Goal: Task Accomplishment & Management: Manage account settings

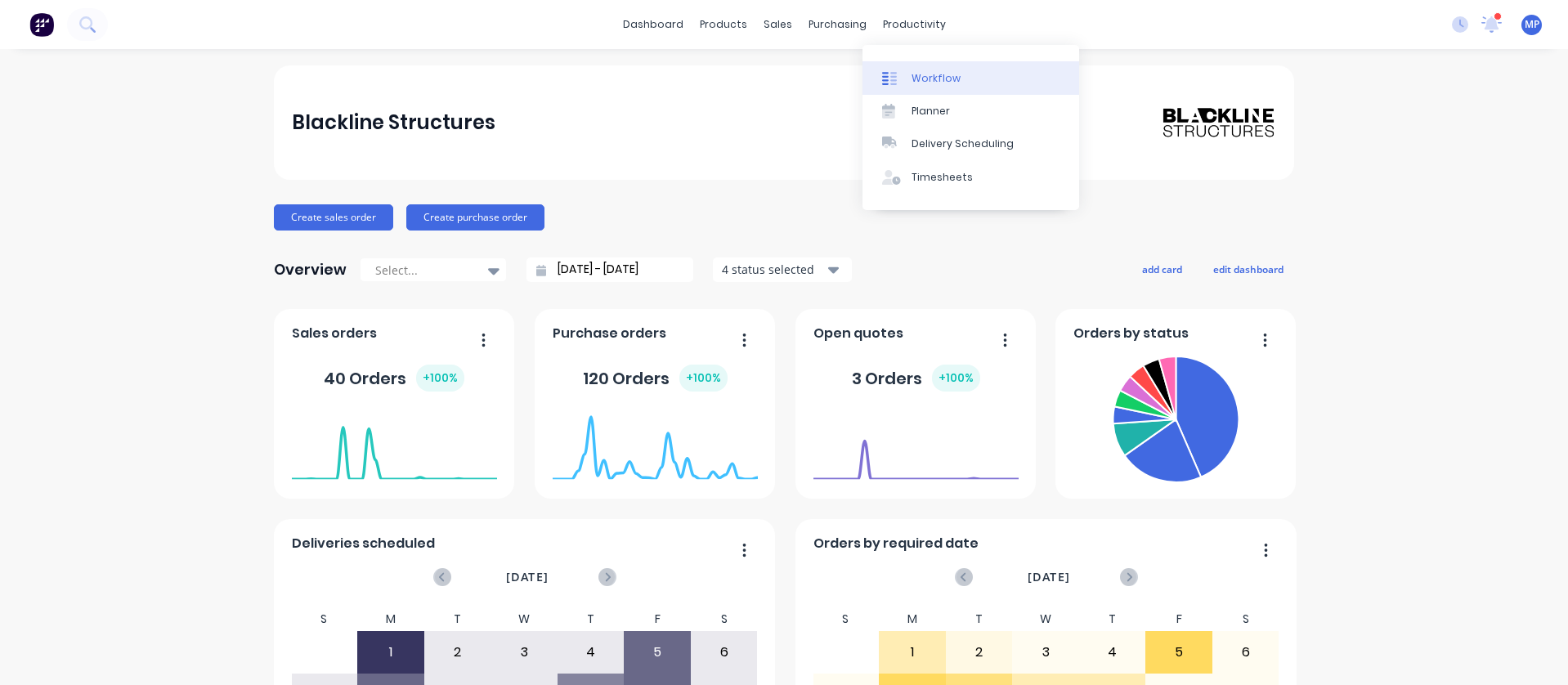
click at [918, 73] on div "Workflow" at bounding box center [936, 78] width 49 height 15
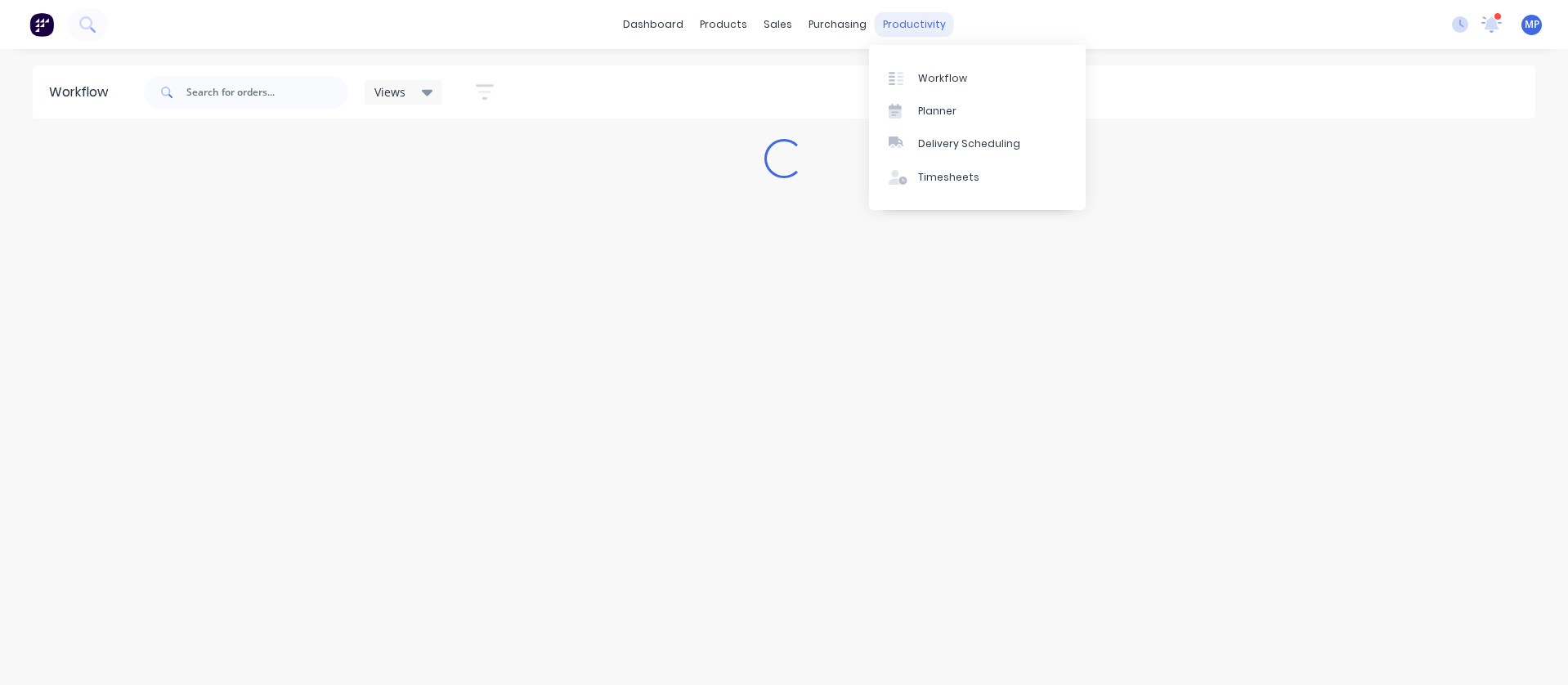
click at [918, 25] on div "productivity" at bounding box center [914, 24] width 79 height 25
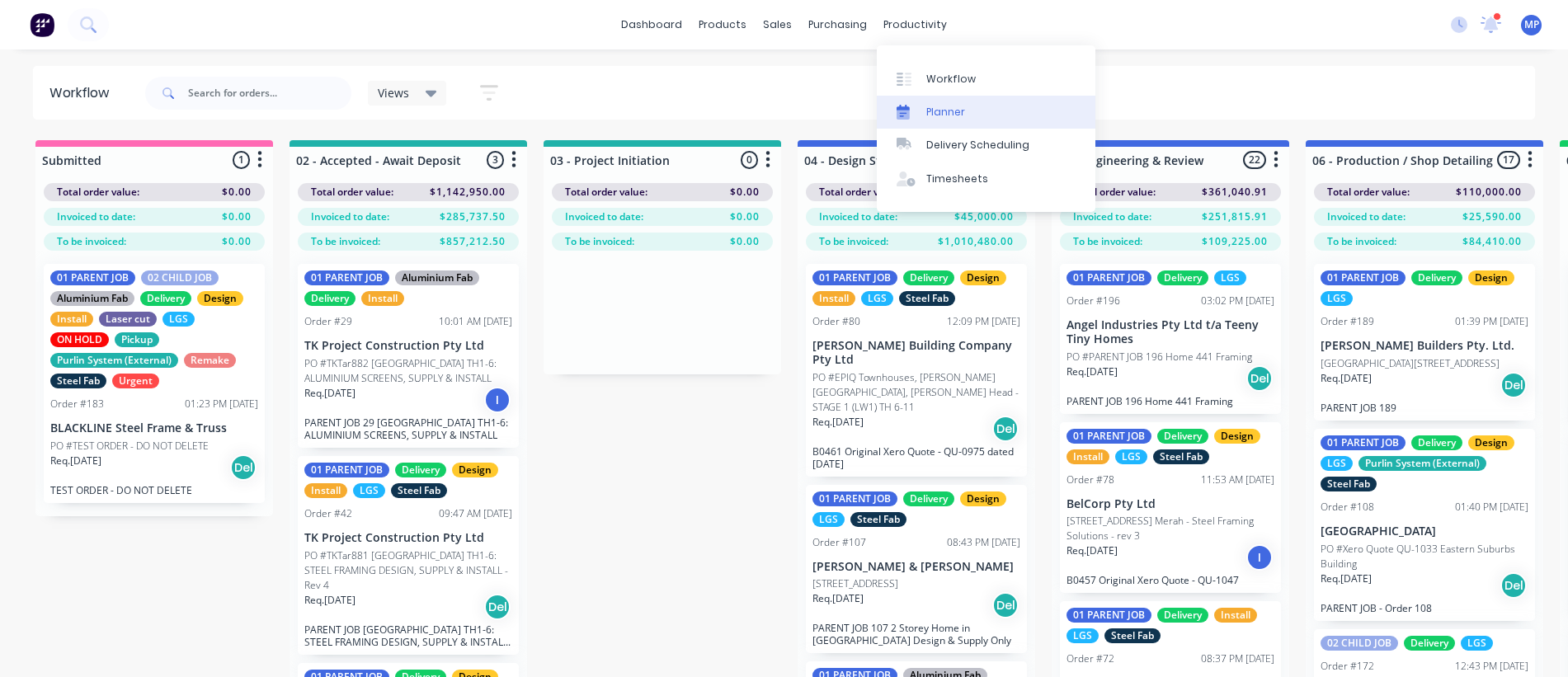
click at [944, 109] on div "Planner" at bounding box center [946, 112] width 38 height 15
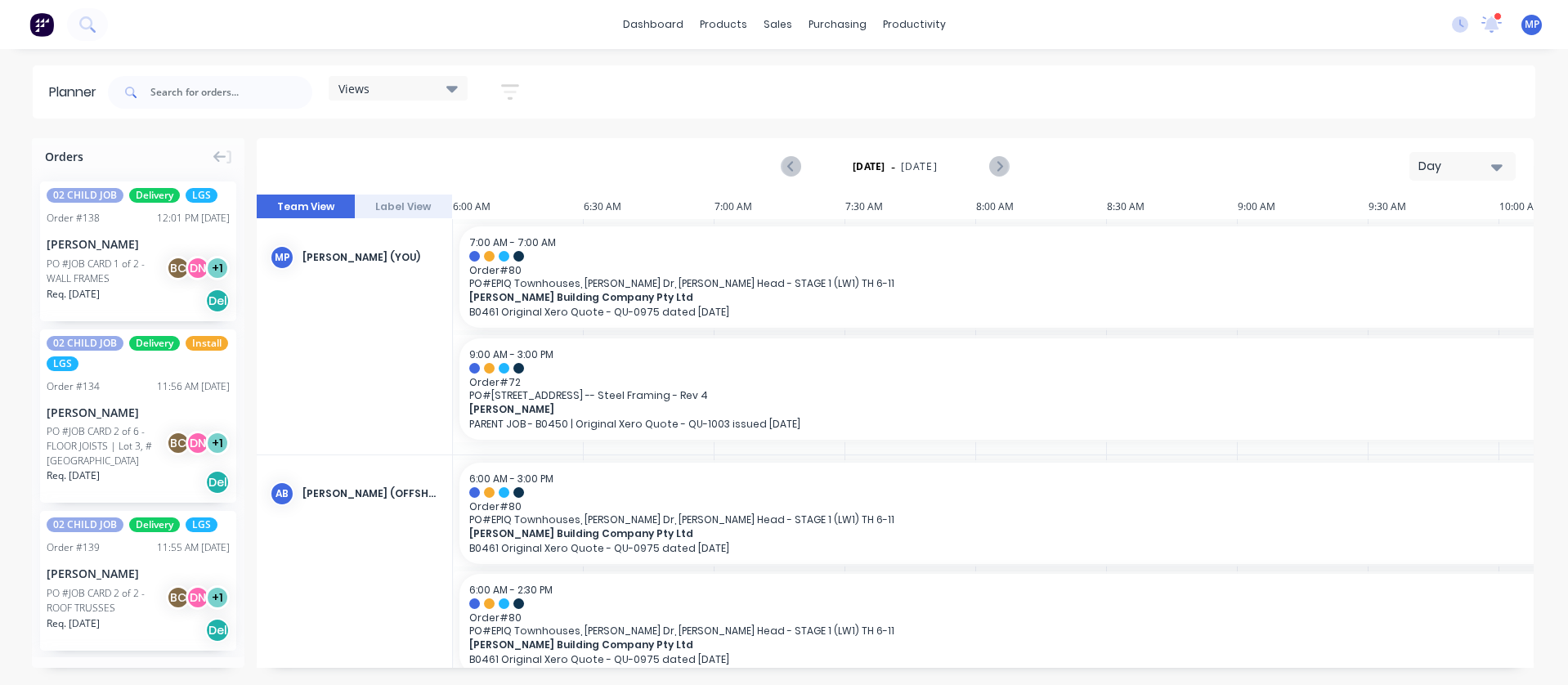
scroll to position [0, 1149]
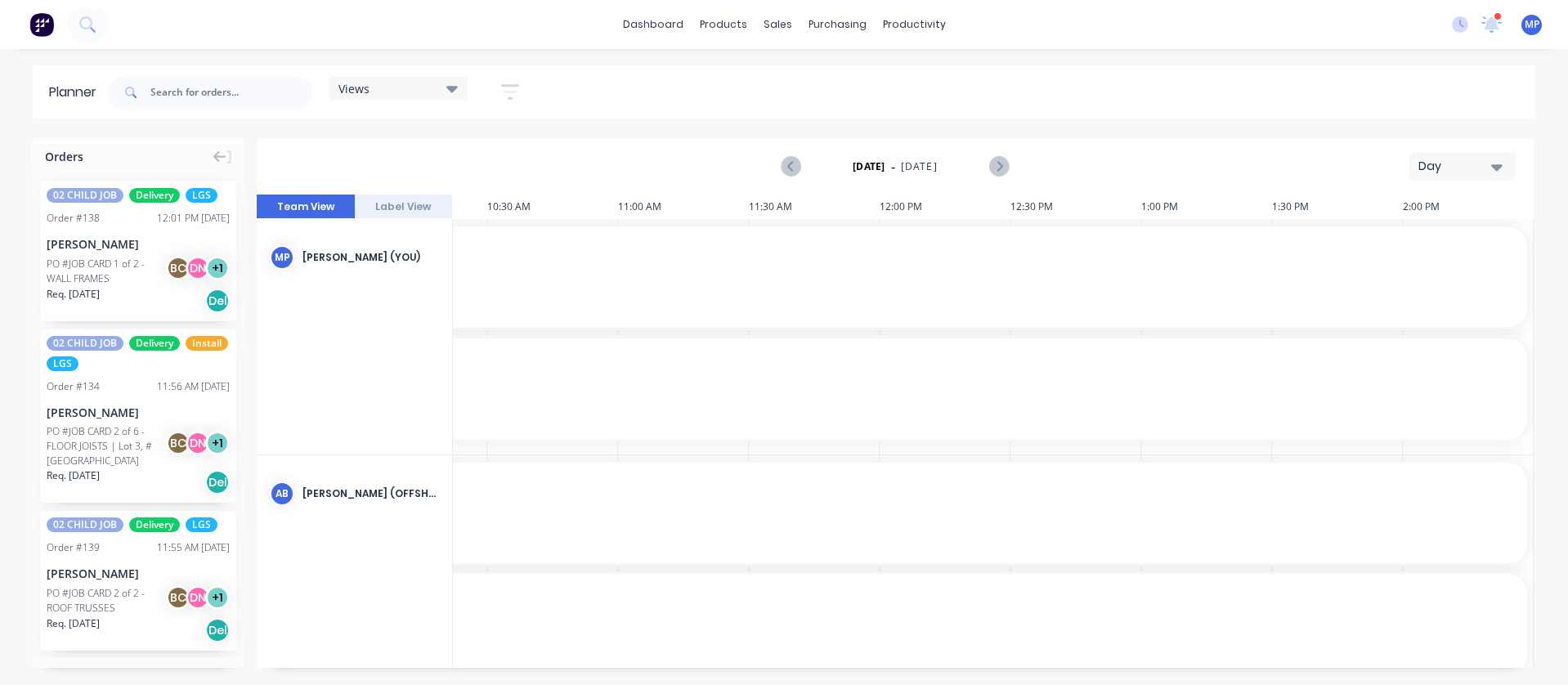
click at [1488, 164] on div "Day" at bounding box center [1455, 166] width 75 height 17
click at [1436, 235] on div "Week" at bounding box center [1433, 243] width 162 height 33
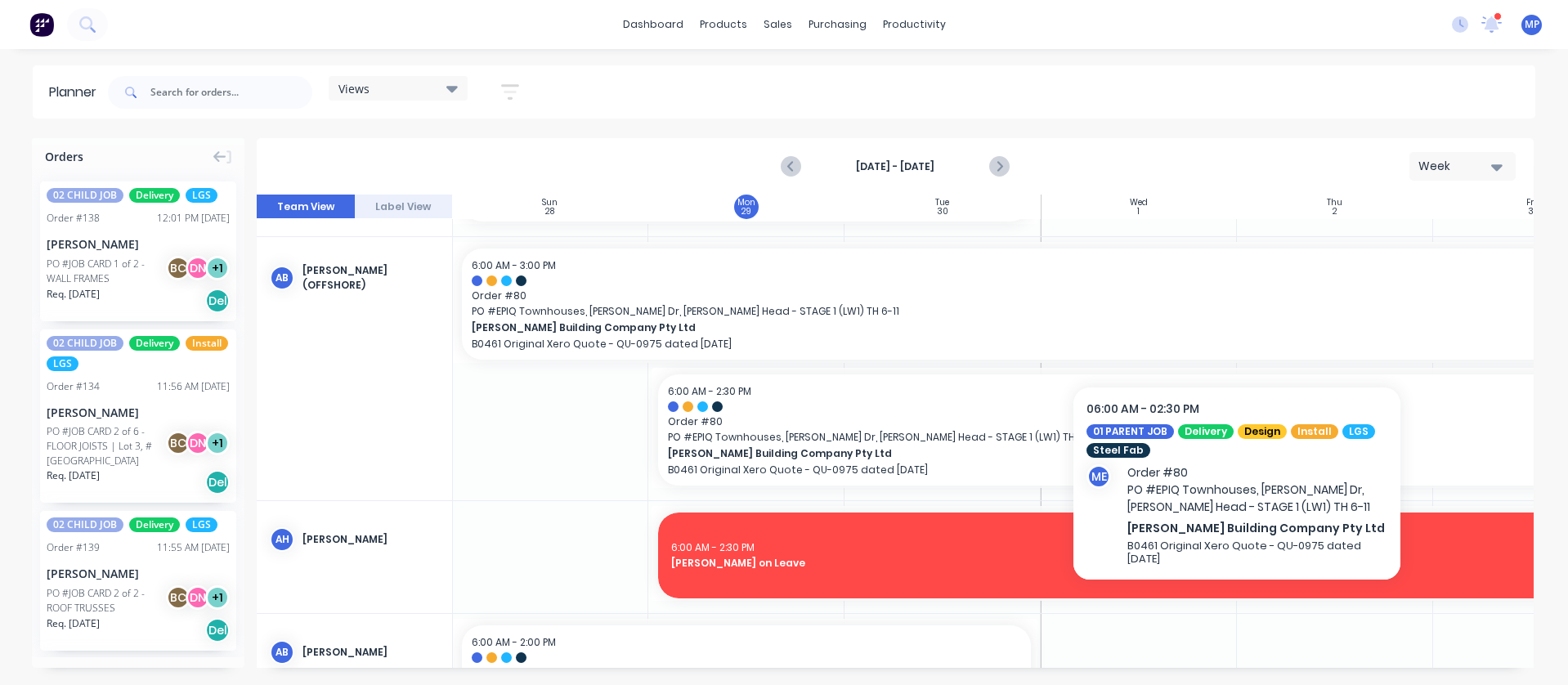
scroll to position [82, 1]
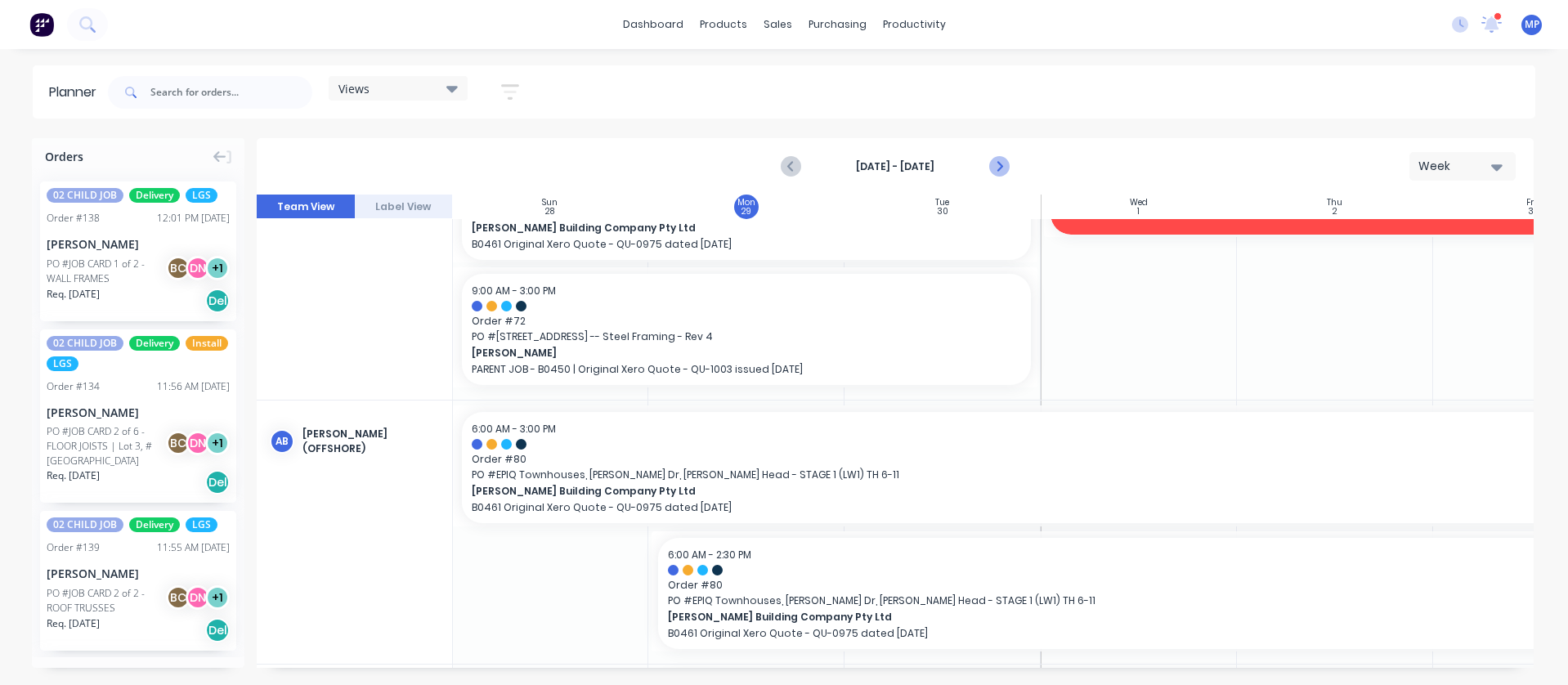
click at [996, 167] on icon "Next page" at bounding box center [999, 167] width 20 height 20
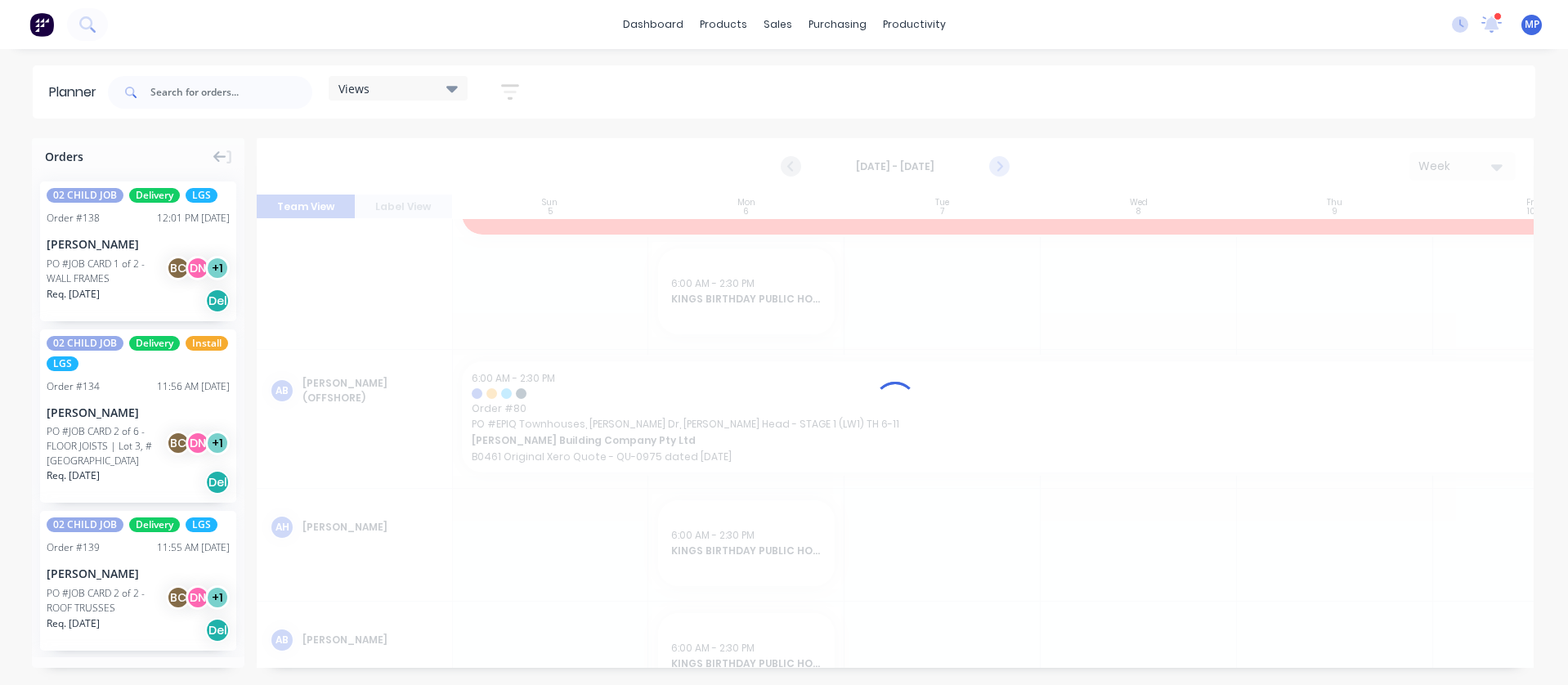
scroll to position [31, 1]
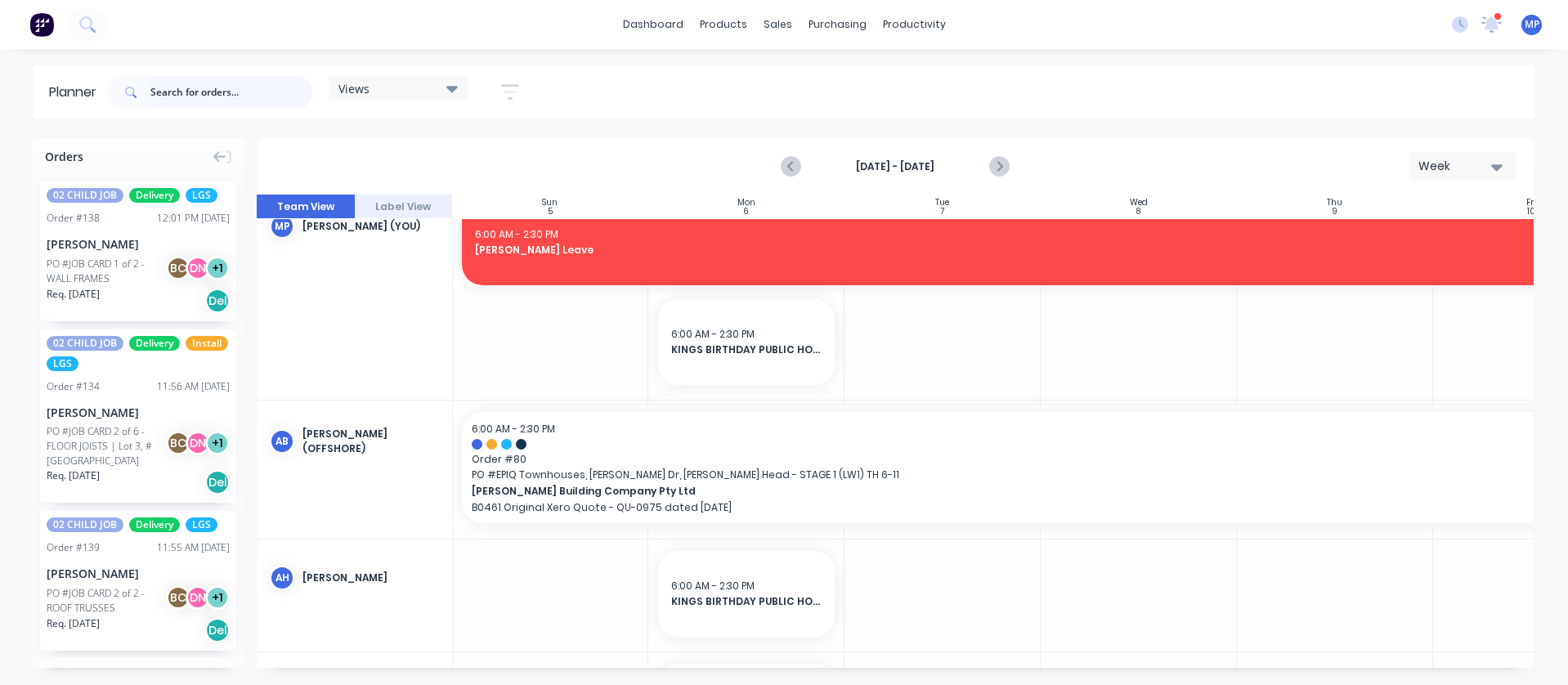
click at [194, 88] on input "text" at bounding box center [232, 93] width 162 height 33
type input "lux"
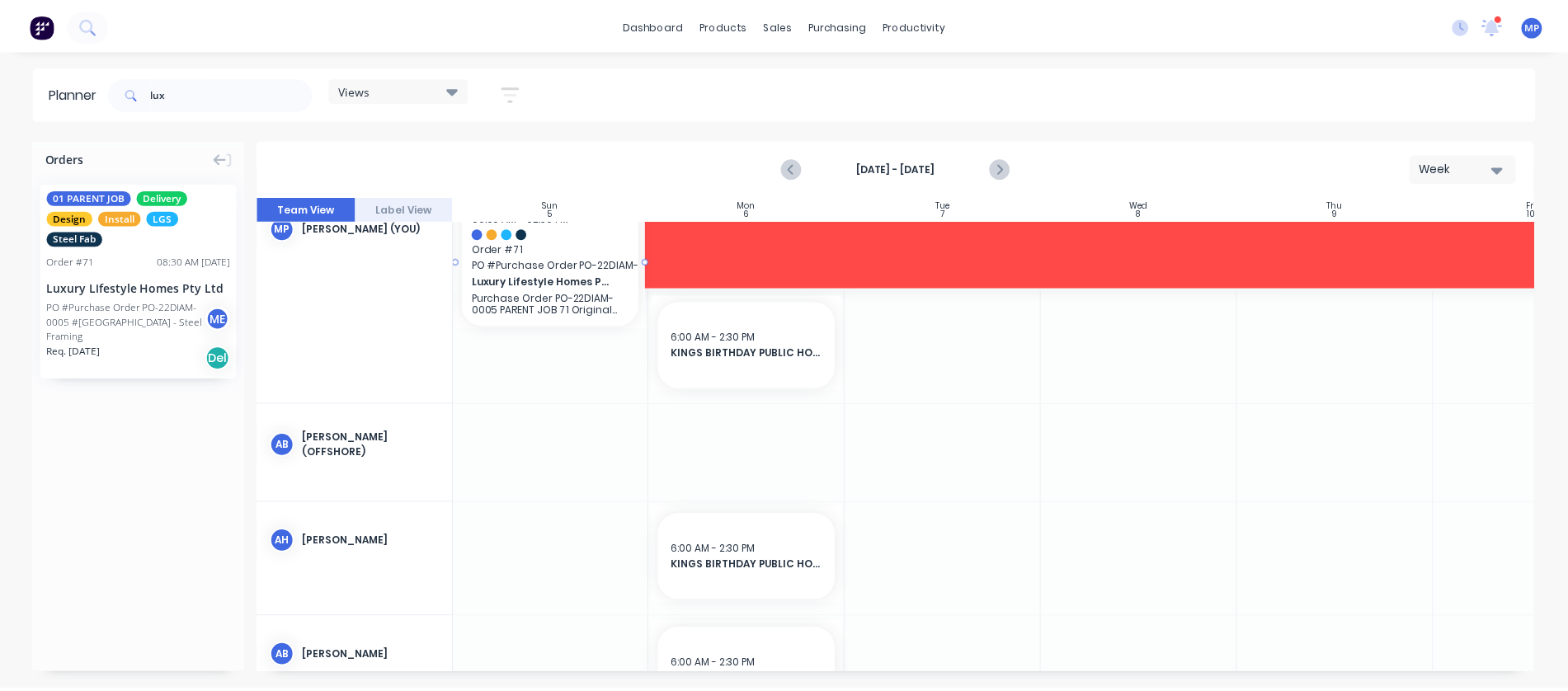
scroll to position [31, 0]
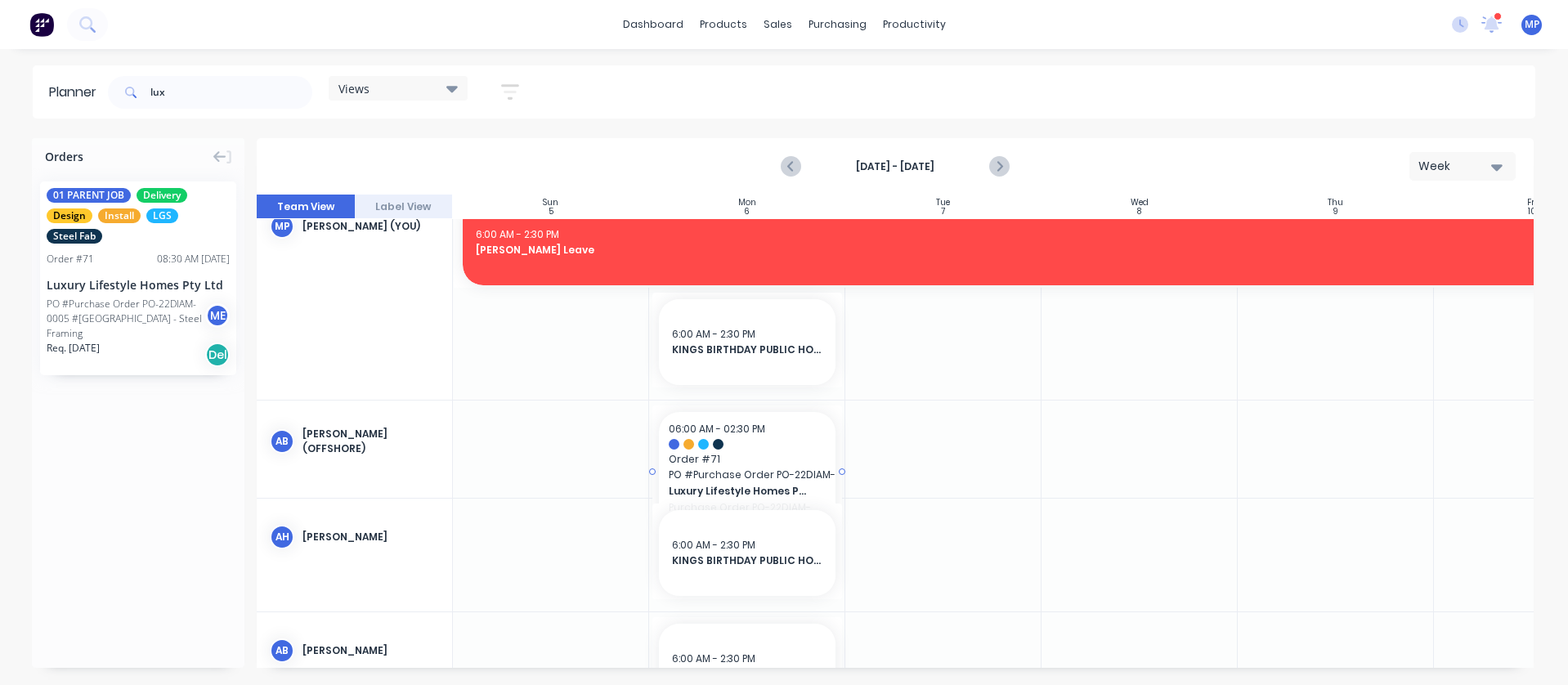
drag, startPoint x: 130, startPoint y: 289, endPoint x: 705, endPoint y: 452, distance: 597.7
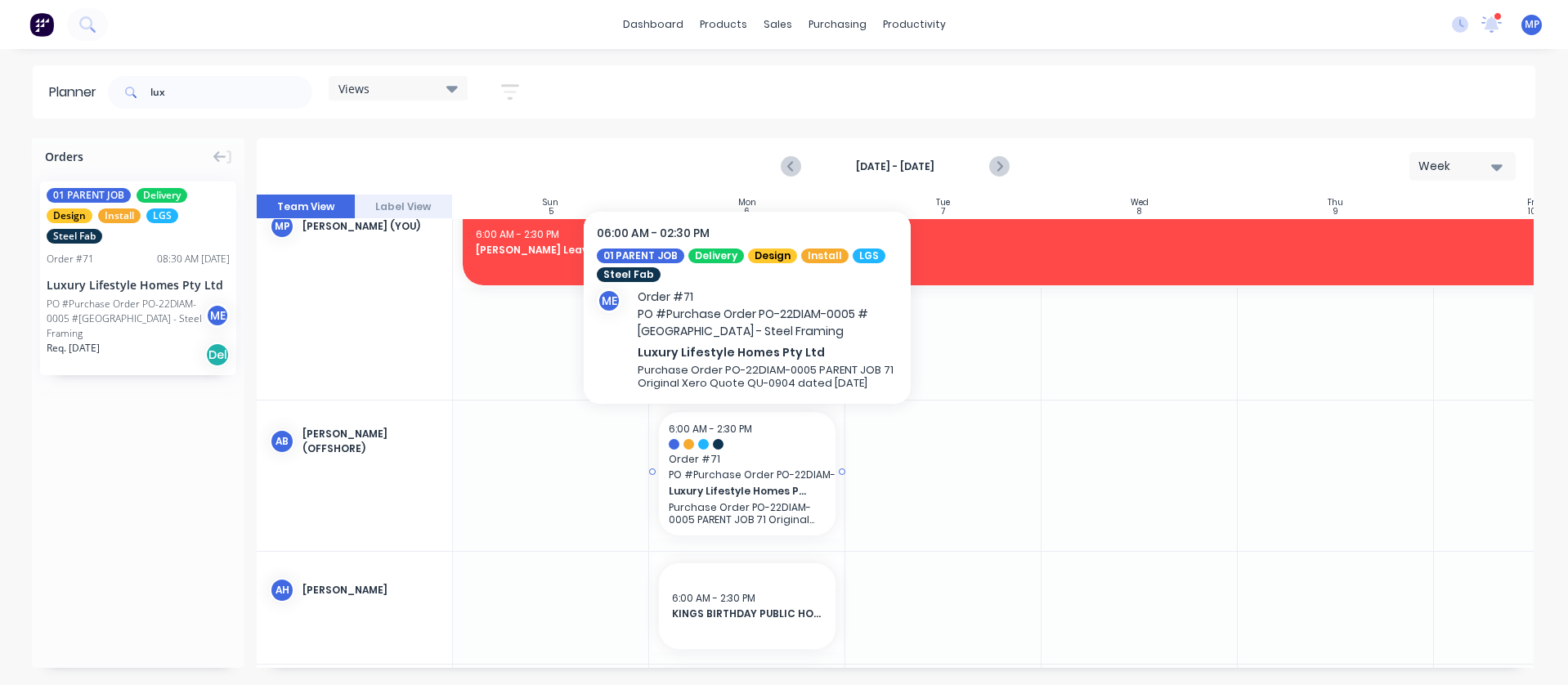
drag, startPoint x: 713, startPoint y: 474, endPoint x: 762, endPoint y: 492, distance: 52.2
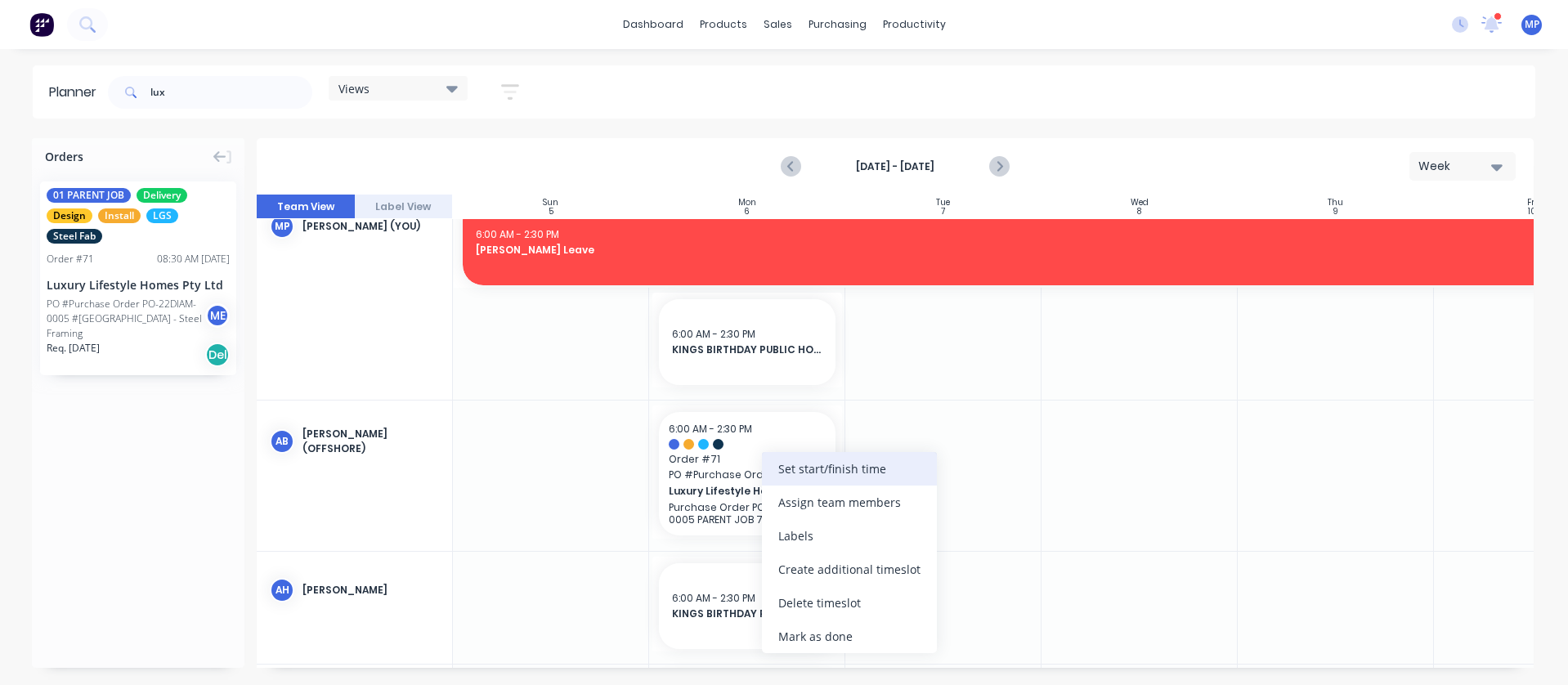
click at [813, 469] on div "Set start/finish time" at bounding box center [849, 469] width 175 height 34
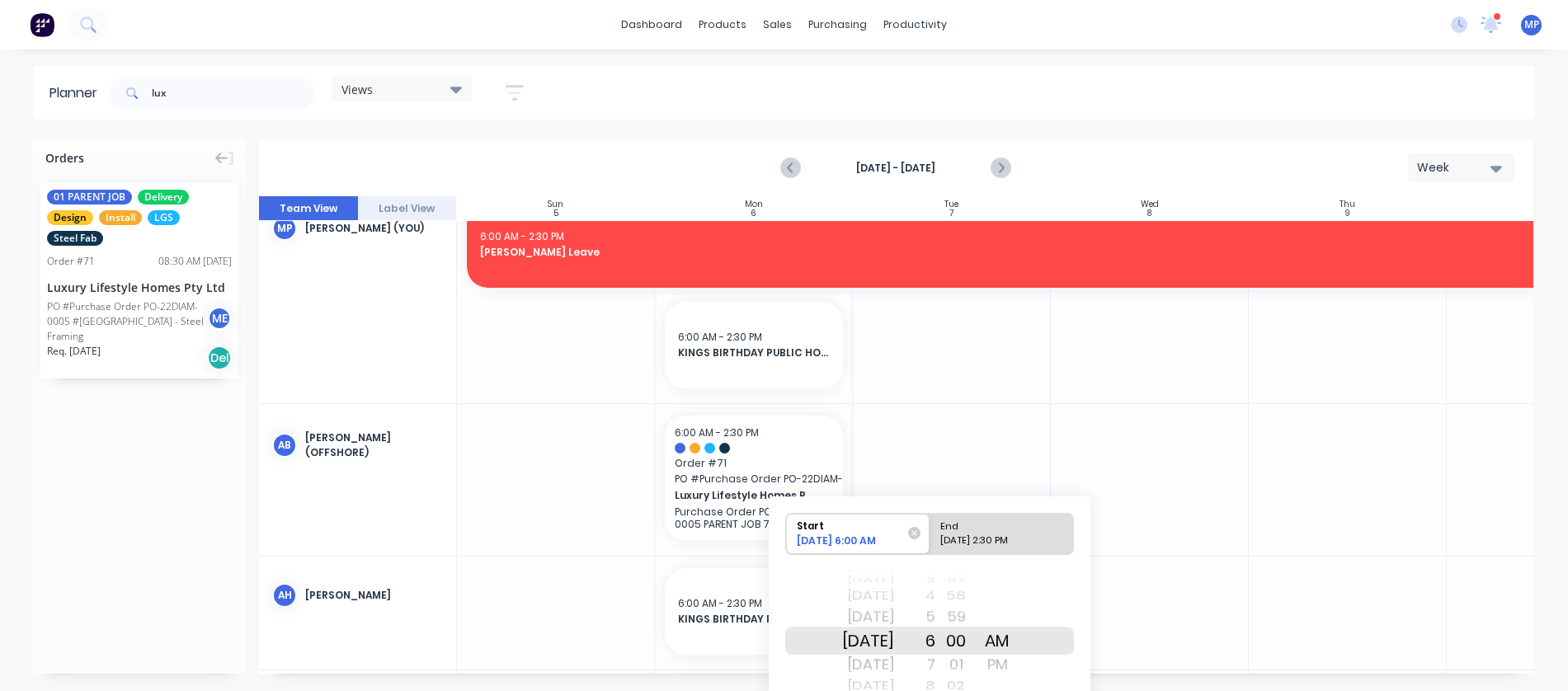
click at [894, 597] on div "[DATE]" at bounding box center [868, 596] width 52 height 21
click at [1019, 540] on div "10/06/2025 2:30 PM" at bounding box center [994, 543] width 119 height 20
click at [930, 540] on input "End 10/06/2025 2:30 PM" at bounding box center [929, 534] width 1 height 40
radio input "true"
click at [894, 598] on div "[DATE]" at bounding box center [868, 596] width 52 height 21
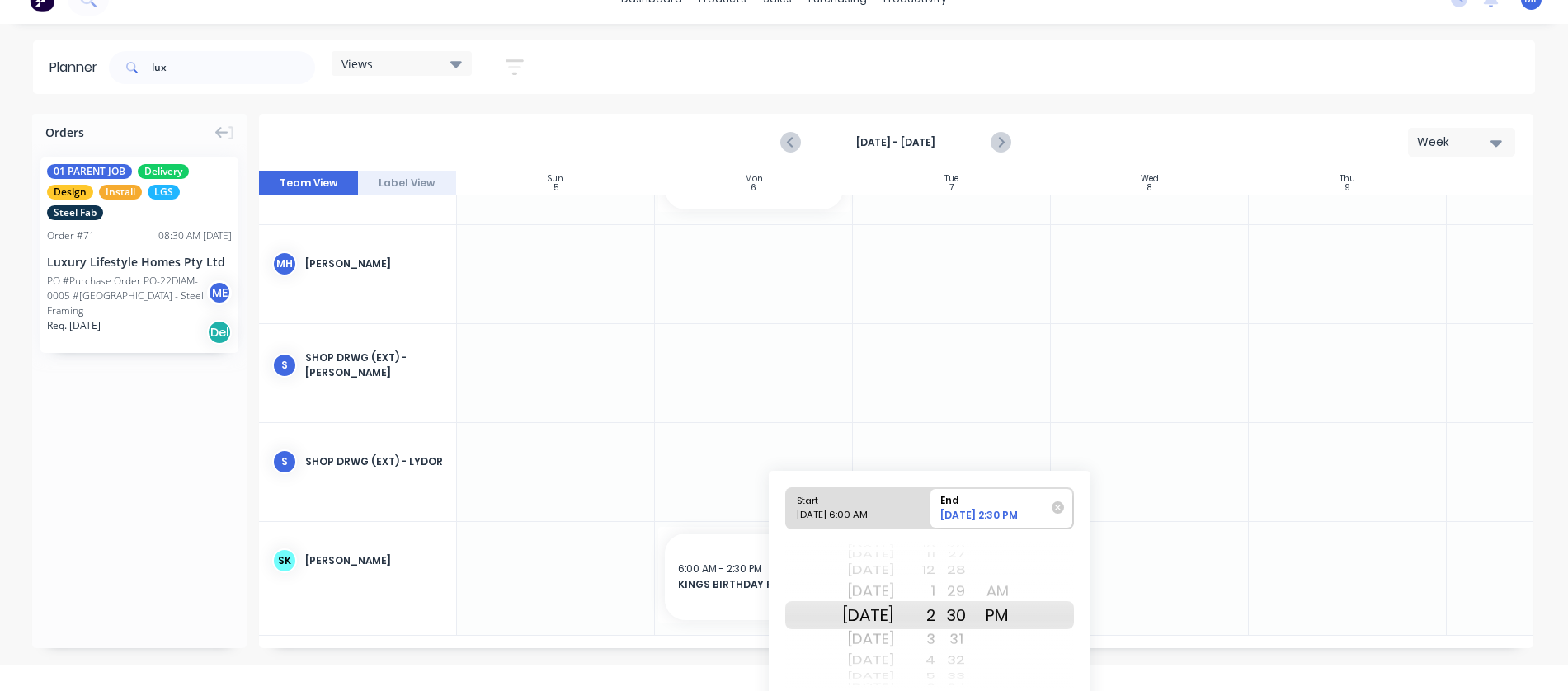
scroll to position [85, 0]
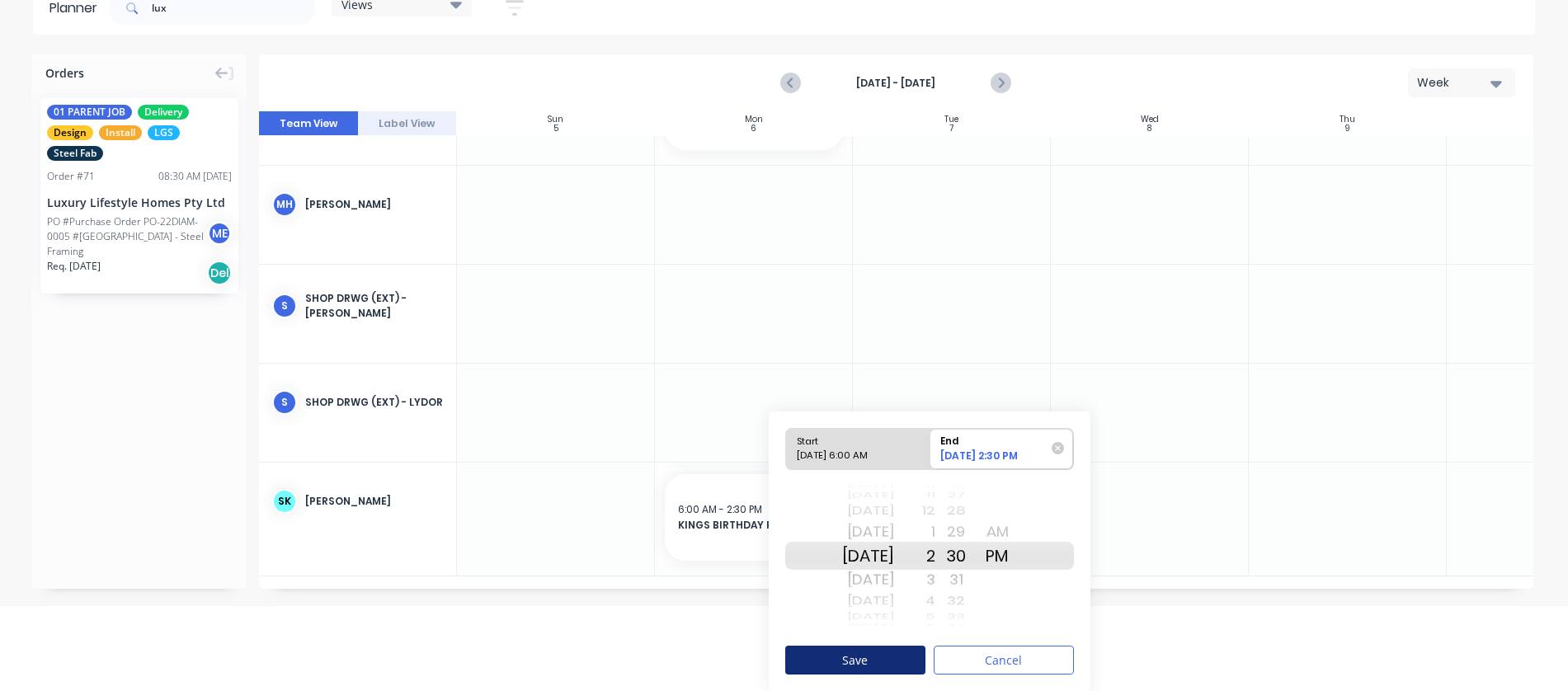
click at [895, 653] on button "Save" at bounding box center [855, 660] width 140 height 28
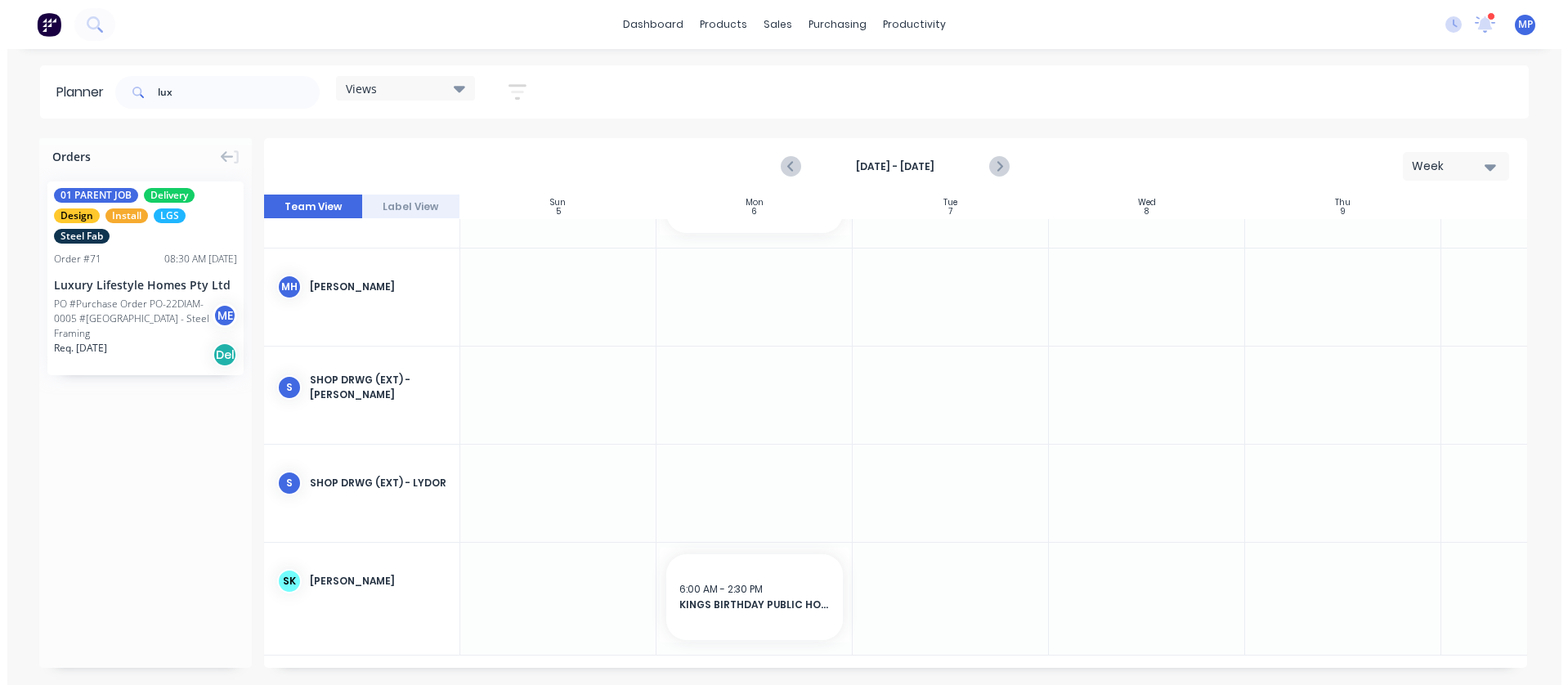
scroll to position [2311, 0]
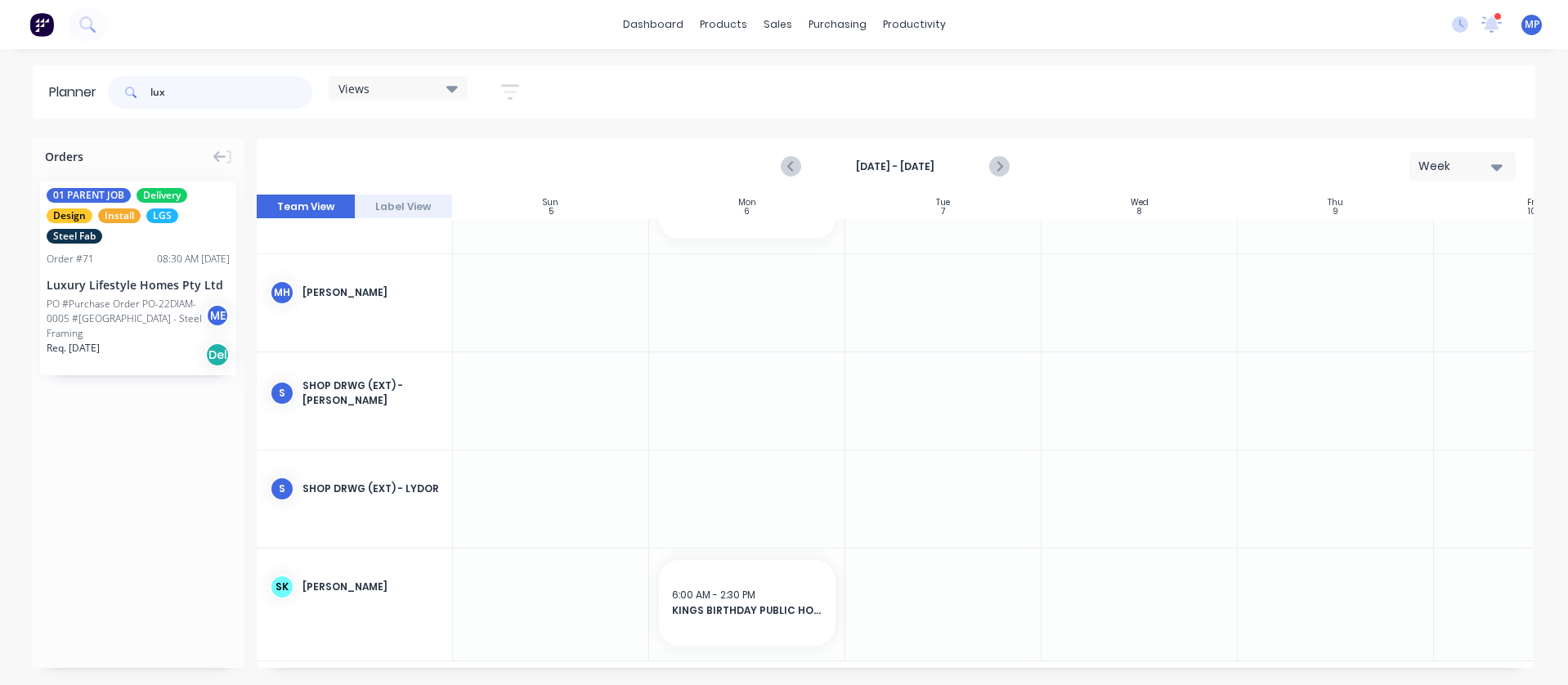
click at [175, 99] on input "lux" at bounding box center [232, 93] width 162 height 33
type input "l"
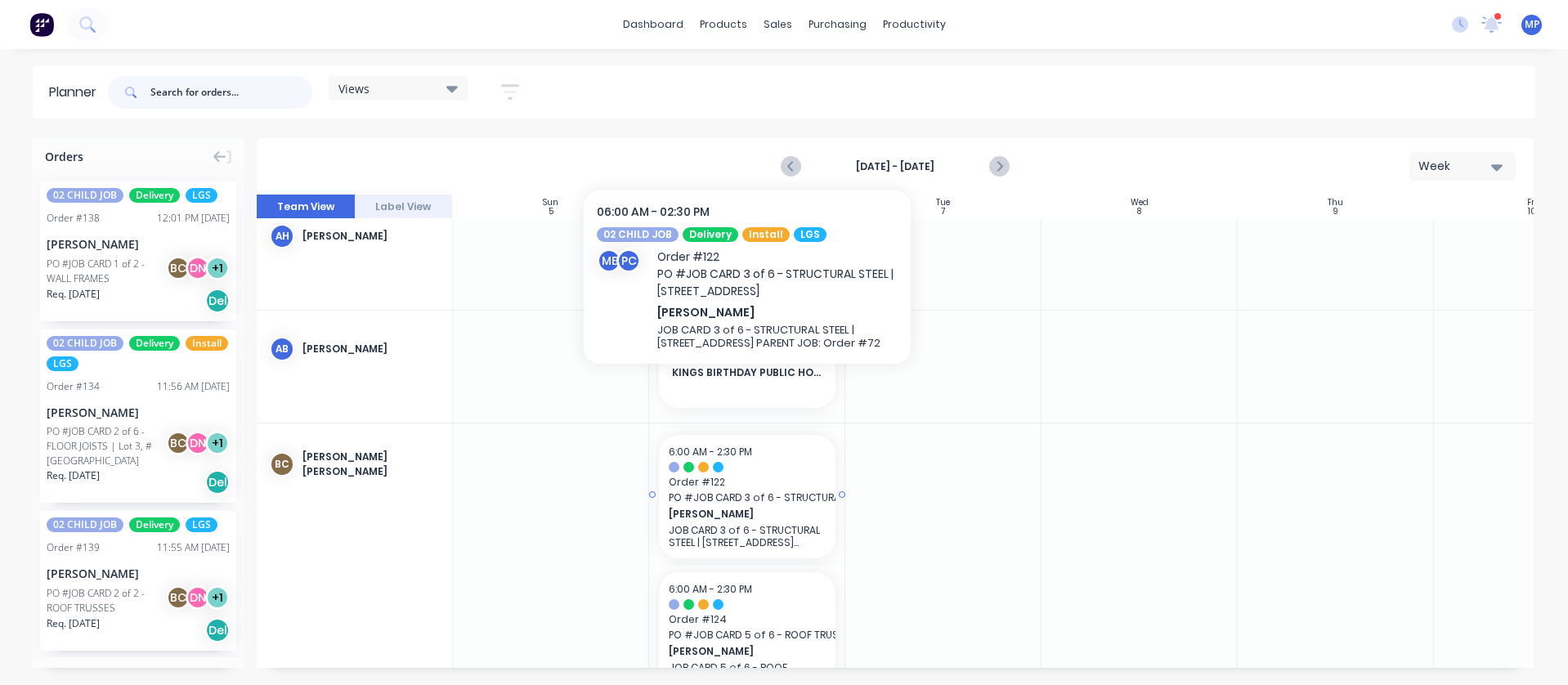
scroll to position [491, 0]
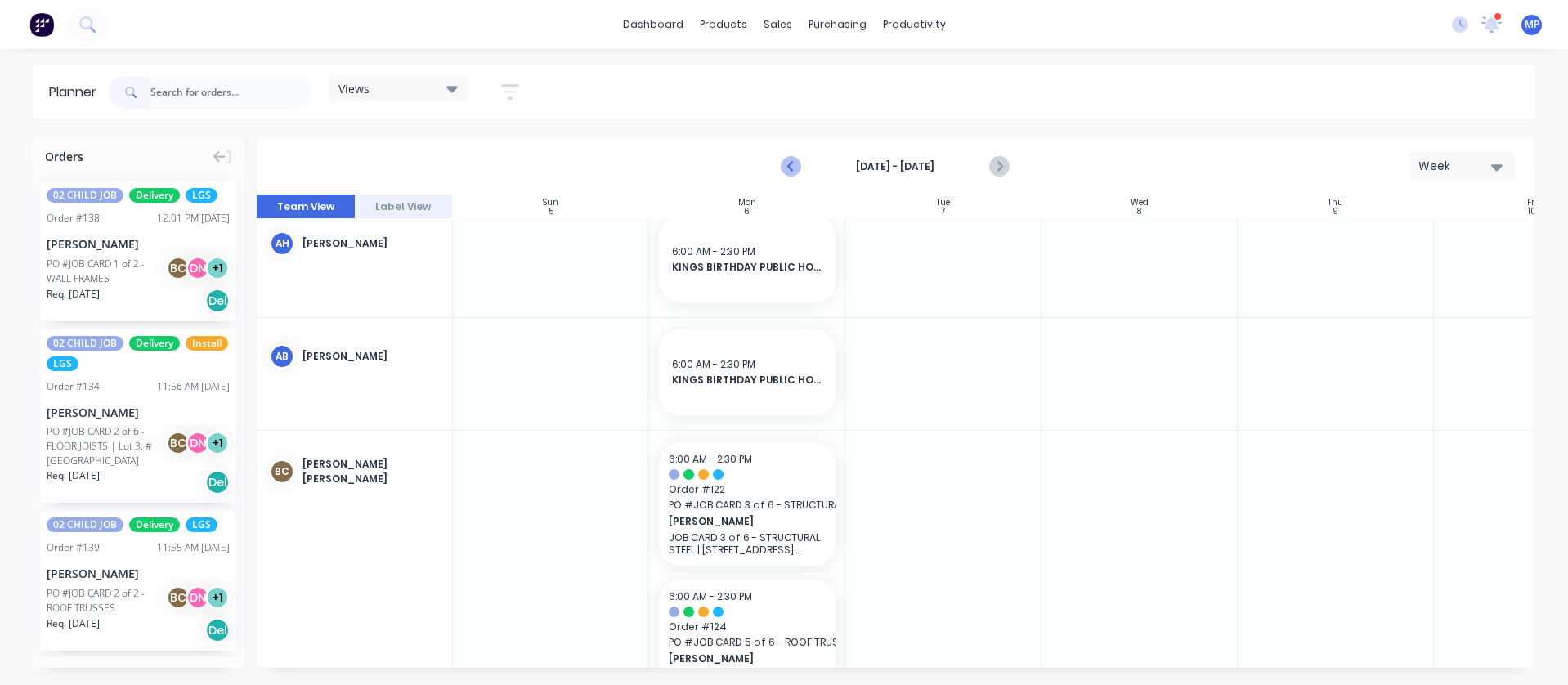
click at [794, 168] on icon "Previous page" at bounding box center [792, 167] width 20 height 20
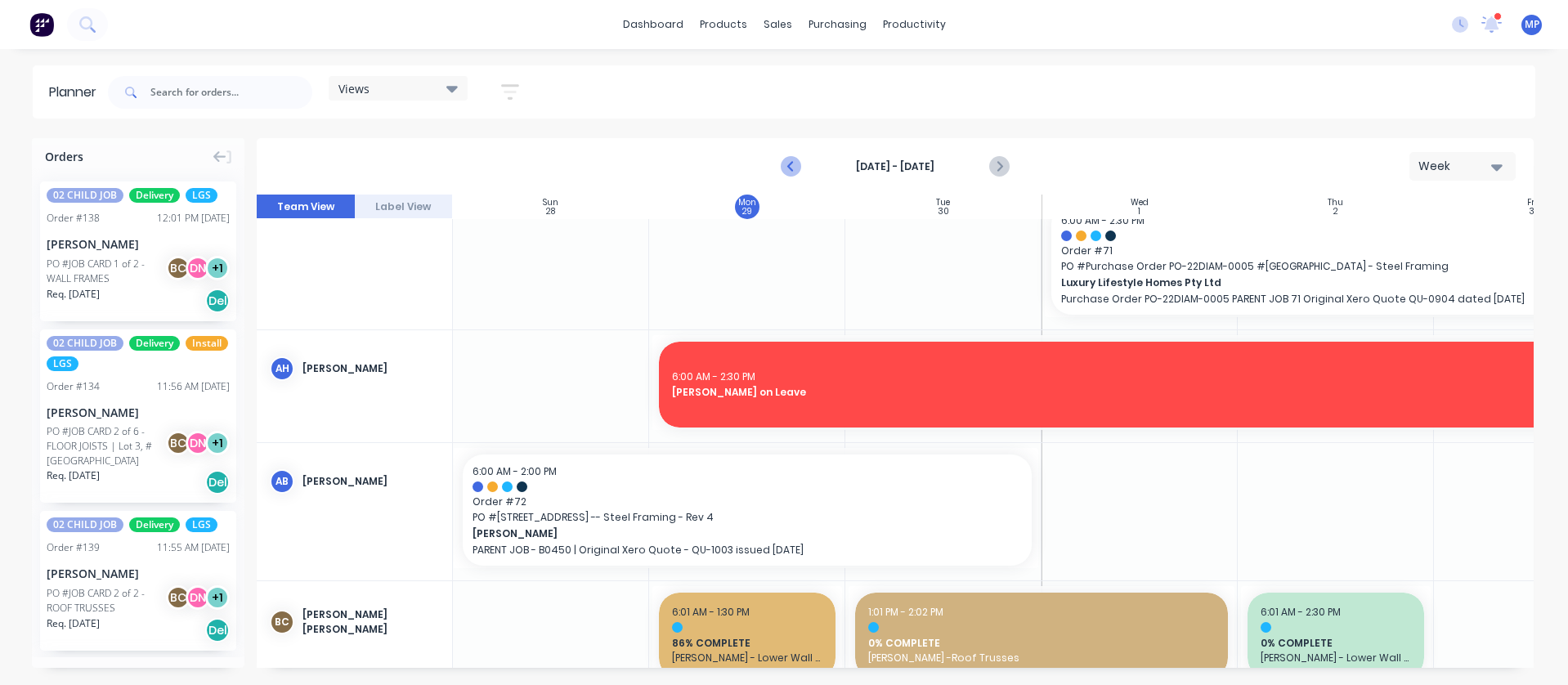
scroll to position [780, 0]
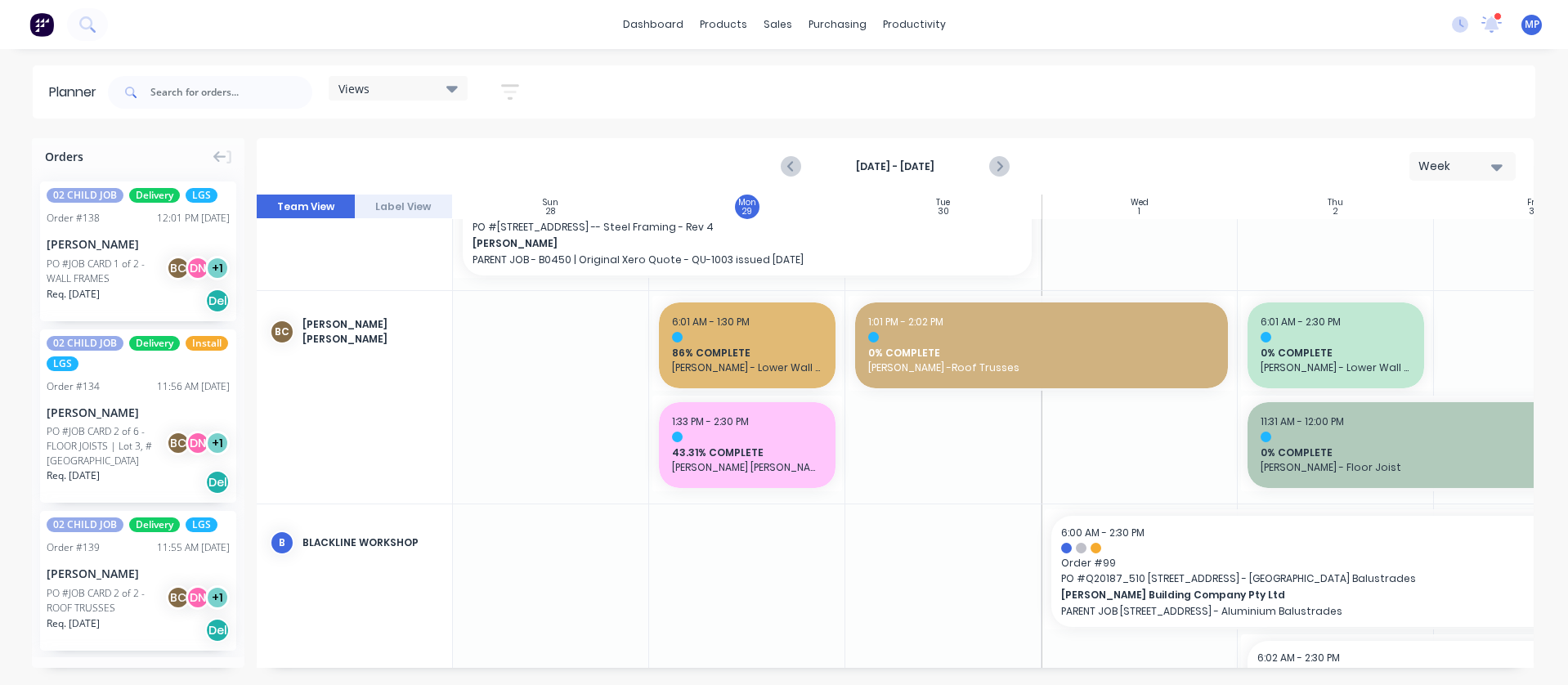
click at [512, 87] on icon "button" at bounding box center [511, 92] width 18 height 20
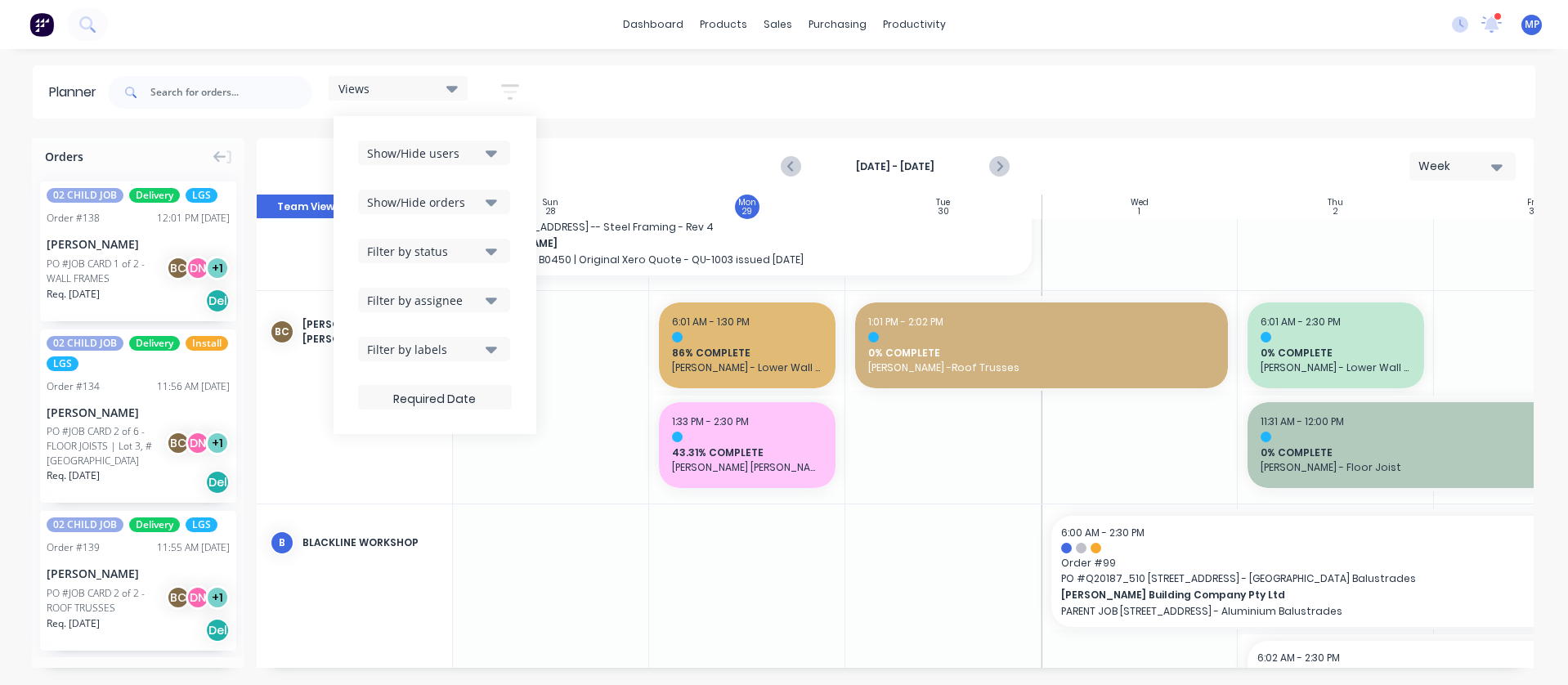
click at [493, 149] on icon "button" at bounding box center [491, 153] width 12 height 18
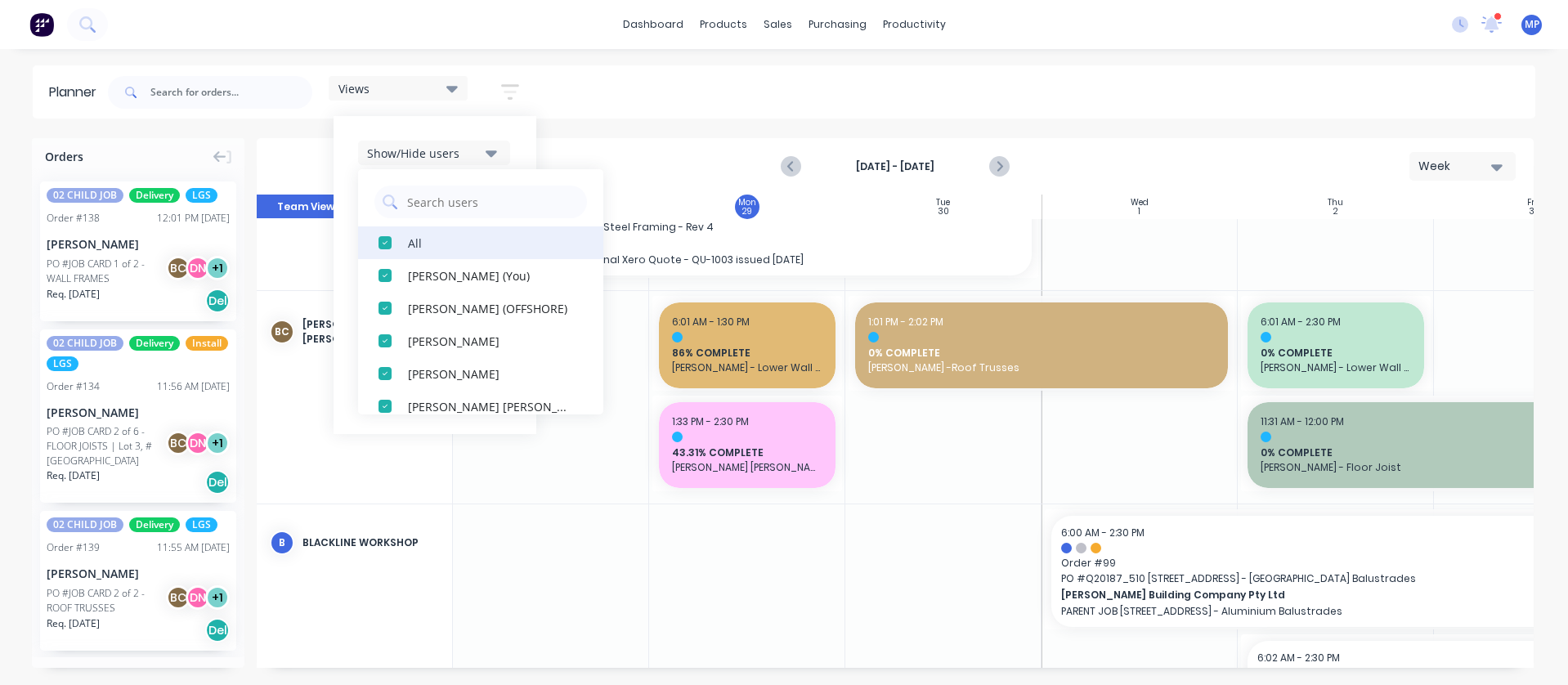
click at [426, 243] on div "All" at bounding box center [490, 242] width 164 height 17
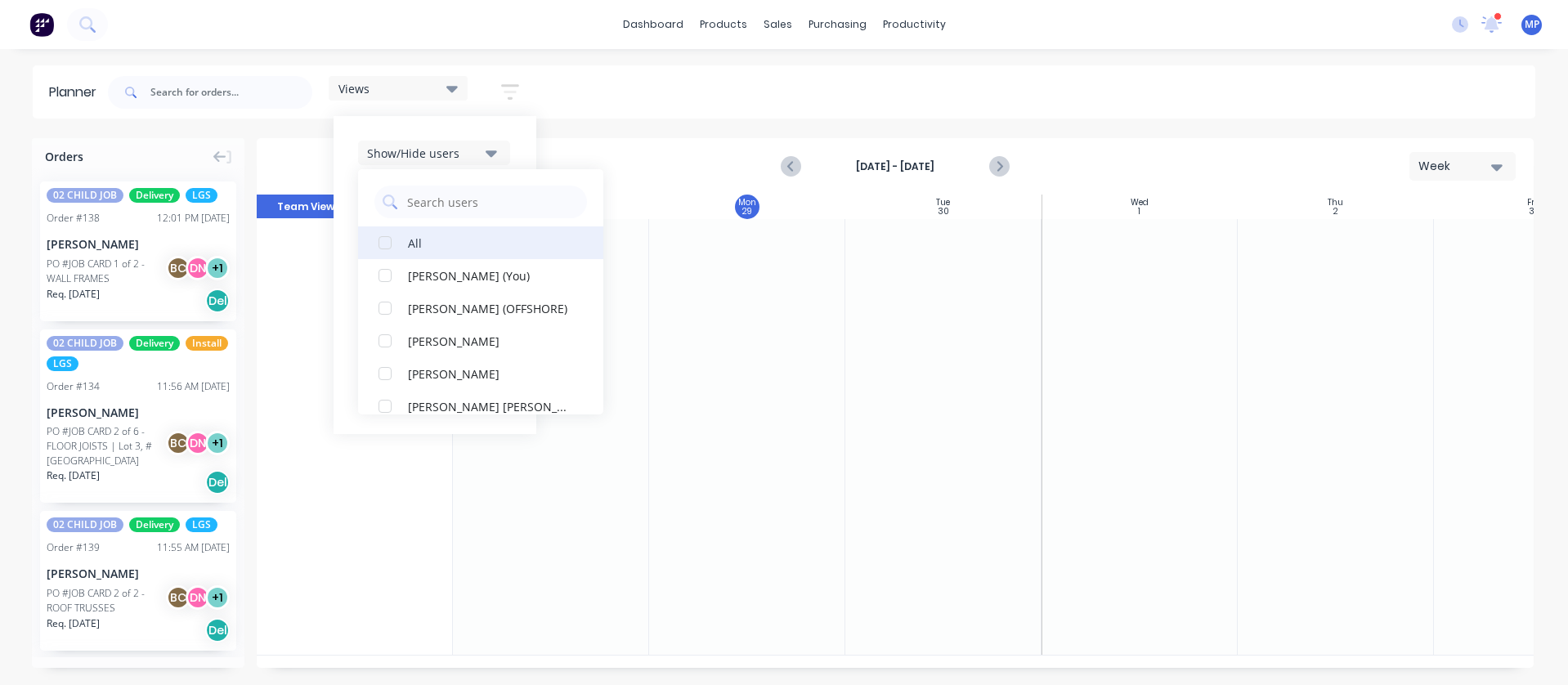
scroll to position [0, 0]
click at [437, 279] on div "[PERSON_NAME] (You)" at bounding box center [490, 274] width 164 height 17
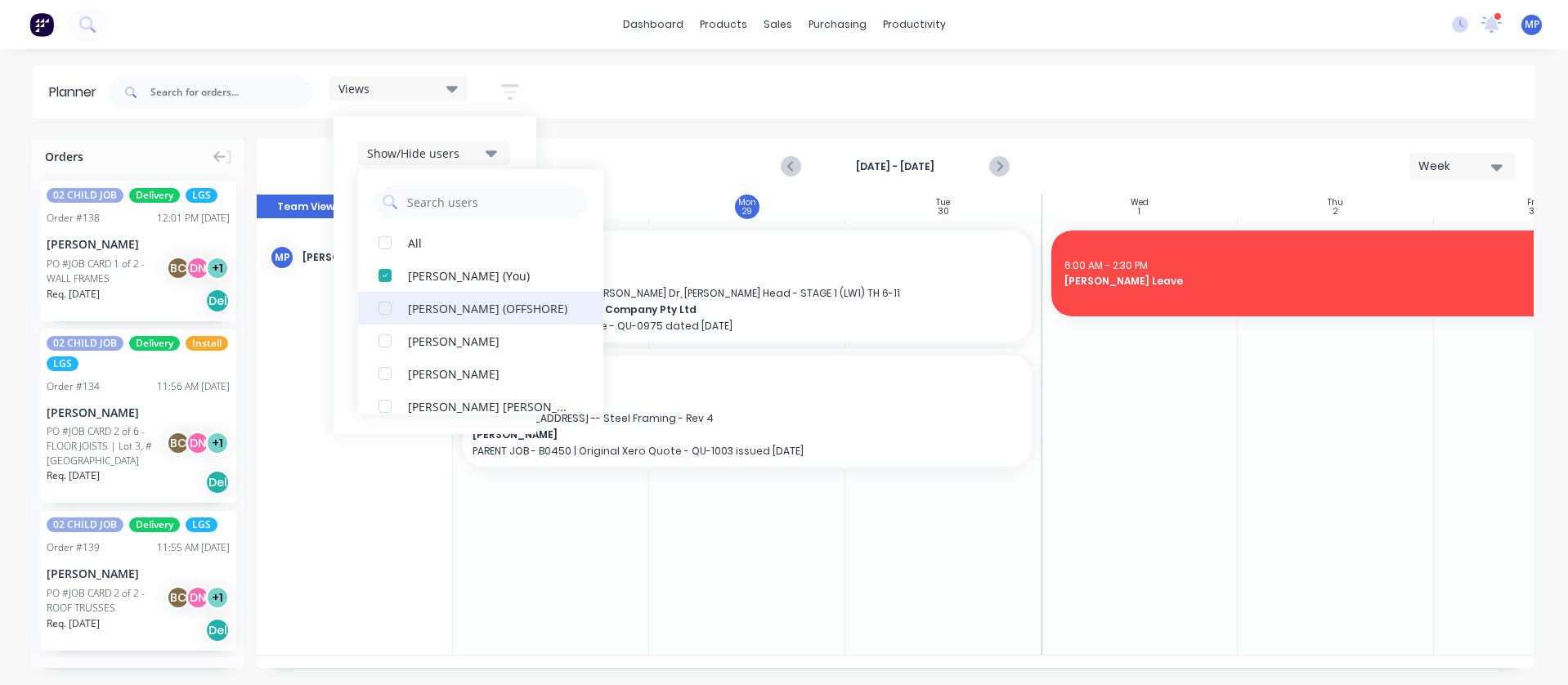
click at [438, 300] on div "[PERSON_NAME] (OFFSHORE)" at bounding box center [490, 307] width 164 height 17
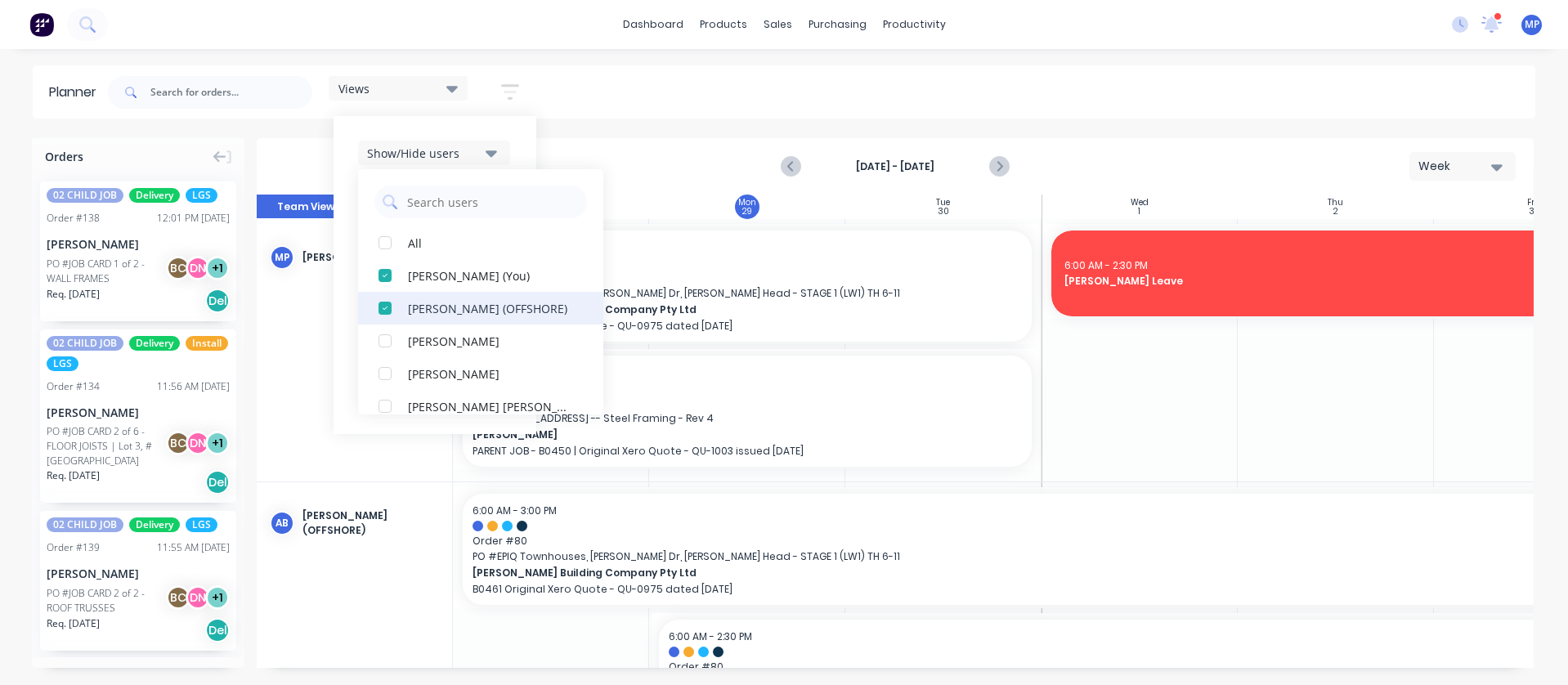
click at [437, 303] on div "[PERSON_NAME] (OFFSHORE)" at bounding box center [490, 307] width 164 height 17
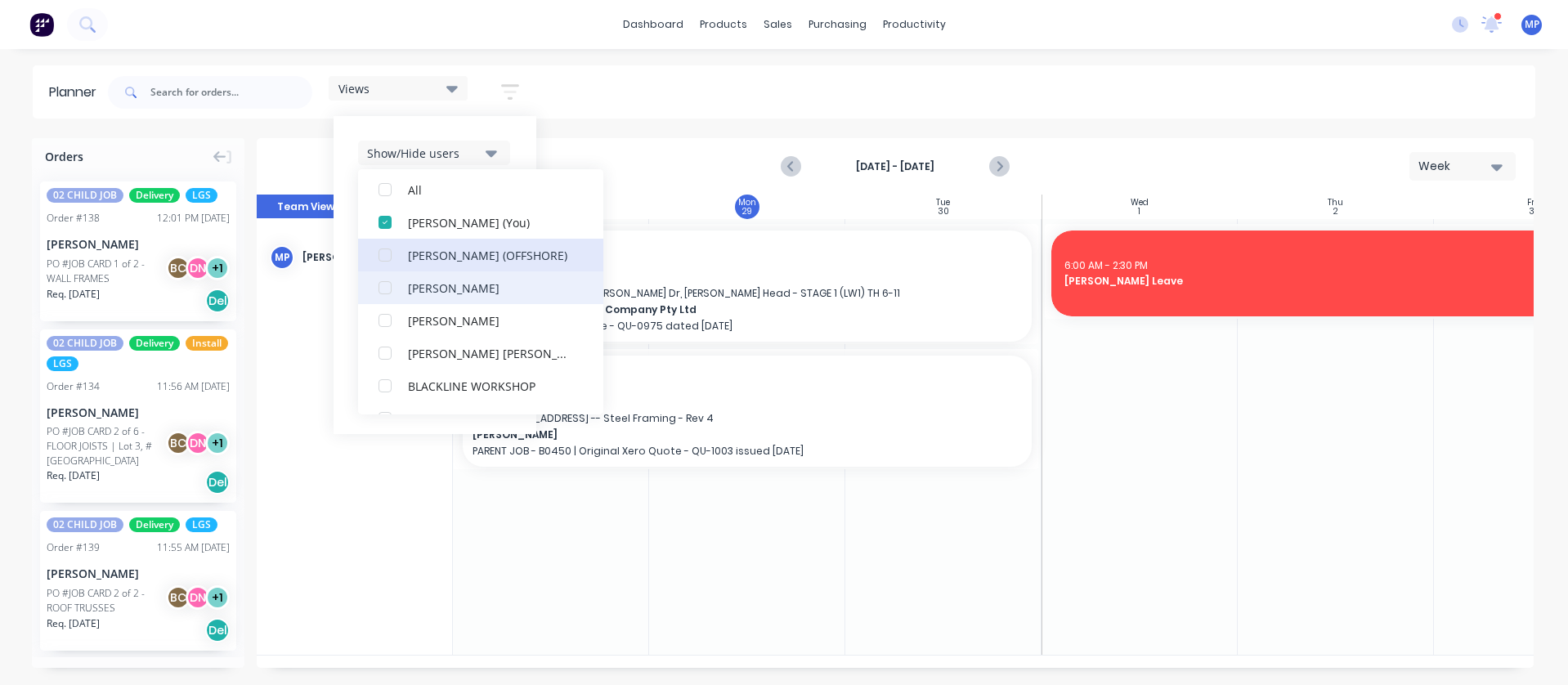
scroll to position [82, 0]
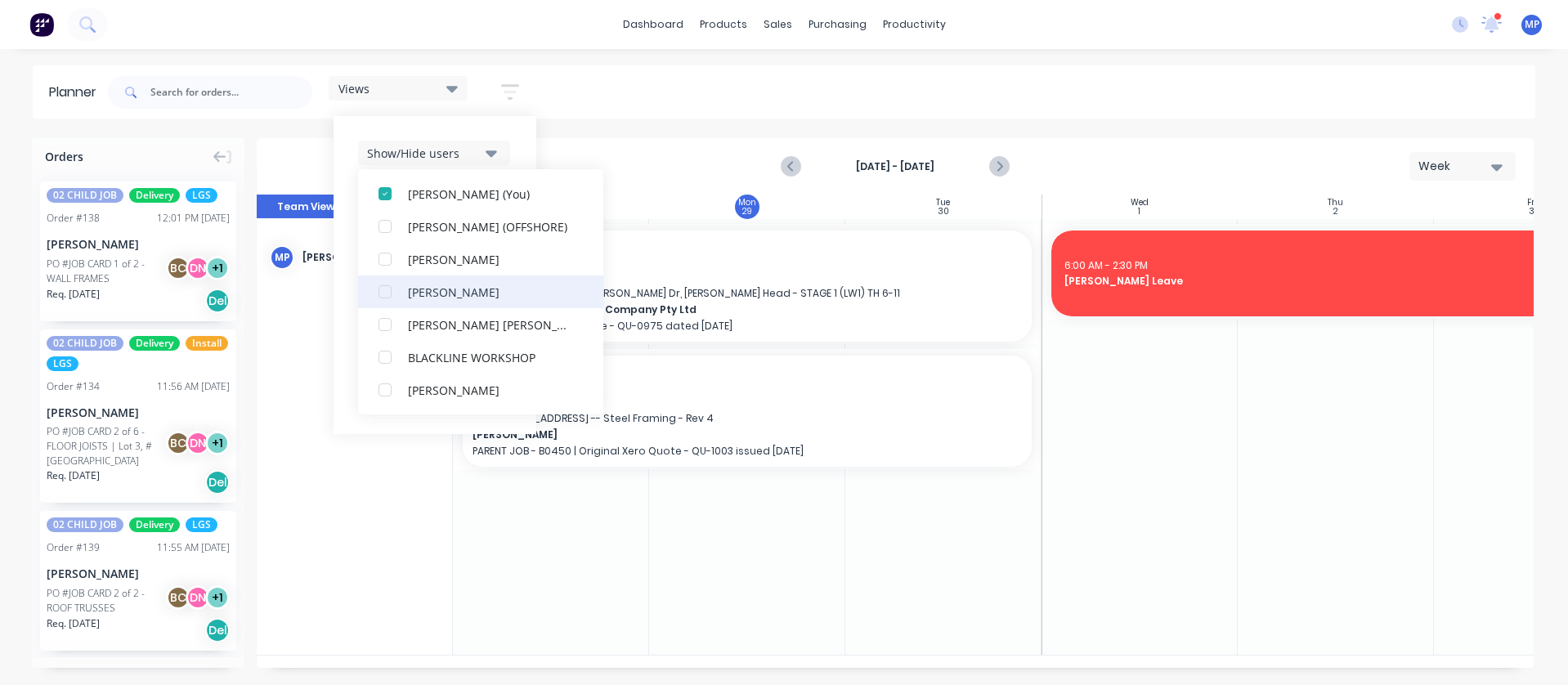
click at [451, 292] on div "[PERSON_NAME]" at bounding box center [490, 291] width 164 height 17
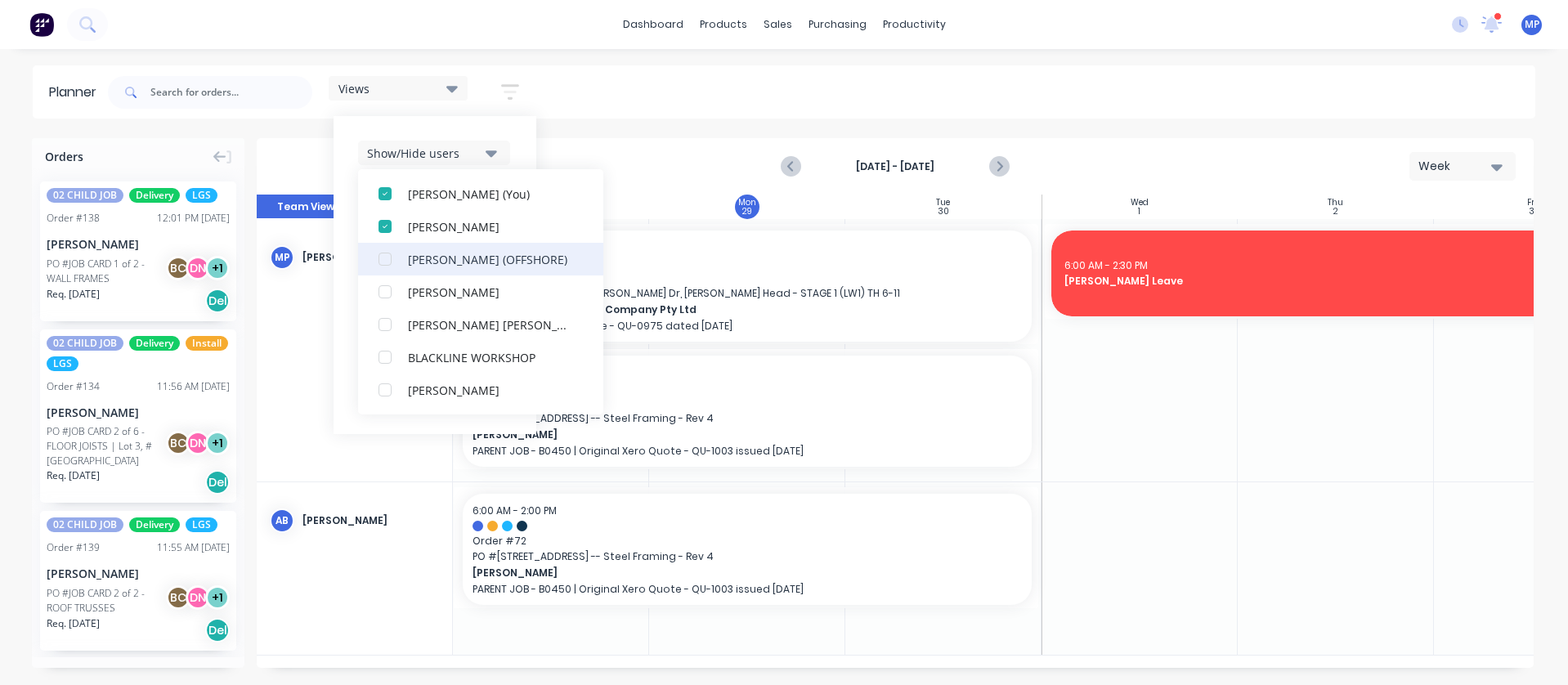
click at [458, 261] on div "[PERSON_NAME] (OFFSHORE)" at bounding box center [490, 258] width 164 height 17
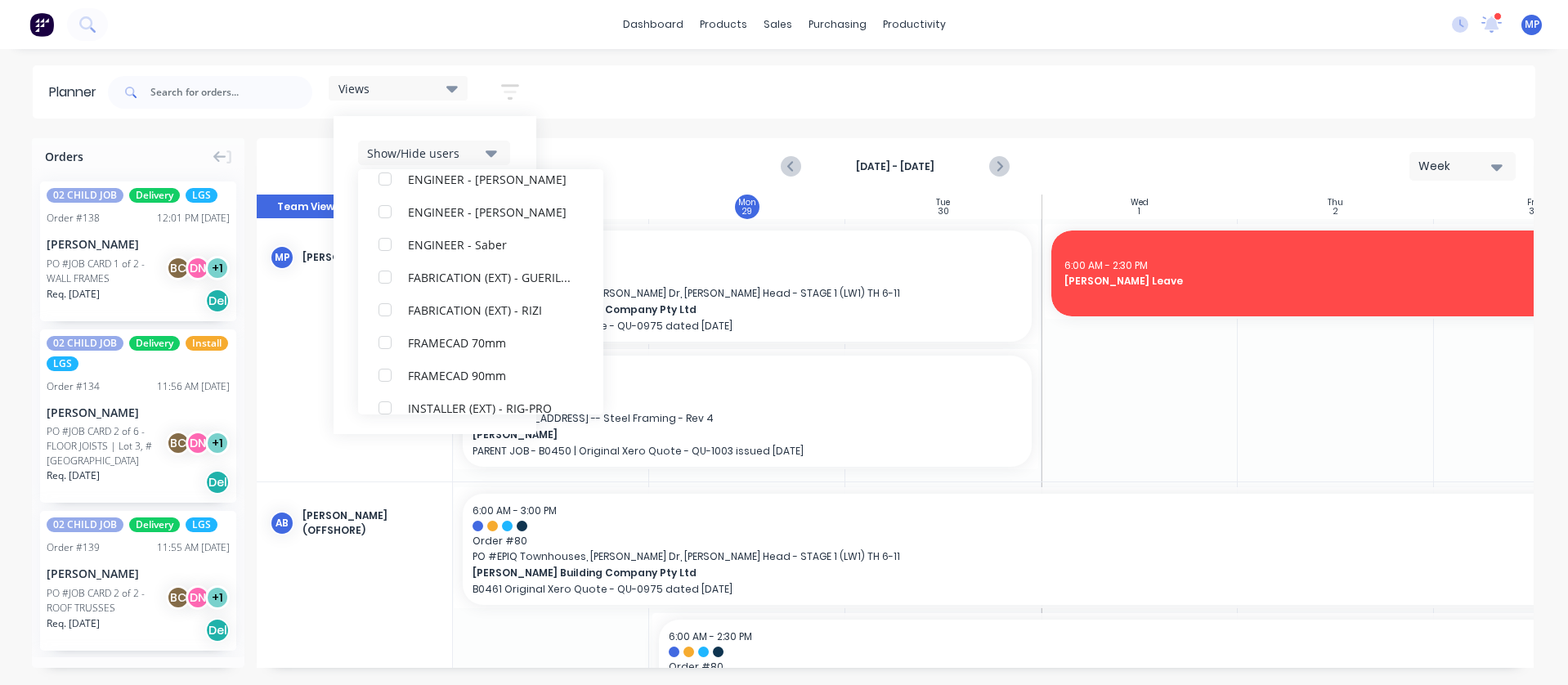
scroll to position [572, 0]
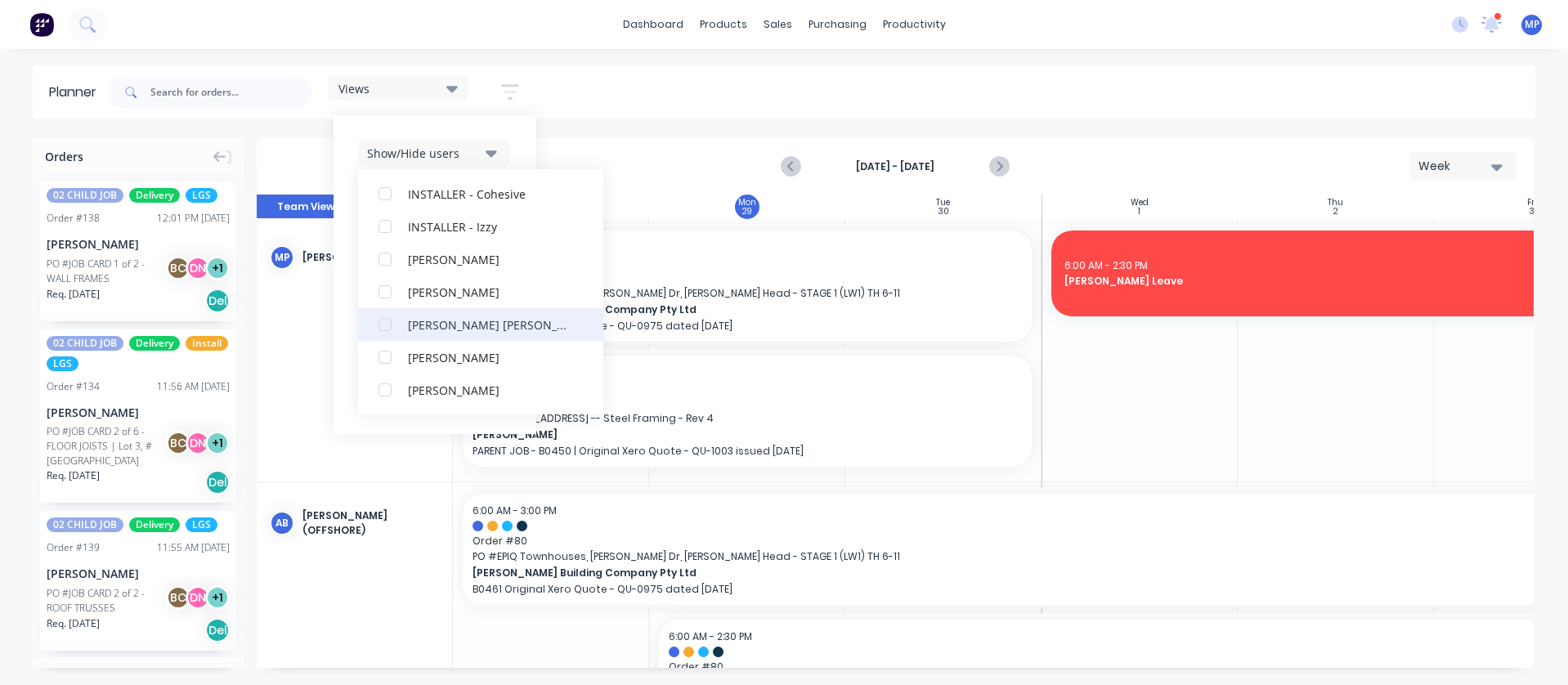
click at [452, 322] on div "[PERSON_NAME] [PERSON_NAME]" at bounding box center [490, 323] width 164 height 17
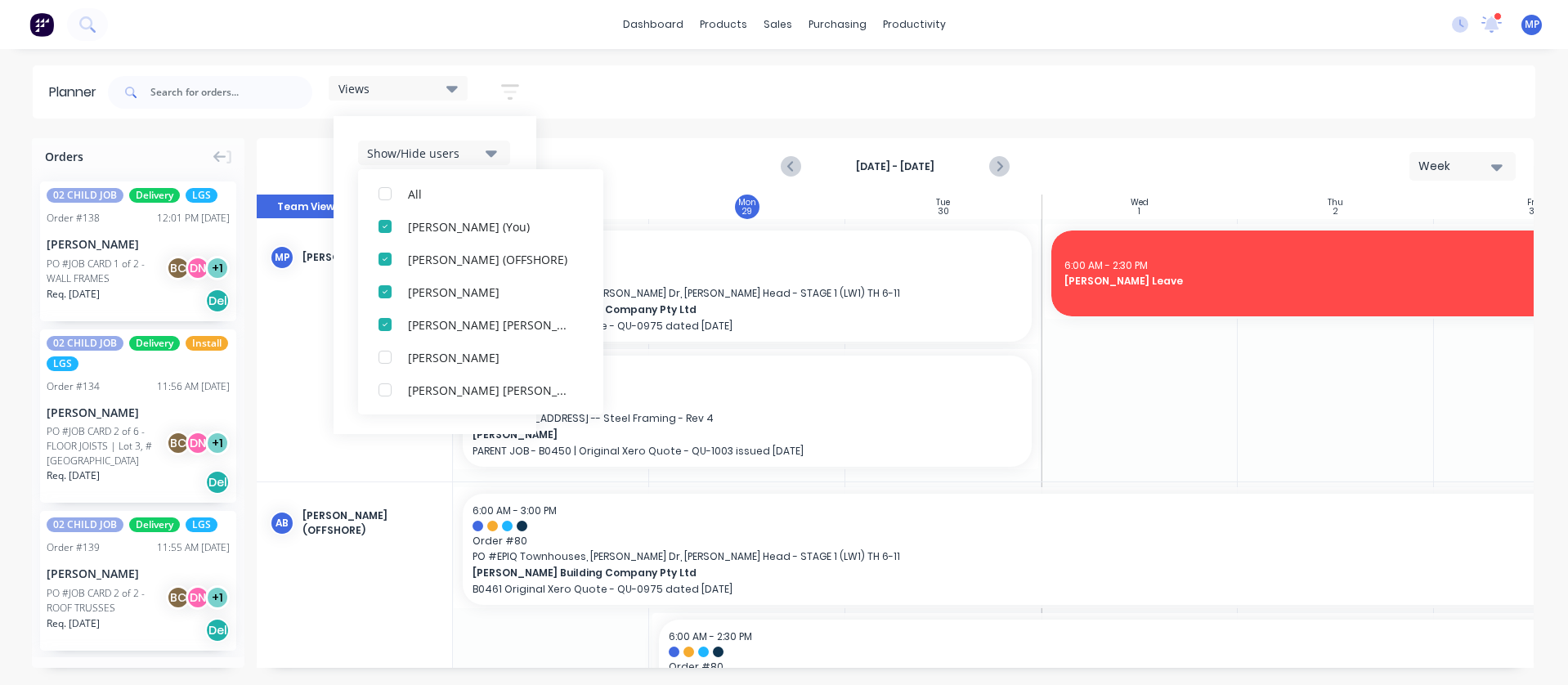
click at [723, 94] on div "Views Save new view None (Default) edit DESIGN TEAM (INTERNAL) edit ENGINEERING…" at bounding box center [819, 93] width 1431 height 49
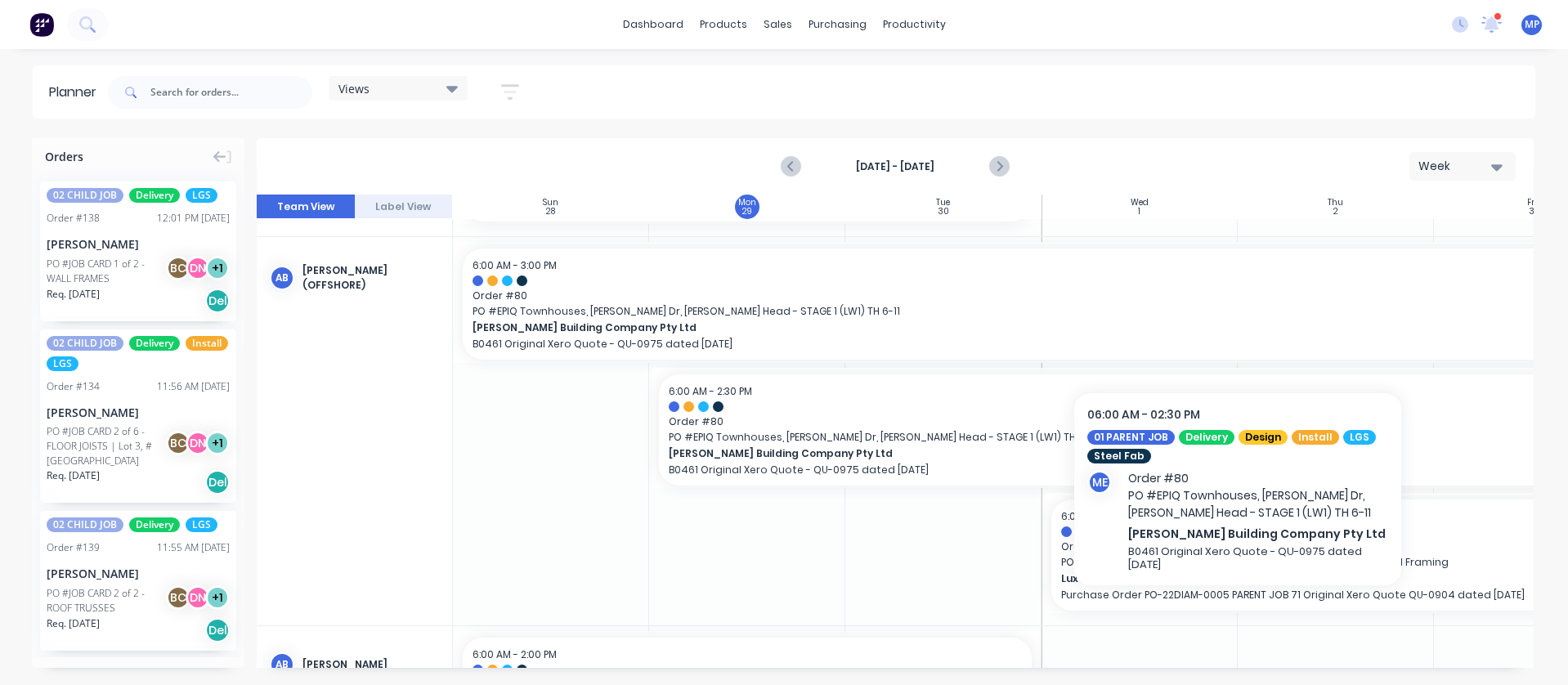
scroll to position [164, 0]
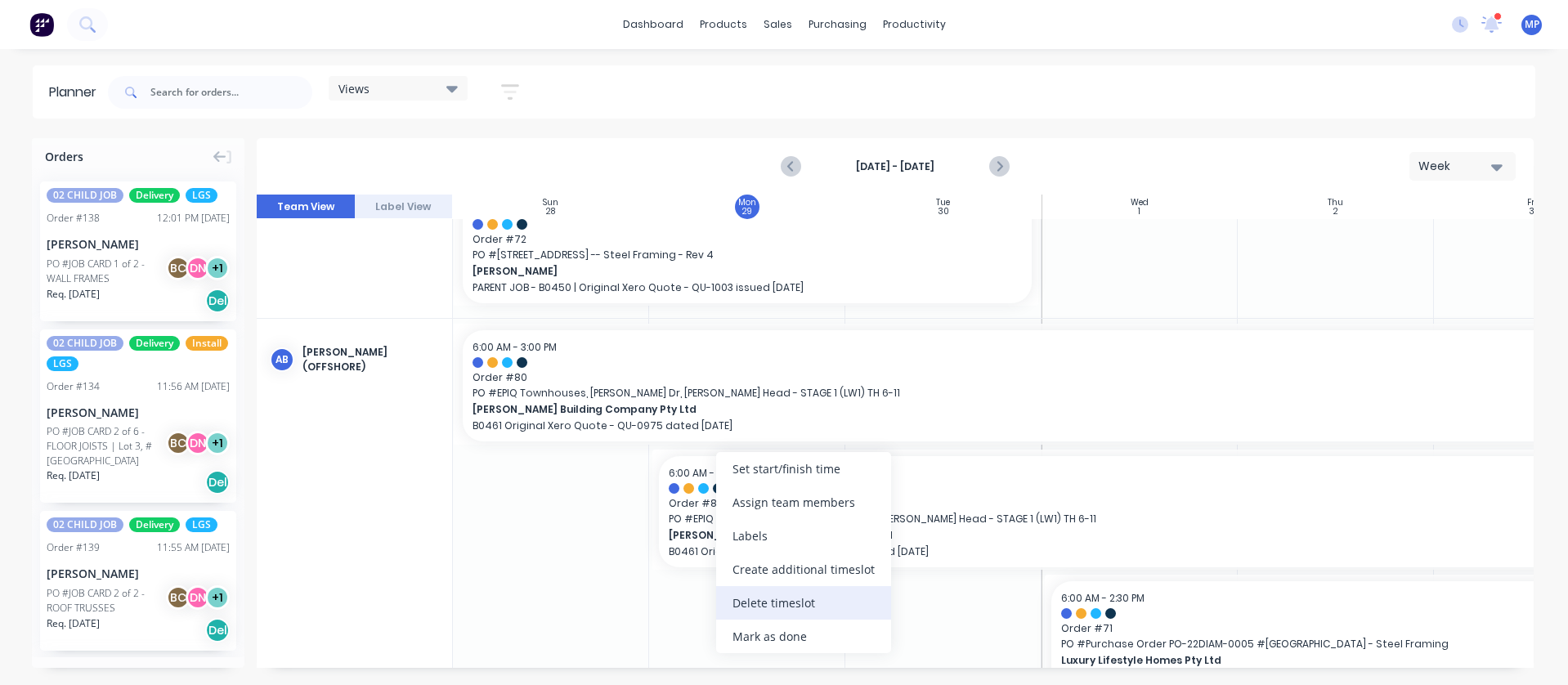
click at [789, 598] on div "Delete timeslot" at bounding box center [803, 602] width 175 height 34
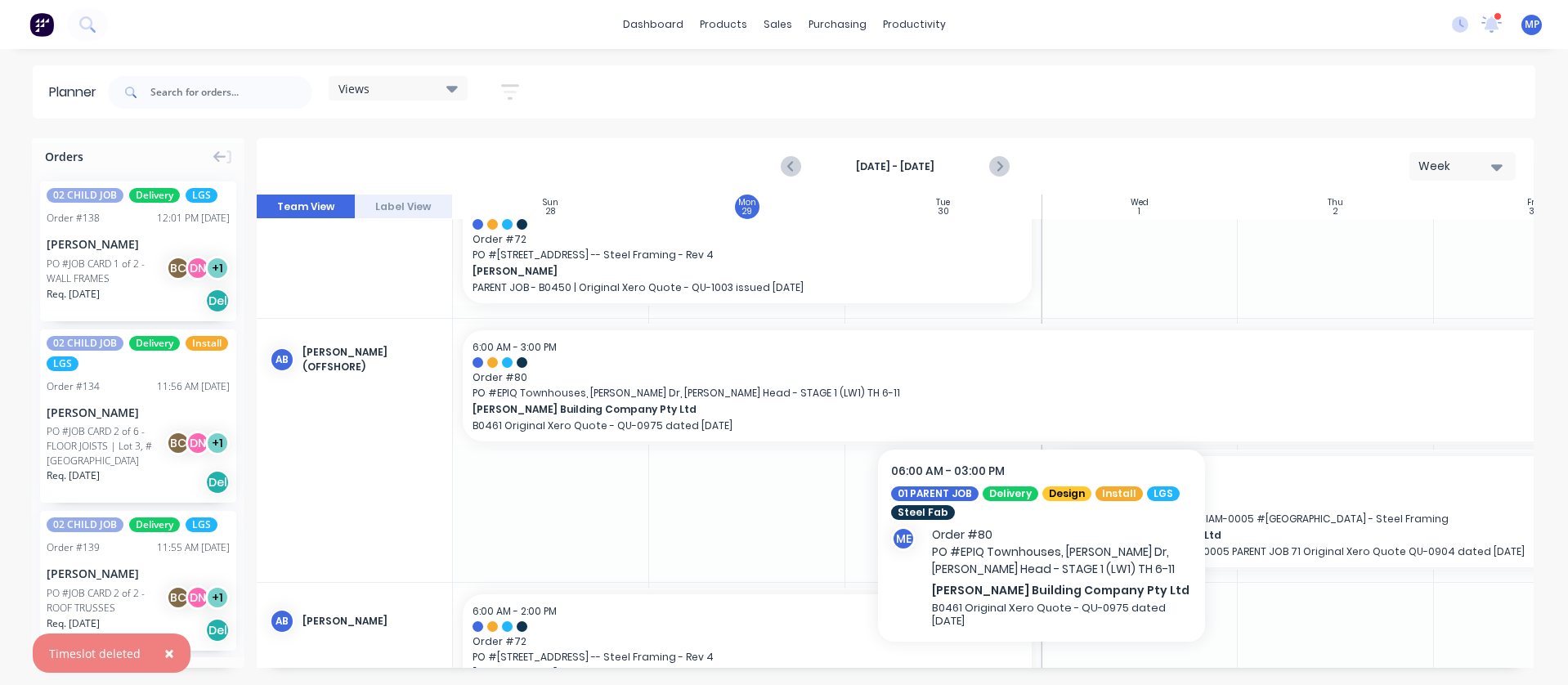
drag, startPoint x: 1136, startPoint y: 404, endPoint x: 1107, endPoint y: 369, distance: 45.5
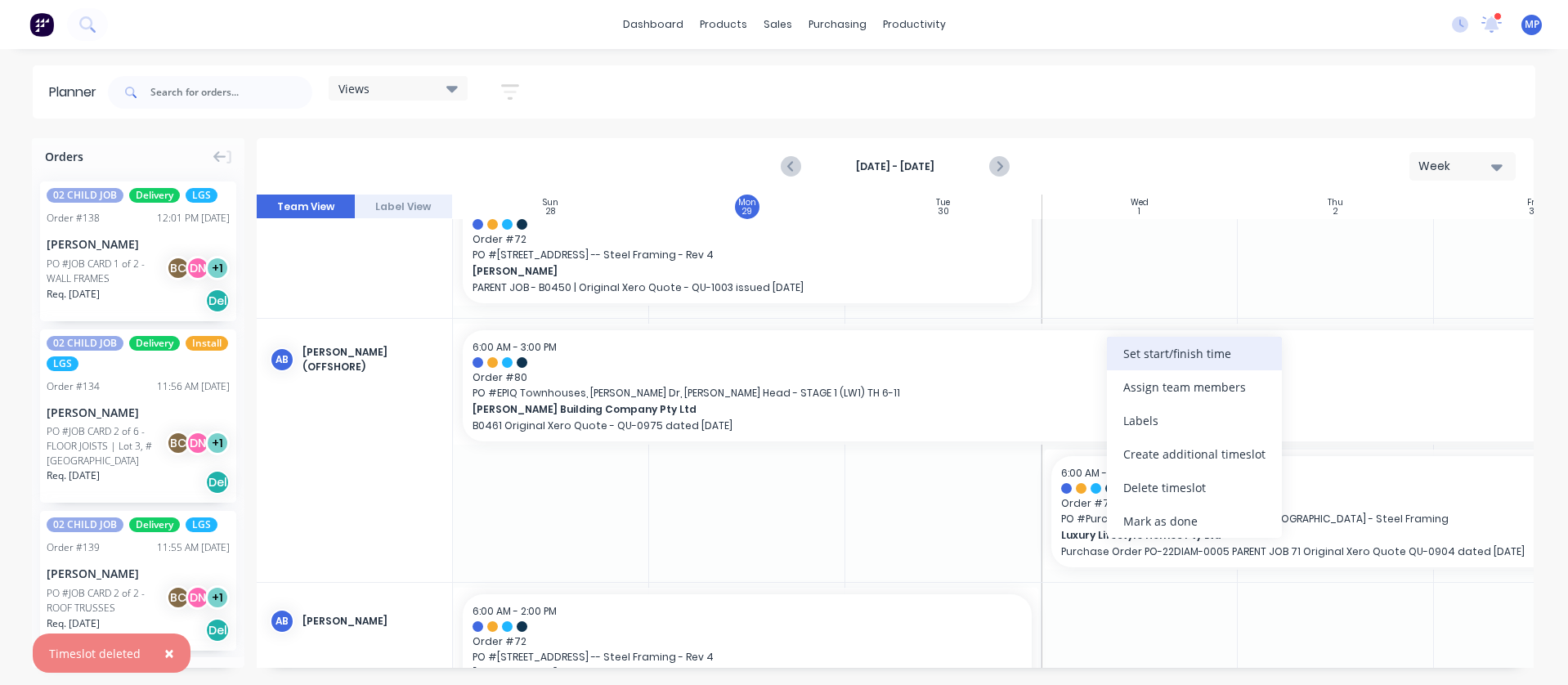
click at [1153, 350] on div "Set start/finish time" at bounding box center [1194, 353] width 175 height 34
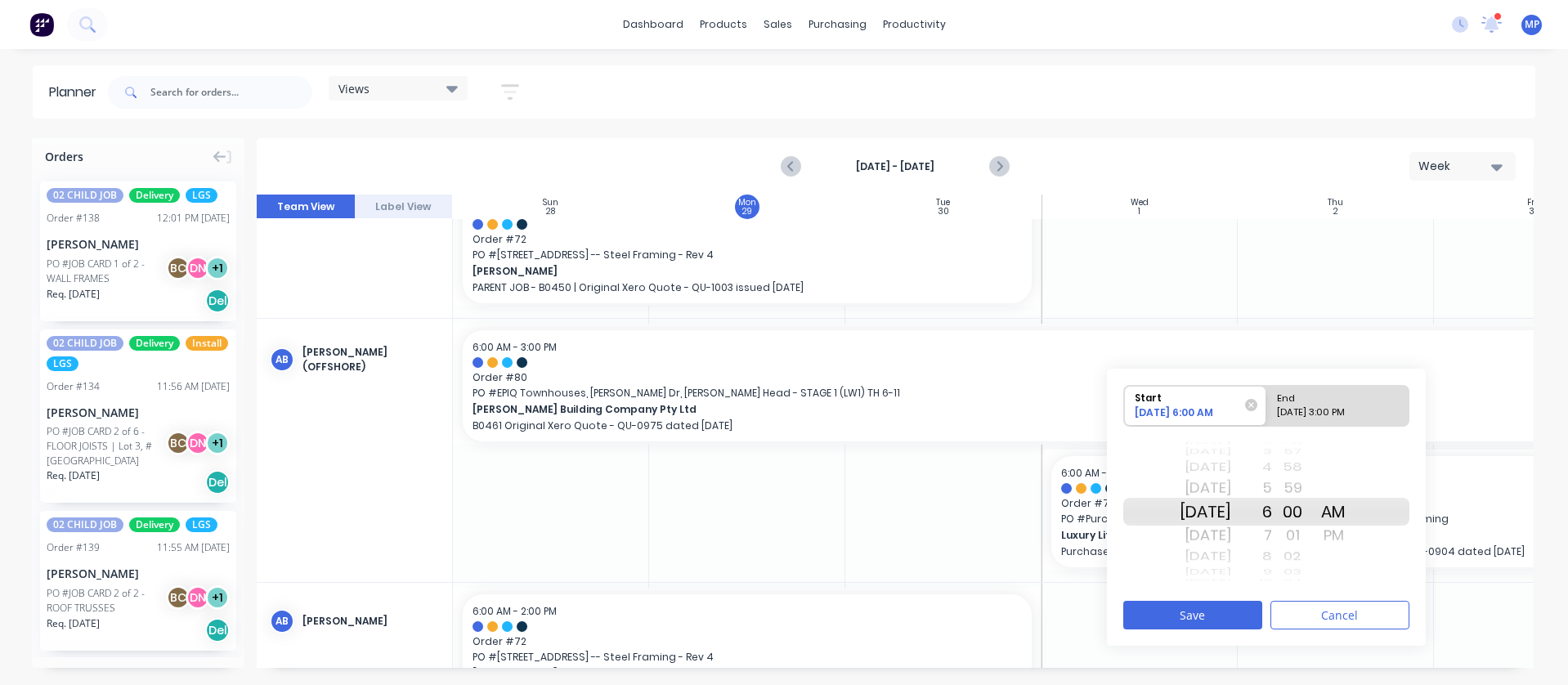
click at [1353, 401] on div "End" at bounding box center [1330, 396] width 118 height 20
click at [1267, 401] on input "End 10/03/2025 3:00 PM" at bounding box center [1266, 406] width 1 height 40
radio input "true"
click at [1231, 468] on div "[DATE]" at bounding box center [1206, 467] width 52 height 21
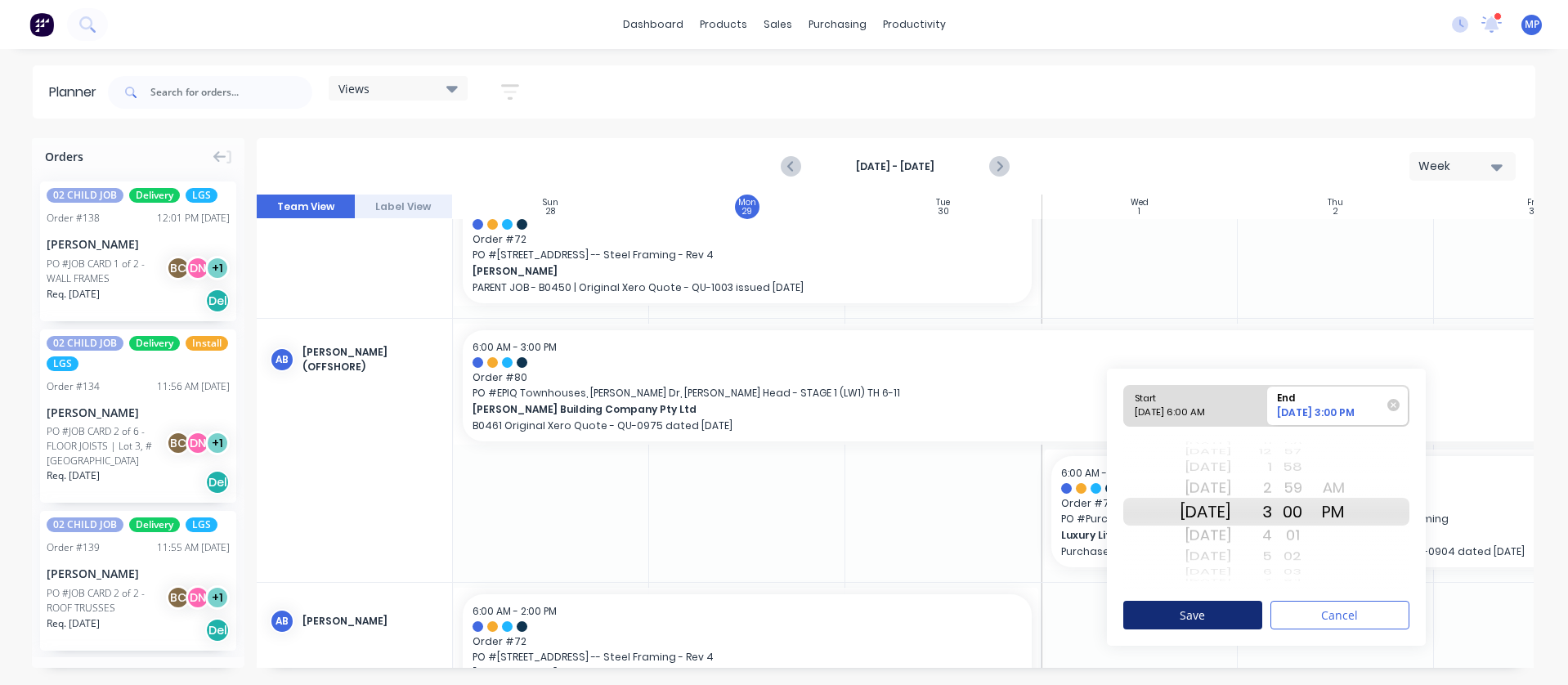
click at [1222, 615] on button "Save" at bounding box center [1192, 614] width 139 height 28
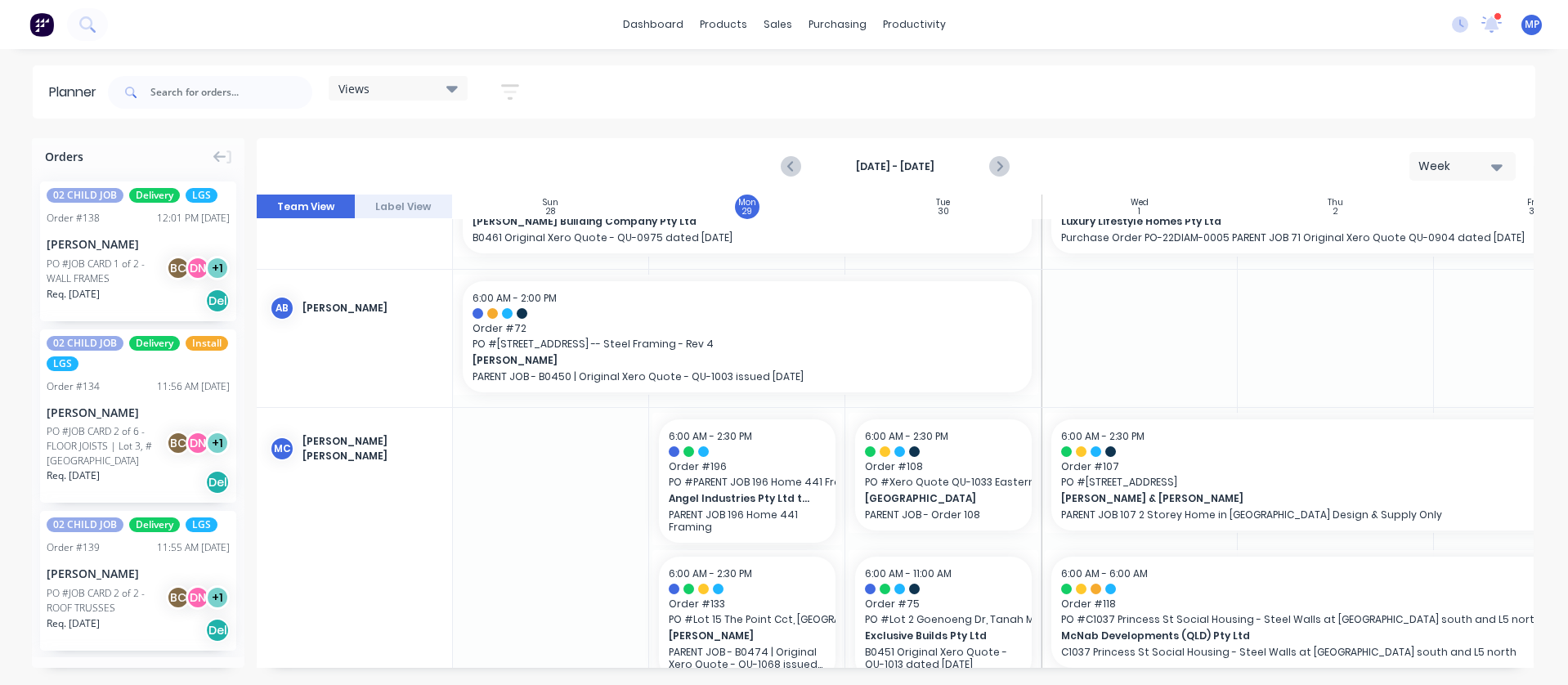
scroll to position [409, 0]
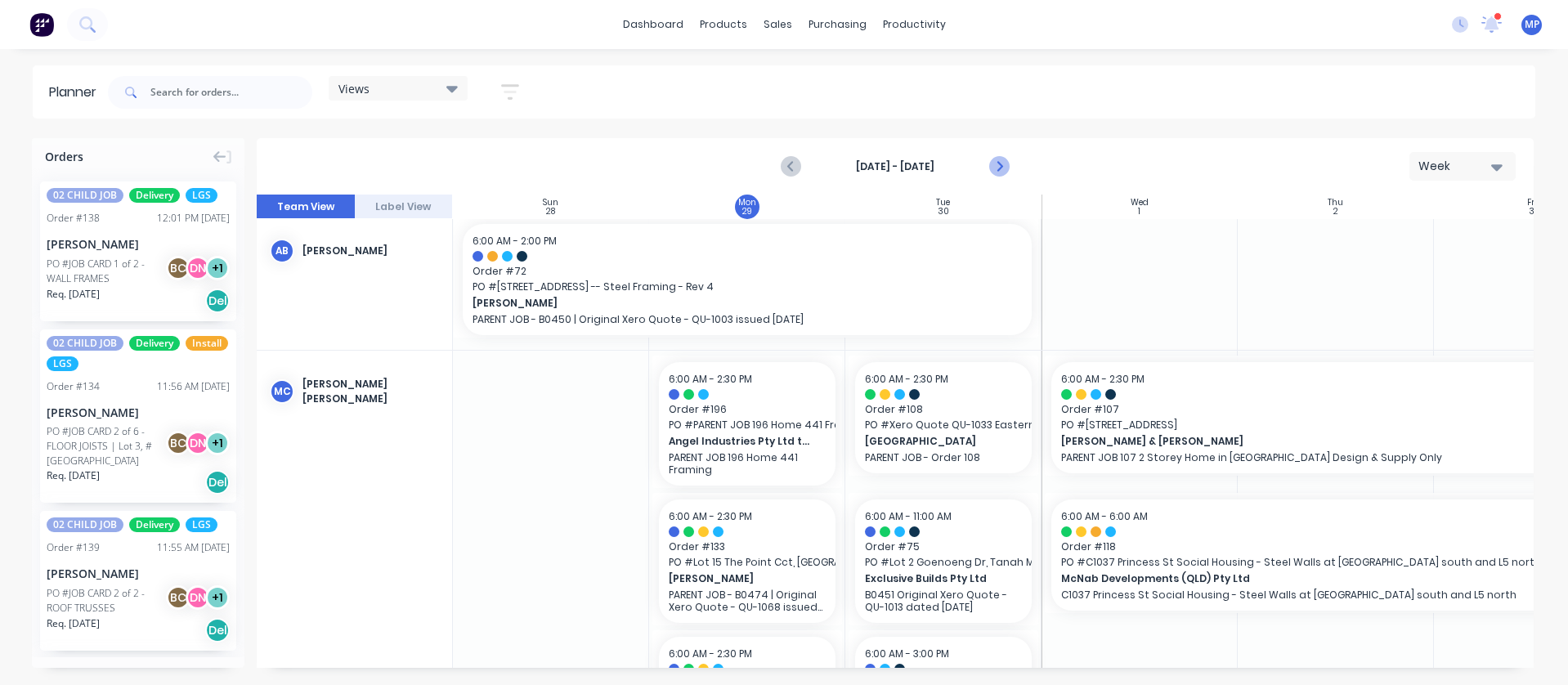
click at [1003, 164] on icon "Next page" at bounding box center [999, 167] width 20 height 20
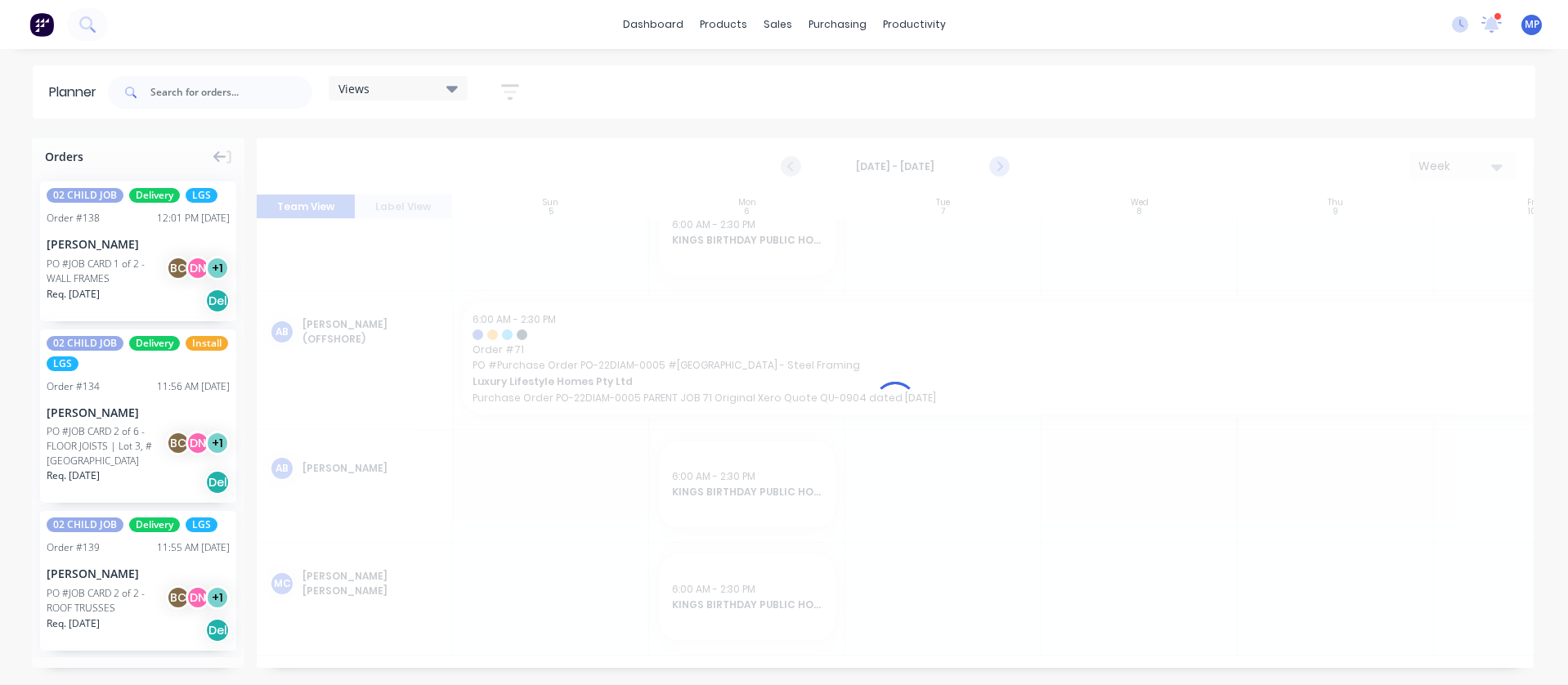
scroll to position [134, 0]
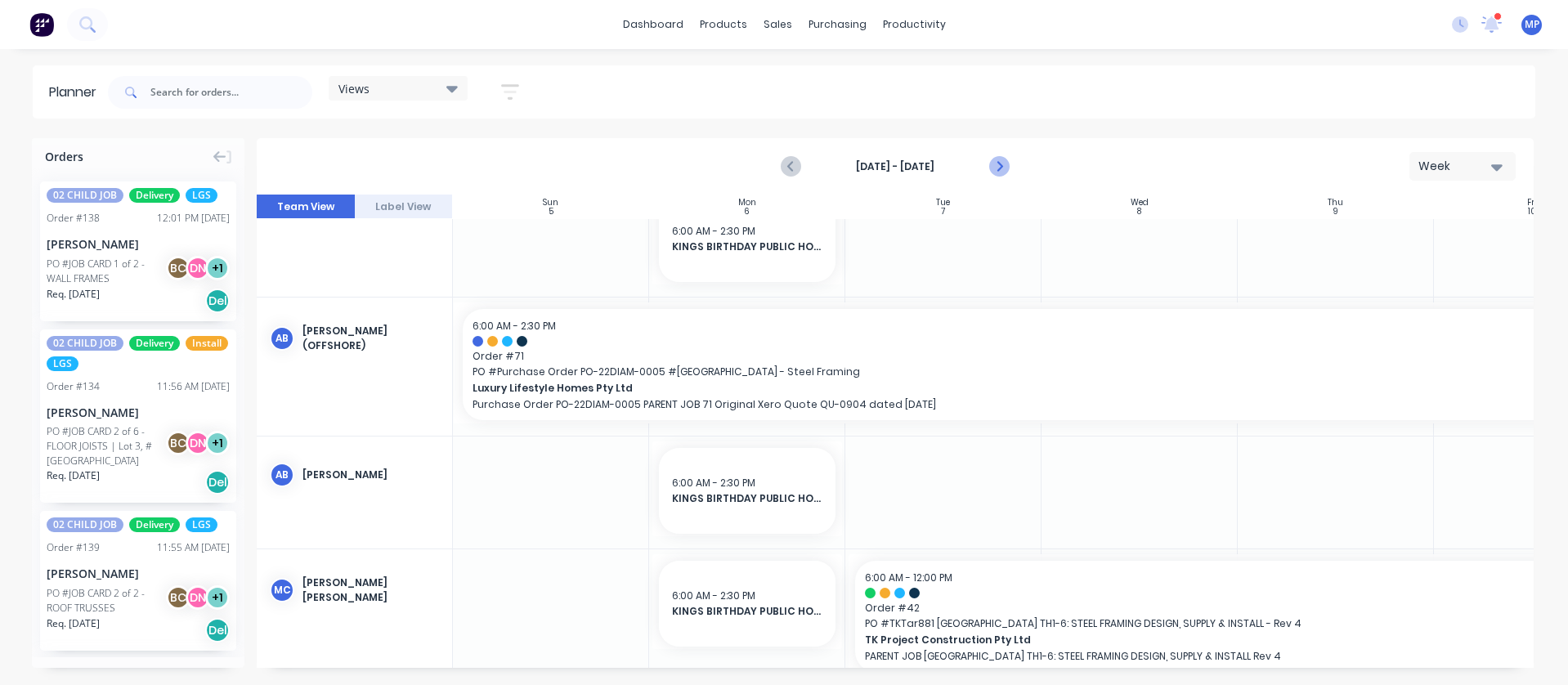
click at [1000, 164] on icon "Next page" at bounding box center [999, 167] width 20 height 20
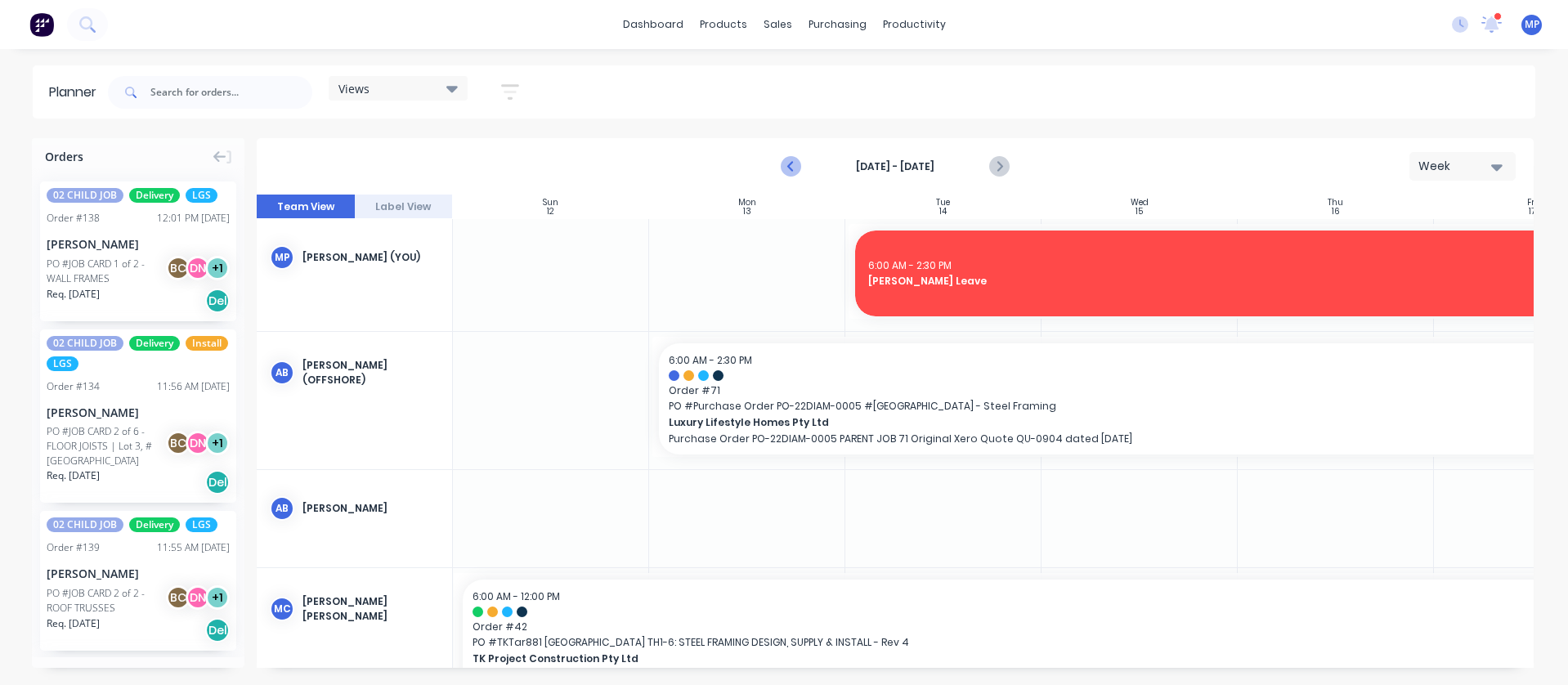
click at [797, 164] on icon "Previous page" at bounding box center [792, 167] width 20 height 20
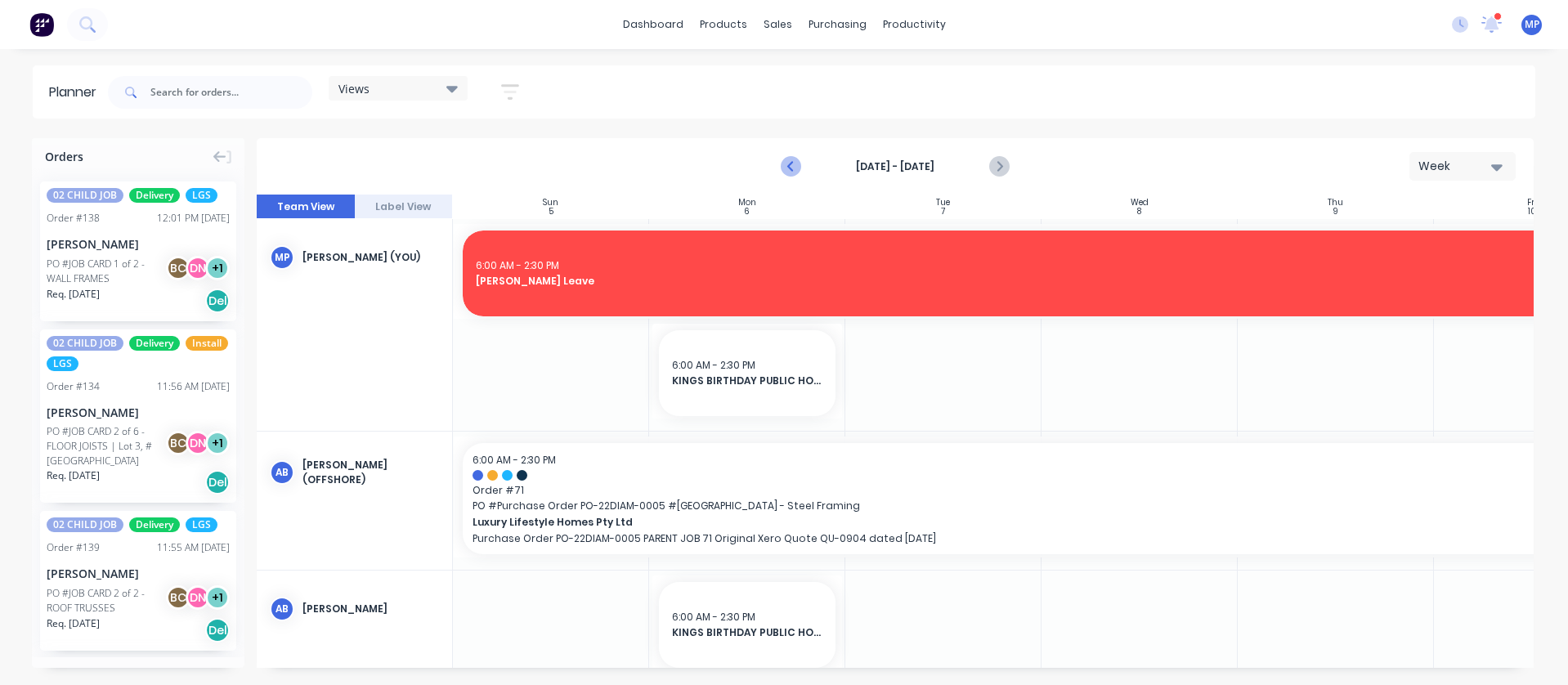
click at [793, 164] on icon "Previous page" at bounding box center [792, 167] width 20 height 20
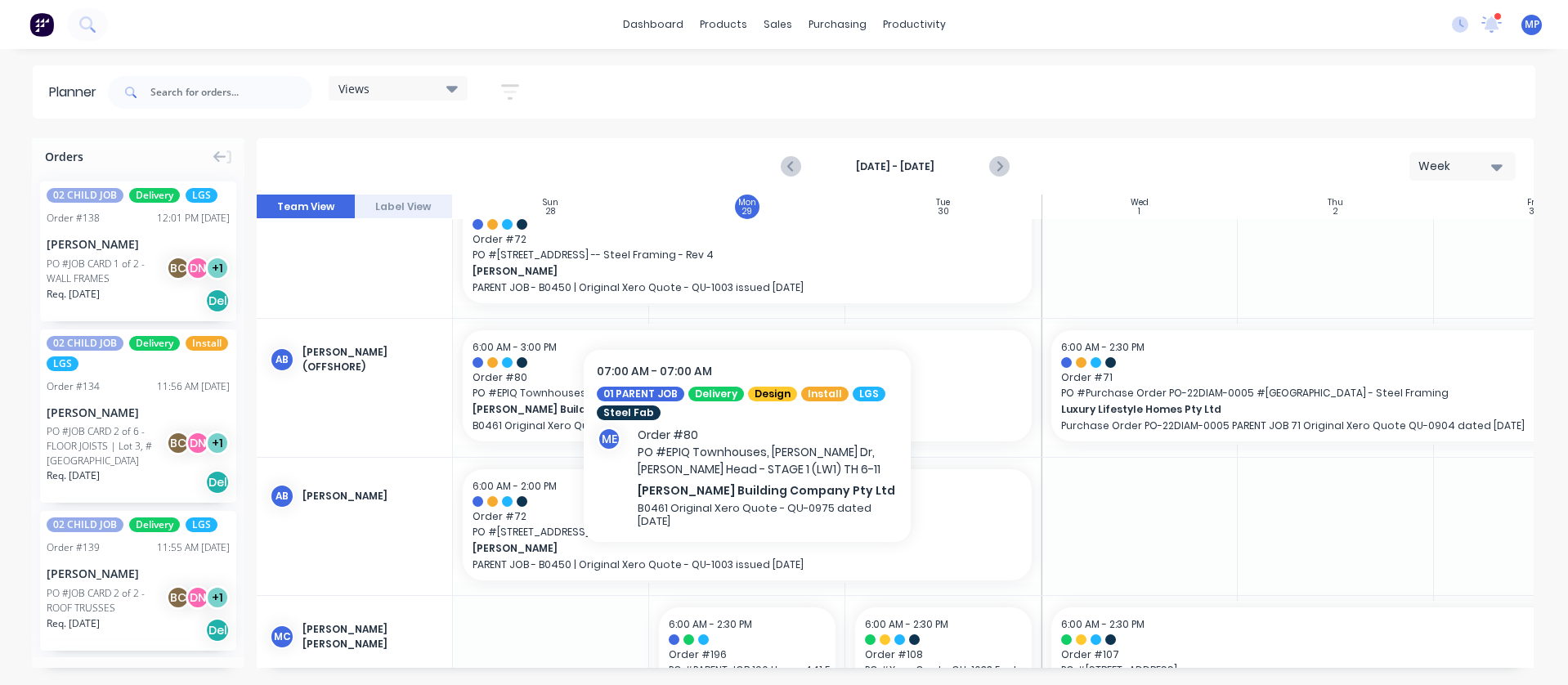
scroll to position [327, 0]
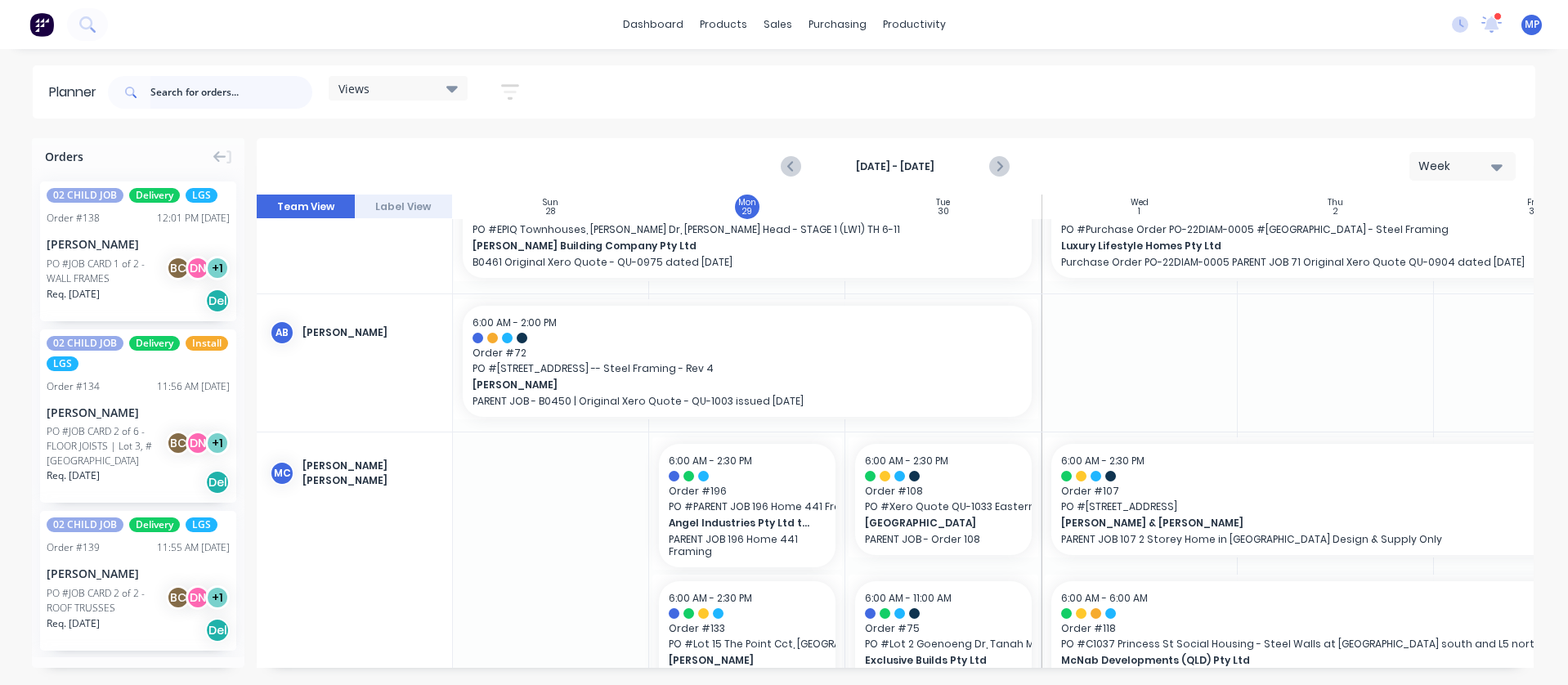
click at [253, 99] on input "text" at bounding box center [232, 93] width 162 height 33
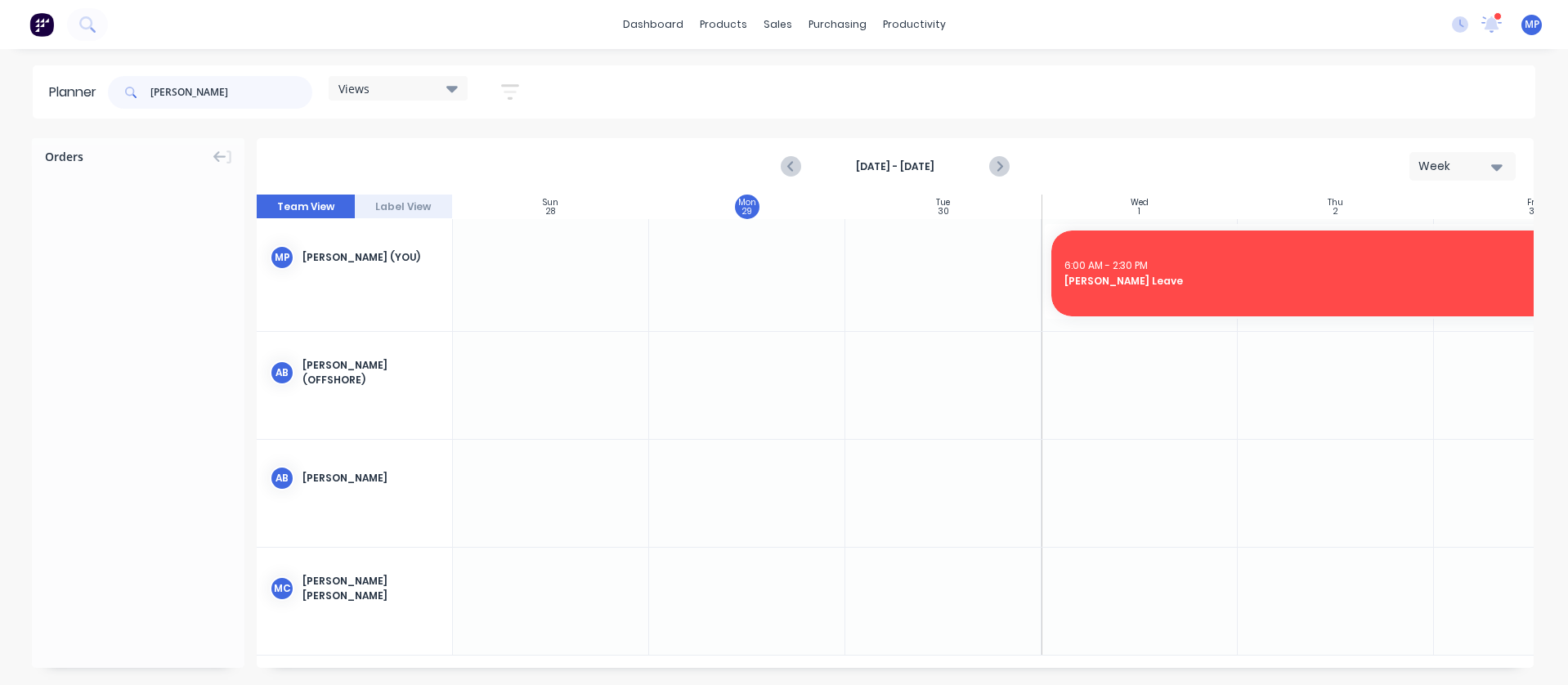
scroll to position [0, 0]
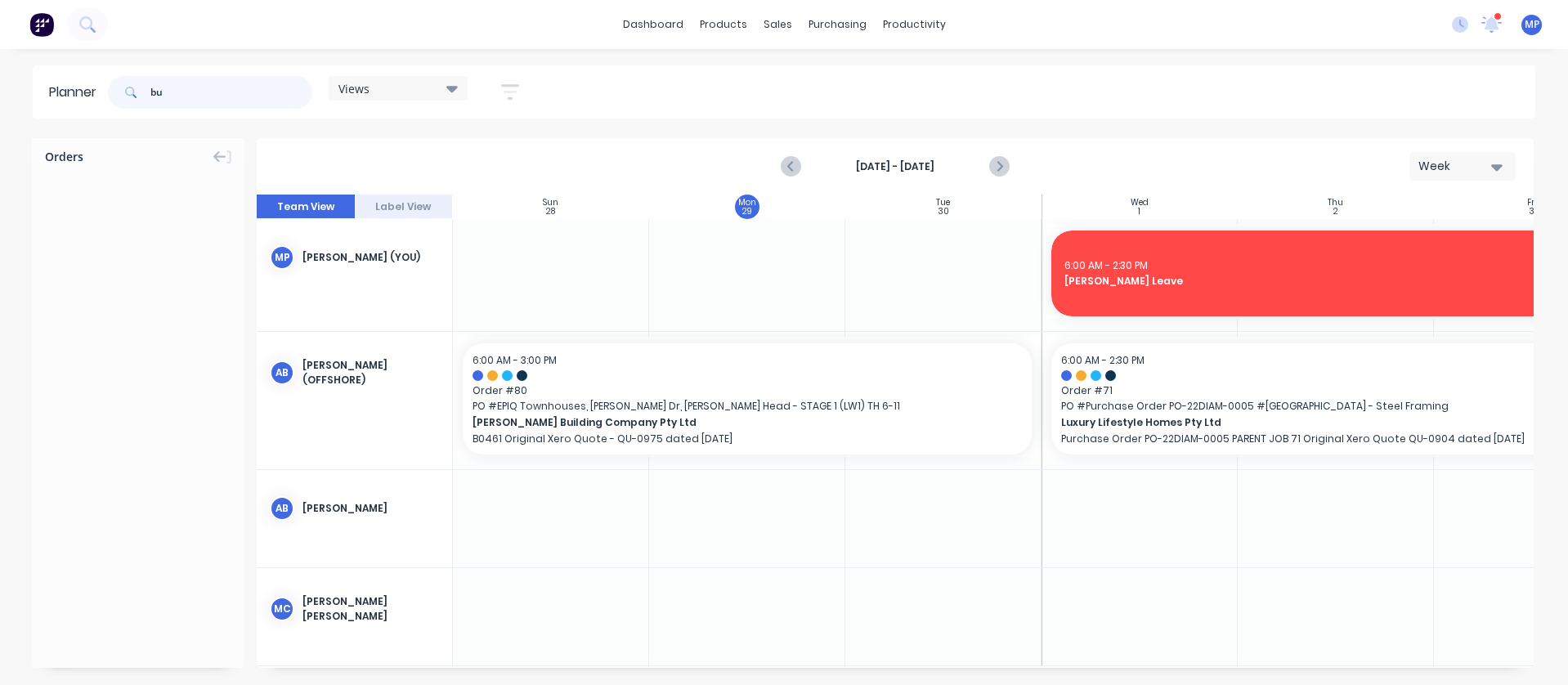
type input "b"
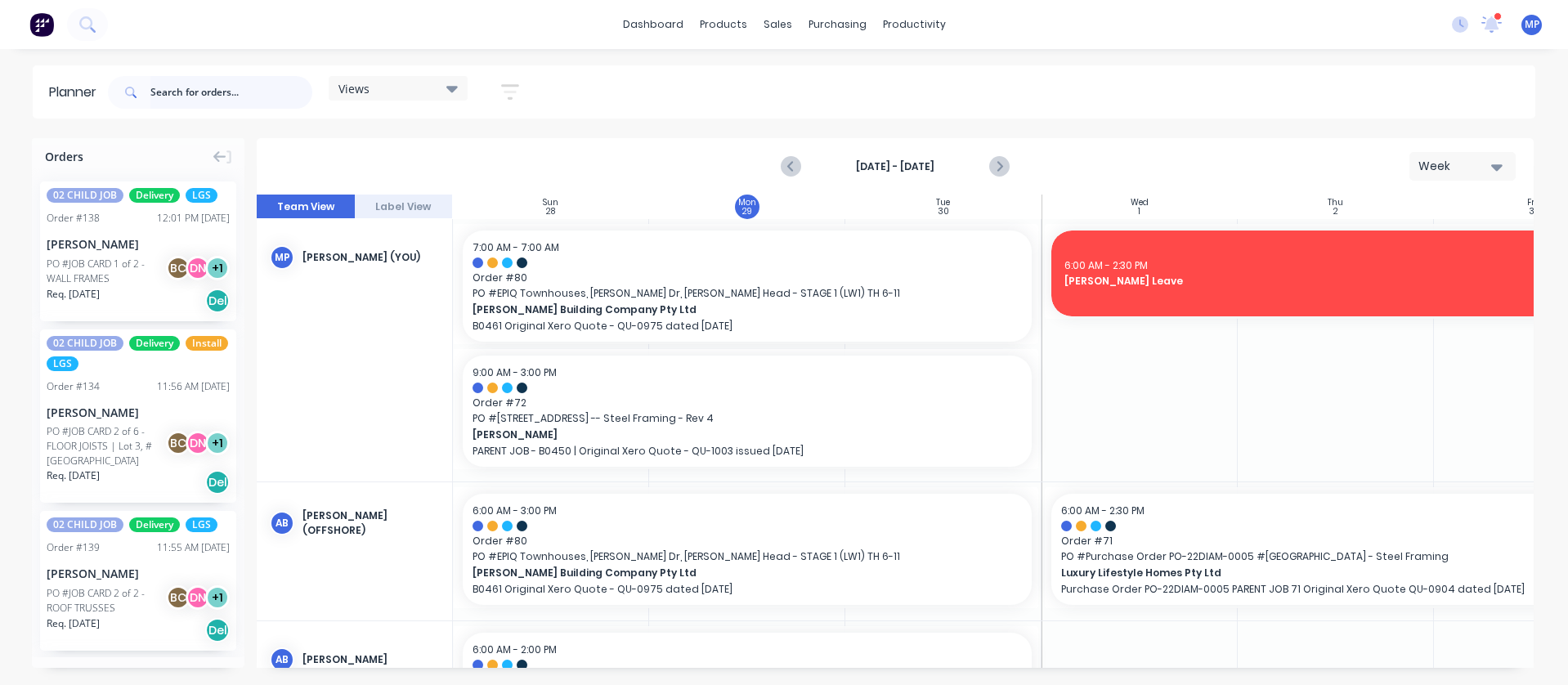
click at [250, 88] on input "text" at bounding box center [232, 93] width 162 height 33
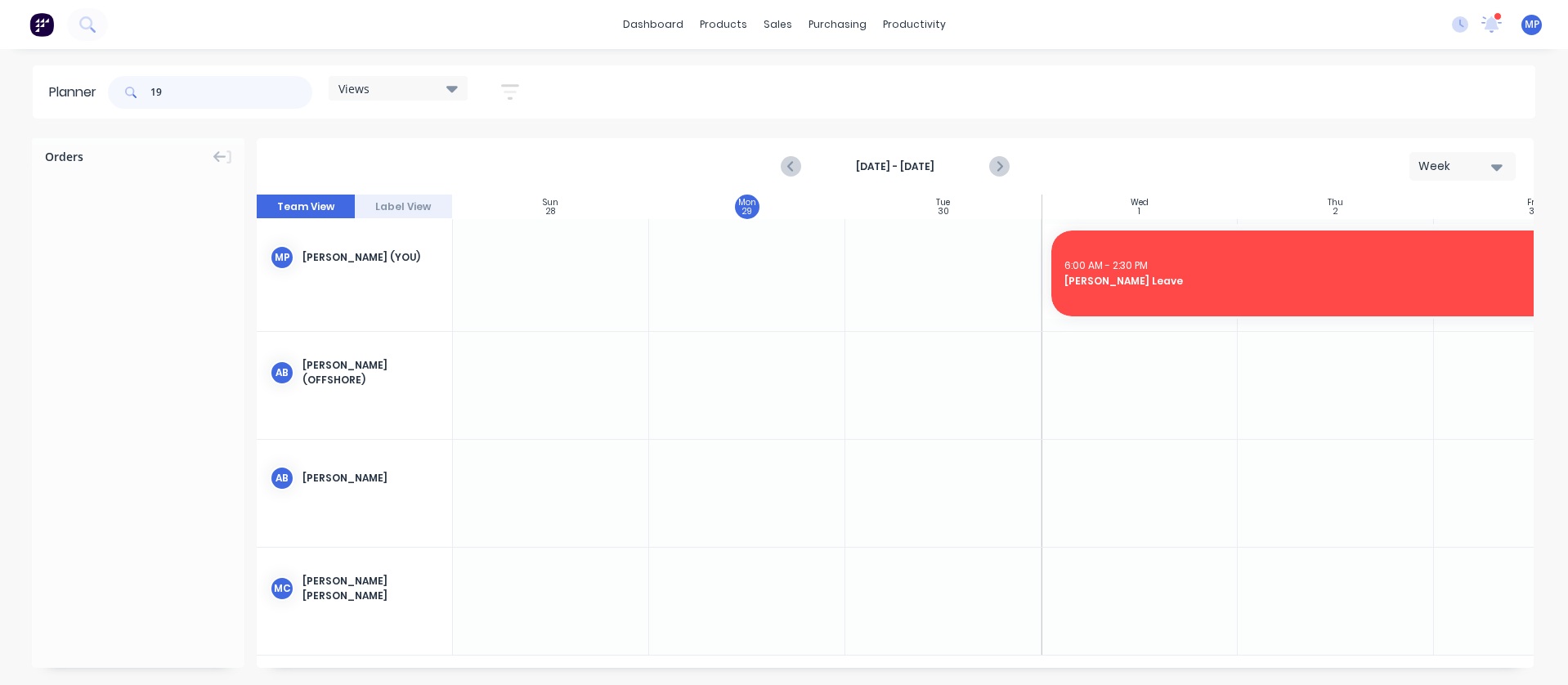
type input "1"
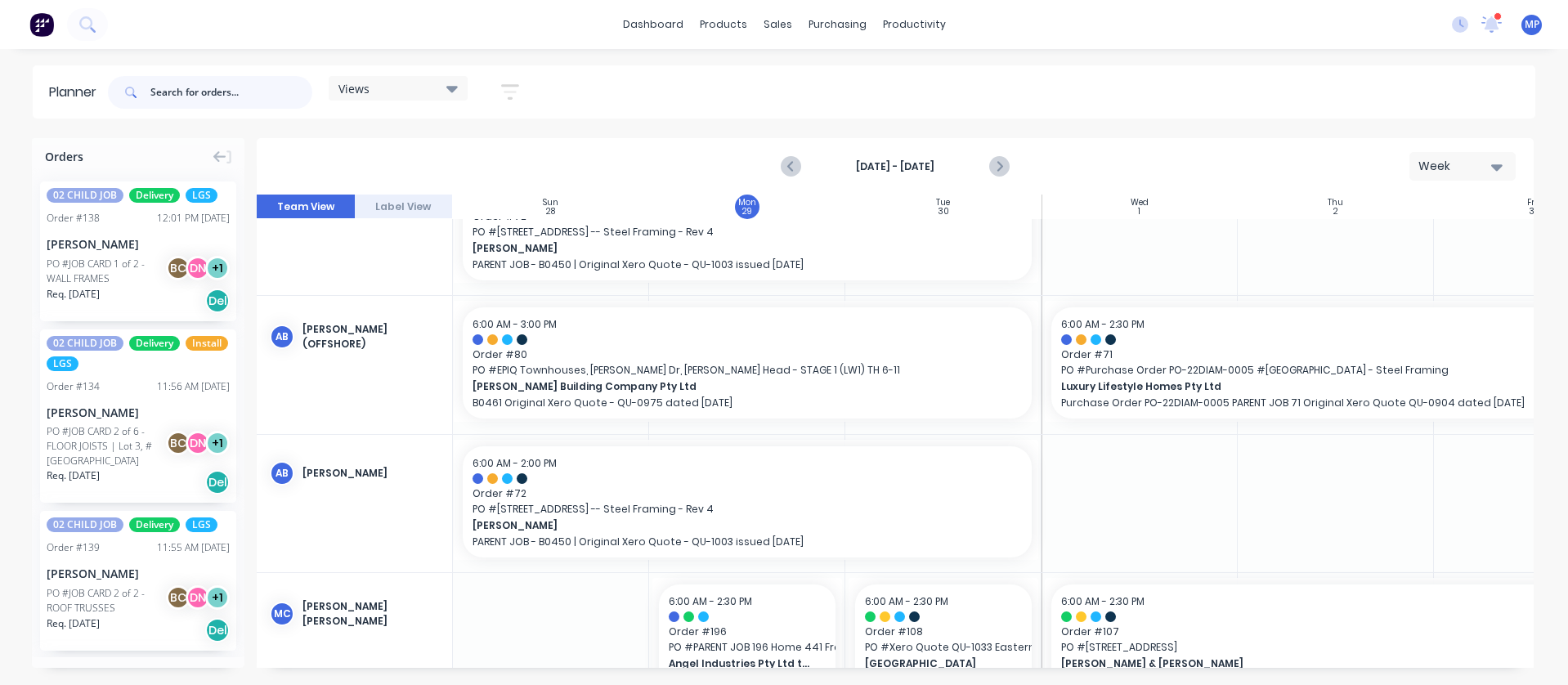
scroll to position [245, 0]
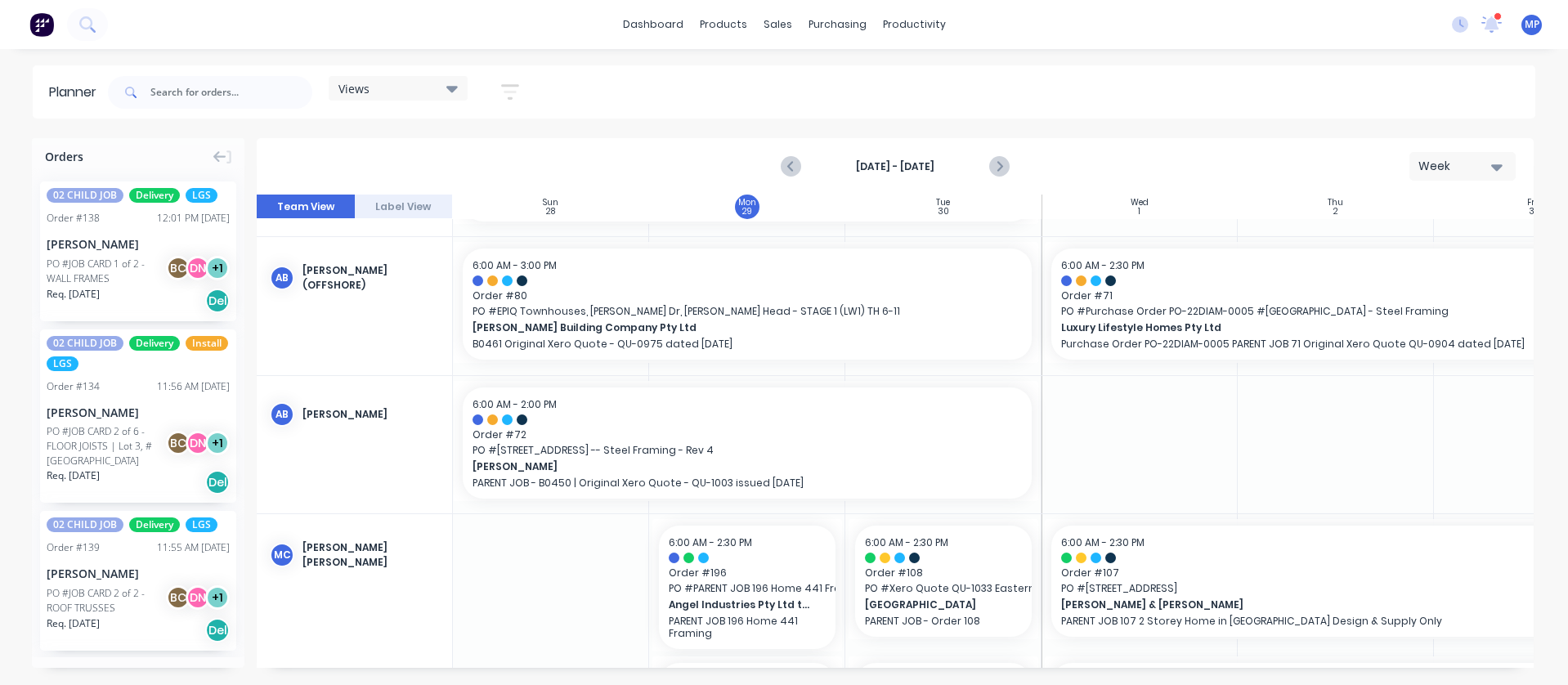
drag, startPoint x: 1150, startPoint y: 436, endPoint x: 1095, endPoint y: 449, distance: 56.5
click at [1095, 449] on div at bounding box center [1139, 444] width 196 height 137
click at [1157, 457] on div at bounding box center [1139, 444] width 196 height 137
click at [1082, 439] on div at bounding box center [1139, 444] width 196 height 137
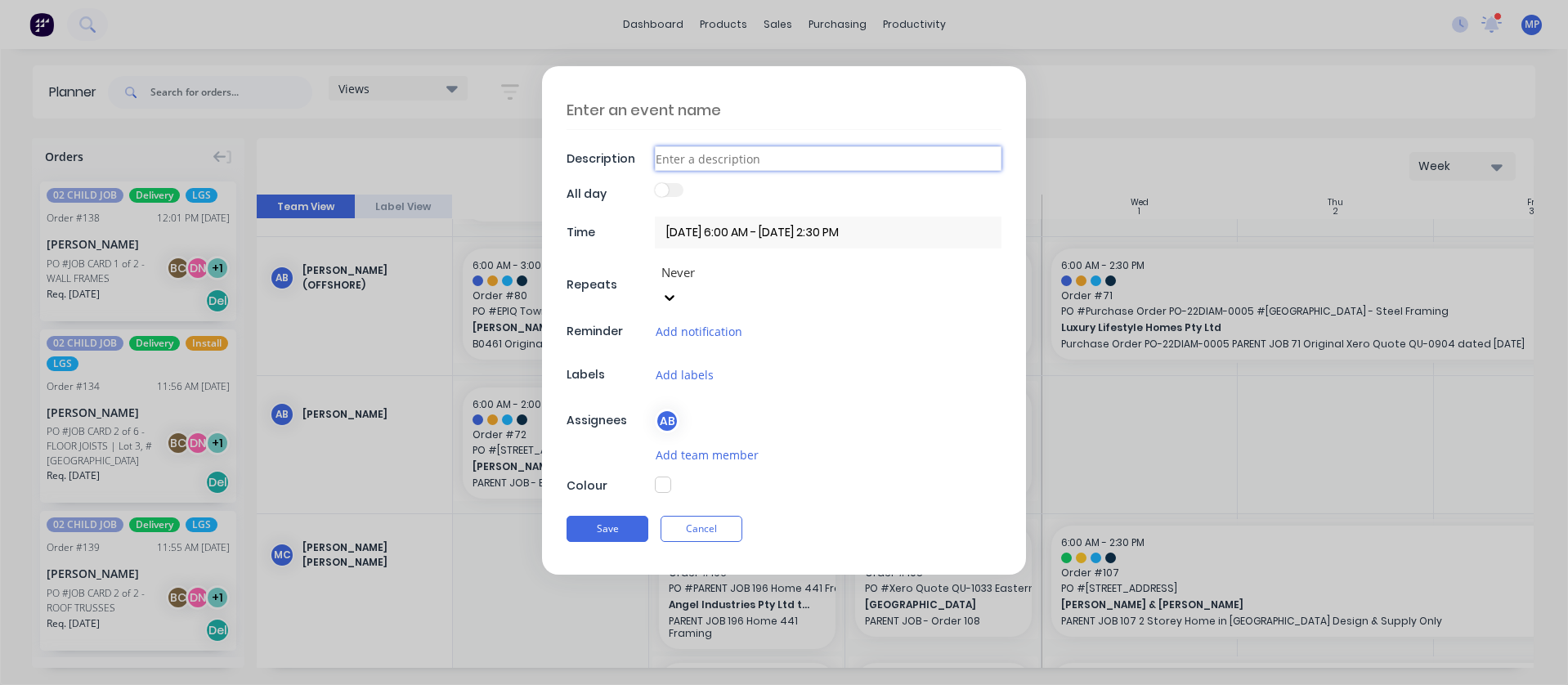
click at [733, 154] on input at bounding box center [829, 158] width 347 height 25
click at [735, 154] on input at bounding box center [829, 158] width 347 height 25
paste input "191_Bunnings_21-[PERSON_NAME]"
type input "191_Bunnings_21-[PERSON_NAME]"
click at [694, 237] on input "01/10/2025 6:00 AM - 01/10/2025 2:30 PM" at bounding box center [829, 232] width 347 height 32
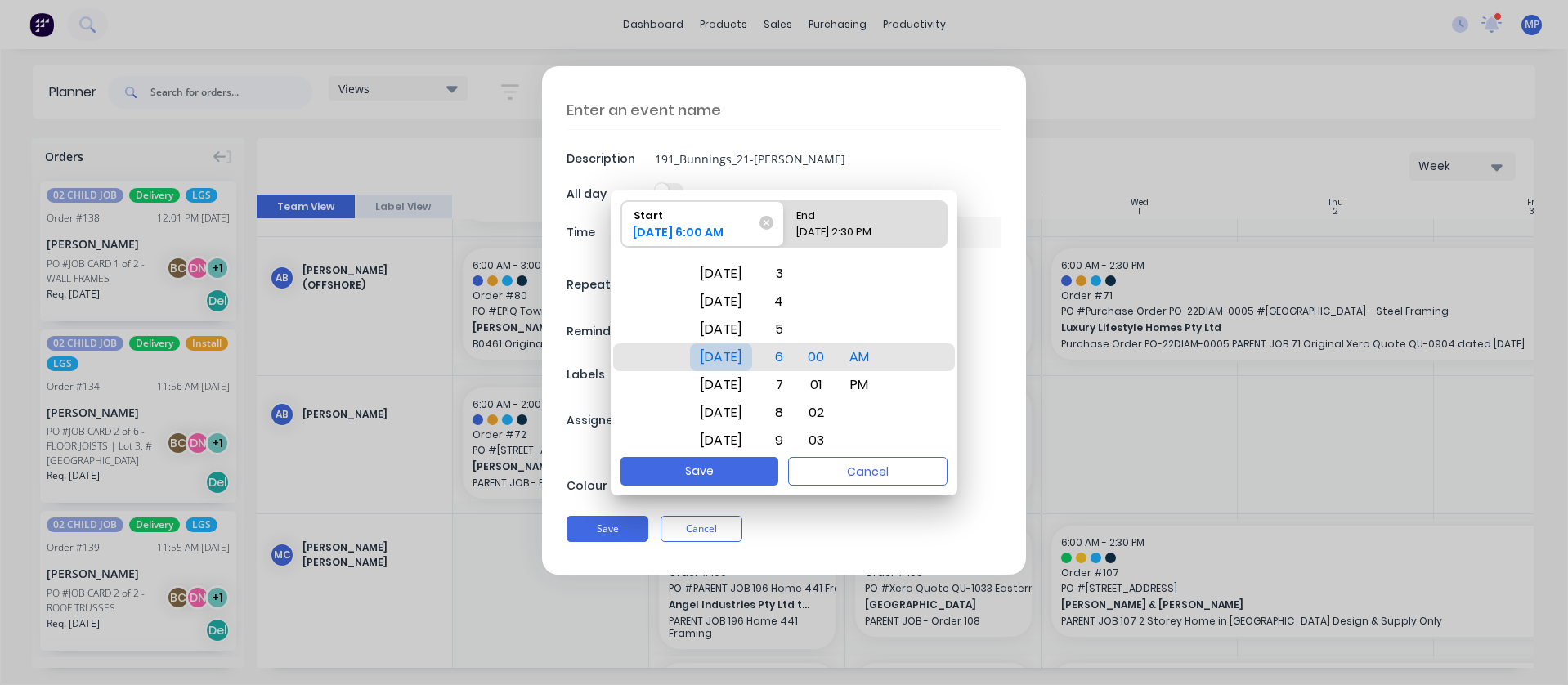
click at [752, 357] on div "[DATE]" at bounding box center [721, 357] width 62 height 28
click at [853, 220] on div "End" at bounding box center [857, 212] width 135 height 23
click at [785, 220] on input "End 01/10/2025 2:30 PM" at bounding box center [784, 223] width 1 height 45
radio input "true"
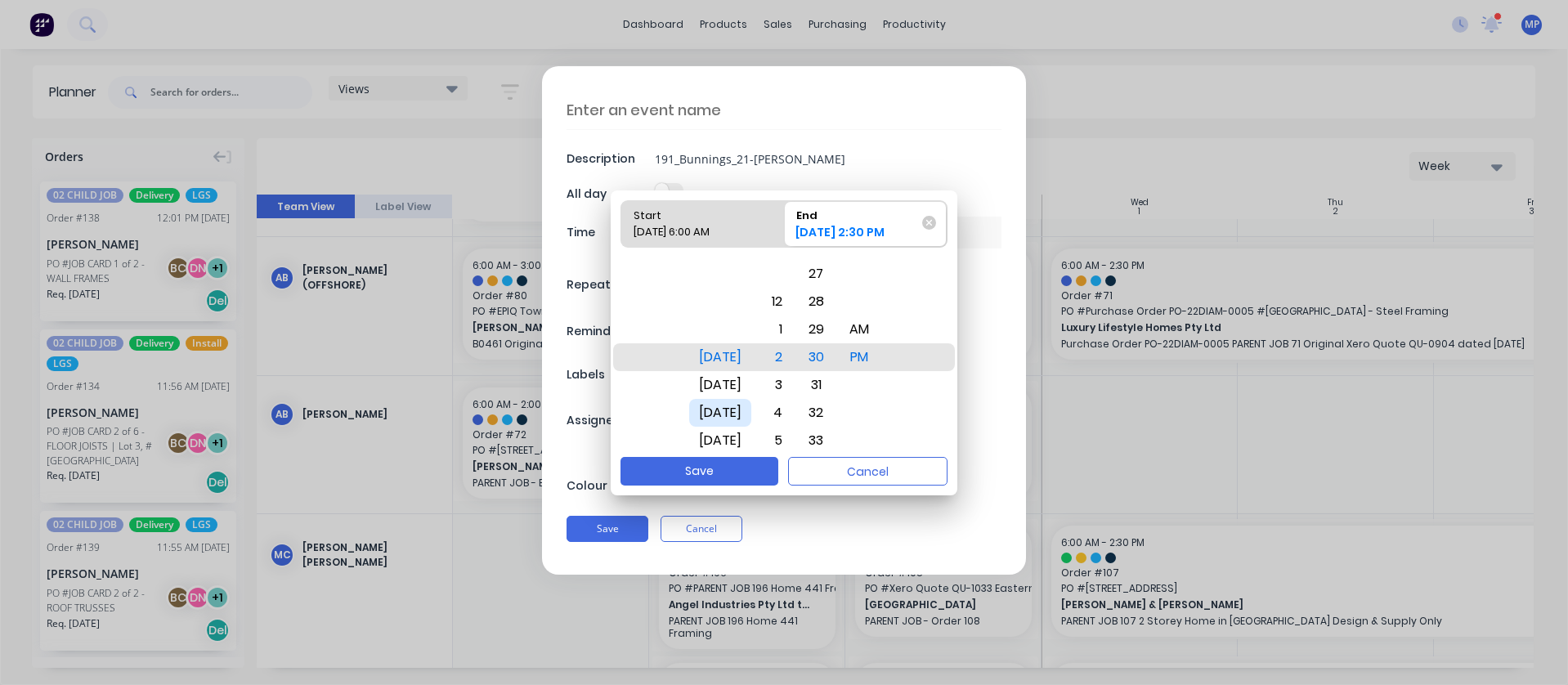
click at [741, 404] on div "[DATE]" at bounding box center [720, 412] width 62 height 28
click at [729, 471] on button "Save" at bounding box center [700, 471] width 158 height 28
type input "01/10/2025 6:00 AM - 03/10/2025 2:30 PM"
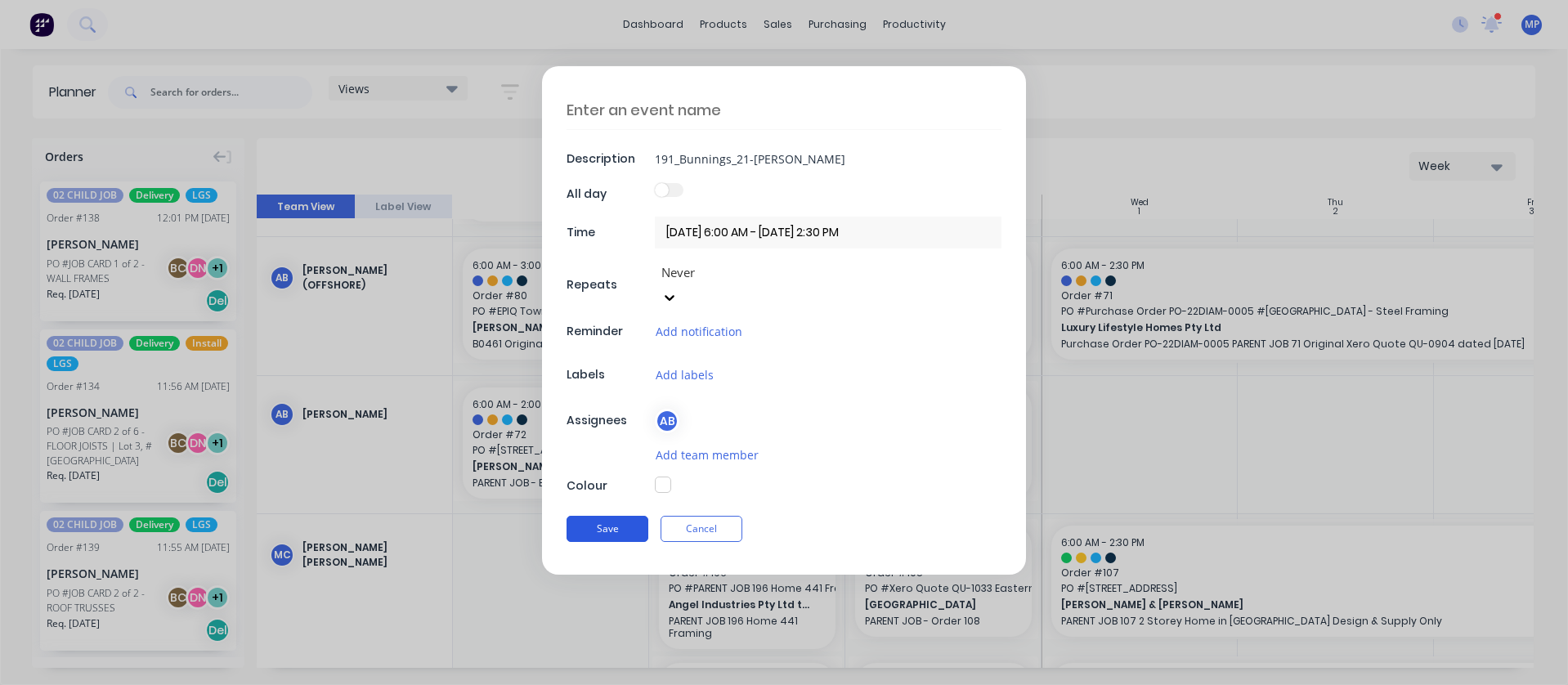
click at [641, 516] on button "Save" at bounding box center [608, 529] width 82 height 26
click at [606, 517] on button "Save" at bounding box center [608, 530] width 82 height 26
click at [609, 517] on button "Save" at bounding box center [608, 530] width 82 height 26
click at [614, 517] on button "Save" at bounding box center [608, 530] width 82 height 26
click at [620, 517] on button "Save" at bounding box center [608, 530] width 82 height 26
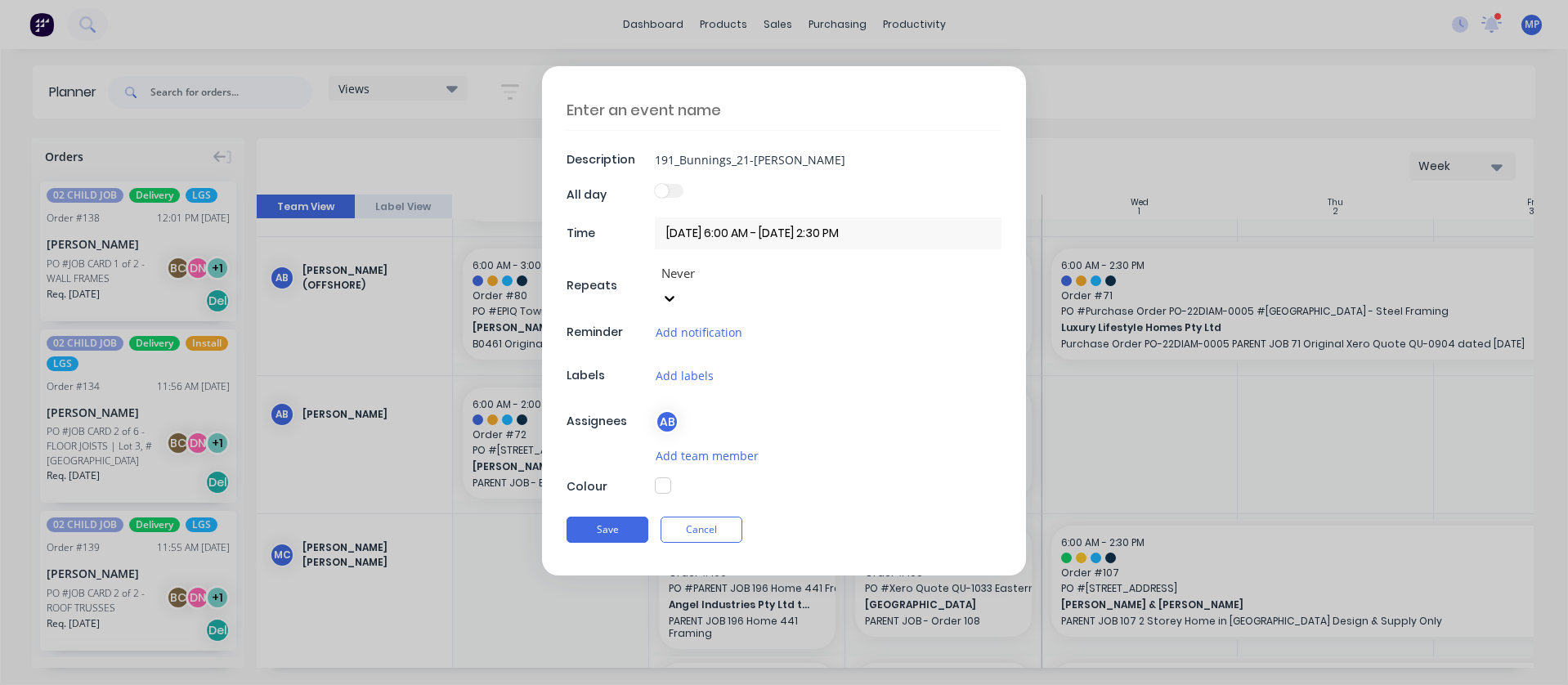
click at [703, 119] on textarea at bounding box center [784, 110] width 435 height 39
paste textarea "191_Bunnings_21-[PERSON_NAME]"
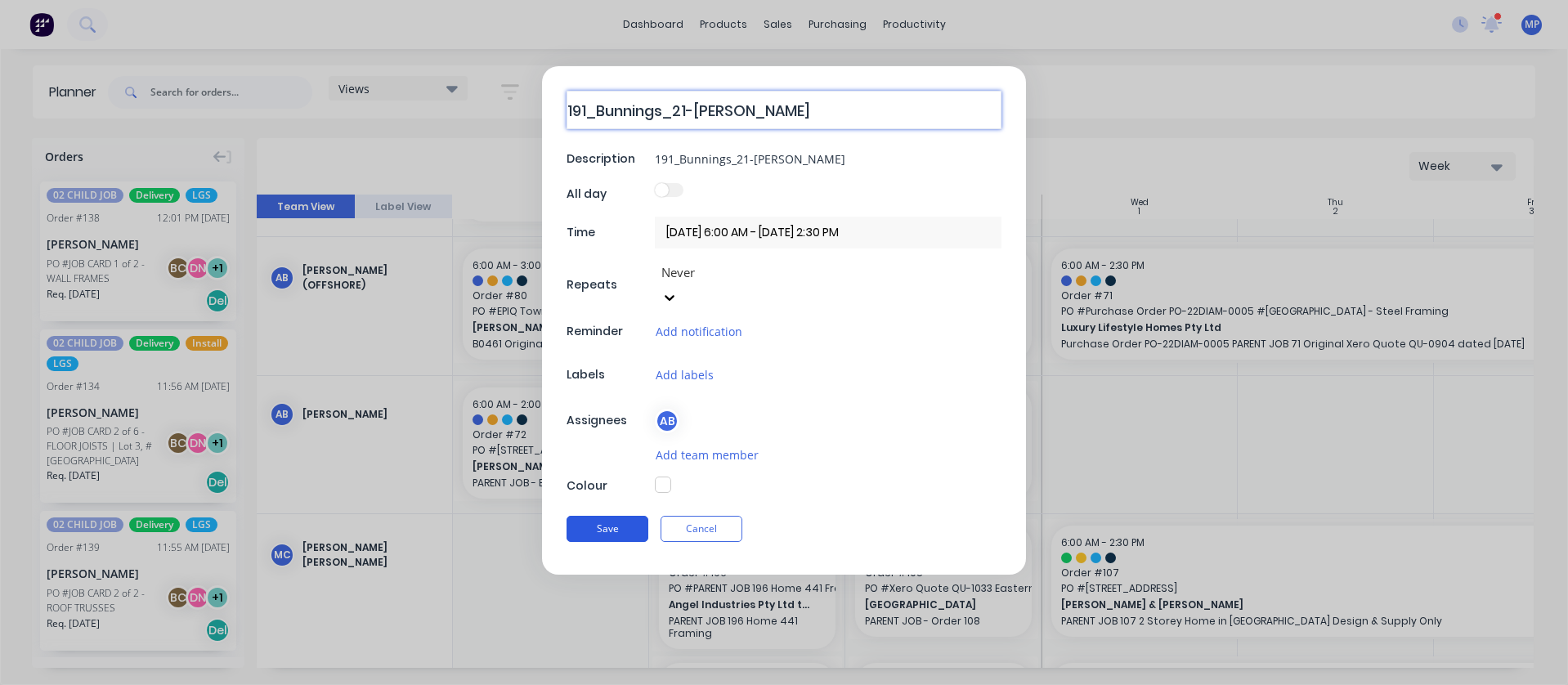
type textarea "191_Bunnings_21-[PERSON_NAME]"
click at [611, 516] on button "Save" at bounding box center [608, 529] width 82 height 26
type input "01/10/2025 6:00 AM - 01/10/2025 2:30 PM"
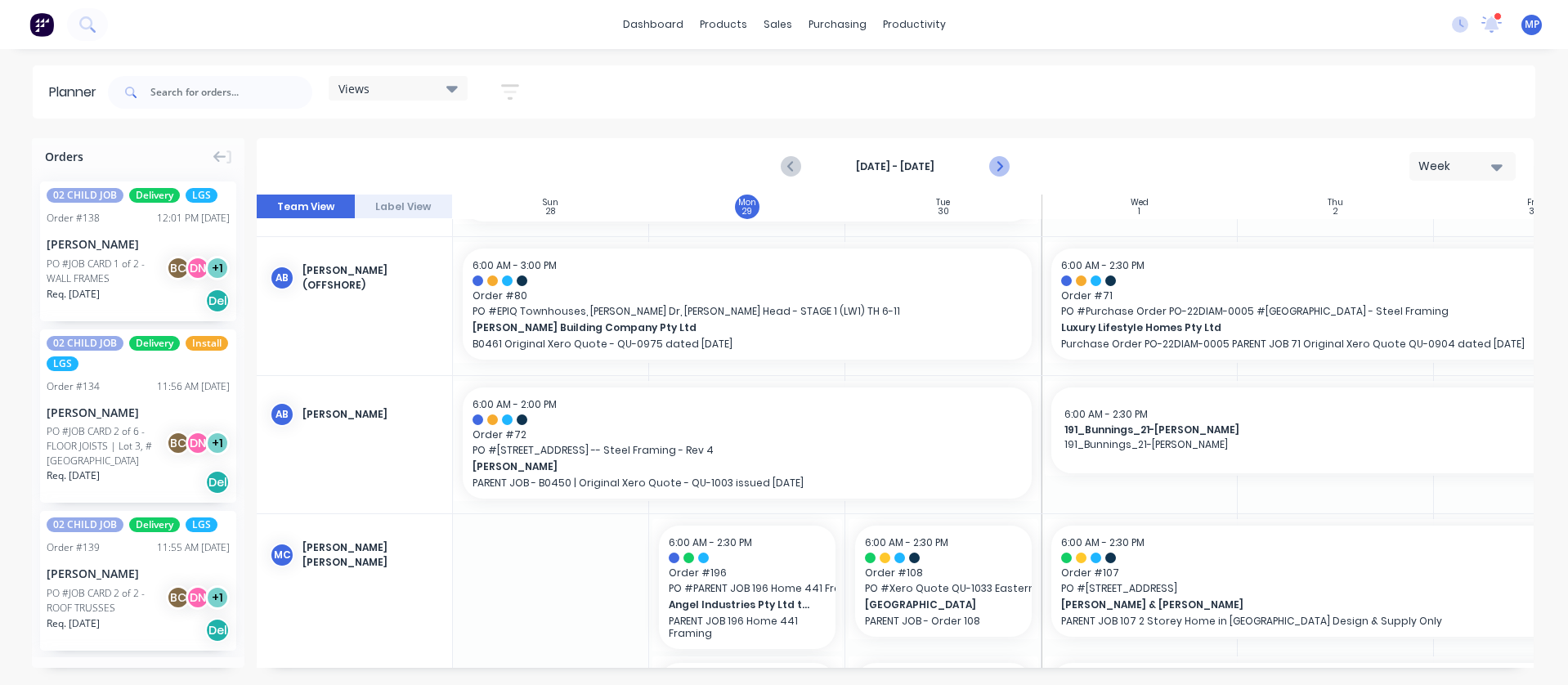
click at [999, 164] on icon "Next page" at bounding box center [998, 166] width 7 height 13
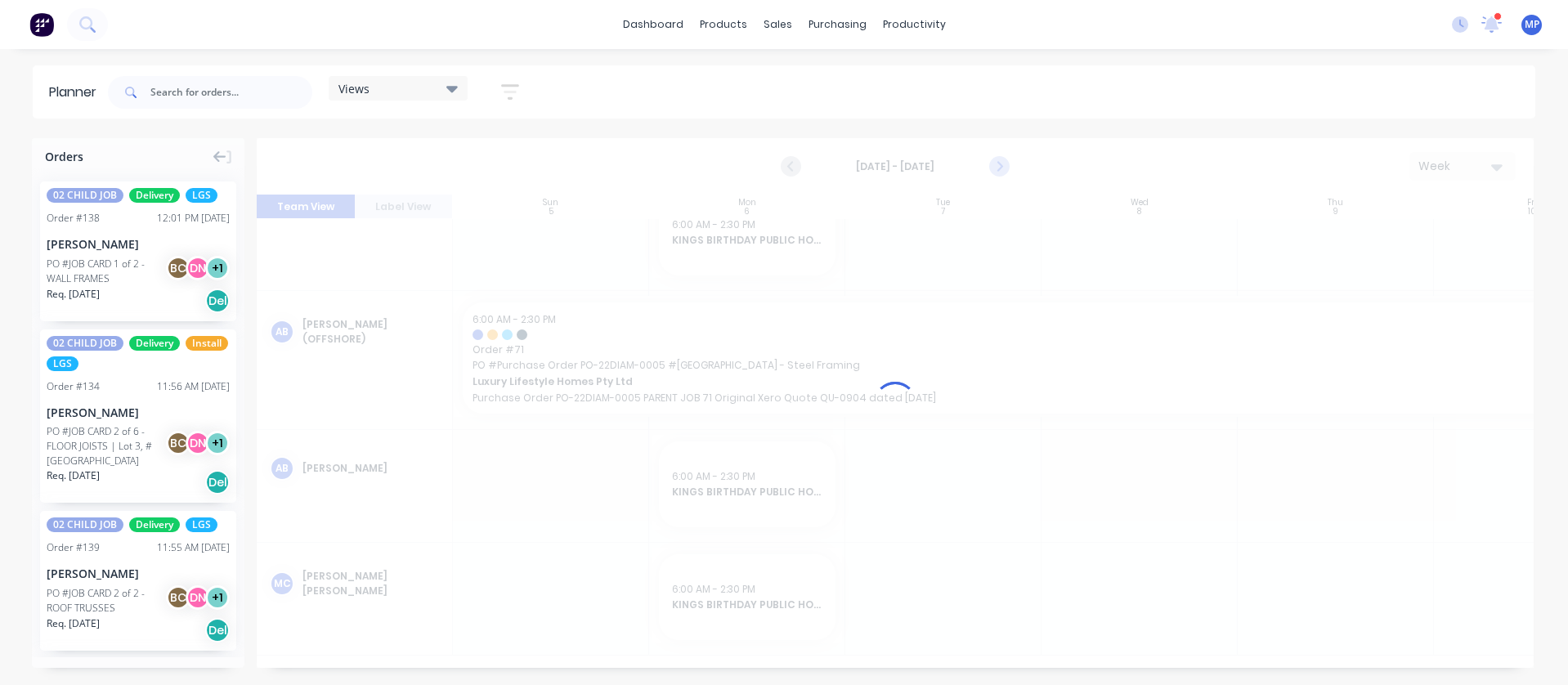
scroll to position [134, 0]
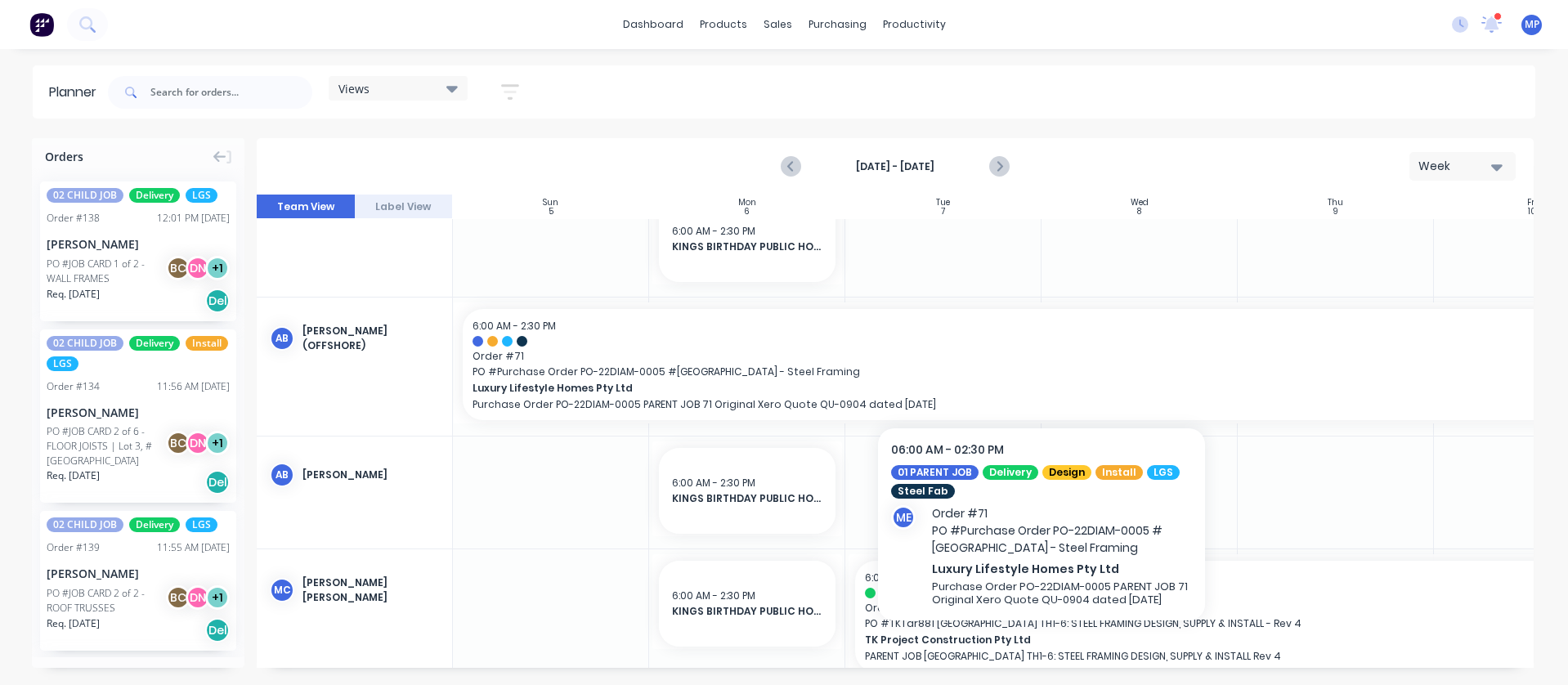
drag, startPoint x: 759, startPoint y: 378, endPoint x: 645, endPoint y: 361, distance: 115.3
drag, startPoint x: 645, startPoint y: 361, endPoint x: 594, endPoint y: 386, distance: 56.8
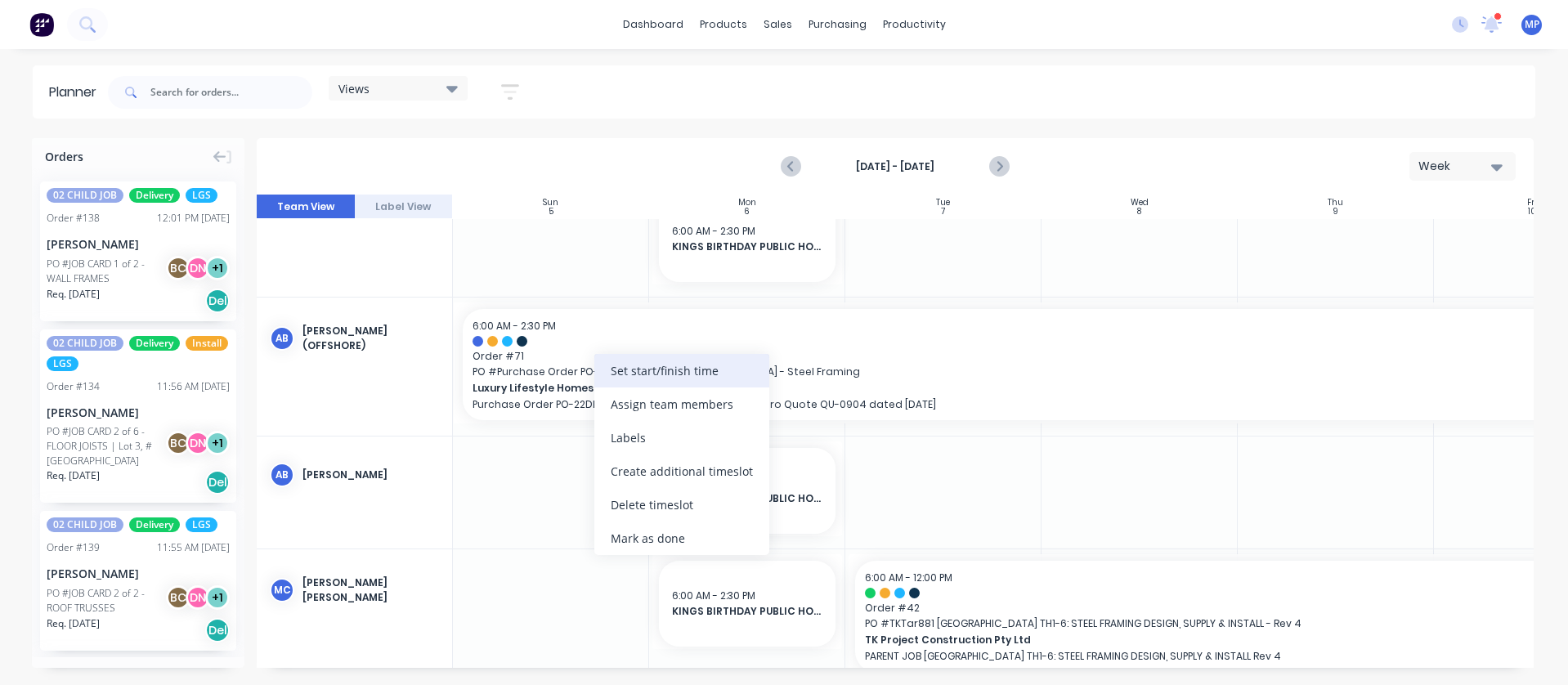
click at [632, 372] on div "Set start/finish time" at bounding box center [681, 371] width 175 height 34
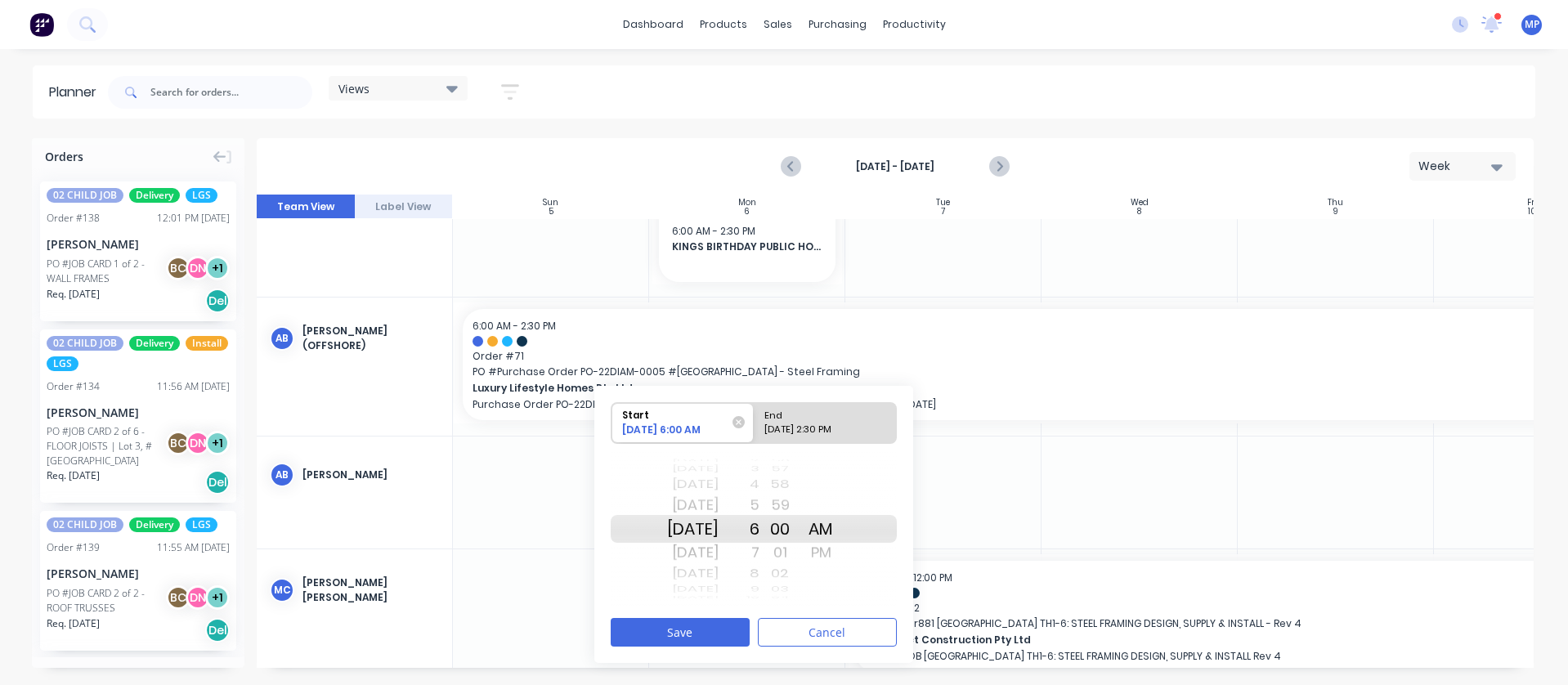
click at [866, 420] on div "End" at bounding box center [818, 413] width 118 height 20
click at [755, 420] on input "End 10/10/2025 2:30 PM" at bounding box center [754, 423] width 1 height 40
radio input "true"
click at [719, 470] on div "[DATE]" at bounding box center [692, 468] width 52 height 14
click at [707, 558] on div "[DATE]" at bounding box center [692, 552] width 52 height 26
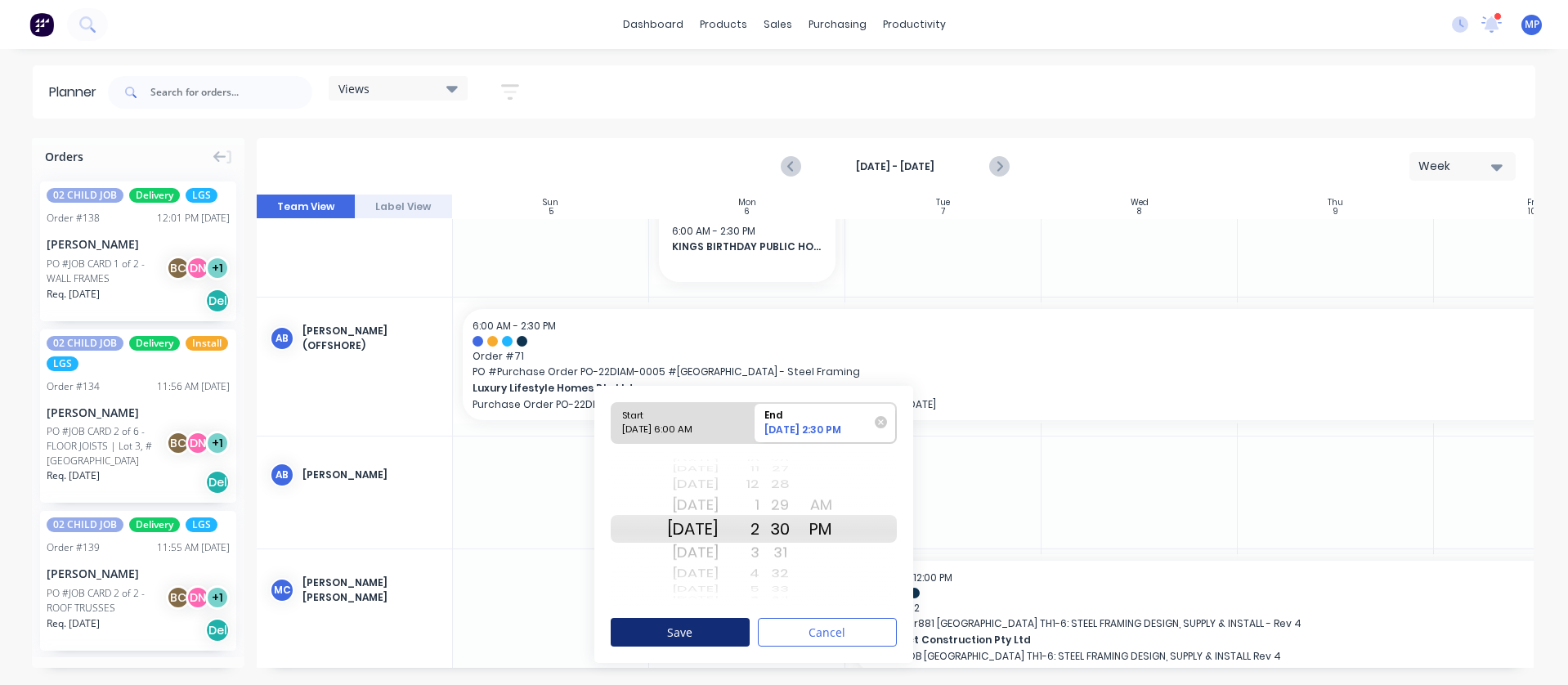
click at [707, 629] on button "Save" at bounding box center [680, 631] width 139 height 28
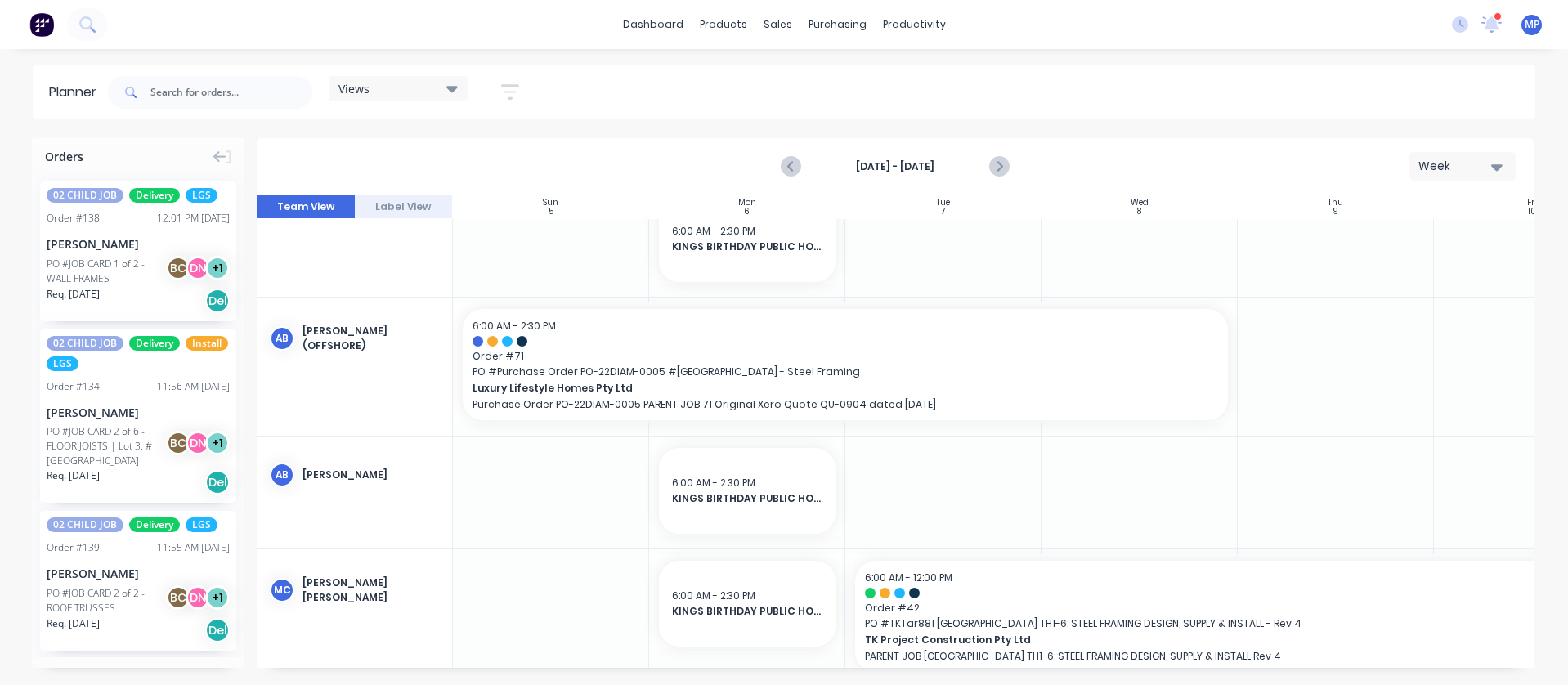
drag, startPoint x: 911, startPoint y: 494, endPoint x: 898, endPoint y: 509, distance: 19.8
click at [898, 509] on div at bounding box center [944, 492] width 196 height 112
click at [176, 96] on input "text" at bounding box center [232, 93] width 162 height 33
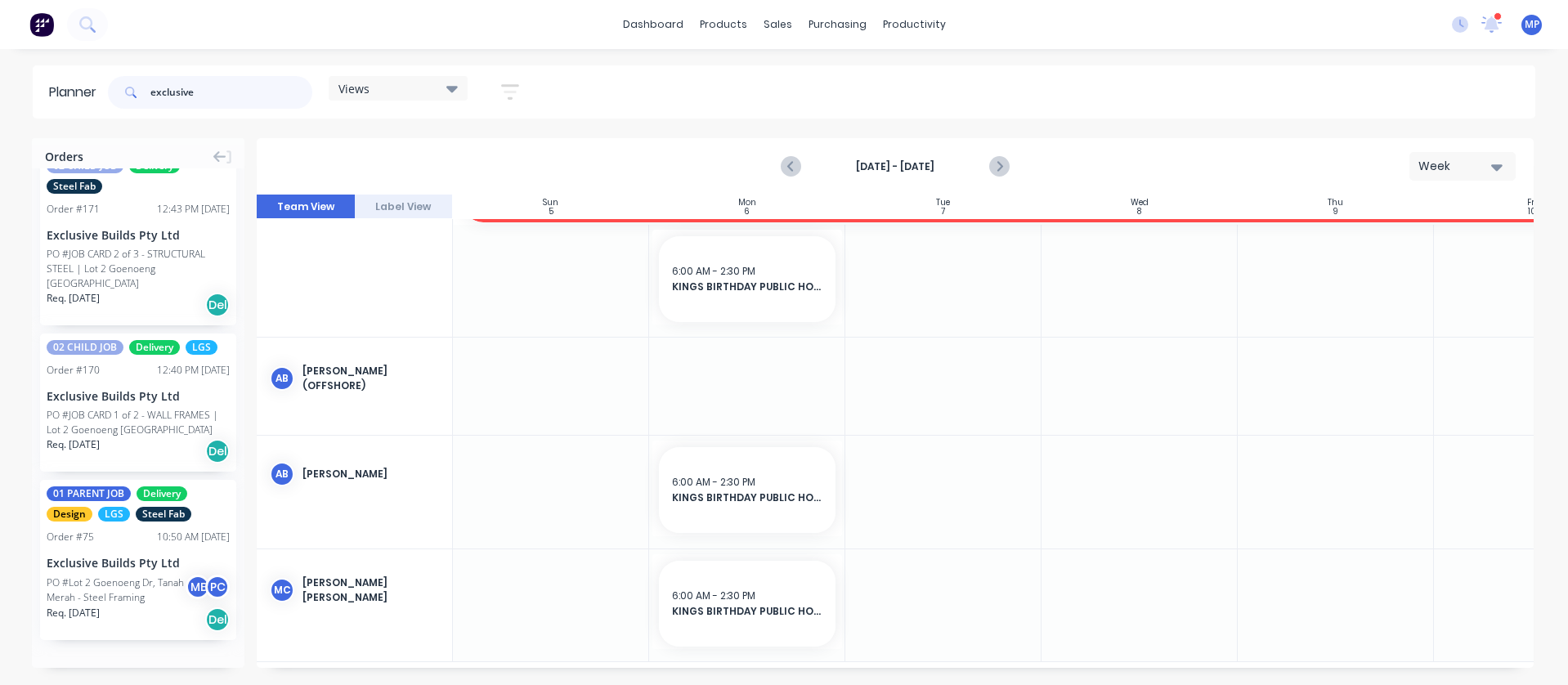
scroll to position [180, 0]
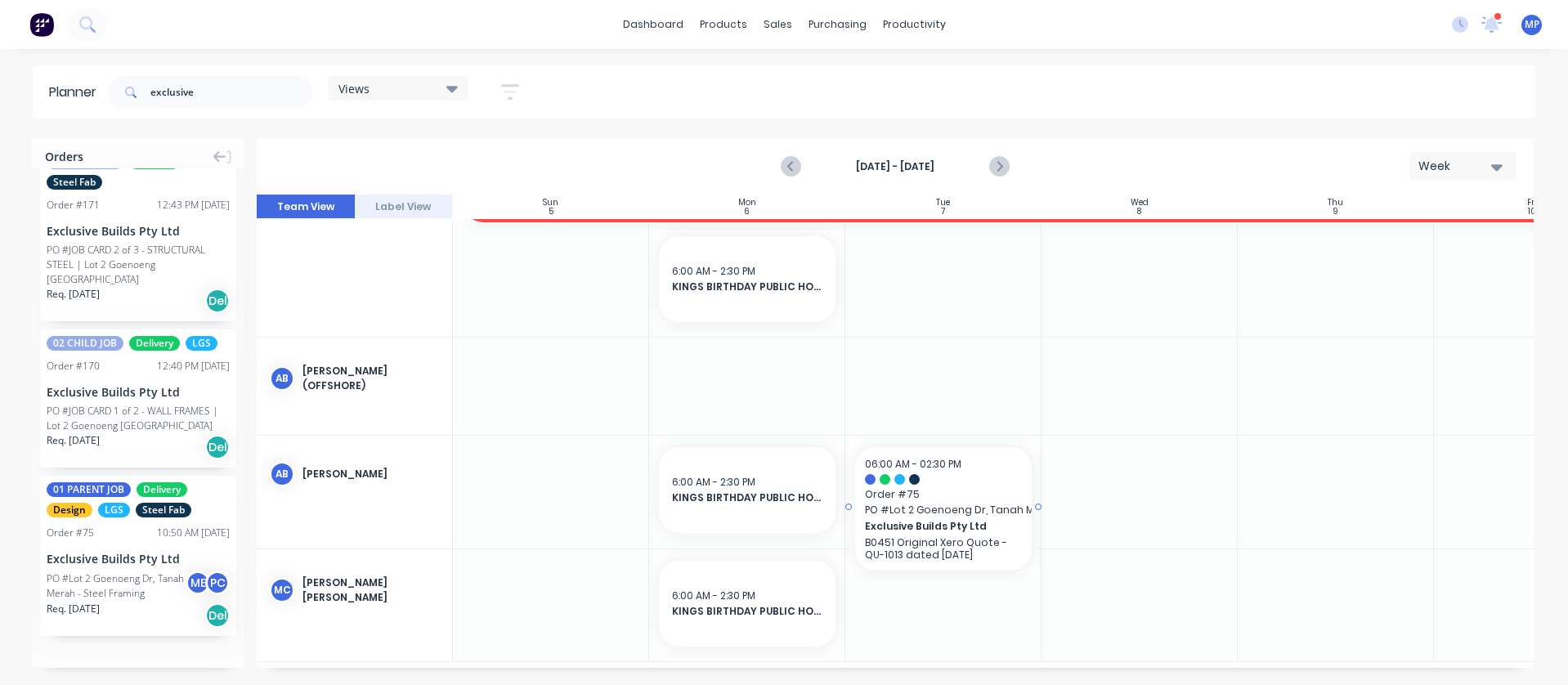
drag, startPoint x: 80, startPoint y: 559, endPoint x: 933, endPoint y: 481, distance: 856.6
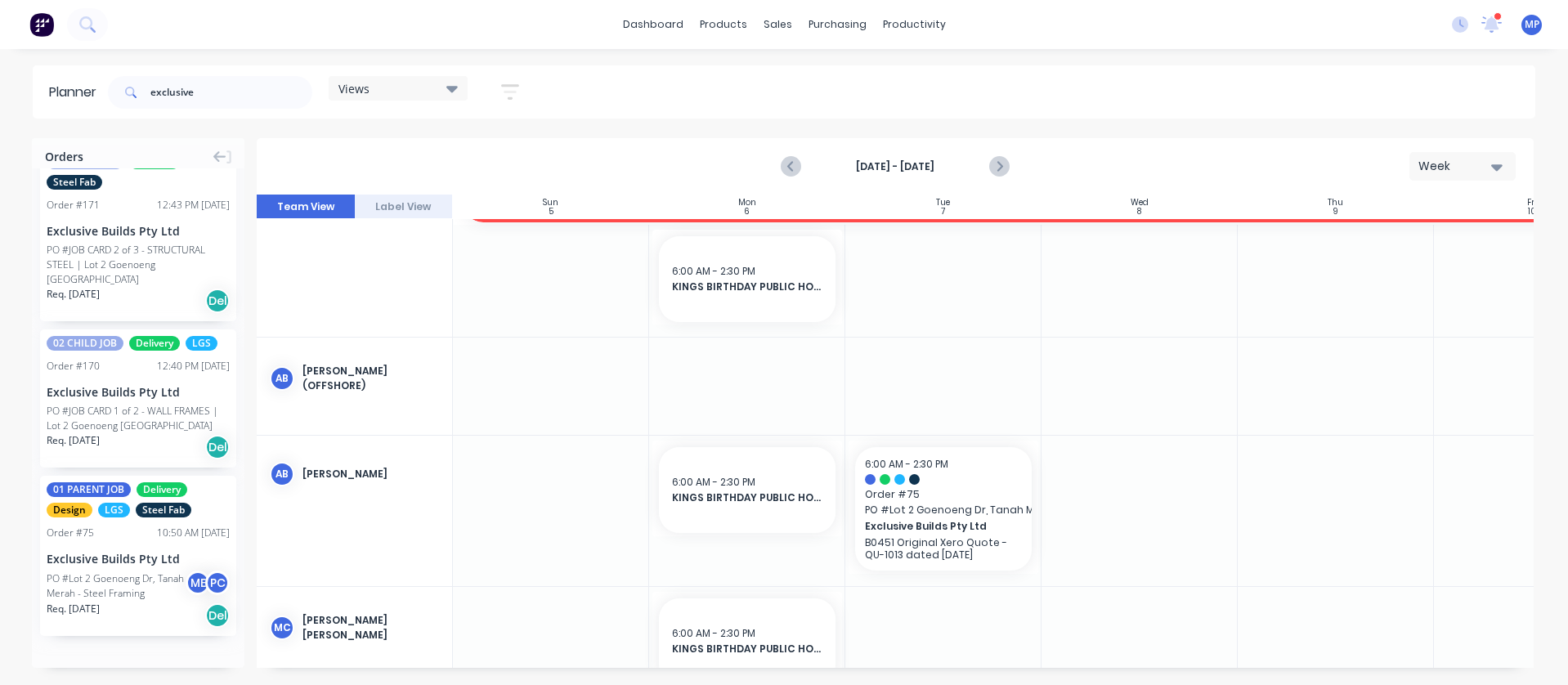
click at [958, 375] on div at bounding box center [944, 386] width 196 height 97
click at [500, 32] on div "dashboard products sales purchasing productivity dashboard products Product Cat…" at bounding box center [784, 25] width 1568 height 49
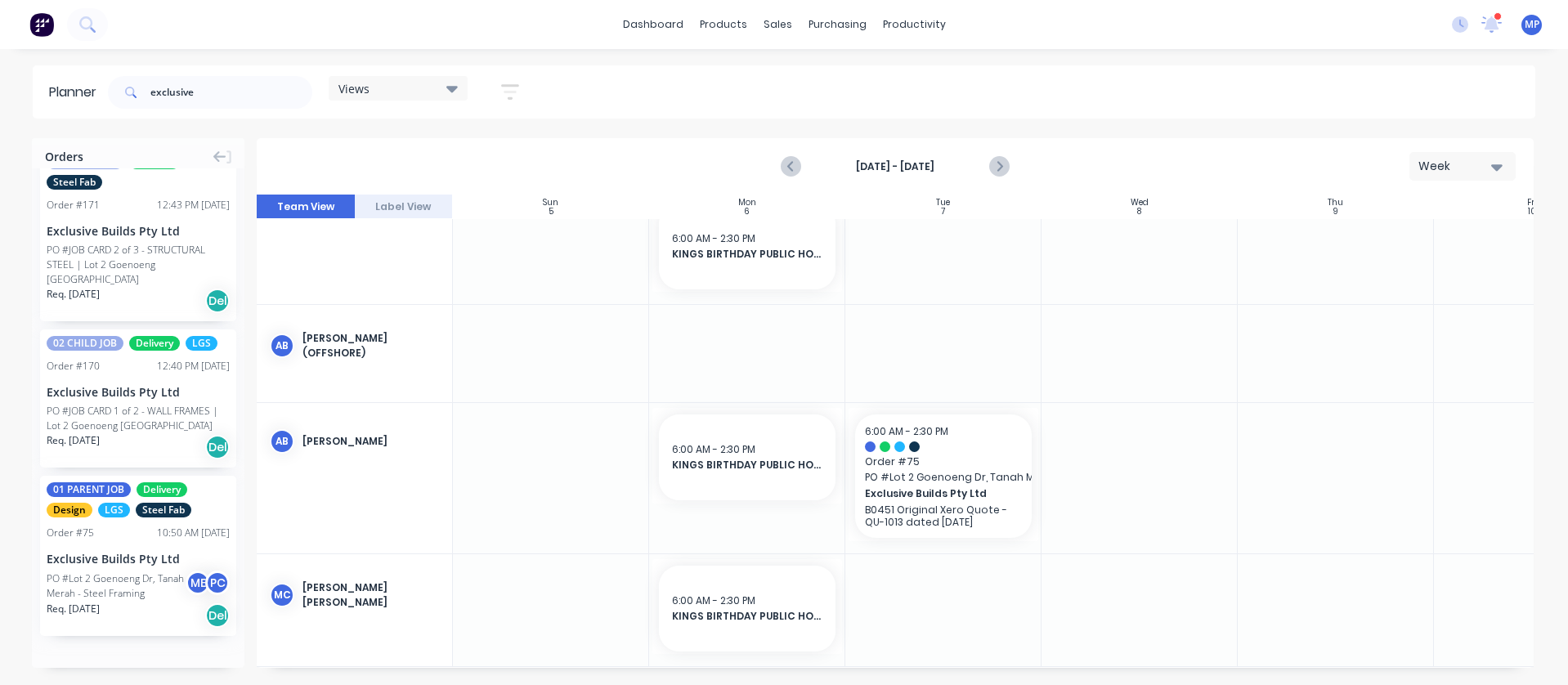
scroll to position [144, 0]
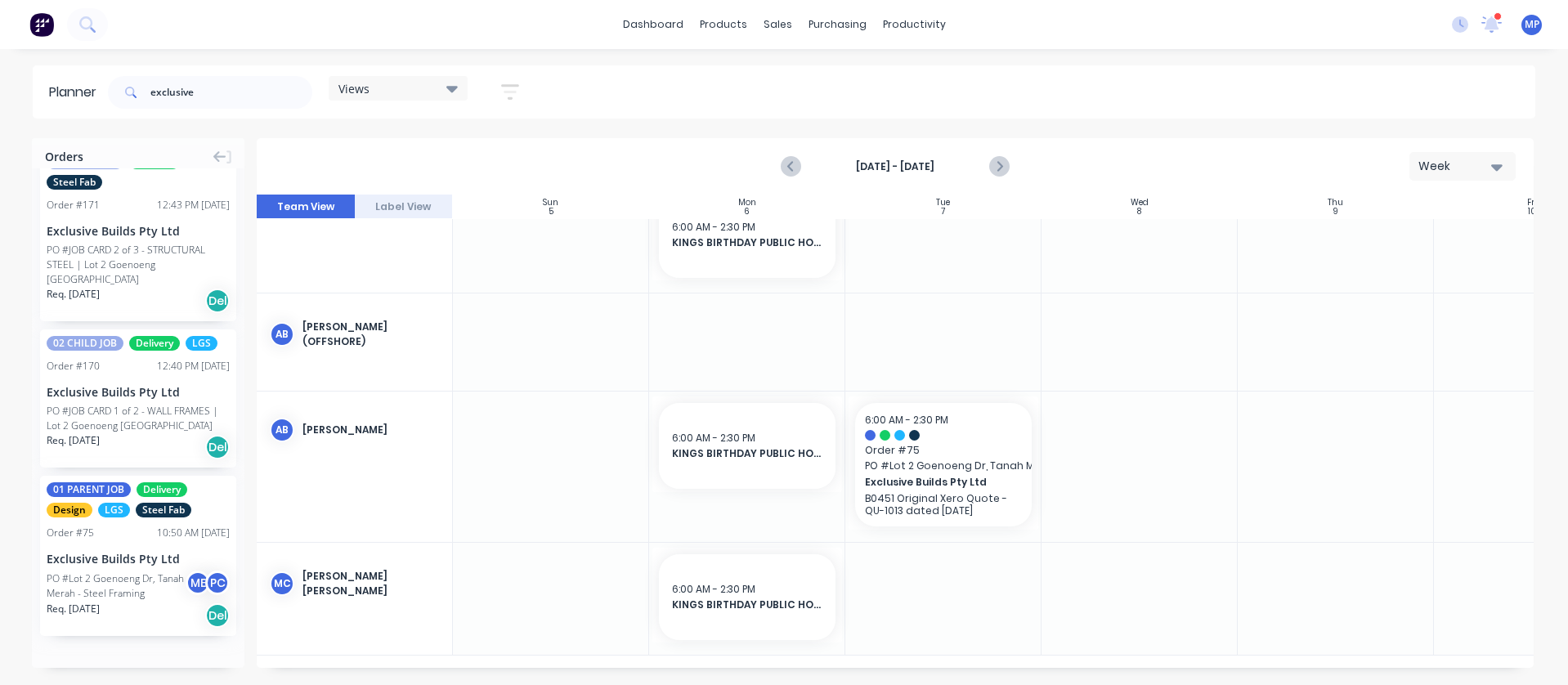
click at [1137, 467] on div at bounding box center [1139, 466] width 196 height 150
click at [208, 94] on input "exclusive" at bounding box center [232, 93] width 162 height 33
drag, startPoint x: 229, startPoint y: 90, endPoint x: 114, endPoint y: 126, distance: 120.5
click at [114, 126] on div "Planner exclusive Views Save new view None (Default) edit DESIGN TEAM (INTERNAL…" at bounding box center [784, 374] width 1568 height 619
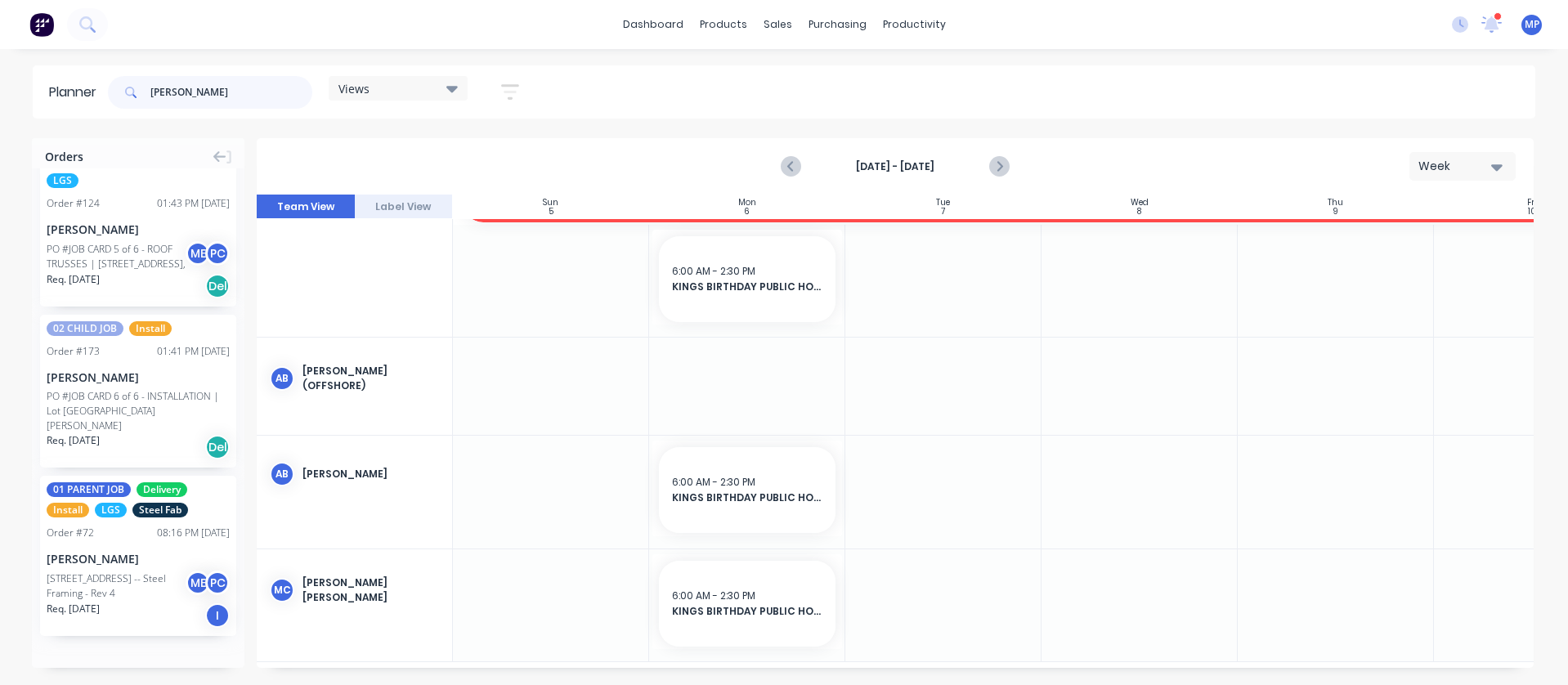
scroll to position [818, 0]
drag, startPoint x: 85, startPoint y: 581, endPoint x: 922, endPoint y: 482, distance: 842.8
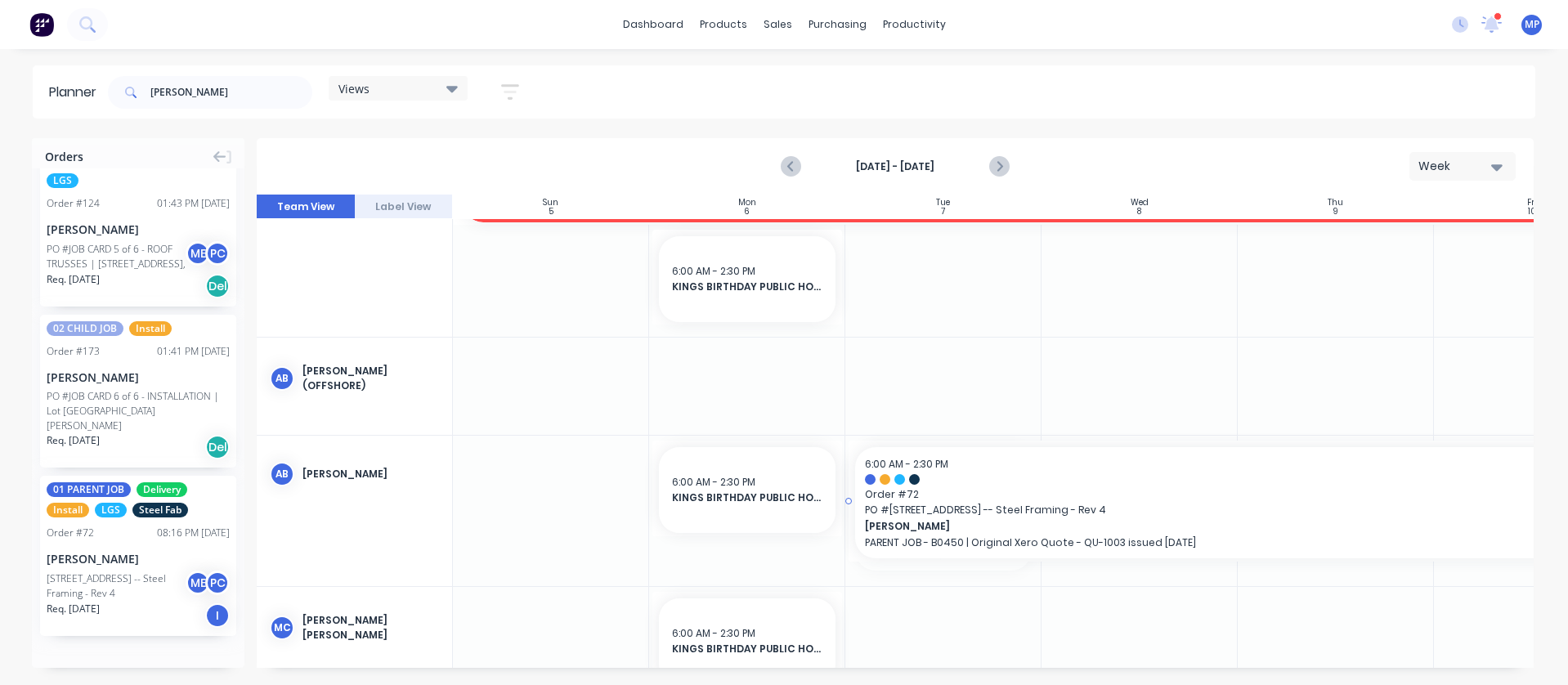
drag, startPoint x: 1037, startPoint y: 507, endPoint x: 1482, endPoint y: 494, distance: 445.2
click at [951, 79] on div "lee Views Save new view None (Default) edit DESIGN TEAM (INTERNAL) edit ENGINEE…" at bounding box center [819, 93] width 1431 height 49
click at [198, 94] on input "lee" at bounding box center [232, 93] width 162 height 33
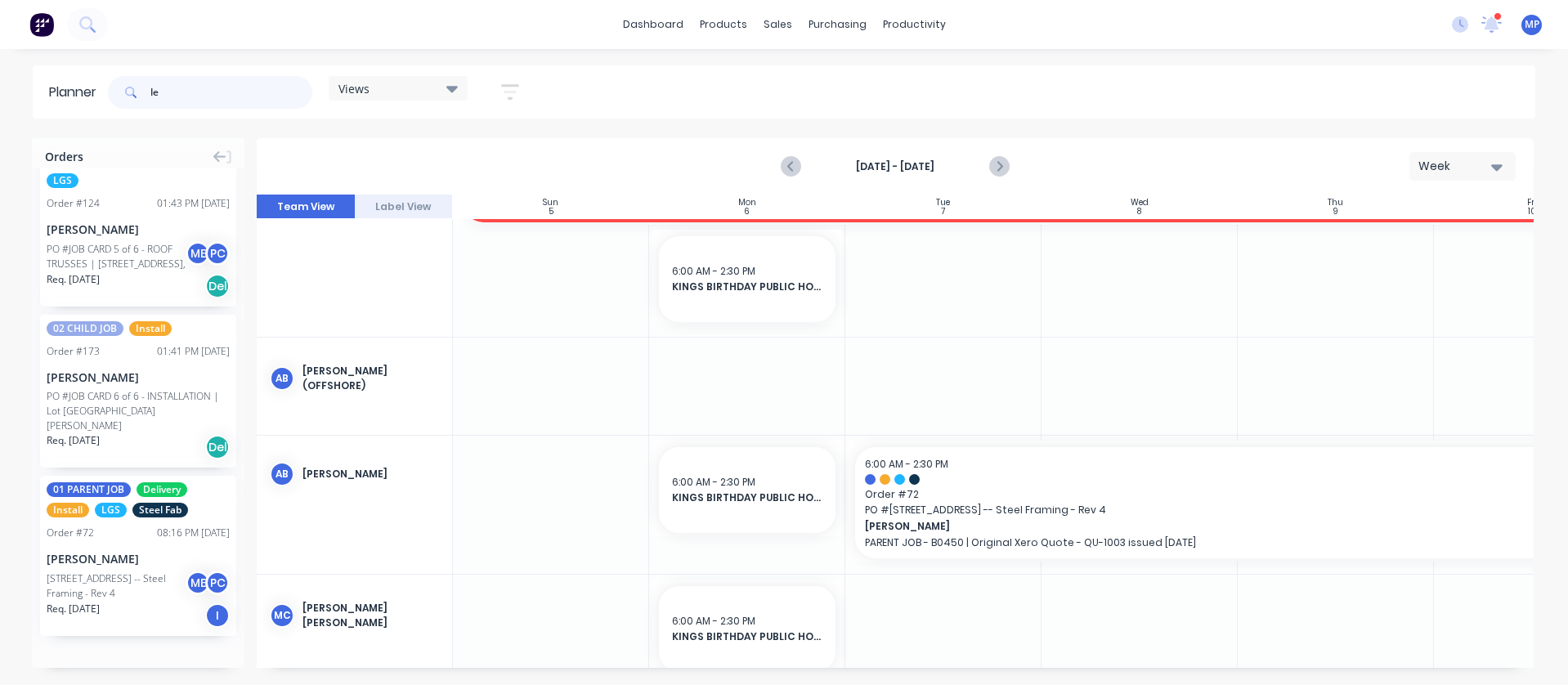
type input "l"
click at [571, 83] on div "Views Save new view None (Default) edit DESIGN TEAM (INTERNAL) edit ENGINEERING…" at bounding box center [819, 93] width 1431 height 49
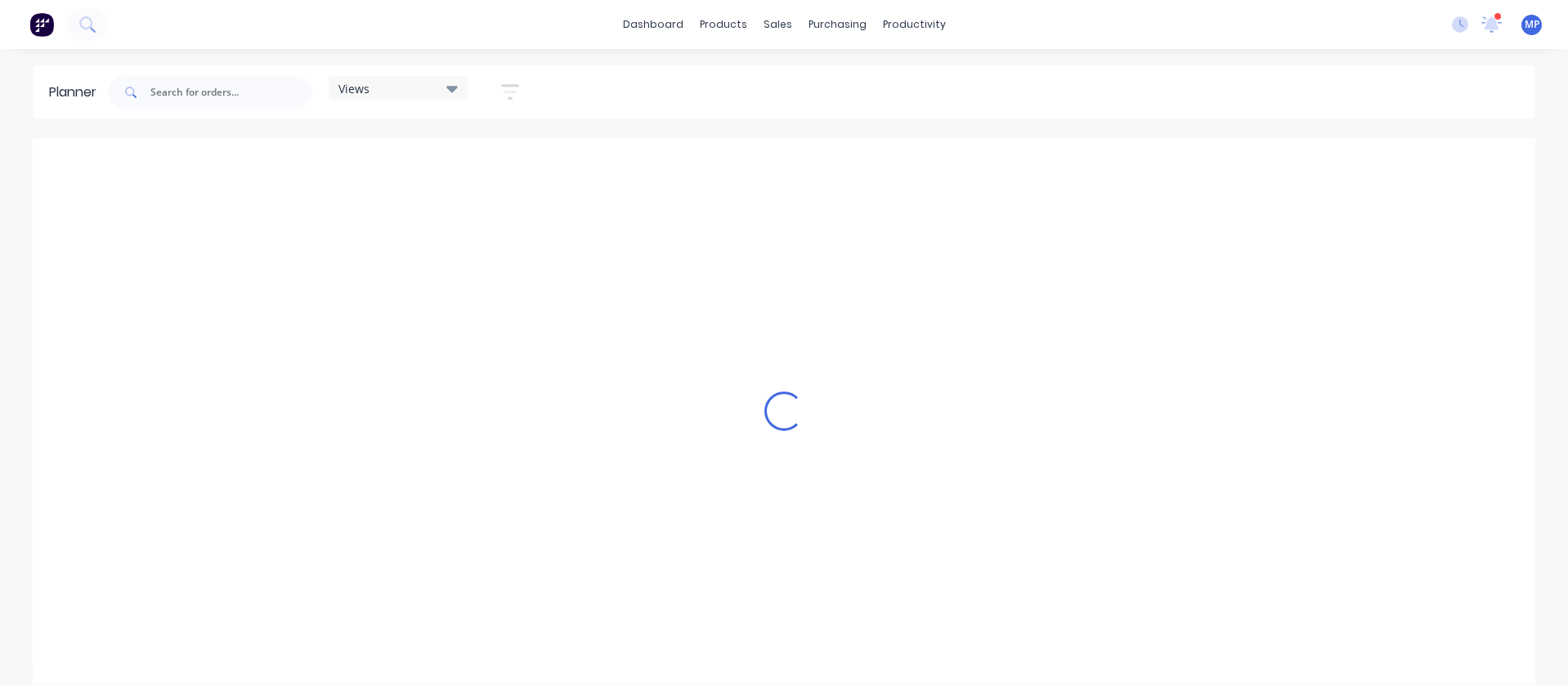
scroll to position [0, 0]
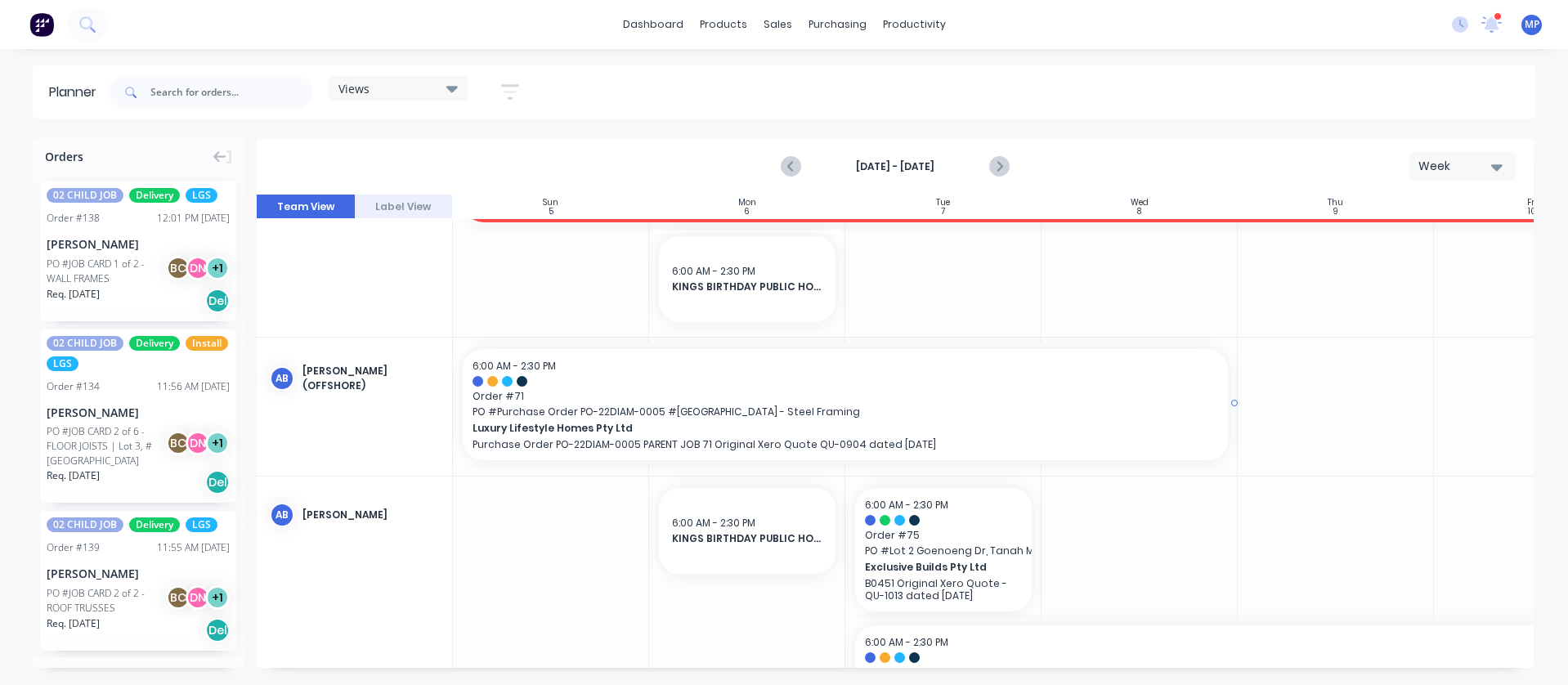
click at [1230, 400] on div at bounding box center [843, 402] width 780 height 120
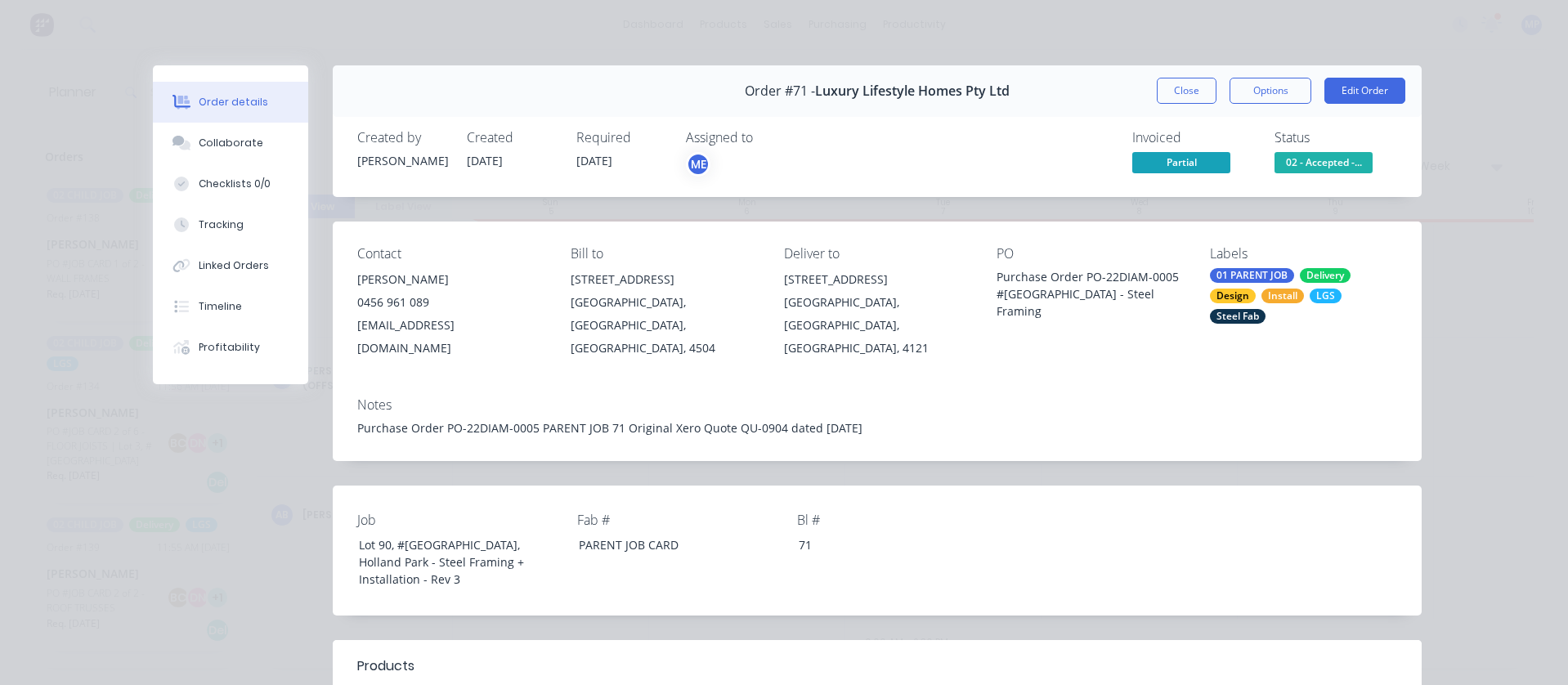
click at [1164, 94] on button "Close" at bounding box center [1186, 90] width 60 height 26
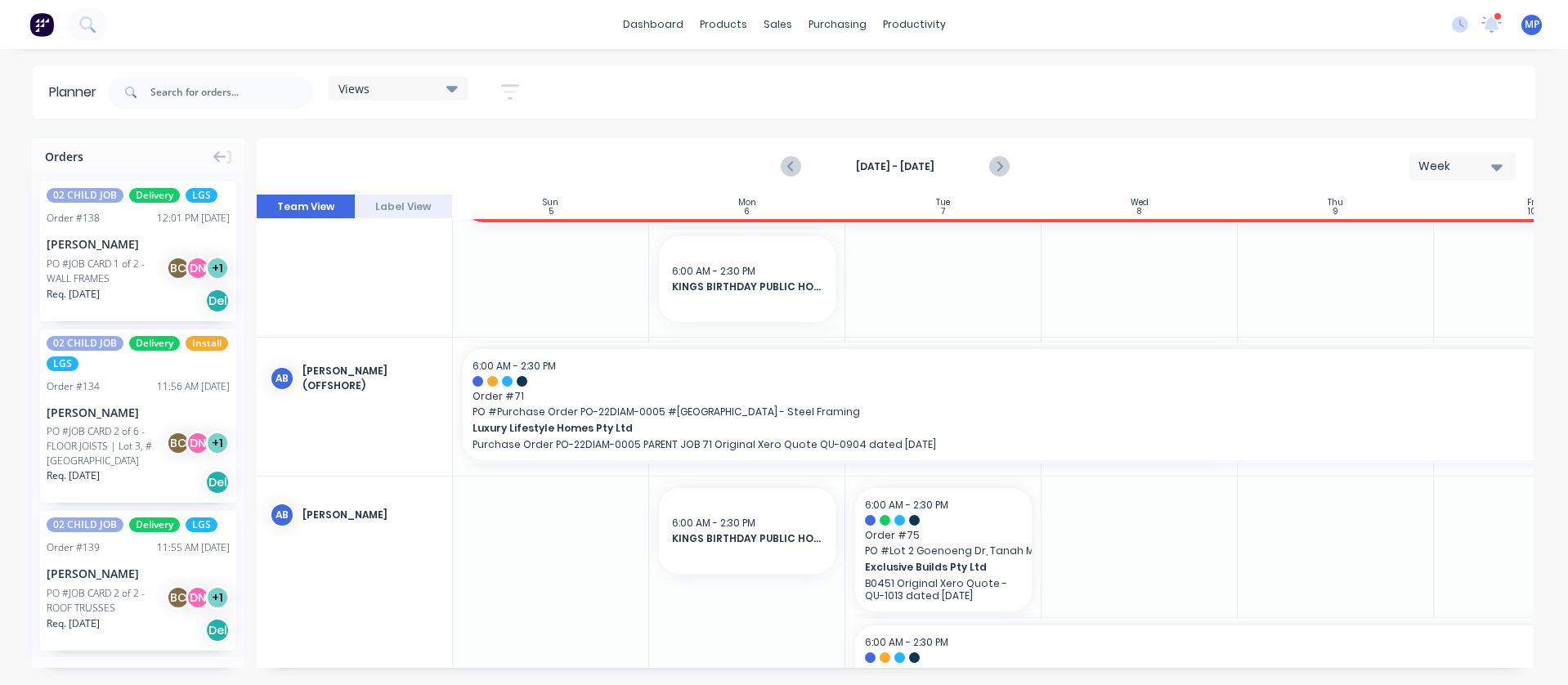
drag, startPoint x: 1234, startPoint y: 402, endPoint x: 1491, endPoint y: 392, distance: 257.2
click at [1000, 160] on icon "Next page" at bounding box center [999, 167] width 20 height 20
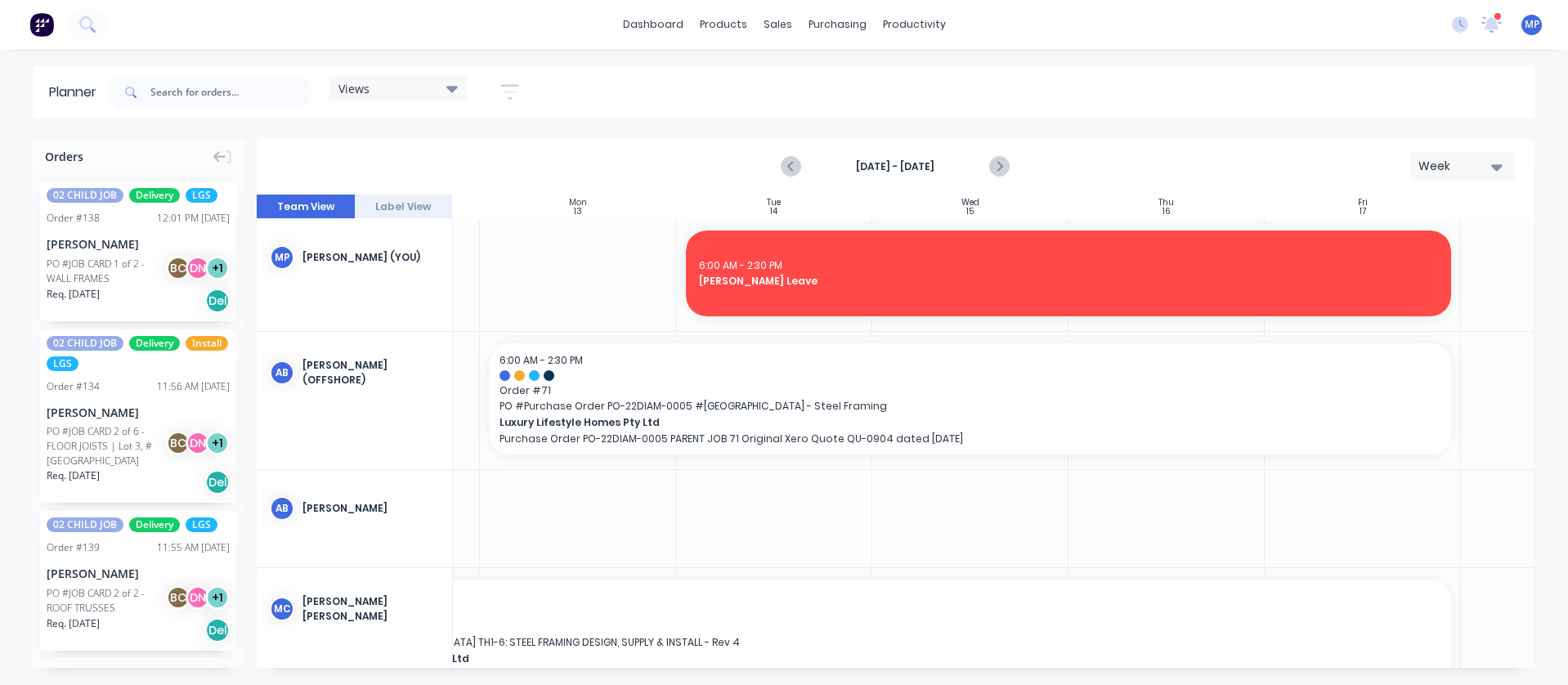
scroll to position [0, 167]
click at [789, 168] on icon "Previous page" at bounding box center [792, 167] width 20 height 20
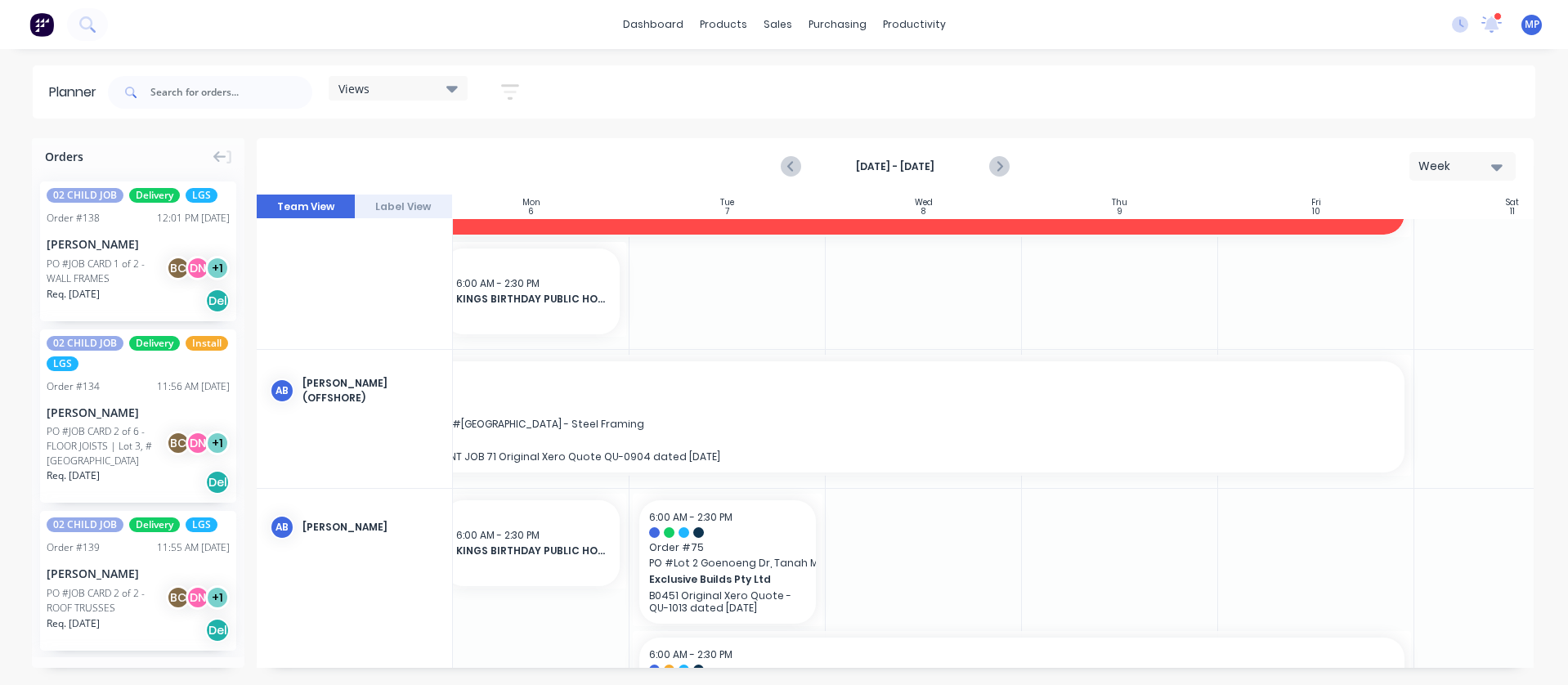
scroll to position [82, 299]
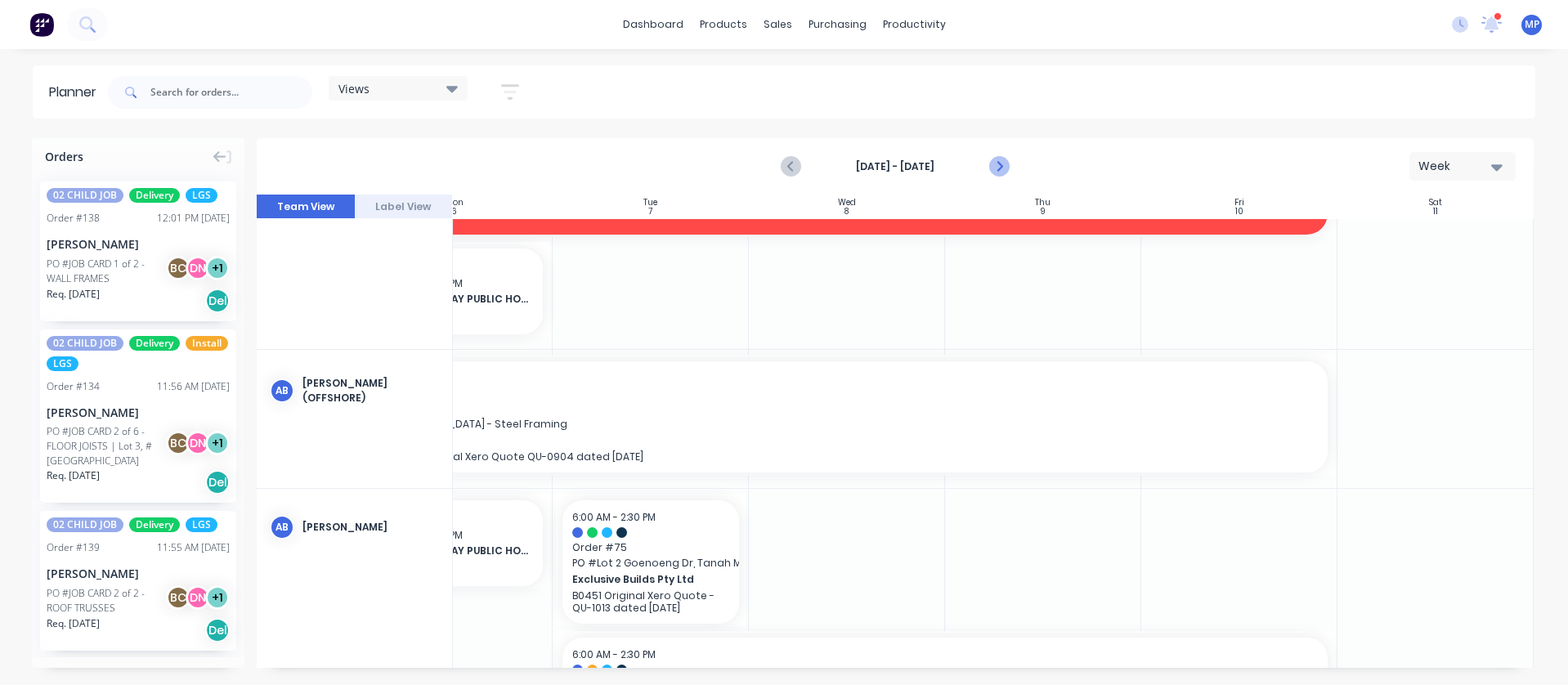
click at [1001, 158] on icon "Next page" at bounding box center [999, 167] width 20 height 20
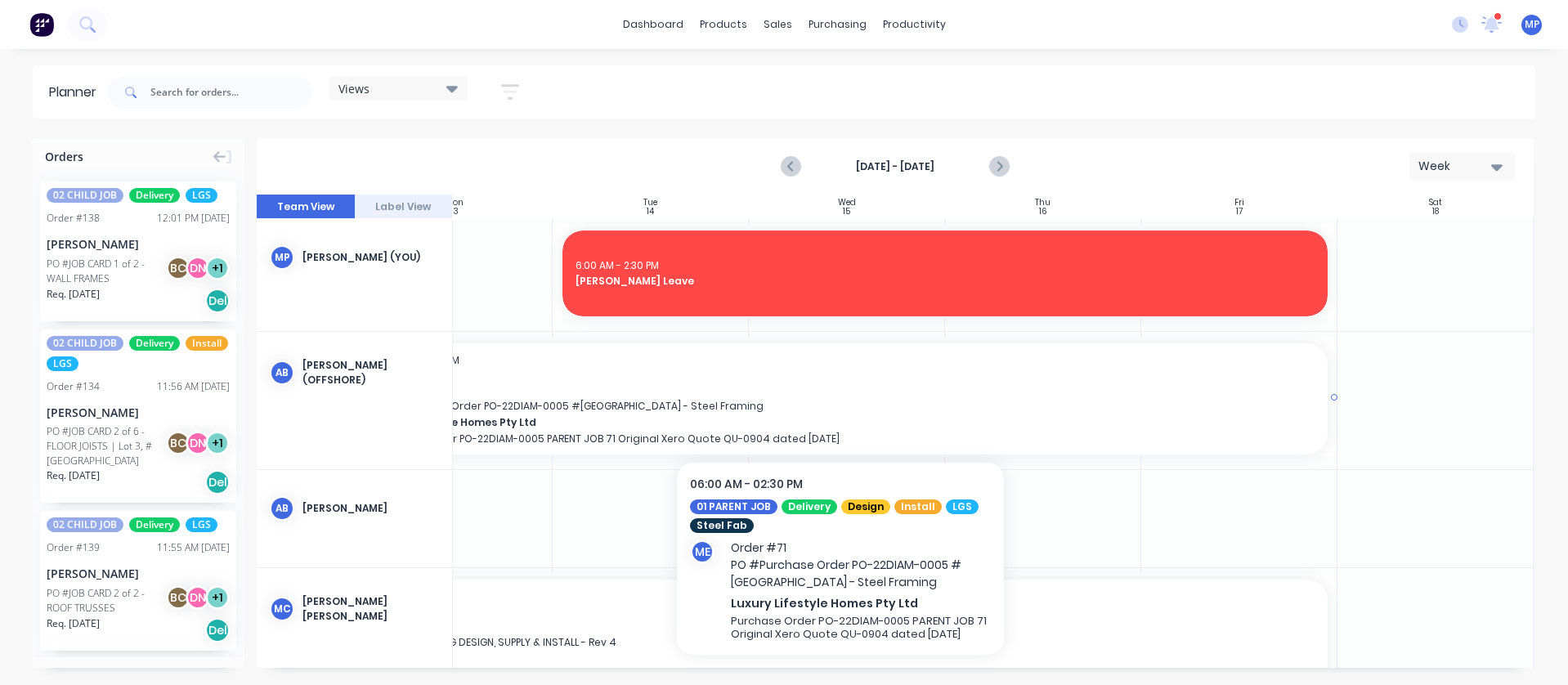
drag, startPoint x: 756, startPoint y: 405, endPoint x: 666, endPoint y: 402, distance: 90.0
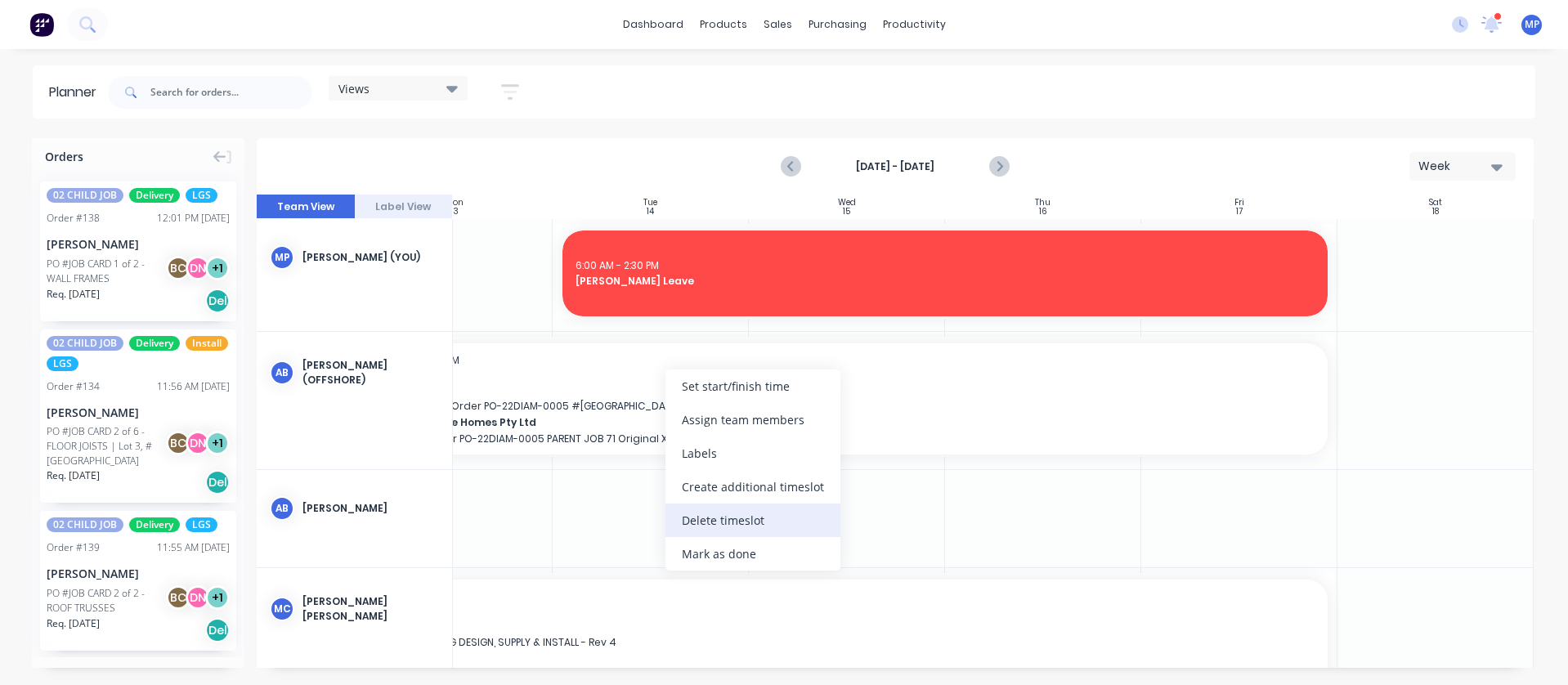
click at [702, 517] on div "Delete timeslot" at bounding box center [753, 520] width 175 height 34
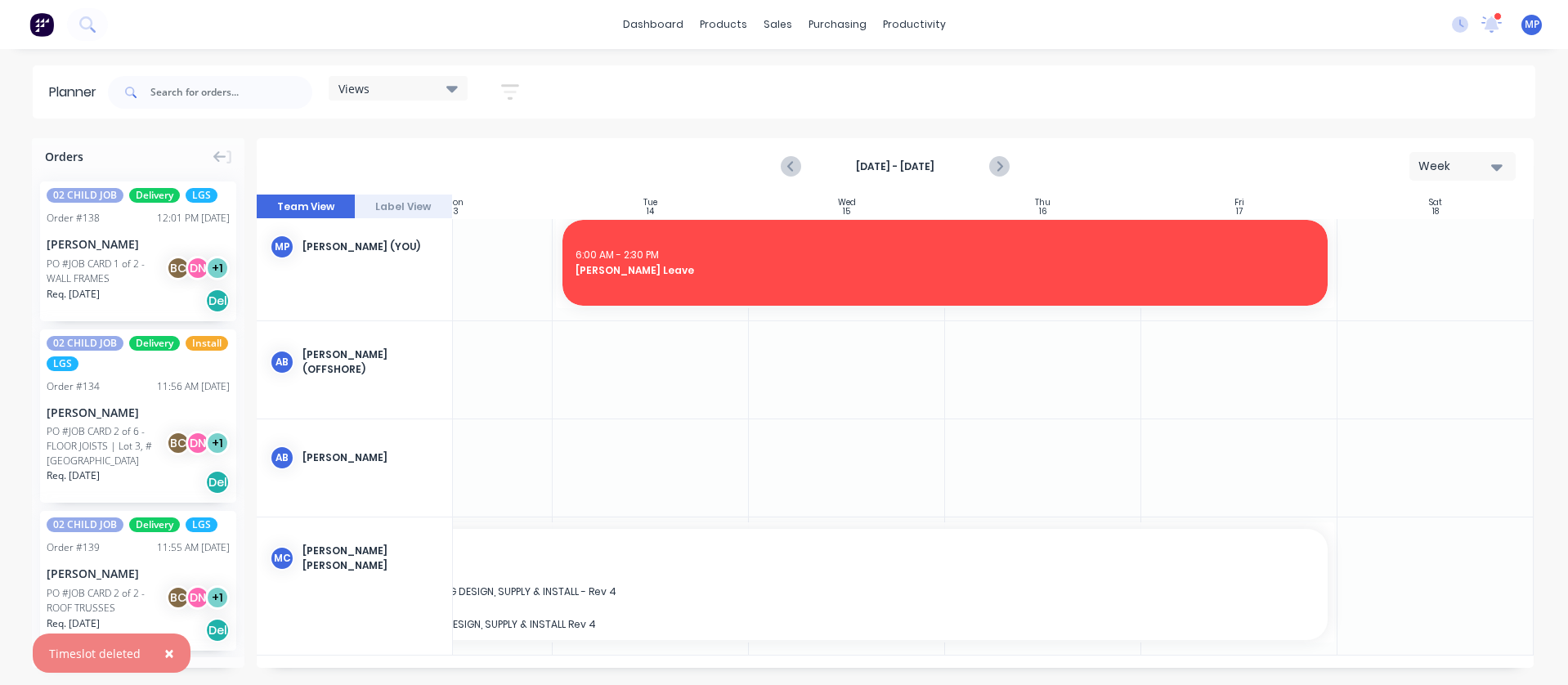
scroll to position [17, 299]
click at [233, 94] on input "text" at bounding box center [232, 93] width 162 height 33
click at [618, 368] on div at bounding box center [650, 370] width 196 height 97
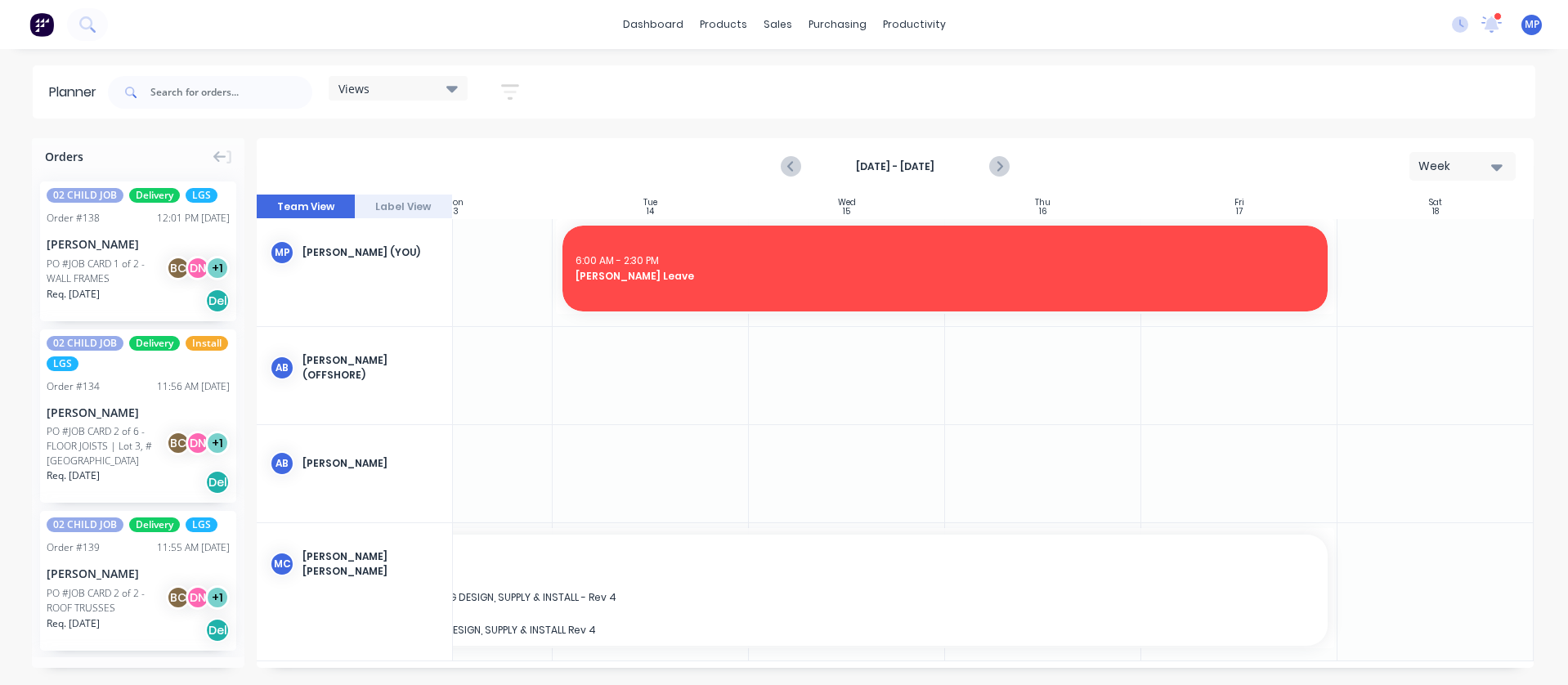
click at [150, 77] on span at bounding box center [129, 93] width 43 height 33
click at [154, 85] on input "text" at bounding box center [232, 93] width 162 height 33
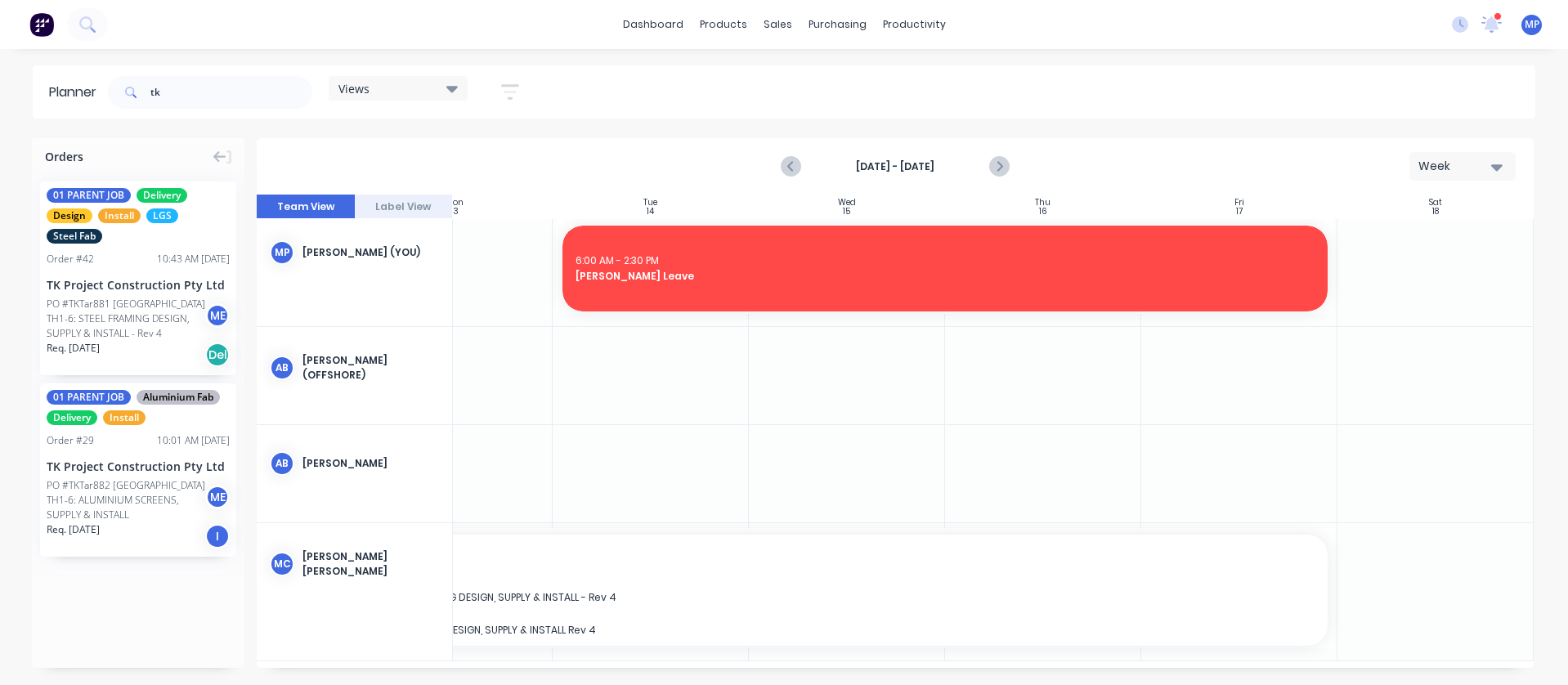
click at [126, 315] on div "PO #TKTar881 [GEOGRAPHIC_DATA] TH1-6: STEEL FRAMING DESIGN, SUPPLY & INSTALL - …" at bounding box center [128, 319] width 164 height 45
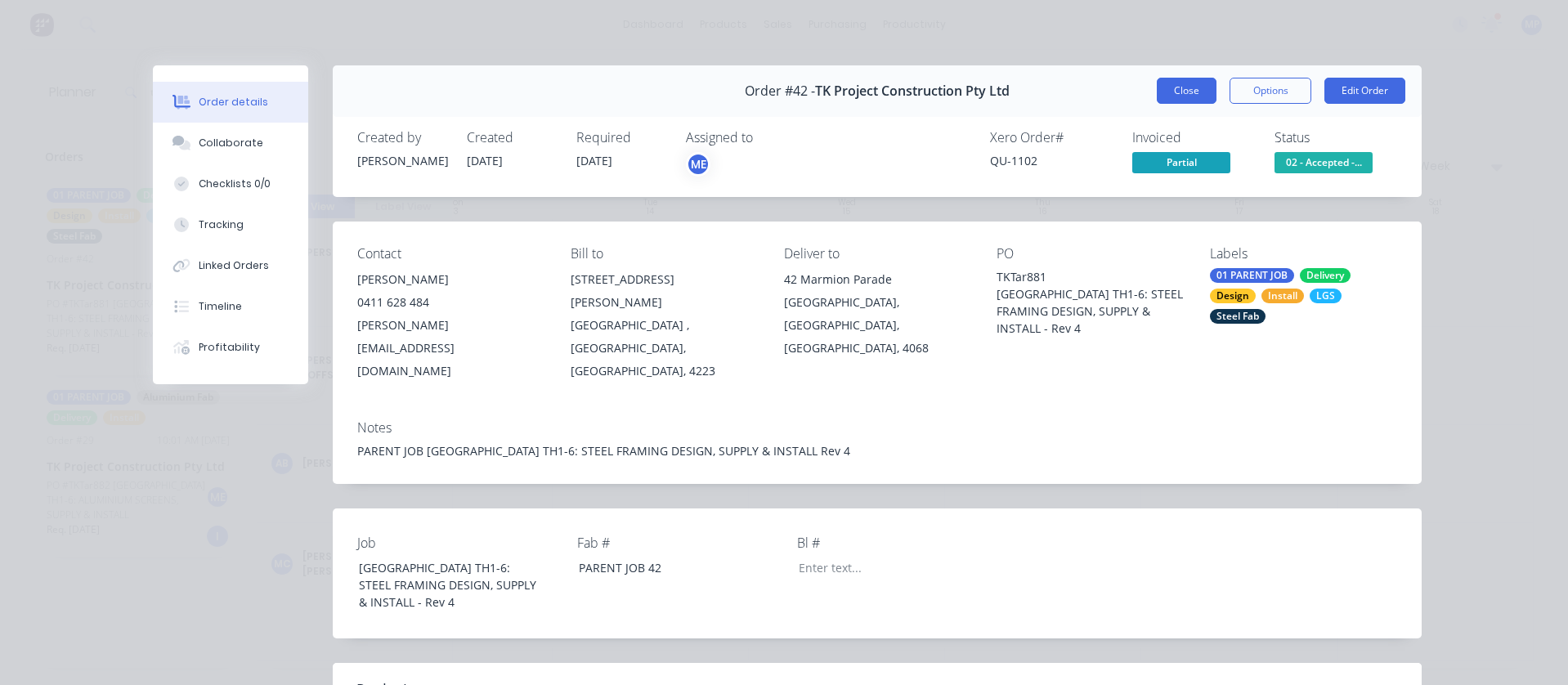
click at [1185, 100] on button "Close" at bounding box center [1186, 90] width 60 height 26
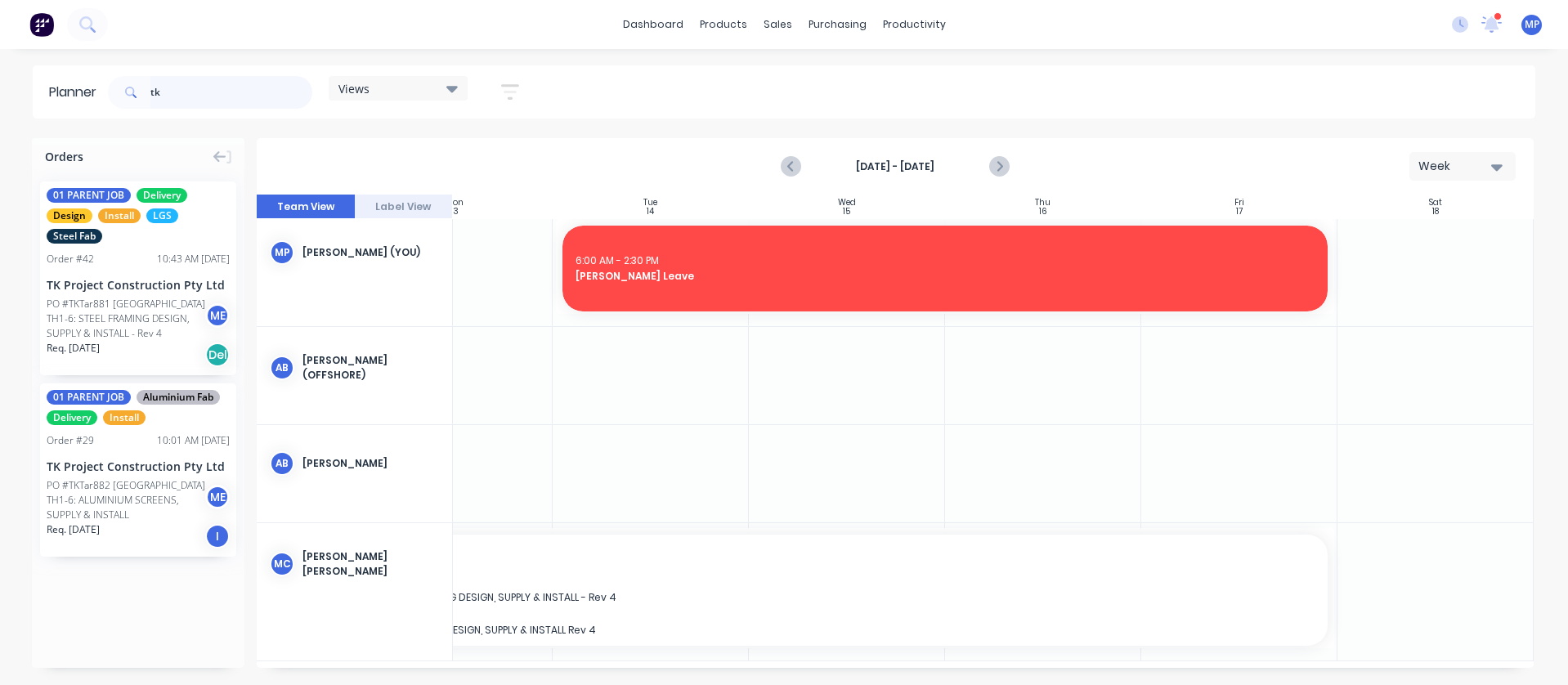
click at [191, 82] on input "tk" at bounding box center [232, 93] width 162 height 33
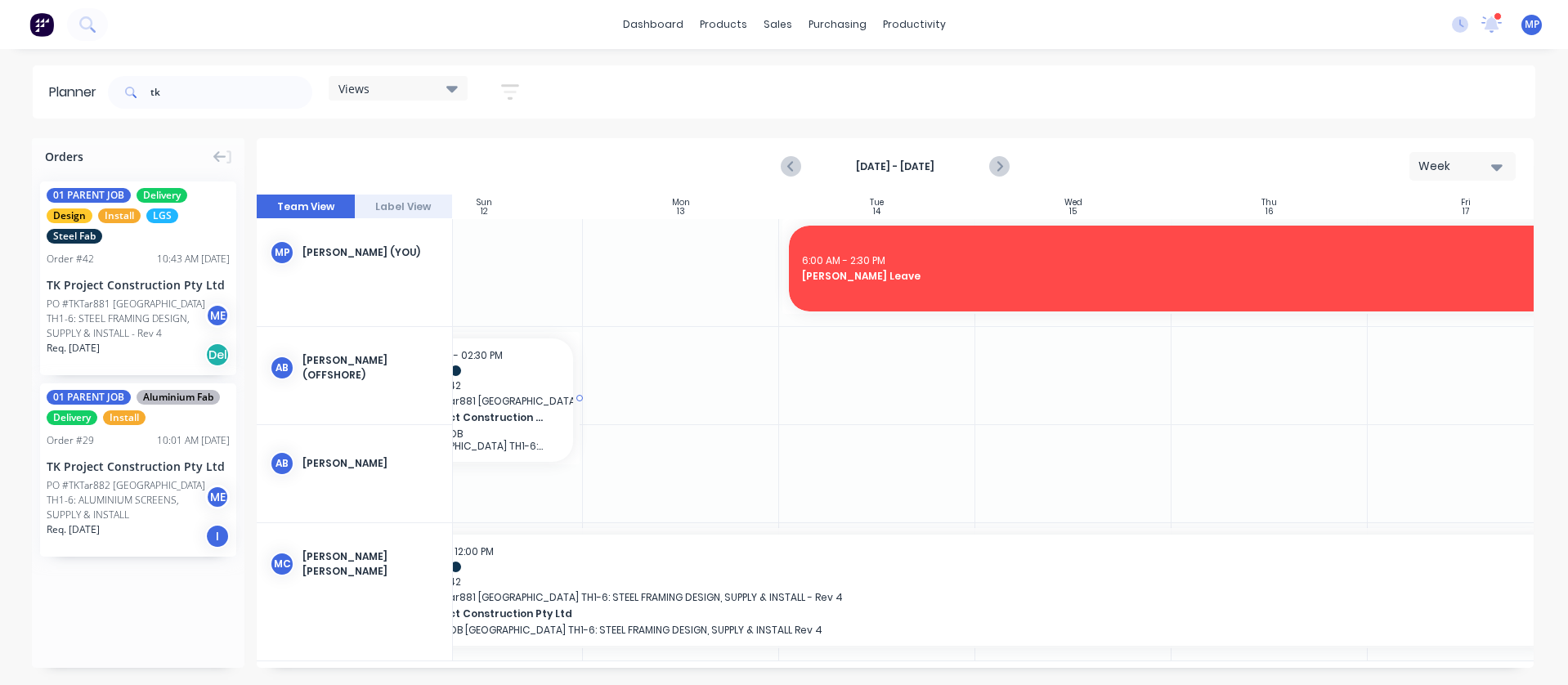
scroll to position [5, 62]
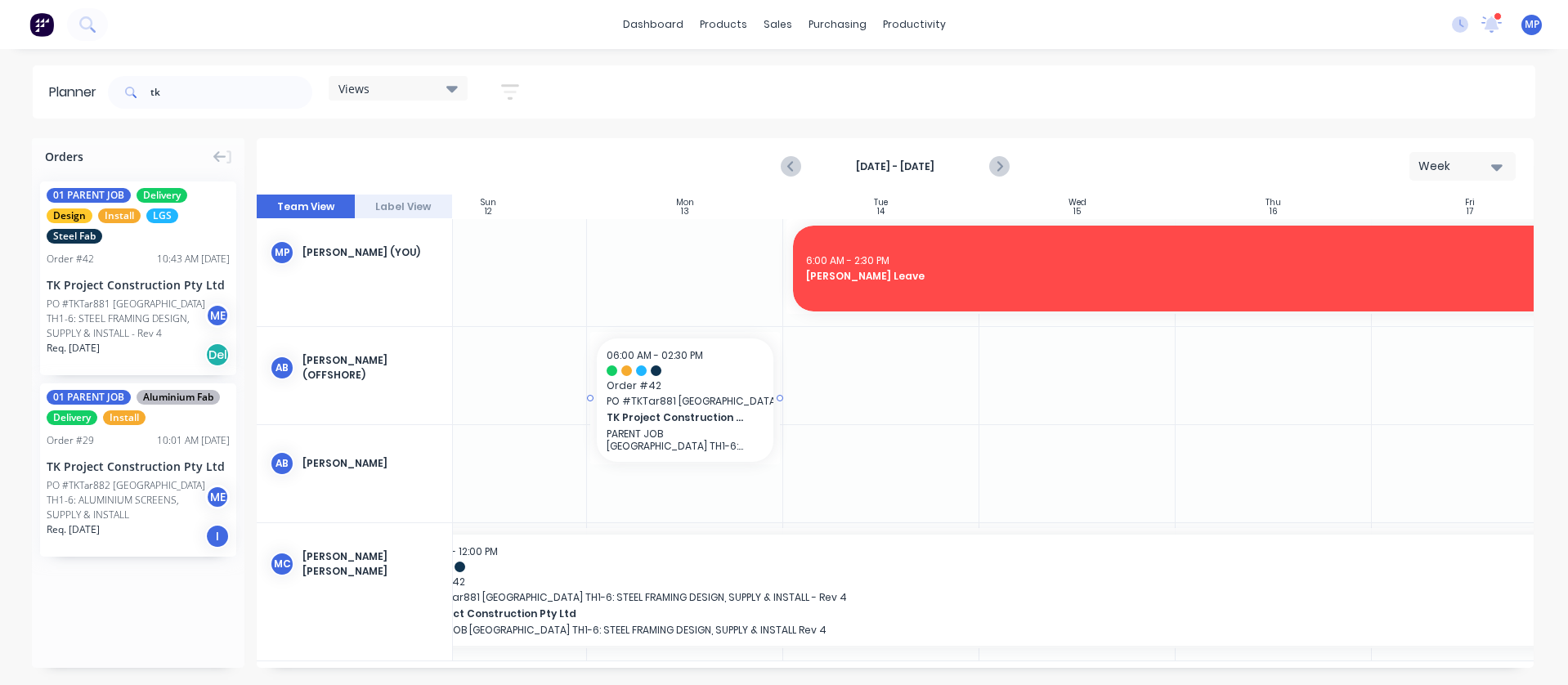
drag, startPoint x: 105, startPoint y: 287, endPoint x: 662, endPoint y: 372, distance: 563.4
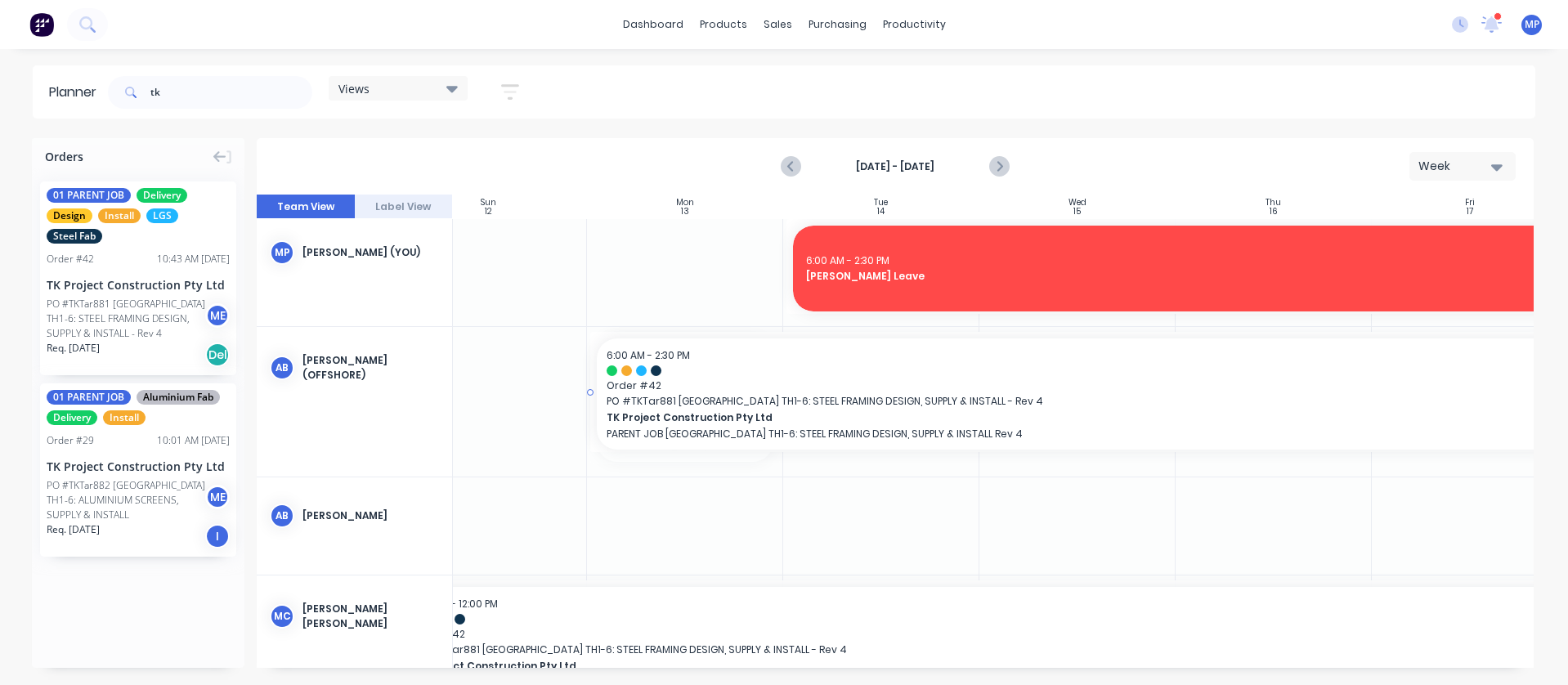
drag, startPoint x: 779, startPoint y: 401, endPoint x: 1439, endPoint y: 389, distance: 660.1
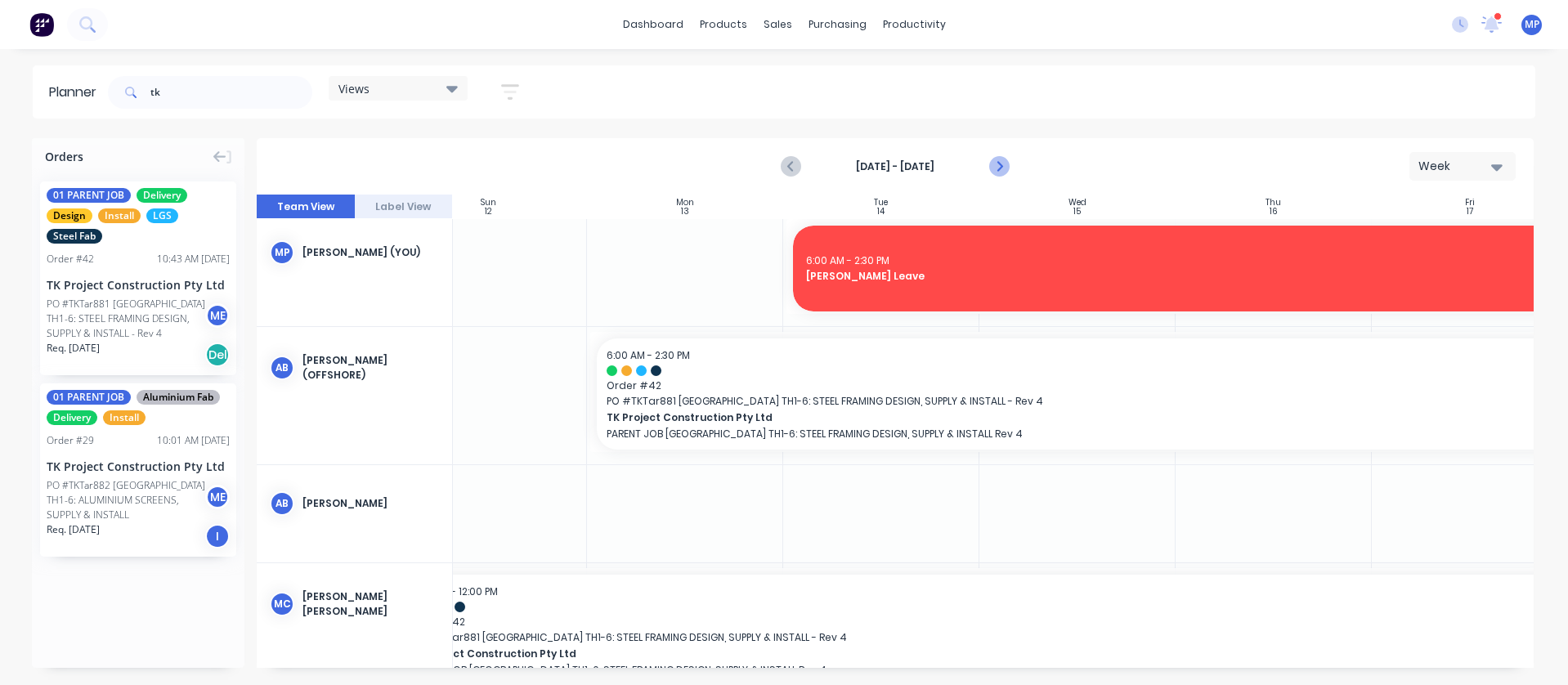
click at [997, 164] on icon "Next page" at bounding box center [999, 167] width 20 height 20
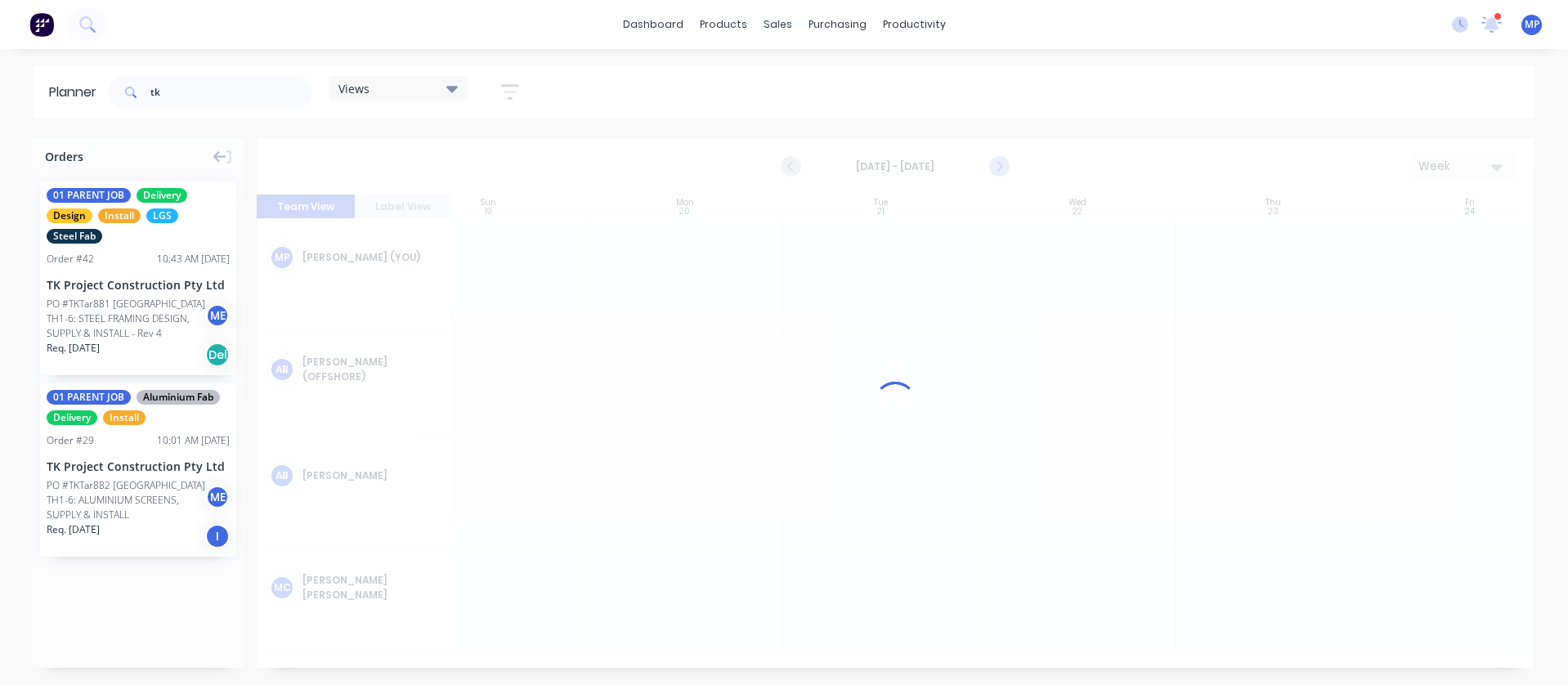
scroll to position [0, 62]
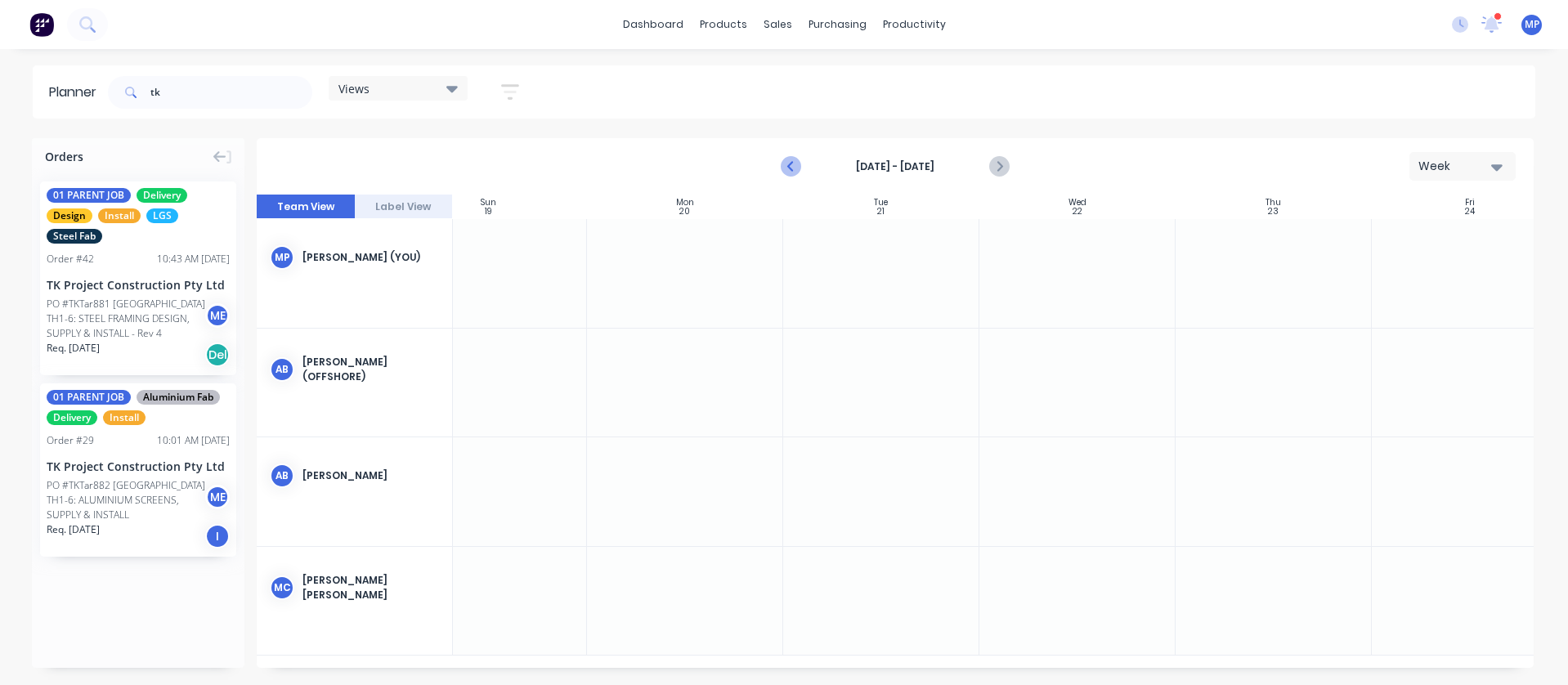
click at [792, 164] on icon "Previous page" at bounding box center [792, 166] width 7 height 13
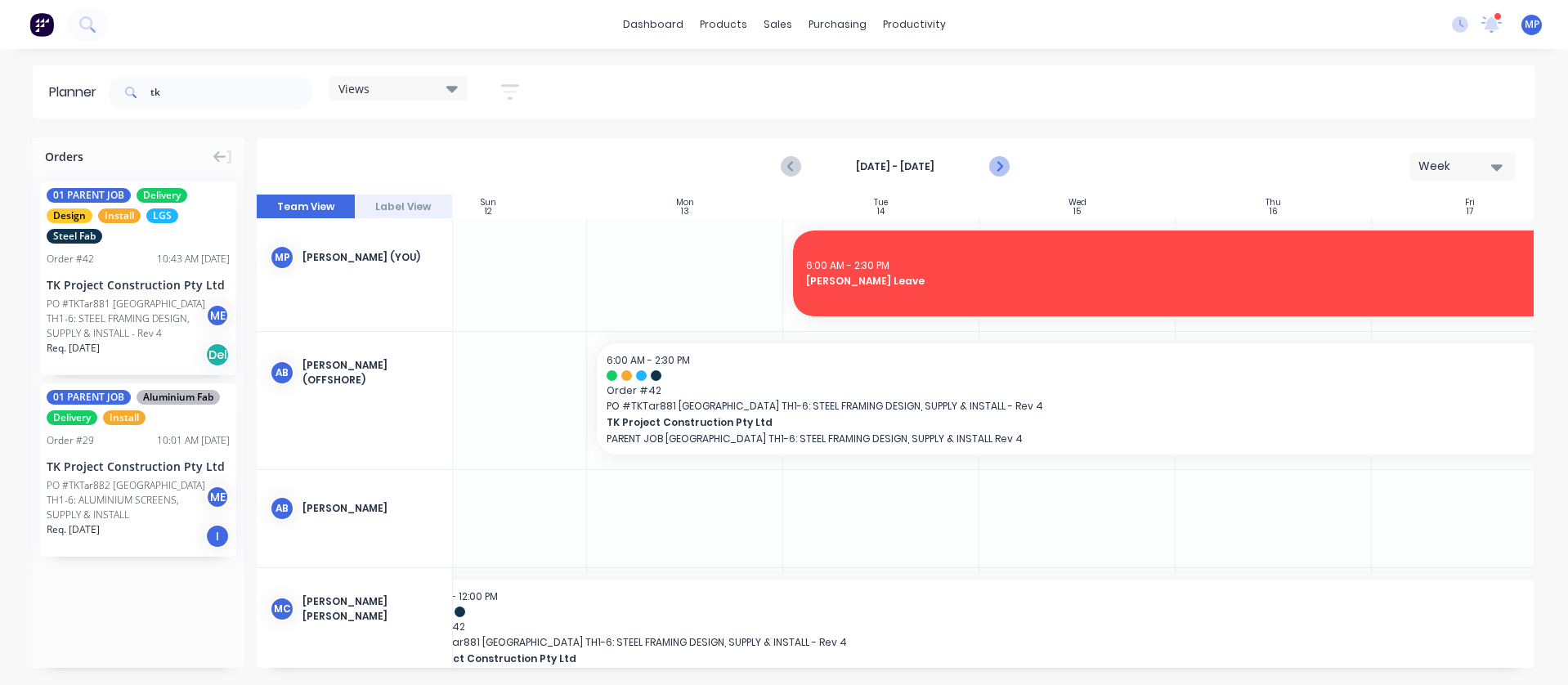
click at [1000, 164] on icon "Next page" at bounding box center [999, 167] width 20 height 20
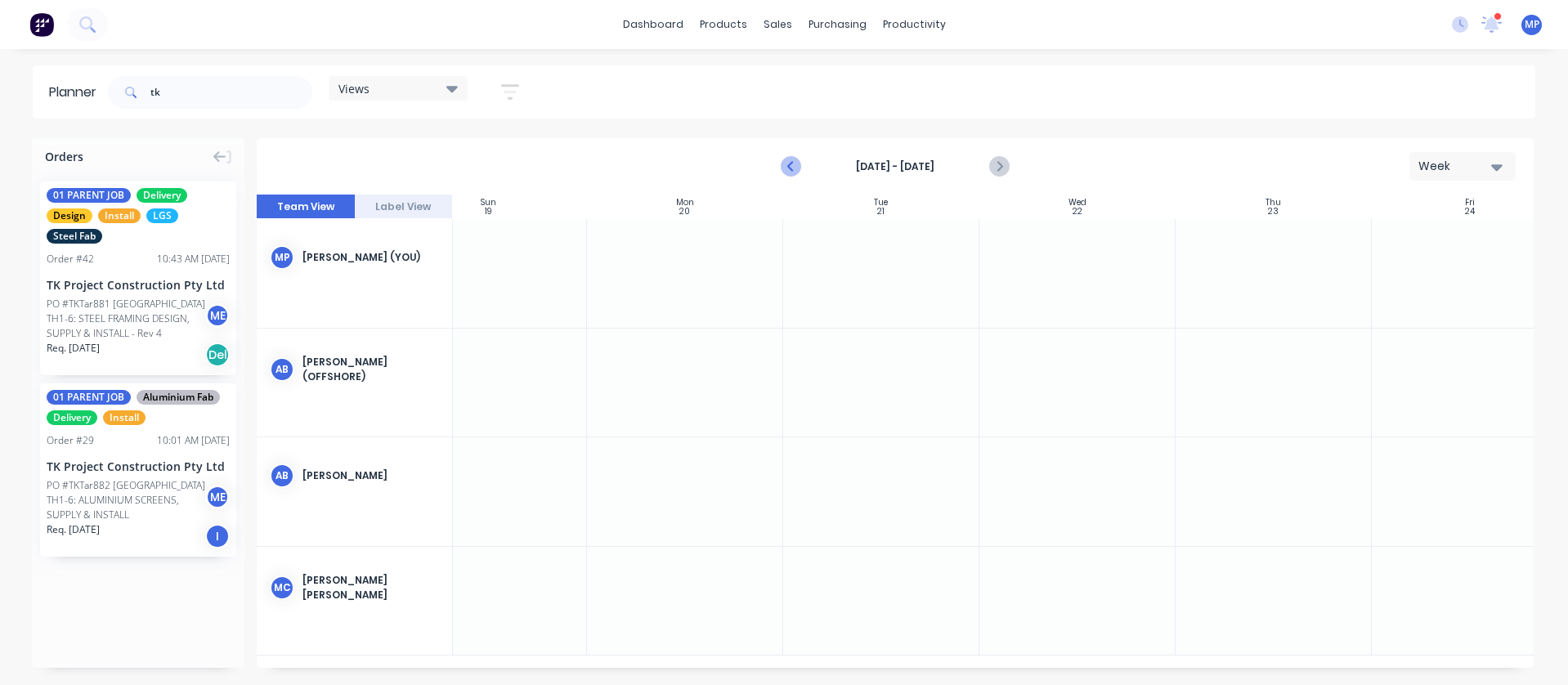
click at [788, 158] on icon "Previous page" at bounding box center [792, 167] width 20 height 20
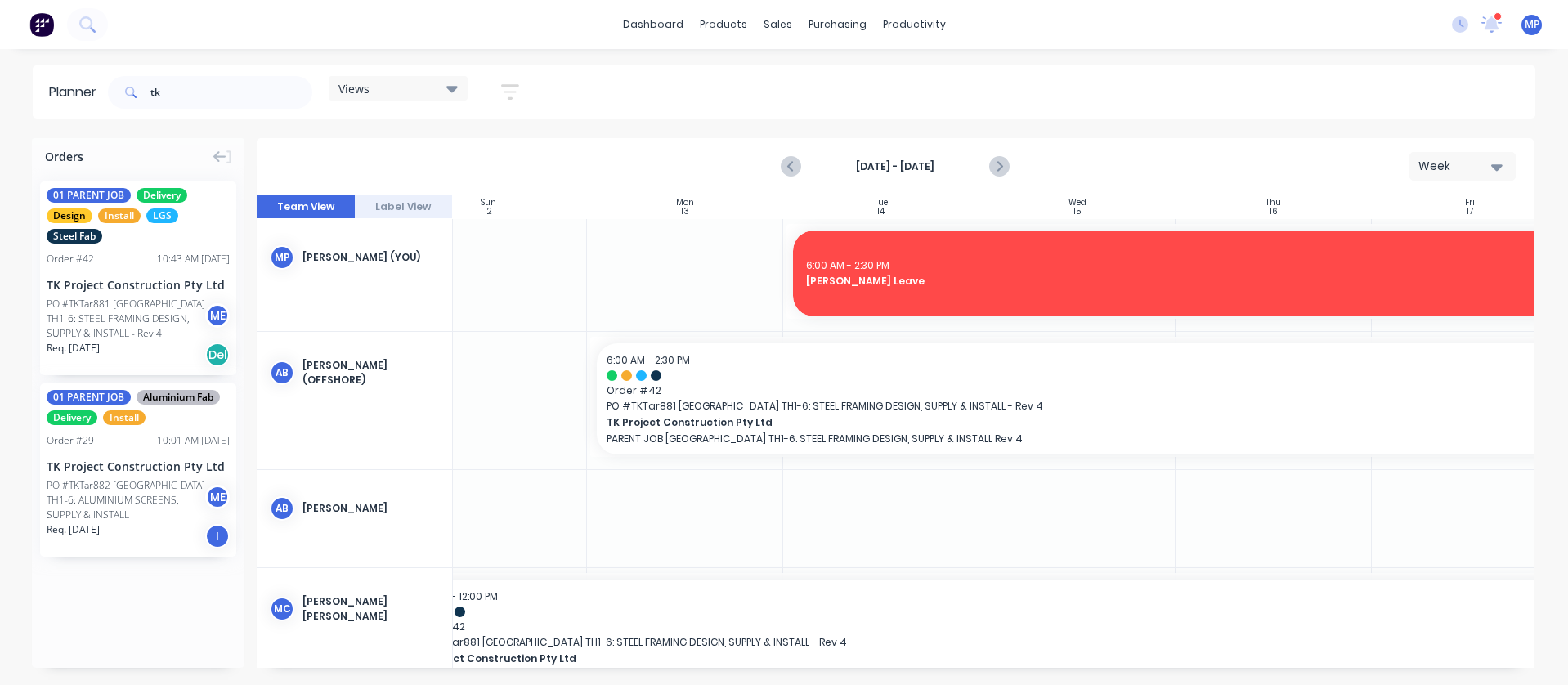
click at [1161, 28] on div "dashboard products sales purchasing productivity dashboard products Product Cat…" at bounding box center [784, 25] width 1568 height 49
click at [1145, 95] on div "tk Views Save new view None (Default) edit DESIGN TEAM (INTERNAL) edit ENGINEER…" at bounding box center [819, 93] width 1431 height 49
click at [1164, 20] on div "dashboard products sales purchasing productivity dashboard products Product Cat…" at bounding box center [784, 25] width 1568 height 49
click at [1156, 89] on div "tk Views Save new view None (Default) edit DESIGN TEAM (INTERNAL) edit ENGINEER…" at bounding box center [819, 93] width 1431 height 49
click at [1169, 15] on div "dashboard products sales purchasing productivity dashboard products Product Cat…" at bounding box center [784, 25] width 1568 height 49
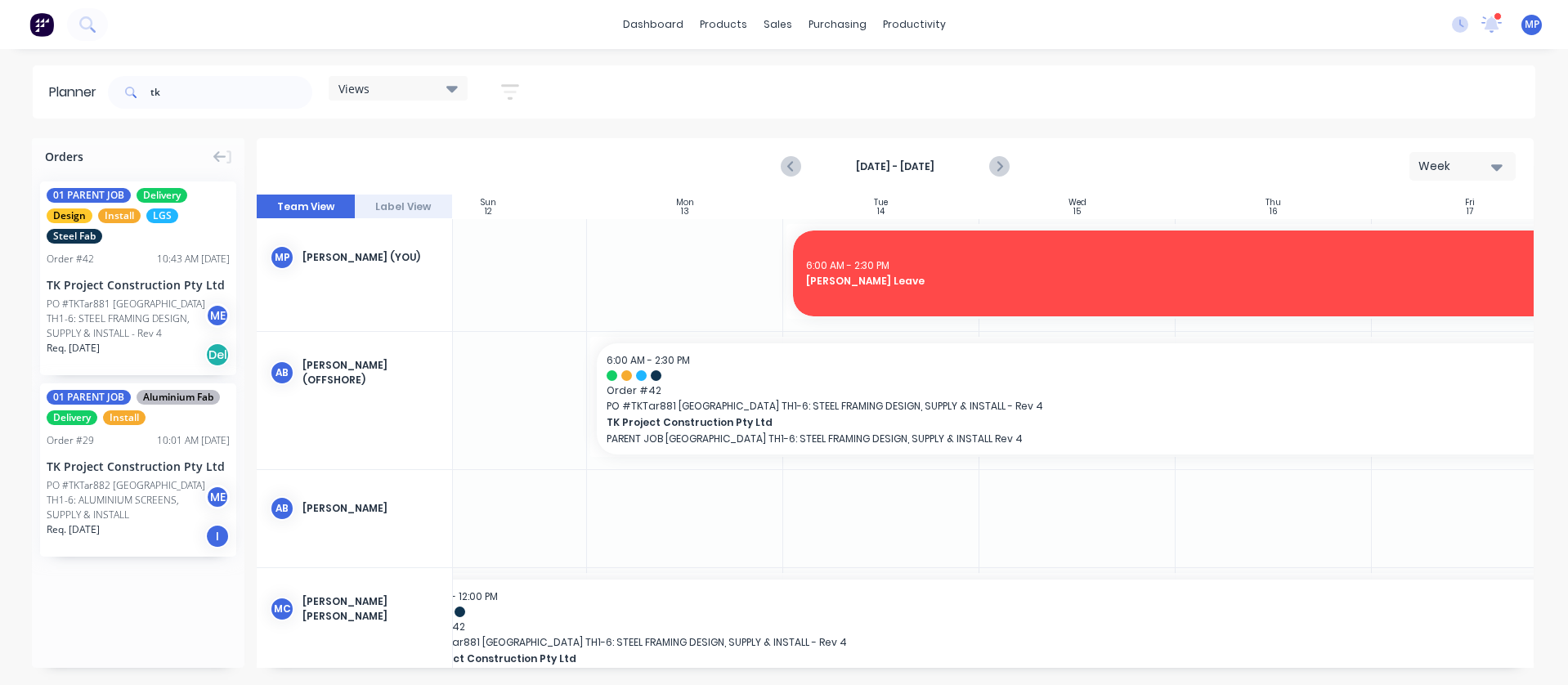
click at [1177, 87] on div "tk Views Save new view None (Default) edit DESIGN TEAM (INTERNAL) edit ENGINEER…" at bounding box center [819, 93] width 1431 height 49
click at [1173, 19] on div "dashboard products sales purchasing productivity dashboard products Product Cat…" at bounding box center [784, 25] width 1568 height 49
click at [1186, 91] on div "tk Views Save new view None (Default) edit DESIGN TEAM (INTERNAL) edit ENGINEER…" at bounding box center [819, 93] width 1431 height 49
click at [1196, 18] on div "dashboard products sales purchasing productivity dashboard products Product Cat…" at bounding box center [784, 25] width 1568 height 49
click at [1194, 94] on div "tk Views Save new view None (Default) edit DESIGN TEAM (INTERNAL) edit ENGINEER…" at bounding box center [819, 93] width 1431 height 49
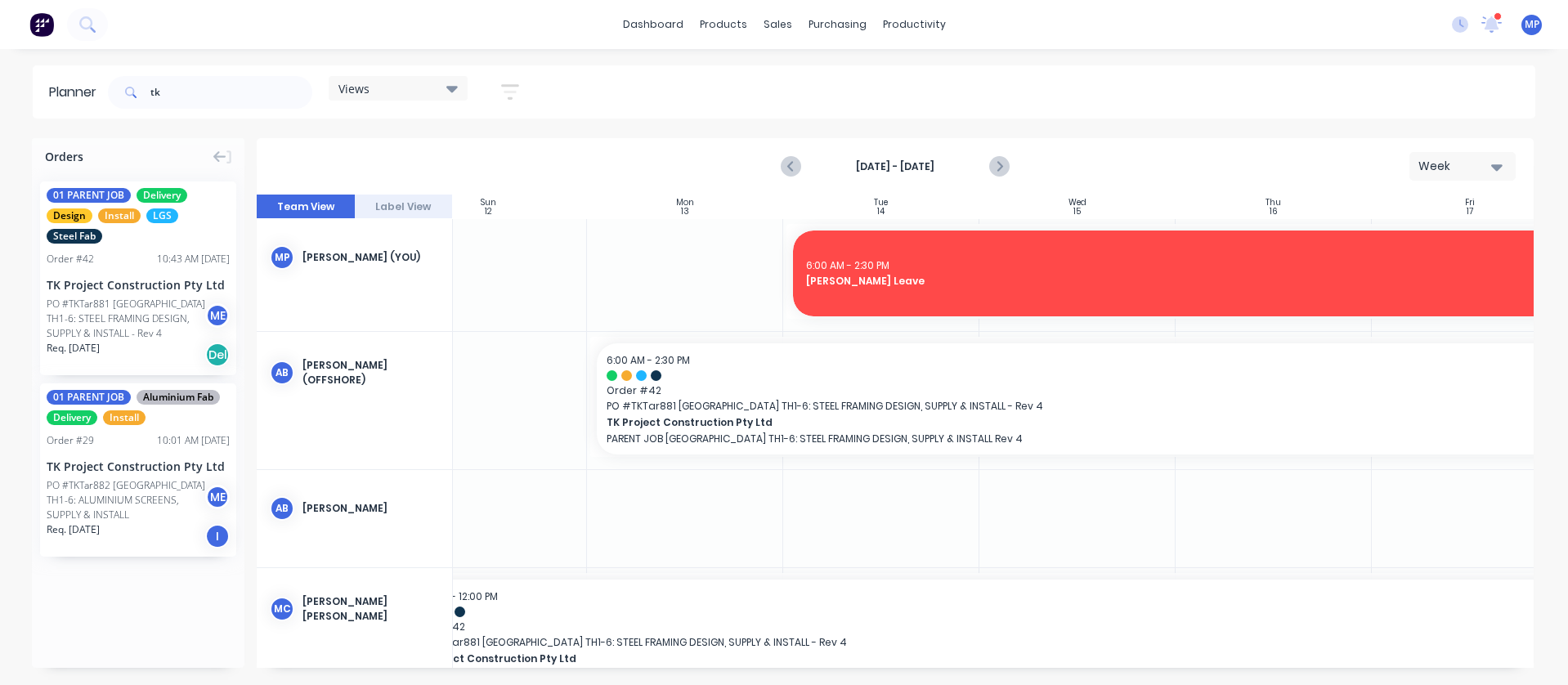
click at [1198, 21] on div "dashboard products sales purchasing productivity dashboard products Product Cat…" at bounding box center [784, 25] width 1568 height 49
click at [1214, 91] on div "tk Views Save new view None (Default) edit DESIGN TEAM (INTERNAL) edit ENGINEER…" at bounding box center [819, 93] width 1431 height 49
click at [1143, 102] on div "tk Views Save new view None (Default) edit DESIGN TEAM (INTERNAL) edit ENGINEER…" at bounding box center [819, 93] width 1431 height 49
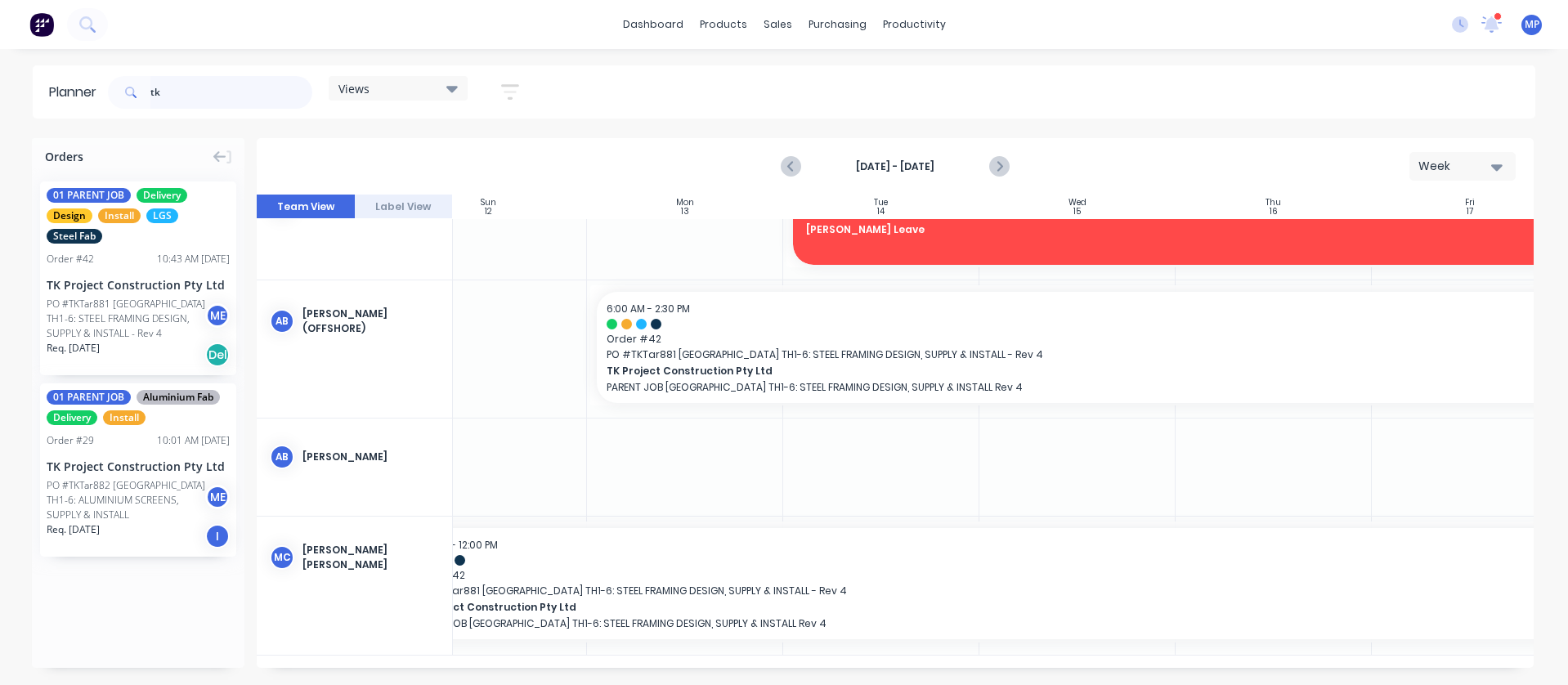
click at [180, 94] on input "tk" at bounding box center [232, 93] width 162 height 33
type input "t"
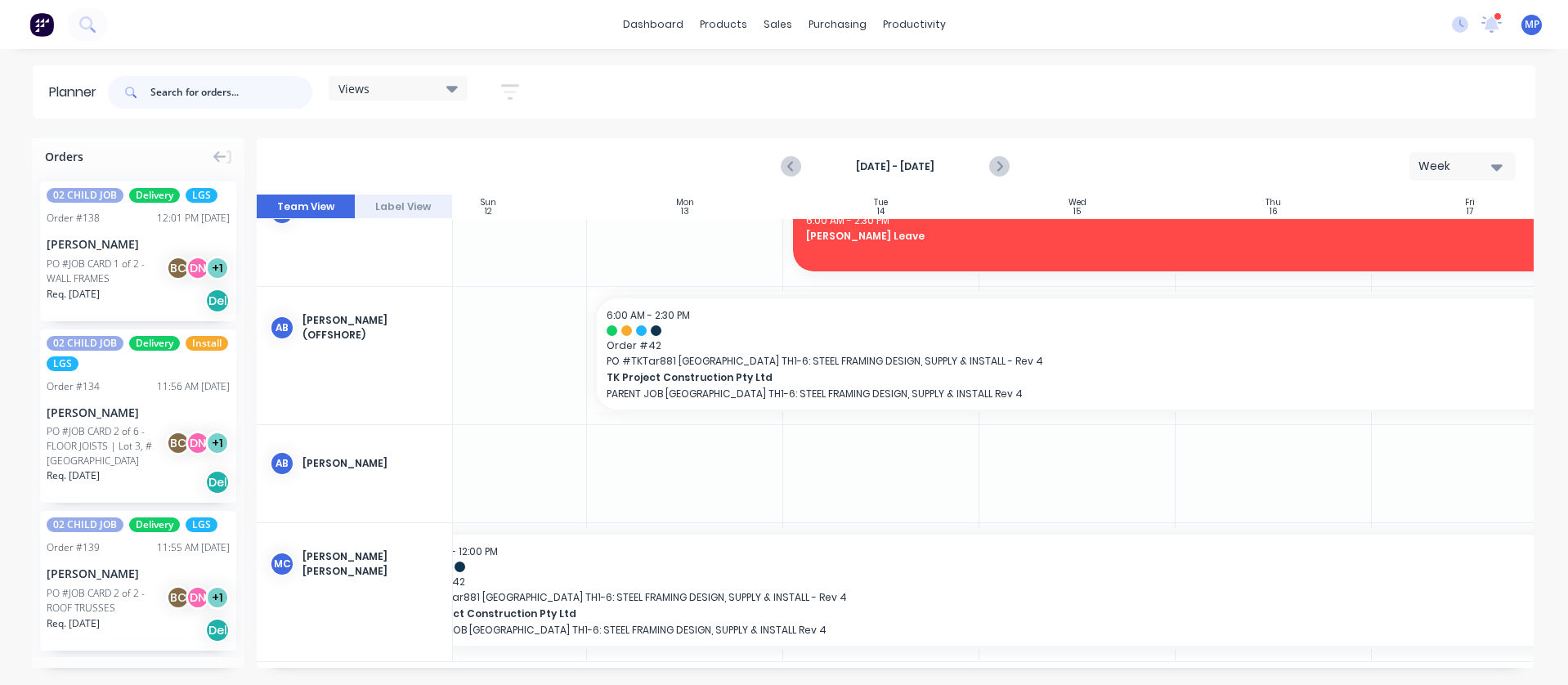
scroll to position [45, 0]
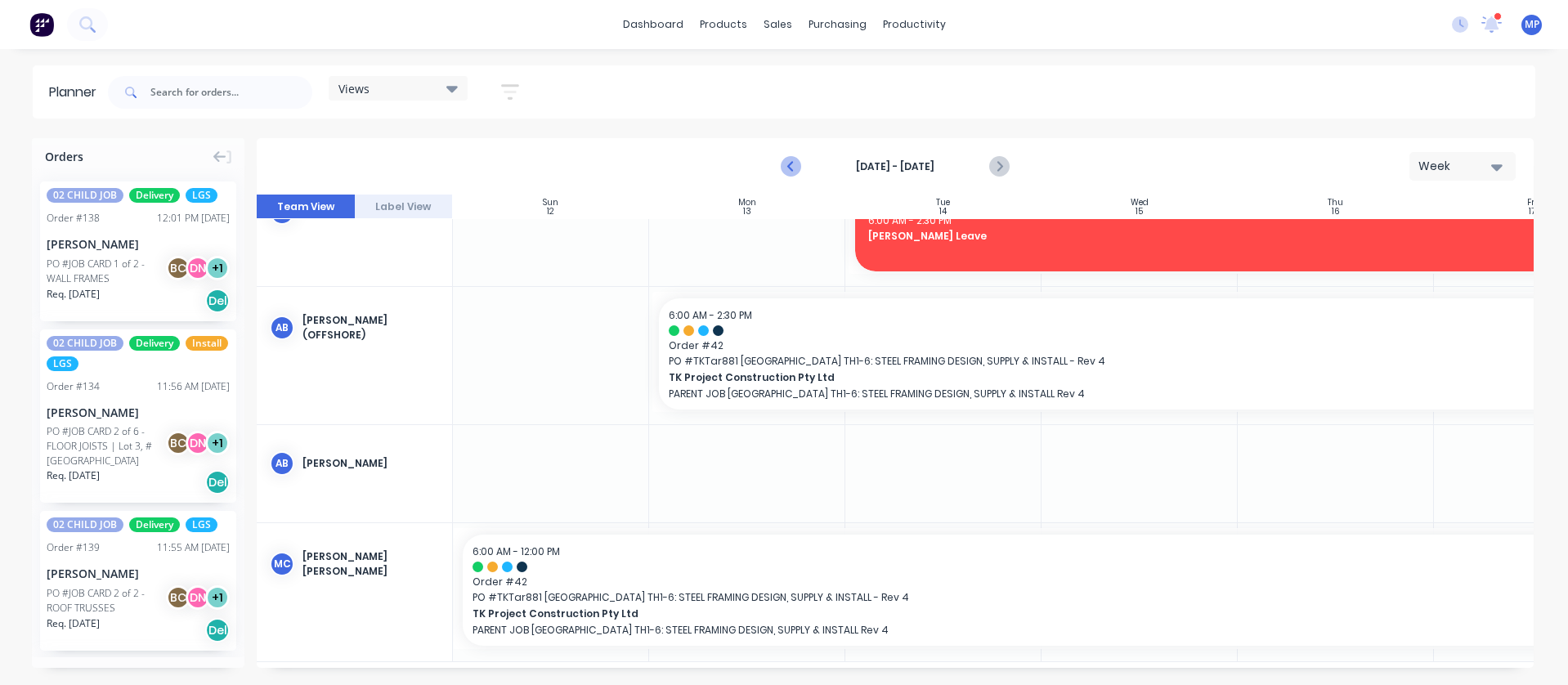
click at [797, 167] on icon "Previous page" at bounding box center [792, 167] width 20 height 20
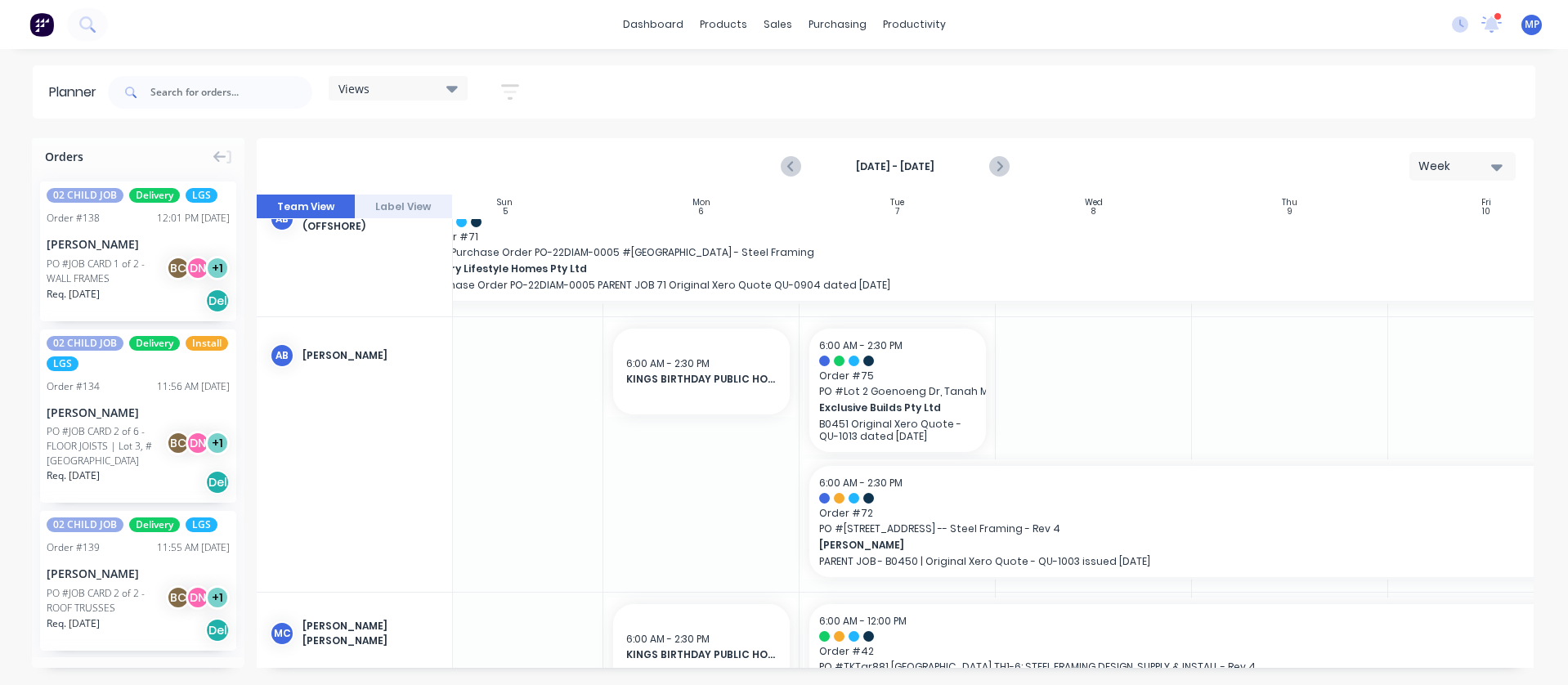
scroll to position [253, 0]
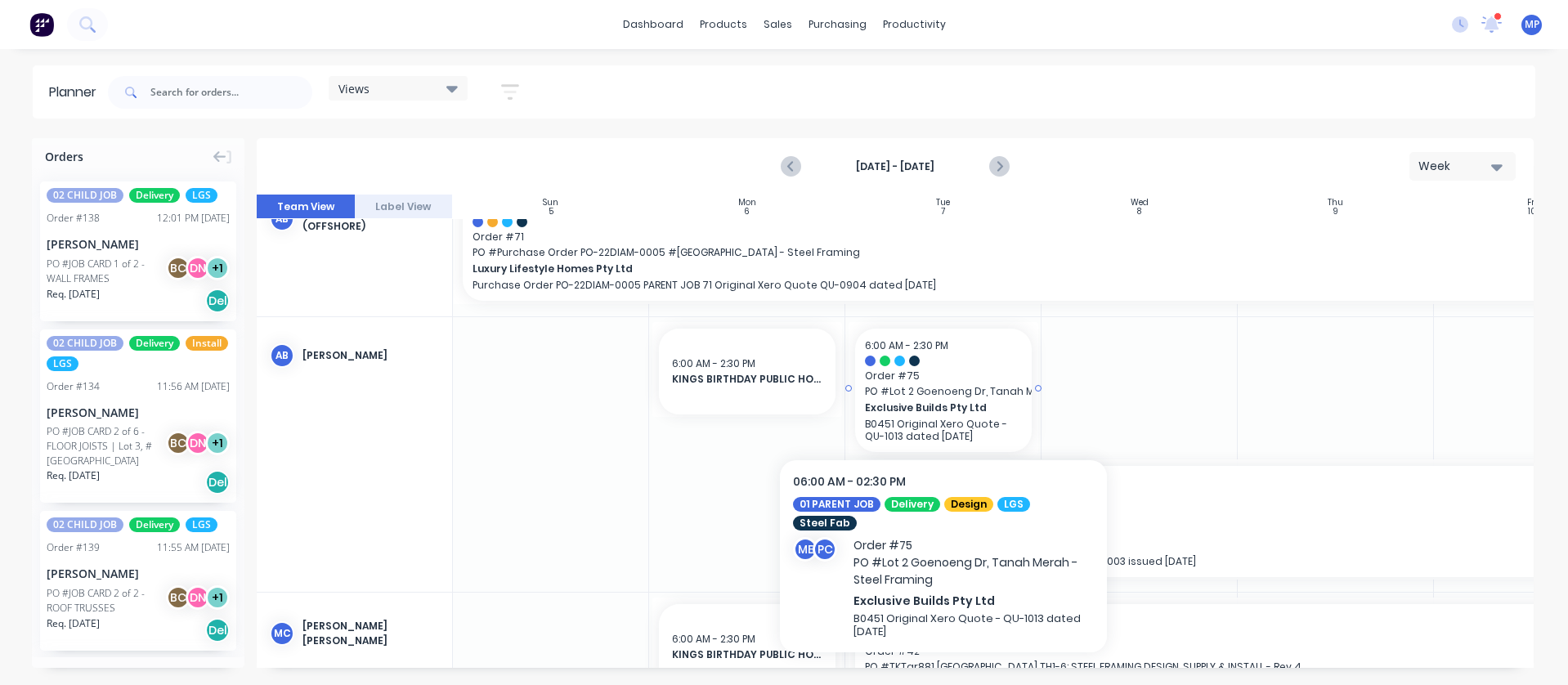
drag, startPoint x: 933, startPoint y: 393, endPoint x: 740, endPoint y: 480, distance: 211.7
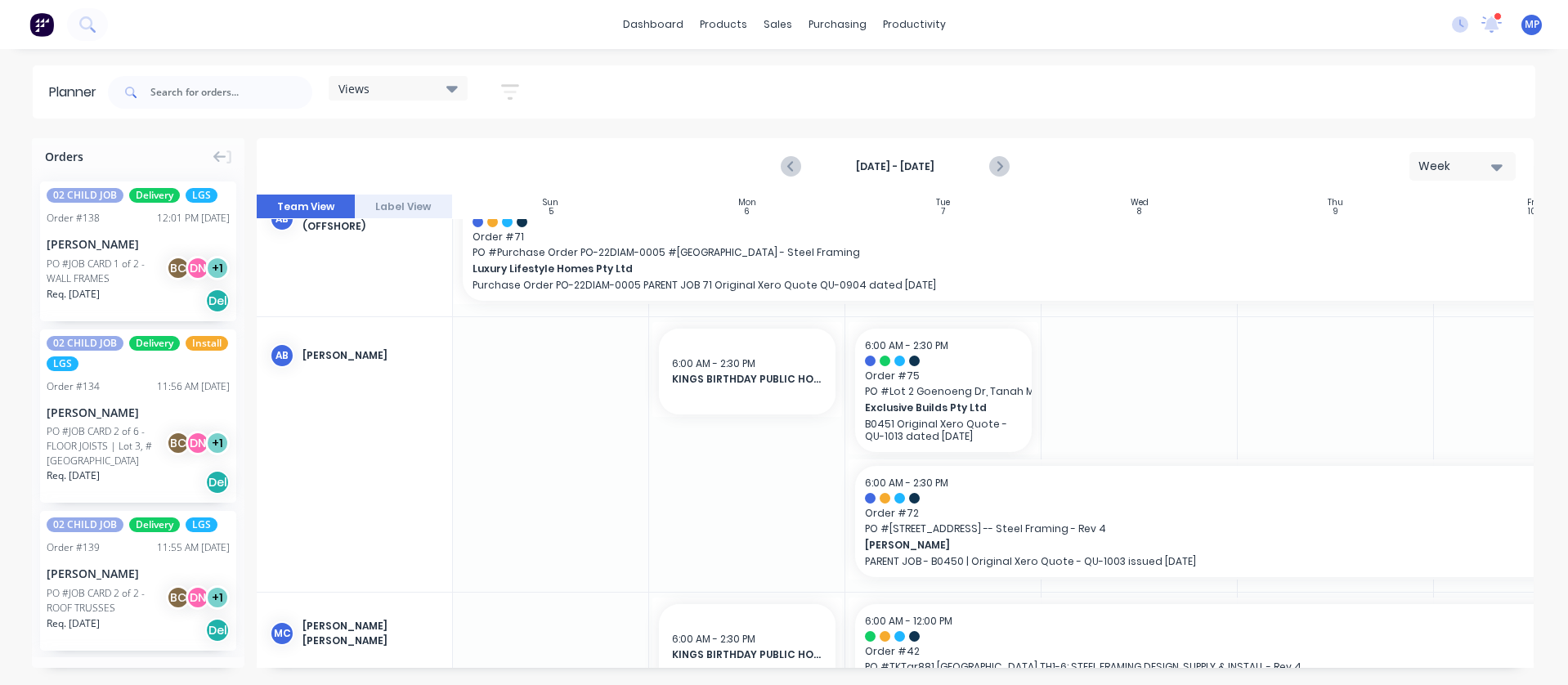
drag, startPoint x: 740, startPoint y: 480, endPoint x: 1201, endPoint y: 403, distance: 467.4
drag, startPoint x: 1201, startPoint y: 403, endPoint x: 997, endPoint y: 389, distance: 204.5
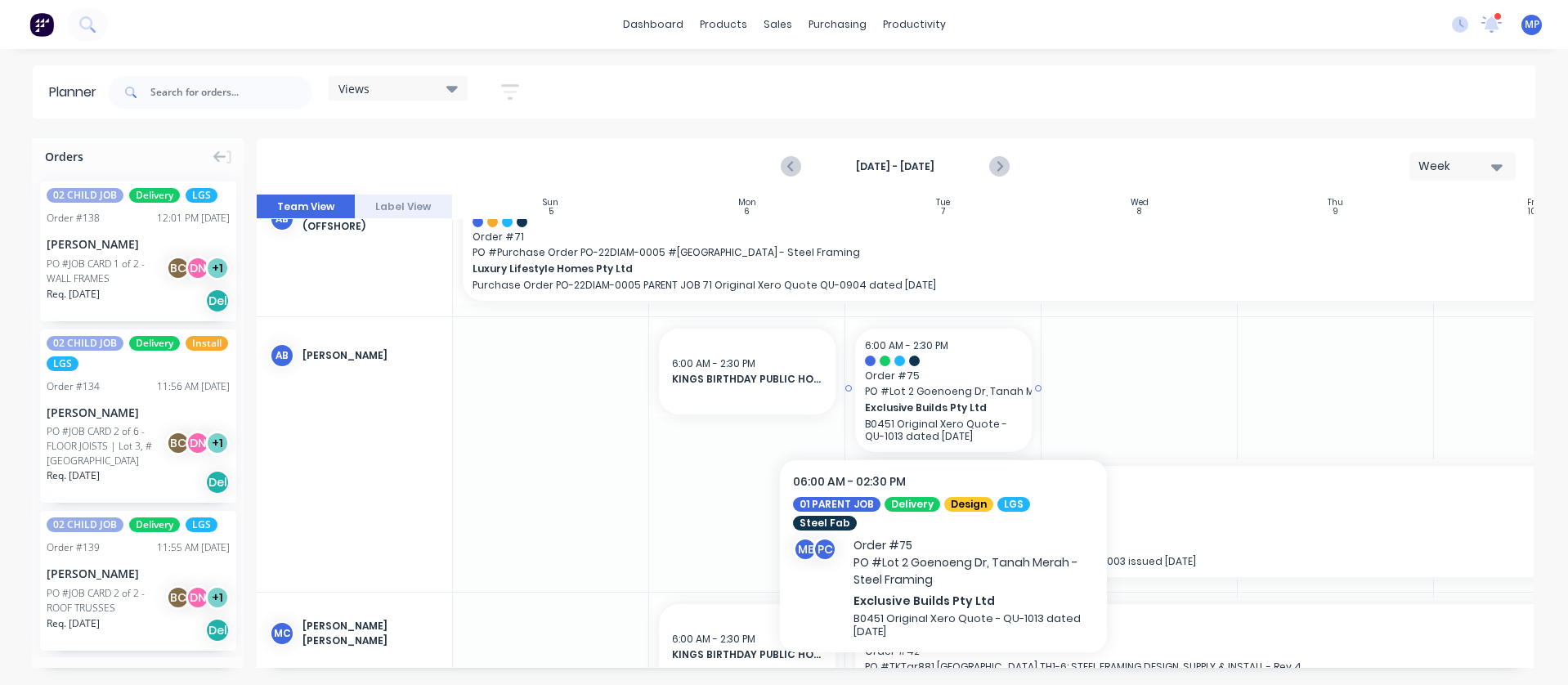
drag, startPoint x: 942, startPoint y: 387, endPoint x: 878, endPoint y: 400, distance: 65.3
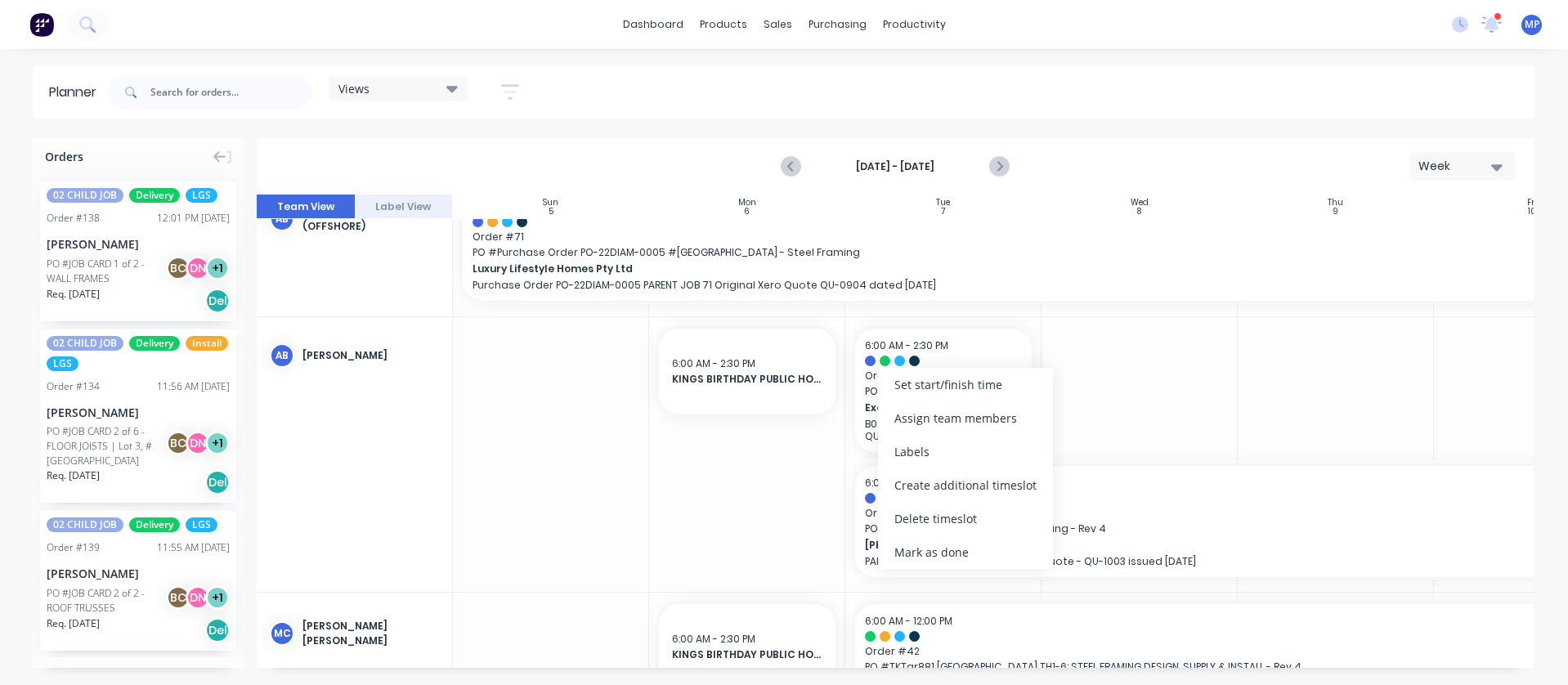
click at [1183, 358] on div at bounding box center [1139, 454] width 196 height 274
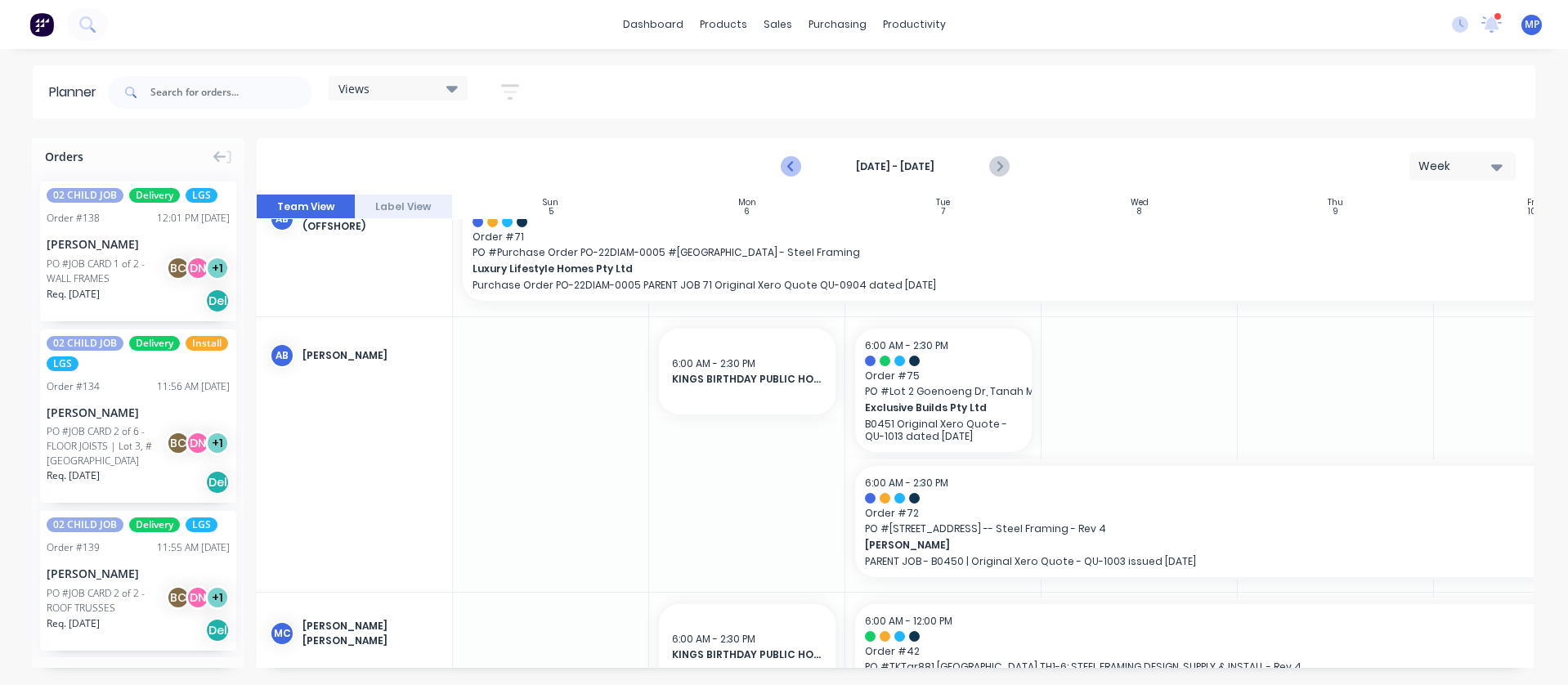
click at [789, 157] on icon "Previous page" at bounding box center [792, 167] width 20 height 20
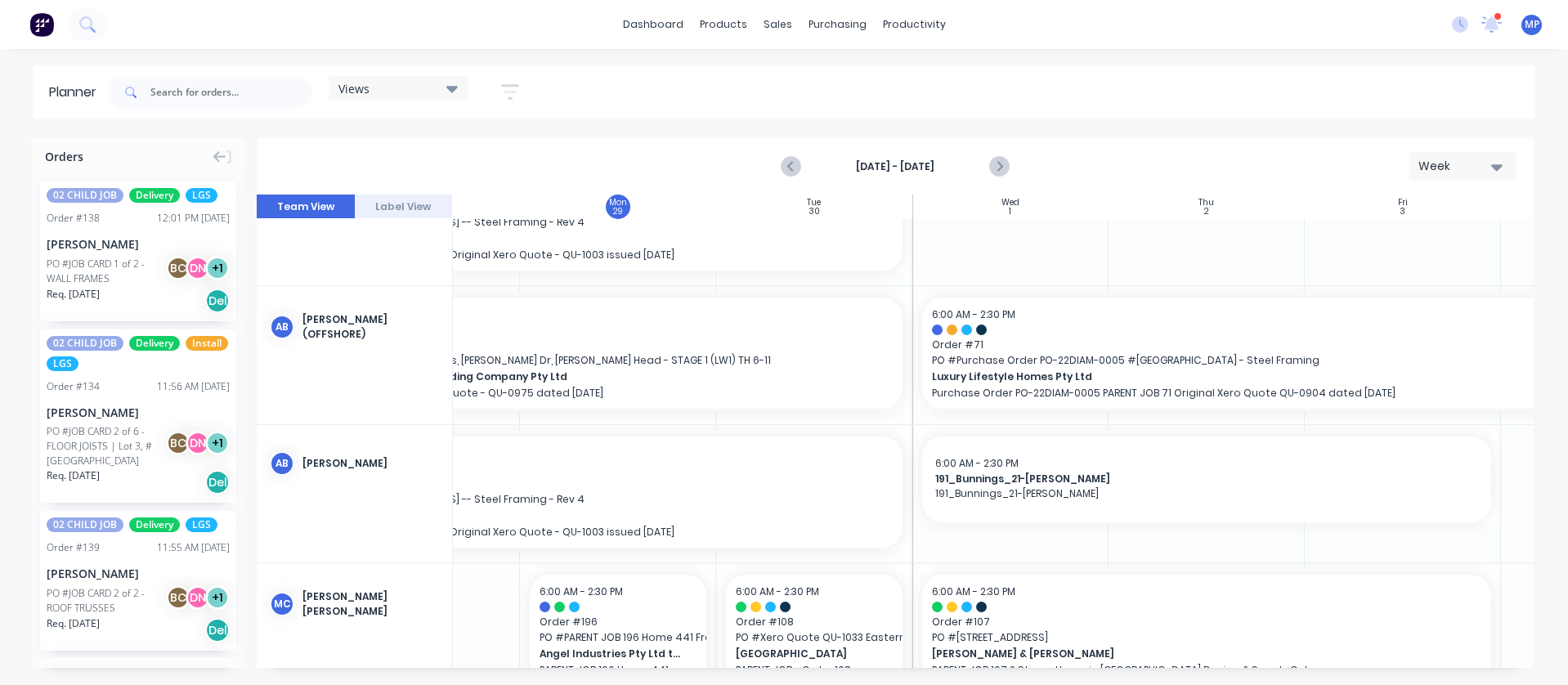
scroll to position [196, 299]
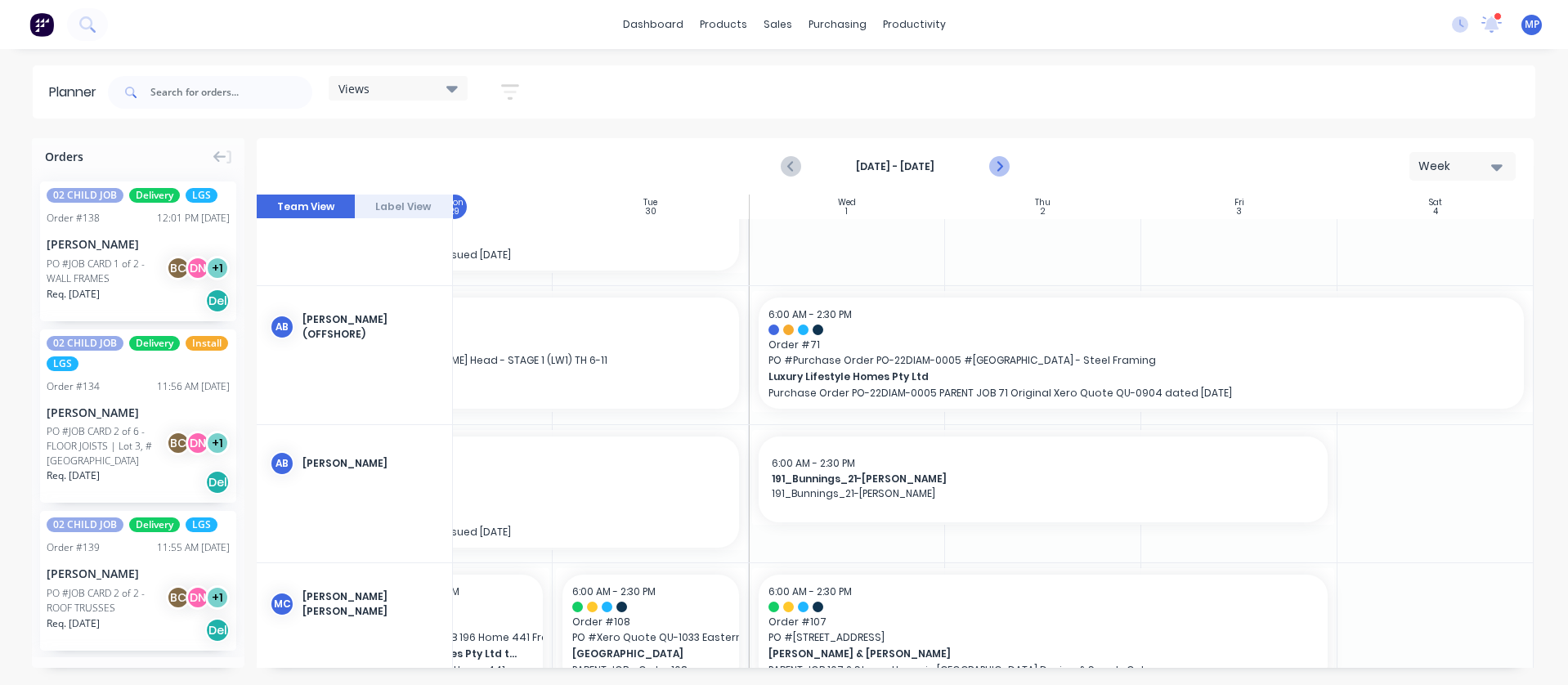
click at [1007, 164] on icon "Next page" at bounding box center [999, 167] width 20 height 20
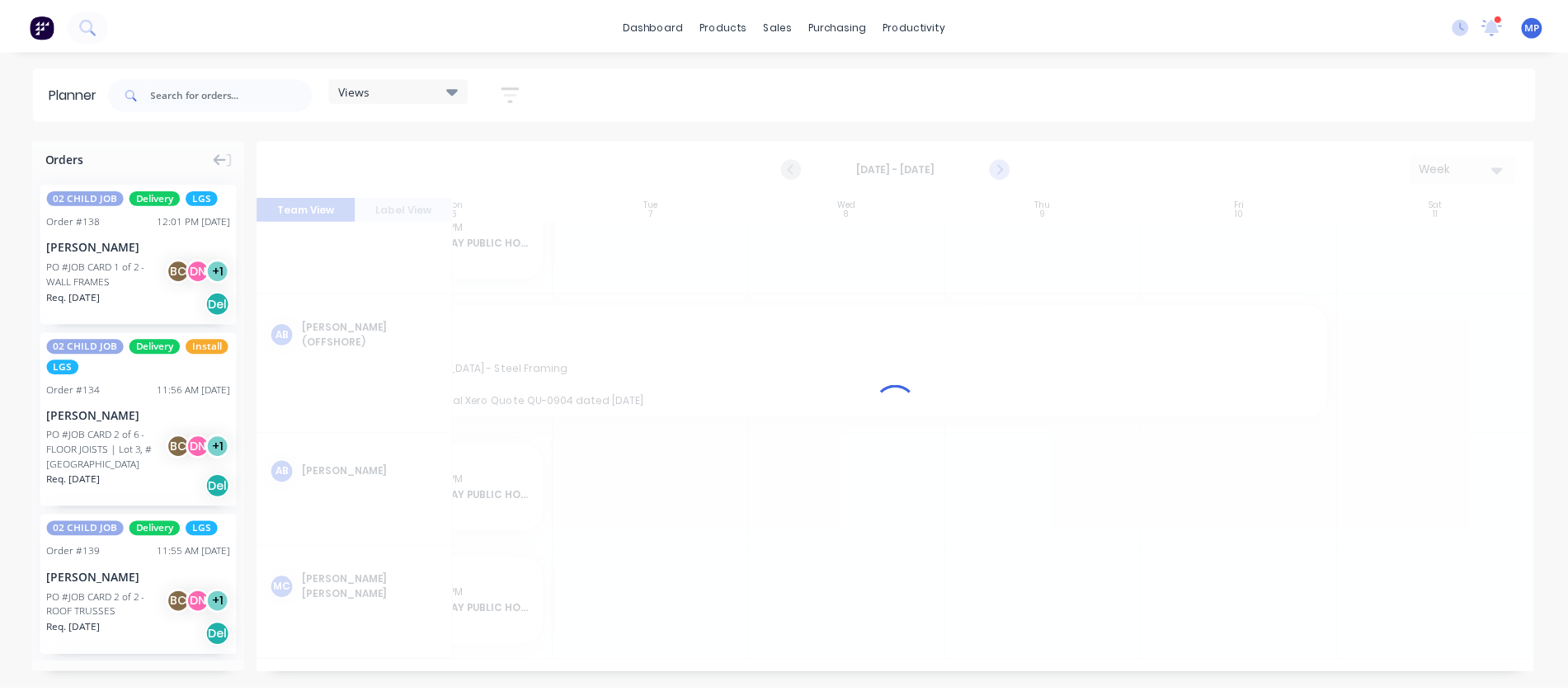
scroll to position [136, 302]
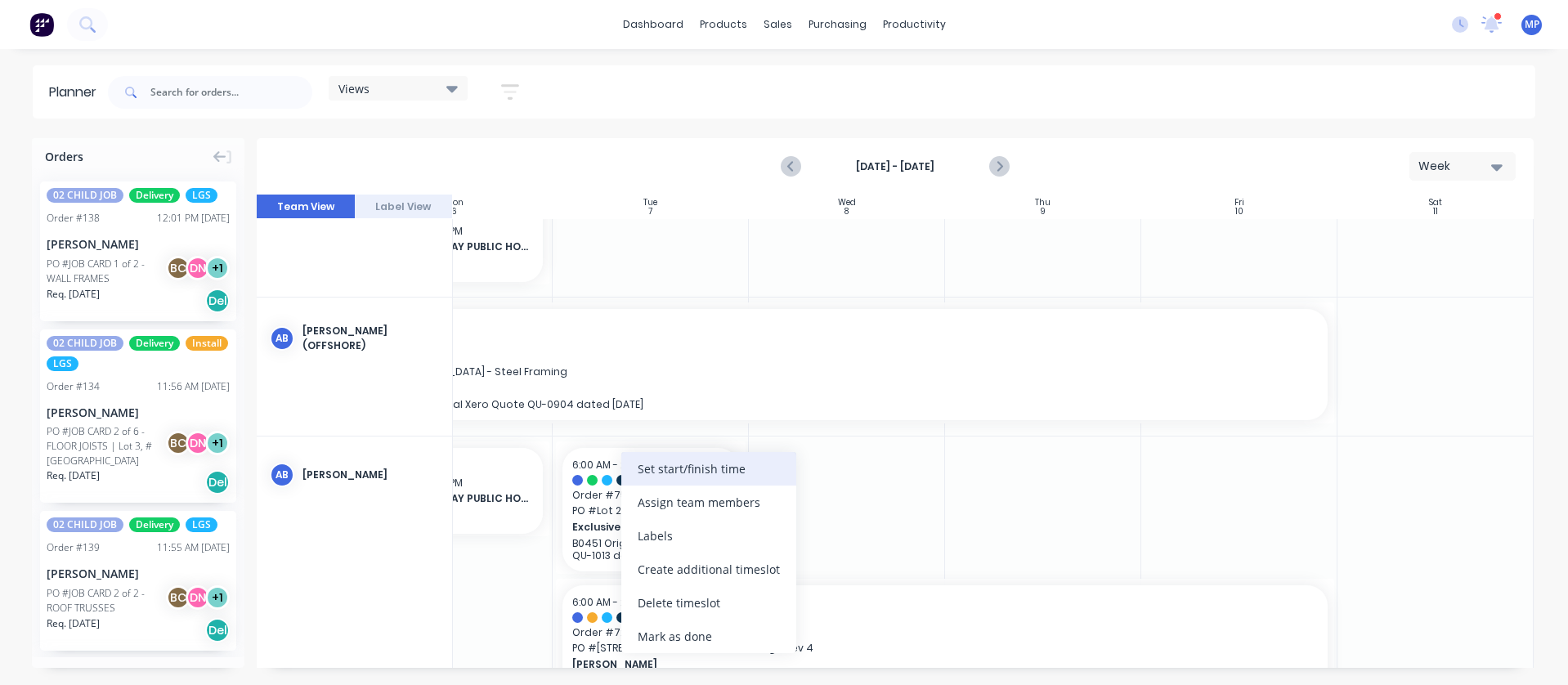
click at [697, 471] on div "Set start/finish time" at bounding box center [709, 469] width 175 height 34
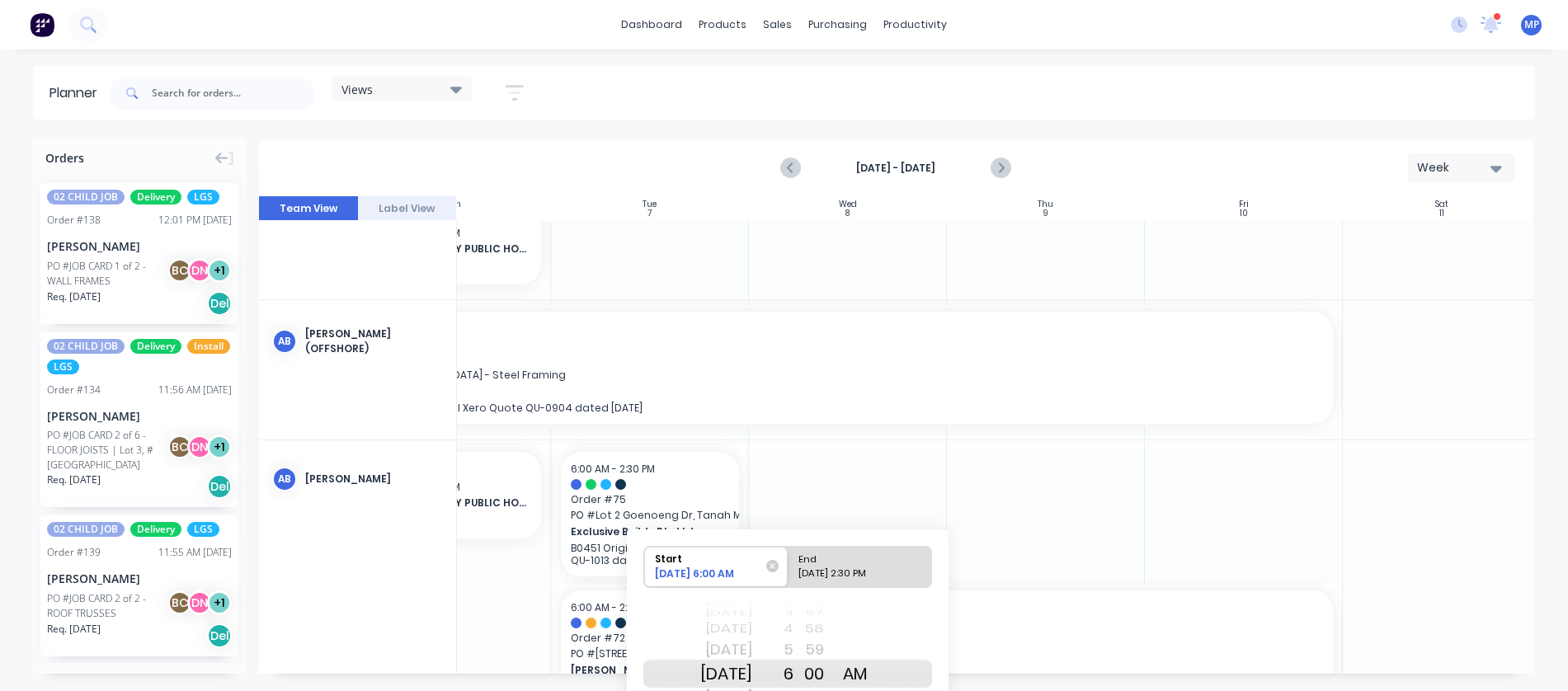
click at [742, 613] on div "[DATE]" at bounding box center [726, 612] width 52 height 14
click at [740, 674] on div "[DATE]" at bounding box center [726, 674] width 52 height 28
click at [905, 565] on div "End" at bounding box center [852, 557] width 119 height 20
click at [788, 565] on input "End 10/07/2025 2:30 PM" at bounding box center [787, 567] width 1 height 40
radio input "true"
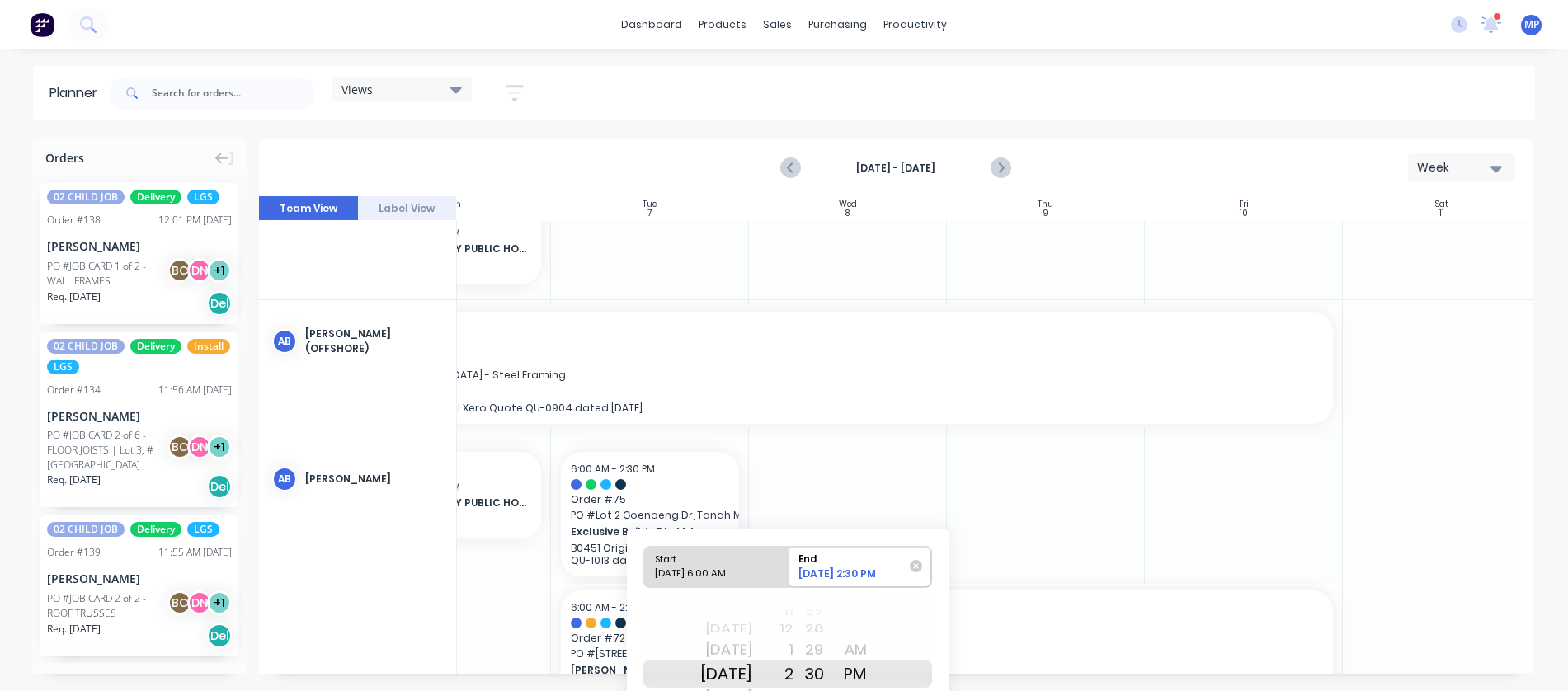
click at [752, 624] on div "[DATE]" at bounding box center [726, 629] width 52 height 21
click at [869, 568] on div "[DATE] 2:30 PM" at bounding box center [854, 576] width 116 height 19
click at [788, 568] on input "End 10/03/2025 2:30 PM" at bounding box center [787, 567] width 1 height 40
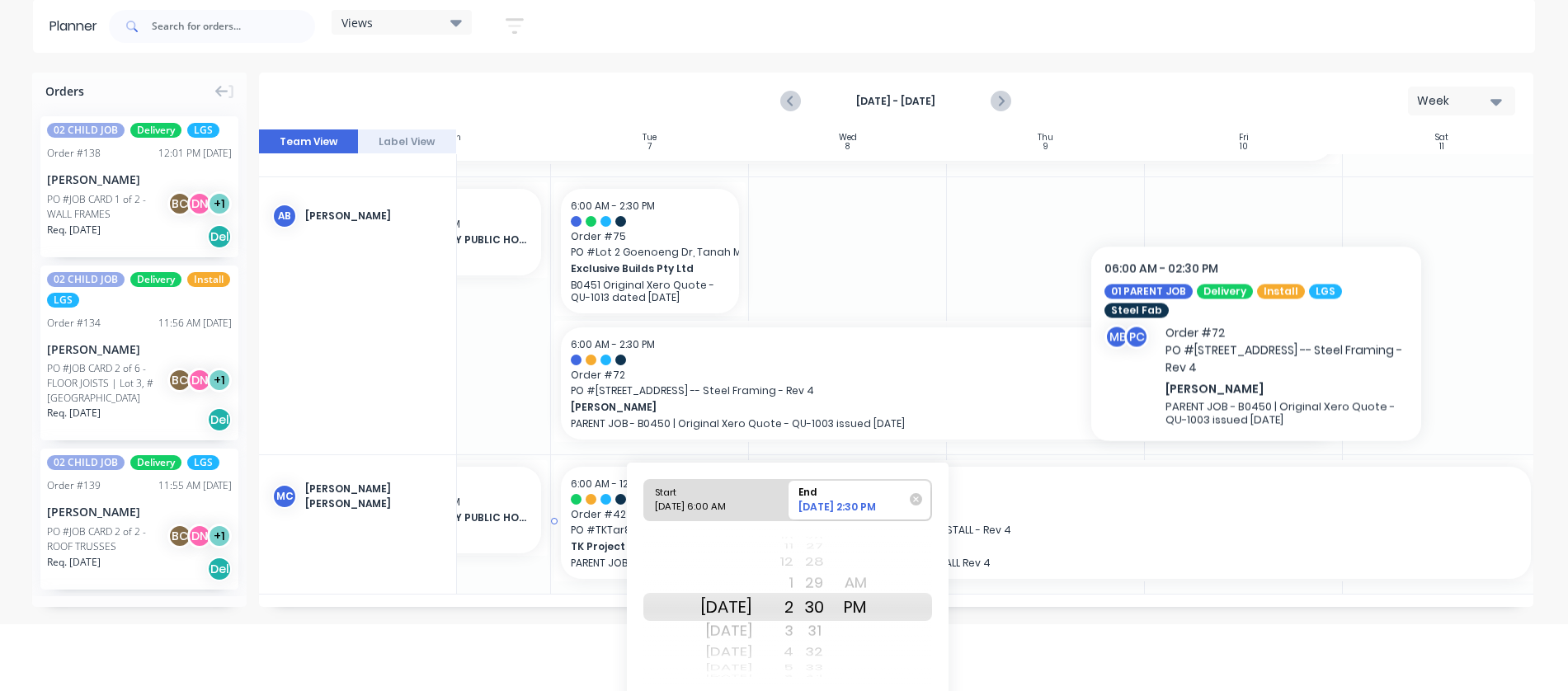
scroll to position [118, 0]
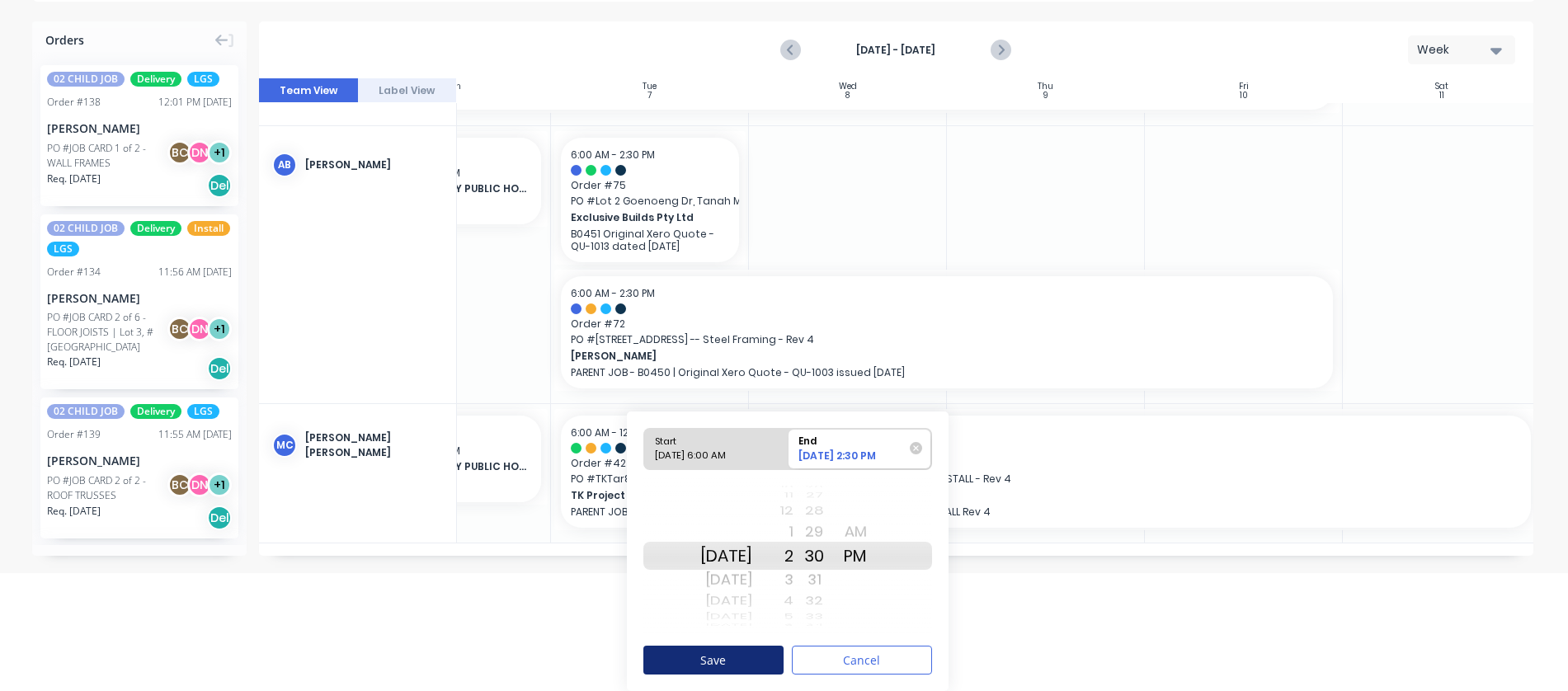
click at [716, 653] on button "Save" at bounding box center [713, 660] width 140 height 28
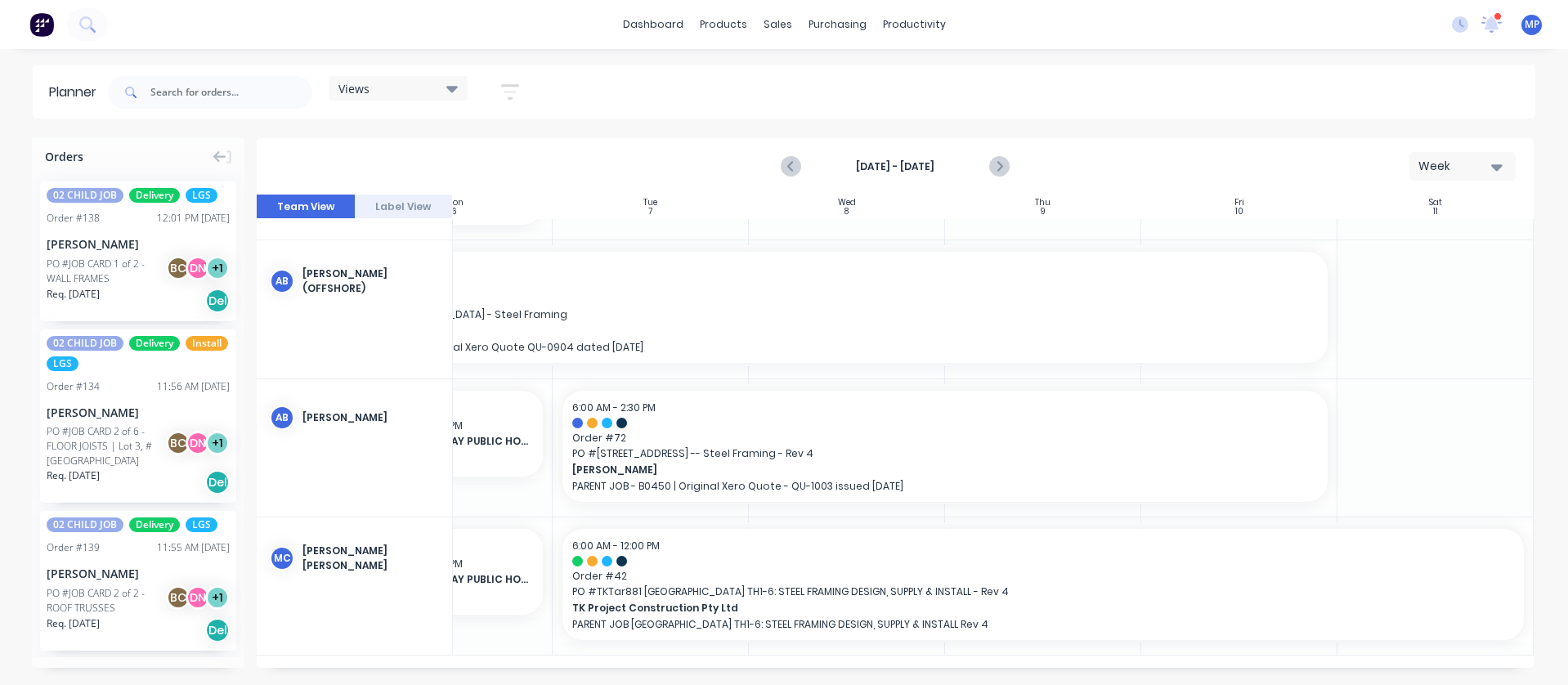
scroll to position [198, 299]
click at [796, 169] on icon "Previous page" at bounding box center [792, 167] width 20 height 20
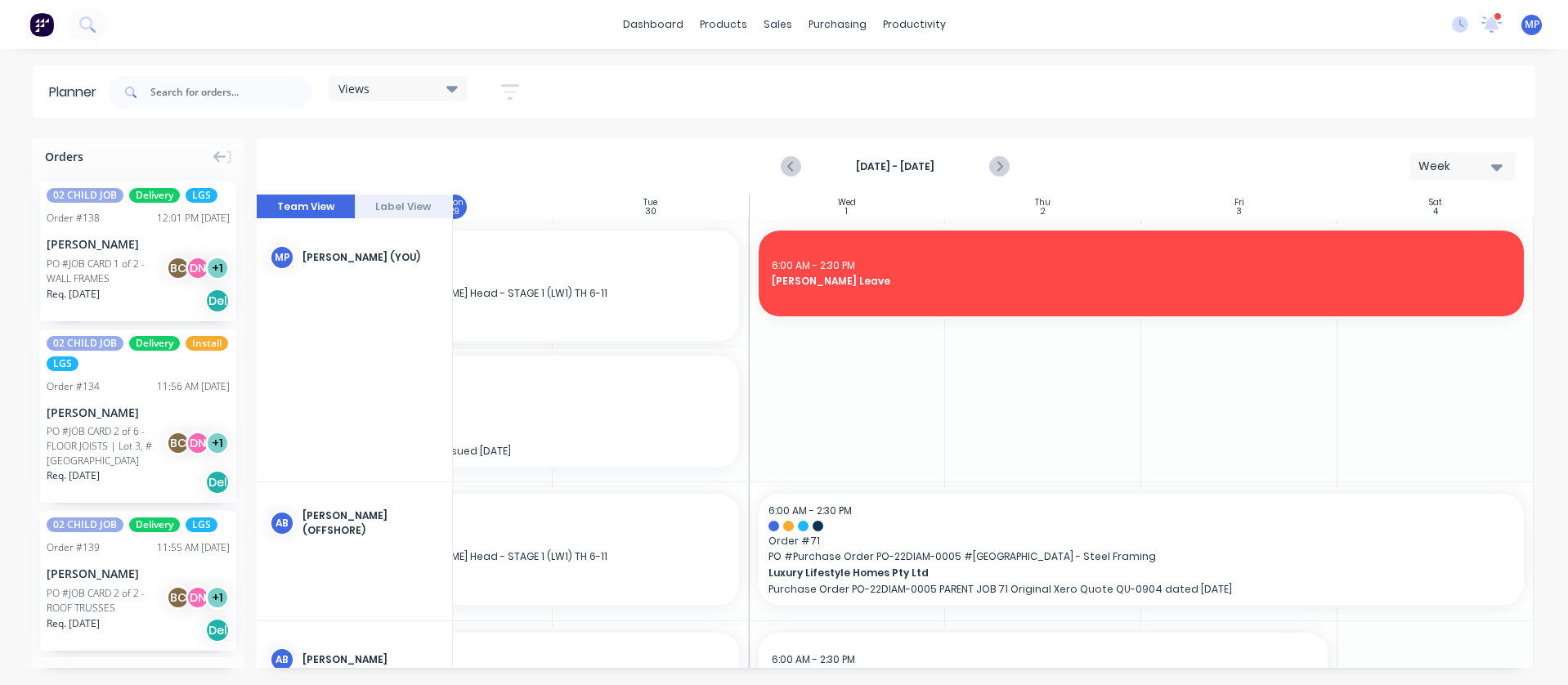
scroll to position [245, 299]
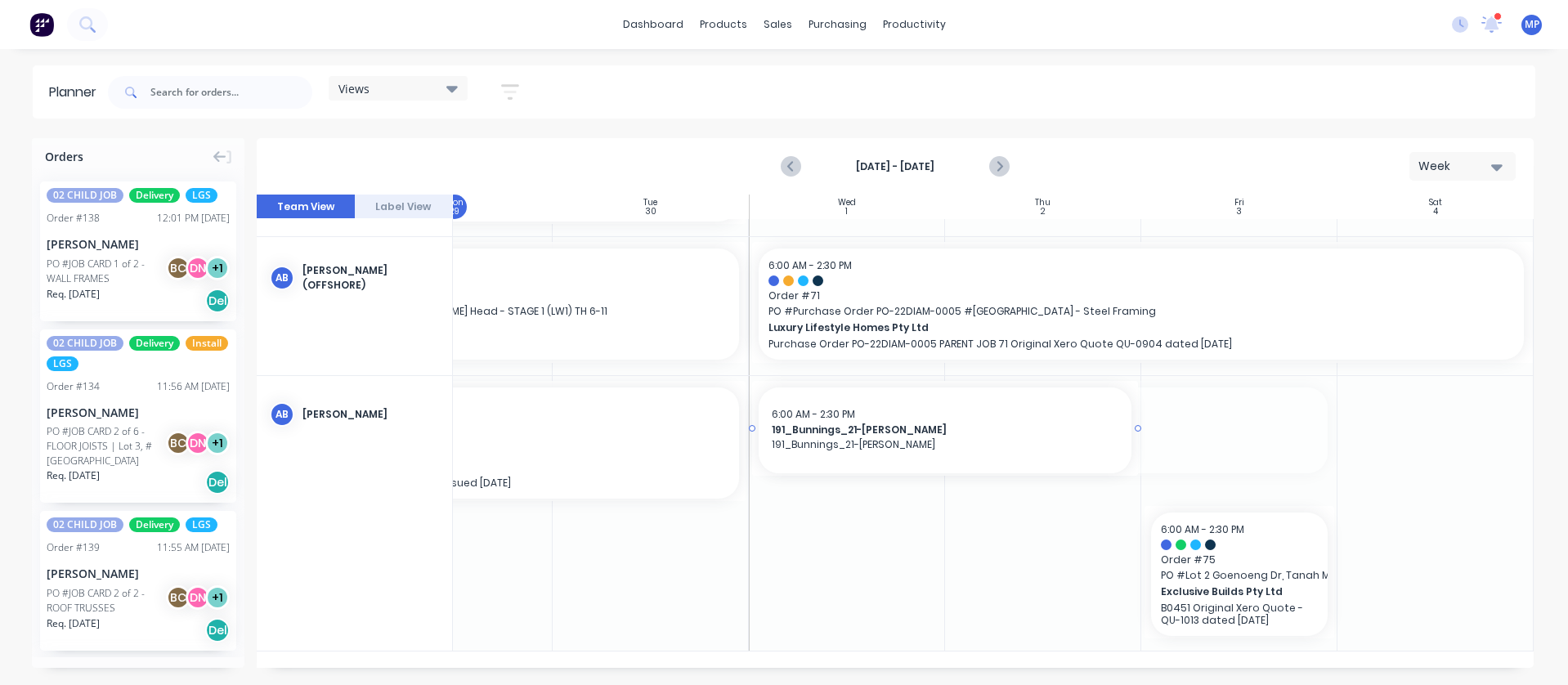
drag, startPoint x: 1327, startPoint y: 429, endPoint x: 1129, endPoint y: 428, distance: 198.0
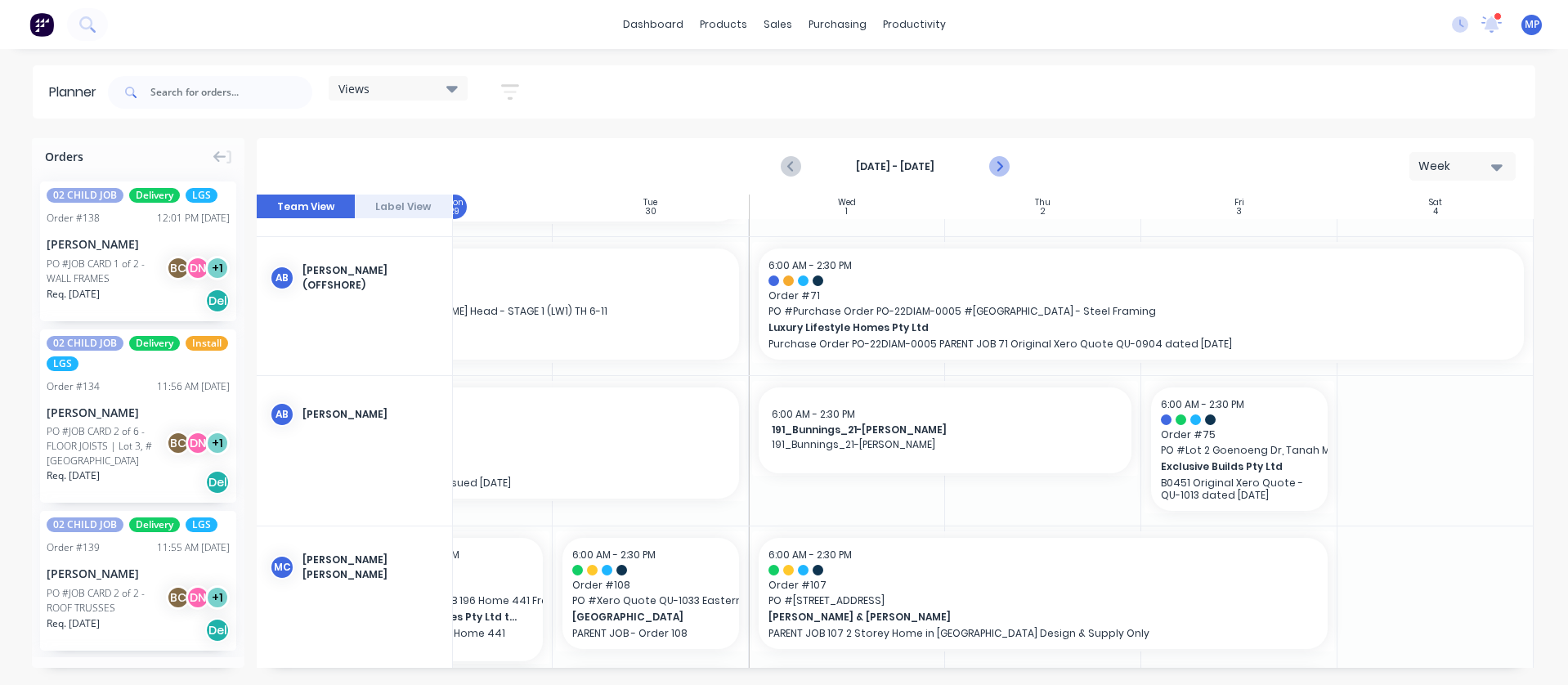
click at [997, 163] on icon "Next page" at bounding box center [999, 167] width 20 height 20
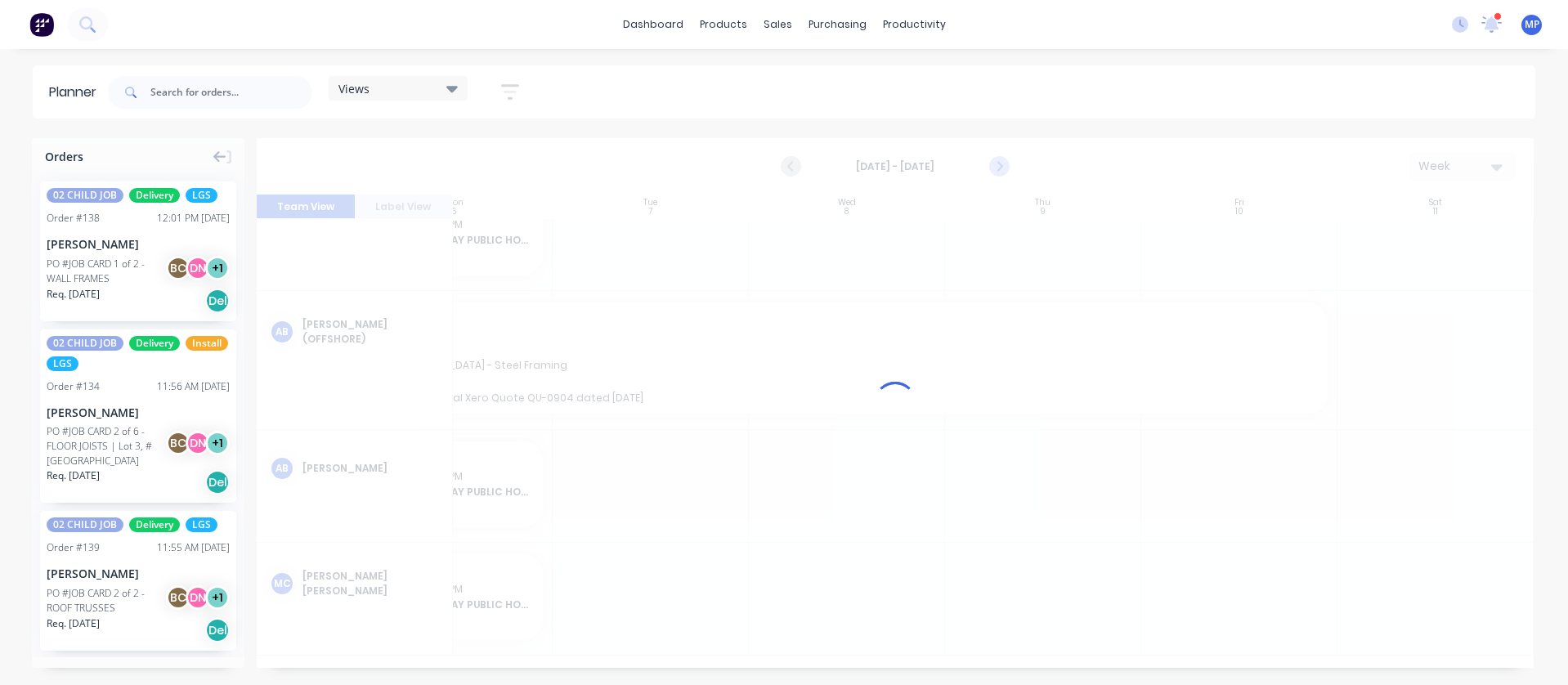
scroll to position [134, 299]
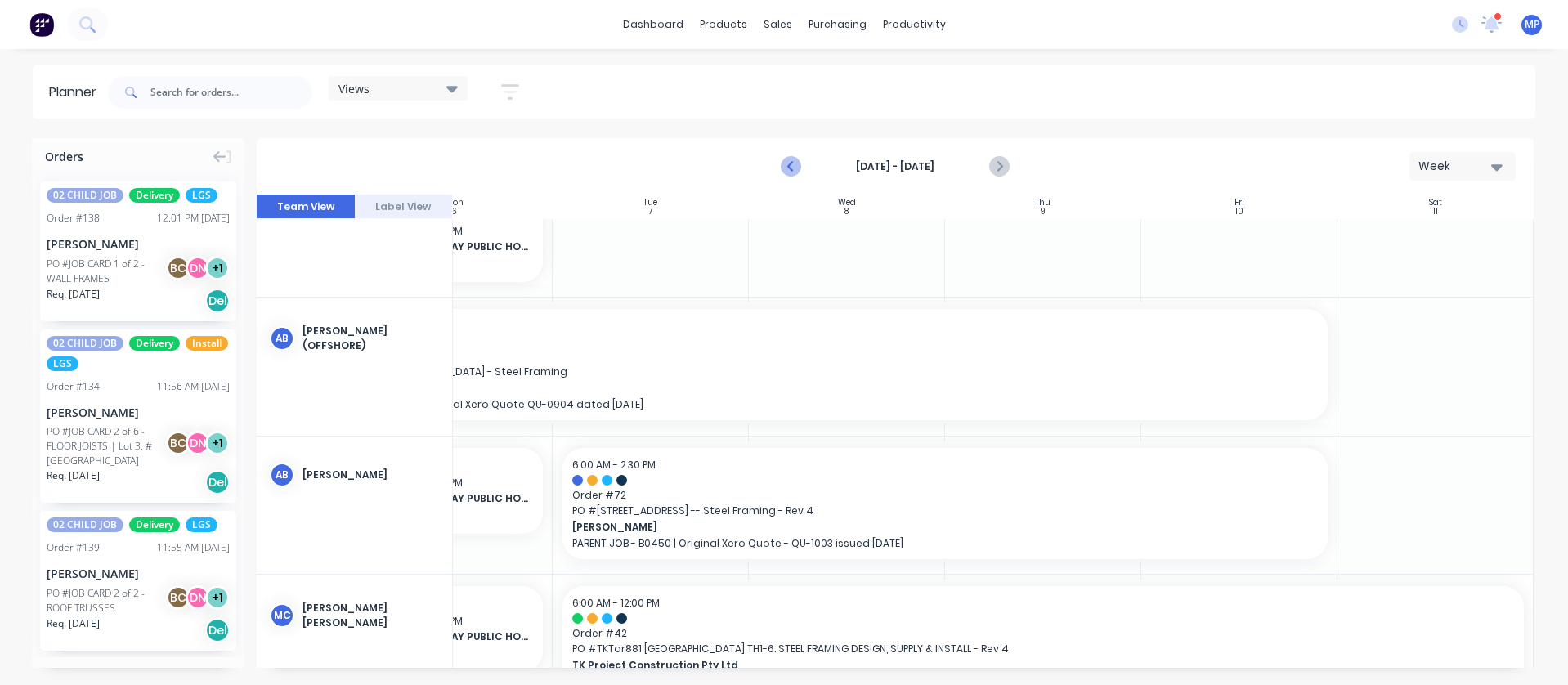
click at [790, 161] on icon "Previous page" at bounding box center [792, 167] width 20 height 20
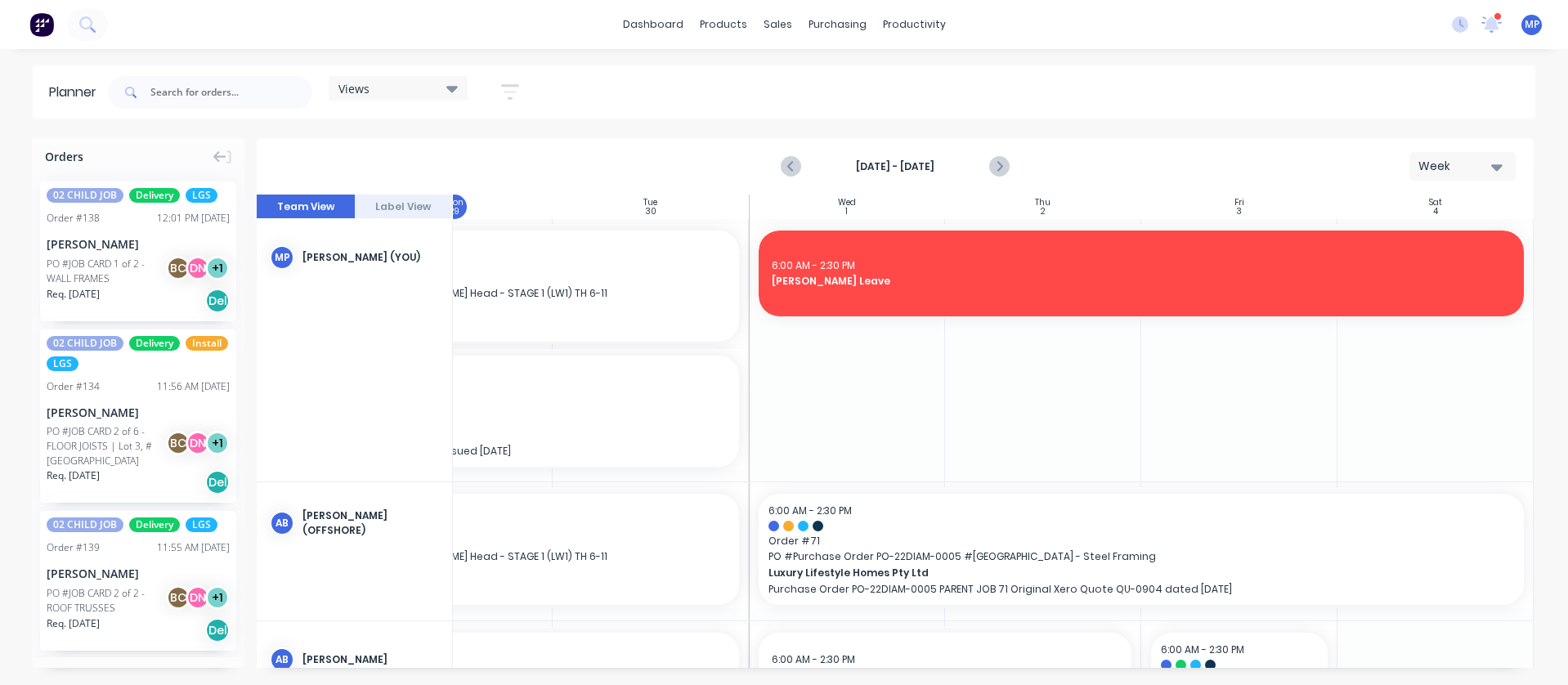
scroll to position [245, 299]
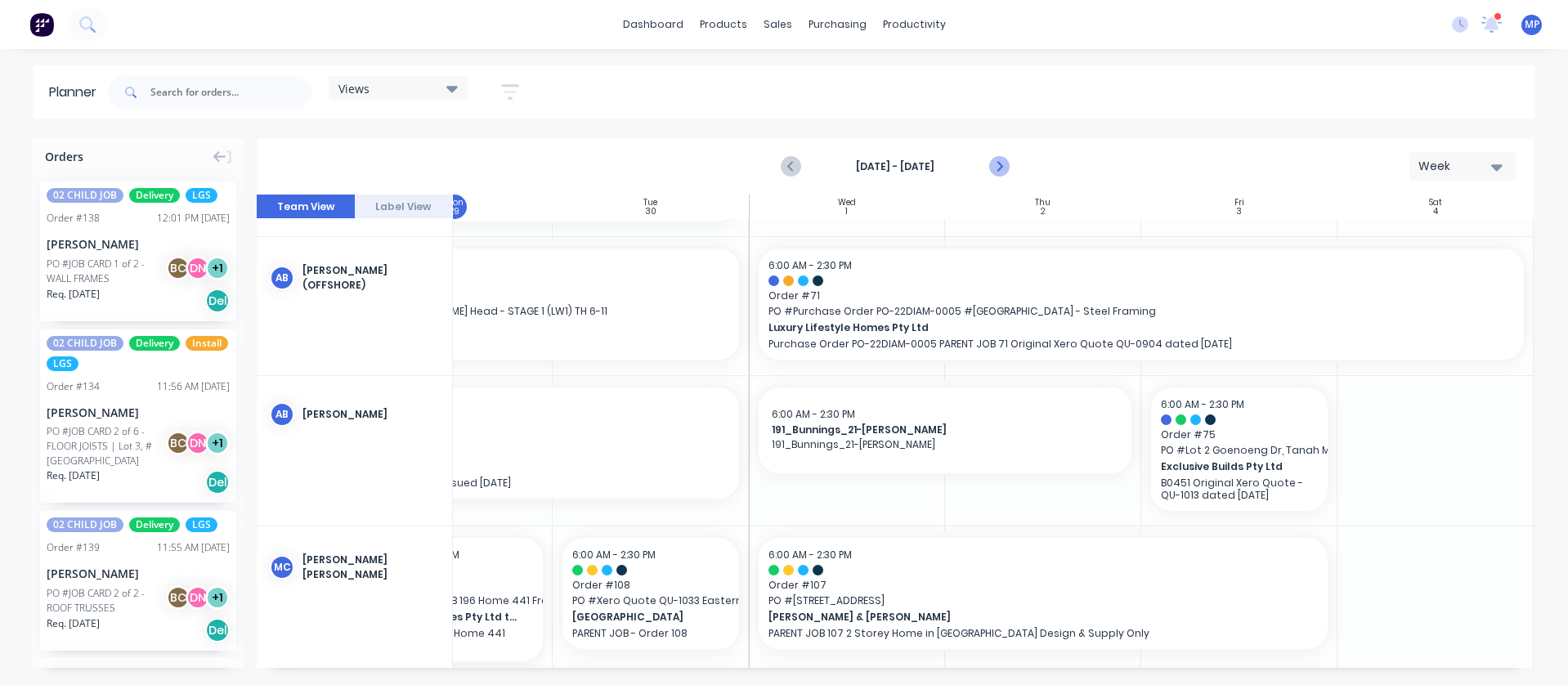
click at [998, 158] on icon "Next page" at bounding box center [999, 167] width 20 height 20
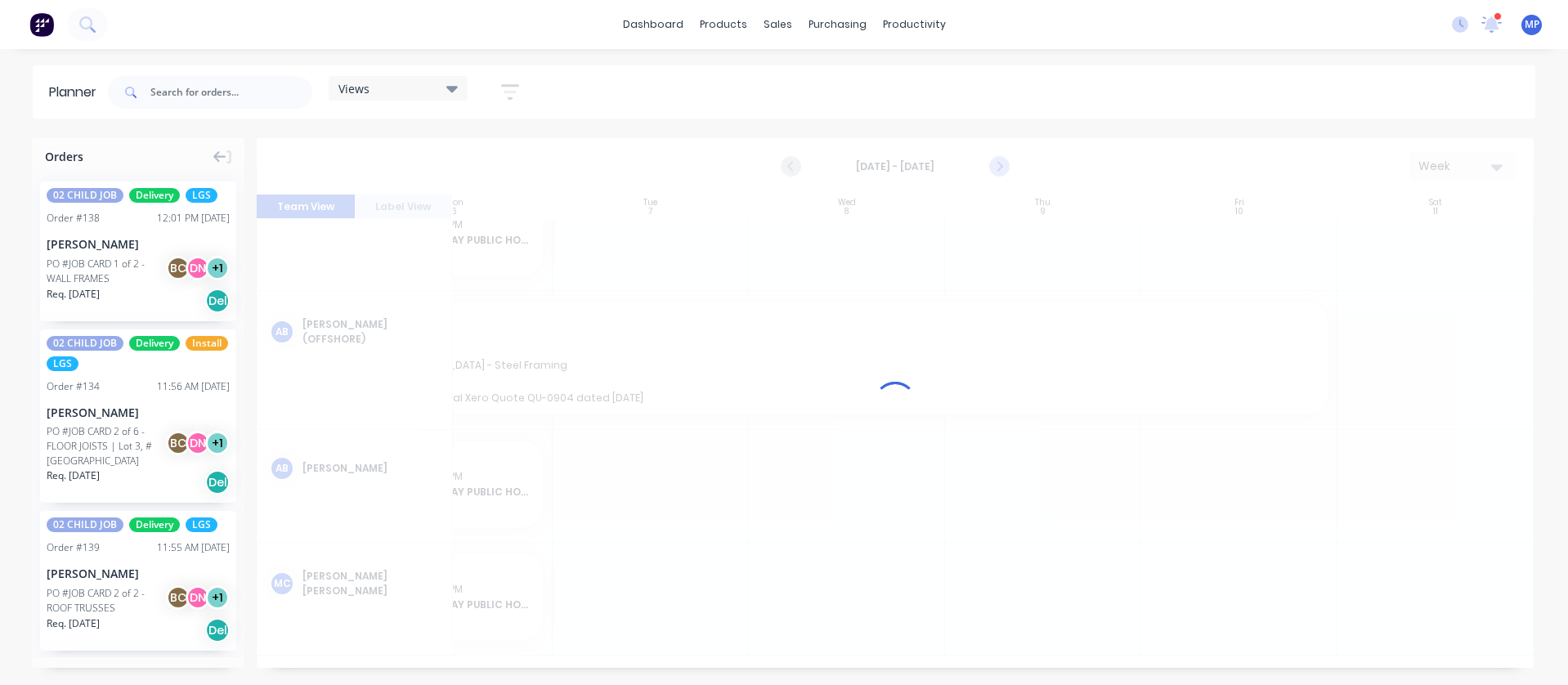
scroll to position [134, 299]
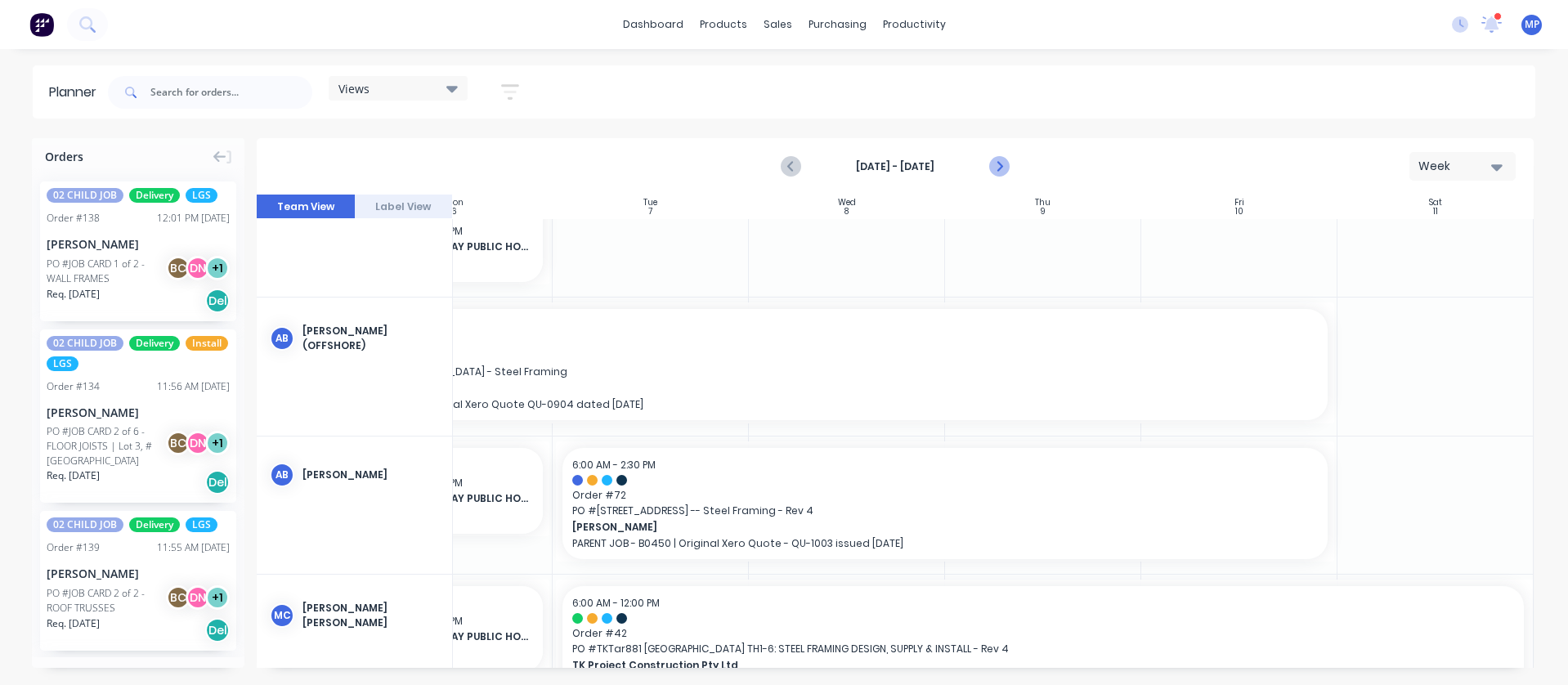
click at [1003, 165] on icon "Next page" at bounding box center [999, 167] width 20 height 20
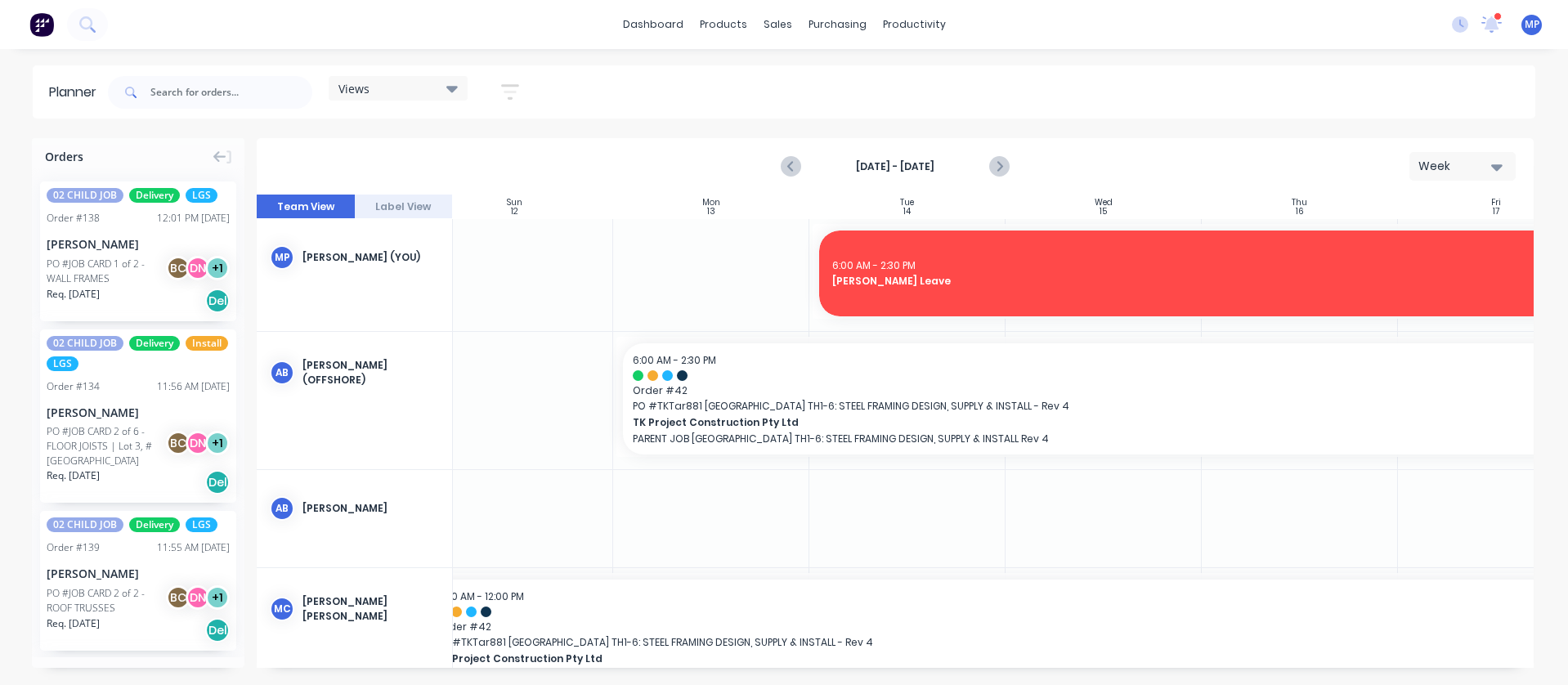
scroll to position [0, 0]
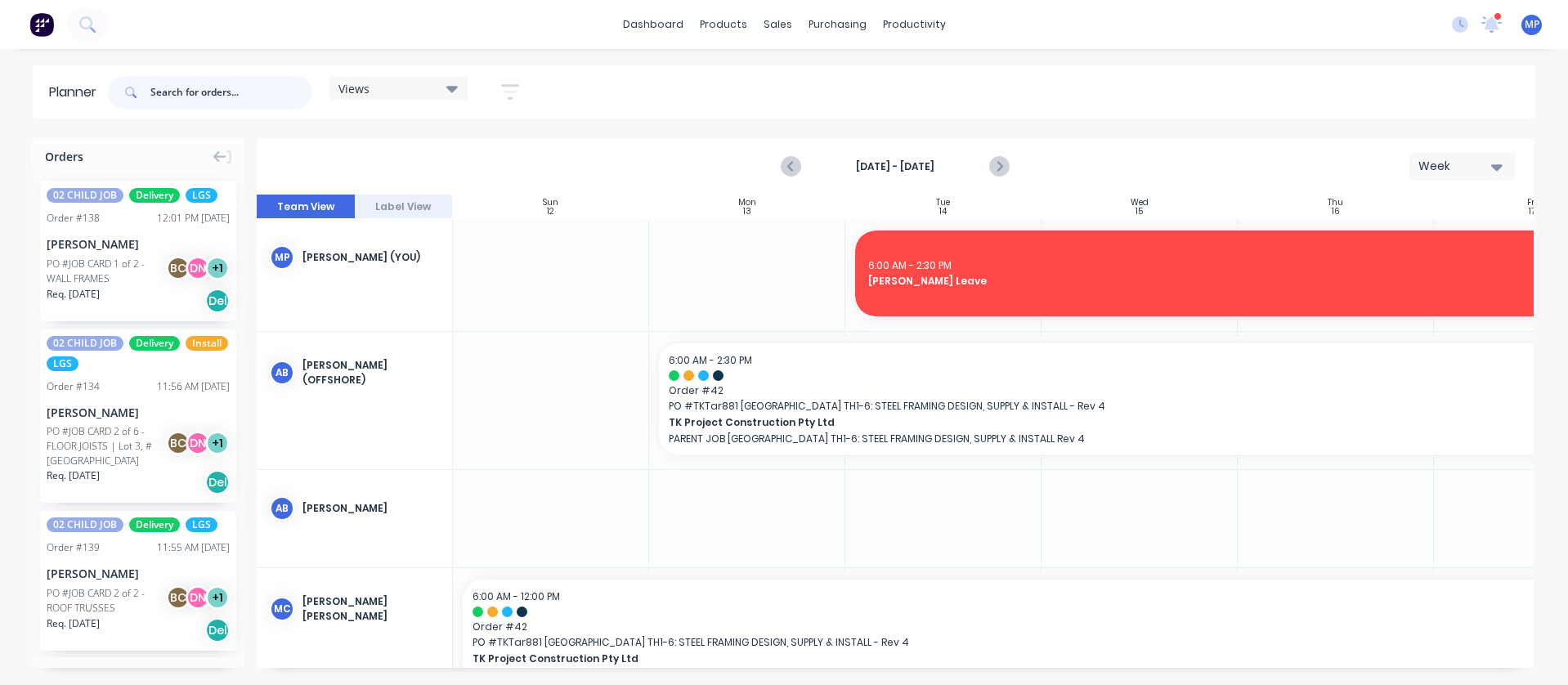
click at [207, 98] on input "text" at bounding box center [232, 93] width 162 height 33
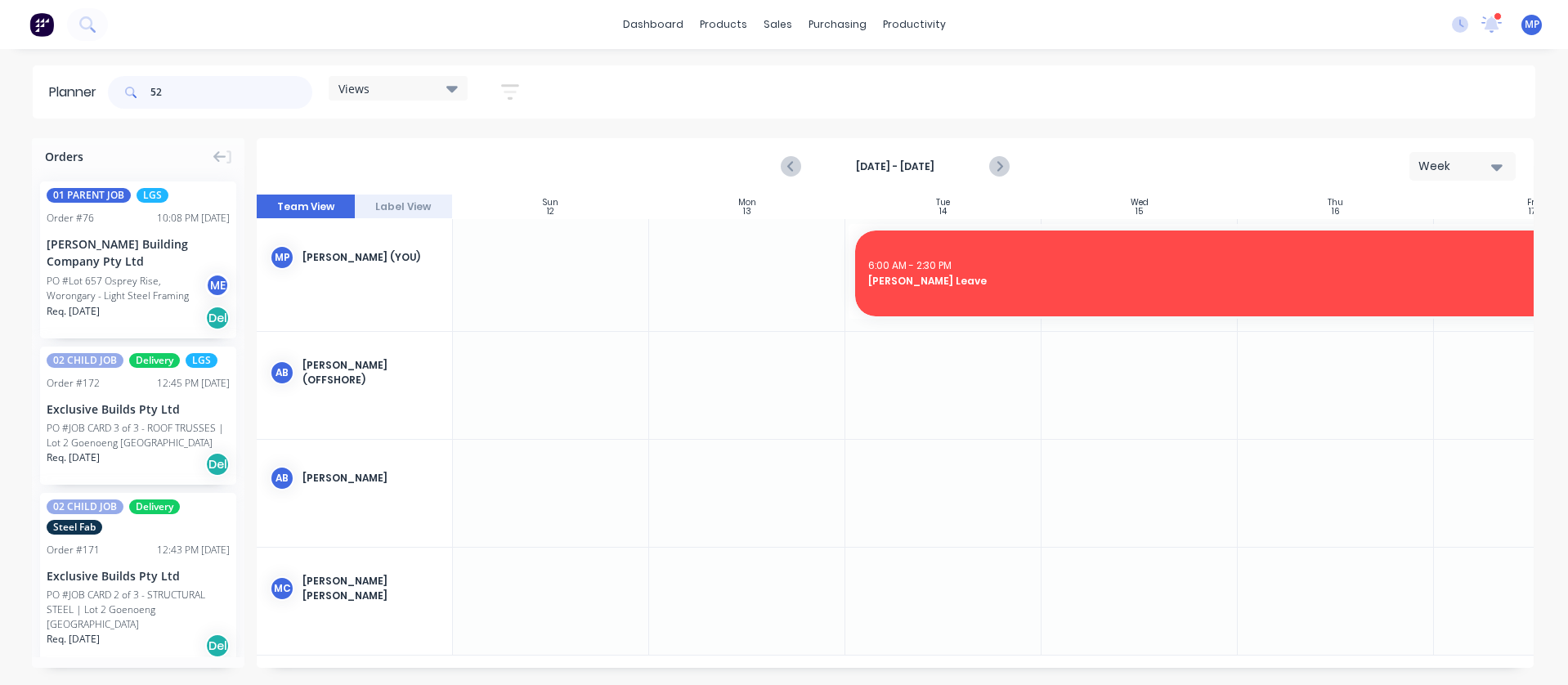
drag, startPoint x: 194, startPoint y: 91, endPoint x: 124, endPoint y: 92, distance: 70.0
click at [124, 92] on div "52" at bounding box center [210, 93] width 204 height 33
click at [1097, 462] on div at bounding box center [1139, 493] width 196 height 107
click at [176, 93] on input "52" at bounding box center [232, 93] width 162 height 33
drag, startPoint x: 171, startPoint y: 87, endPoint x: 132, endPoint y: 87, distance: 39.0
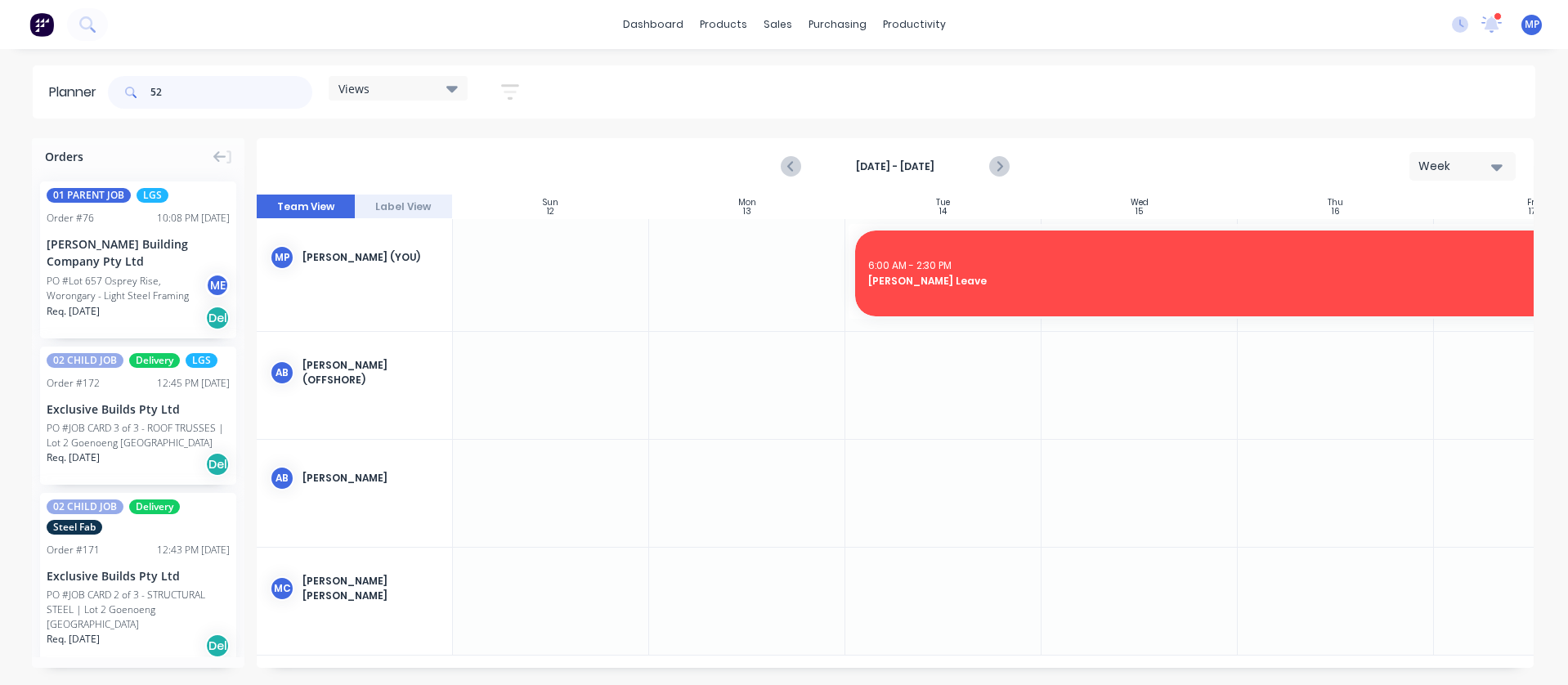
click at [132, 87] on div "52" at bounding box center [210, 93] width 204 height 33
paste input "Order-52-BUNNINGS GROUP [STREET_ADDRESS][PERSON_NAME]"
type input "Order-52-BUNNINGS GROUP [STREET_ADDRESS][PERSON_NAME]"
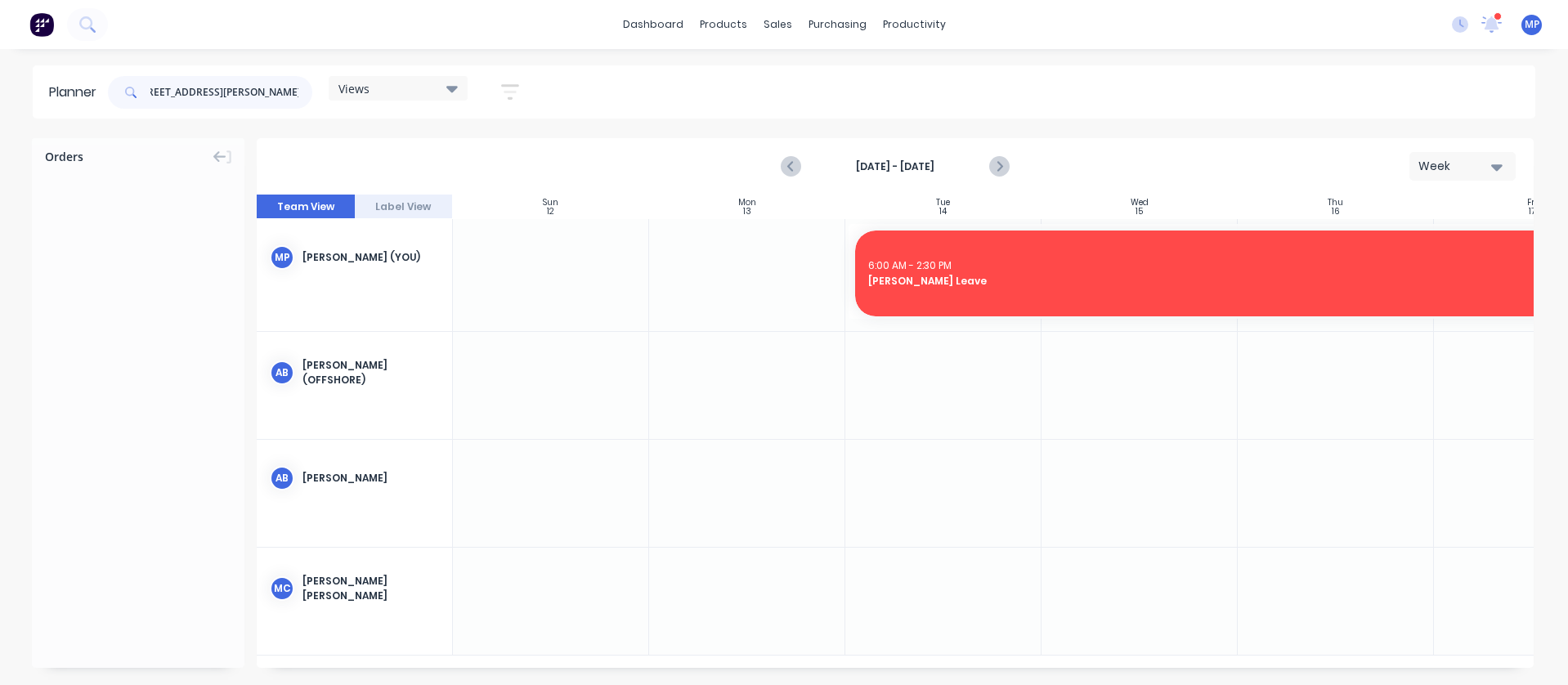
click at [301, 90] on input "Order-52-BUNNINGS GROUP [STREET_ADDRESS][PERSON_NAME]" at bounding box center [232, 93] width 162 height 33
drag, startPoint x: 301, startPoint y: 90, endPoint x: 77, endPoint y: 89, distance: 224.0
click at [77, 89] on header "Planner Order-52-BUNNINGS GROUP 56B - 60 Bangalow Road, Byron Bay Views Save ne…" at bounding box center [784, 92] width 1503 height 53
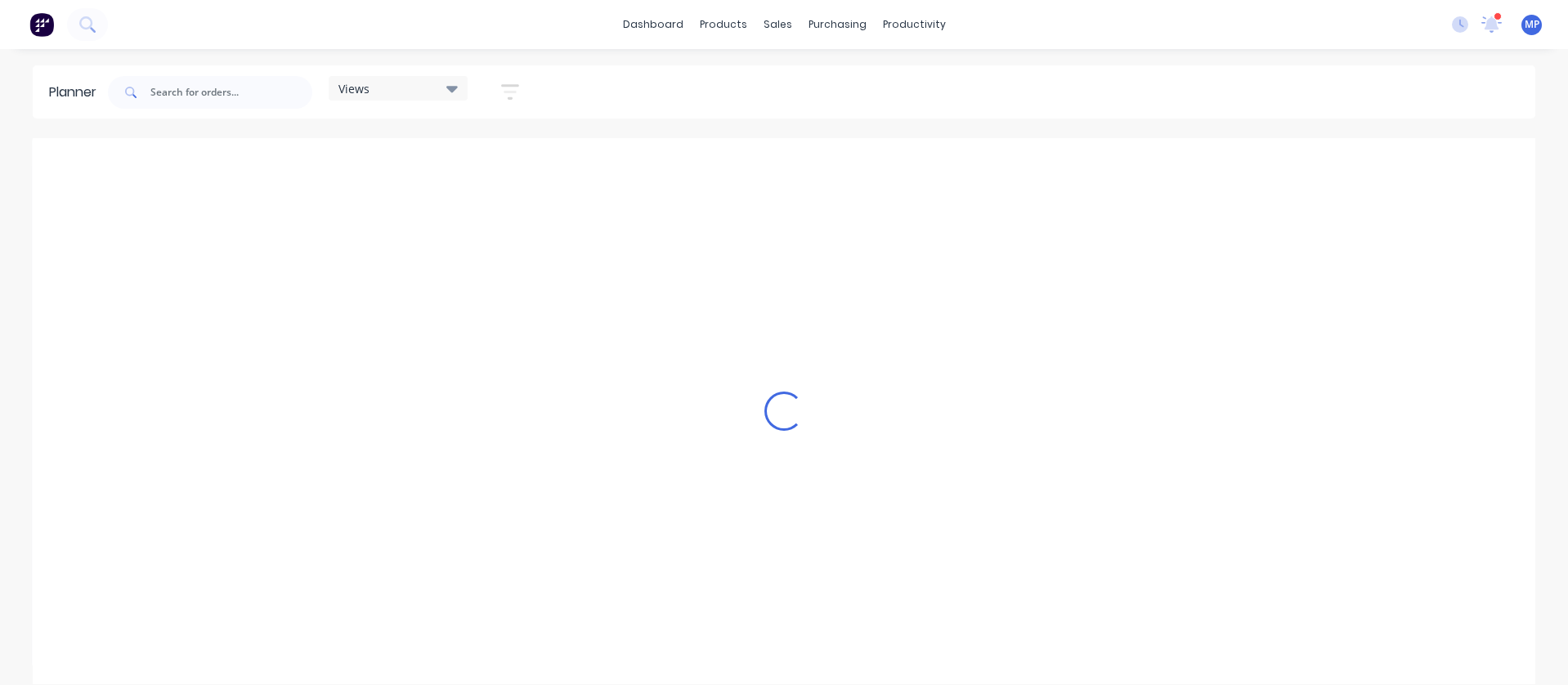
click at [604, 79] on div "Views Save new view None (Default) edit DESIGN TEAM (INTERNAL) edit ENGINEERING…" at bounding box center [819, 93] width 1431 height 49
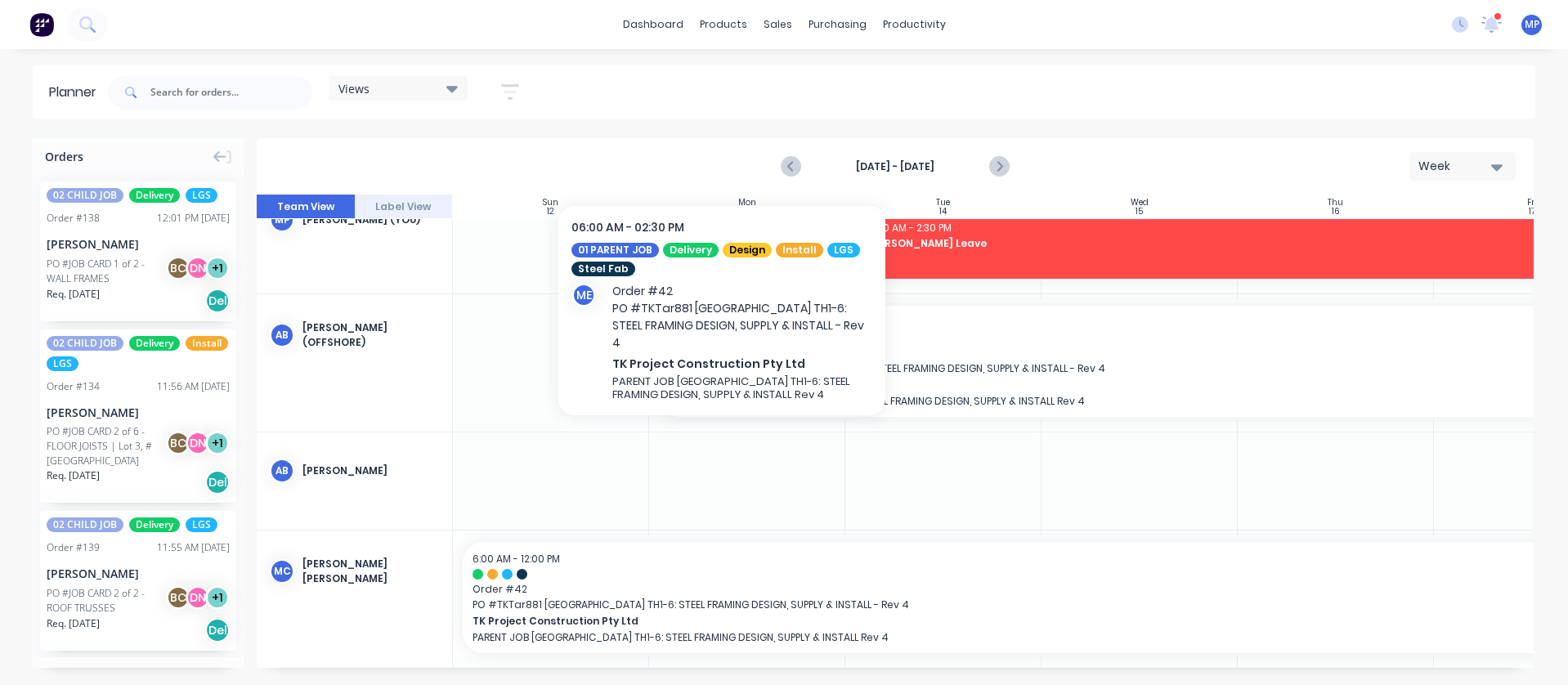
scroll to position [58, 0]
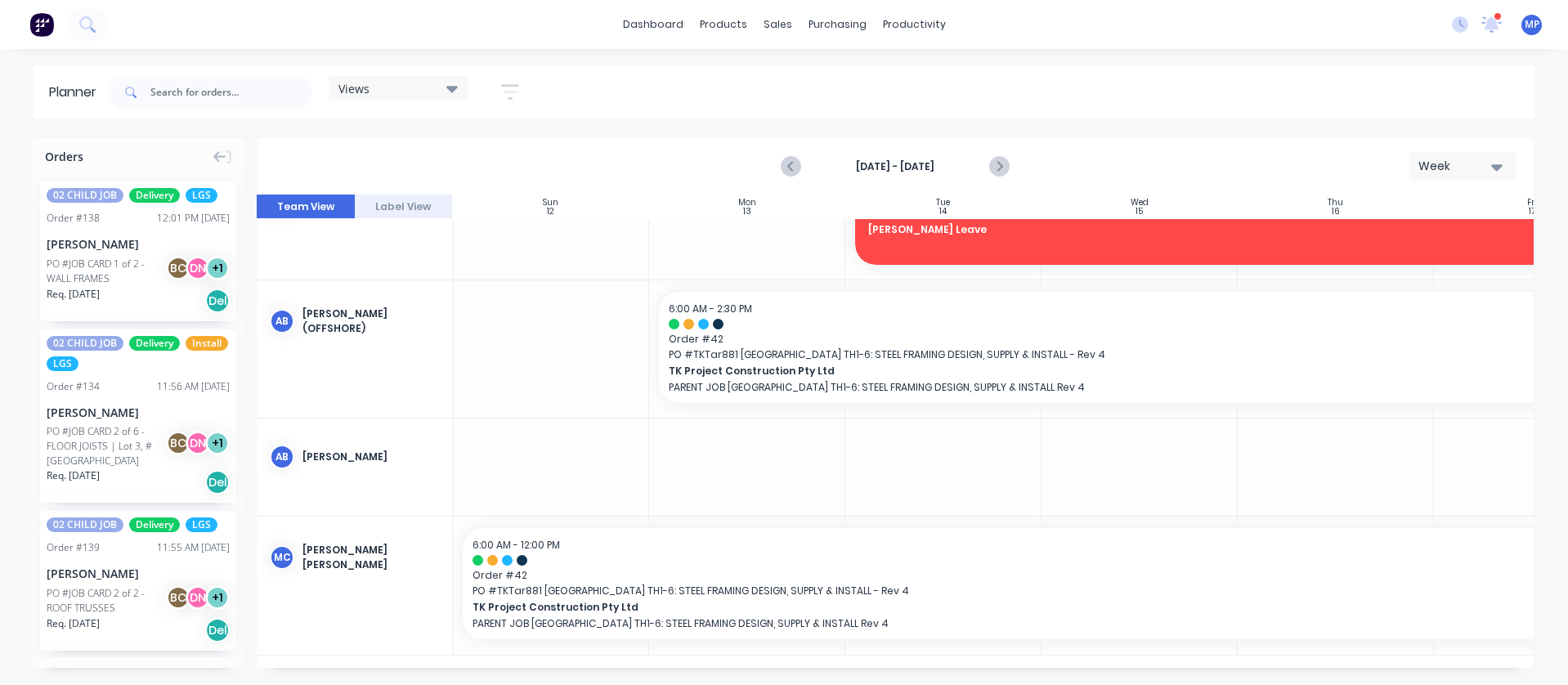
click at [720, 453] on div at bounding box center [748, 467] width 196 height 97
click at [750, 440] on div at bounding box center [748, 467] width 196 height 97
click at [762, 458] on div at bounding box center [748, 467] width 196 height 97
drag, startPoint x: 799, startPoint y: 455, endPoint x: 831, endPoint y: 519, distance: 71.6
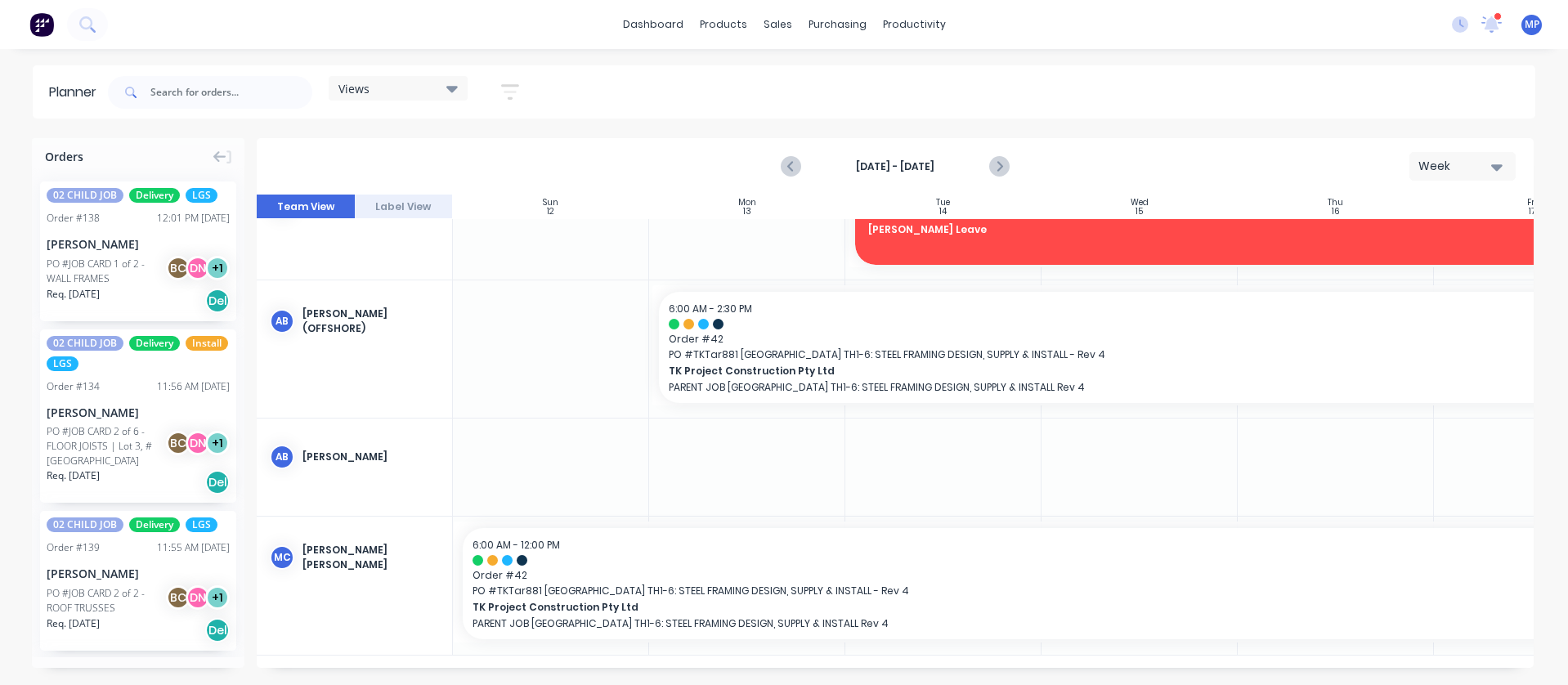
click at [809, 471] on div at bounding box center [748, 467] width 196 height 97
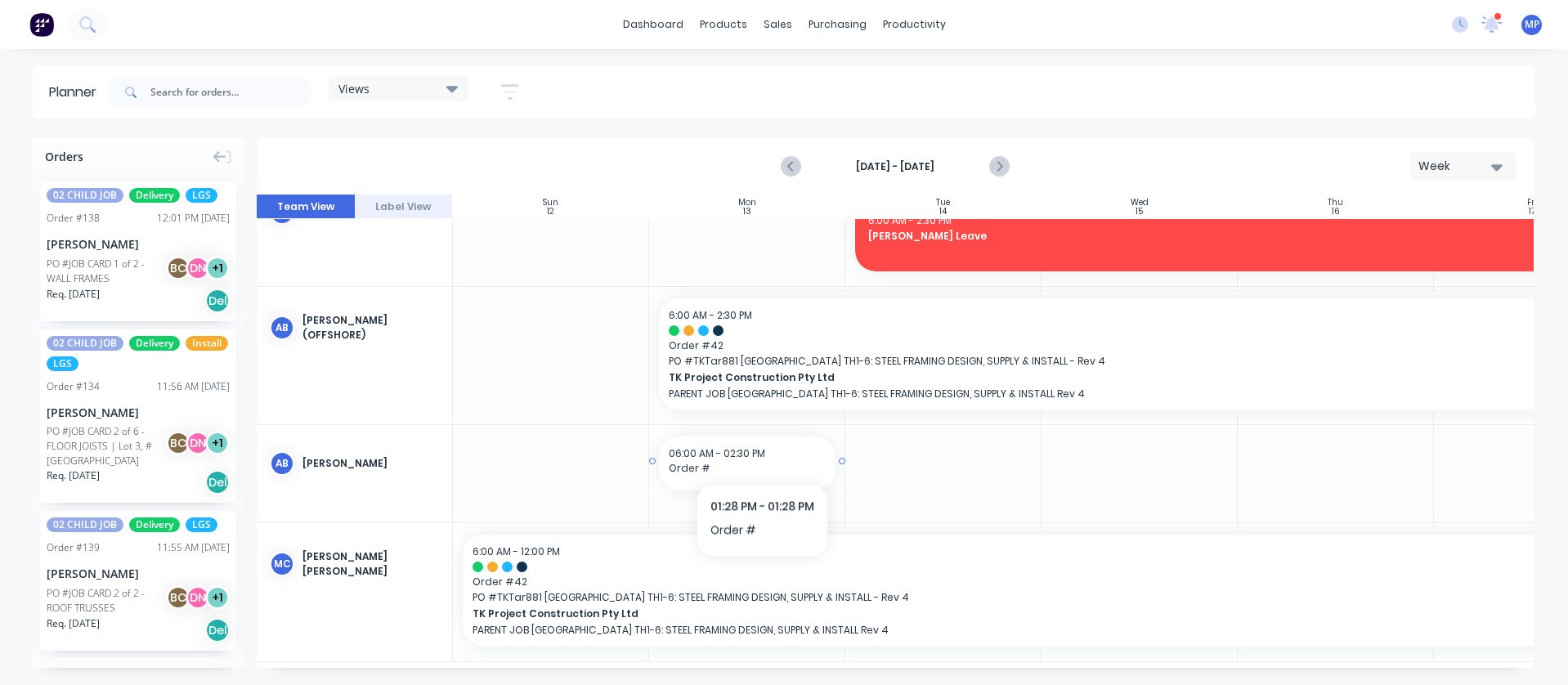
click at [763, 453] on span "06:00 AM - 02:30 PM" at bounding box center [717, 452] width 96 height 14
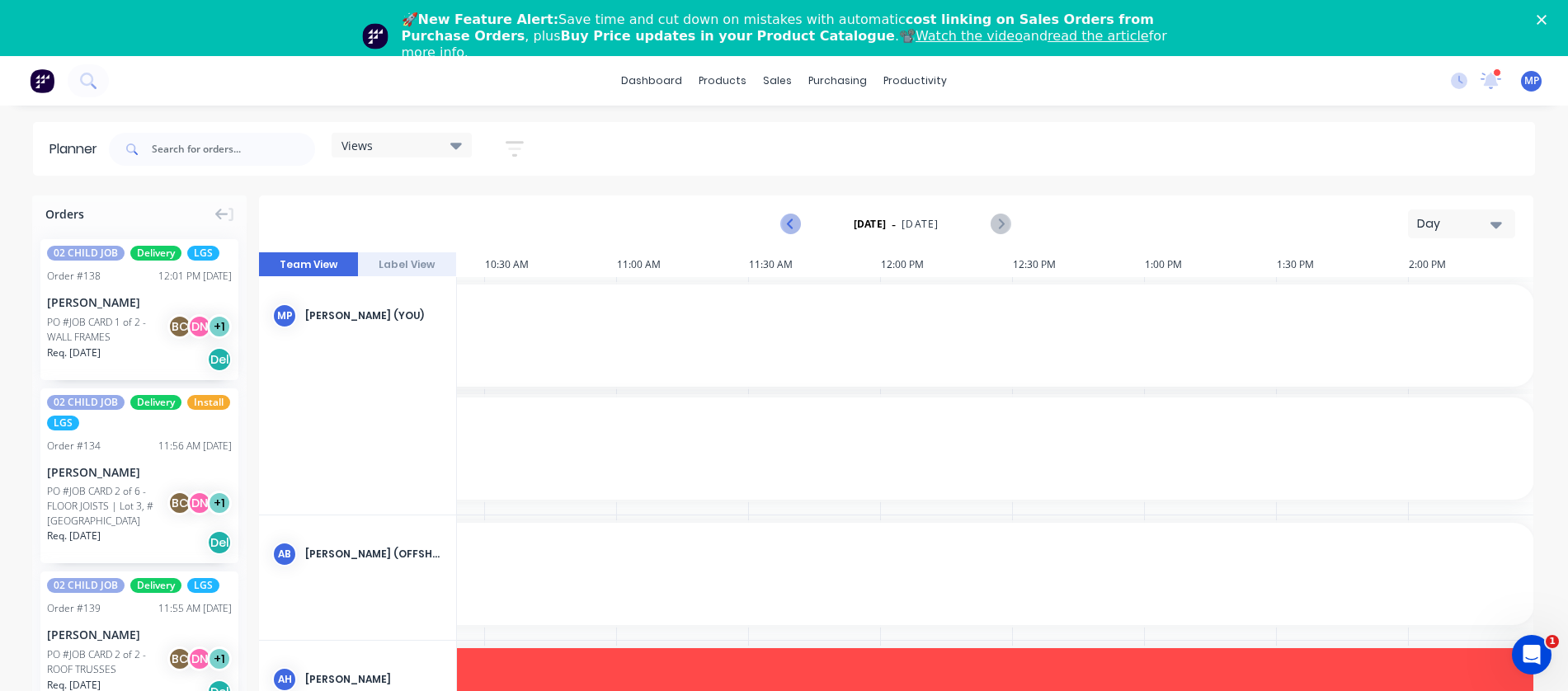
click at [794, 223] on icon "Previous page" at bounding box center [792, 225] width 20 height 20
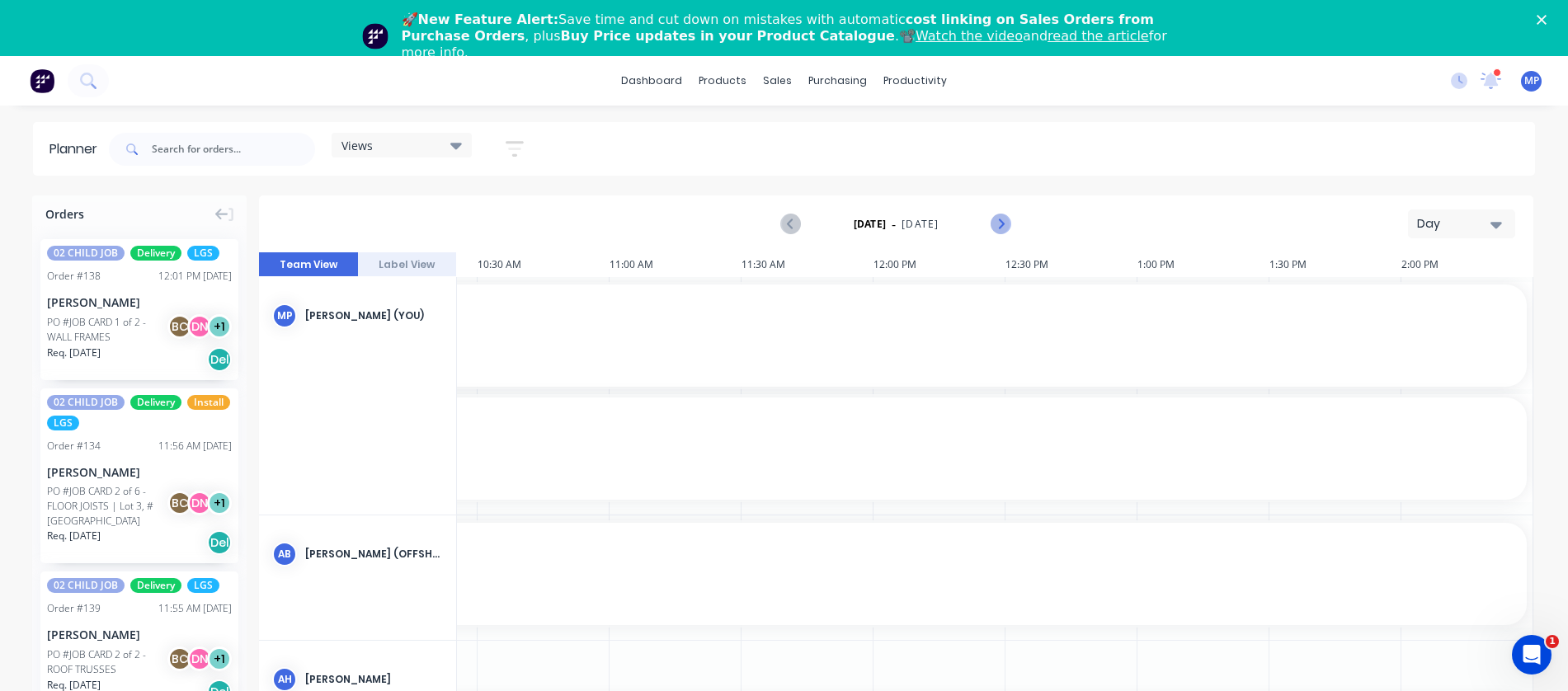
click at [999, 226] on icon "Next page" at bounding box center [1001, 225] width 20 height 20
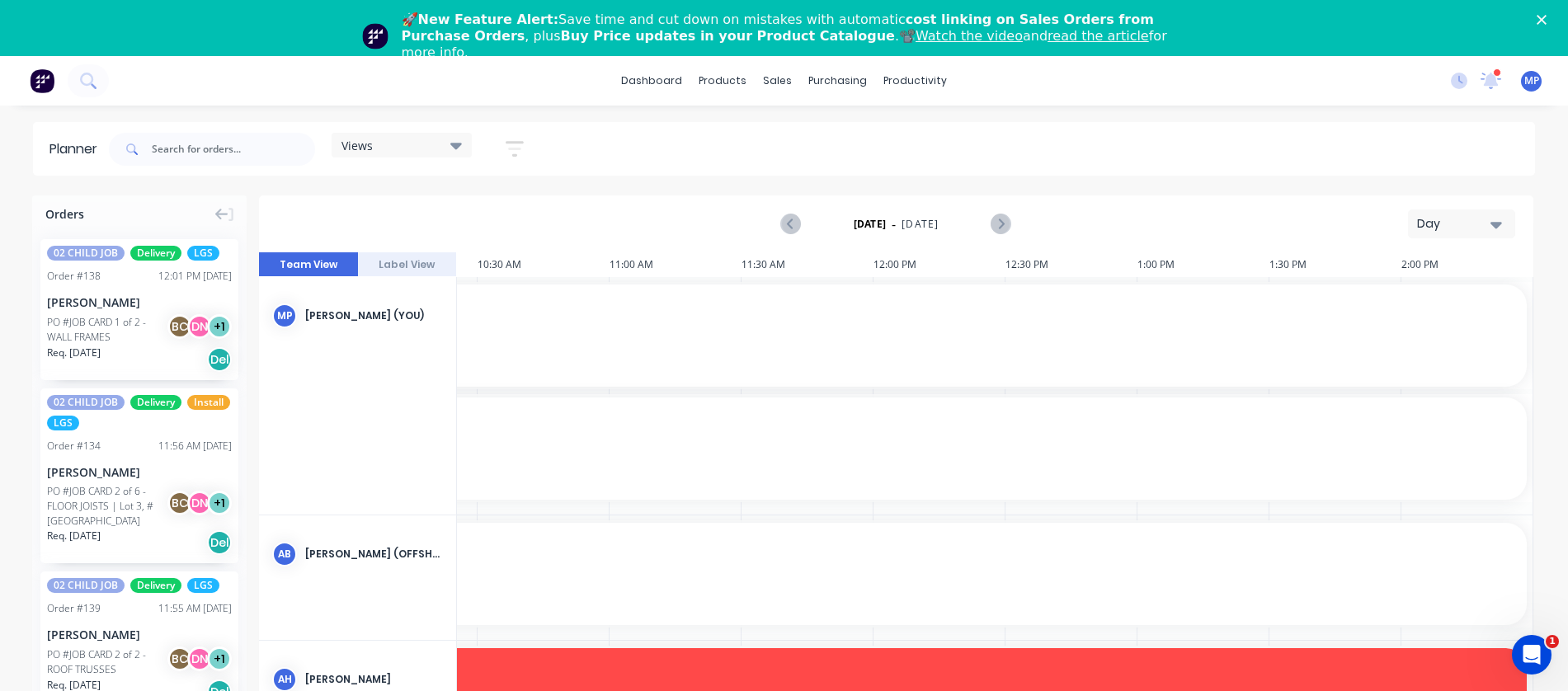
click at [999, 224] on icon "Next page" at bounding box center [1001, 225] width 20 height 20
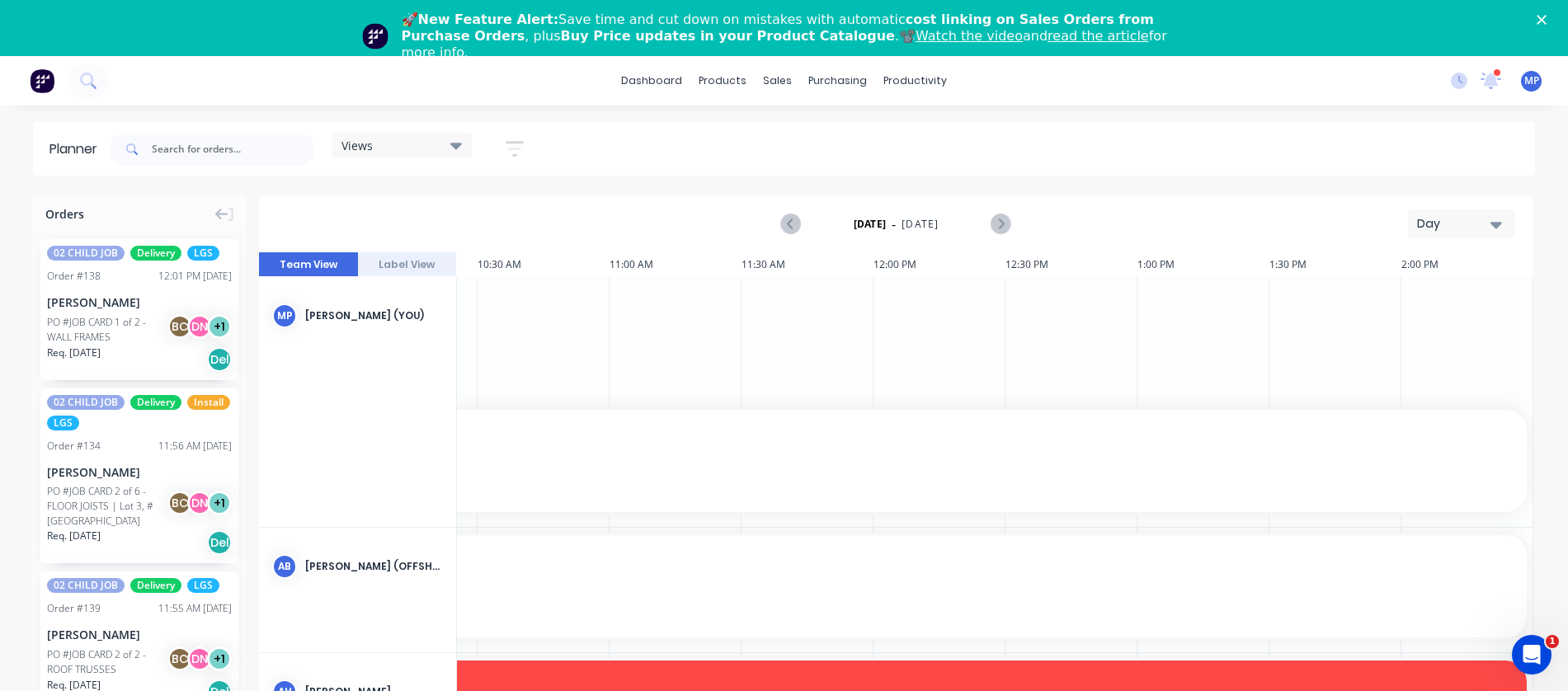
click at [999, 224] on icon "Next page" at bounding box center [1001, 225] width 20 height 20
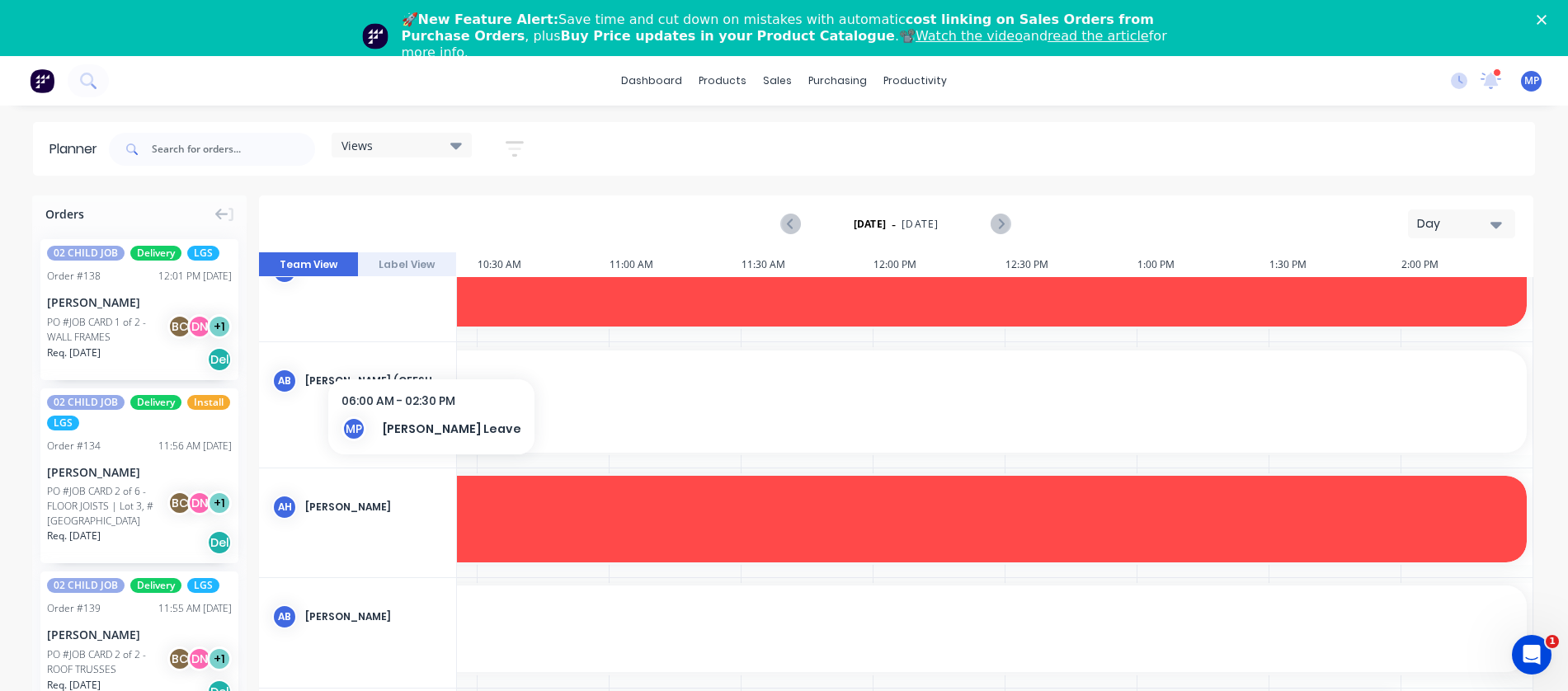
scroll to position [82, 1174]
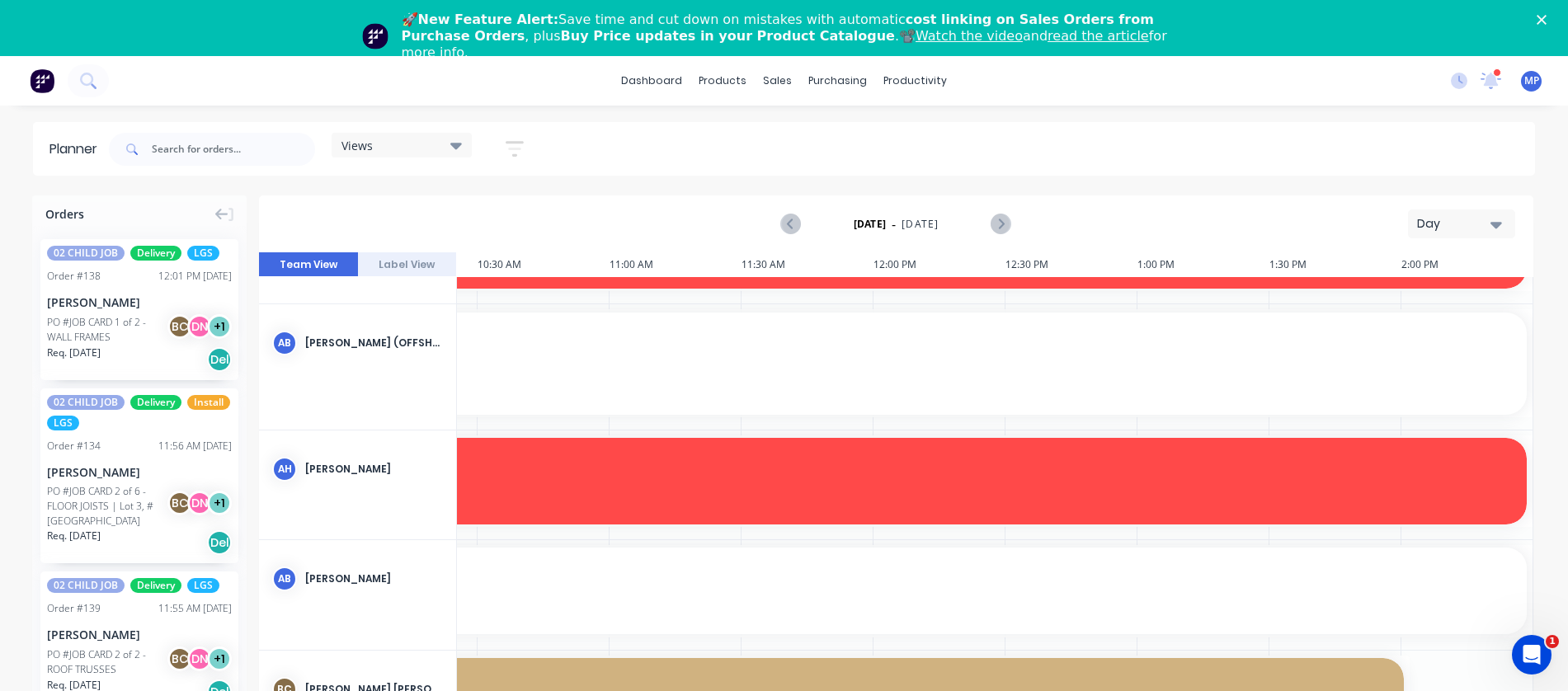
click at [1488, 219] on button "Day" at bounding box center [1461, 224] width 107 height 28
click at [1416, 298] on div "Week" at bounding box center [1431, 301] width 163 height 33
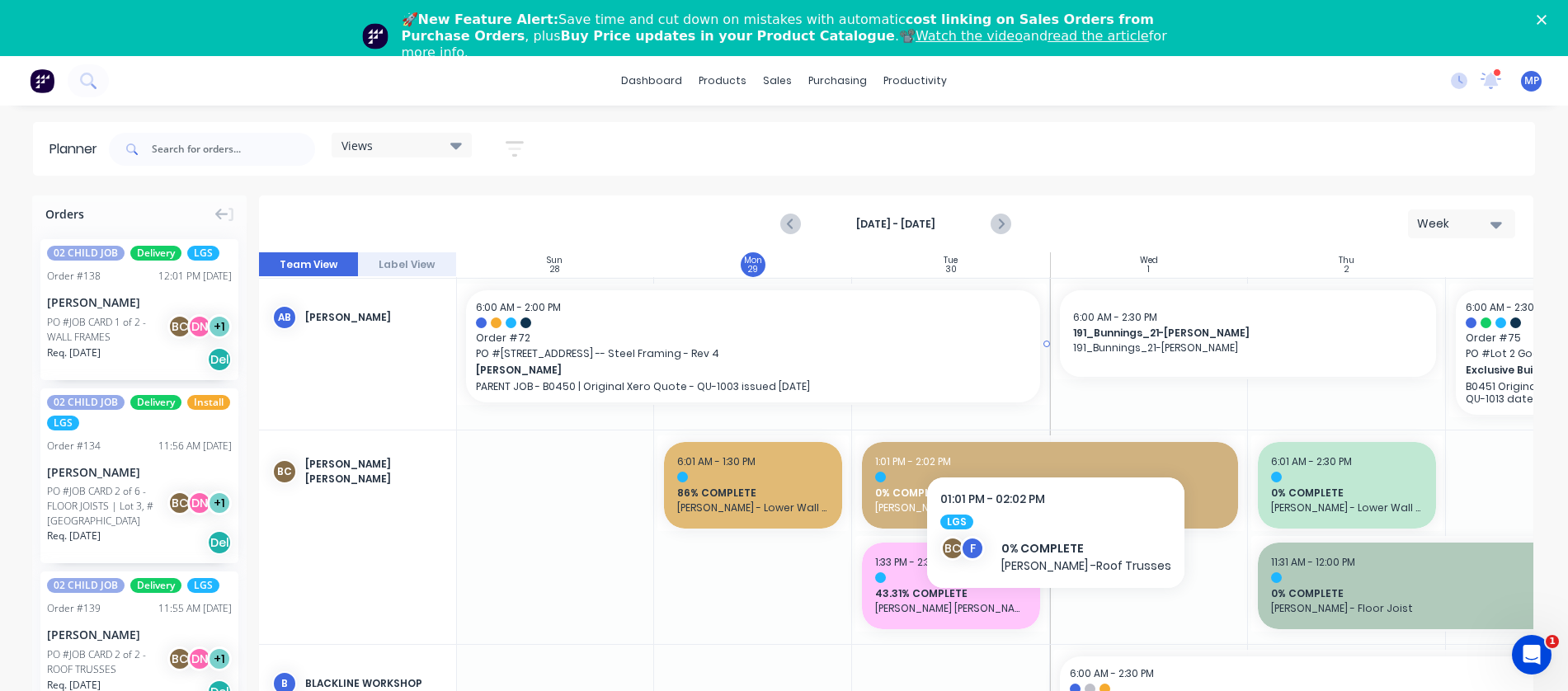
scroll to position [495, 1]
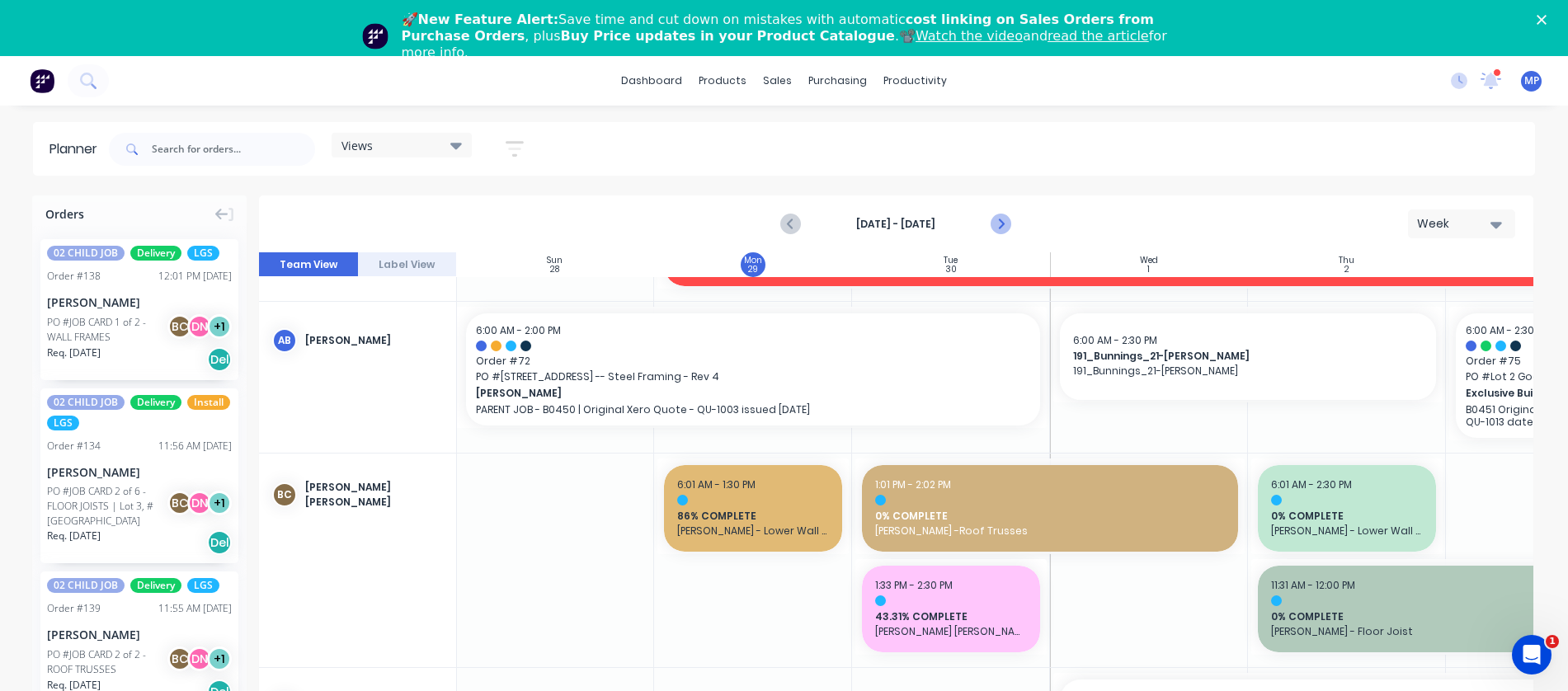
click at [1000, 222] on icon "Next page" at bounding box center [1001, 225] width 20 height 20
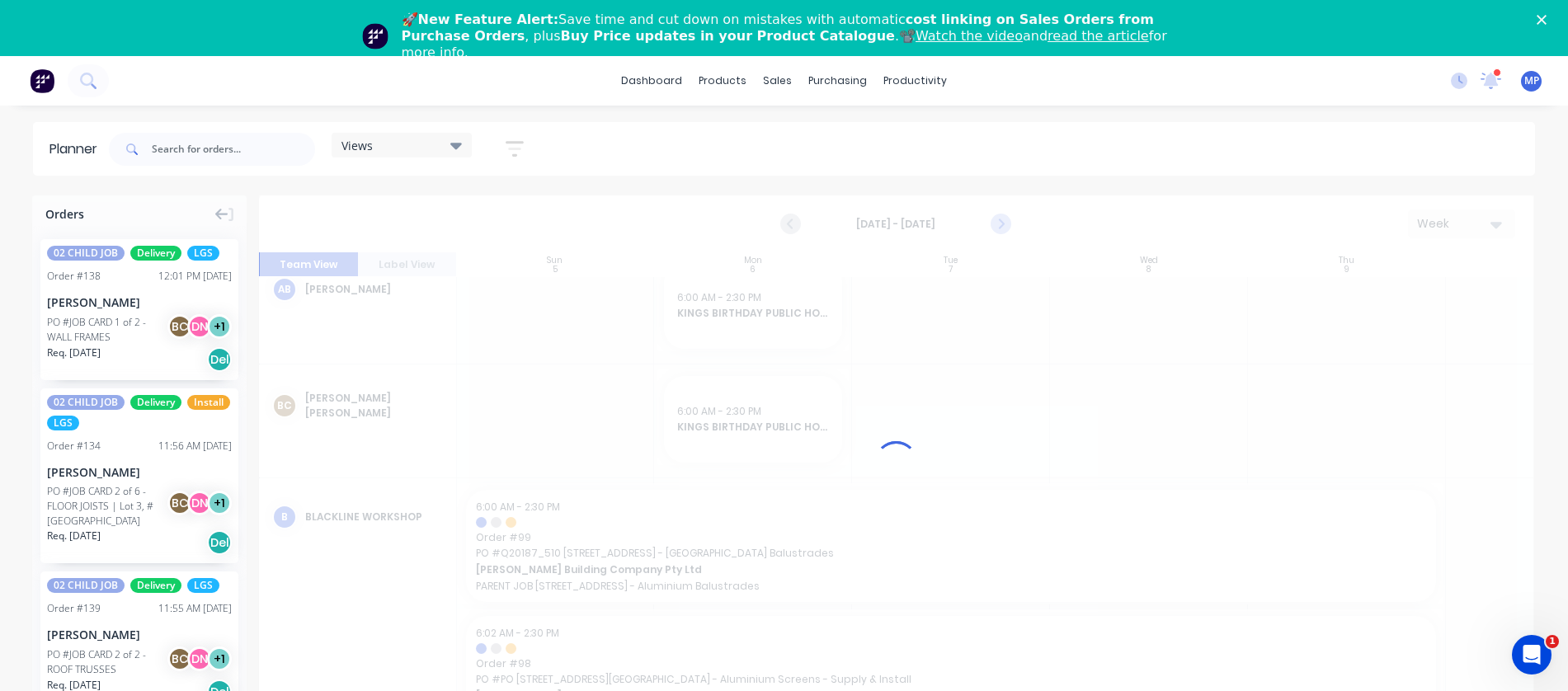
scroll to position [444, 1]
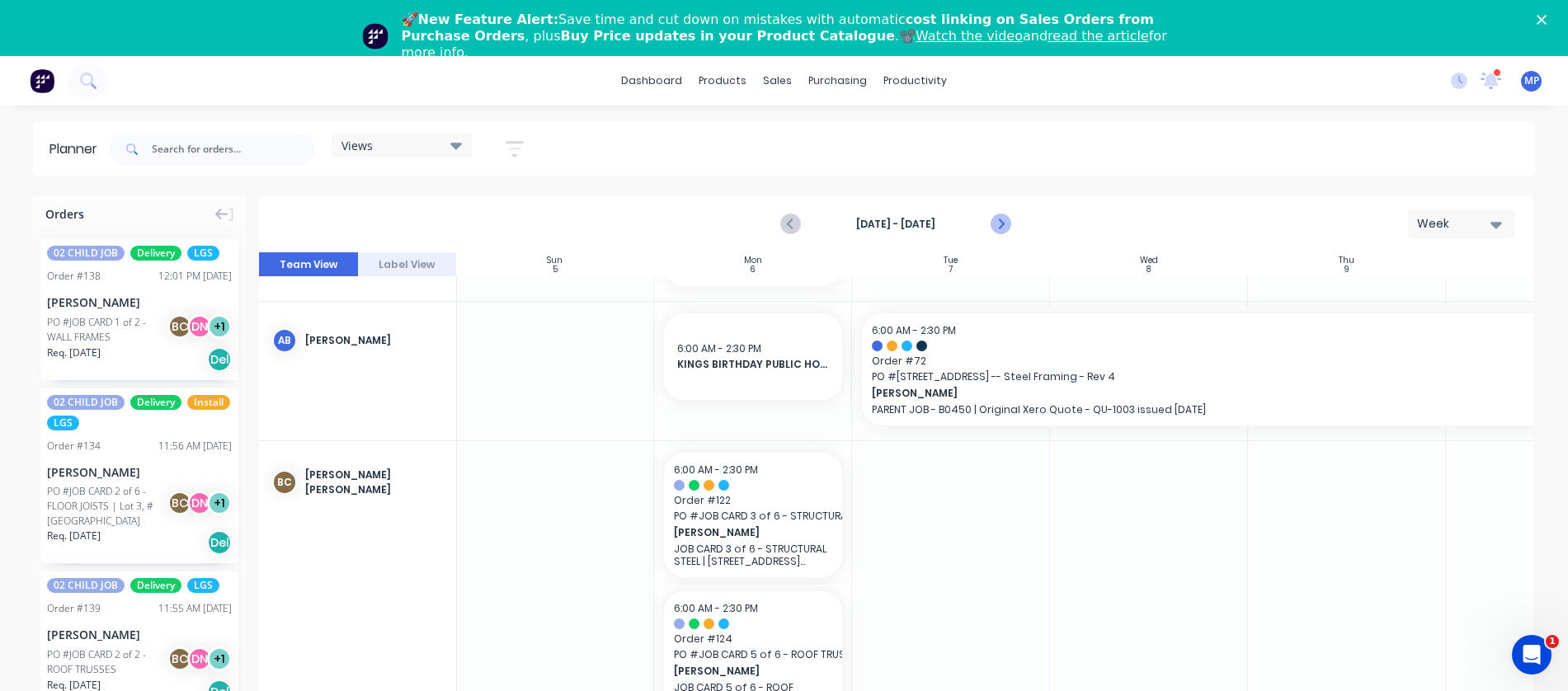
click at [1000, 222] on icon "Next page" at bounding box center [1001, 225] width 20 height 20
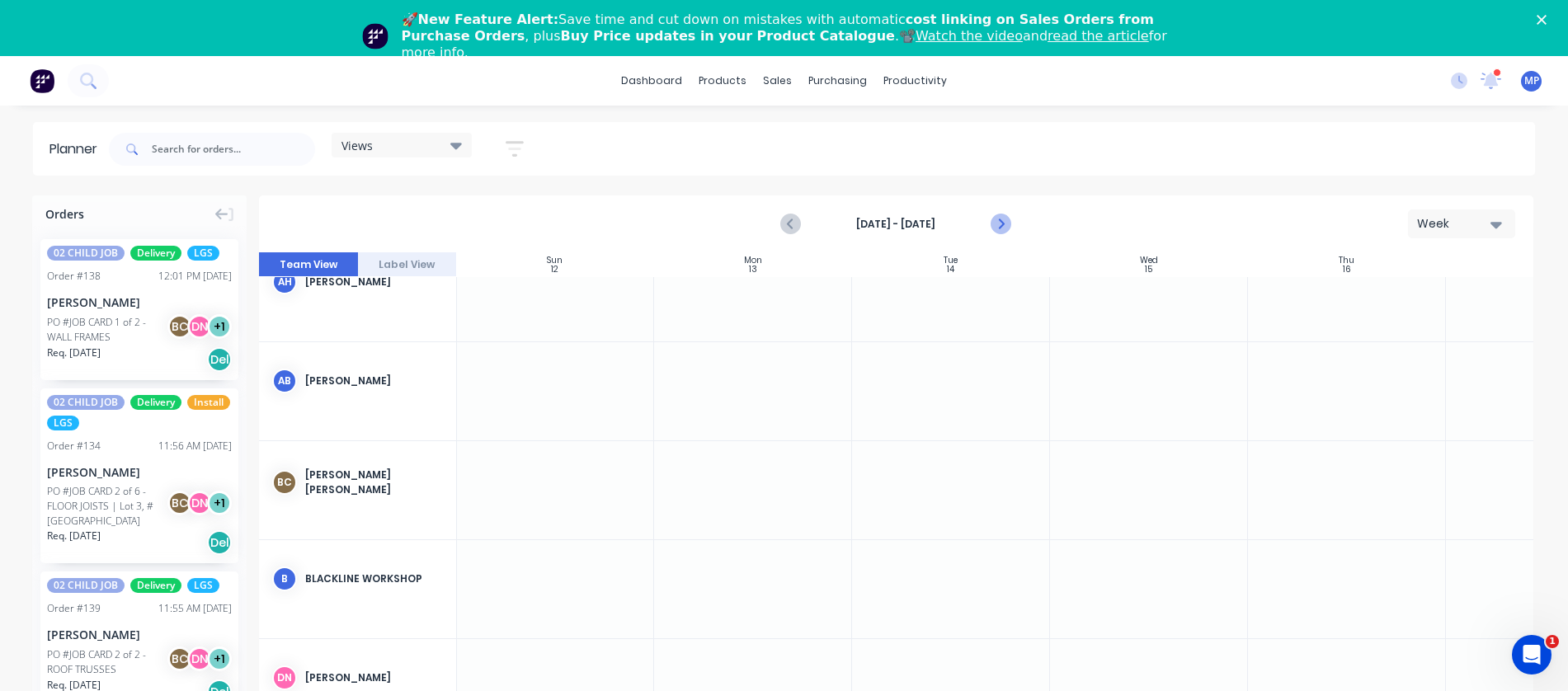
scroll to position [327, 1]
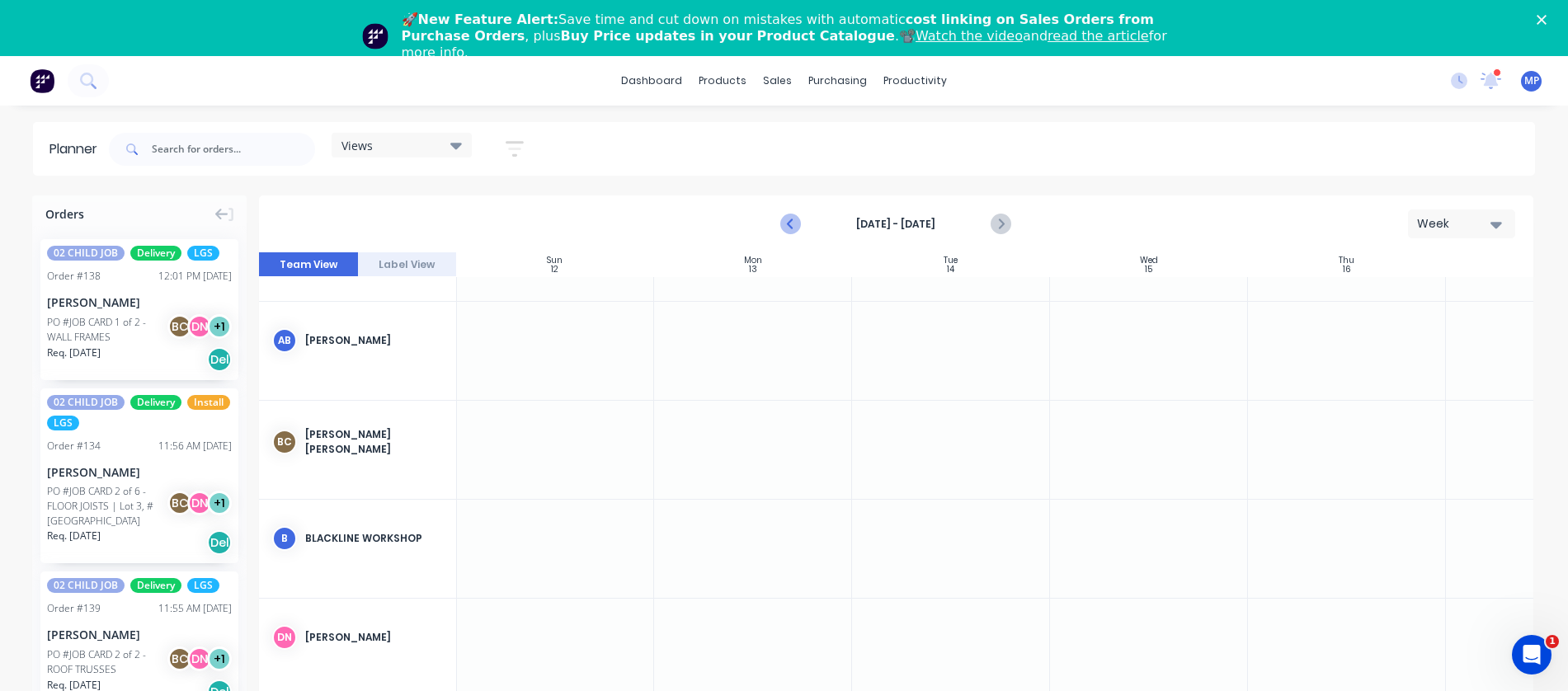
click at [787, 219] on icon "Previous page" at bounding box center [792, 225] width 20 height 20
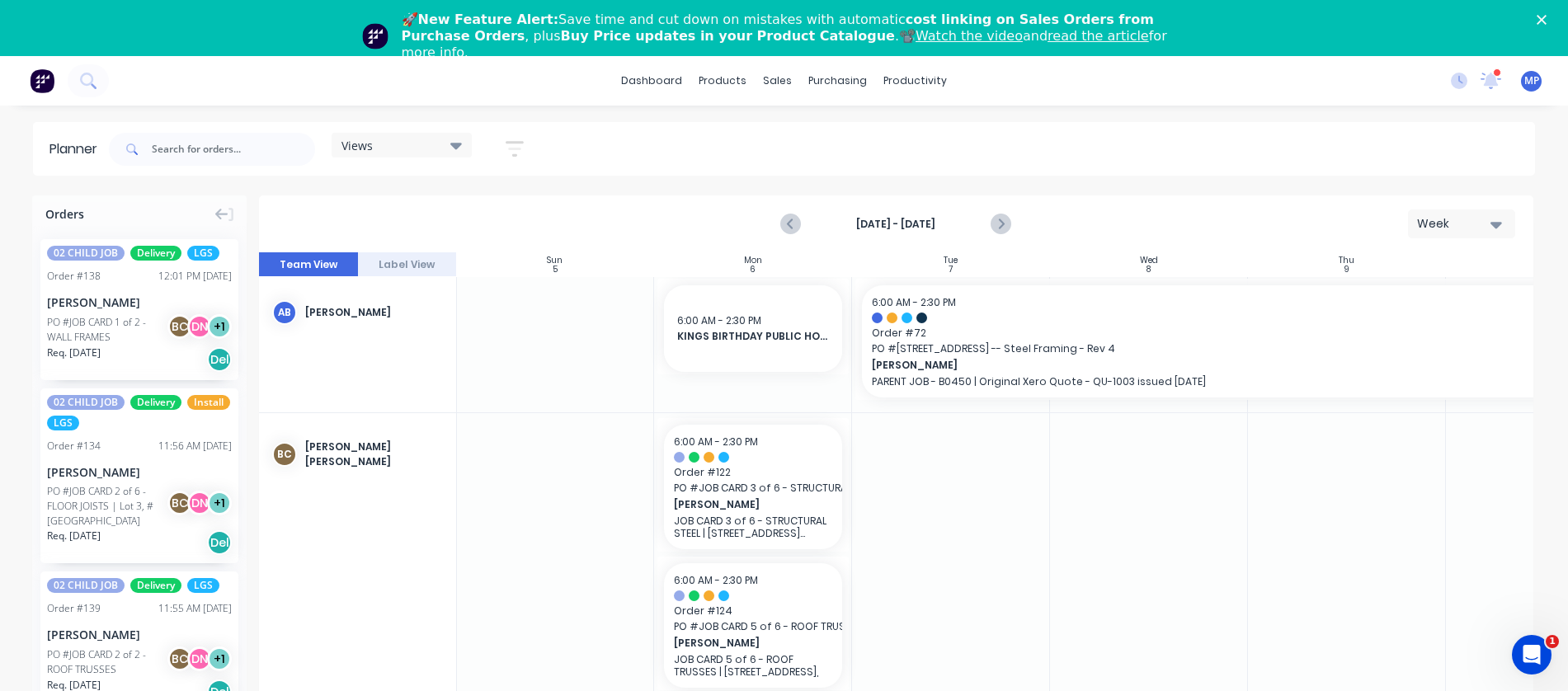
scroll to position [360, 1]
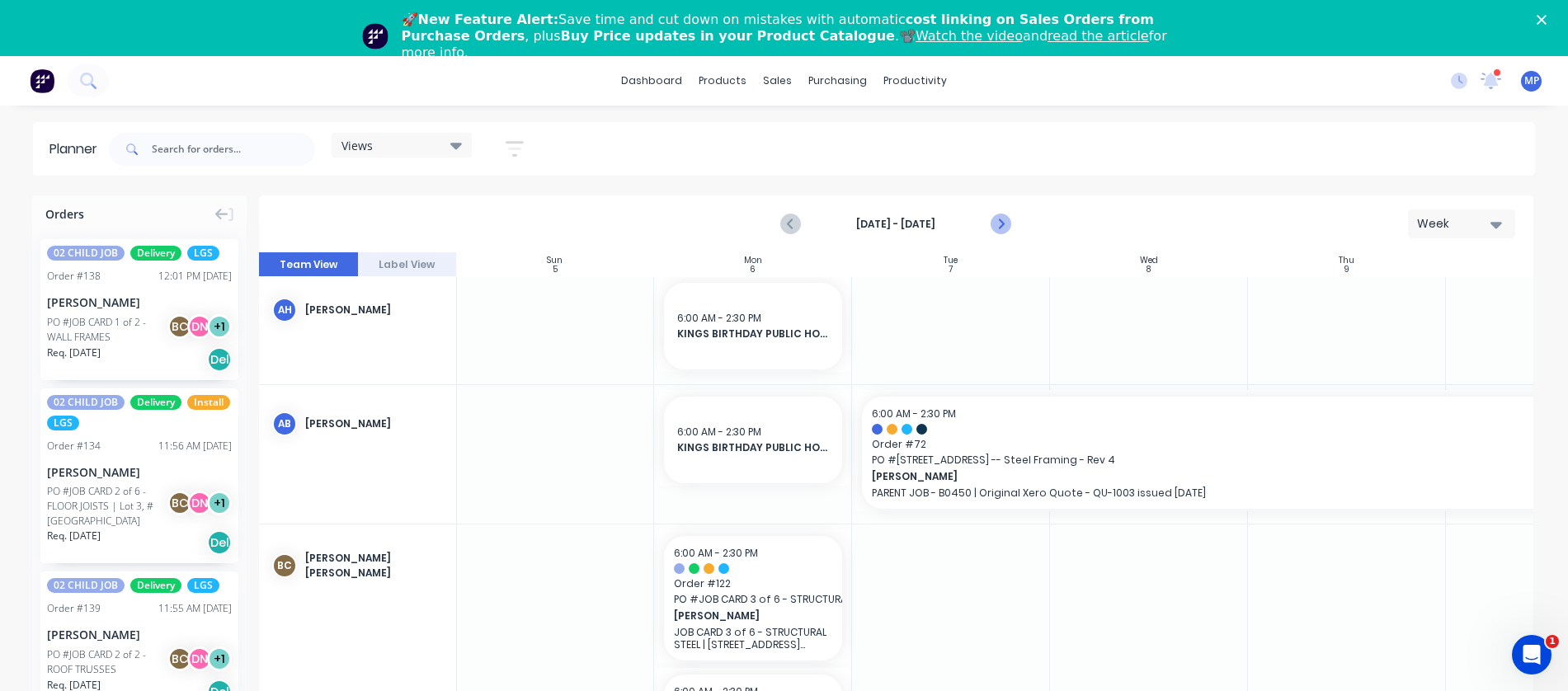
click at [1001, 218] on icon "Next page" at bounding box center [1001, 225] width 20 height 20
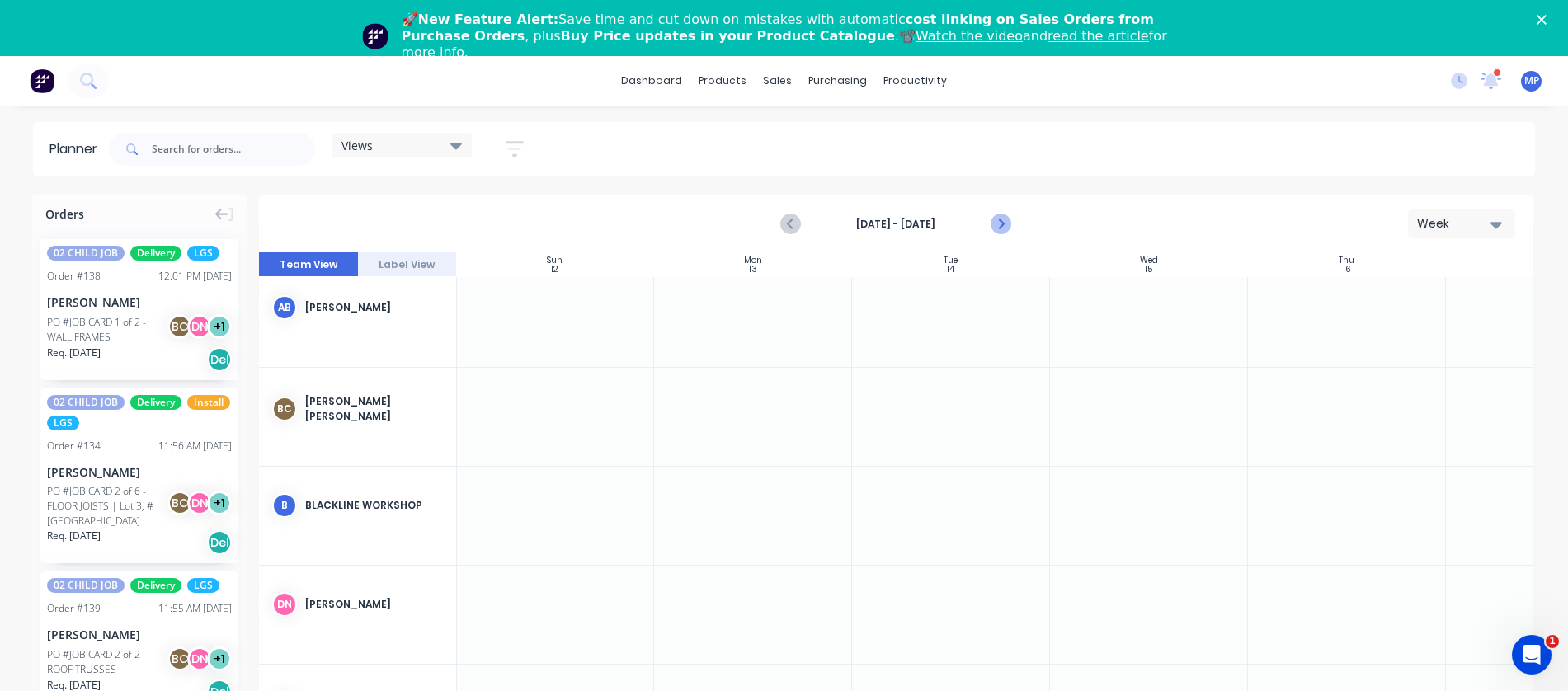
scroll to position [244, 1]
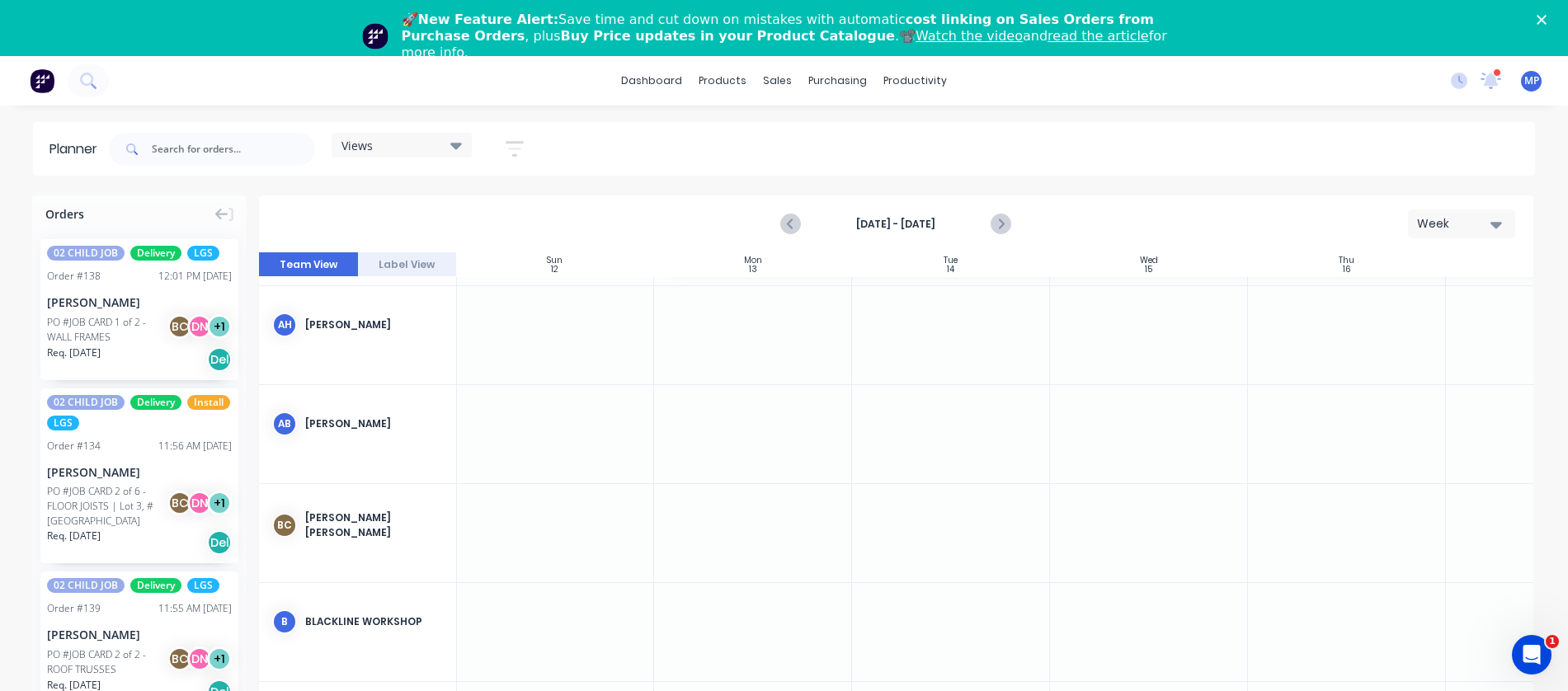
click at [805, 437] on div at bounding box center [753, 433] width 198 height 98
click at [725, 424] on div at bounding box center [753, 433] width 198 height 98
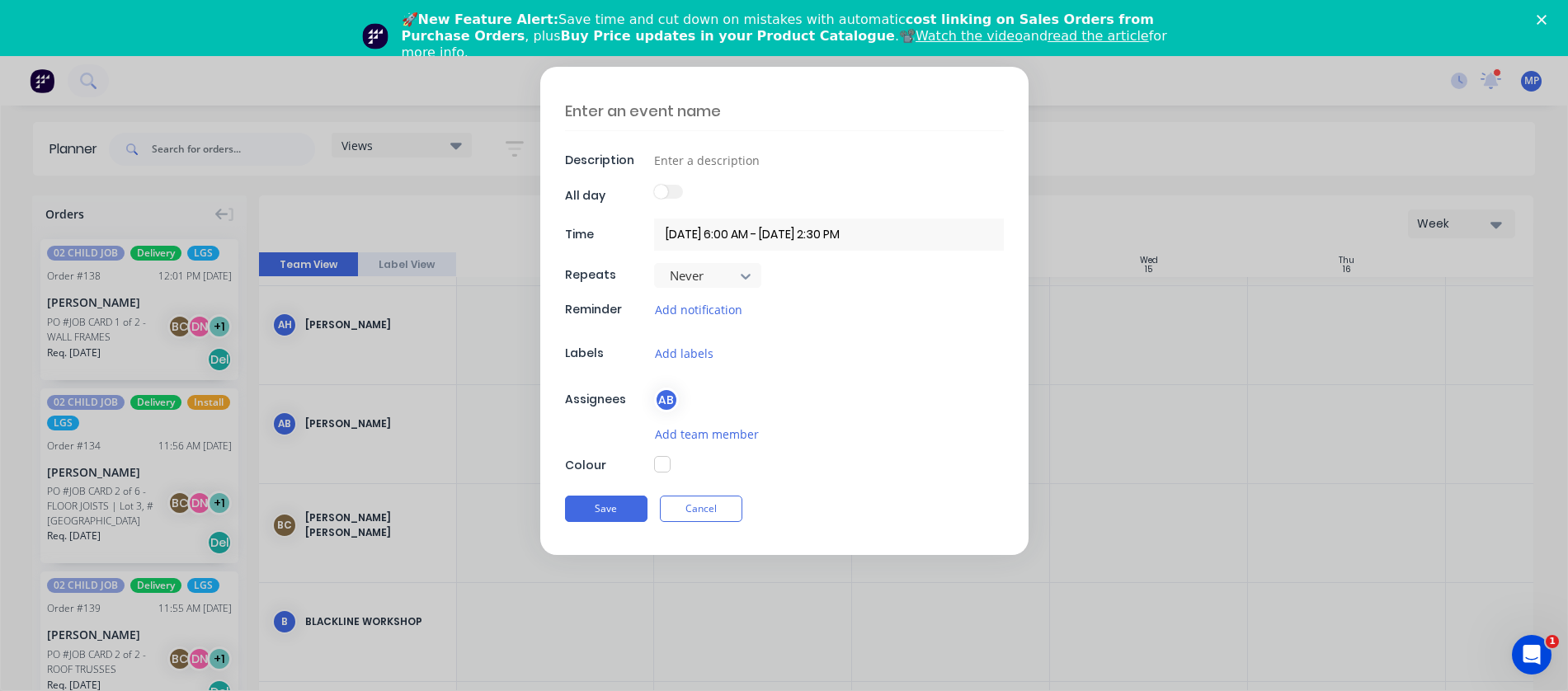
click at [716, 108] on textarea at bounding box center [784, 111] width 439 height 38
paste textarea "Order-52-BUNNINGS GROUP [STREET_ADDRESS][PERSON_NAME]"
type textarea "Order-52-BUNNINGS GROUP [STREET_ADDRESS][PERSON_NAME]"
type textarea "x"
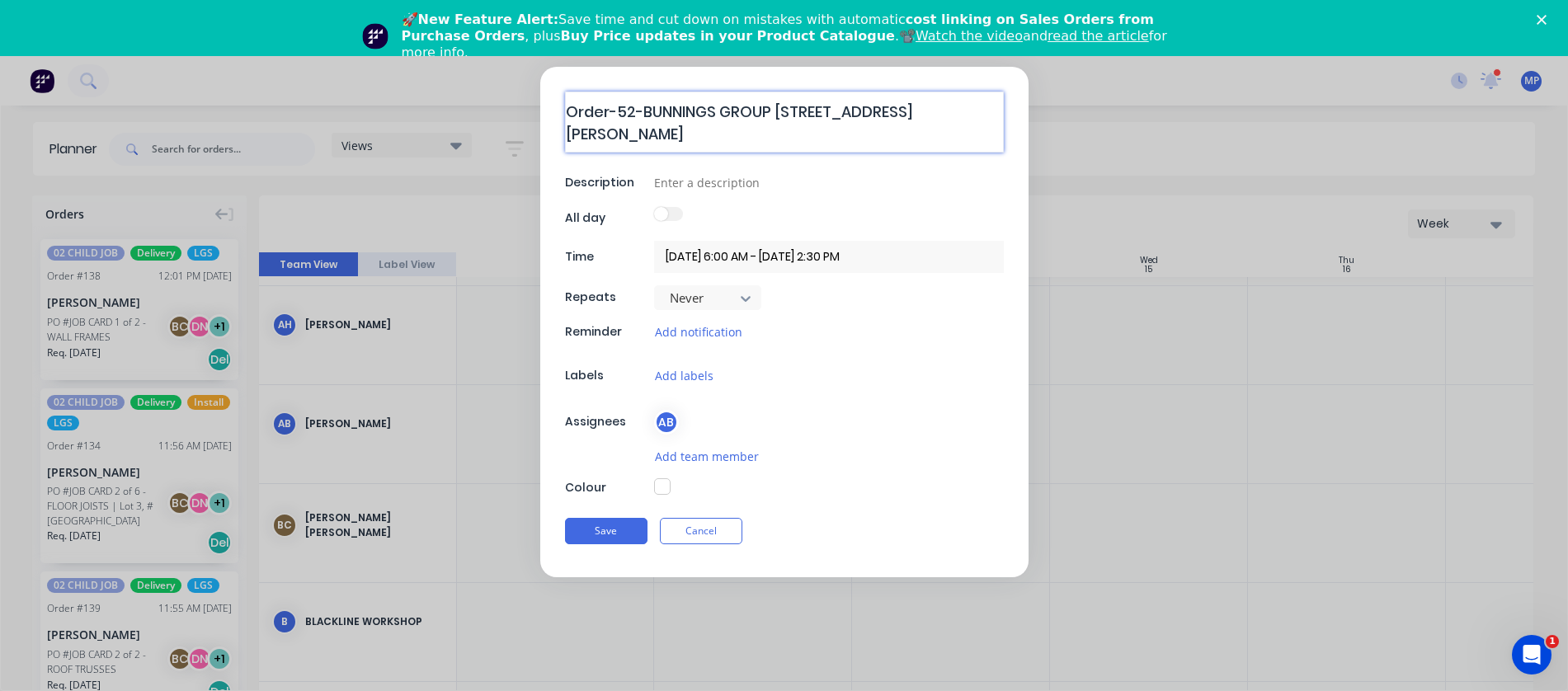
type textarea "Order-52-BUNNINGS GROUP [STREET_ADDRESS][PERSON_NAME]"
click at [814, 256] on input "13/10/2025 6:00 AM - 13/10/2025 2:30 PM" at bounding box center [829, 257] width 350 height 32
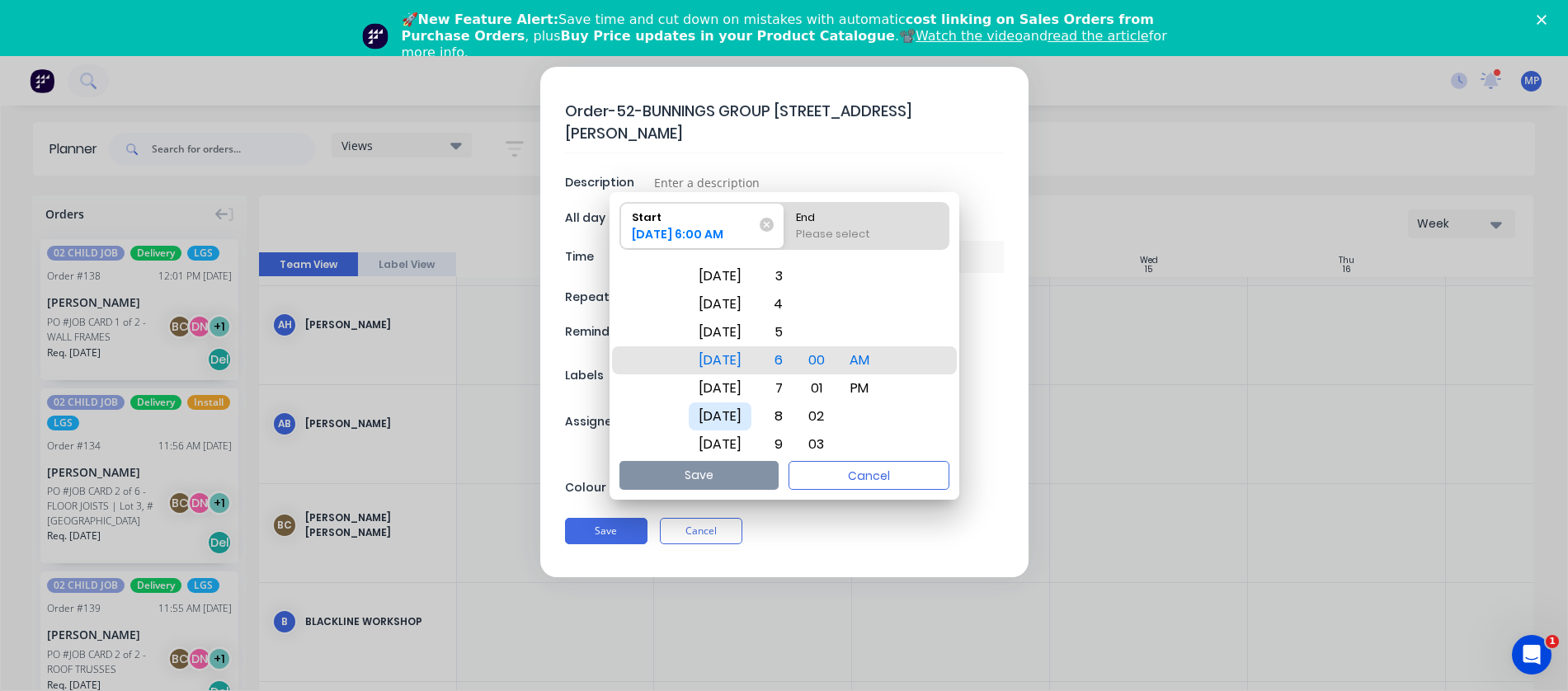
click at [751, 409] on div "[DATE]" at bounding box center [719, 416] width 62 height 28
type textarea "x"
click at [757, 171] on input at bounding box center [829, 181] width 350 height 25
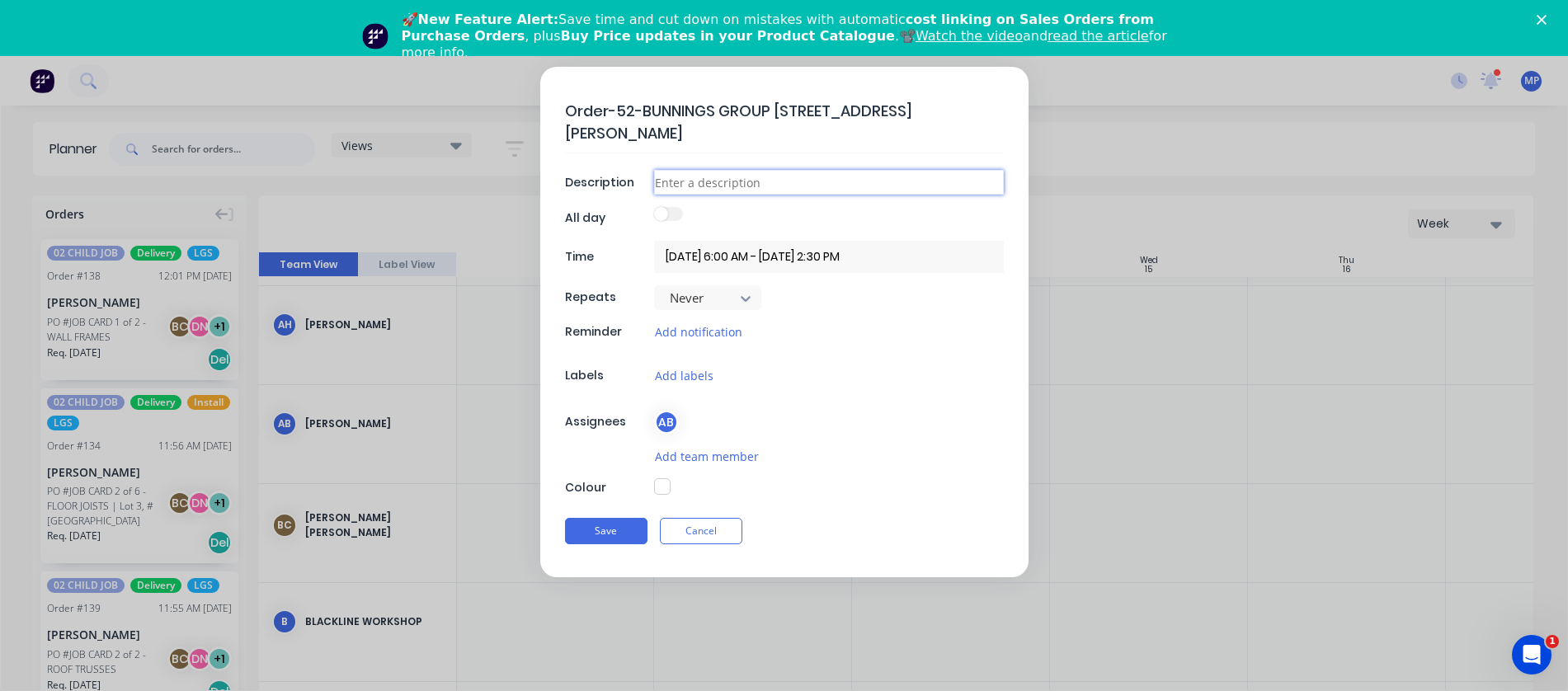
click at [768, 186] on input at bounding box center [829, 181] width 350 height 25
paste input "Order-52-BUNNINGS GROUP [STREET_ADDRESS][PERSON_NAME]"
type input "Order-52-BUNNINGS GROUP [STREET_ADDRESS][PERSON_NAME]"
type textarea "x"
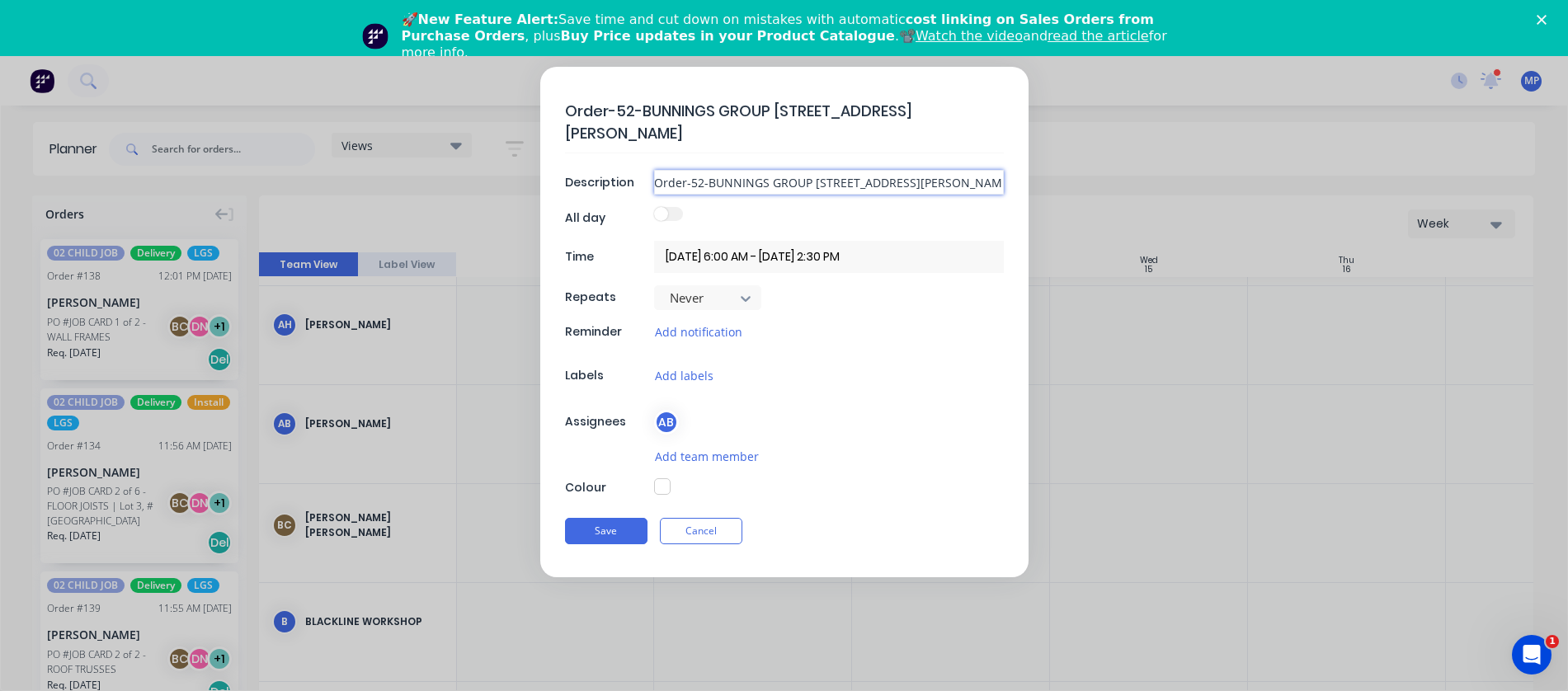
type input "Order-52-BUNNINGS GROUP [STREET_ADDRESS][PERSON_NAME]"
type textarea "x"
click at [712, 258] on input "13/10/2025 6:00 AM - 13/10/2025 2:30 PM" at bounding box center [829, 257] width 350 height 32
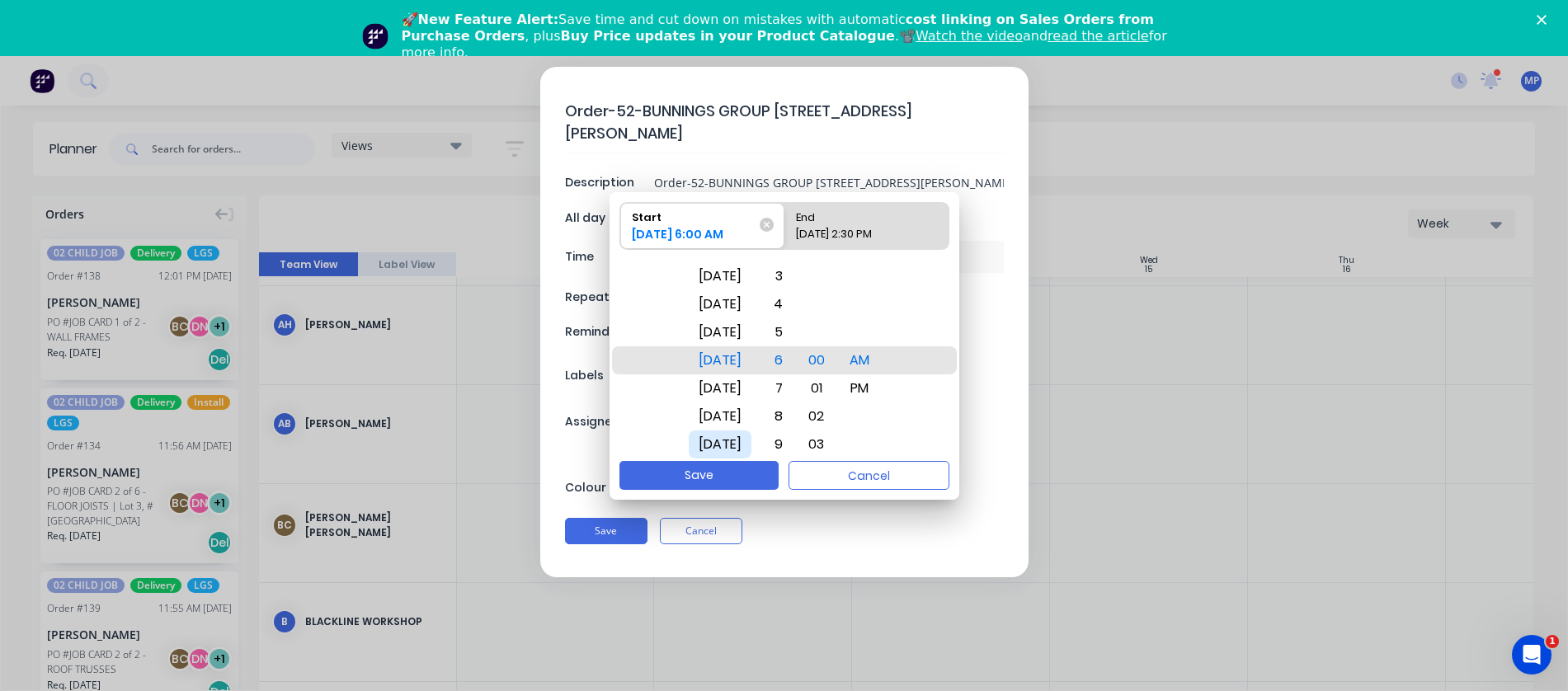
click at [741, 438] on div "[DATE]" at bounding box center [719, 444] width 62 height 28
click at [851, 214] on div "End" at bounding box center [857, 214] width 137 height 23
click at [785, 214] on input "End 13/10/2025 2:30 PM" at bounding box center [784, 225] width 1 height 46
radio input "true"
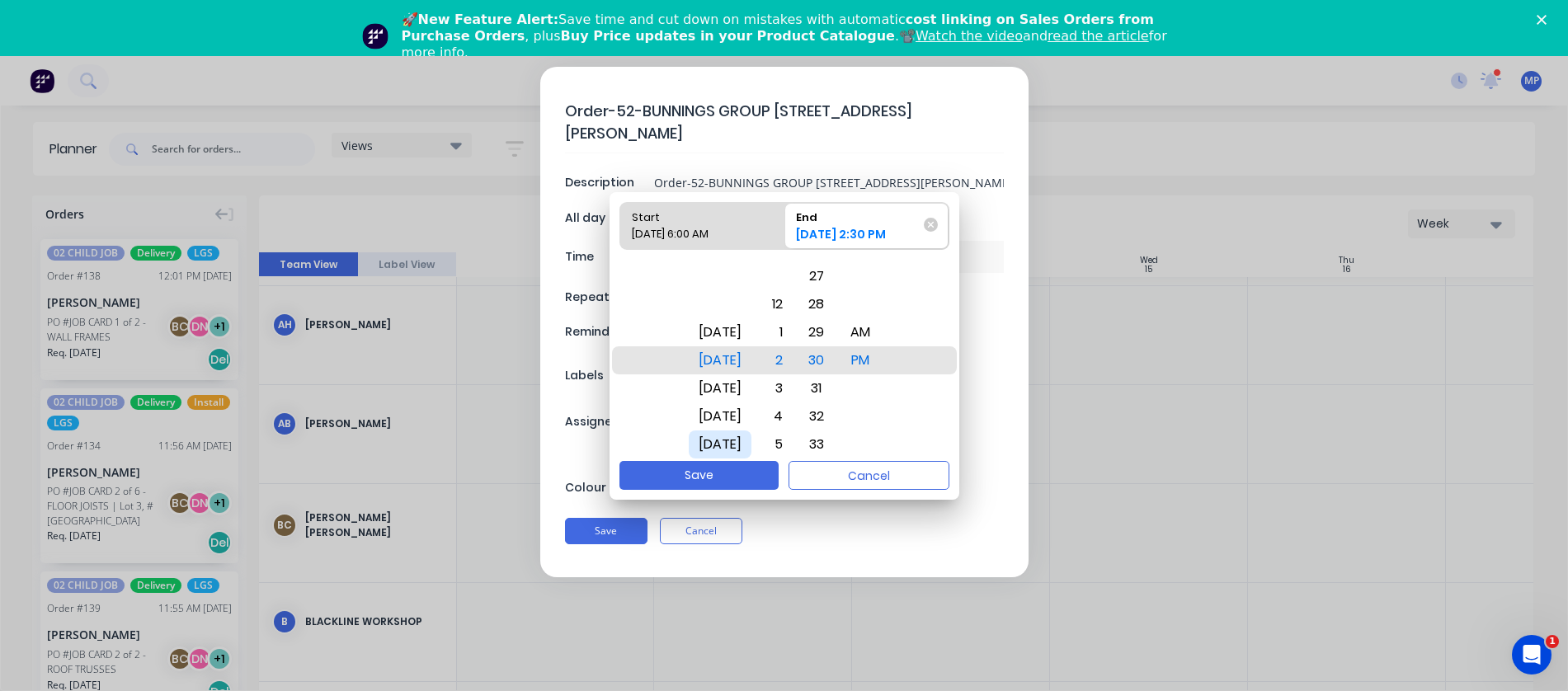
click at [738, 438] on div "[DATE]" at bounding box center [719, 444] width 62 height 28
click at [742, 471] on button "Save" at bounding box center [699, 475] width 159 height 28
type input "13/10/2025 6:00 AM - 17/10/2025 2:30 PM"
type textarea "x"
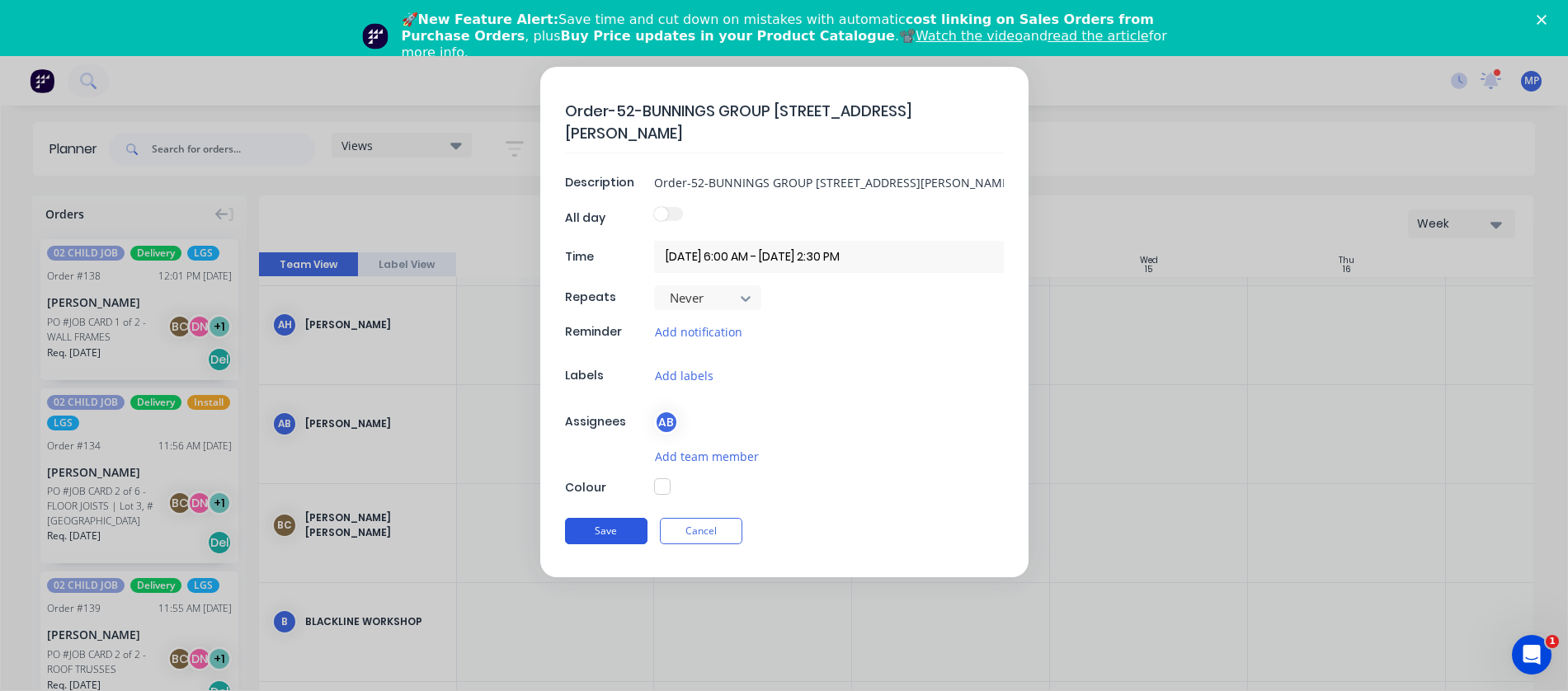
click at [620, 532] on button "Save" at bounding box center [606, 531] width 82 height 27
type input "13/10/2025 6:00 AM - 13/10/2025 2:30 PM"
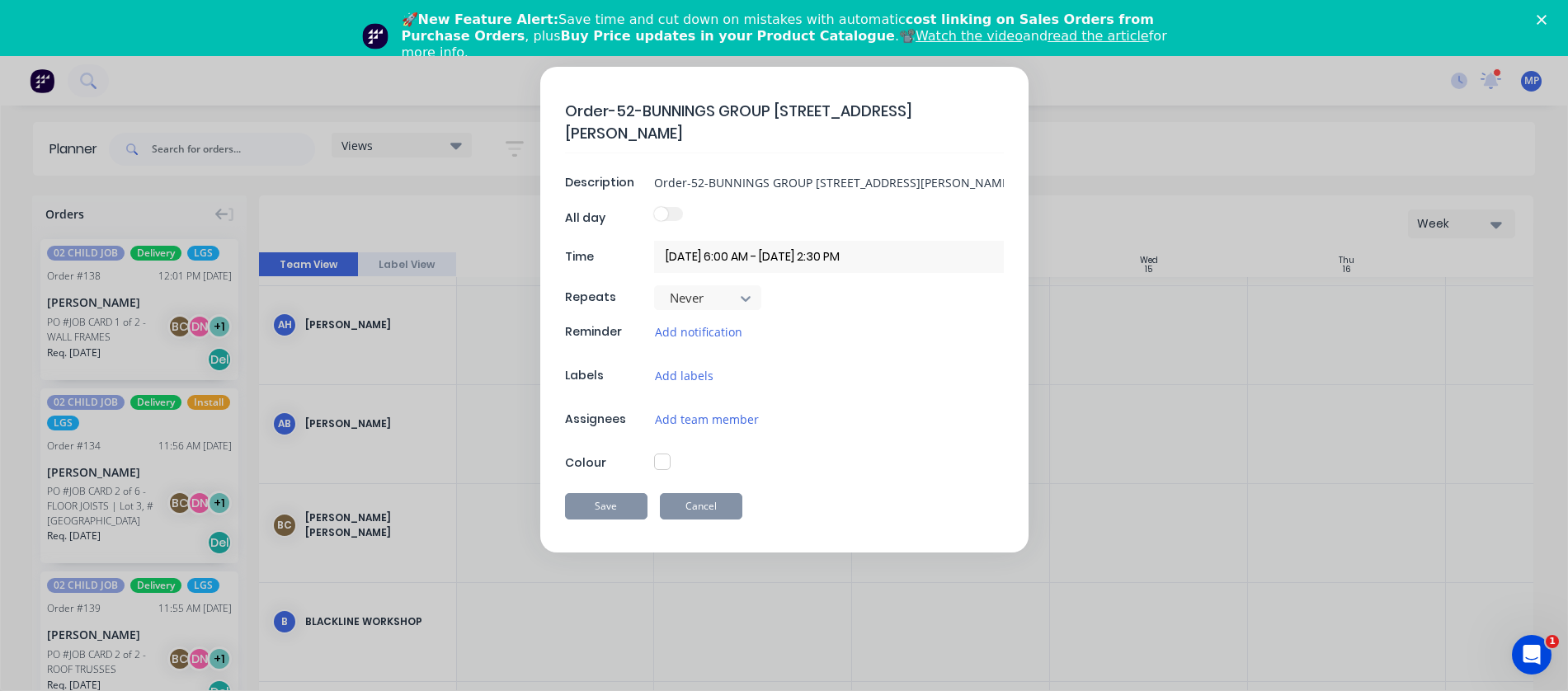
type textarea "x"
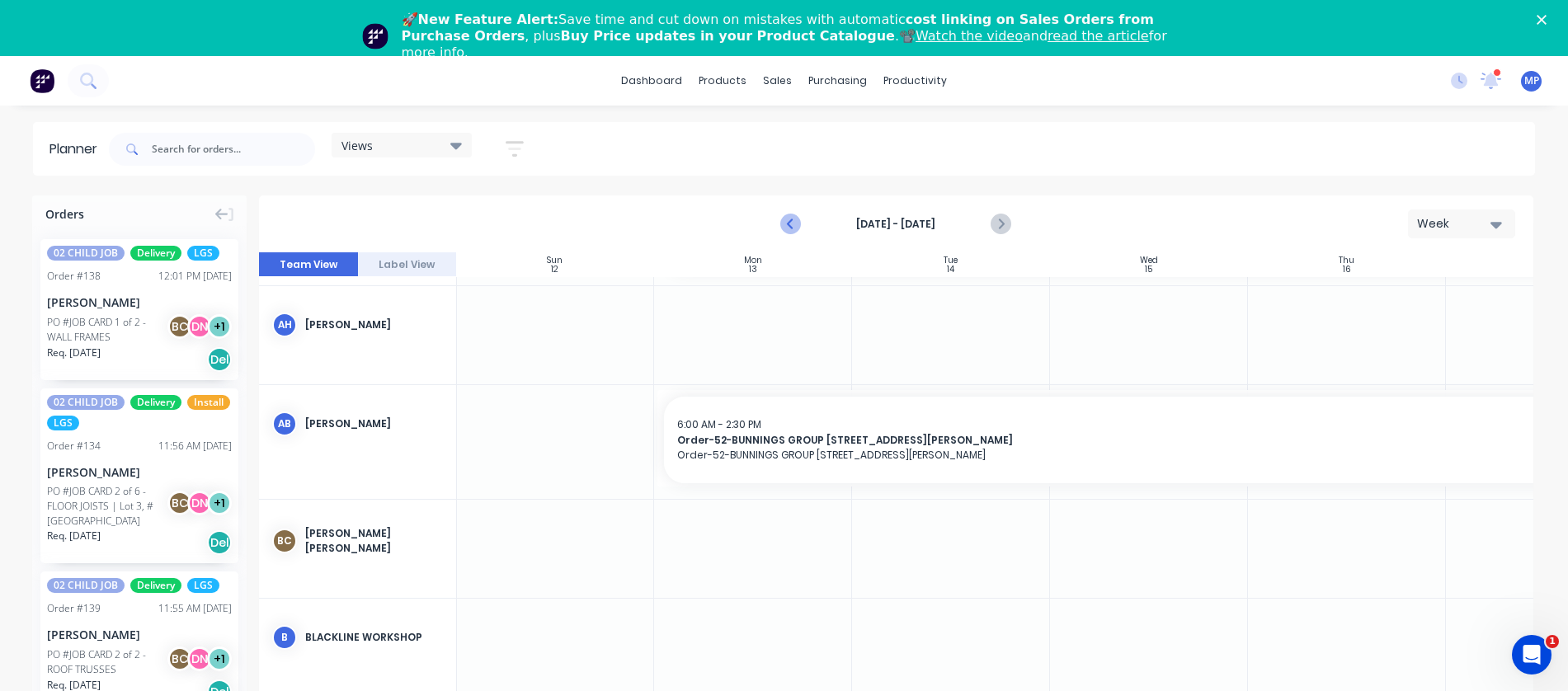
click at [794, 221] on icon "Previous page" at bounding box center [792, 225] width 20 height 20
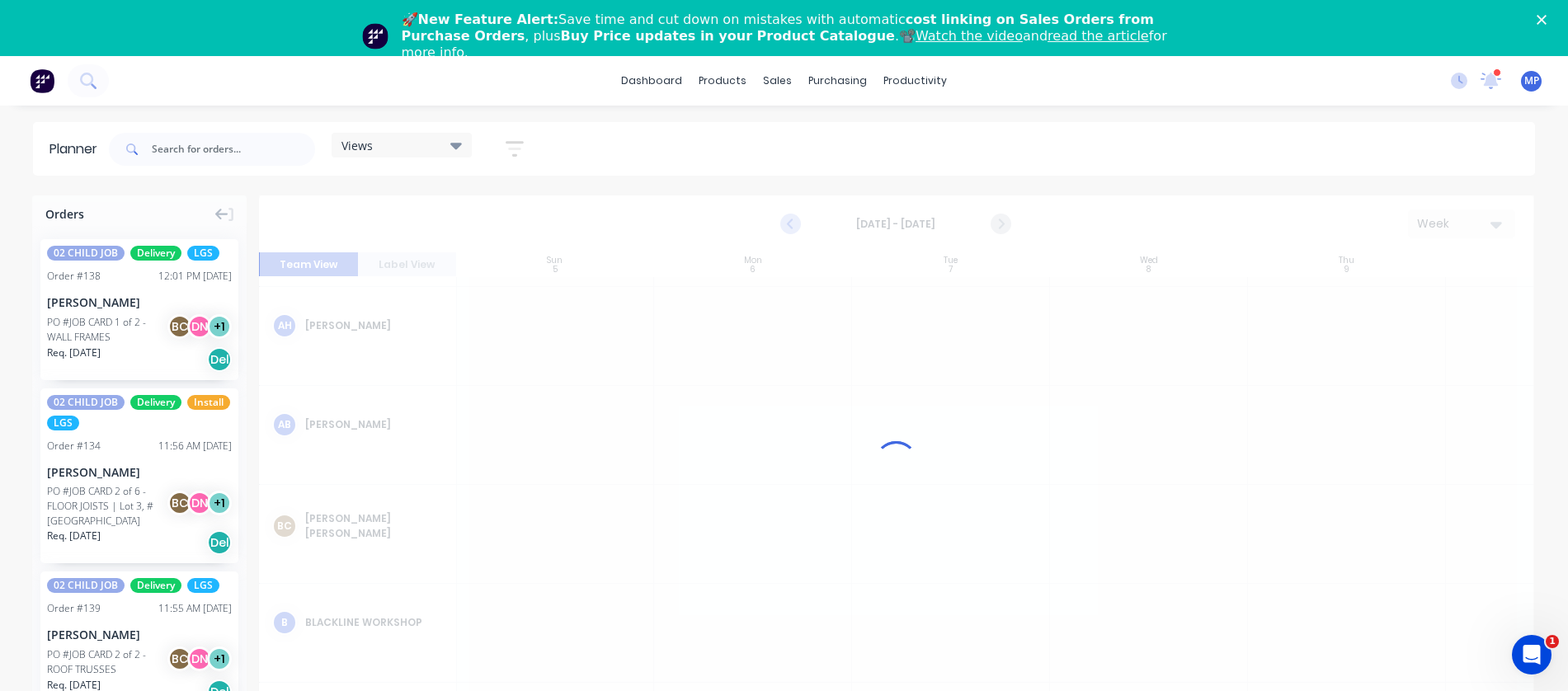
scroll to position [344, 1]
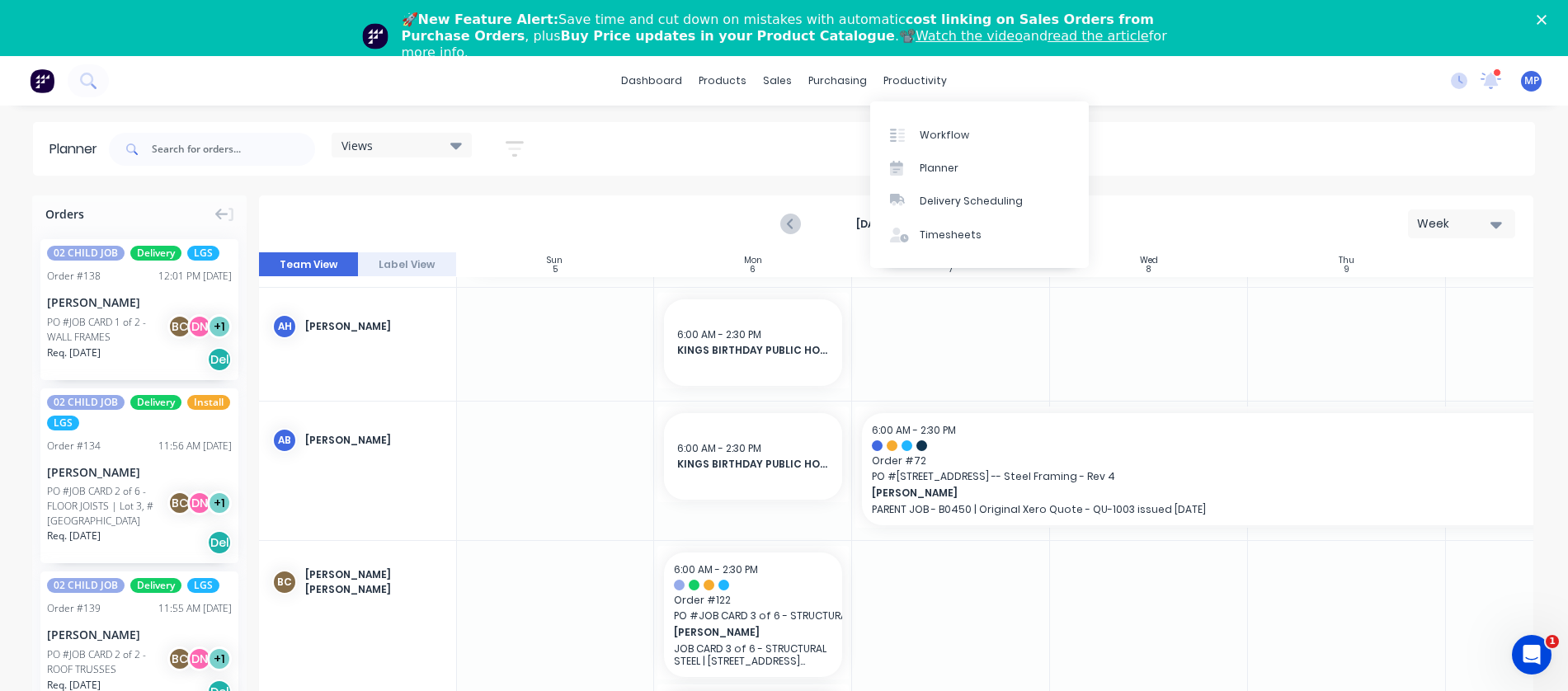
click at [1214, 136] on div "Views Save new view None (Default) edit DESIGN TEAM (INTERNAL) edit ENGINEERING…" at bounding box center [820, 149] width 1430 height 49
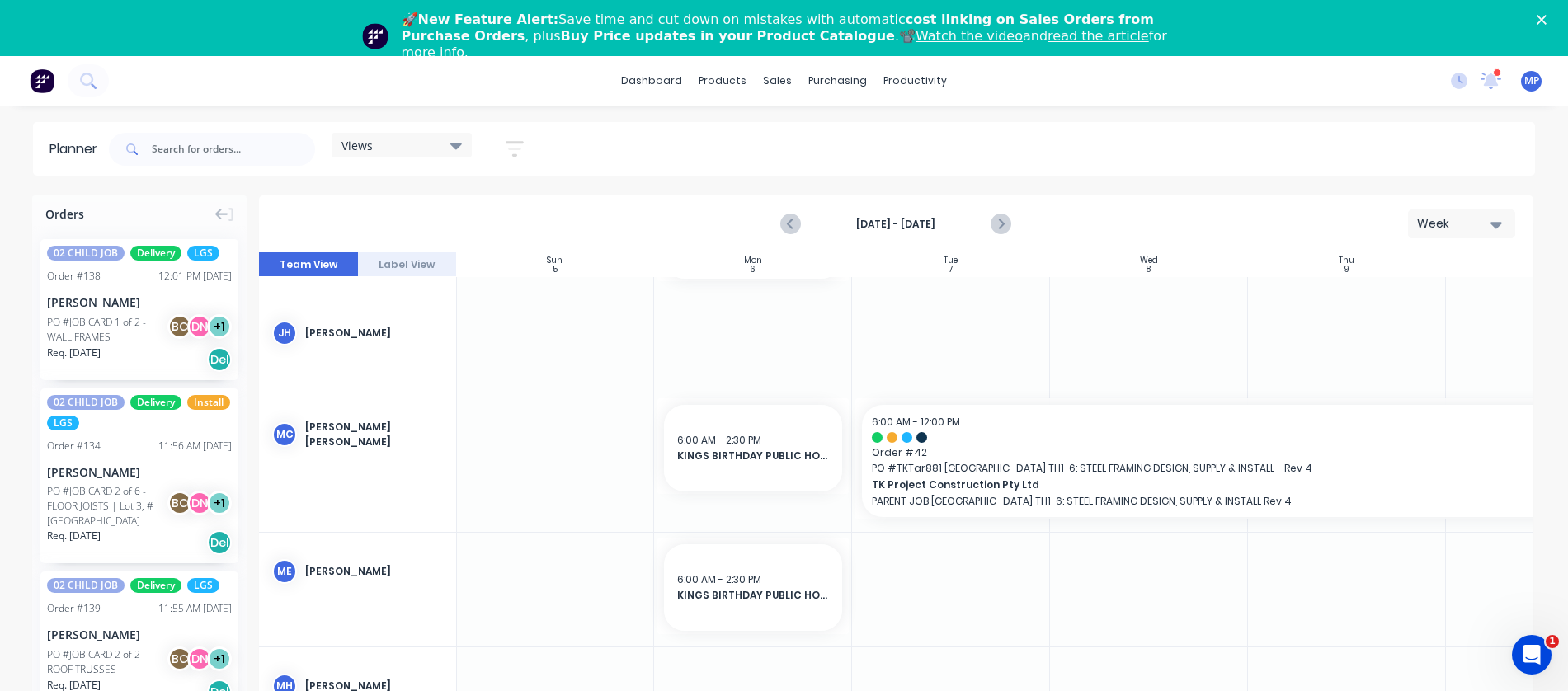
scroll to position [3053, 1]
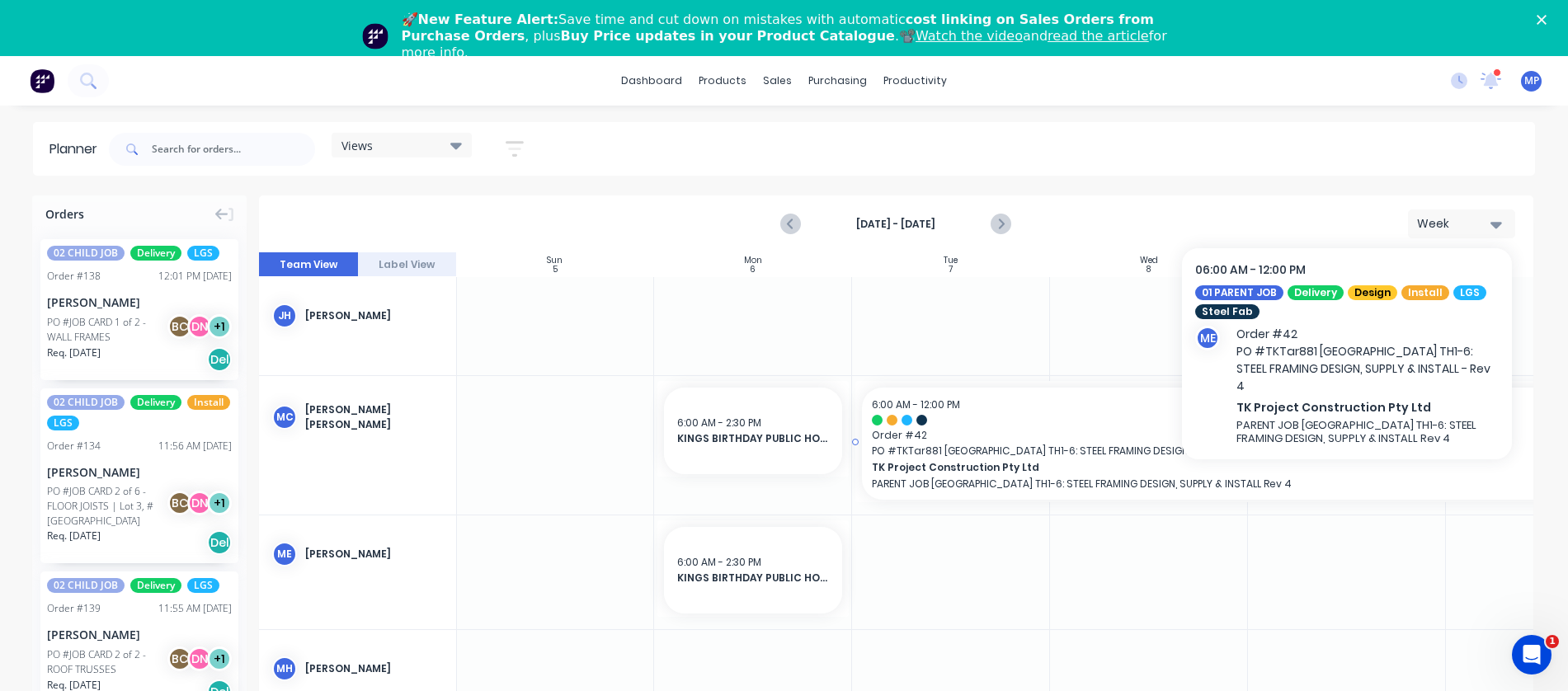
drag, startPoint x: 963, startPoint y: 471, endPoint x: 914, endPoint y: 472, distance: 49.0
drag, startPoint x: 914, startPoint y: 472, endPoint x: 897, endPoint y: 467, distance: 17.7
drag, startPoint x: 897, startPoint y: 467, endPoint x: 1166, endPoint y: 482, distance: 269.4
drag, startPoint x: 1166, startPoint y: 482, endPoint x: 1133, endPoint y: 471, distance: 34.8
drag, startPoint x: 1133, startPoint y: 471, endPoint x: 1034, endPoint y: 488, distance: 100.4
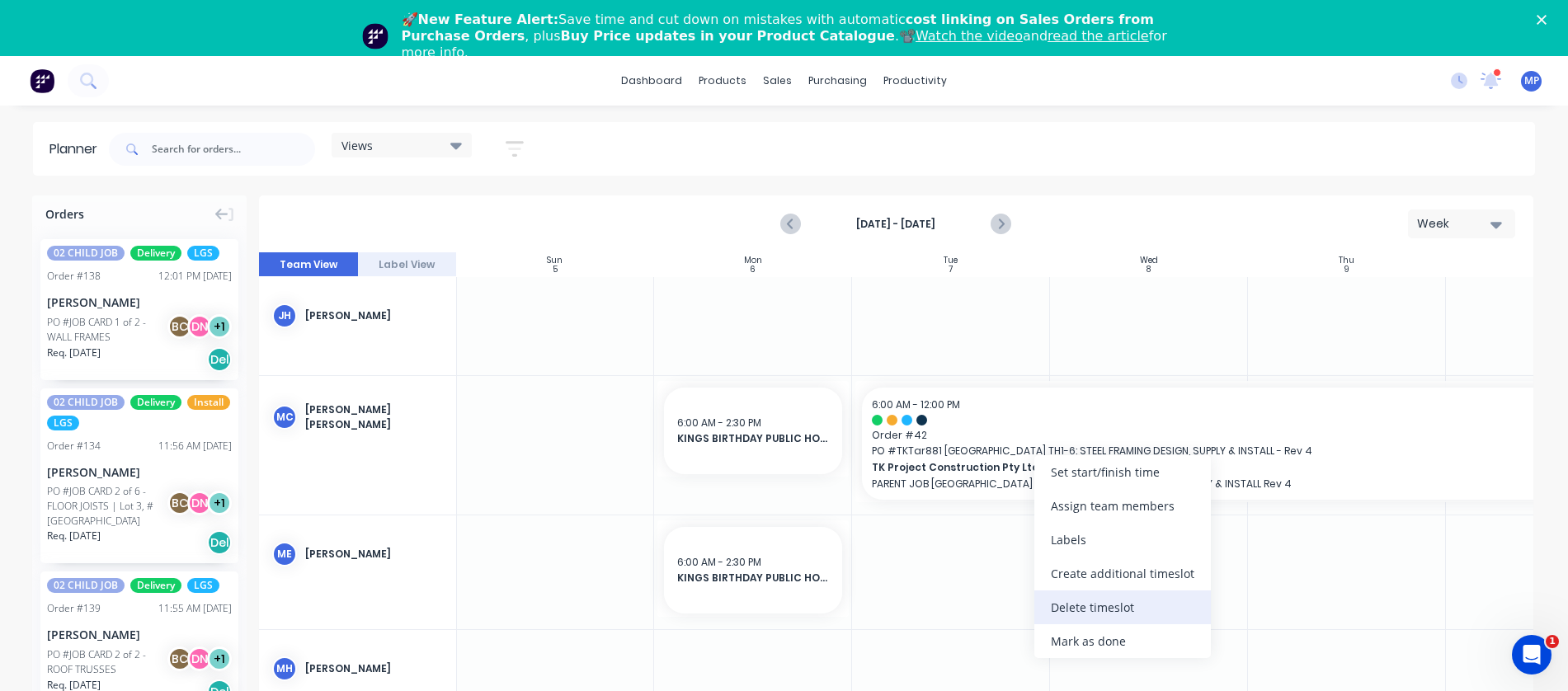
click at [1094, 608] on div "Delete timeslot" at bounding box center [1122, 607] width 177 height 34
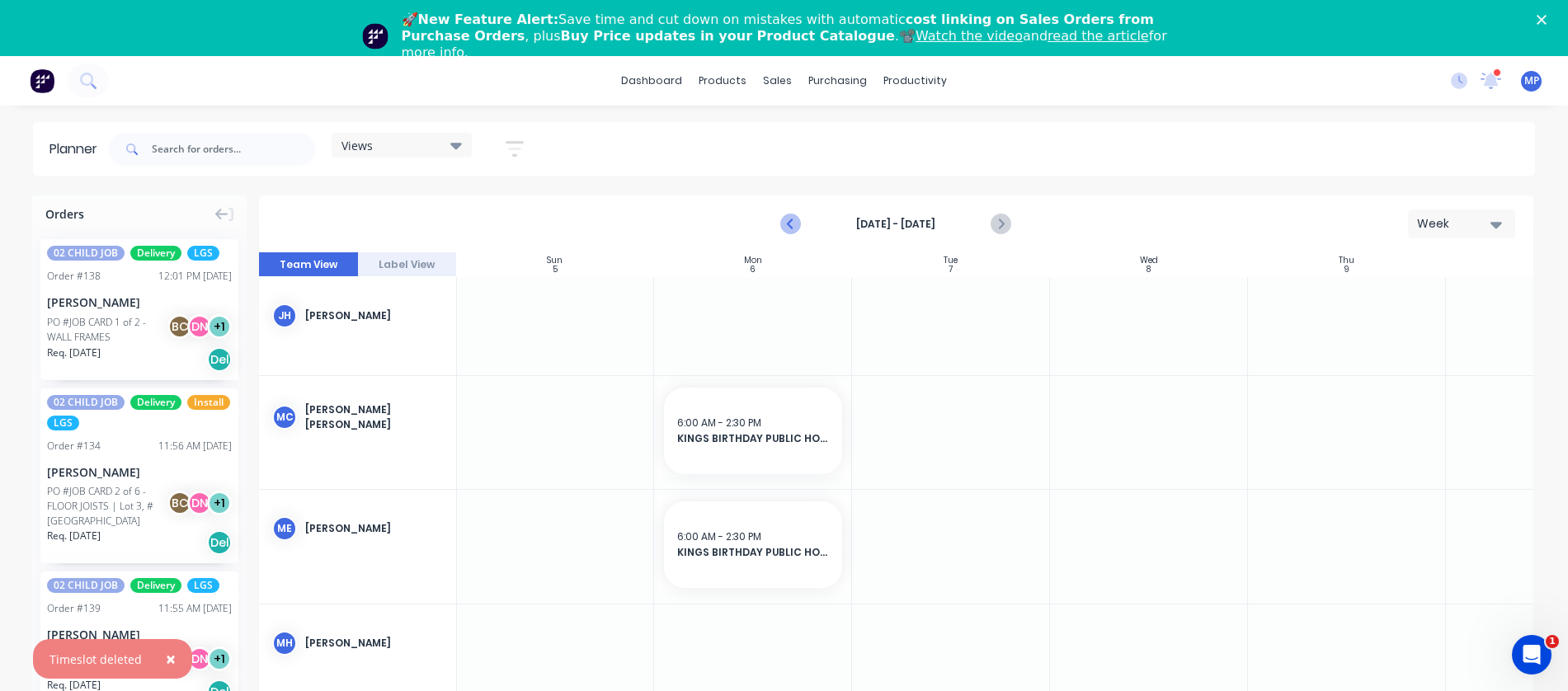
click at [790, 223] on icon "Previous page" at bounding box center [791, 225] width 7 height 13
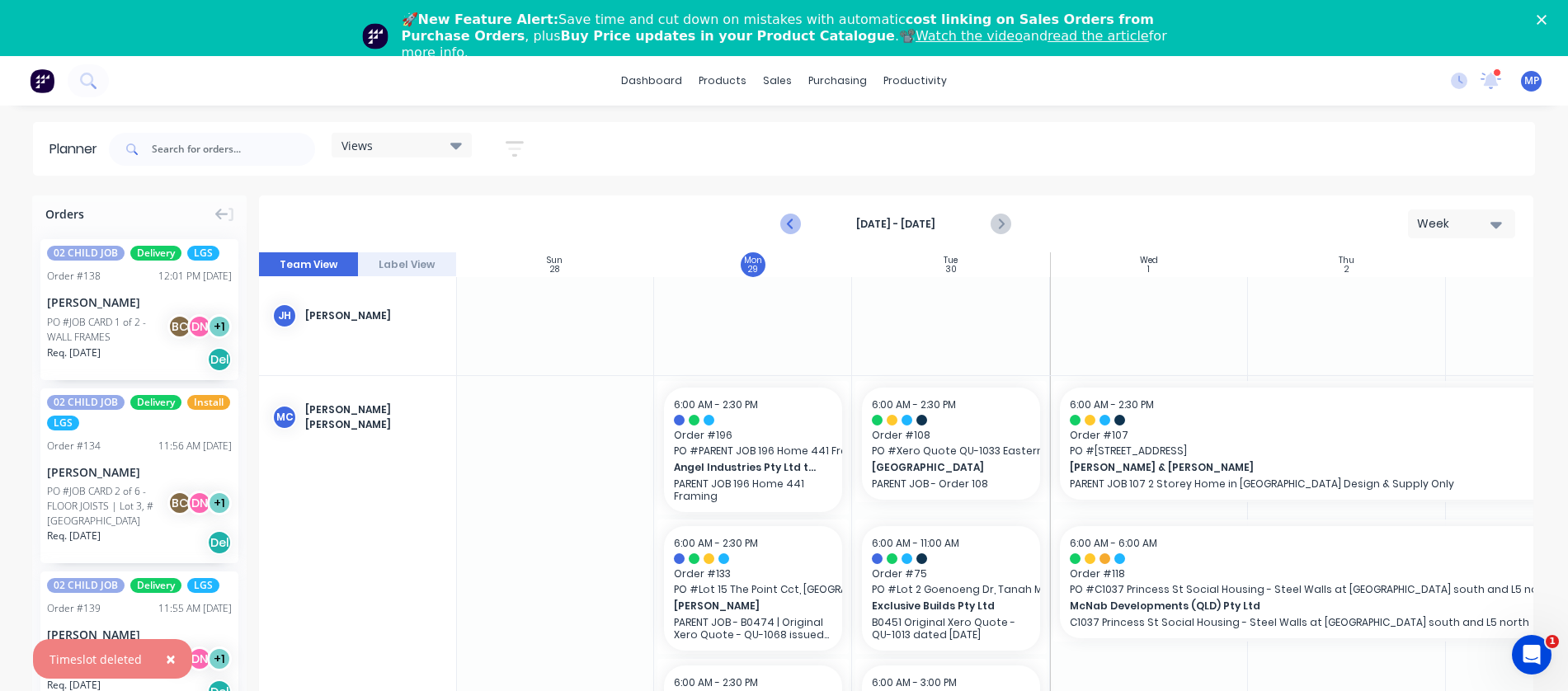
click at [789, 223] on icon "Previous page" at bounding box center [791, 225] width 7 height 13
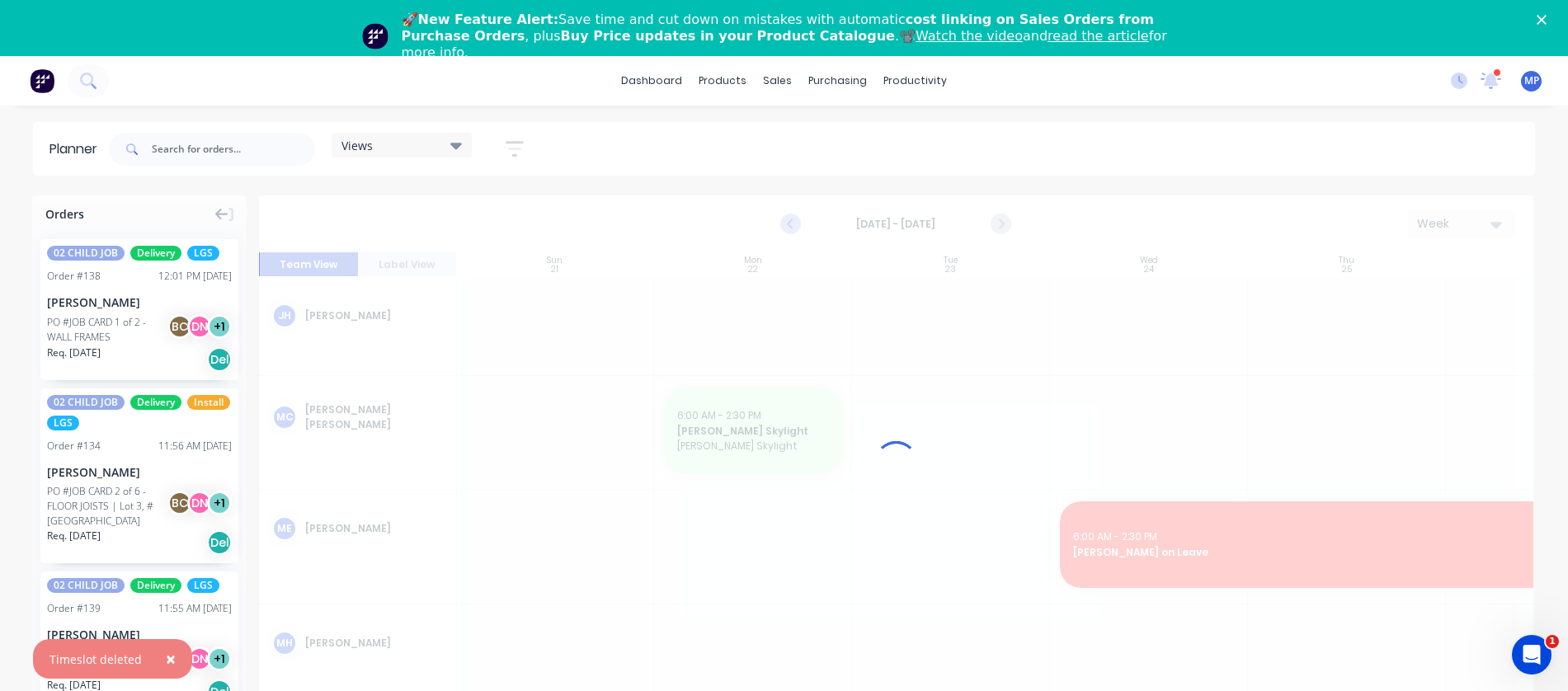
scroll to position [3093, 1]
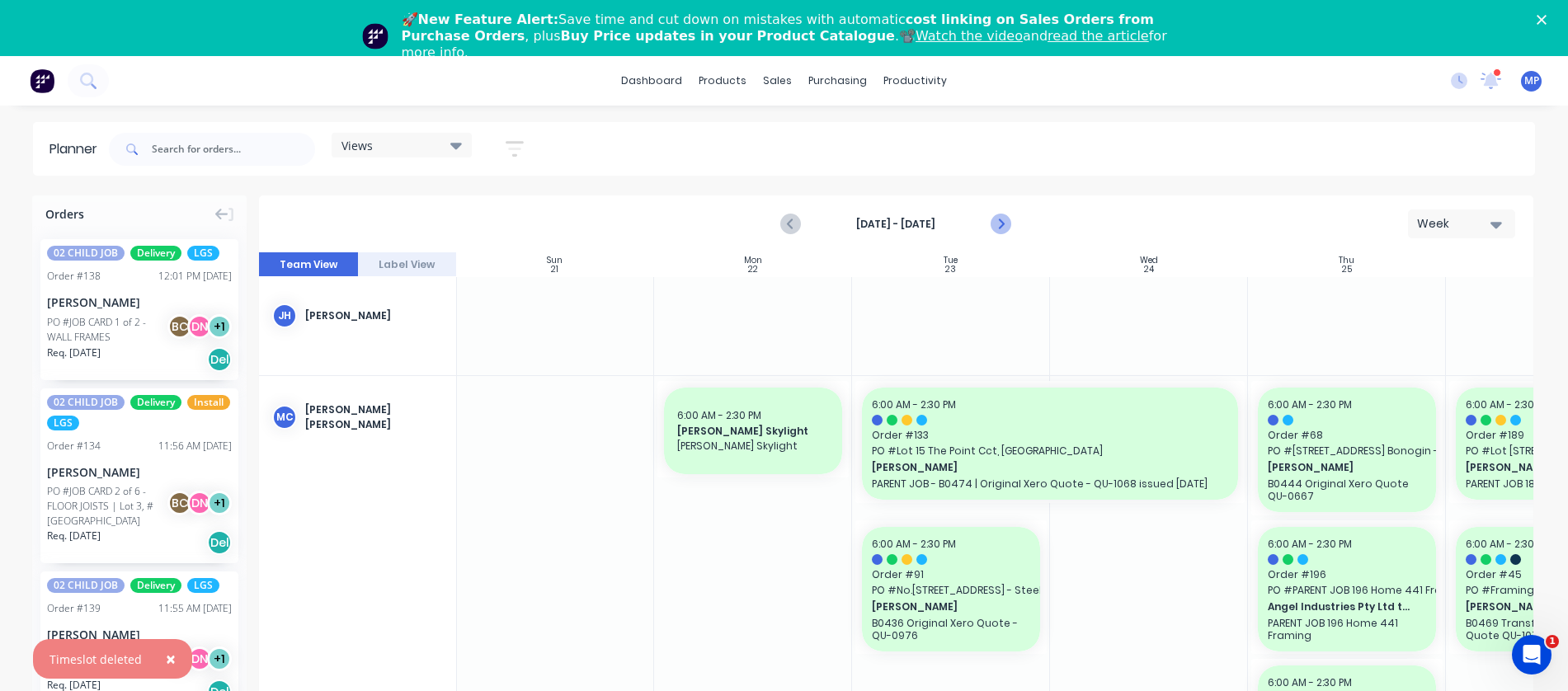
click at [1009, 221] on icon "Next page" at bounding box center [1001, 225] width 20 height 20
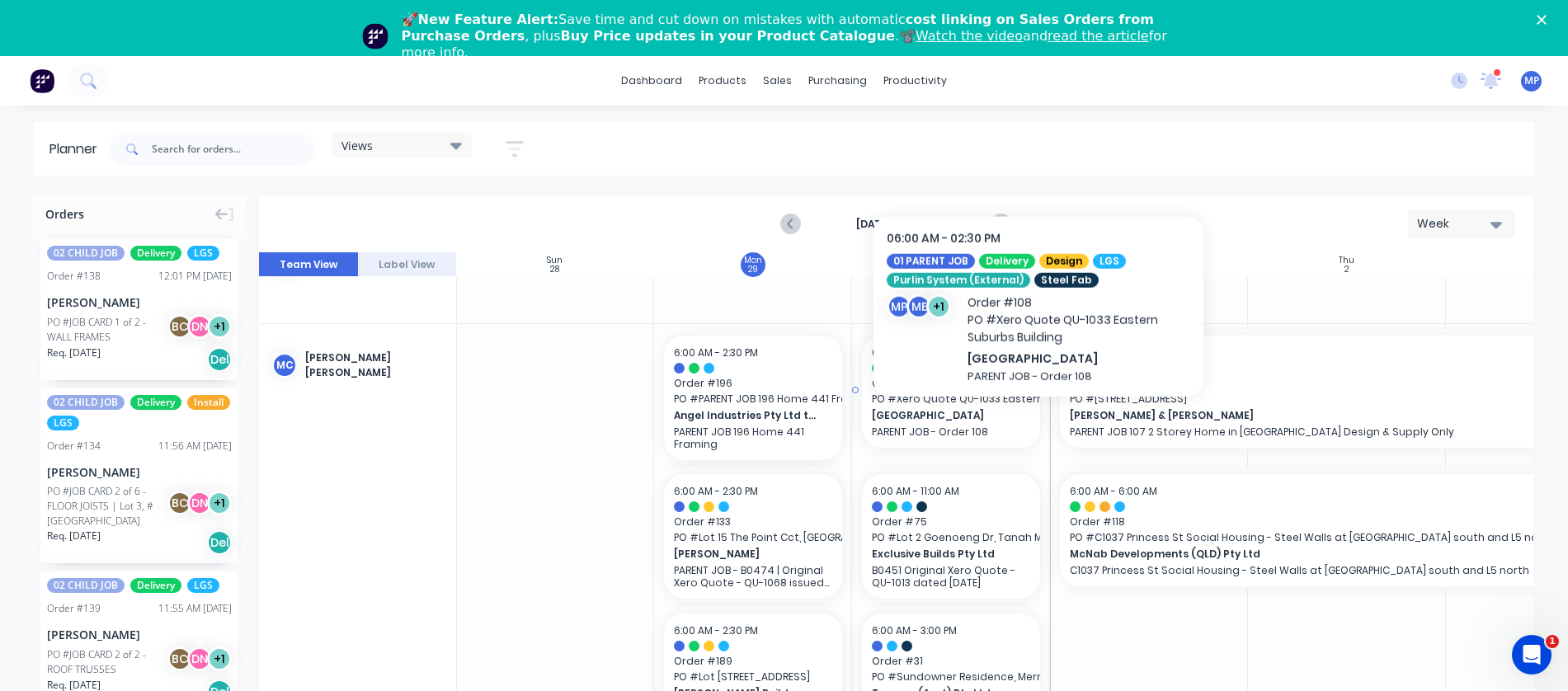
scroll to position [3134, 1]
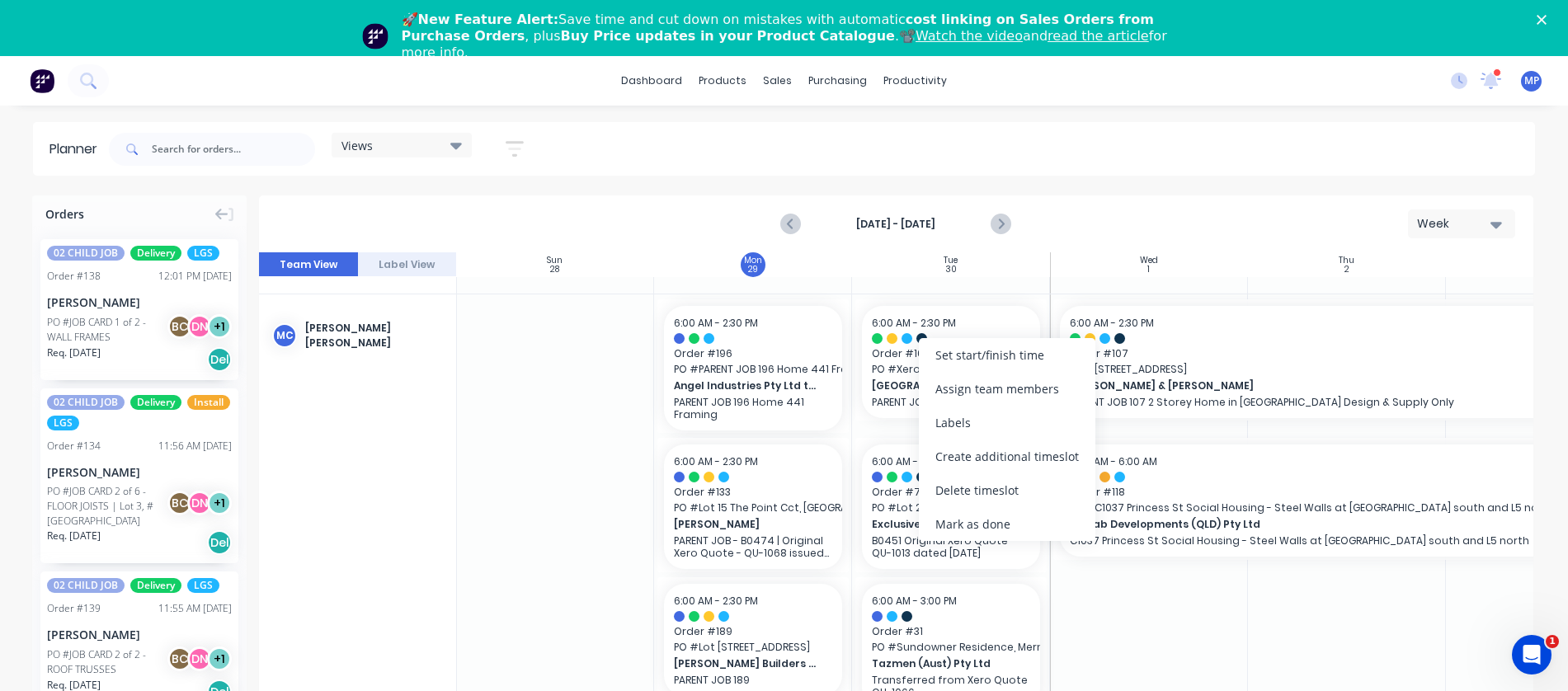
click at [1232, 608] on div at bounding box center [1149, 509] width 198 height 429
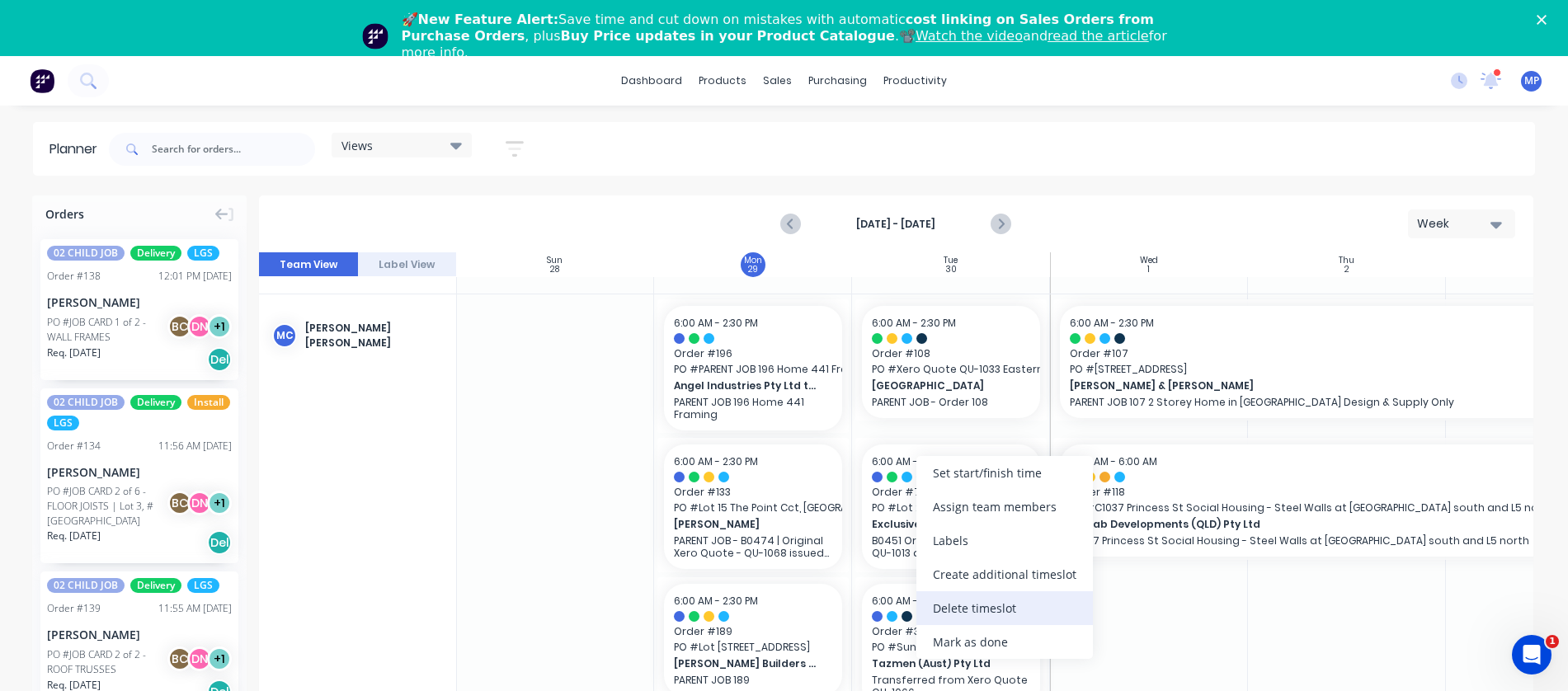
click at [971, 609] on div "Delete timeslot" at bounding box center [1004, 608] width 177 height 34
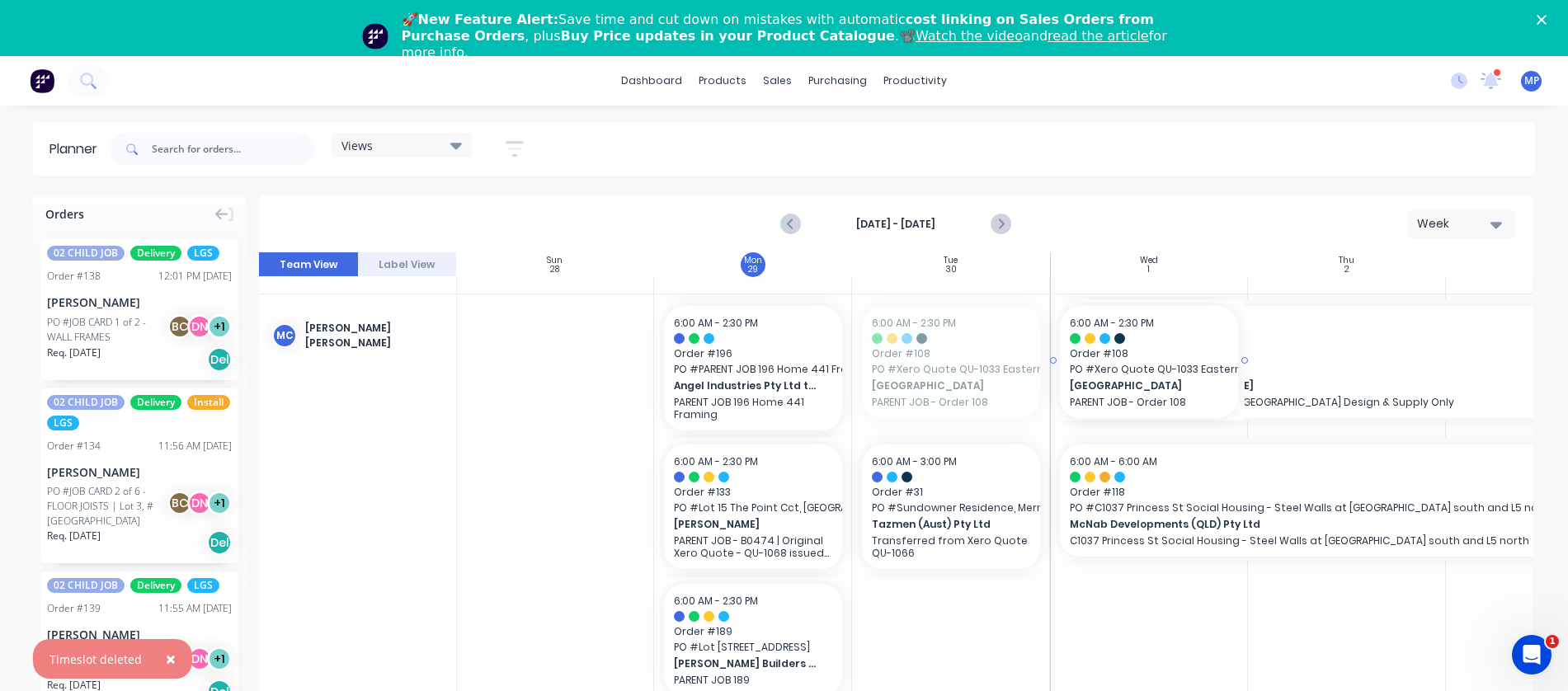
drag, startPoint x: 916, startPoint y: 363, endPoint x: 1117, endPoint y: 364, distance: 201.0
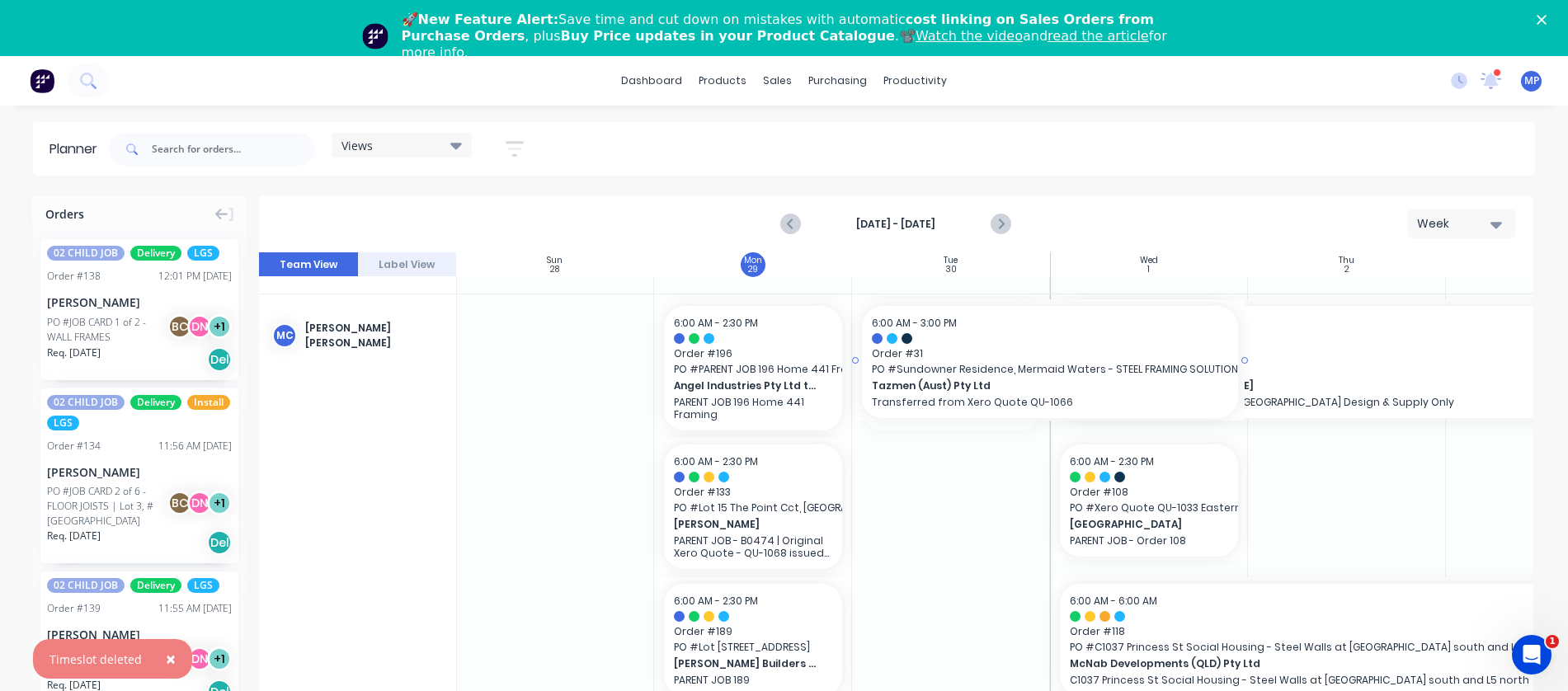
drag, startPoint x: 1047, startPoint y: 367, endPoint x: 1079, endPoint y: 366, distance: 32.0
click at [1401, 391] on div at bounding box center [896, 490] width 1274 height 477
click at [704, 397] on div at bounding box center [896, 490] width 1274 height 477
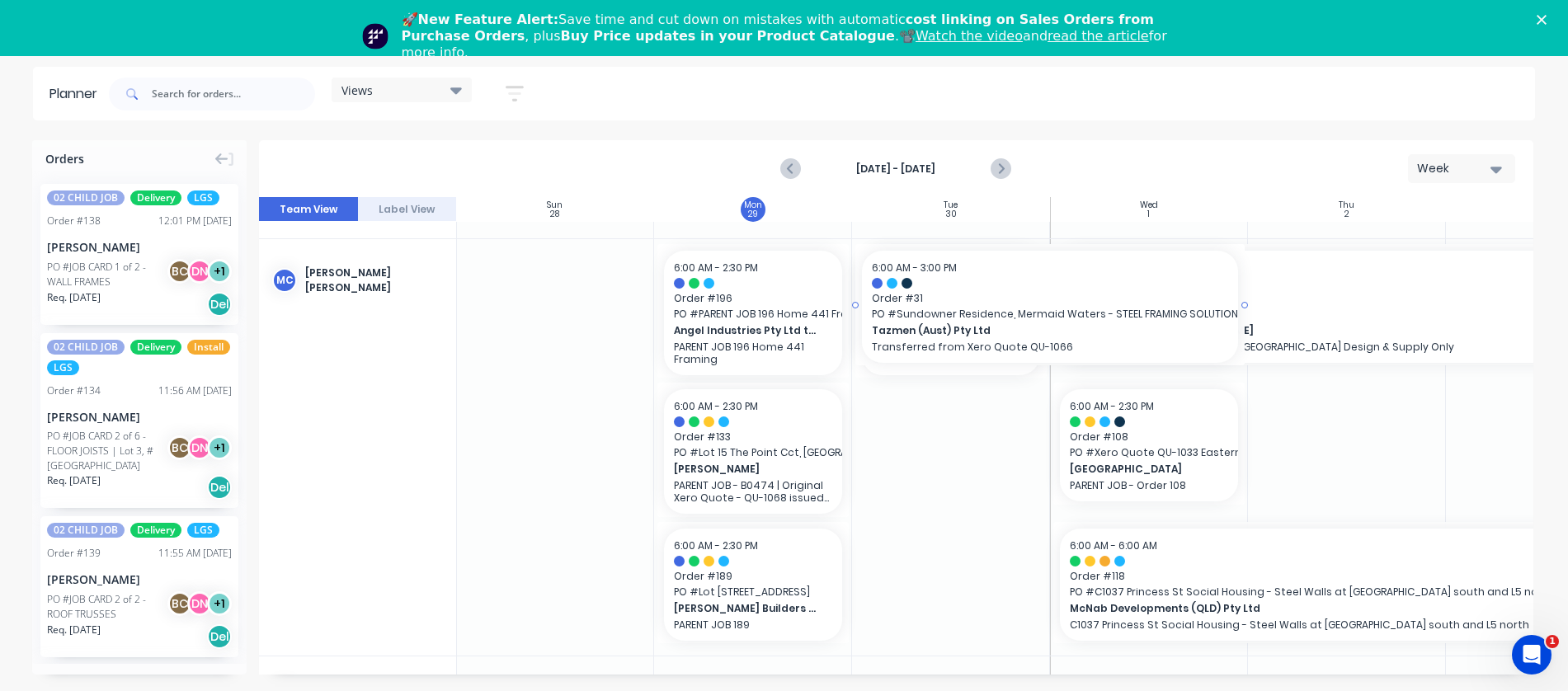
scroll to position [56, 0]
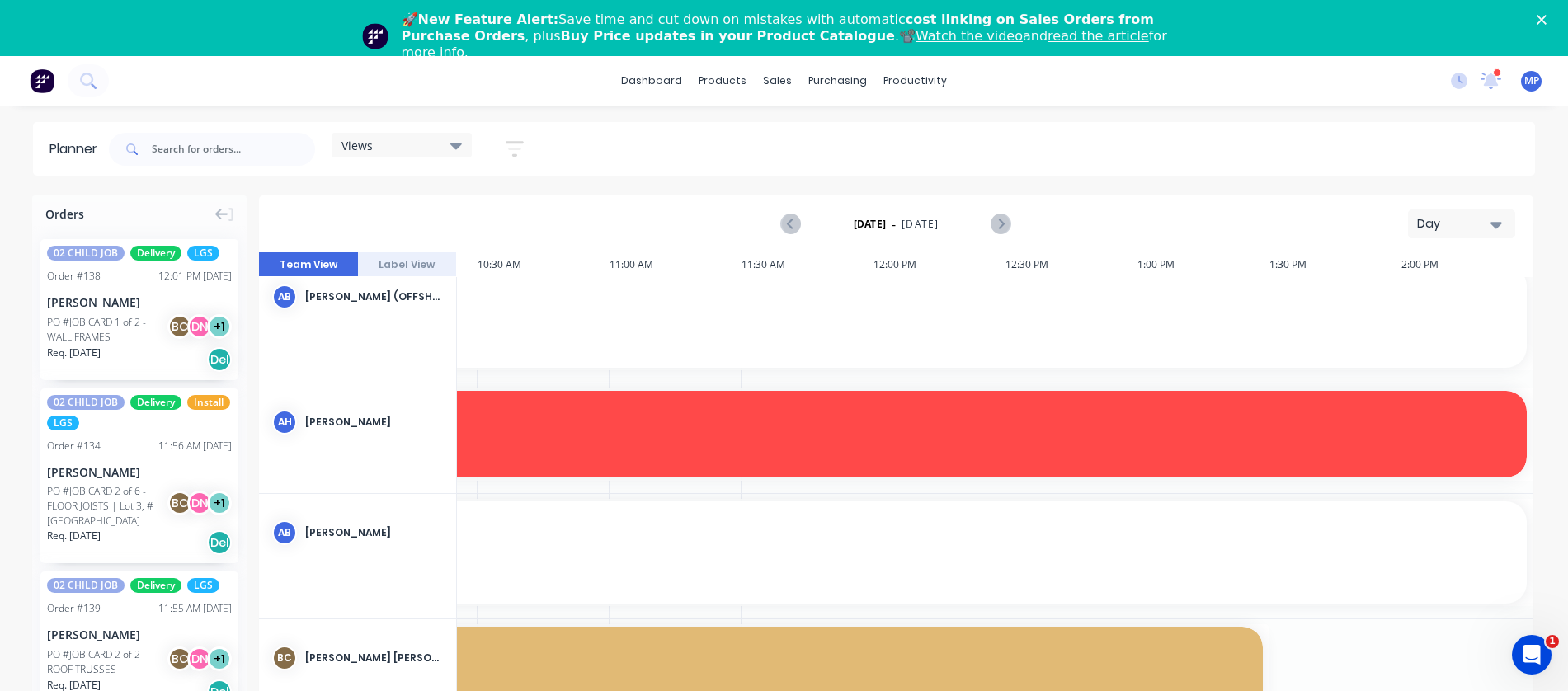
scroll to position [276, 1174]
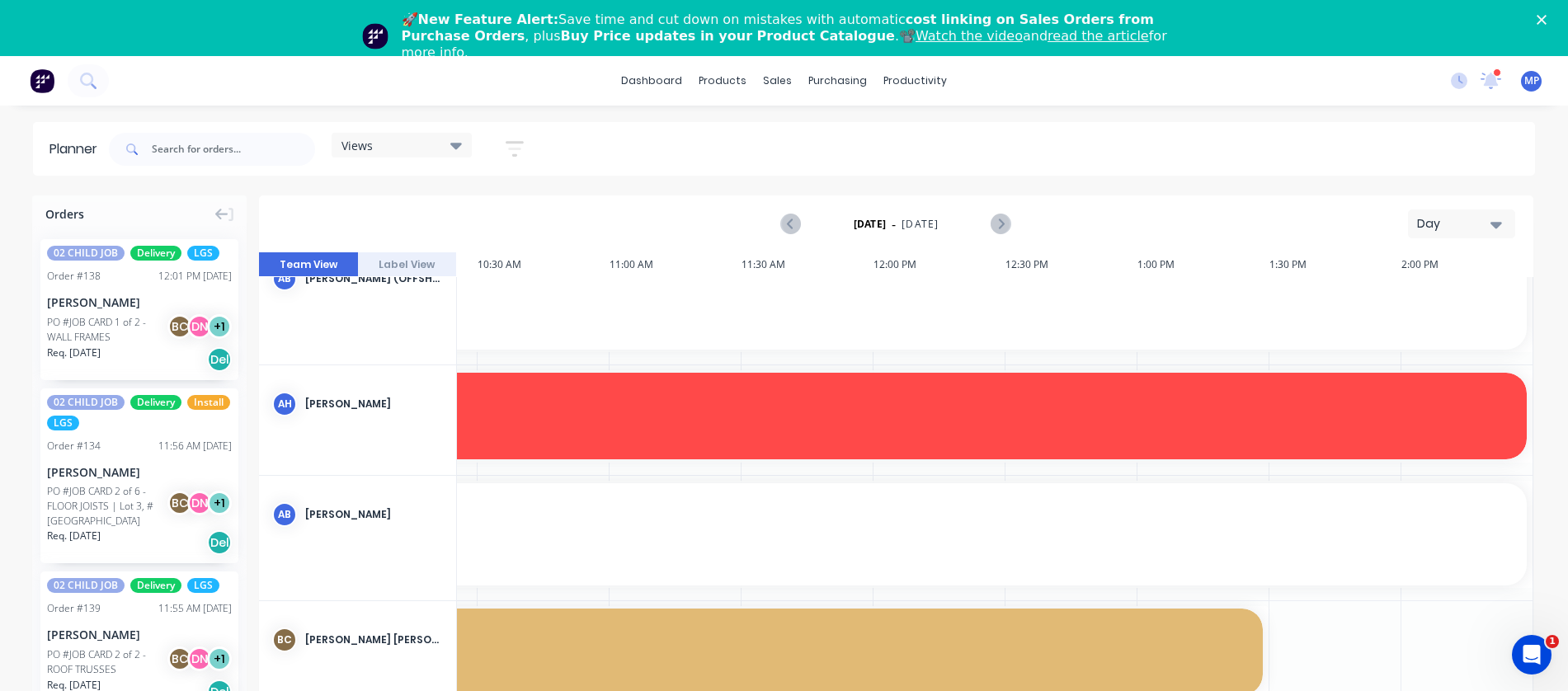
click at [1433, 221] on div "Day" at bounding box center [1454, 224] width 76 height 17
click at [1410, 292] on div "Week" at bounding box center [1431, 301] width 163 height 33
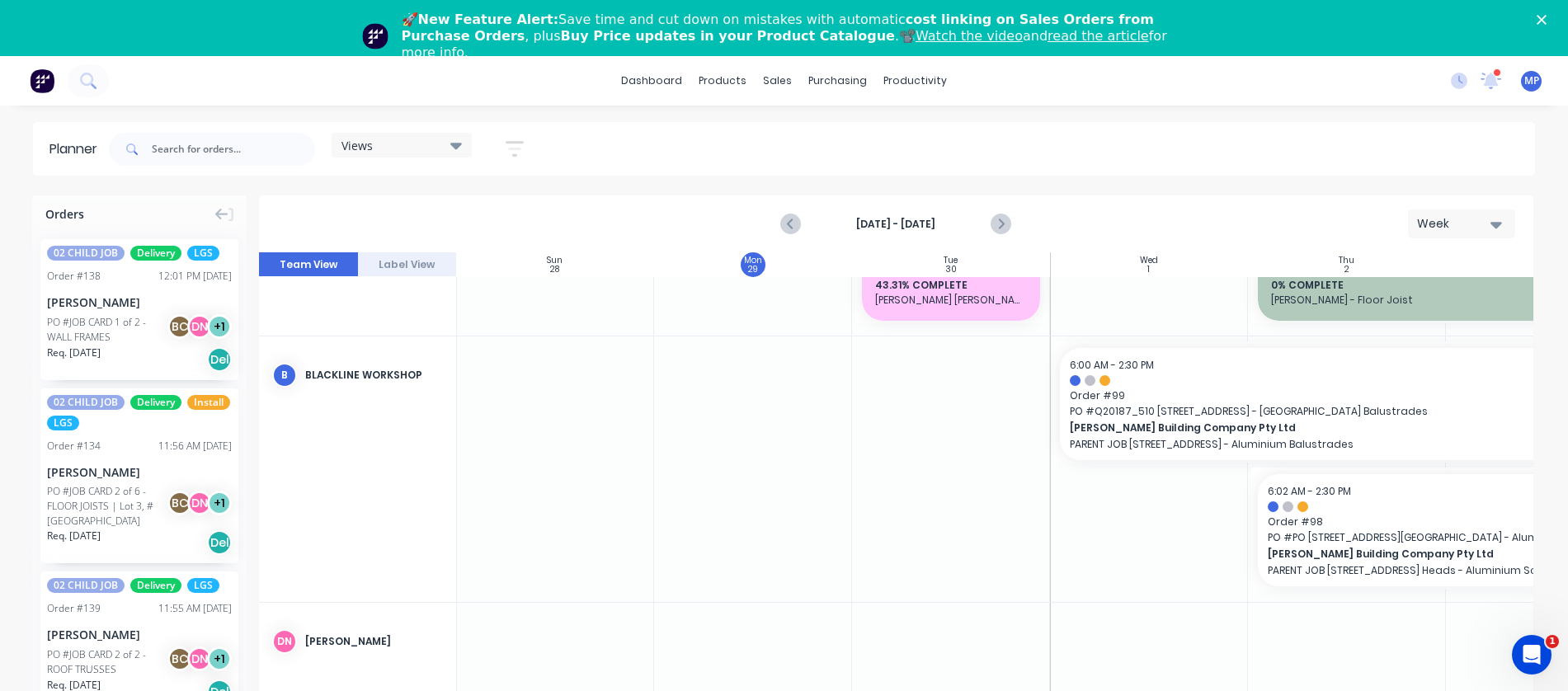
scroll to position [907, 1]
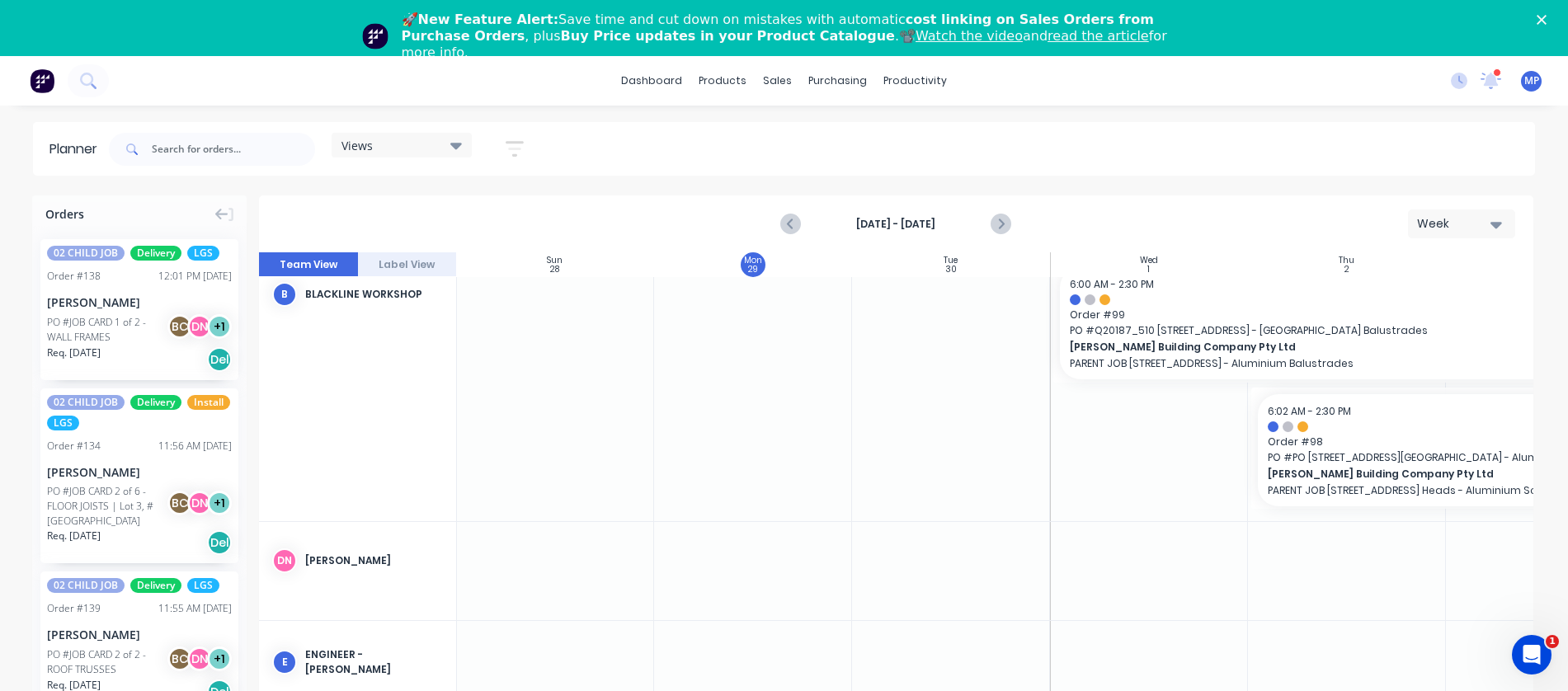
click at [459, 137] on icon at bounding box center [455, 145] width 12 height 18
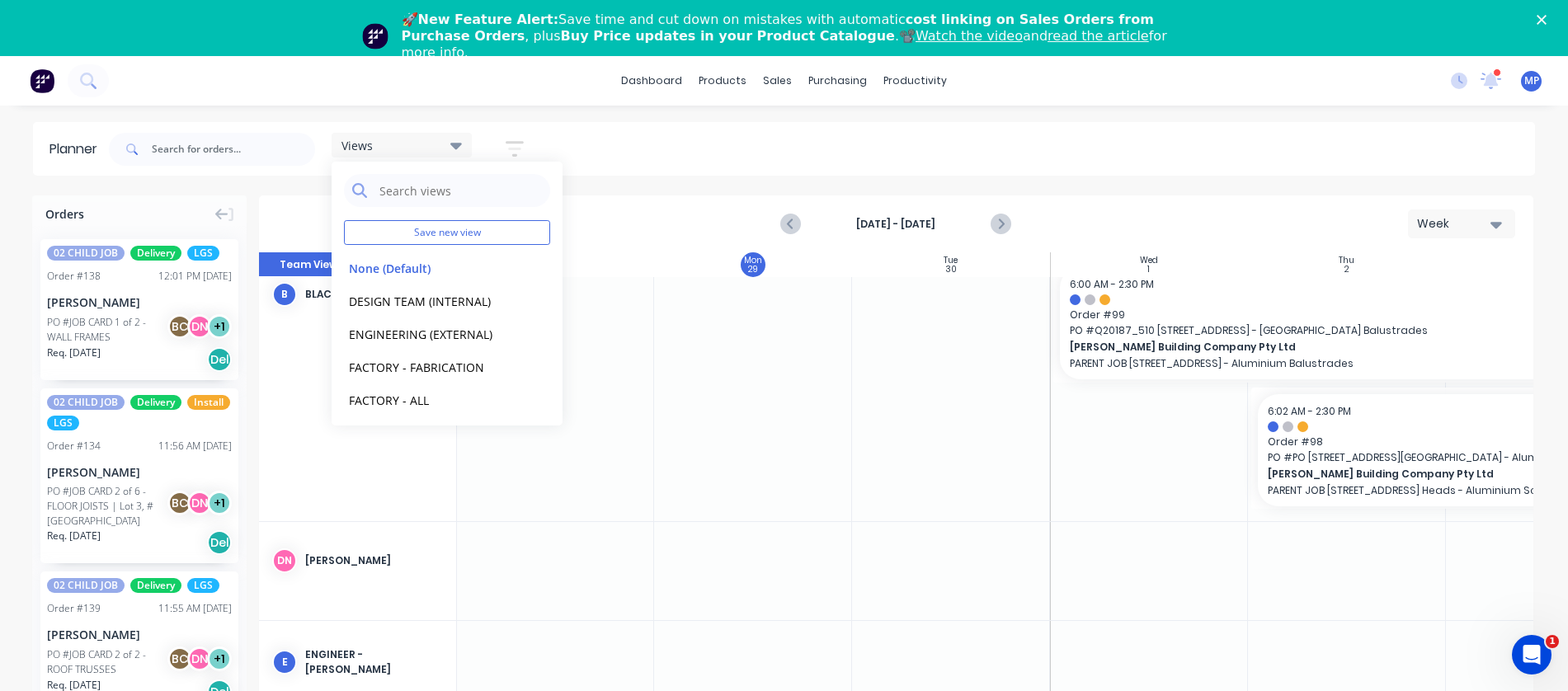
click at [523, 142] on icon "button" at bounding box center [515, 148] width 18 height 16
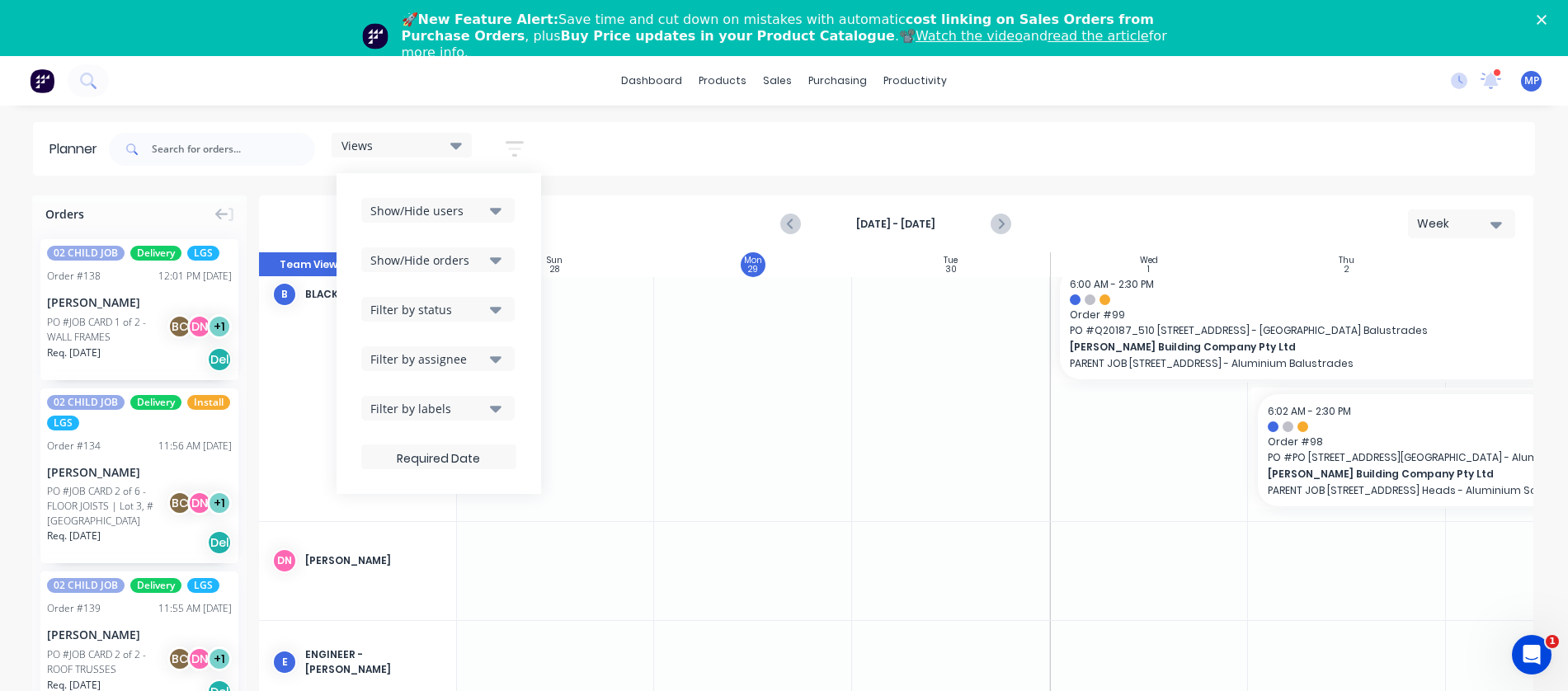
click at [500, 217] on icon "button" at bounding box center [496, 211] width 12 height 18
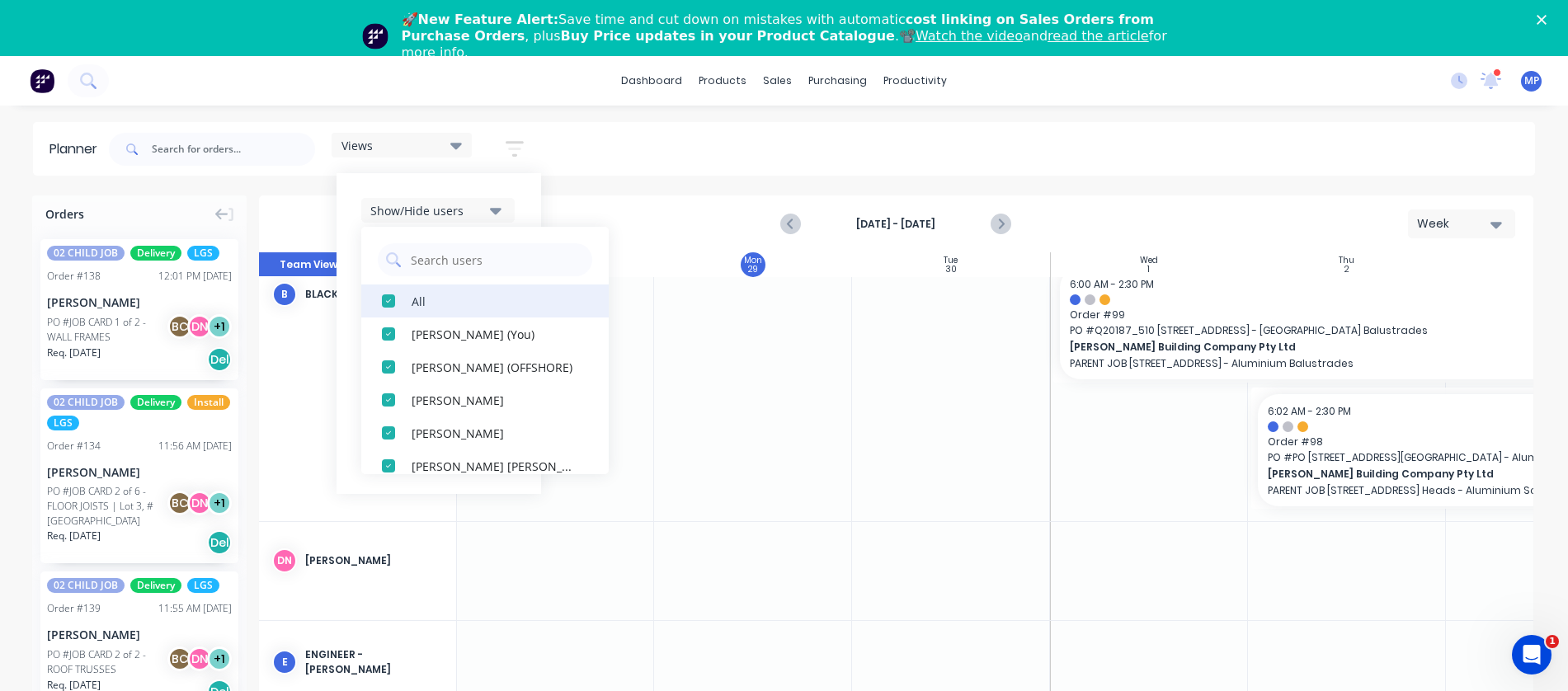
click at [436, 305] on div "All" at bounding box center [494, 301] width 165 height 17
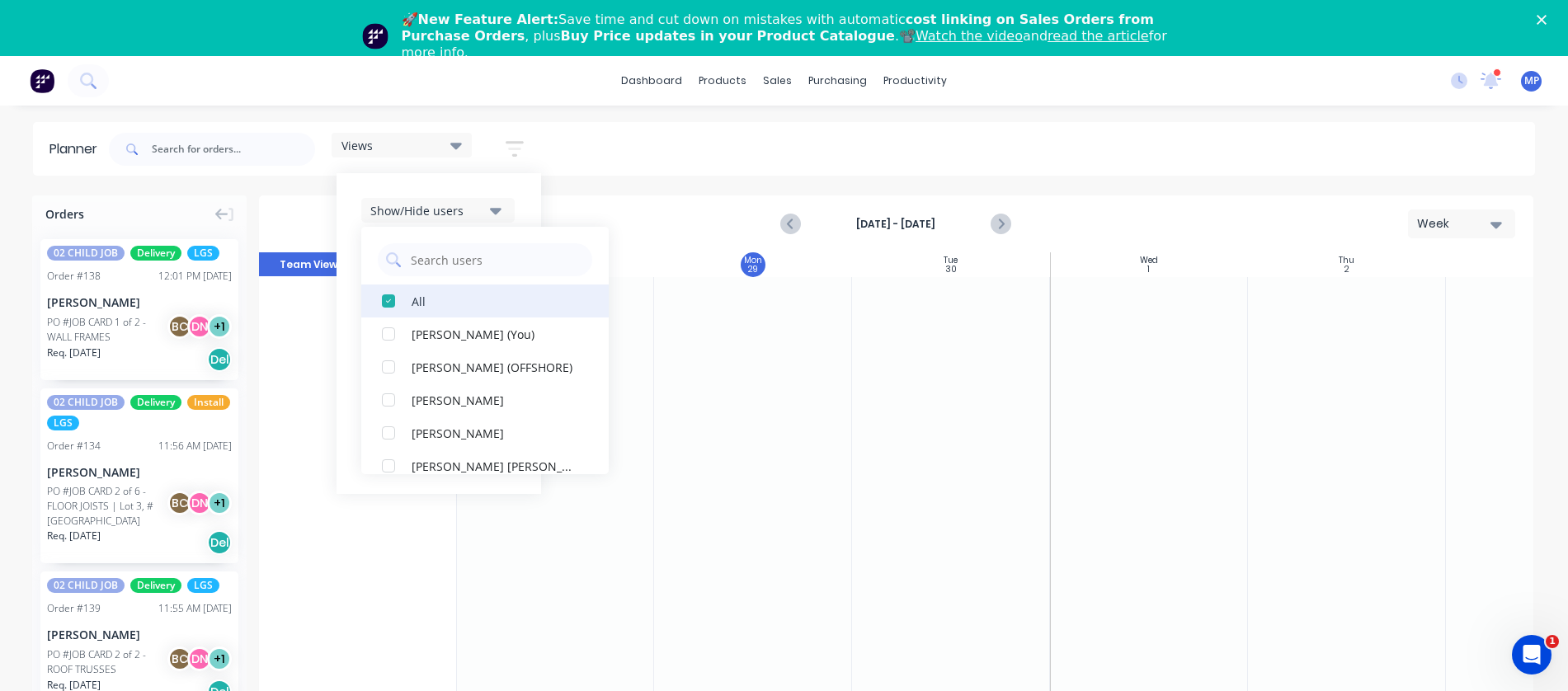
scroll to position [0, 1]
click at [447, 332] on div "[PERSON_NAME] (You)" at bounding box center [494, 334] width 165 height 17
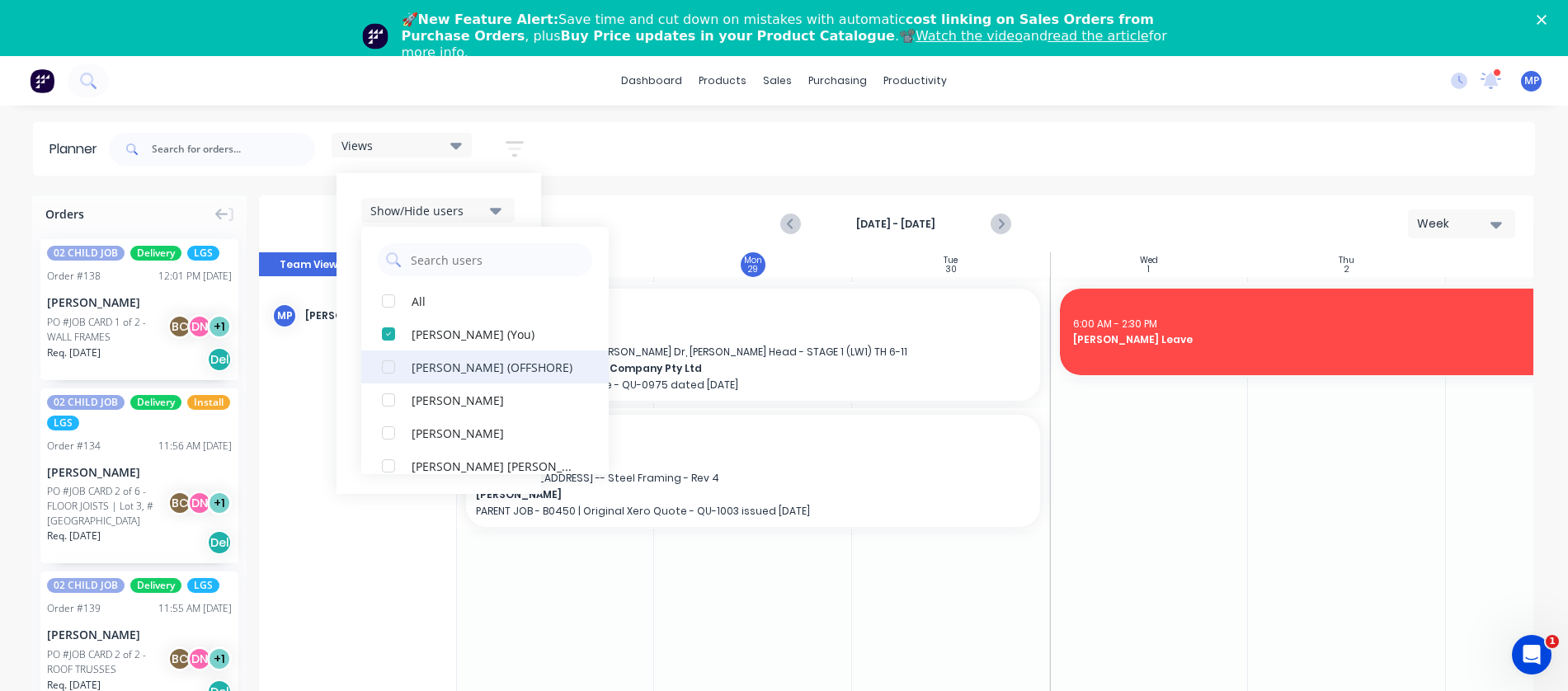
click at [447, 364] on div "[PERSON_NAME] (OFFSHORE)" at bounding box center [494, 367] width 165 height 17
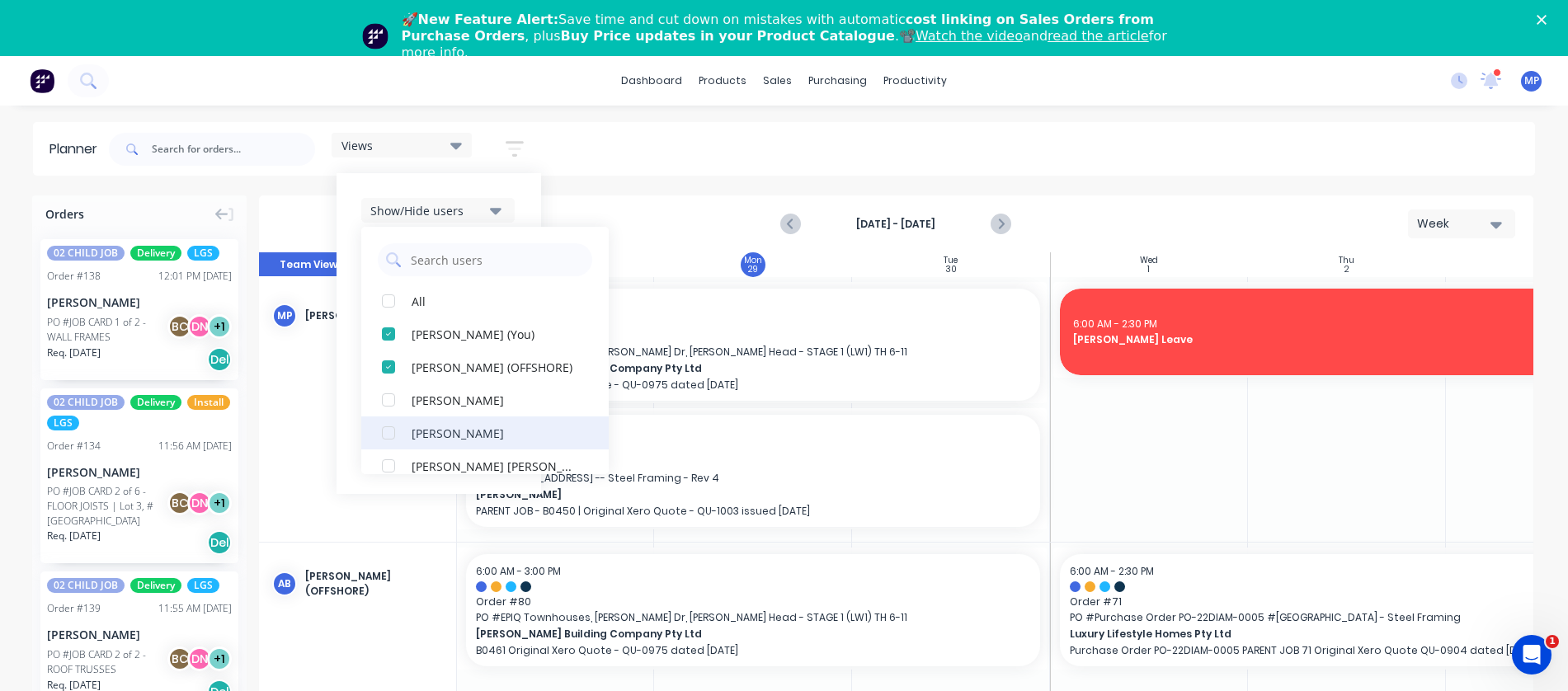
click at [452, 431] on div "[PERSON_NAME]" at bounding box center [494, 433] width 165 height 17
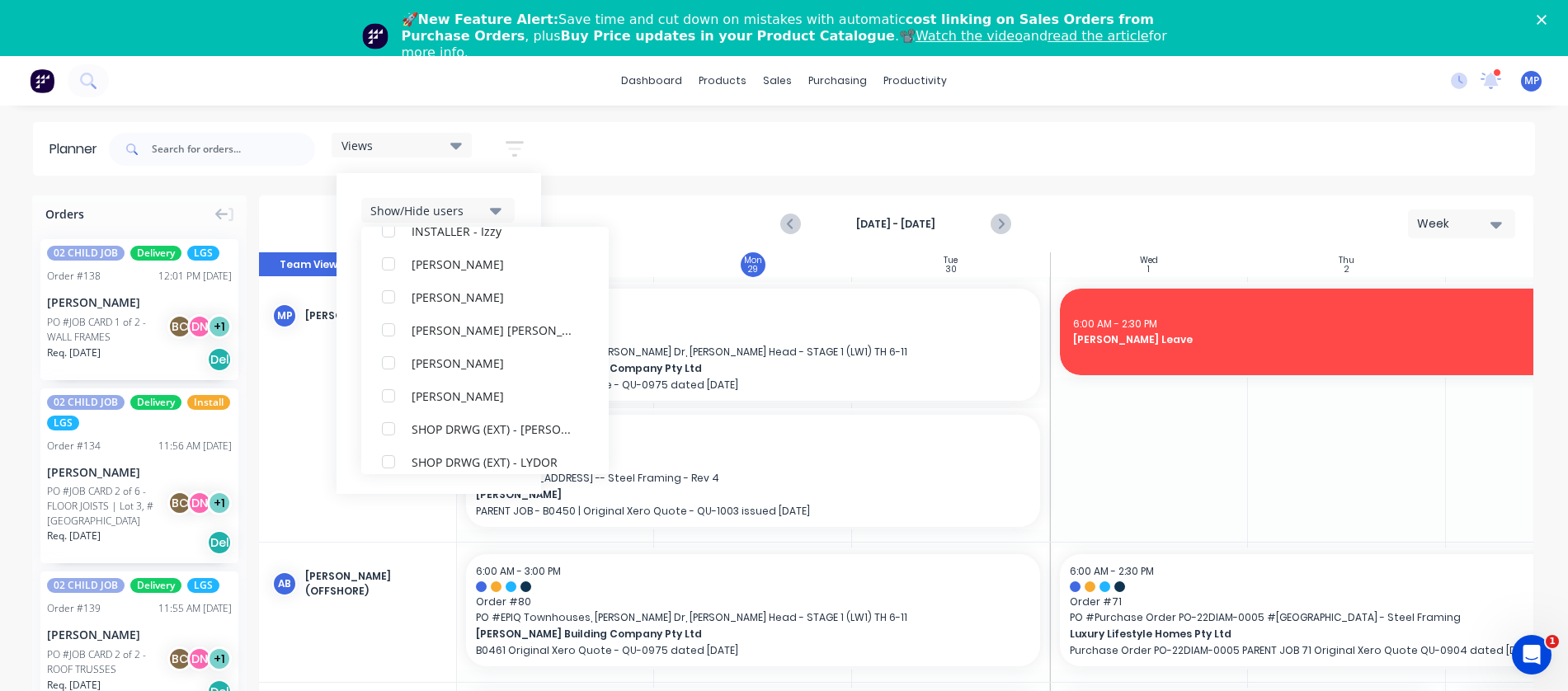
scroll to position [660, 0]
click at [476, 297] on div "[PERSON_NAME] [PERSON_NAME]" at bounding box center [494, 301] width 165 height 17
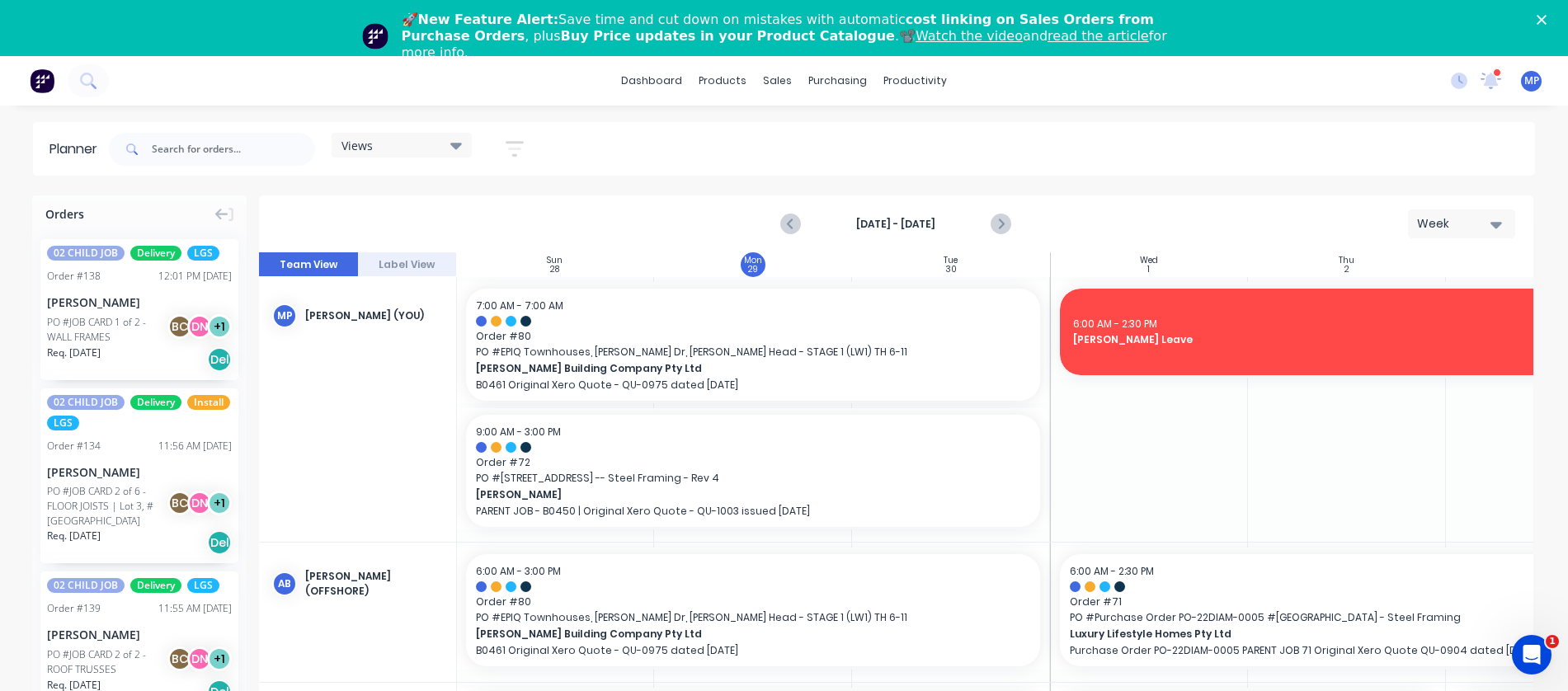
click at [1484, 226] on div "Week" at bounding box center [1454, 224] width 76 height 17
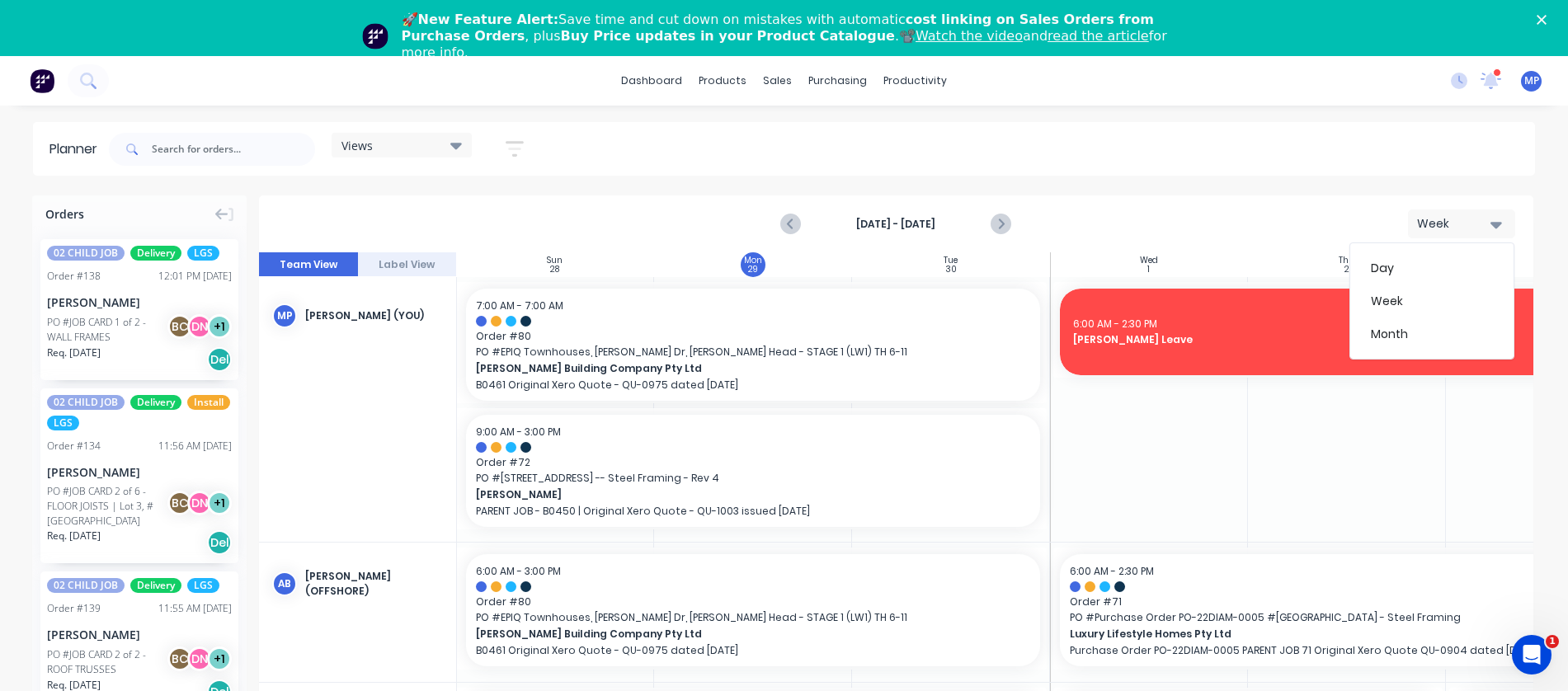
click at [1232, 179] on div "Planner Views Save new view None (Default) edit DESIGN TEAM (INTERNAL) edit ENG…" at bounding box center [784, 433] width 1568 height 624
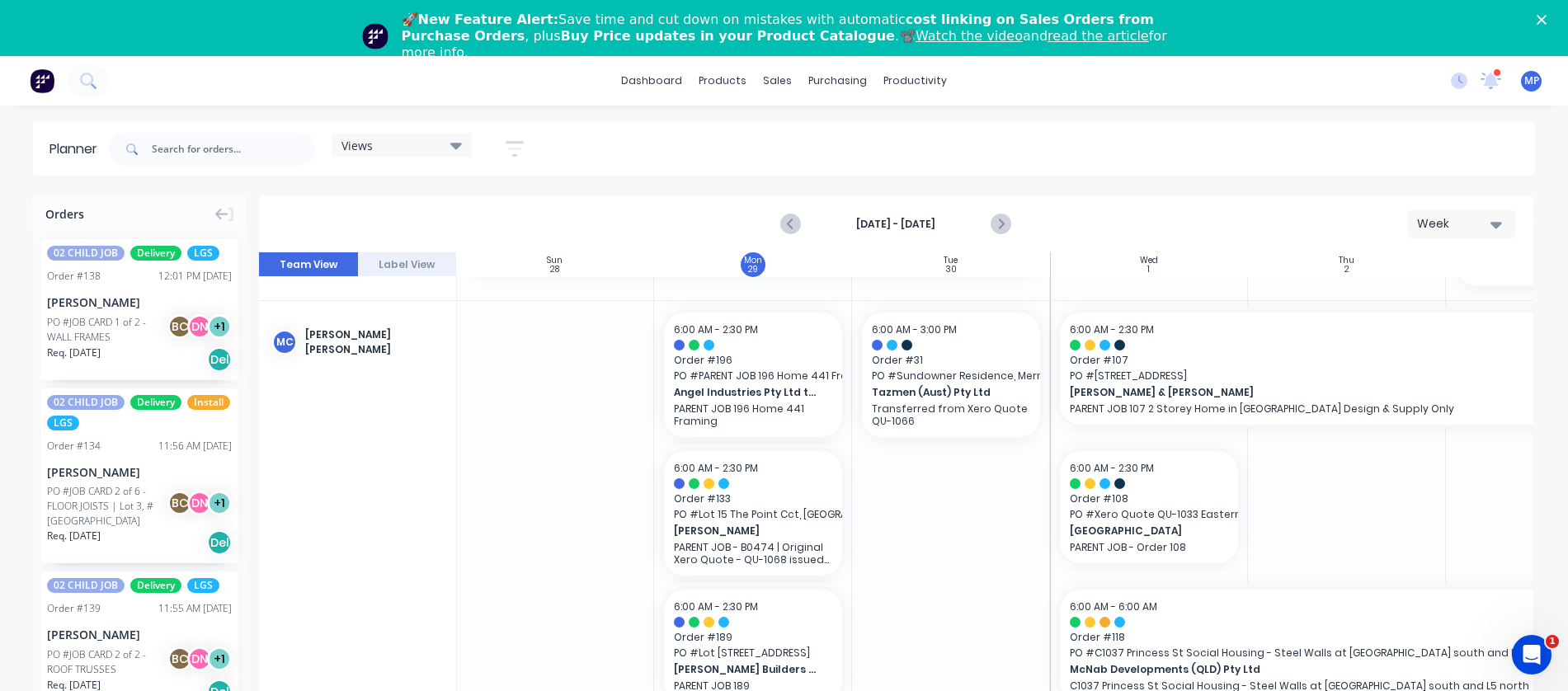
scroll to position [56, 0]
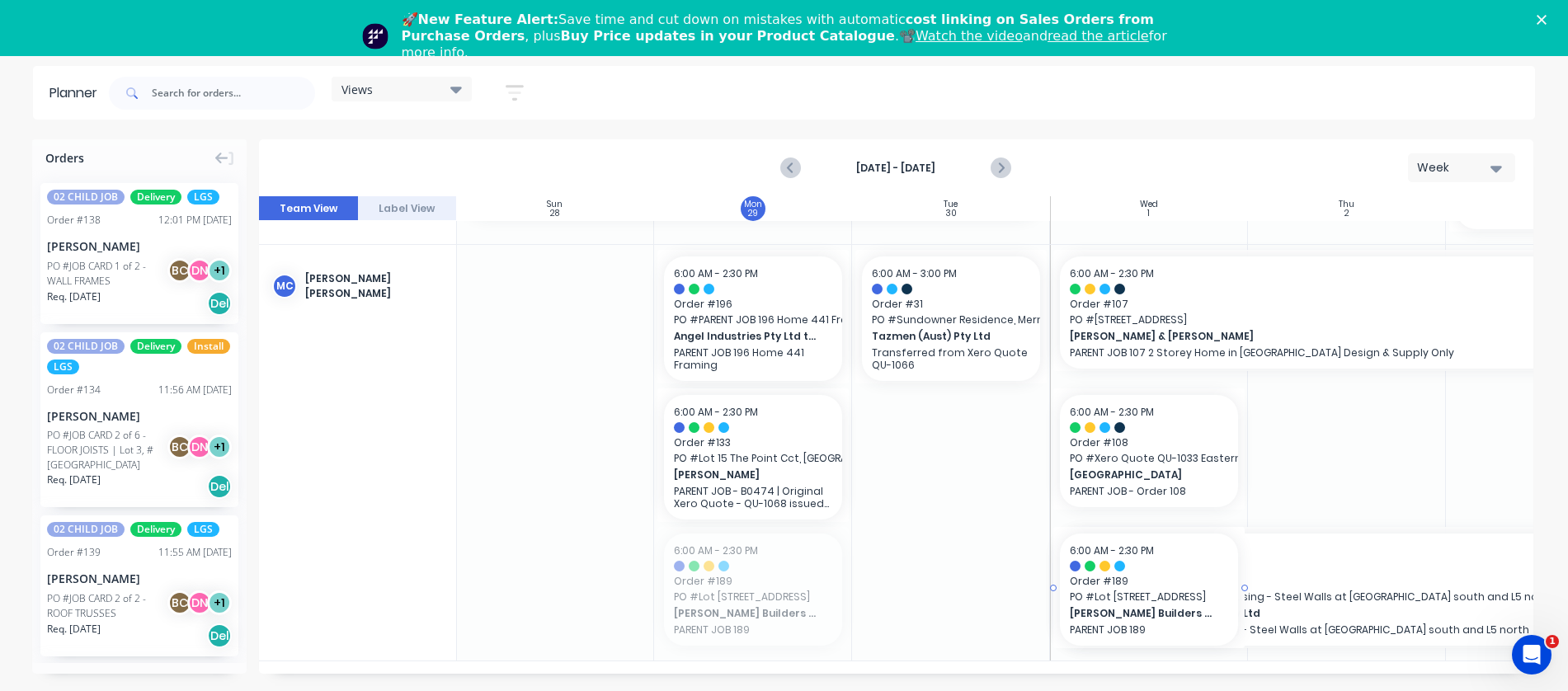
drag, startPoint x: 726, startPoint y: 577, endPoint x: 1133, endPoint y: 547, distance: 408.1
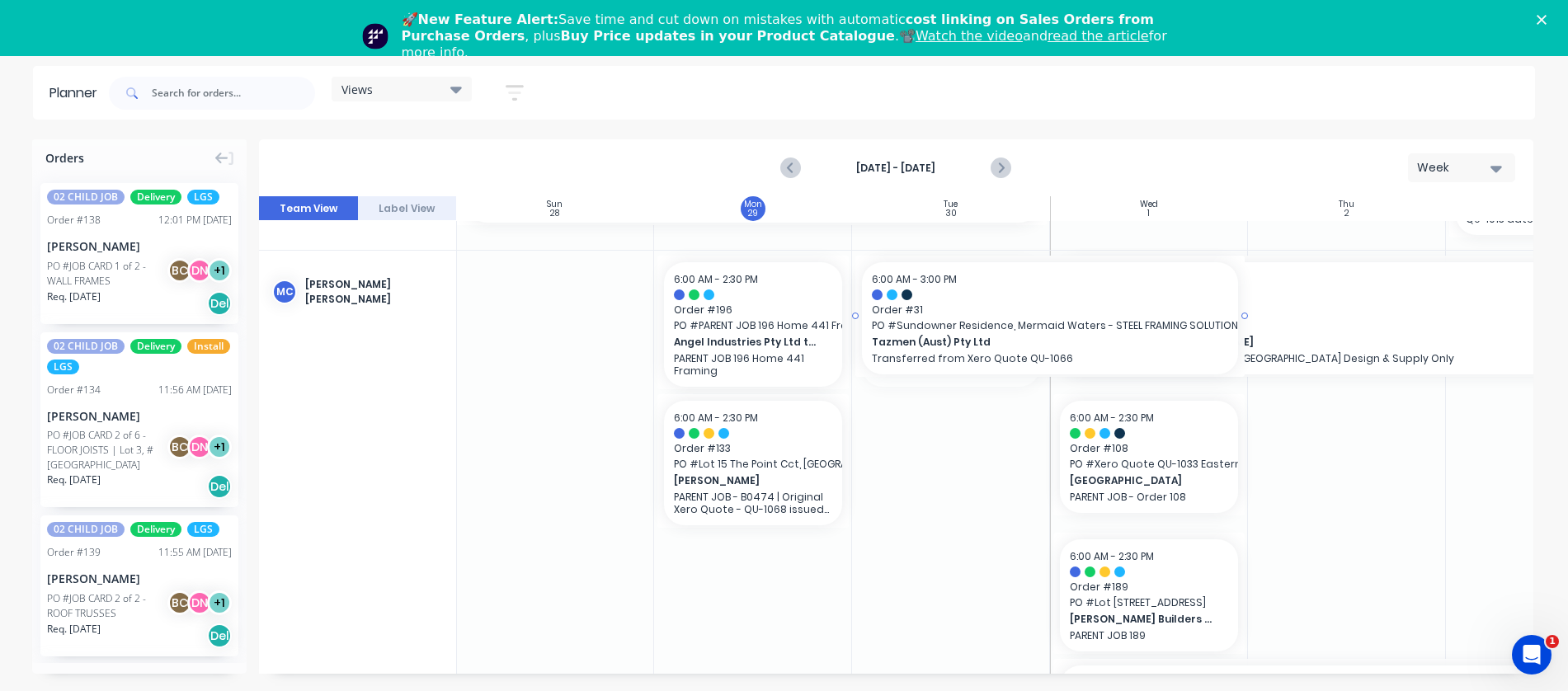
drag, startPoint x: 1047, startPoint y: 324, endPoint x: 1163, endPoint y: 315, distance: 116.3
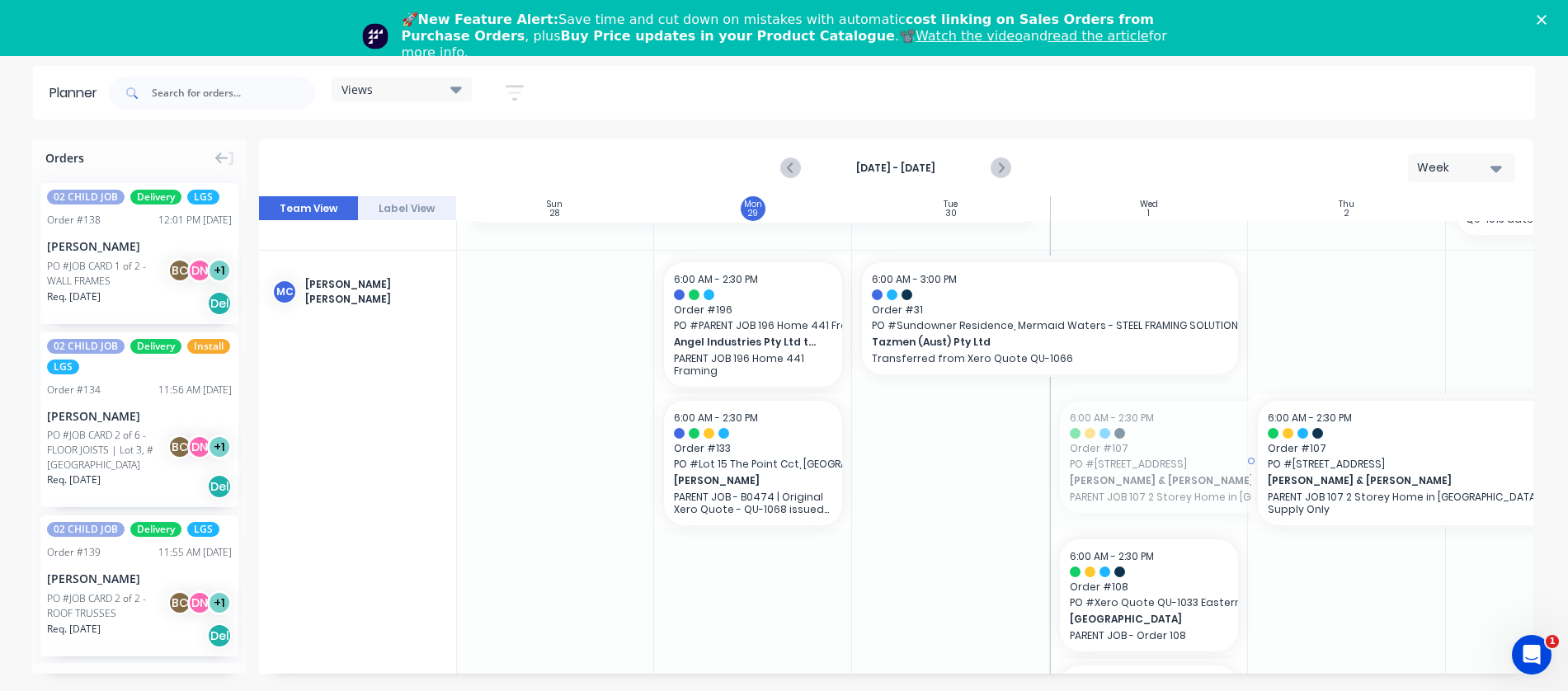
drag, startPoint x: 1054, startPoint y: 455, endPoint x: 1290, endPoint y: 445, distance: 236.2
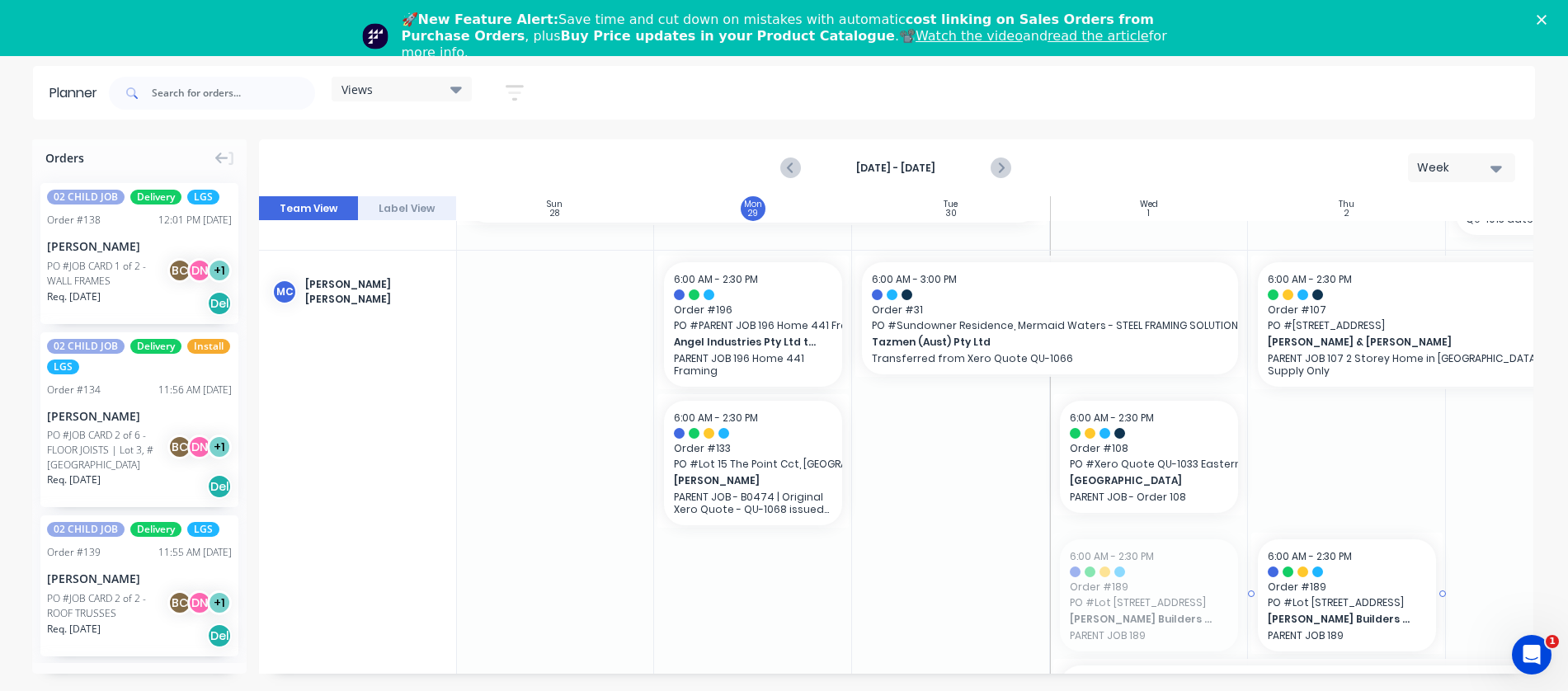
drag, startPoint x: 1116, startPoint y: 609, endPoint x: 1339, endPoint y: 425, distance: 289.1
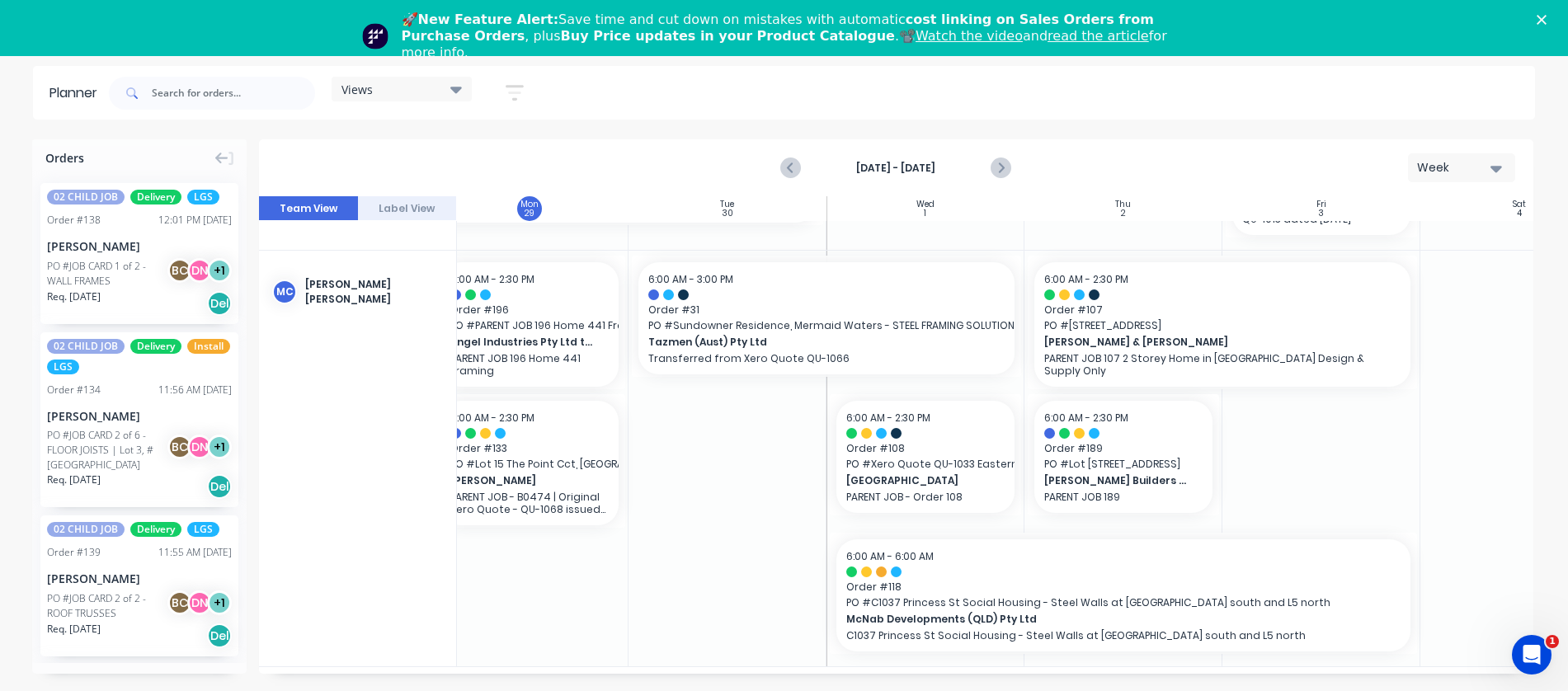
scroll to position [540, 225]
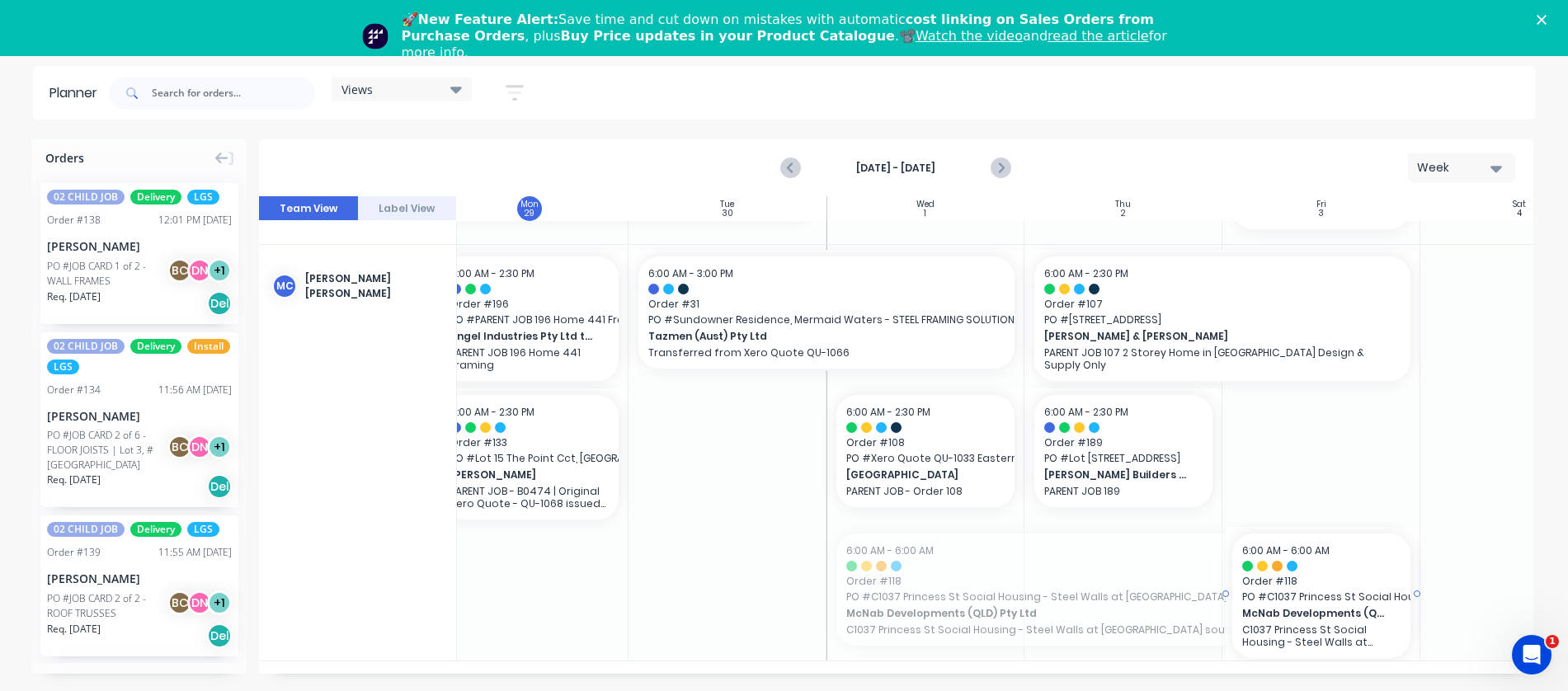
drag, startPoint x: 831, startPoint y: 579, endPoint x: 1260, endPoint y: 581, distance: 429.0
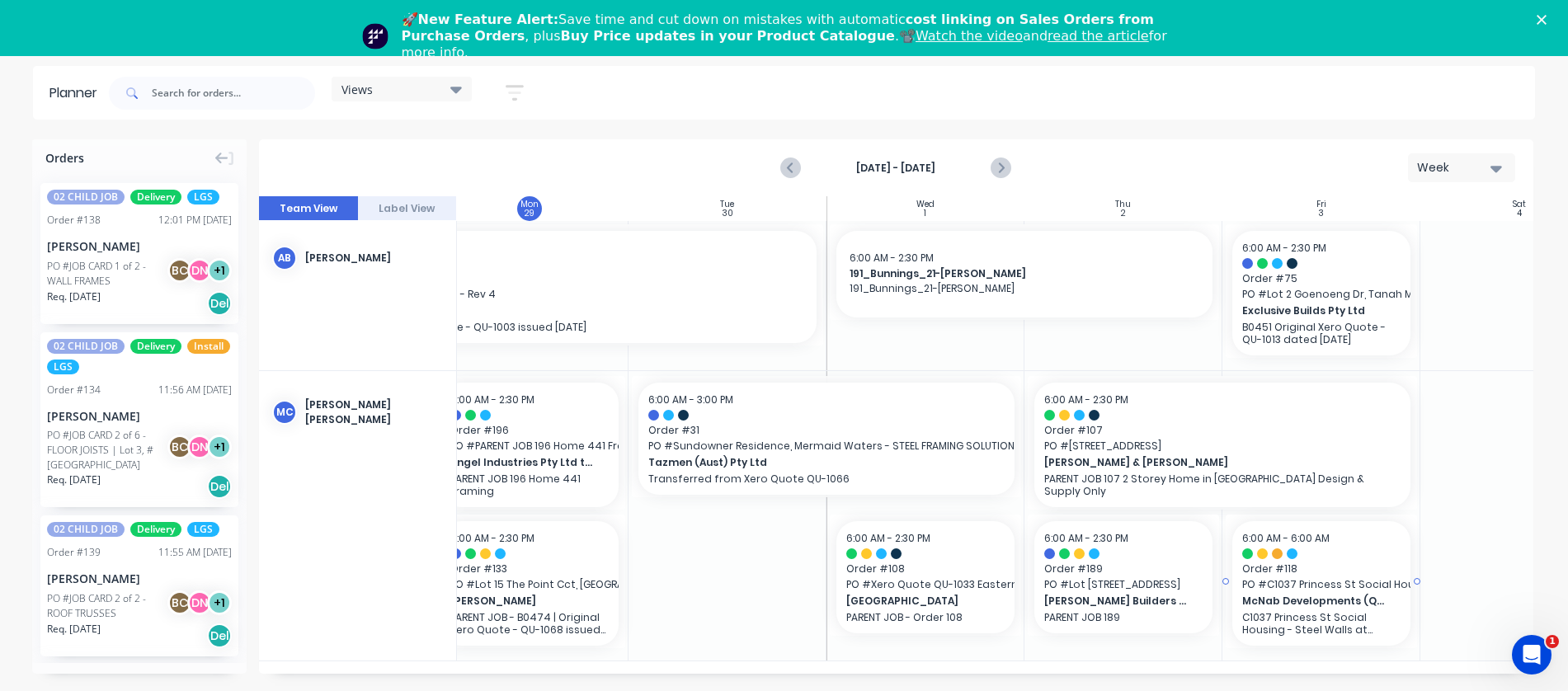
scroll to position [401, 225]
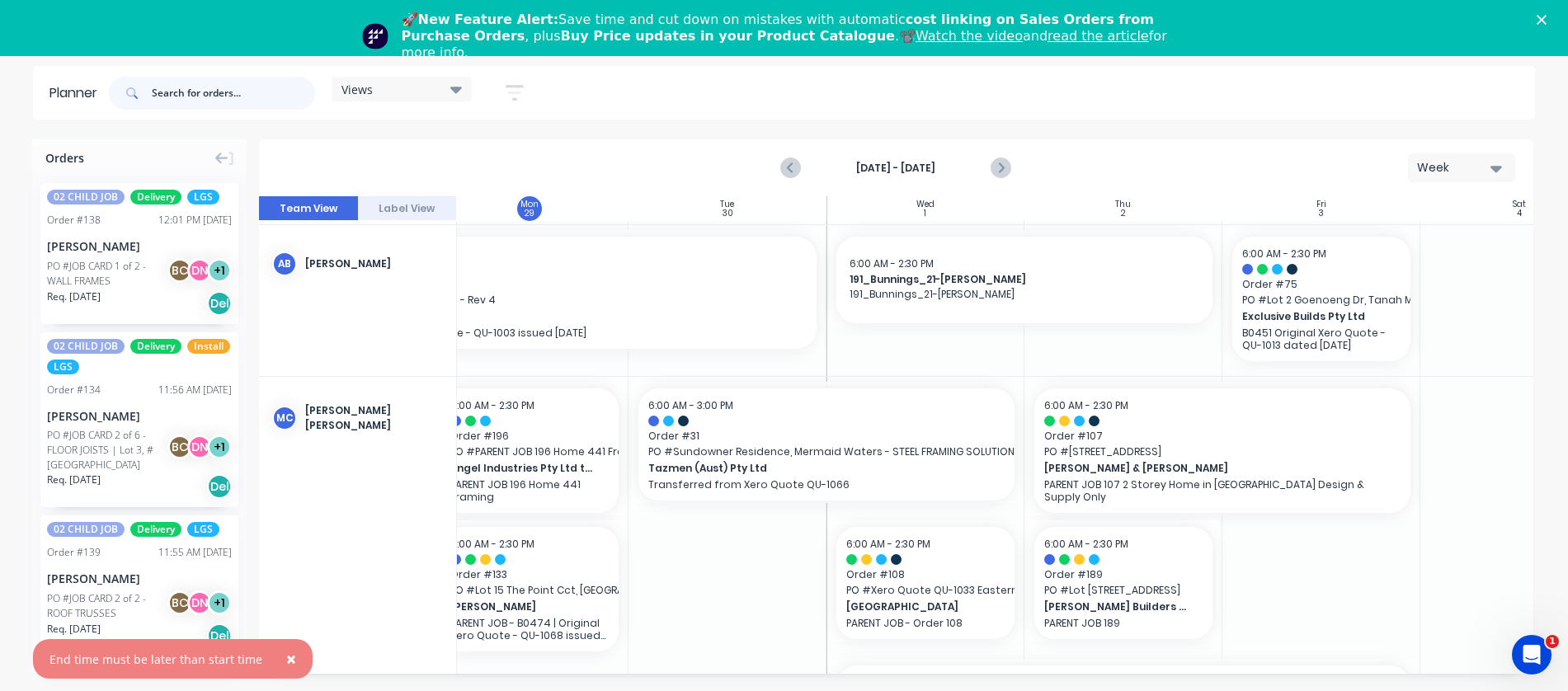
click at [171, 94] on input "text" at bounding box center [234, 93] width 163 height 33
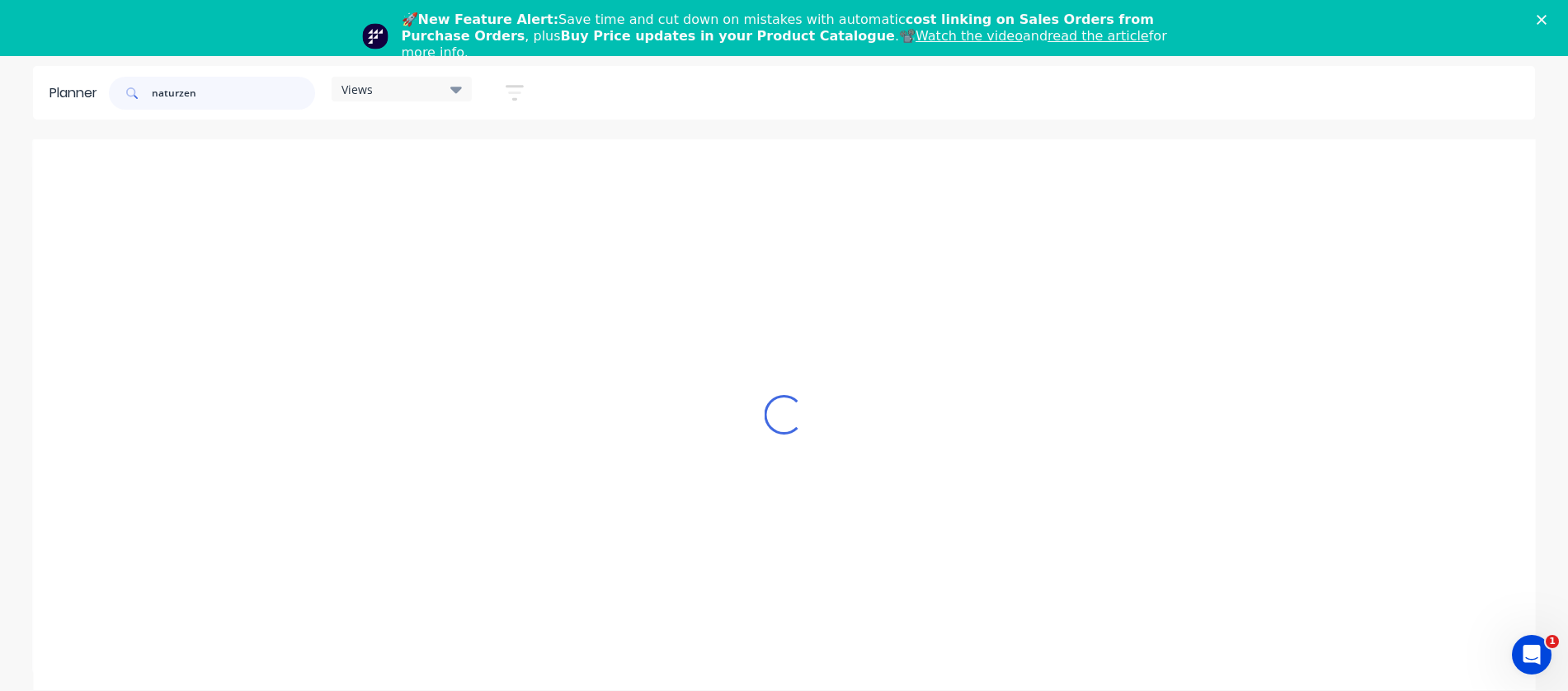
scroll to position [0, 225]
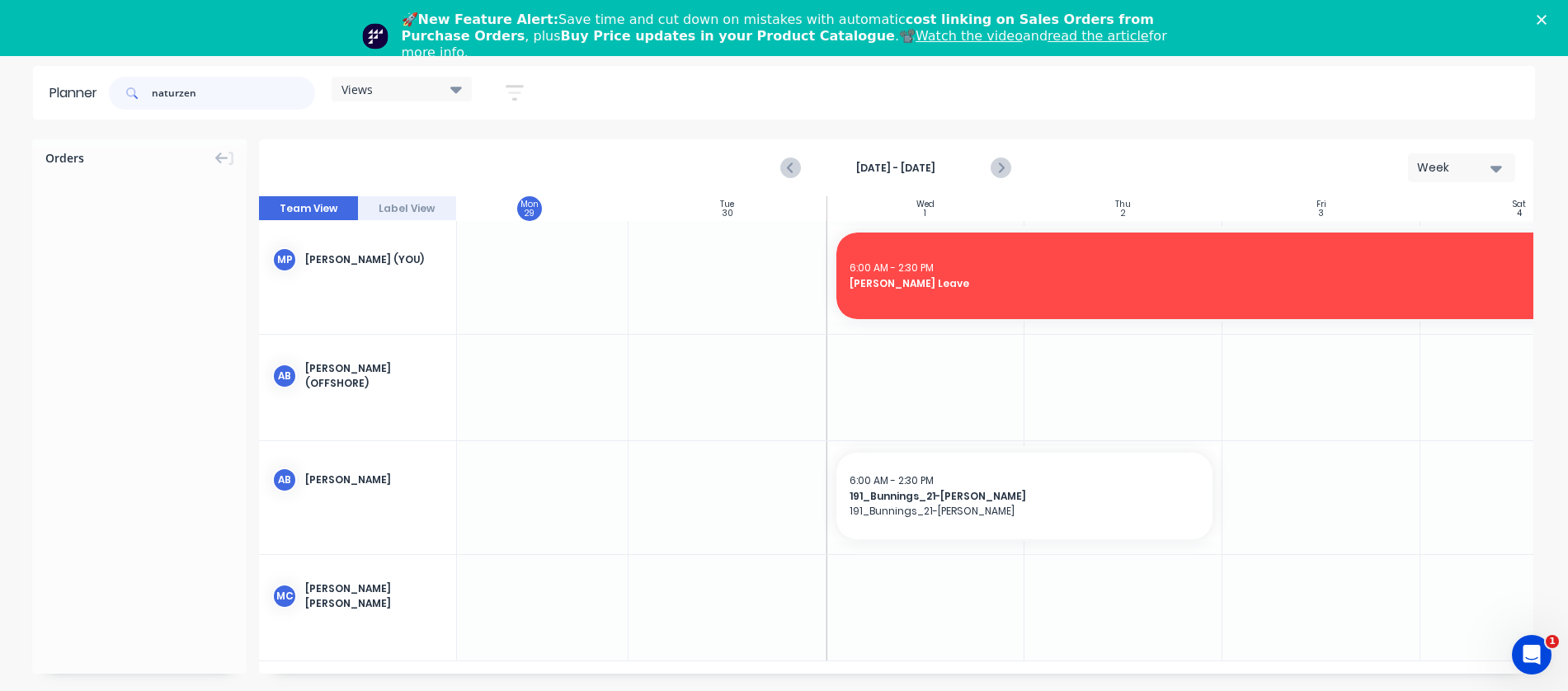
click at [214, 94] on input "naturzen" at bounding box center [234, 93] width 163 height 33
drag, startPoint x: 217, startPoint y: 95, endPoint x: 136, endPoint y: 96, distance: 81.0
click at [136, 96] on div "naturzen" at bounding box center [212, 93] width 206 height 33
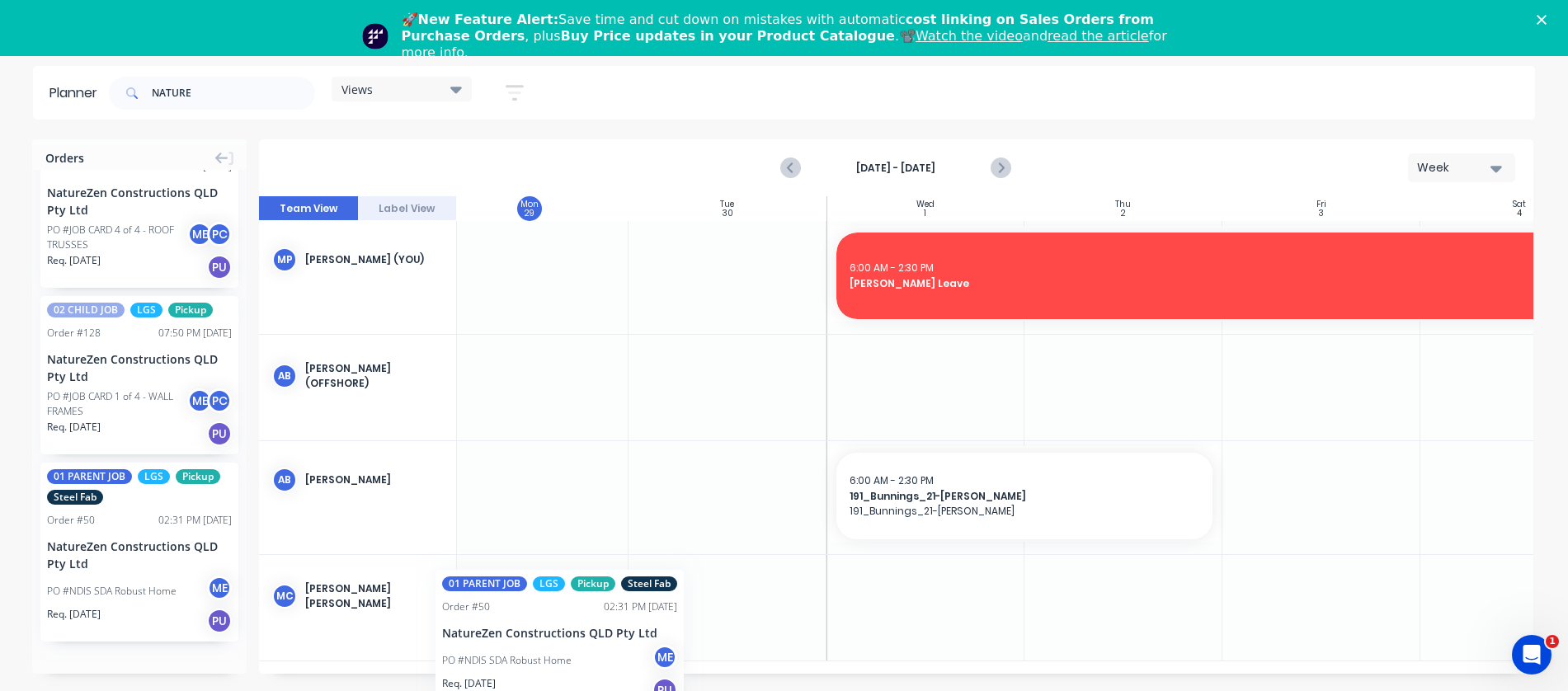
scroll to position [0, 216]
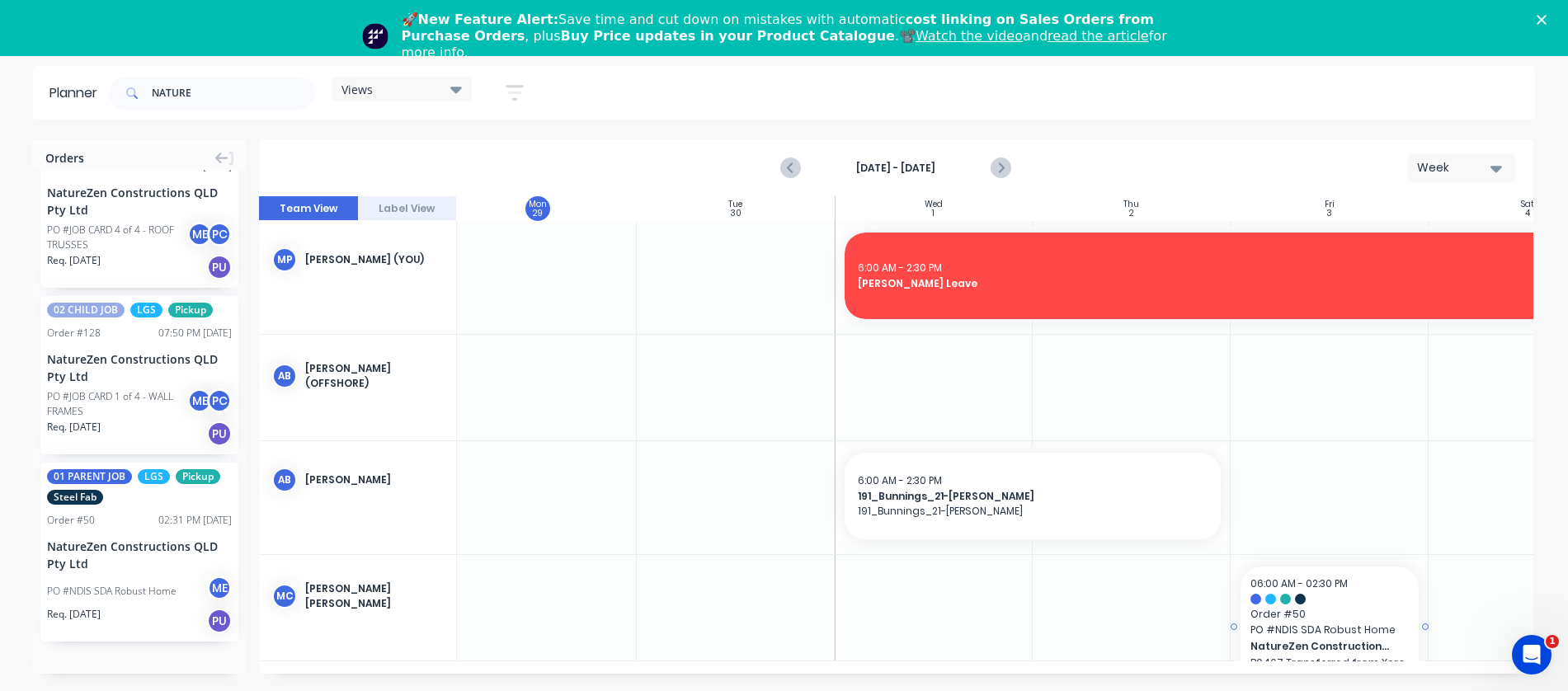
drag, startPoint x: 79, startPoint y: 545, endPoint x: 1255, endPoint y: 578, distance: 1176.5
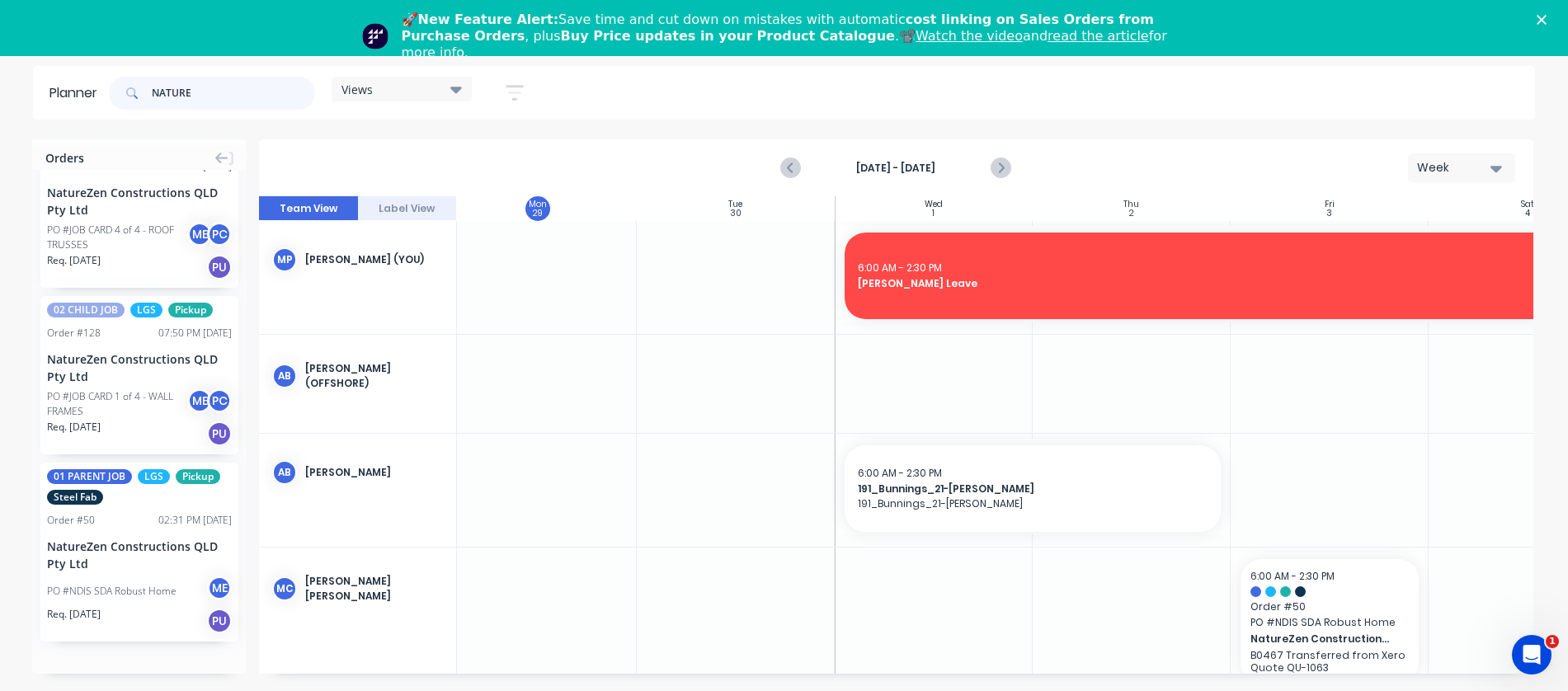
click at [209, 100] on input "NATURE" at bounding box center [234, 93] width 163 height 33
type input "N"
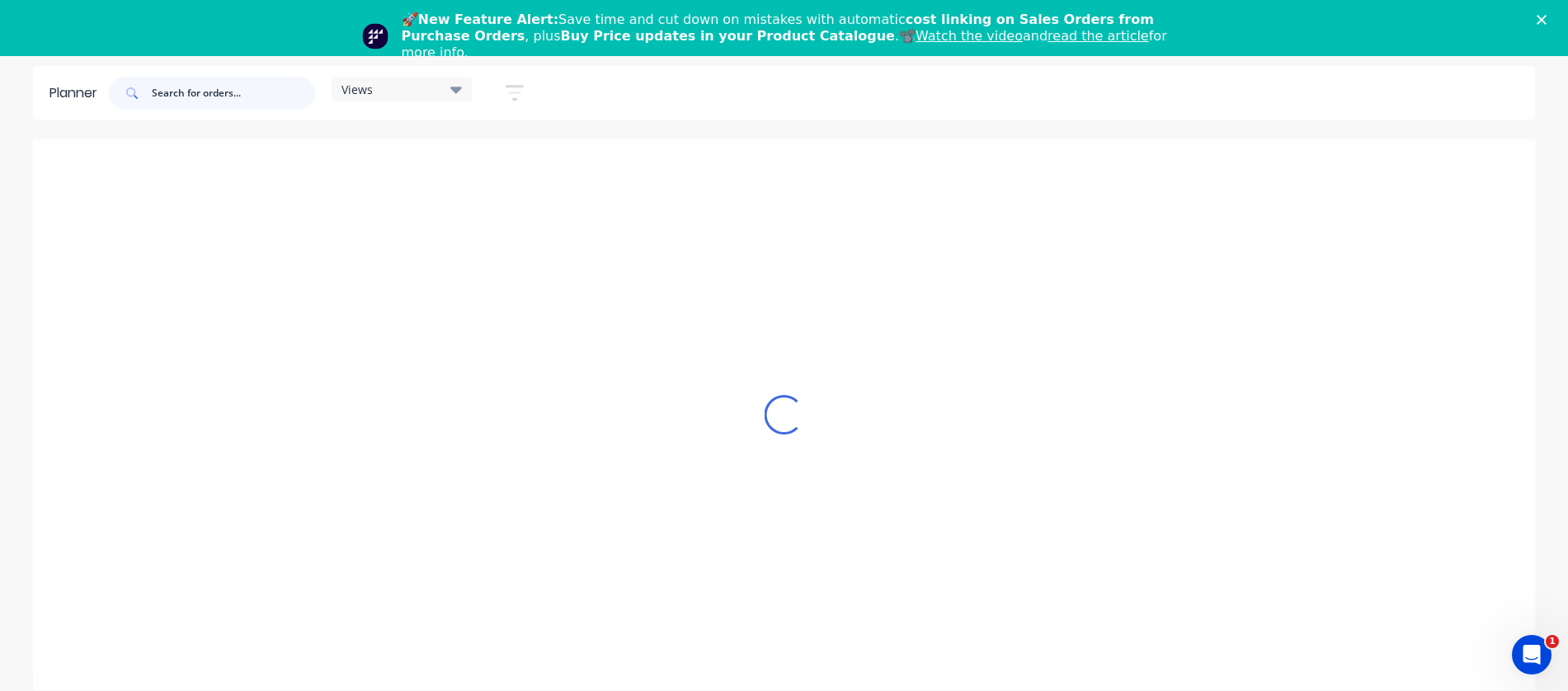
scroll to position [0, 0]
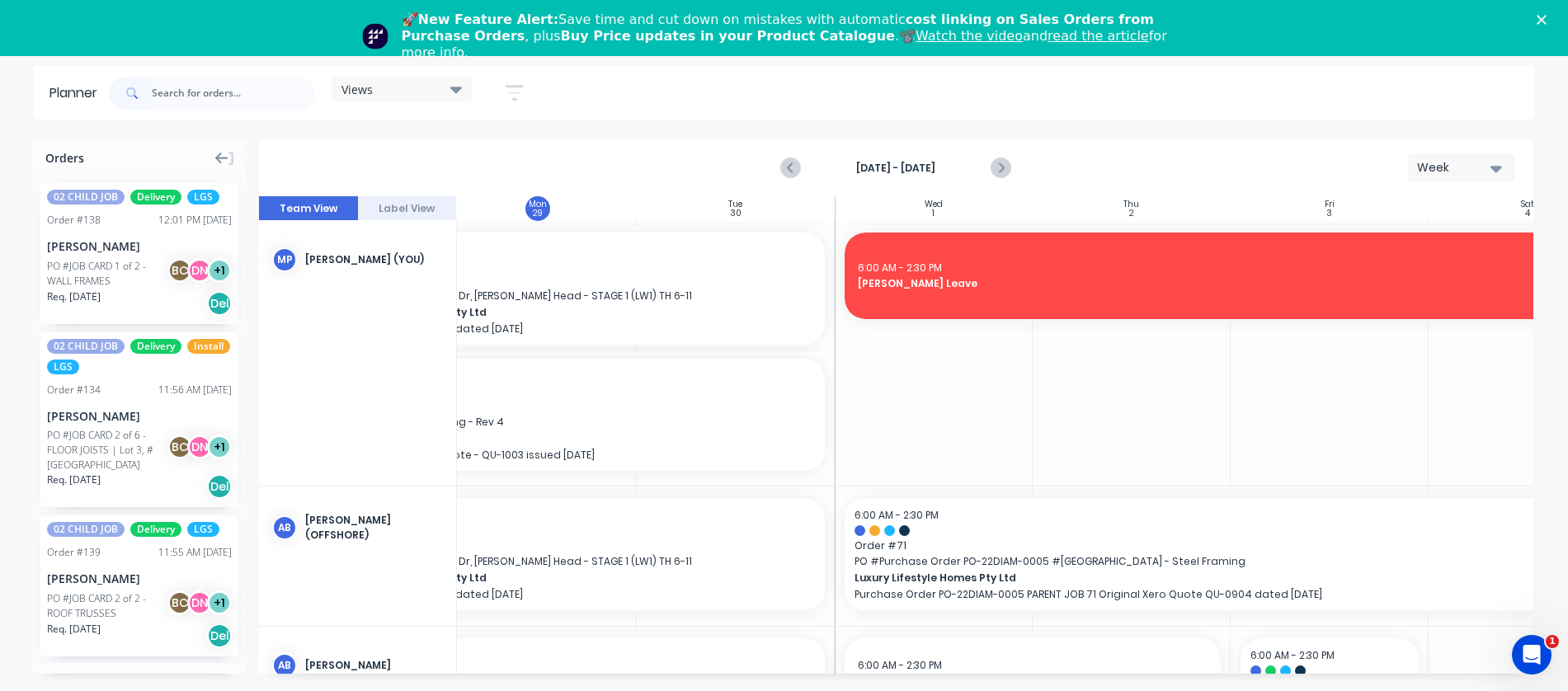
click at [222, 154] on icon at bounding box center [222, 159] width 13 height 15
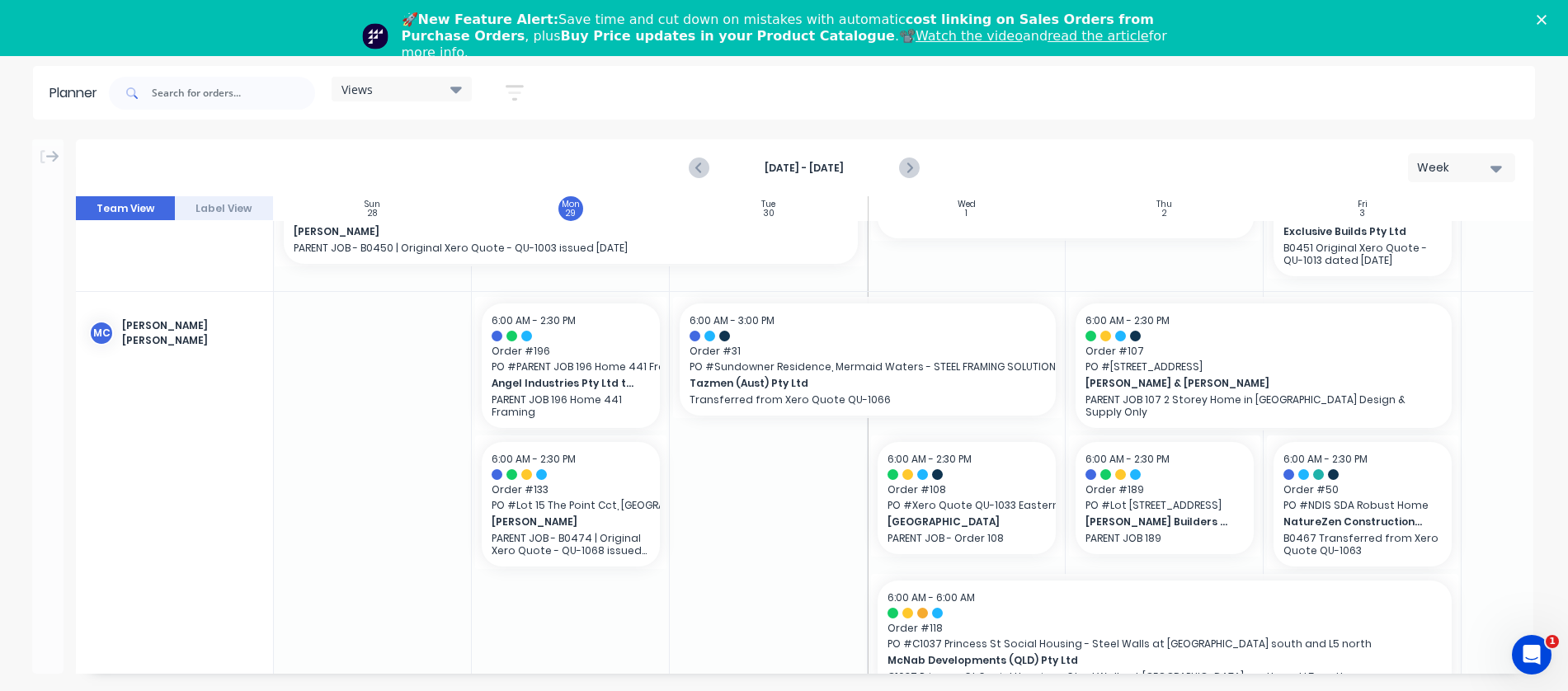
scroll to position [457, 0]
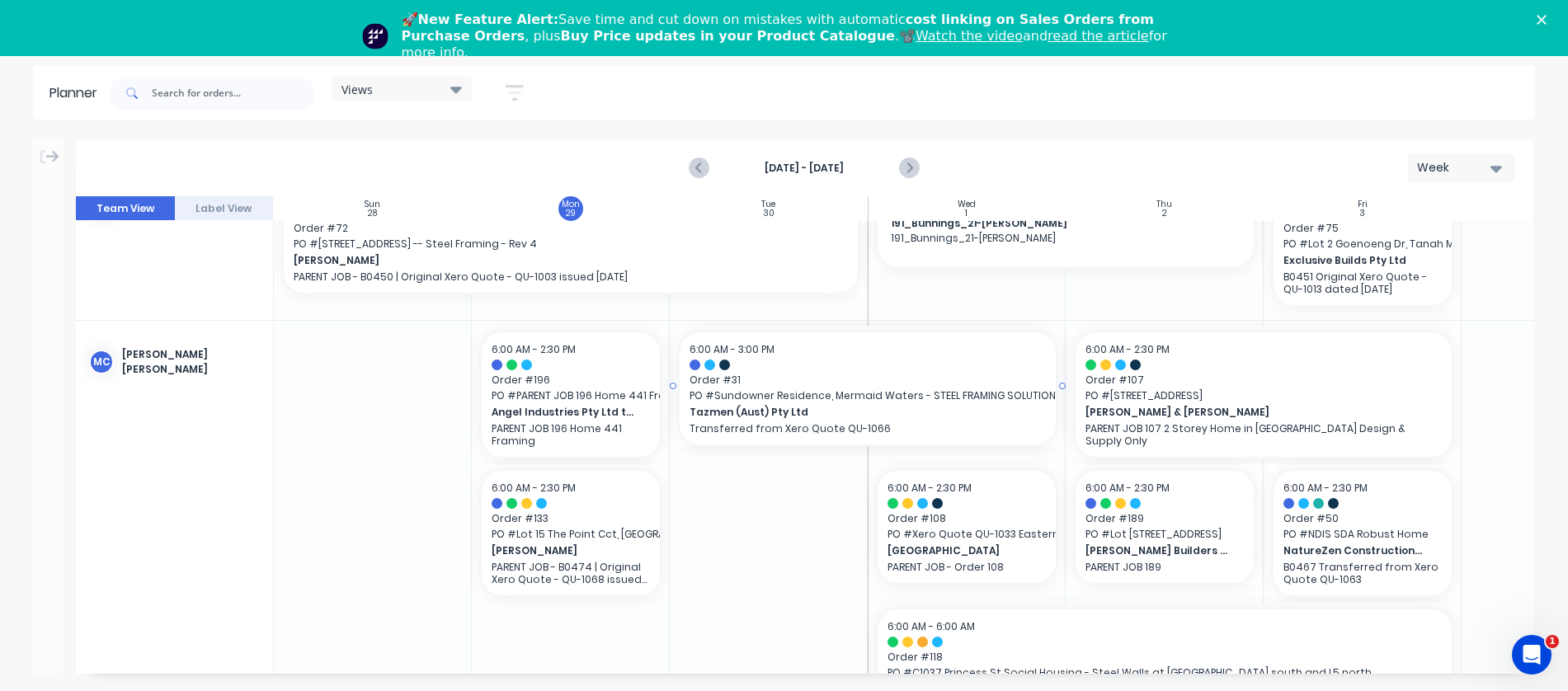
drag, startPoint x: 673, startPoint y: 383, endPoint x: 721, endPoint y: 382, distance: 48.0
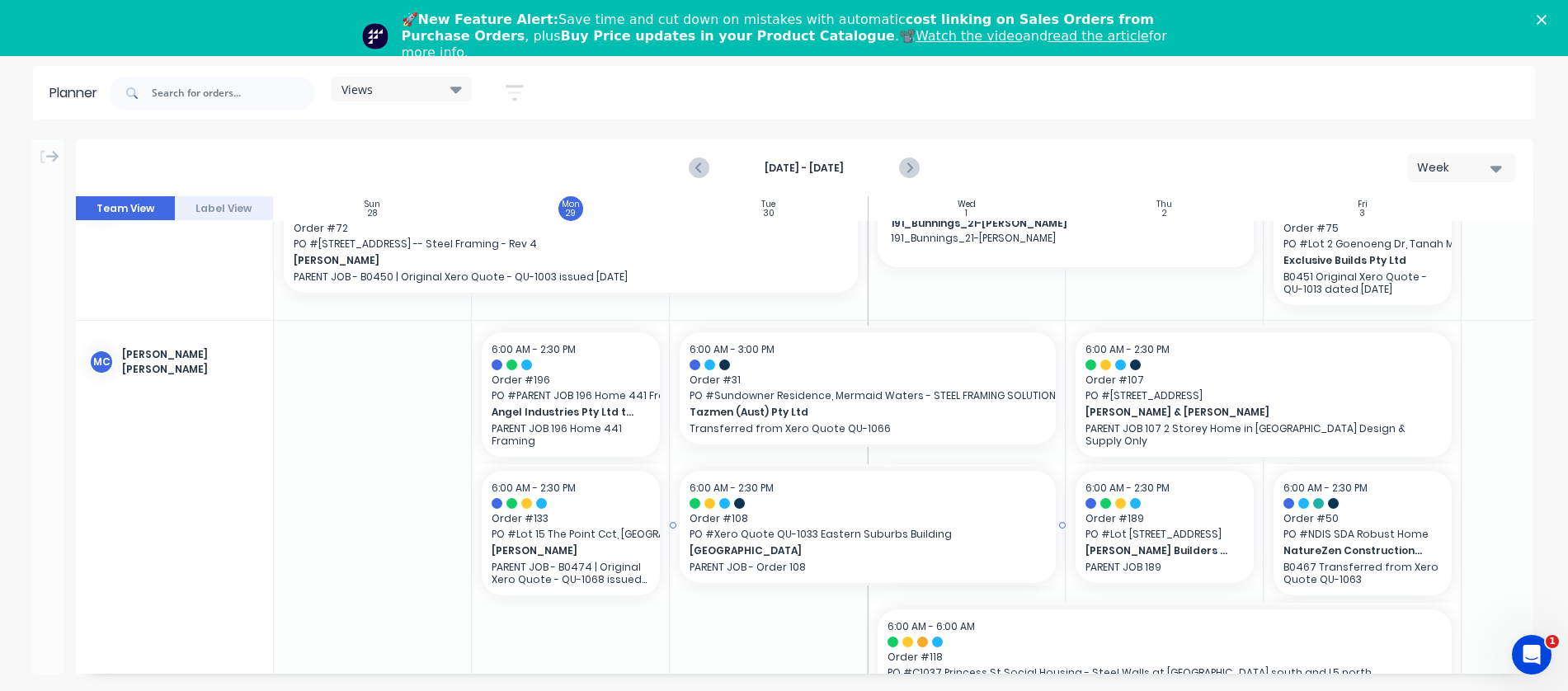
drag, startPoint x: 870, startPoint y: 527, endPoint x: 750, endPoint y: 524, distance: 120.0
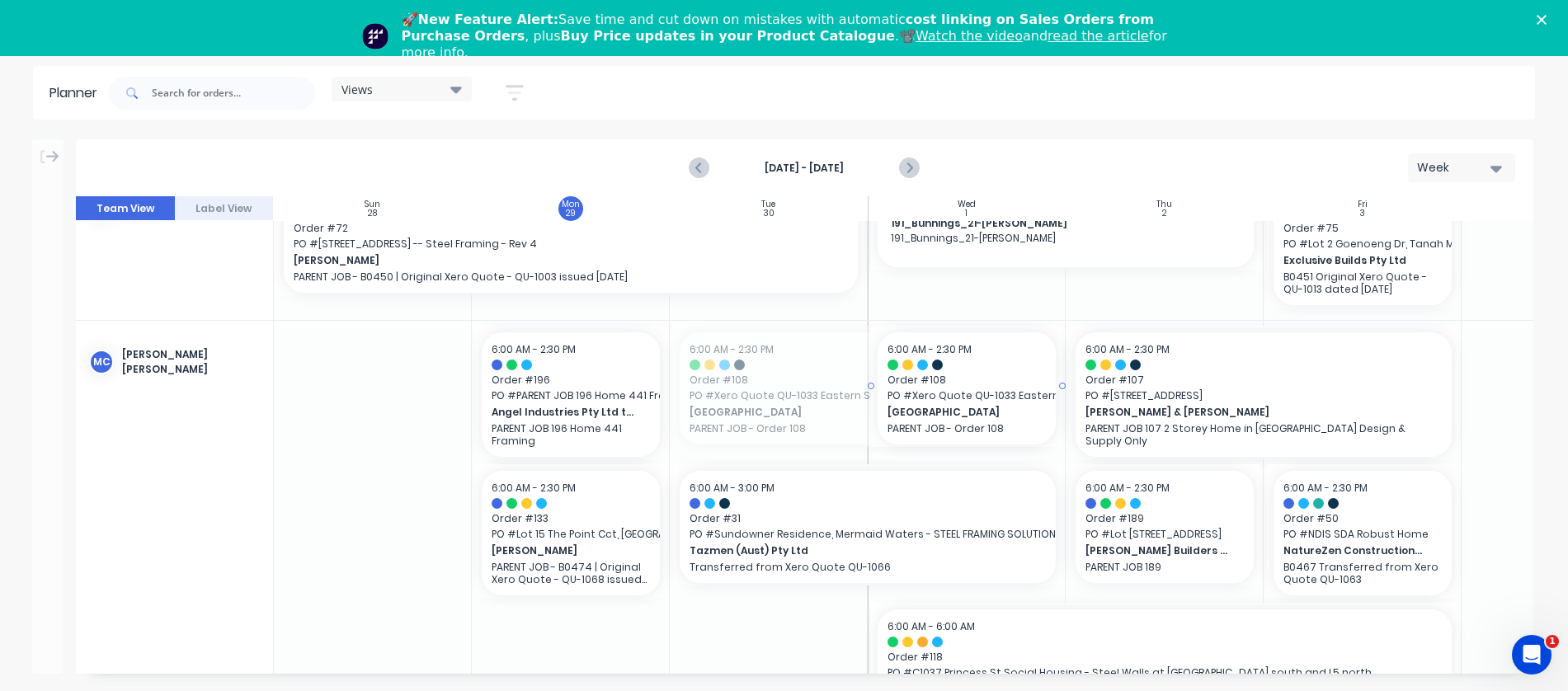
drag, startPoint x: 671, startPoint y: 385, endPoint x: 903, endPoint y: 369, distance: 232.6
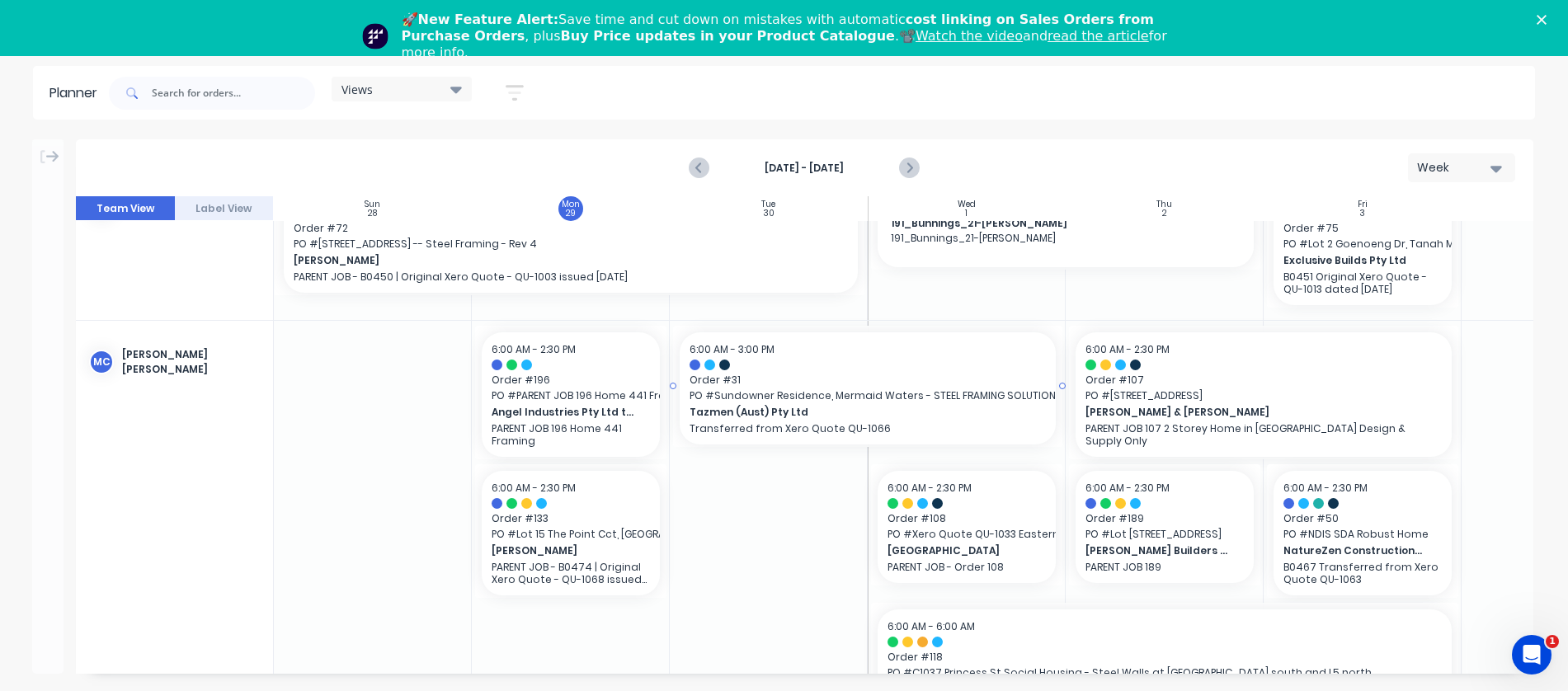
scroll to position [540, 0]
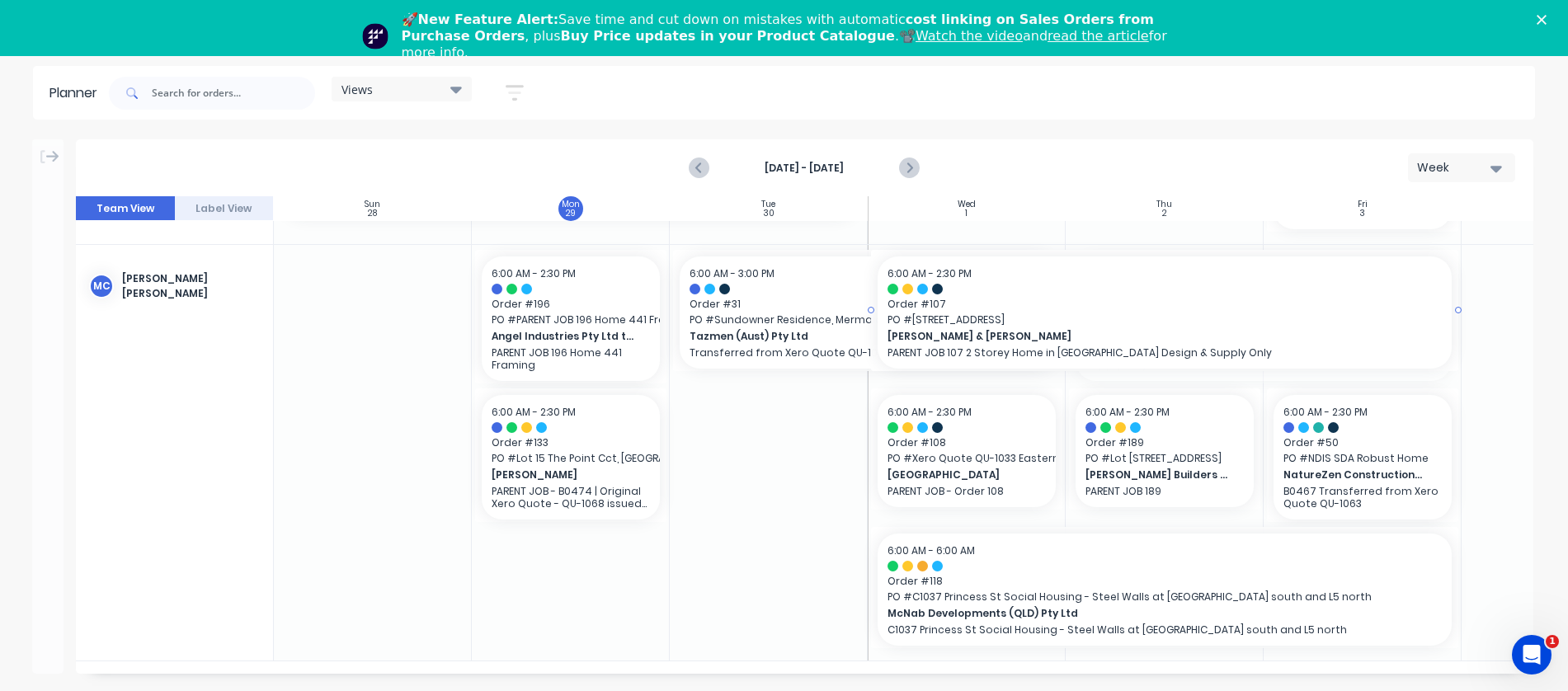
drag, startPoint x: 1069, startPoint y: 302, endPoint x: 970, endPoint y: 305, distance: 99.0
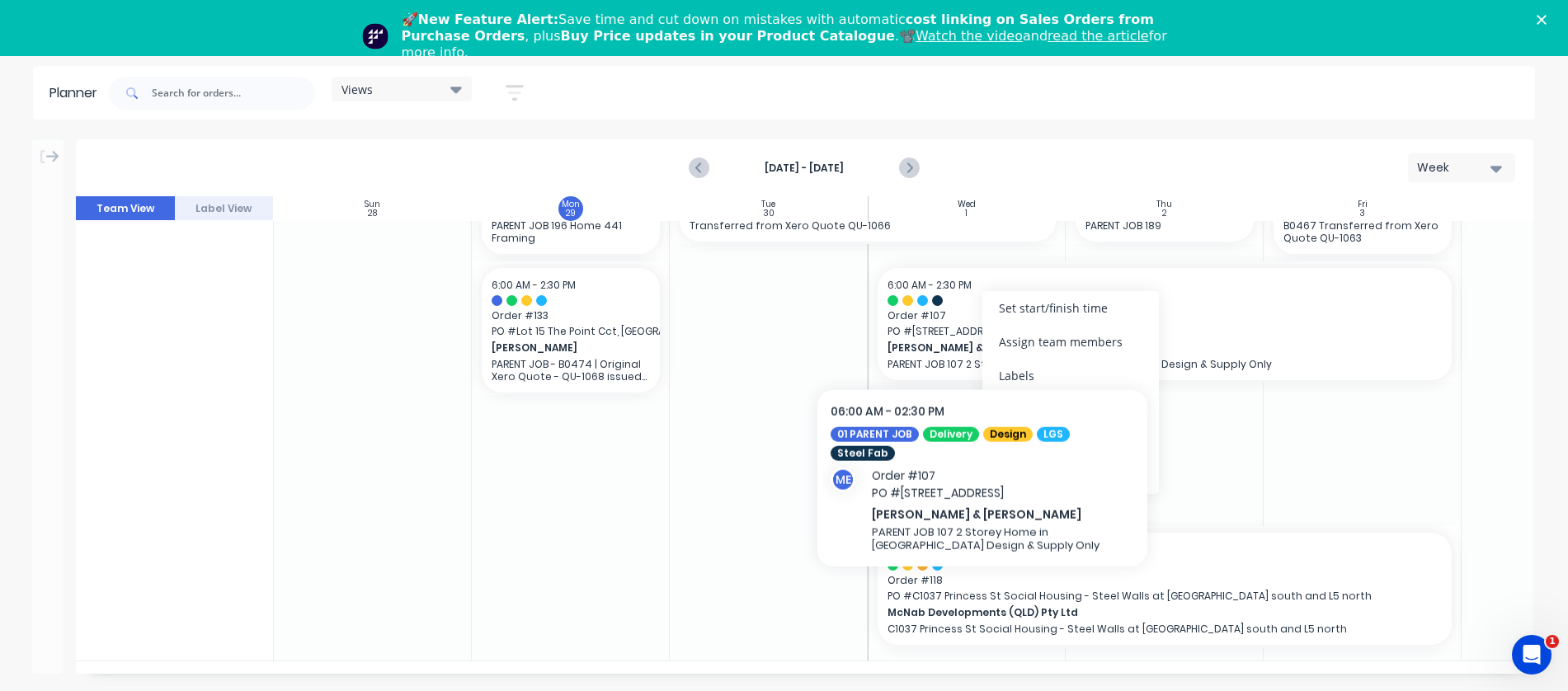
scroll to position [654, 0]
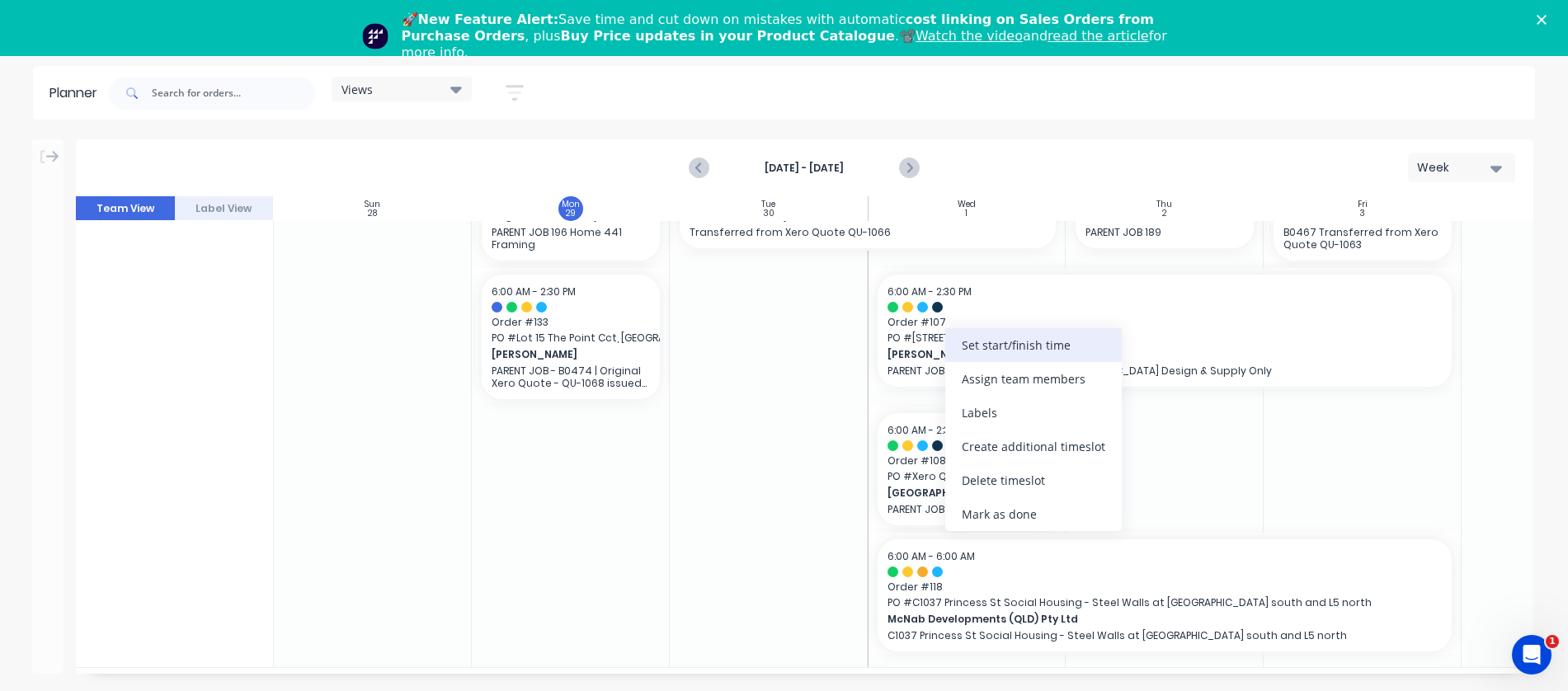
click at [976, 345] on div "Set start/finish time" at bounding box center [1033, 345] width 177 height 34
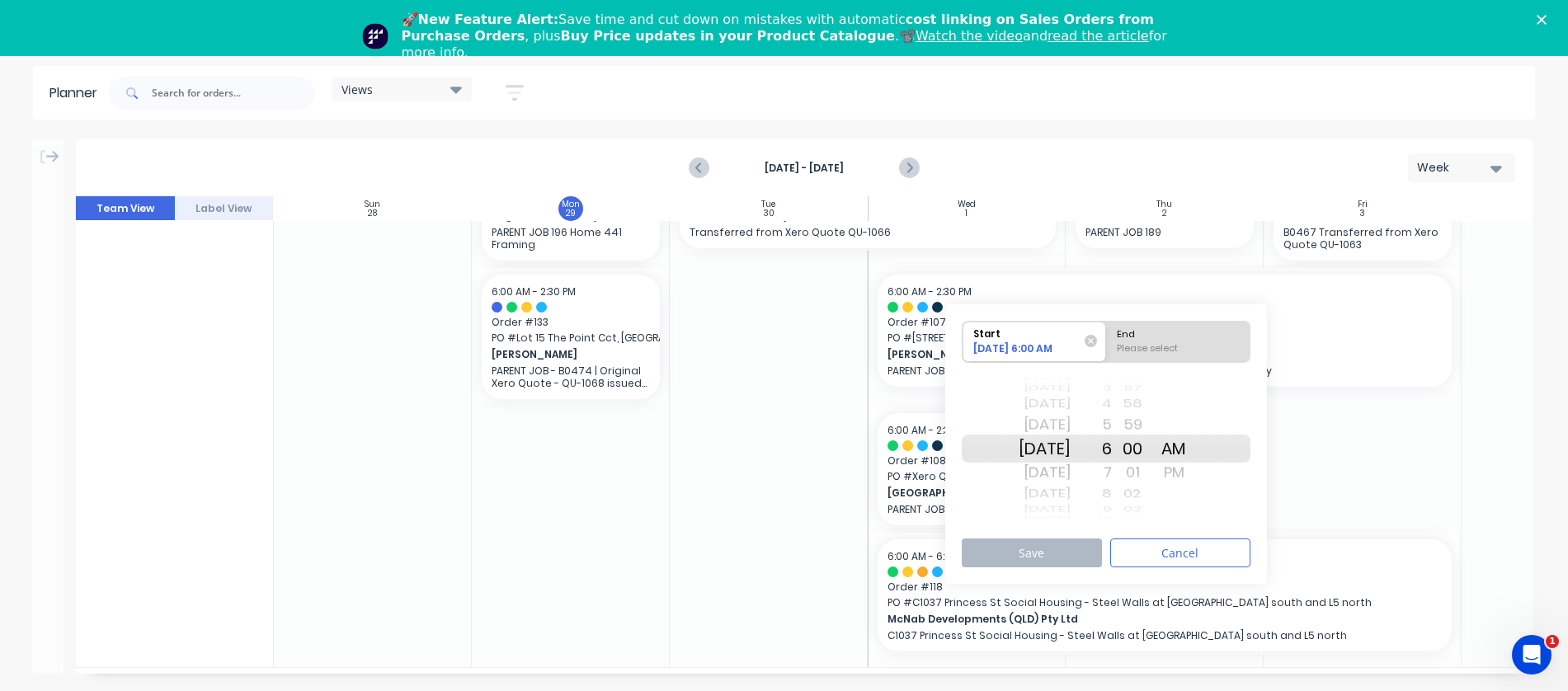
click at [1070, 490] on div "[DATE]" at bounding box center [1044, 493] width 52 height 21
click at [1178, 340] on div "End" at bounding box center [1178, 332] width 135 height 20
click at [1107, 340] on input "End Please select" at bounding box center [1106, 342] width 1 height 40
radio input "true"
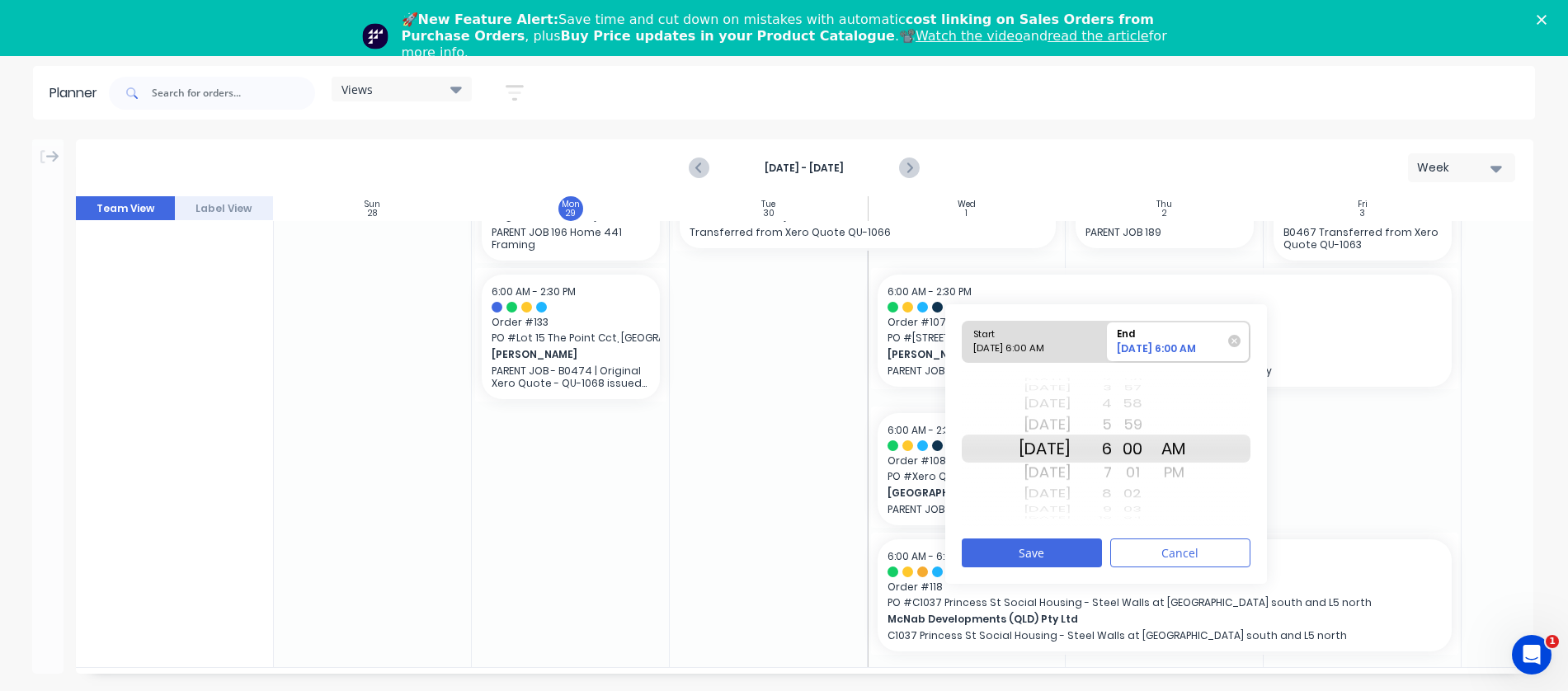
click at [1070, 408] on div "[DATE]" at bounding box center [1044, 403] width 52 height 21
click at [1193, 466] on div "PM" at bounding box center [1173, 472] width 41 height 27
click at [1112, 382] on div "2" at bounding box center [1091, 379] width 41 height 5
click at [1068, 547] on button "Save" at bounding box center [1031, 553] width 140 height 28
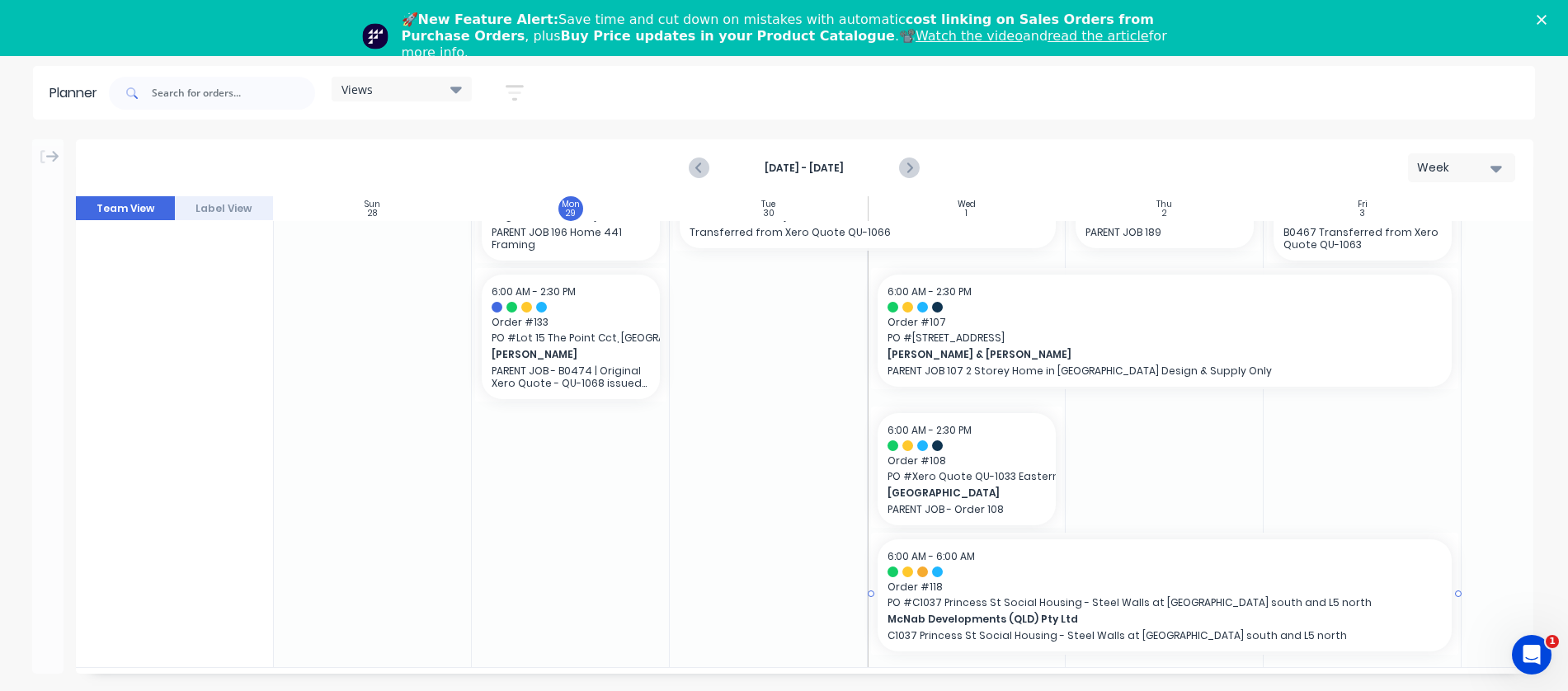
scroll to position [527, 0]
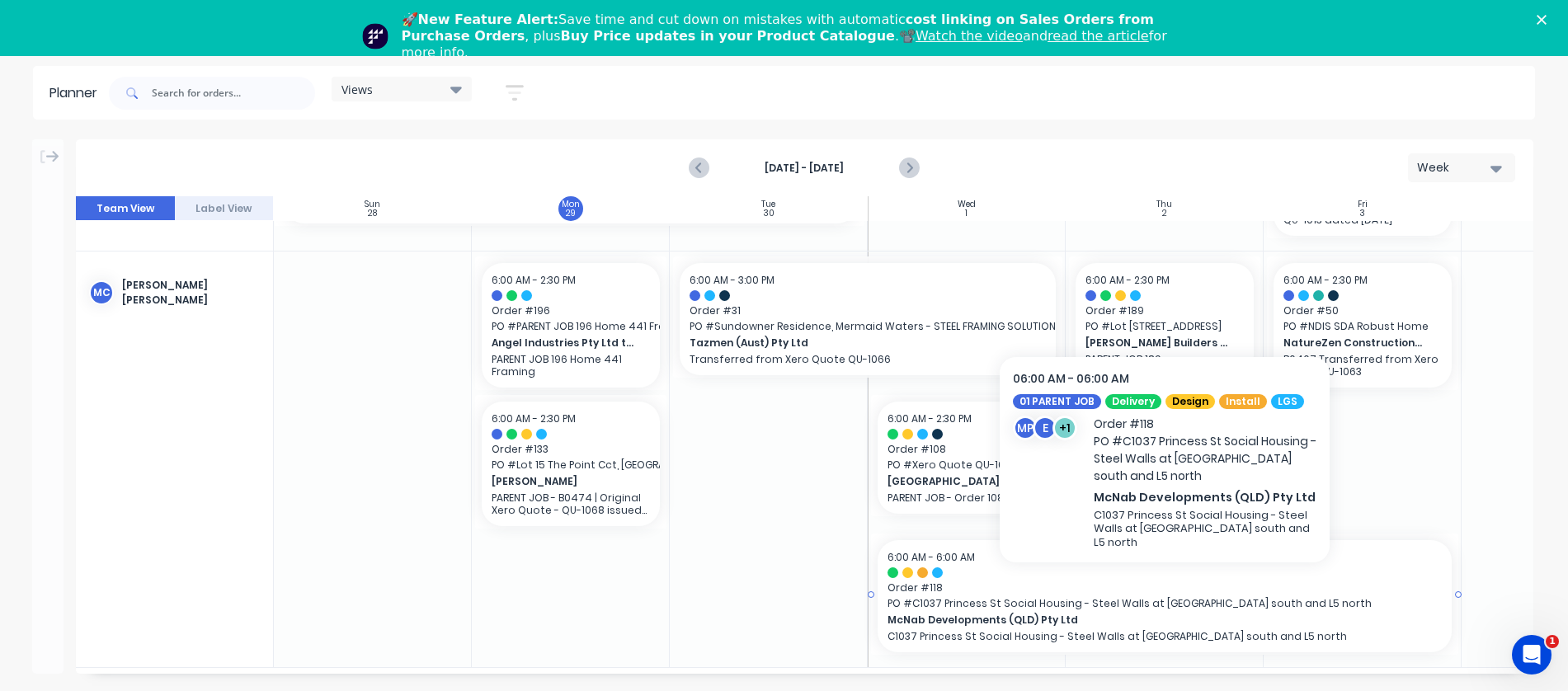
drag, startPoint x: 976, startPoint y: 624, endPoint x: 927, endPoint y: 607, distance: 51.9
drag, startPoint x: 927, startPoint y: 607, endPoint x: 911, endPoint y: 604, distance: 16.3
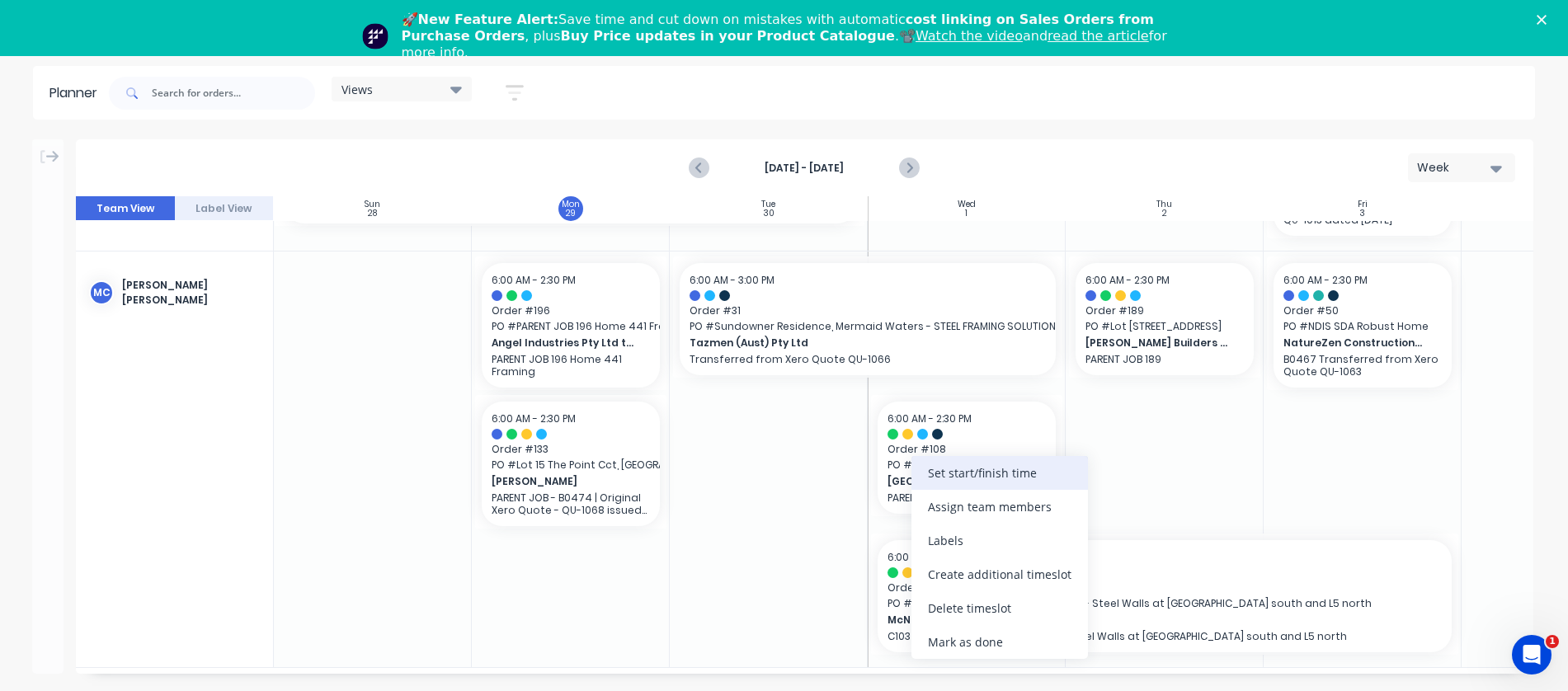
click at [977, 471] on div "Set start/finish time" at bounding box center [999, 473] width 177 height 34
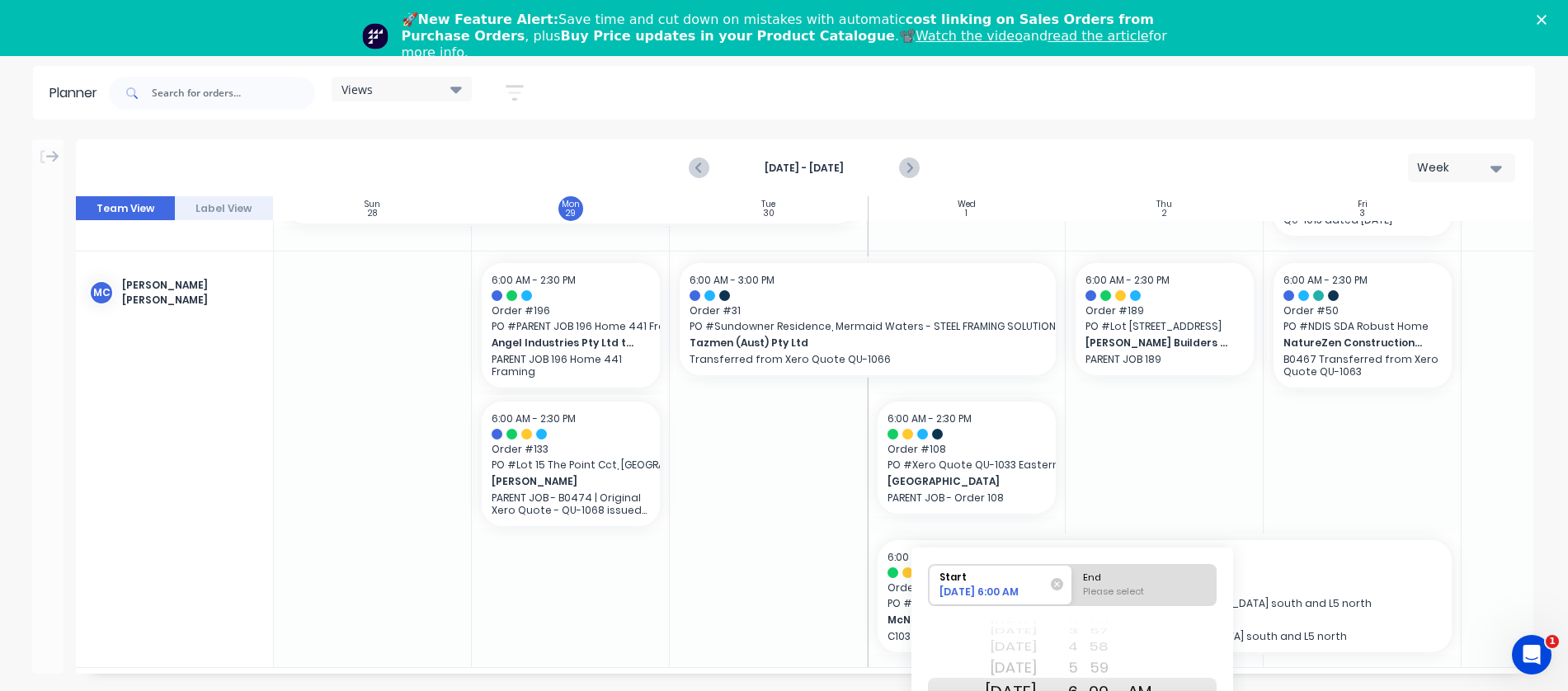
click at [1036, 665] on div "[DATE]" at bounding box center [1010, 668] width 52 height 27
click at [1146, 576] on div "End" at bounding box center [1144, 575] width 135 height 20
click at [1073, 576] on input "End Please select" at bounding box center [1072, 585] width 1 height 40
radio input "true"
click at [1034, 687] on div "[DATE]" at bounding box center [1010, 692] width 52 height 28
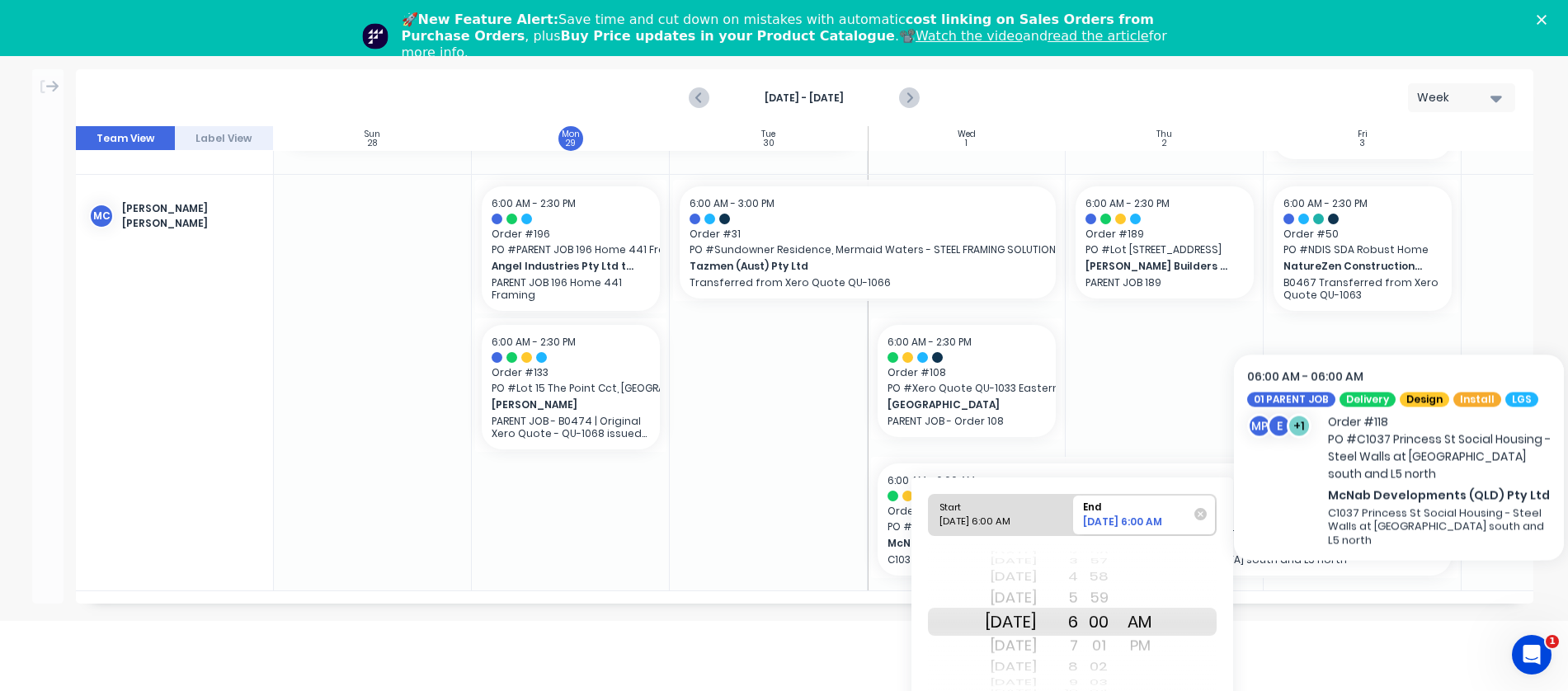
scroll to position [192, 0]
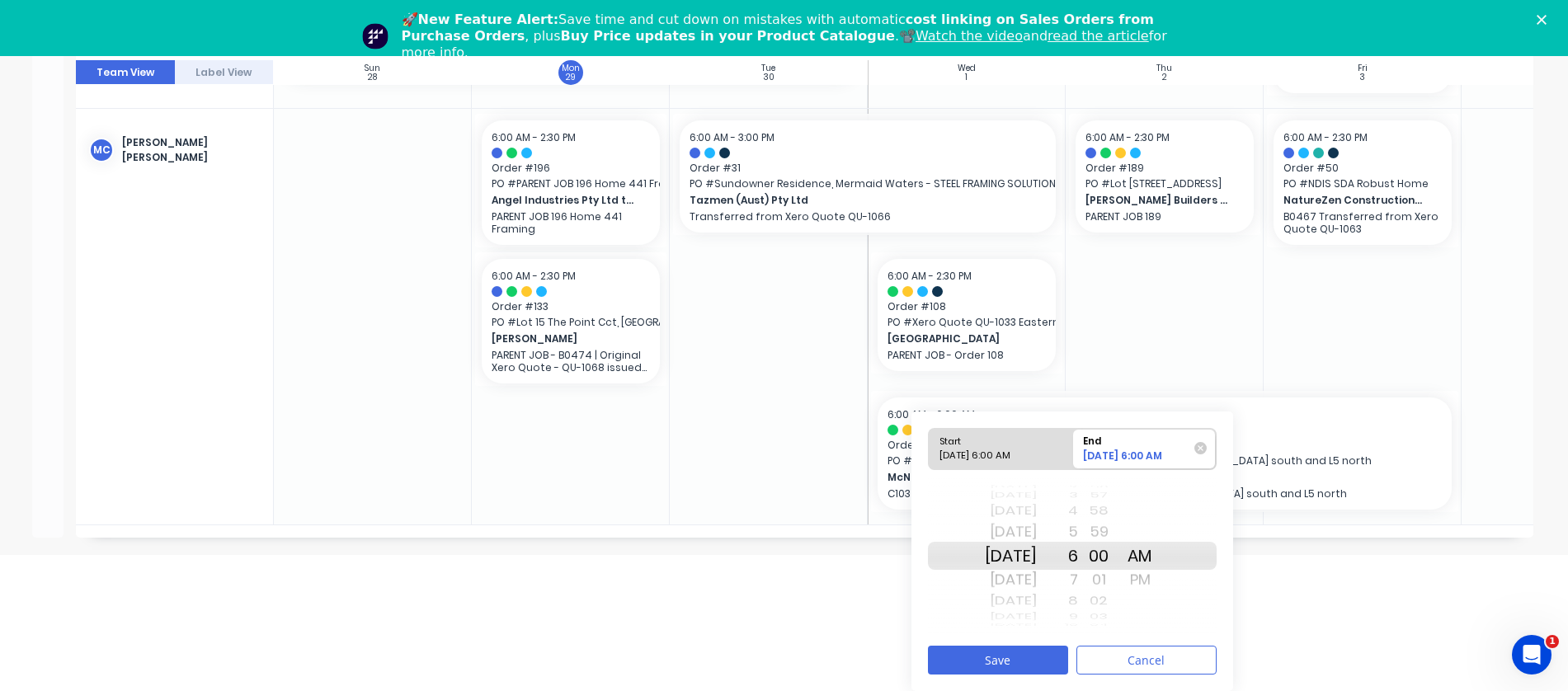
click at [1078, 492] on div "3" at bounding box center [1057, 495] width 41 height 14
click at [1160, 582] on div "PM" at bounding box center [1139, 579] width 41 height 27
click at [1025, 662] on button "Save" at bounding box center [997, 660] width 140 height 28
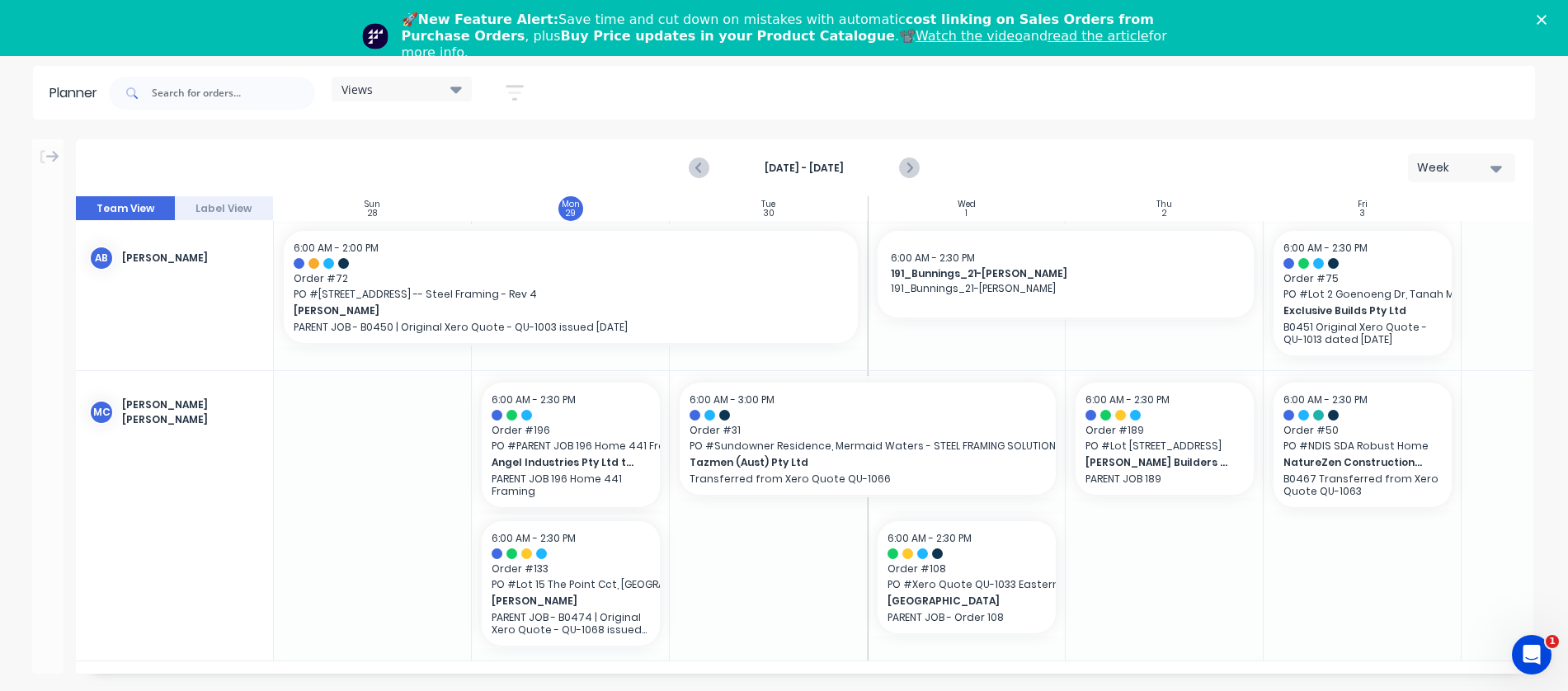
scroll to position [56, 0]
click at [913, 159] on icon "Next page" at bounding box center [909, 169] width 20 height 20
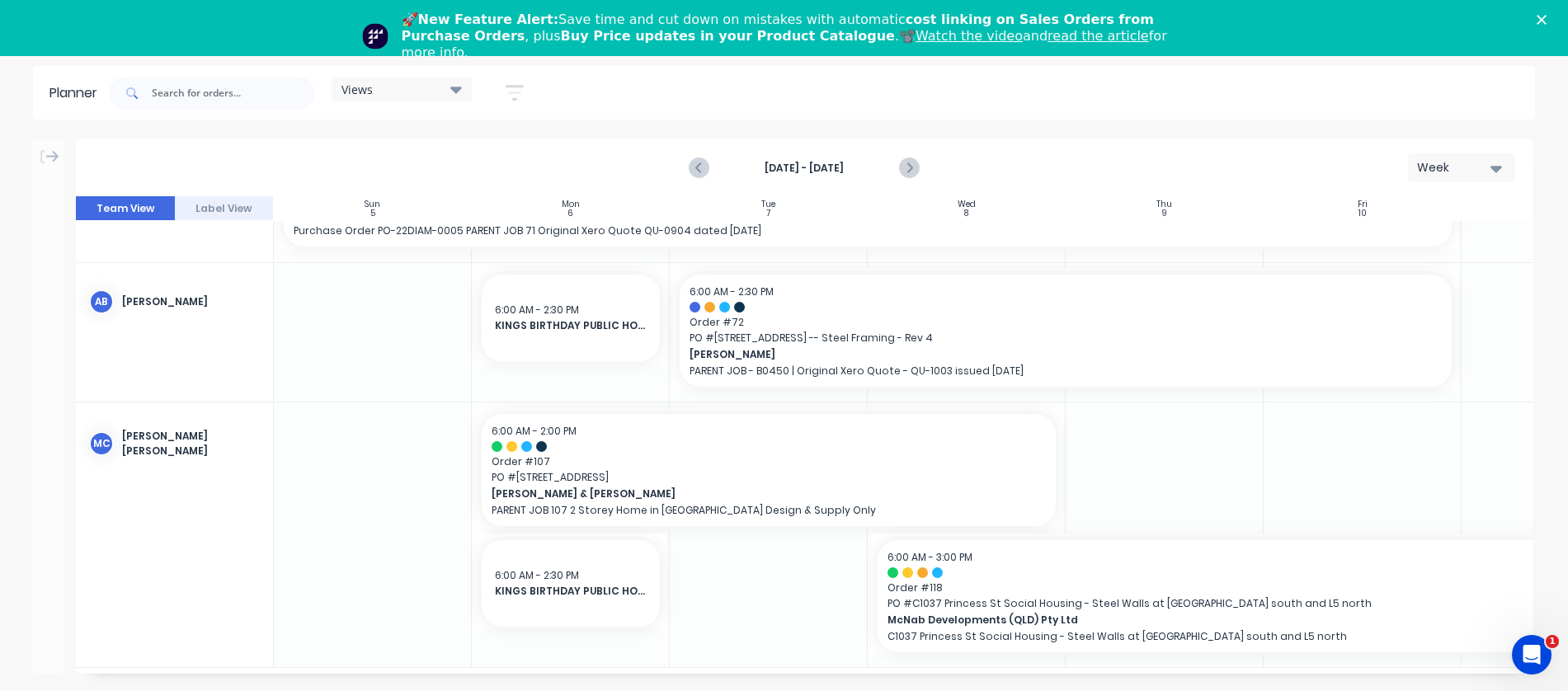
scroll to position [325, 0]
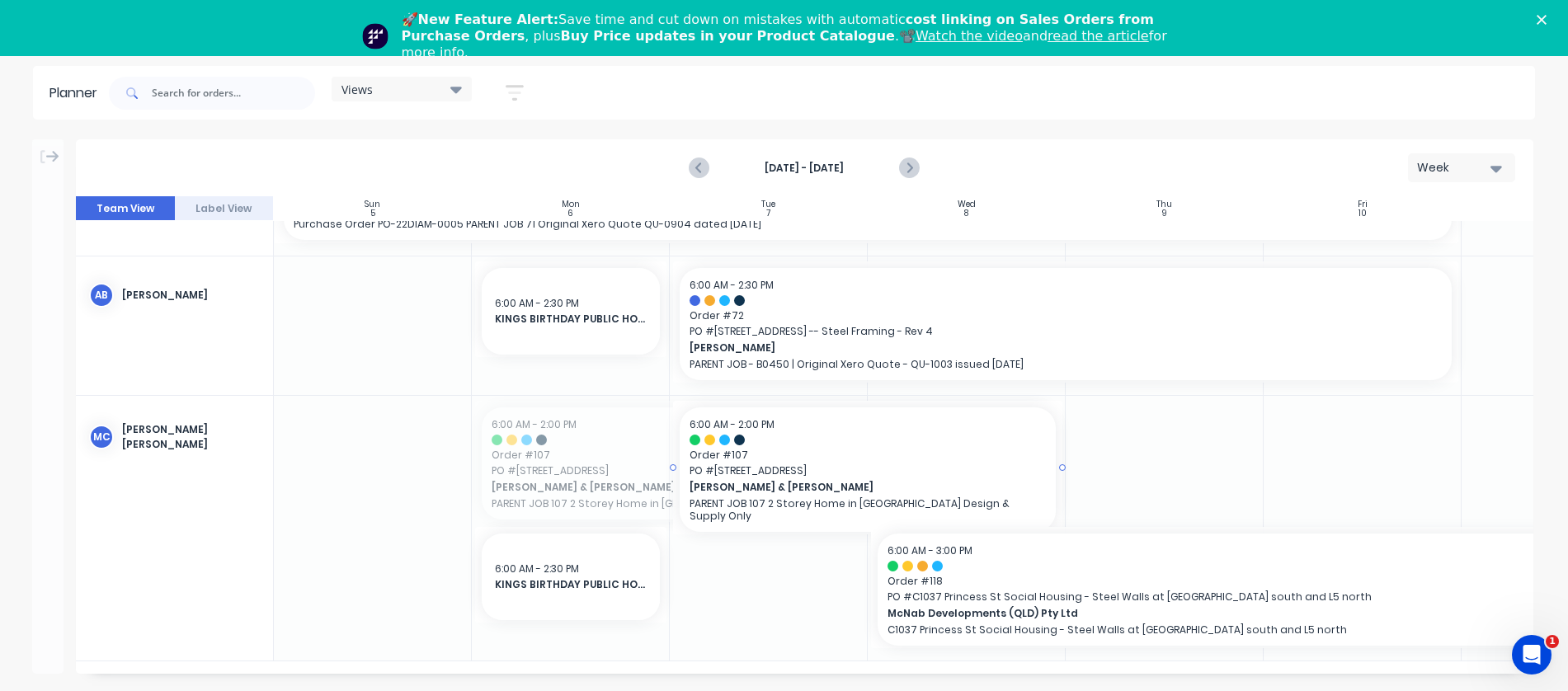
drag, startPoint x: 474, startPoint y: 455, endPoint x: 681, endPoint y: 450, distance: 207.1
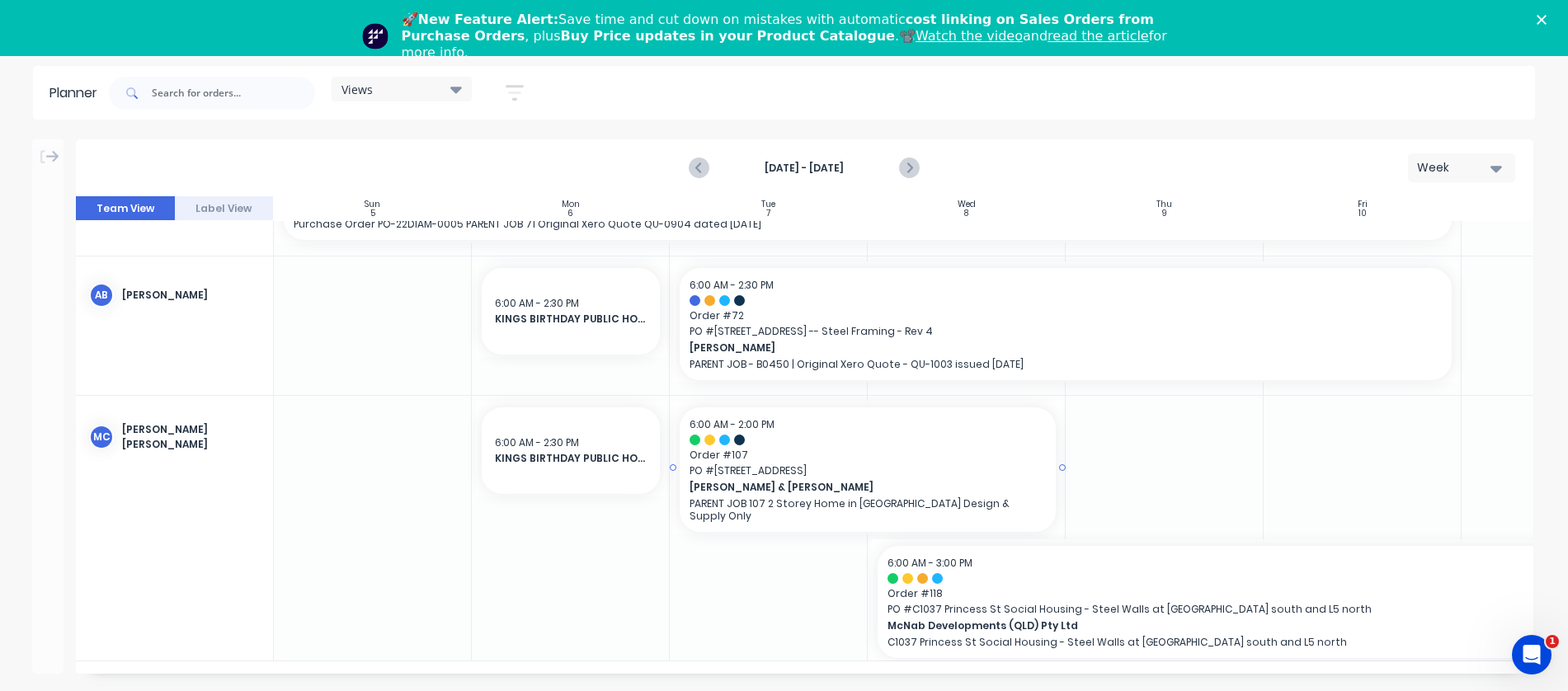
scroll to position [313, 0]
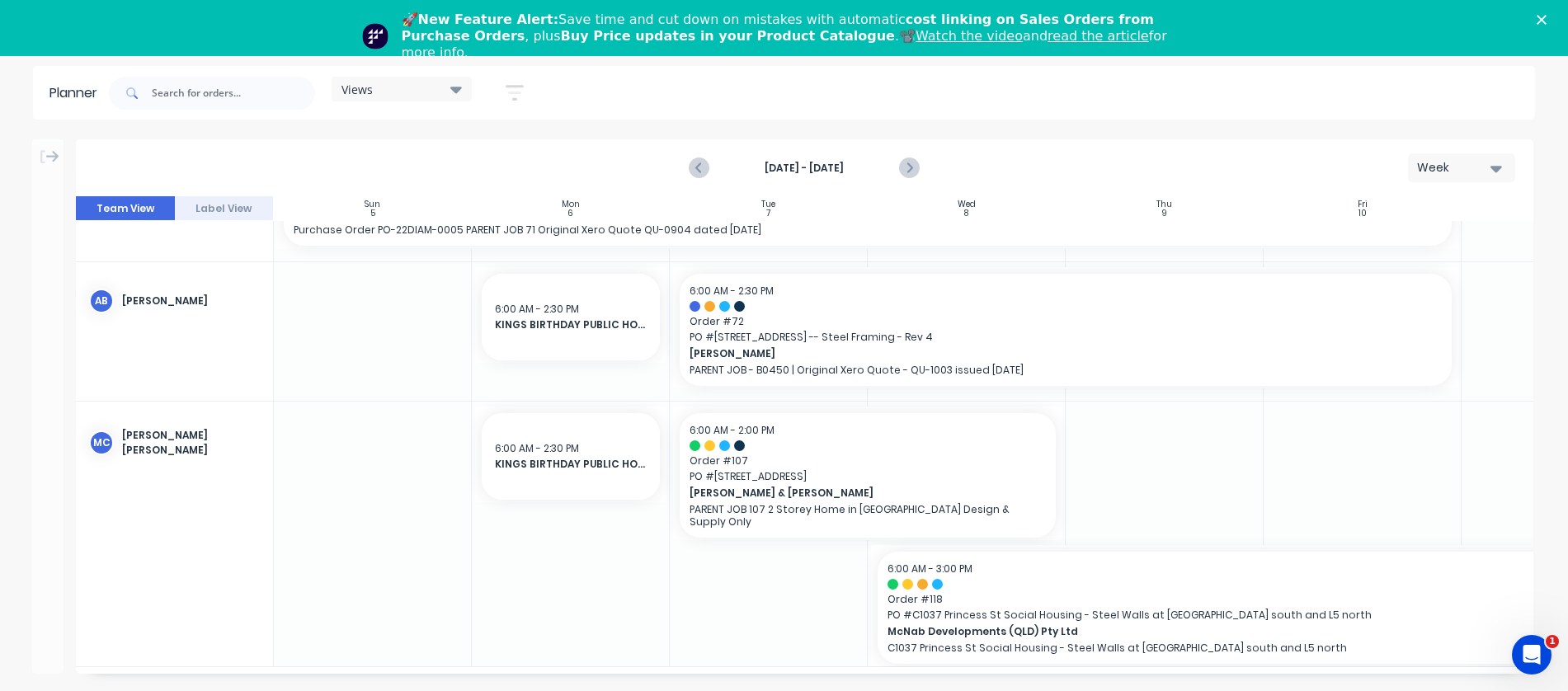
click at [1066, 466] on div "6:00 AM - 2:30 PM KINGS BIRTHDAY PUBLIC HOLIDAY KINGS BIRTHDAY PUBLIC HOLIDAY, …" at bounding box center [967, 534] width 1386 height 266
drag, startPoint x: 1061, startPoint y: 466, endPoint x: 1166, endPoint y: 467, distance: 105.0
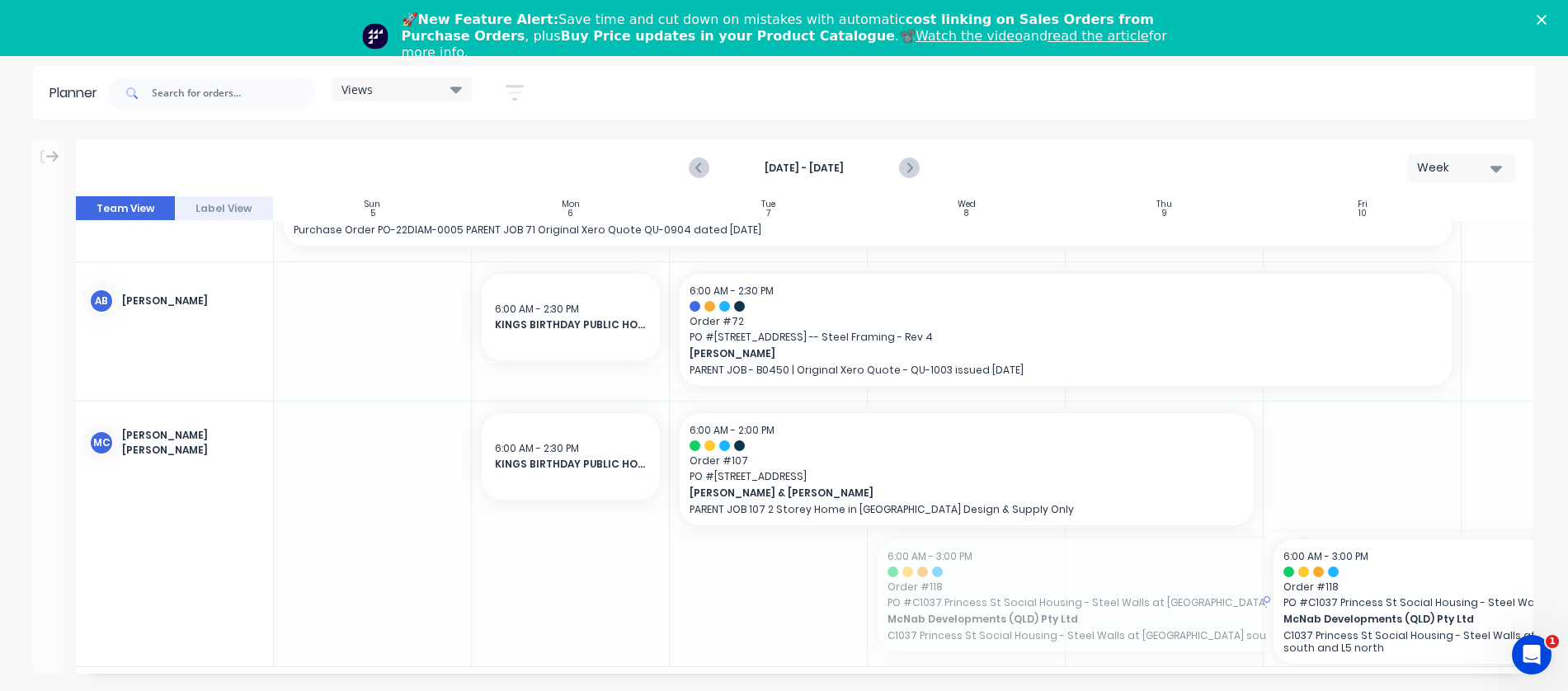
drag, startPoint x: 871, startPoint y: 592, endPoint x: 1292, endPoint y: 567, distance: 421.7
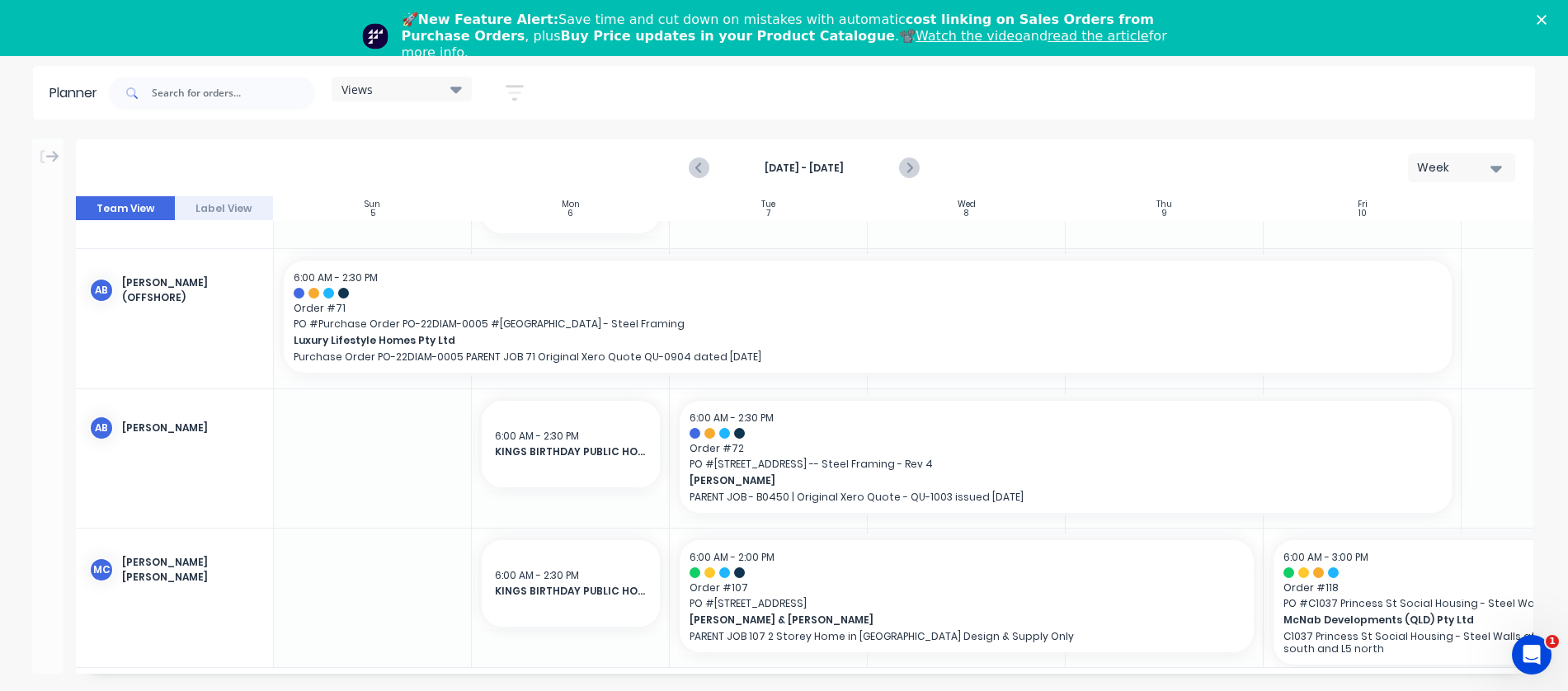
scroll to position [186, 133]
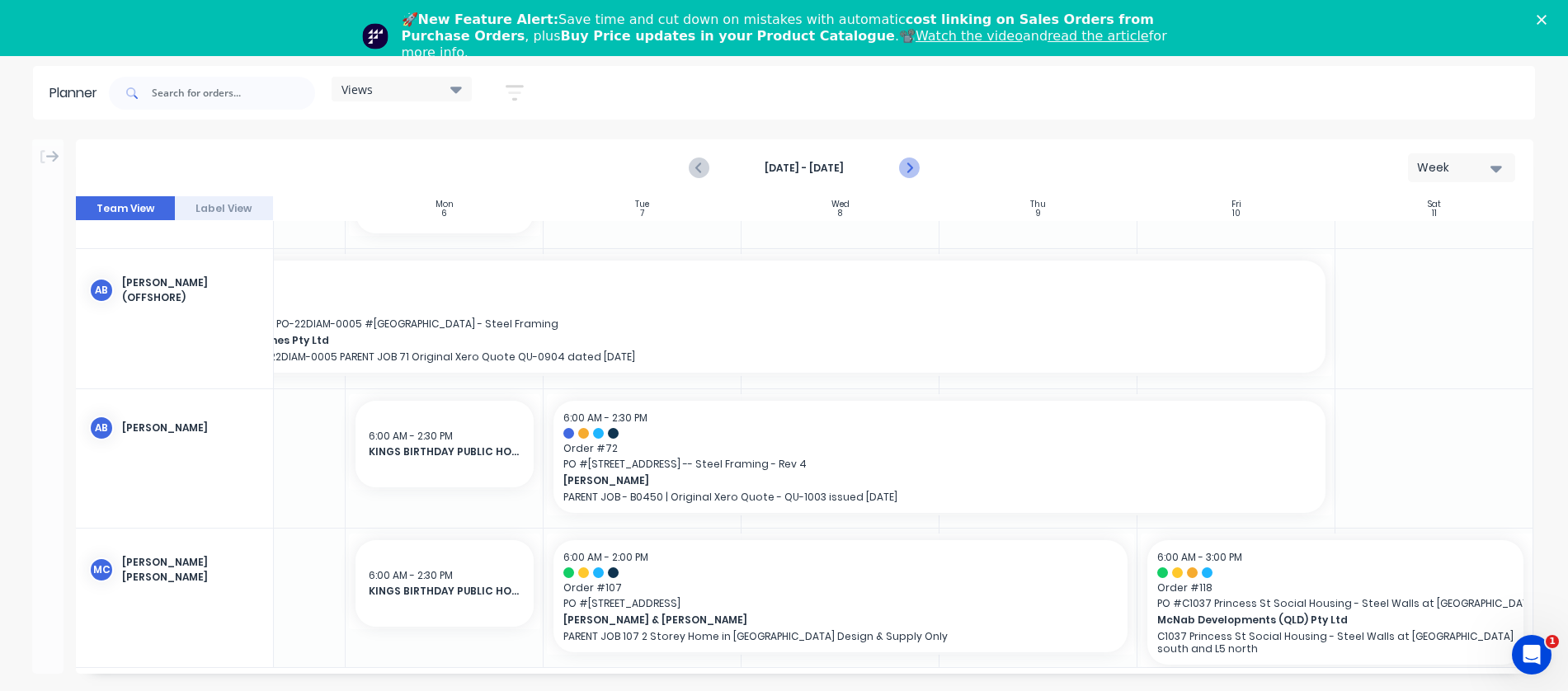
click at [910, 164] on icon "Next page" at bounding box center [909, 169] width 20 height 20
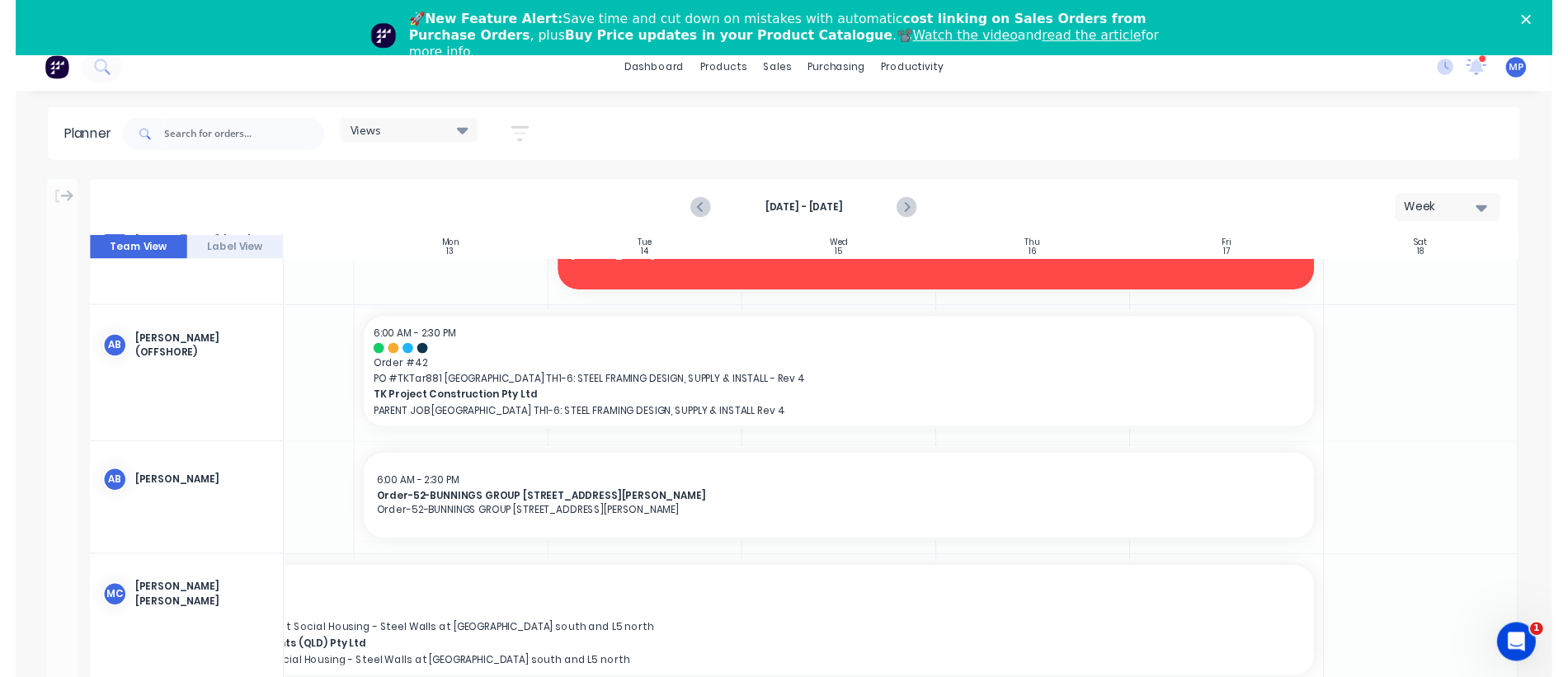
scroll to position [0, 0]
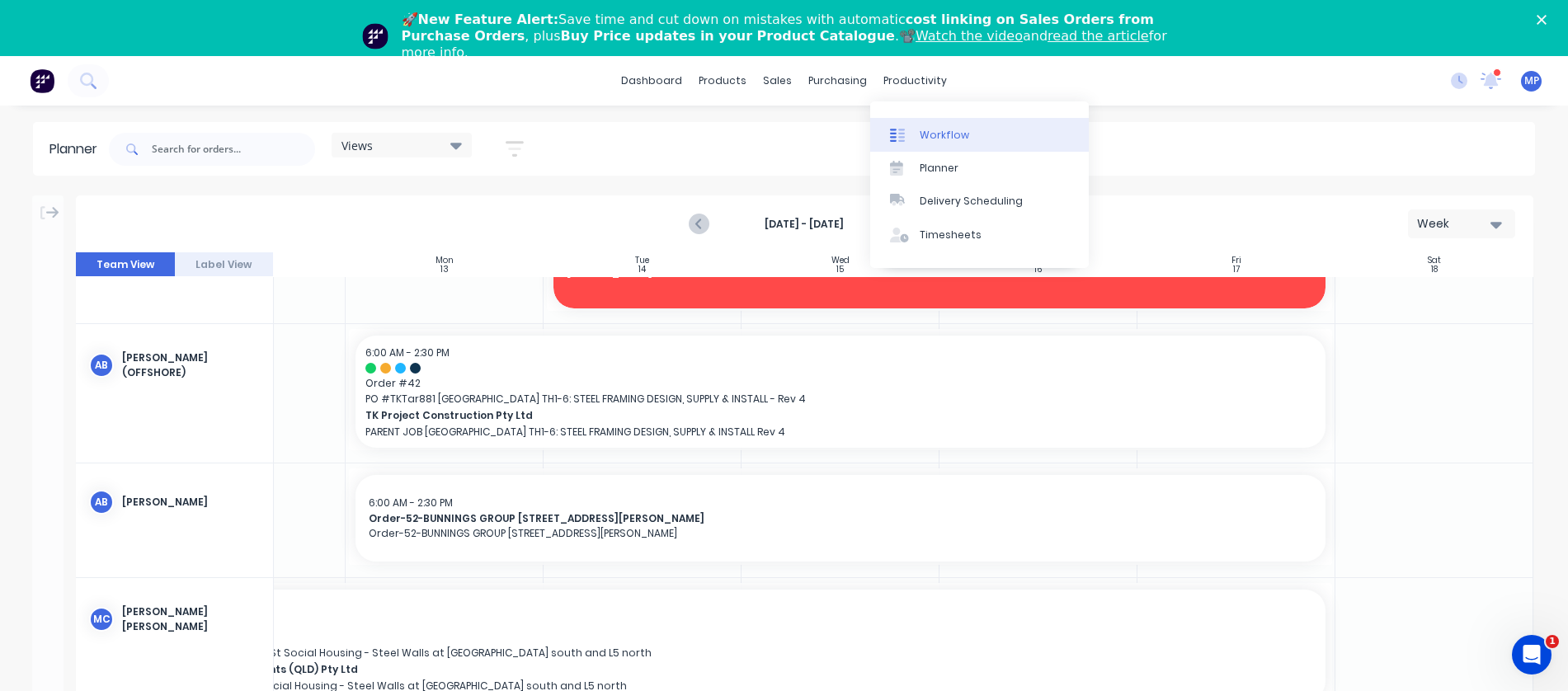
click at [931, 135] on div "Workflow" at bounding box center [944, 135] width 49 height 15
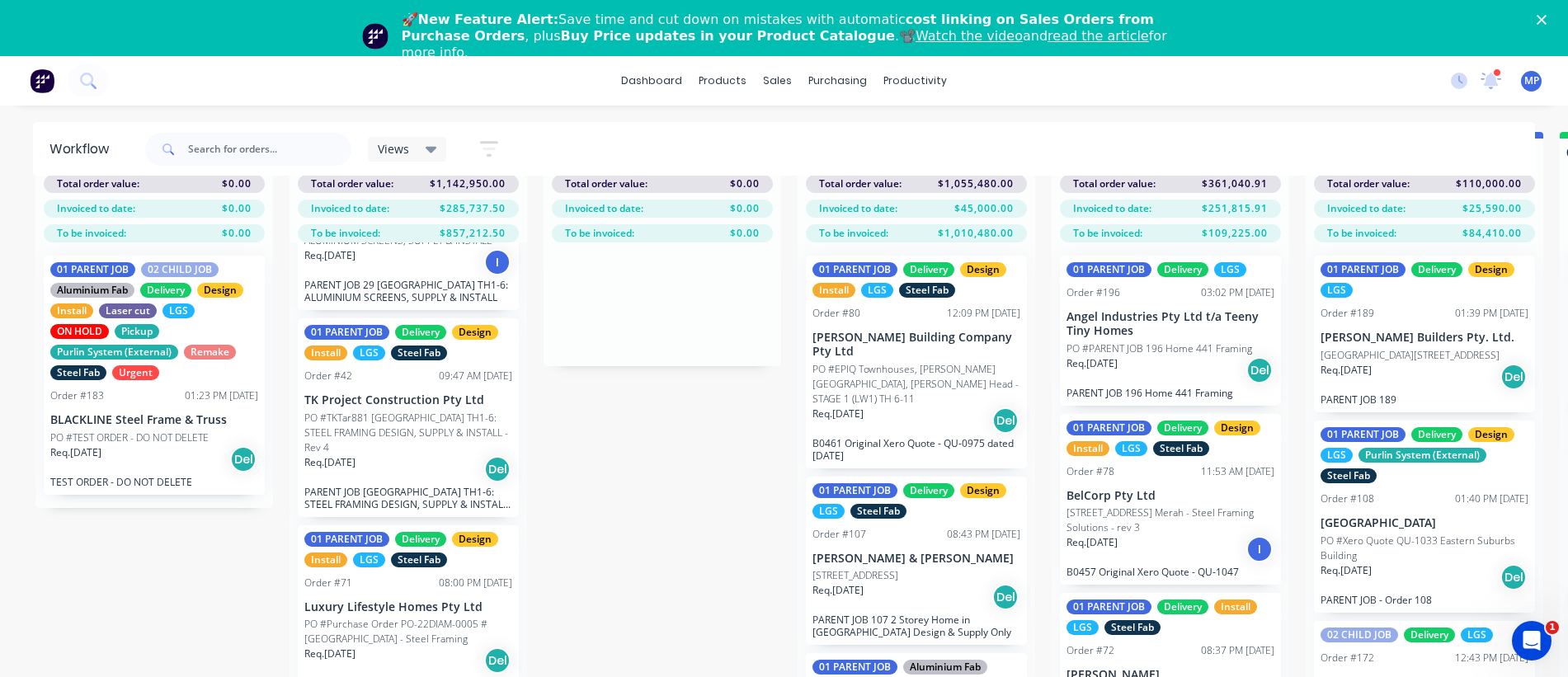
scroll to position [123, 0]
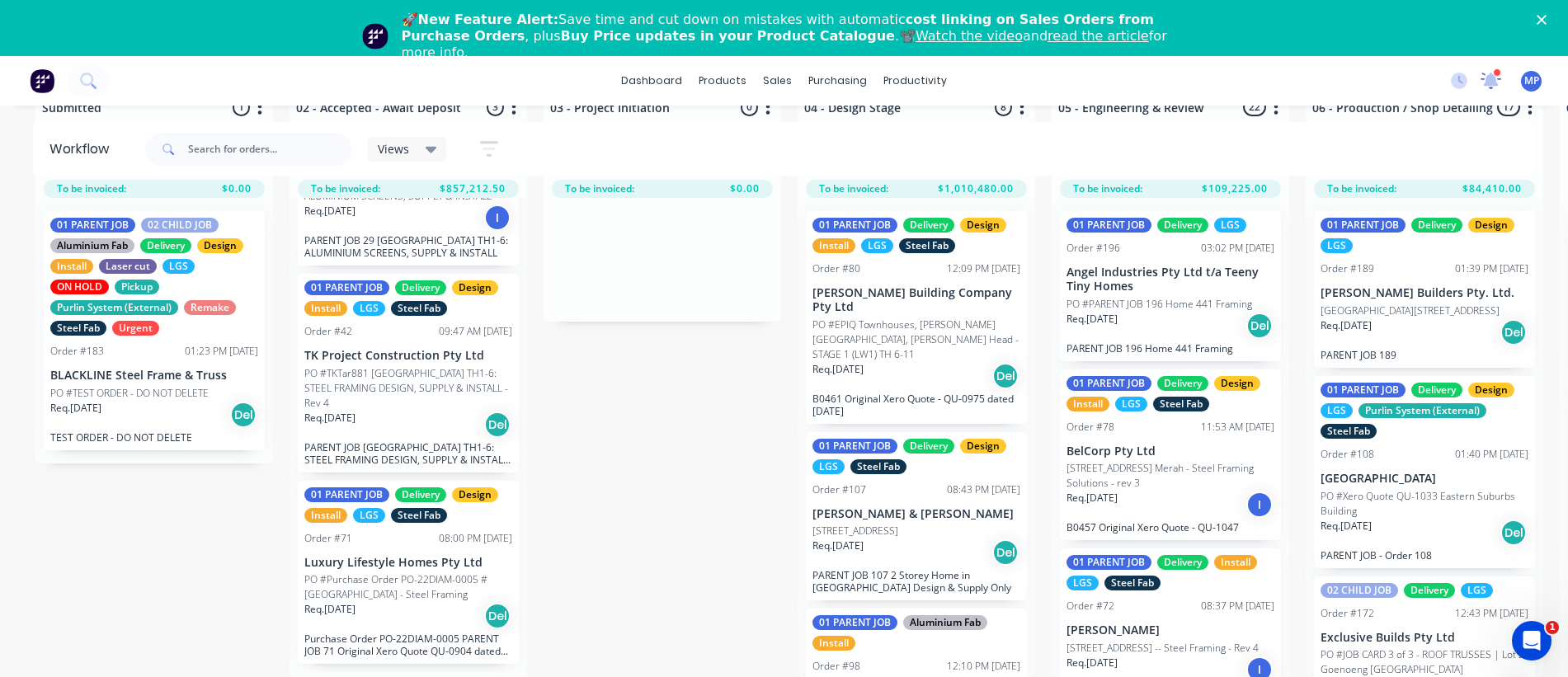
click at [1496, 78] on icon at bounding box center [1490, 80] width 21 height 17
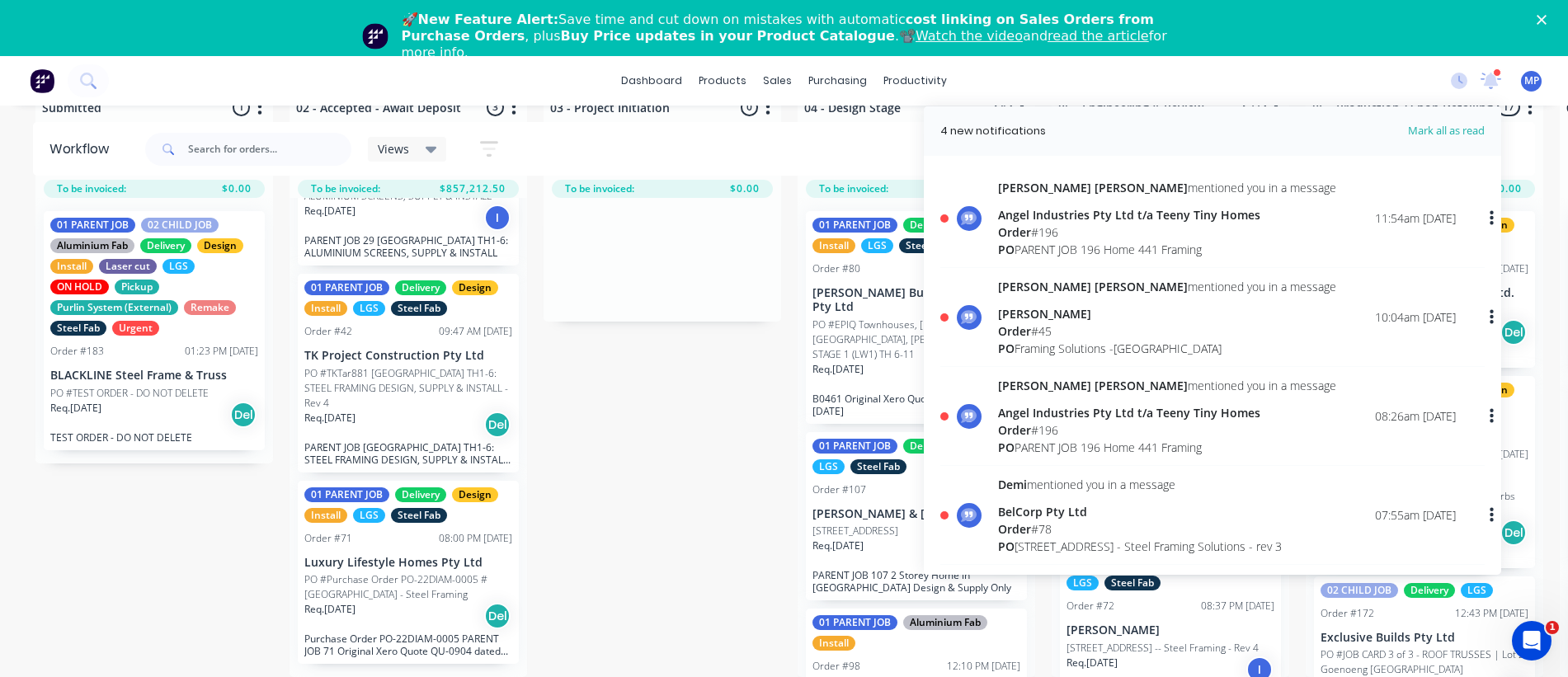
click at [1020, 411] on div "Angel Industries Pty Ltd t/a Teeny Tiny Homes" at bounding box center [1167, 412] width 338 height 17
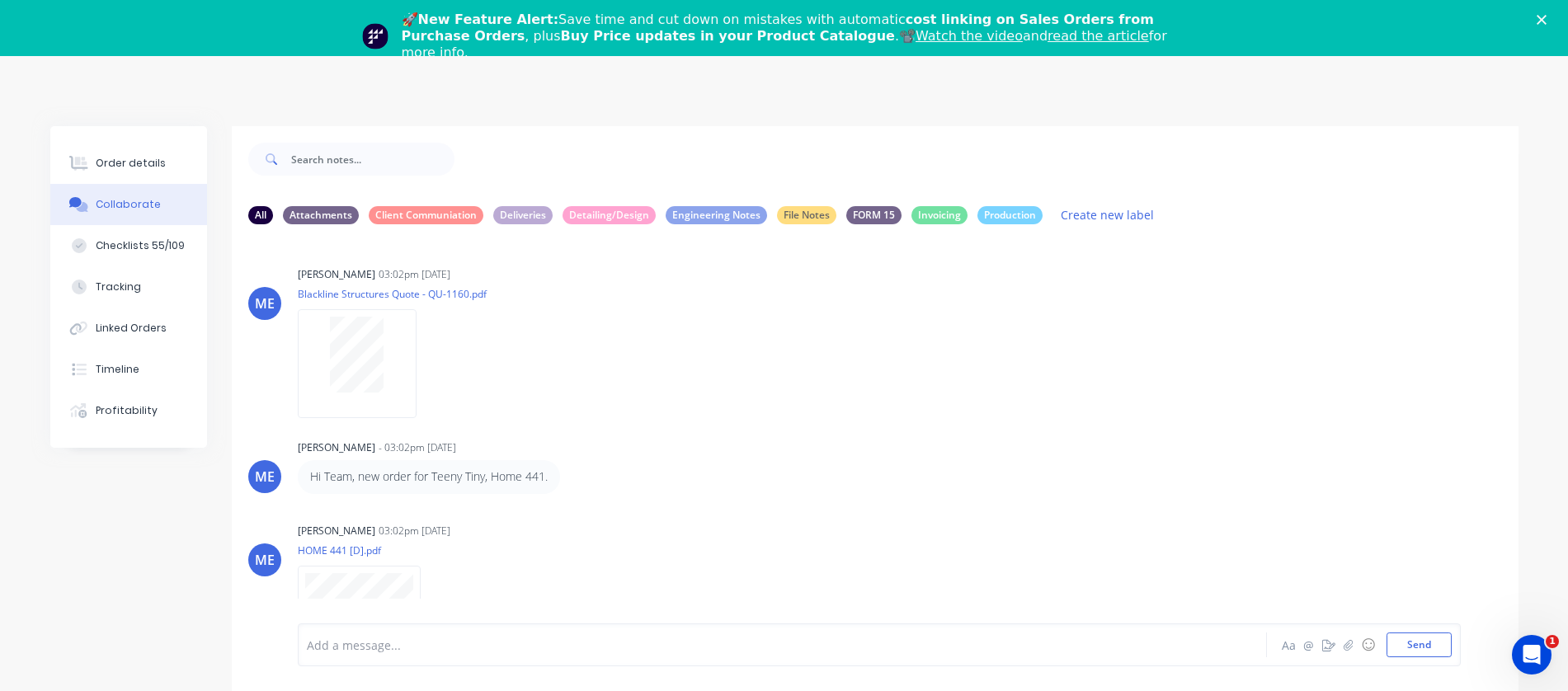
click at [1546, 17] on icon "Close" at bounding box center [1541, 19] width 10 height 10
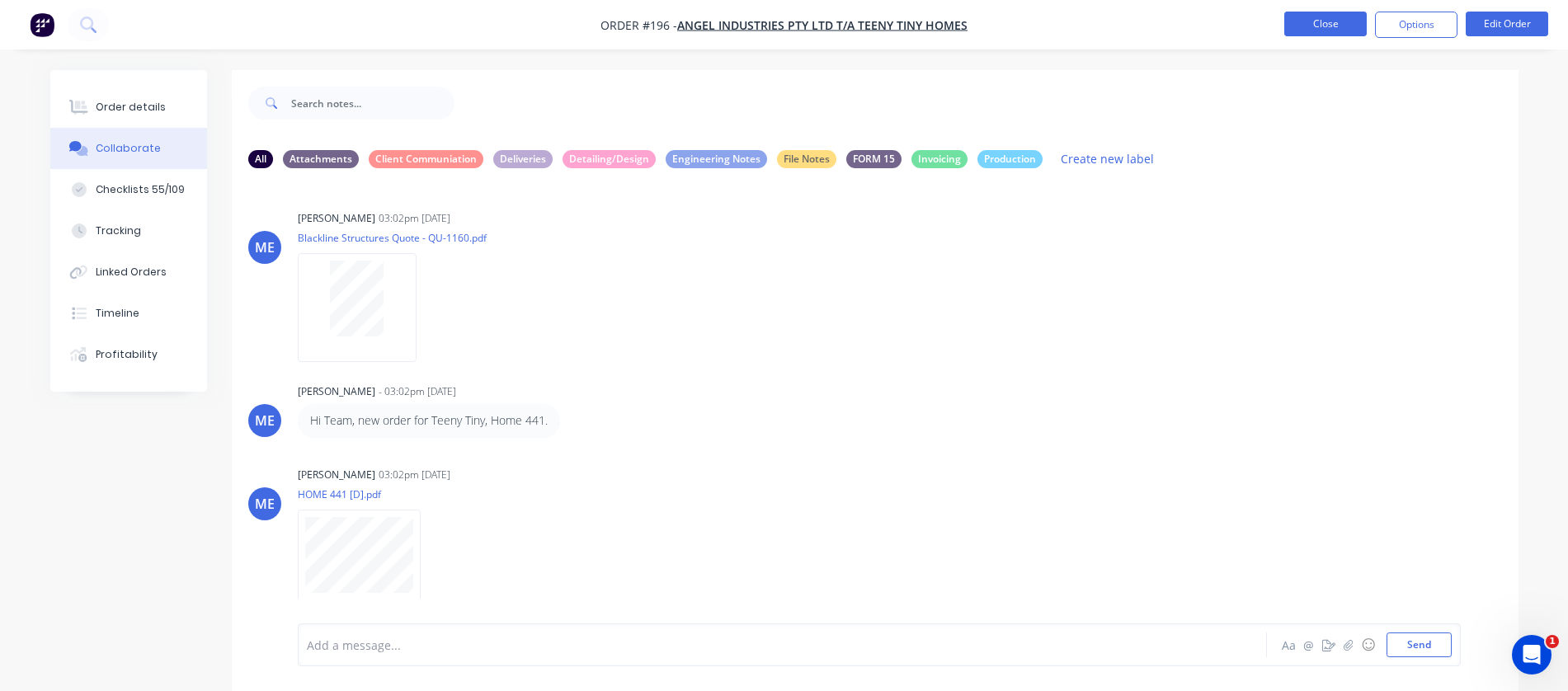
click at [1332, 26] on button "Close" at bounding box center [1325, 24] width 82 height 25
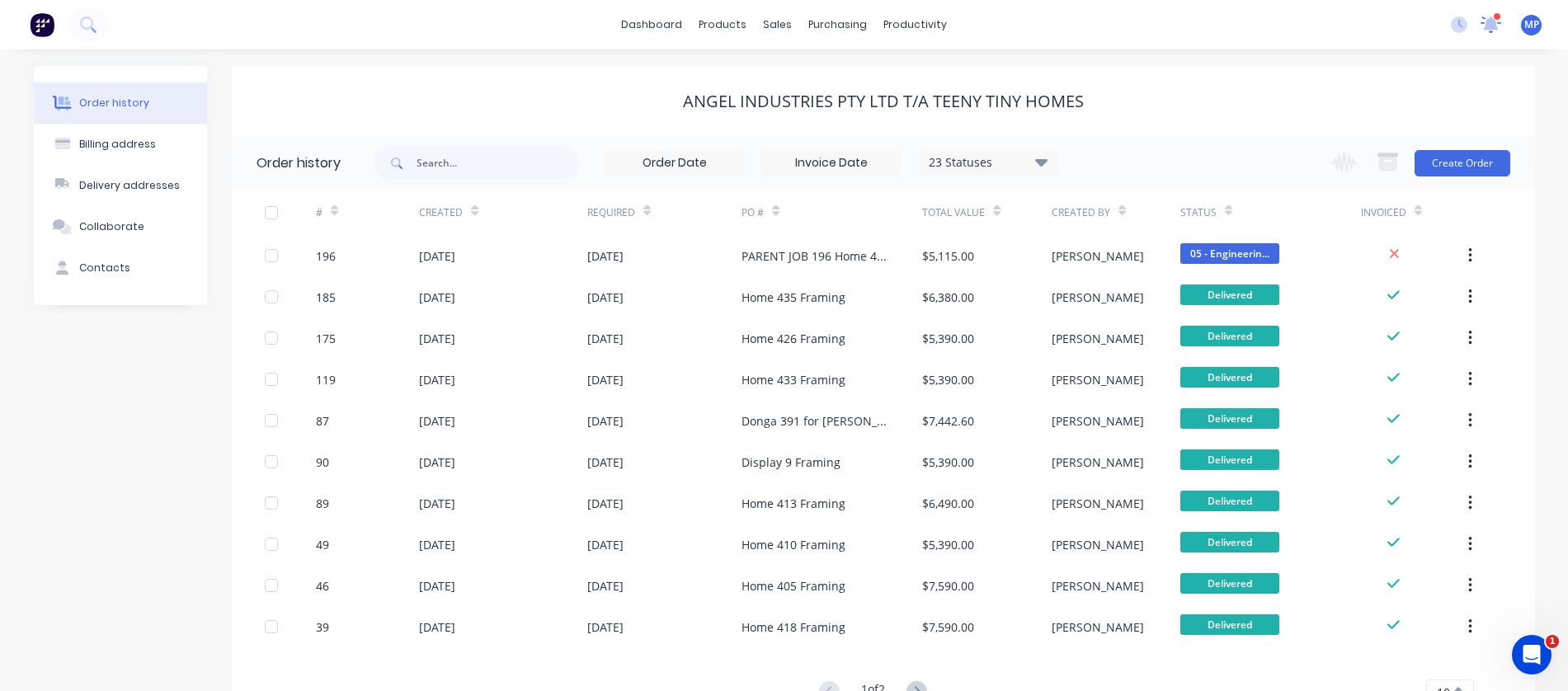
click at [1493, 21] on icon at bounding box center [1491, 23] width 15 height 13
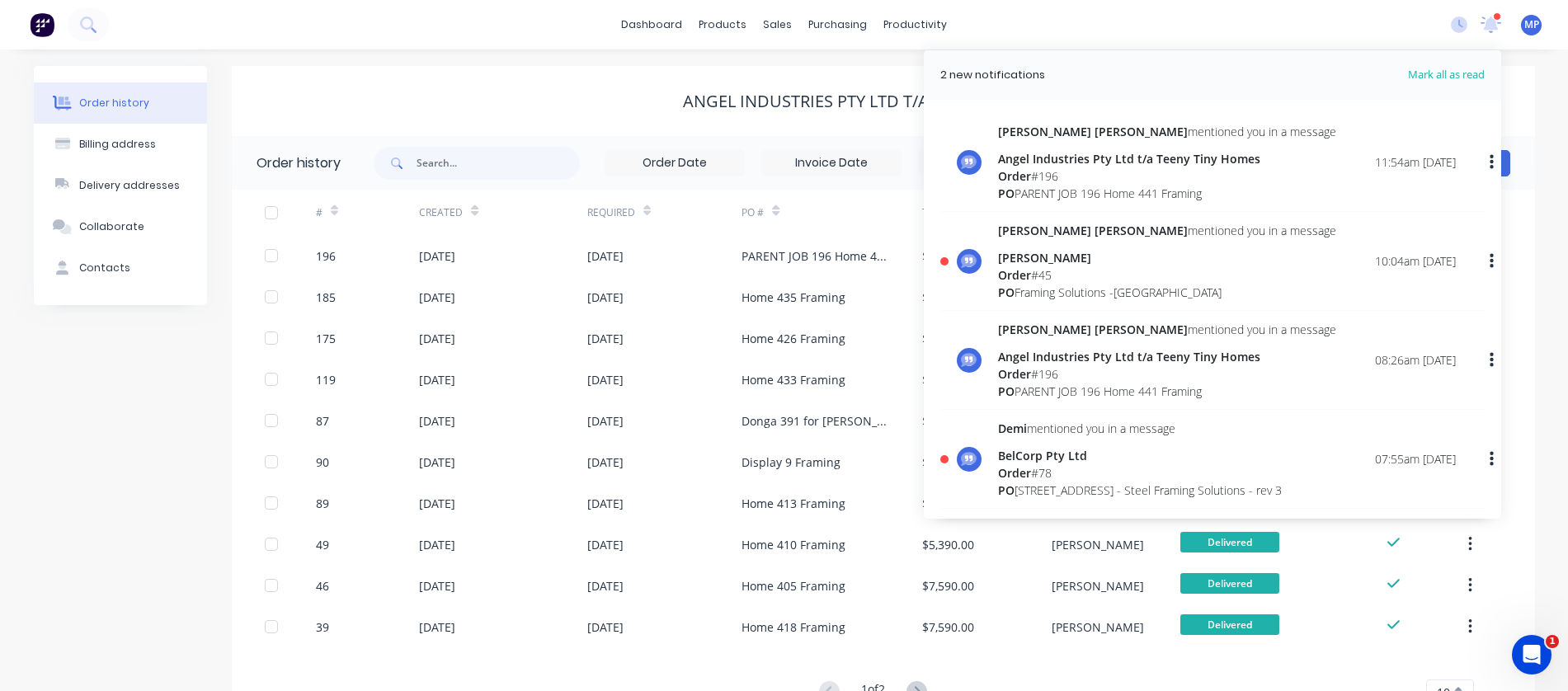
click at [1034, 277] on div "Order # 45" at bounding box center [1167, 275] width 338 height 17
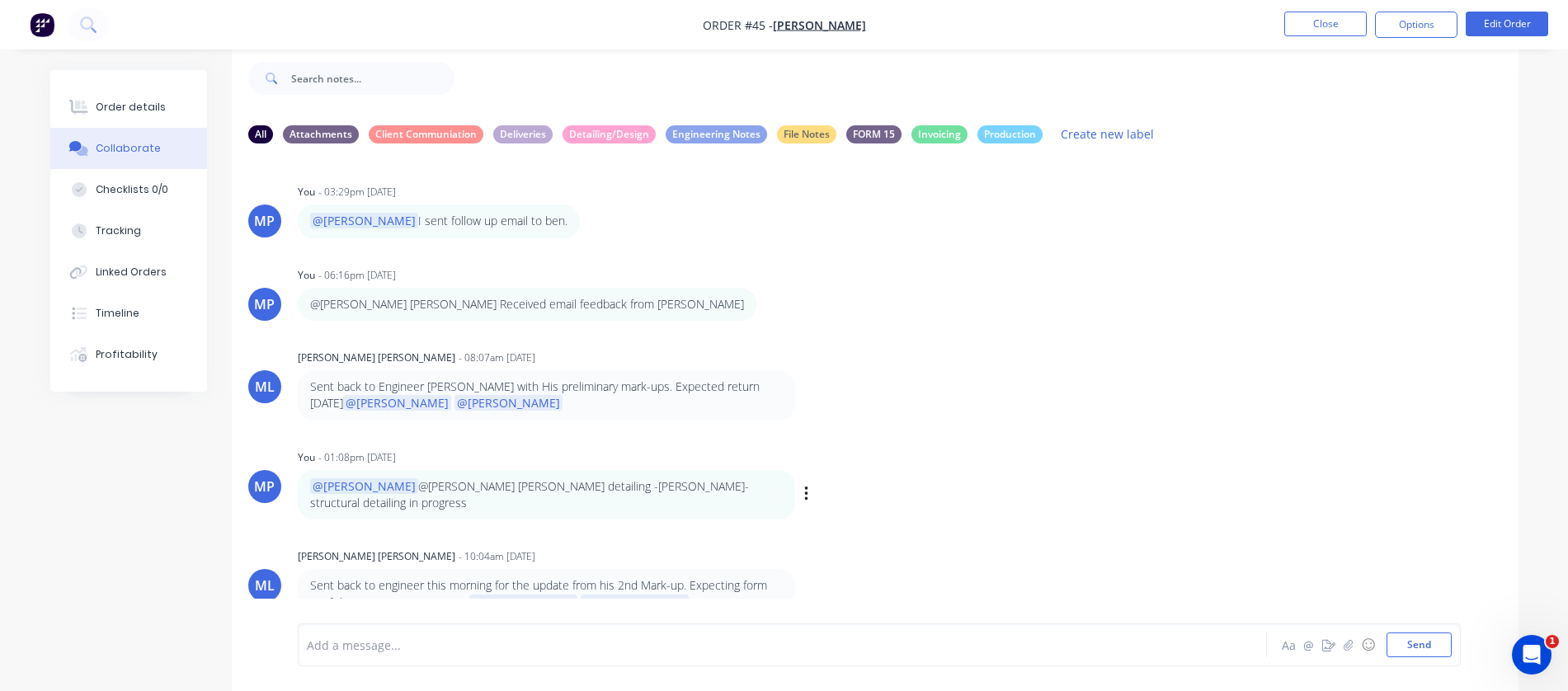
scroll to position [1230, 0]
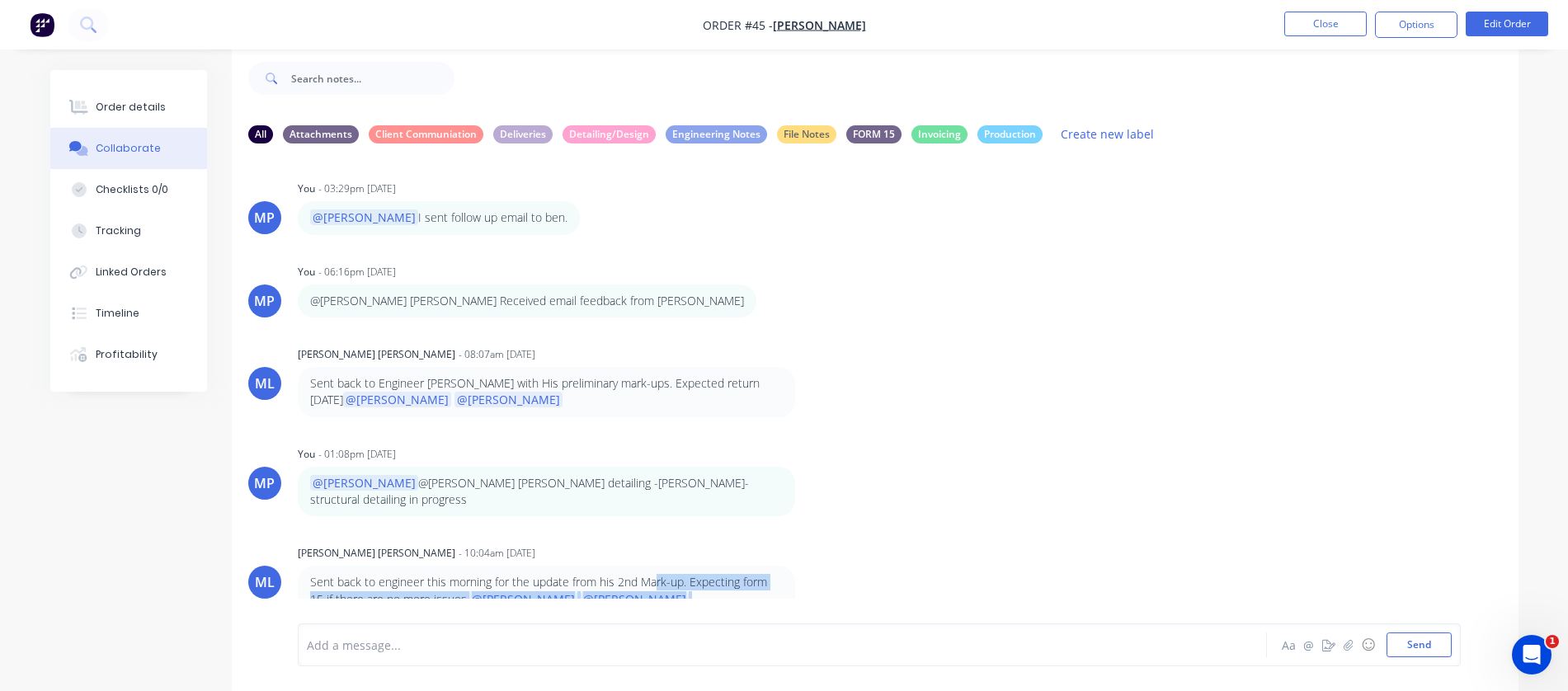
drag, startPoint x: 658, startPoint y: 565, endPoint x: 708, endPoint y: 589, distance: 55.5
click at [708, 589] on p "Sent back to engineer this morning for the update from his 2nd Mark-up. Expecti…" at bounding box center [546, 590] width 473 height 34
click at [986, 474] on div "MP You - 01:08pm [DATE] @[PERSON_NAME] @[PERSON_NAME] [PERSON_NAME] detailing -…" at bounding box center [875, 479] width 1287 height 75
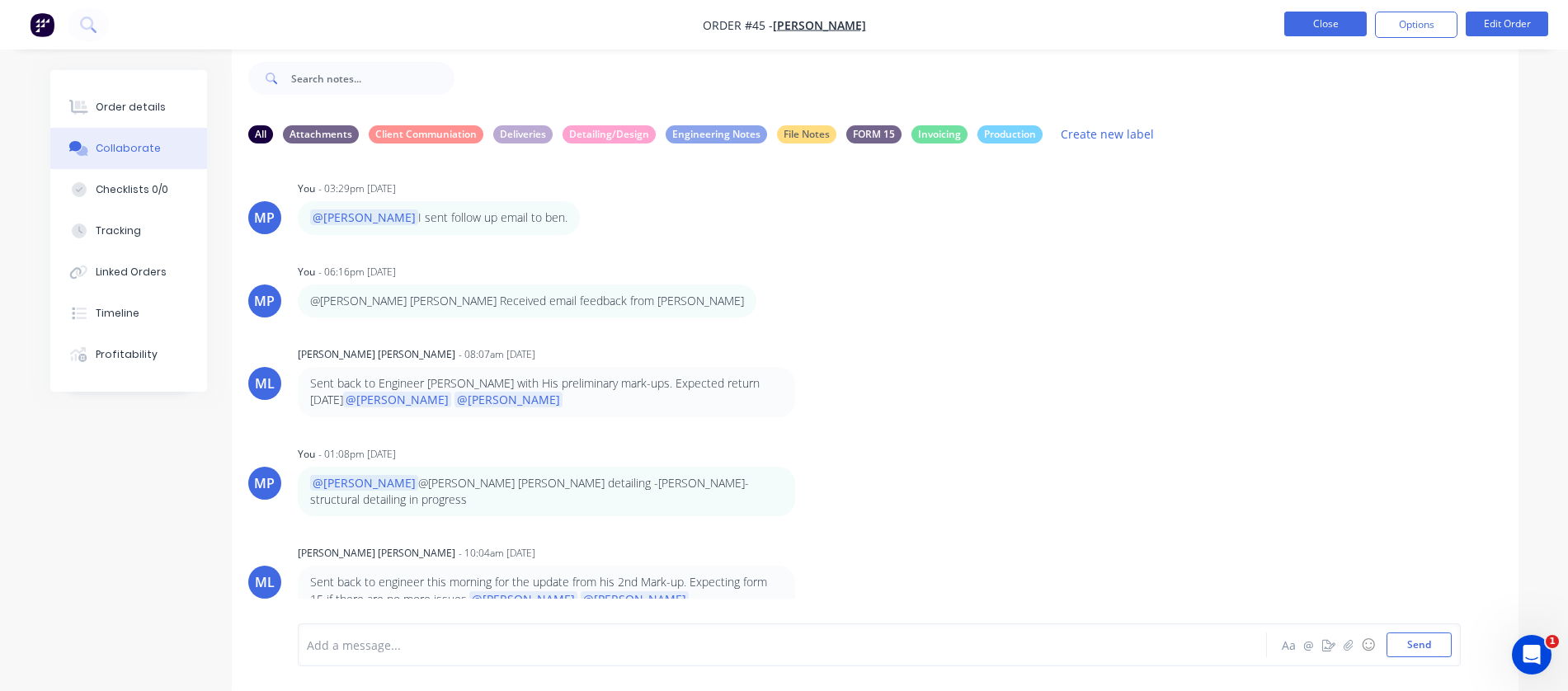
click at [1317, 28] on button "Close" at bounding box center [1325, 24] width 82 height 25
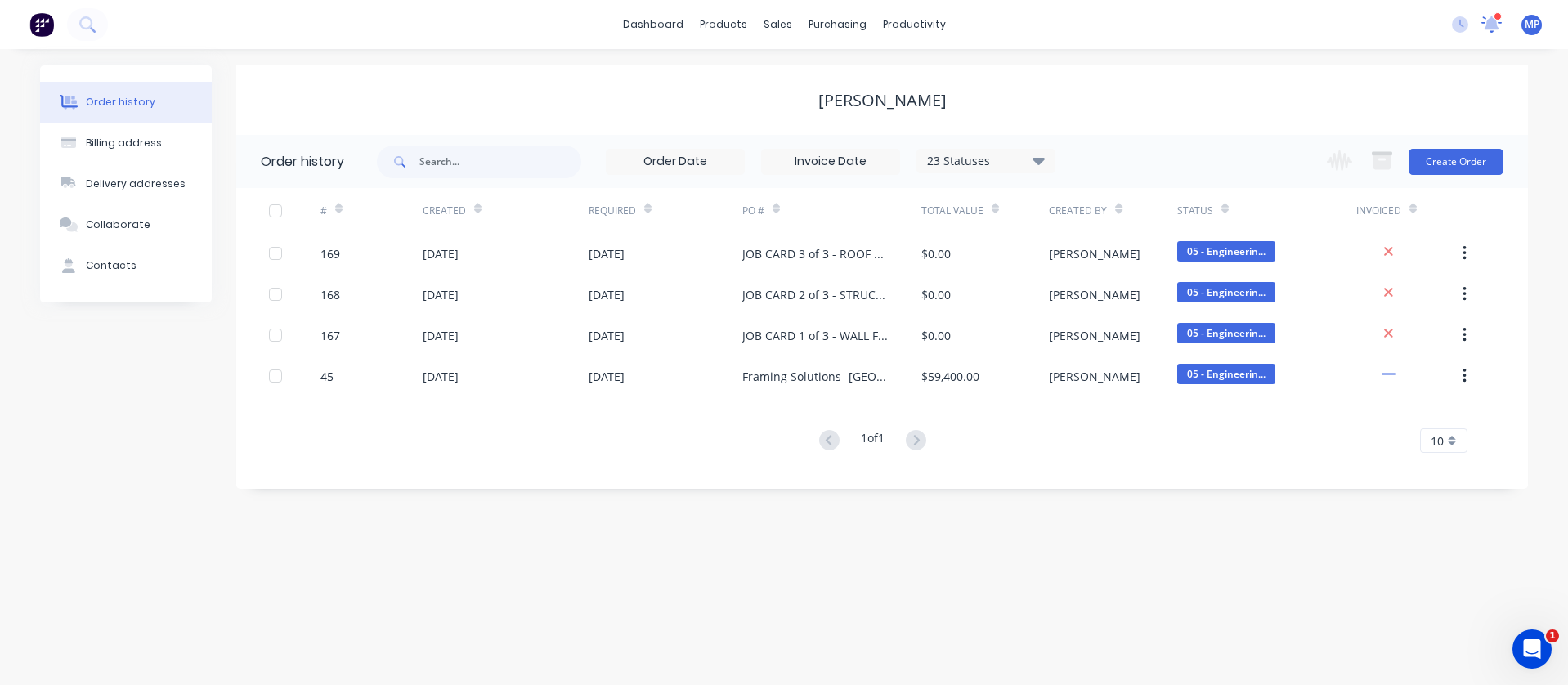
click at [1492, 27] on icon at bounding box center [1491, 23] width 15 height 15
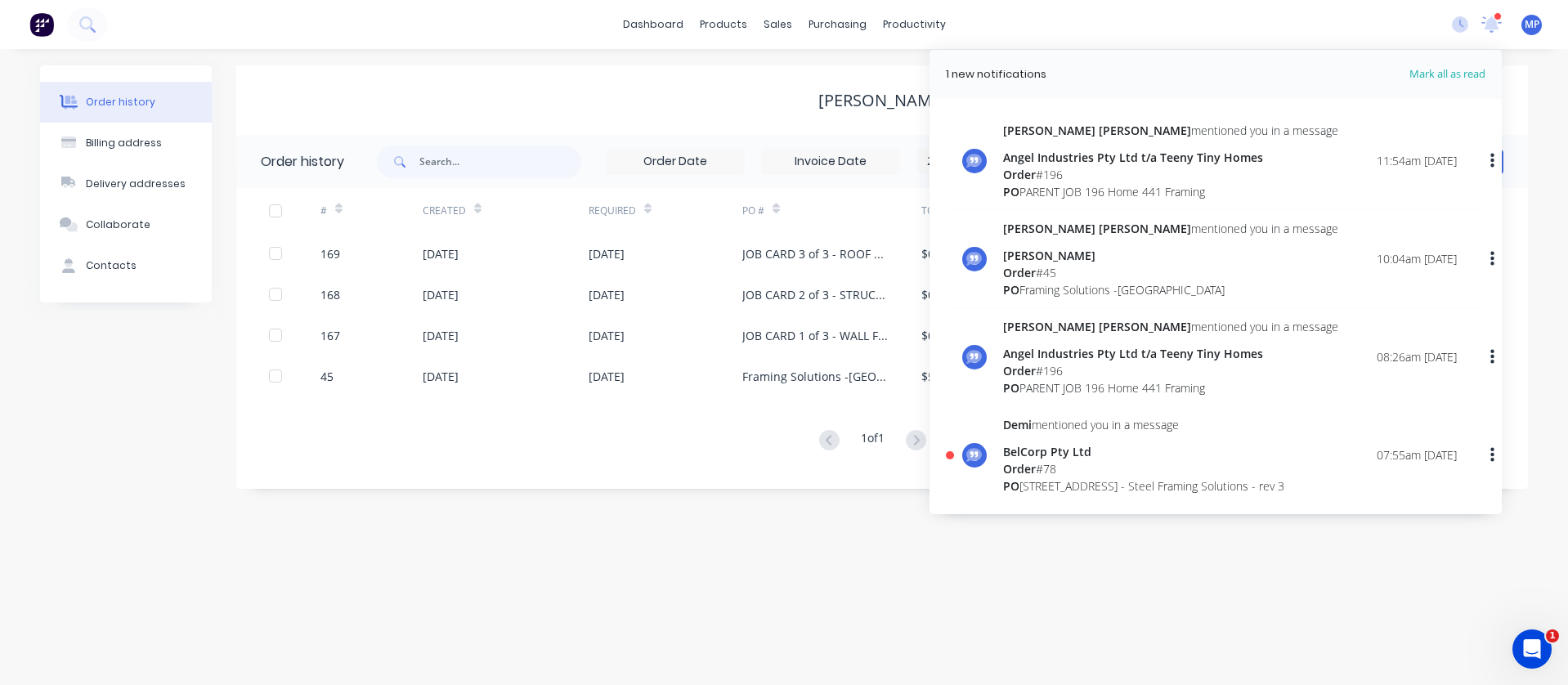
click at [988, 164] on div "[PERSON_NAME] [PERSON_NAME] mentioned you in a message Angel Industries Pty Ltd…" at bounding box center [1216, 165] width 540 height 88
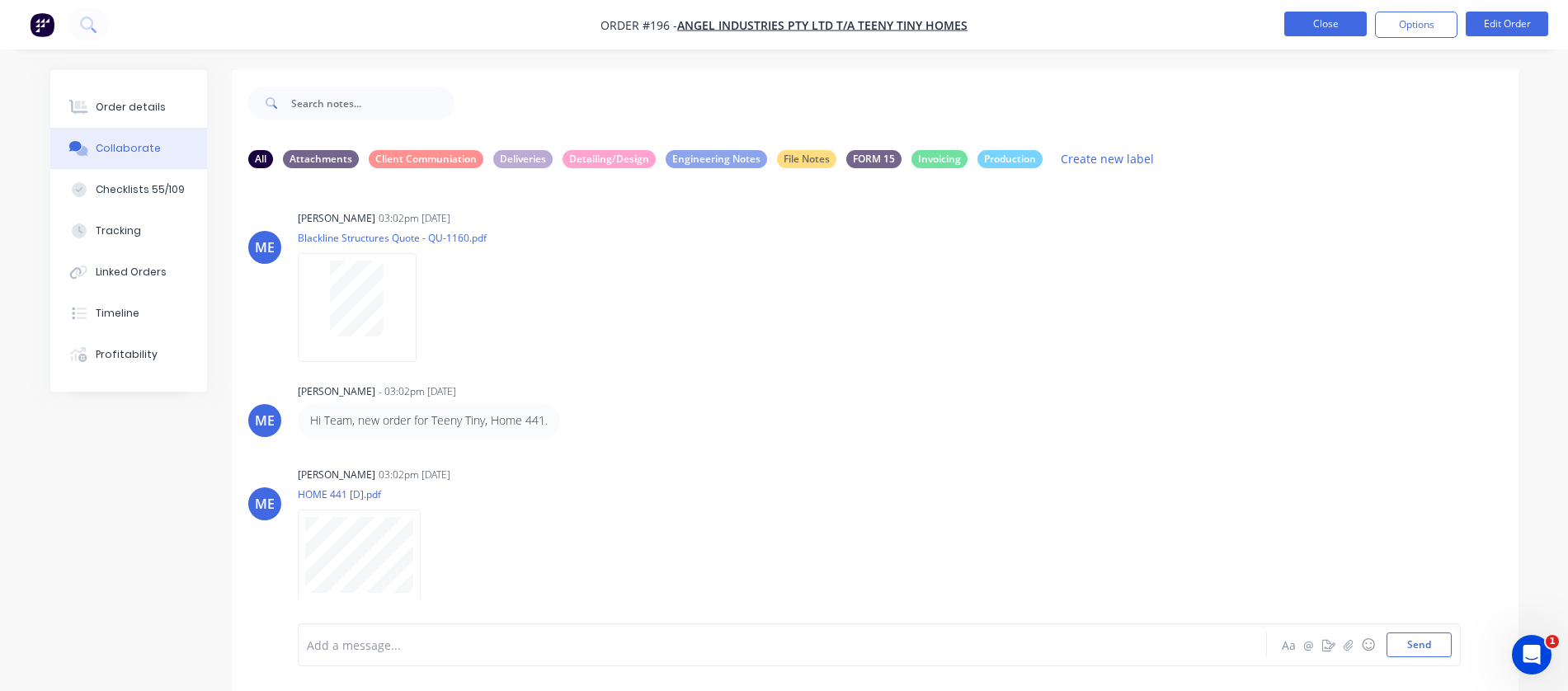
click at [1298, 20] on button "Close" at bounding box center [1325, 24] width 82 height 25
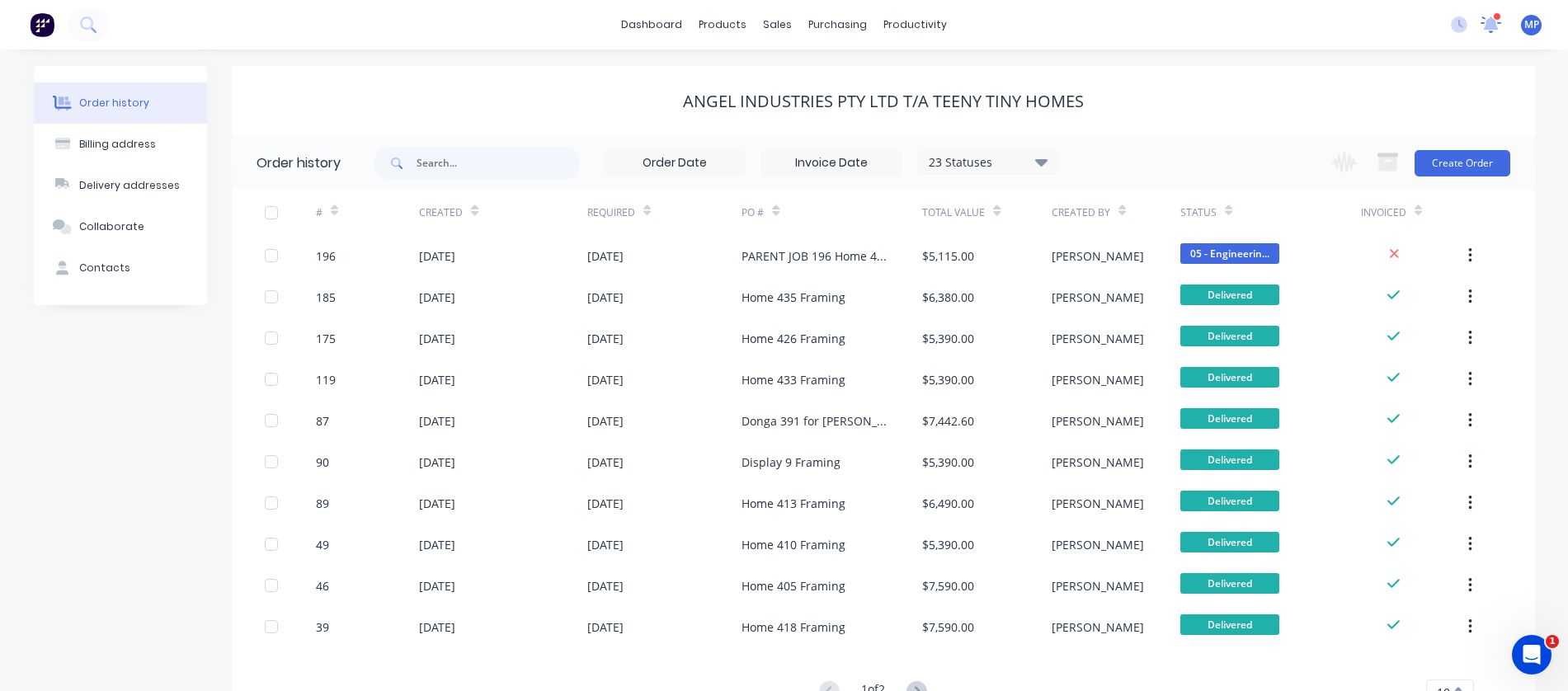
click at [1491, 28] on icon at bounding box center [1490, 23] width 16 height 15
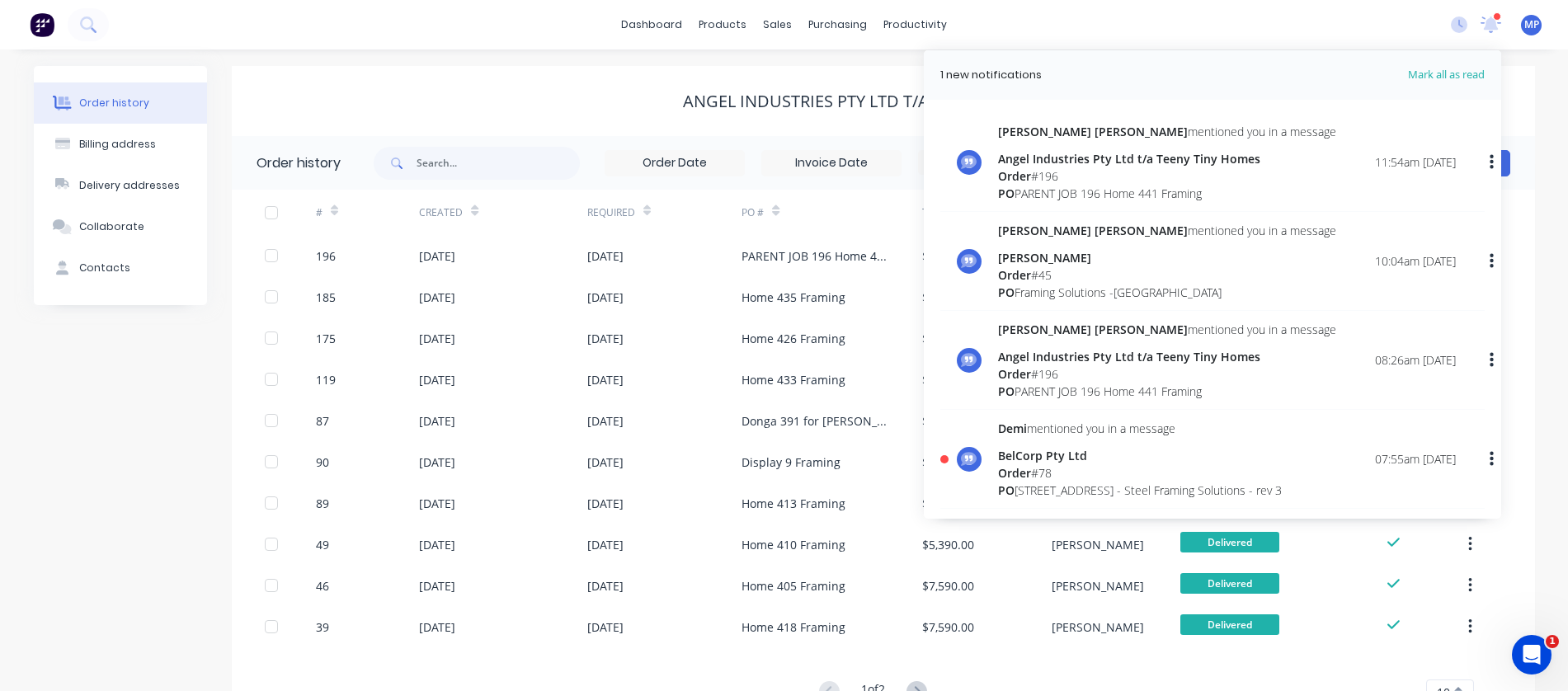
click at [1050, 461] on div "BelCorp Pty Ltd" at bounding box center [1140, 455] width 284 height 17
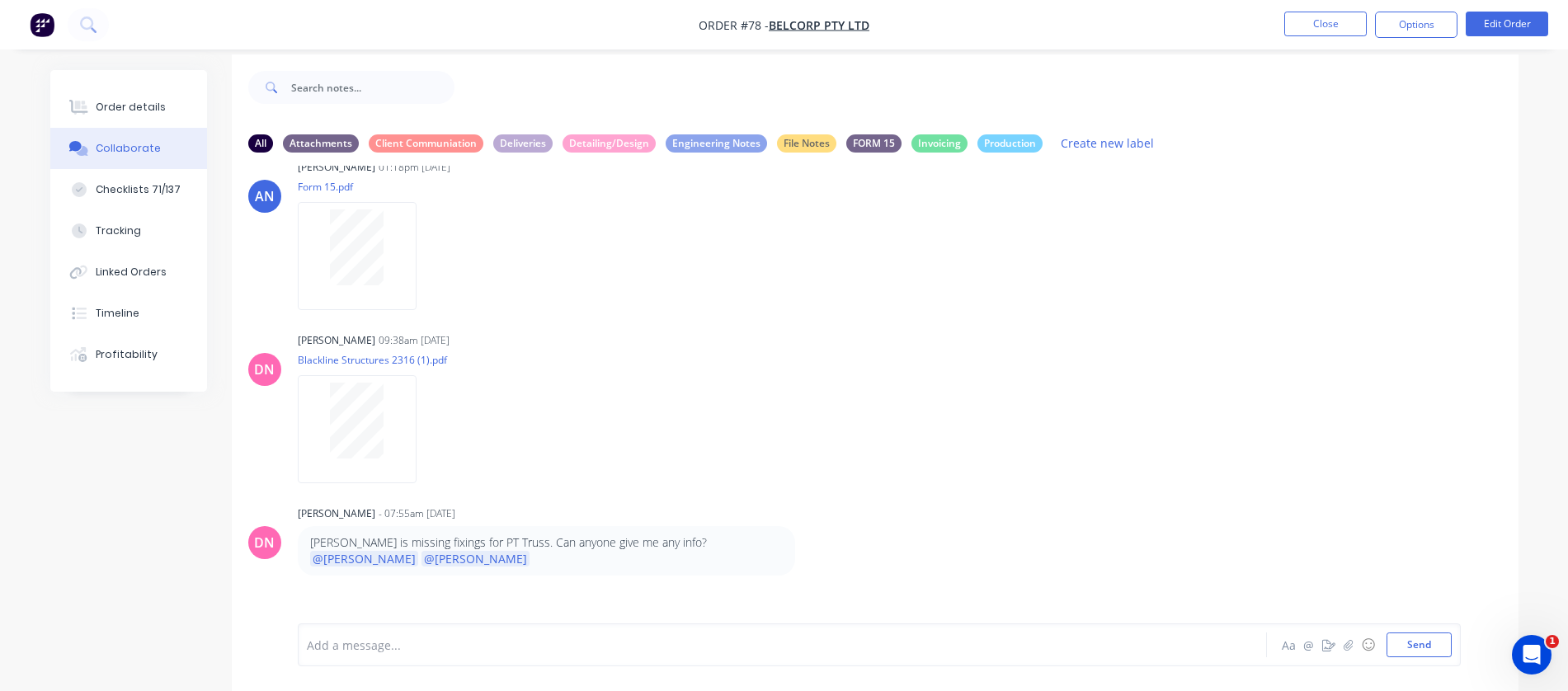
scroll to position [25, 0]
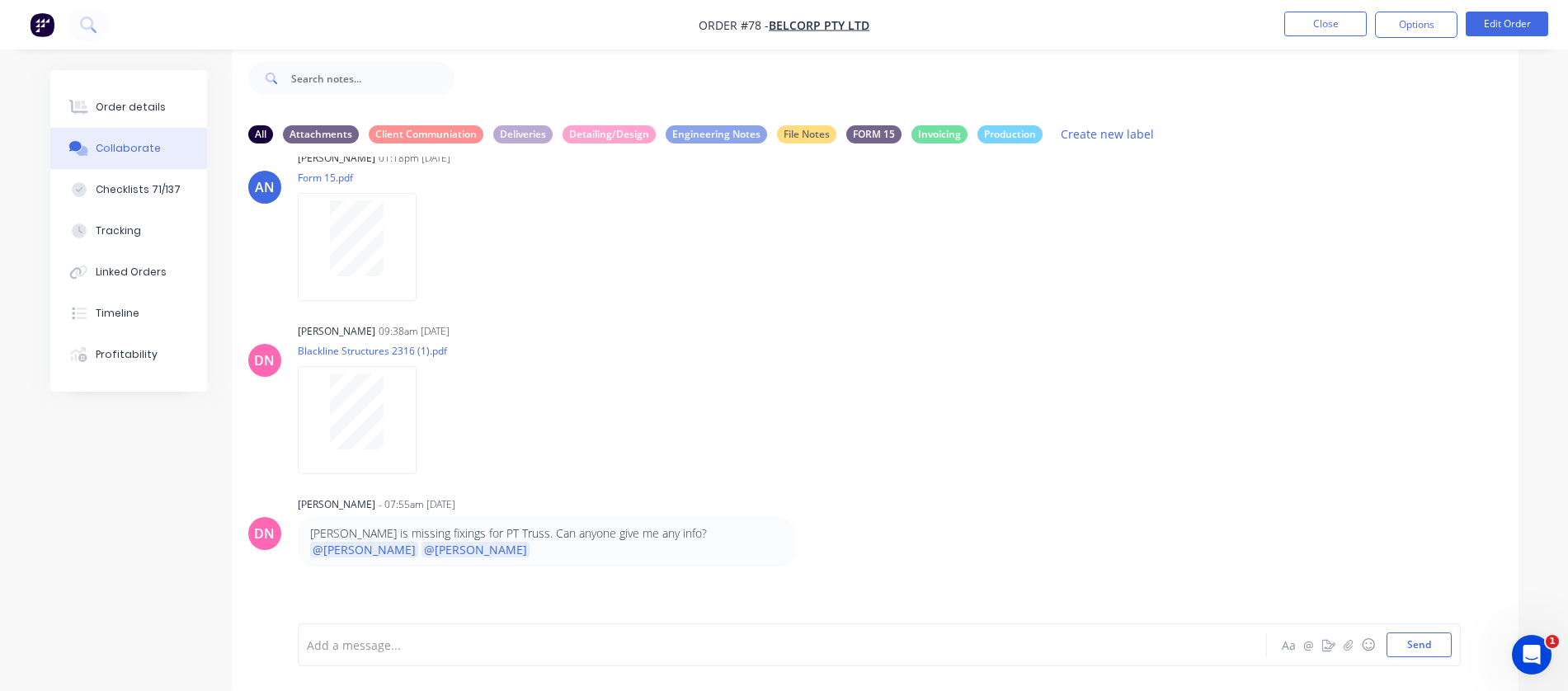
click at [323, 624] on p "im chasing PT to confirm that the fixings were meant to come with the braces. I…" at bounding box center [546, 641] width 473 height 34
drag, startPoint x: 382, startPoint y: 562, endPoint x: 750, endPoint y: 565, distance: 368.0
click at [747, 624] on p "im chasing PT to confirm that the fixings were meant to come with the braces. I…" at bounding box center [546, 641] width 473 height 34
click at [378, 624] on p "im chasing PT to confirm that the fixings were meant to come with the braces. I…" at bounding box center [546, 641] width 473 height 34
drag, startPoint x: 334, startPoint y: 581, endPoint x: 672, endPoint y: 589, distance: 338.1
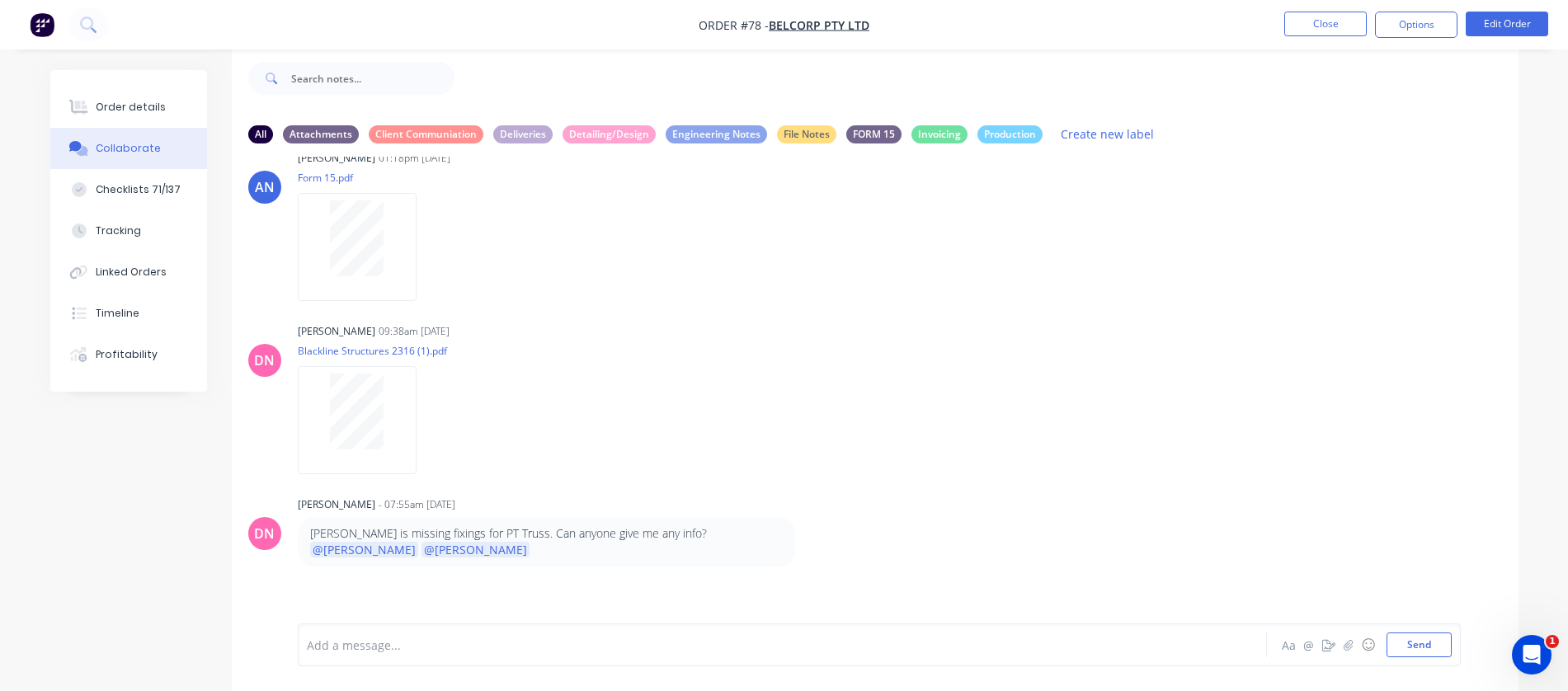
click at [672, 624] on p "im chasing PT to confirm that the fixings were meant to come with the braces. I…" at bounding box center [546, 641] width 473 height 34
click at [1060, 367] on div "DN [PERSON_NAME] 09:38am [DATE] Blackline Structures 2316 (1).pdf Labels Downlo…" at bounding box center [875, 393] width 1287 height 148
click at [1332, 22] on button "Close" at bounding box center [1325, 24] width 82 height 25
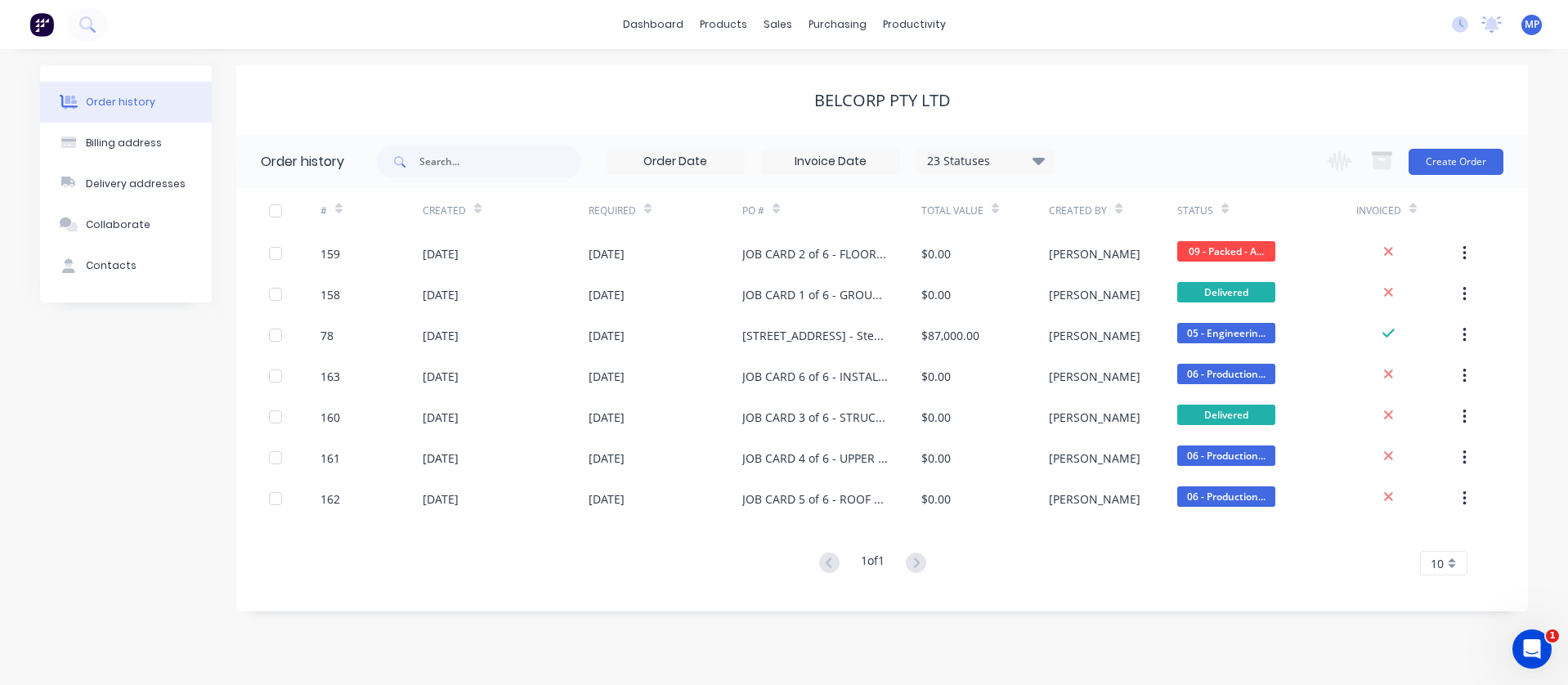
drag, startPoint x: 1235, startPoint y: 96, endPoint x: 1221, endPoint y: 86, distance: 17.2
click at [1234, 96] on div "BelCorp Pty Ltd" at bounding box center [882, 101] width 1292 height 20
click at [1494, 30] on icon at bounding box center [1492, 25] width 20 height 16
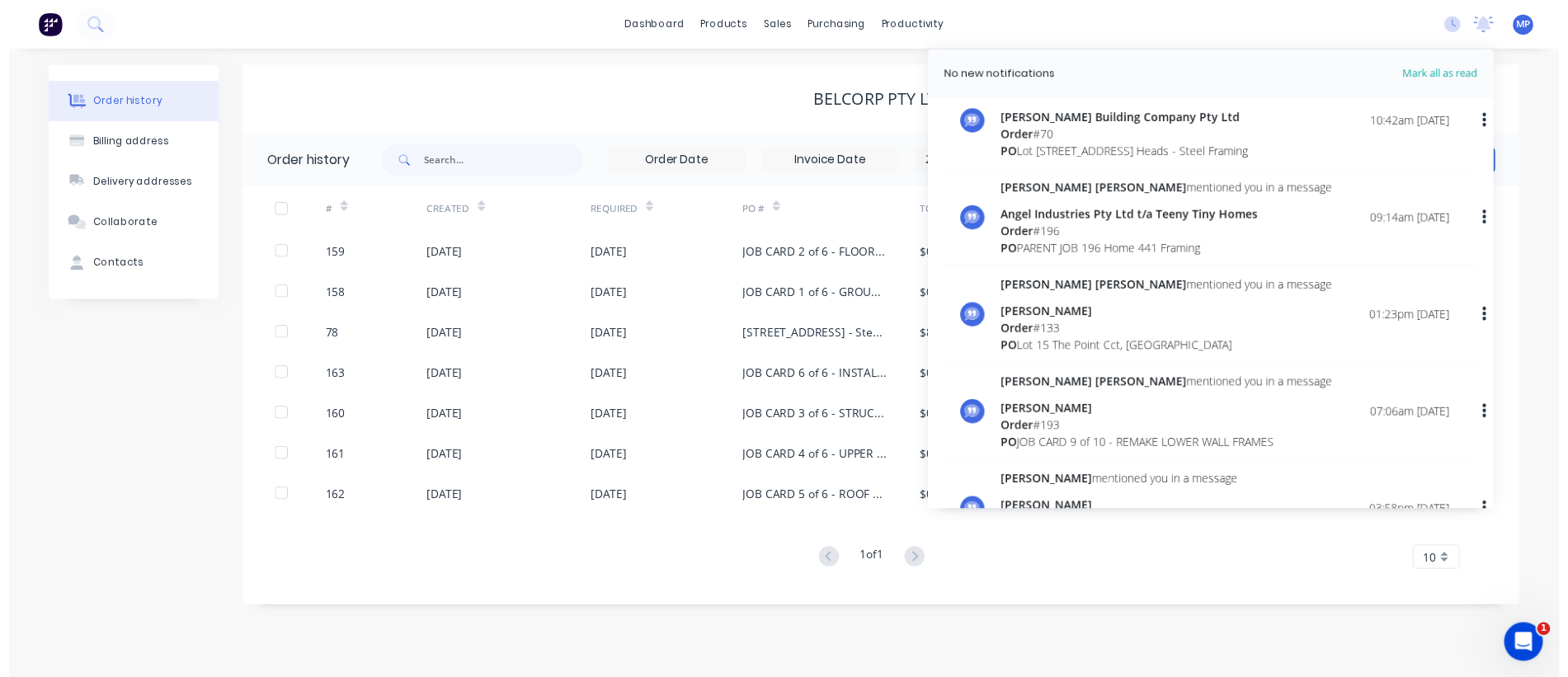
scroll to position [1154, 0]
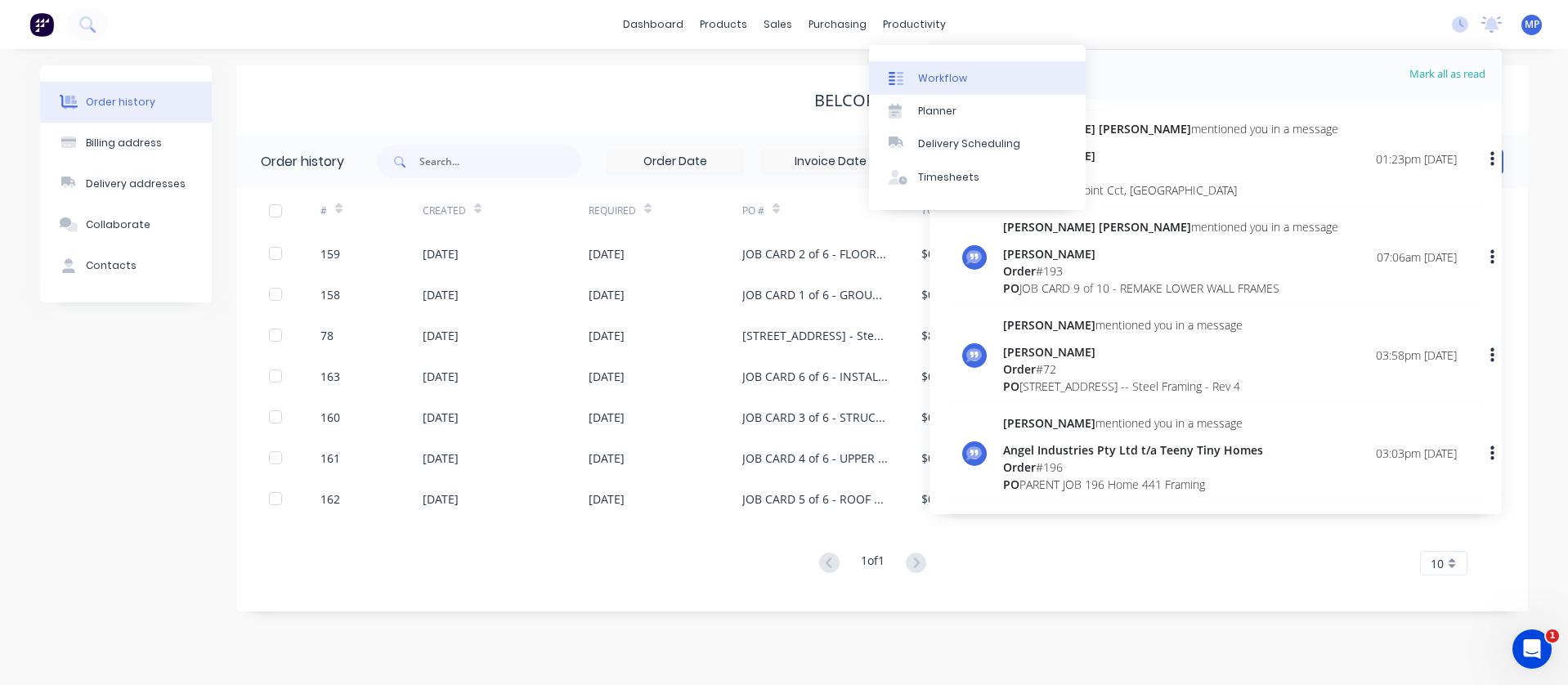
click at [923, 78] on div "Workflow" at bounding box center [943, 78] width 49 height 15
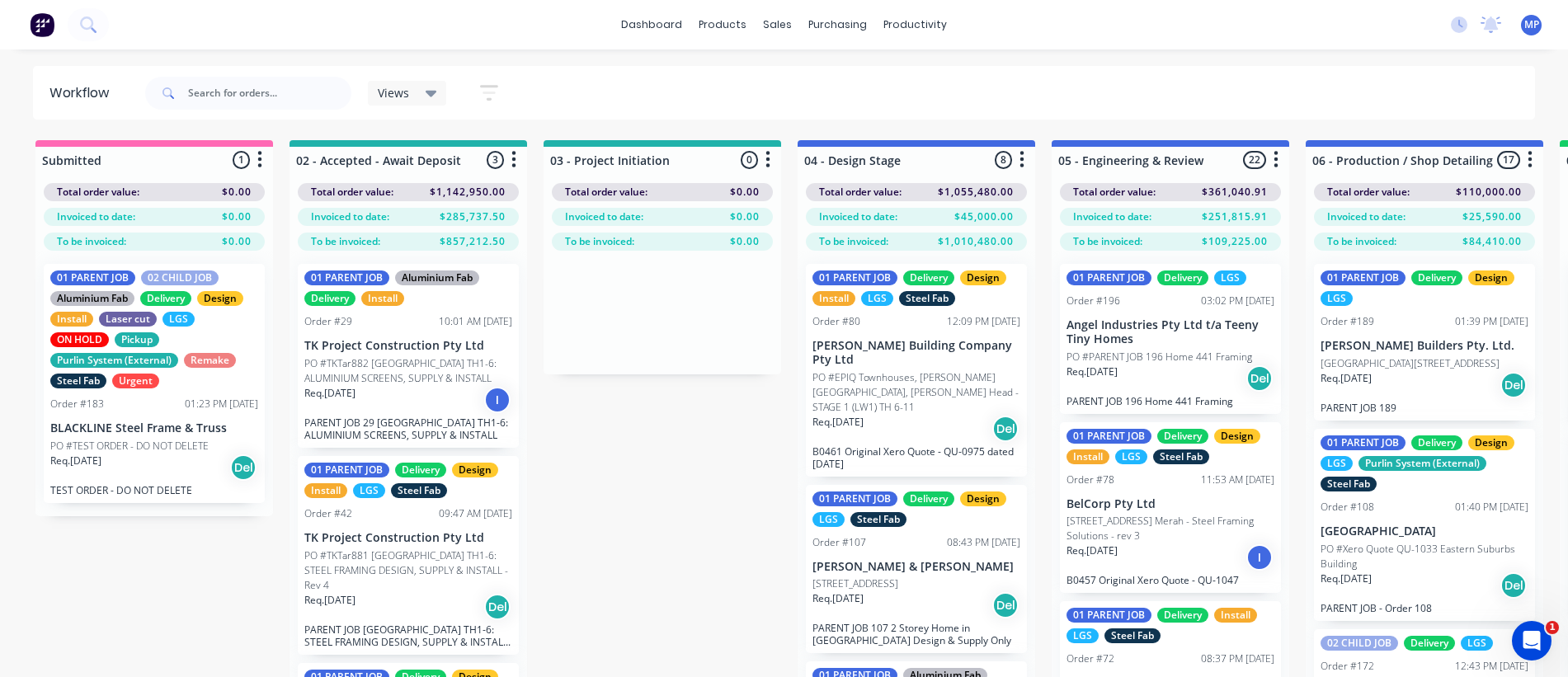
click at [433, 90] on icon at bounding box center [431, 93] width 12 height 18
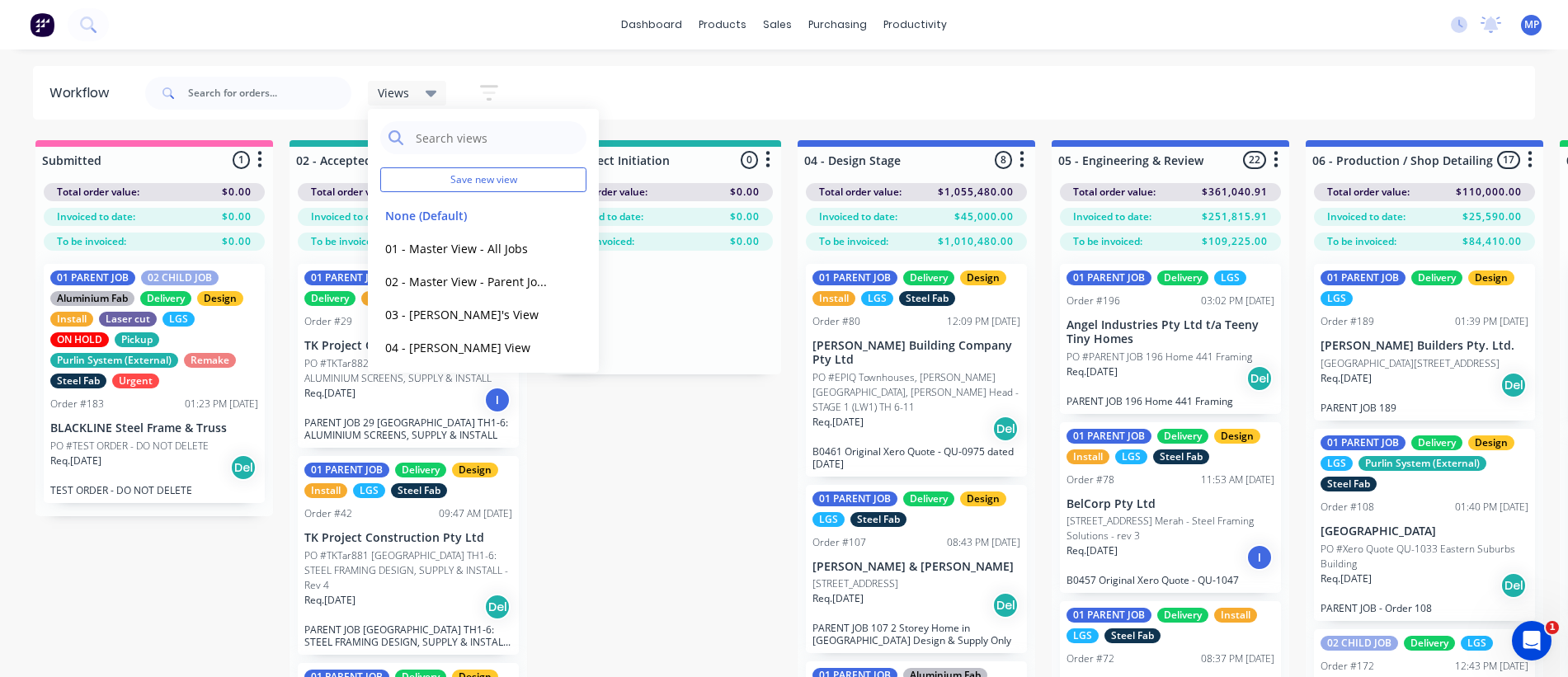
click at [642, 85] on div "Views Save new view None (Default) edit 01 - Master View - All Jobs edit 02 - M…" at bounding box center [839, 93] width 1394 height 49
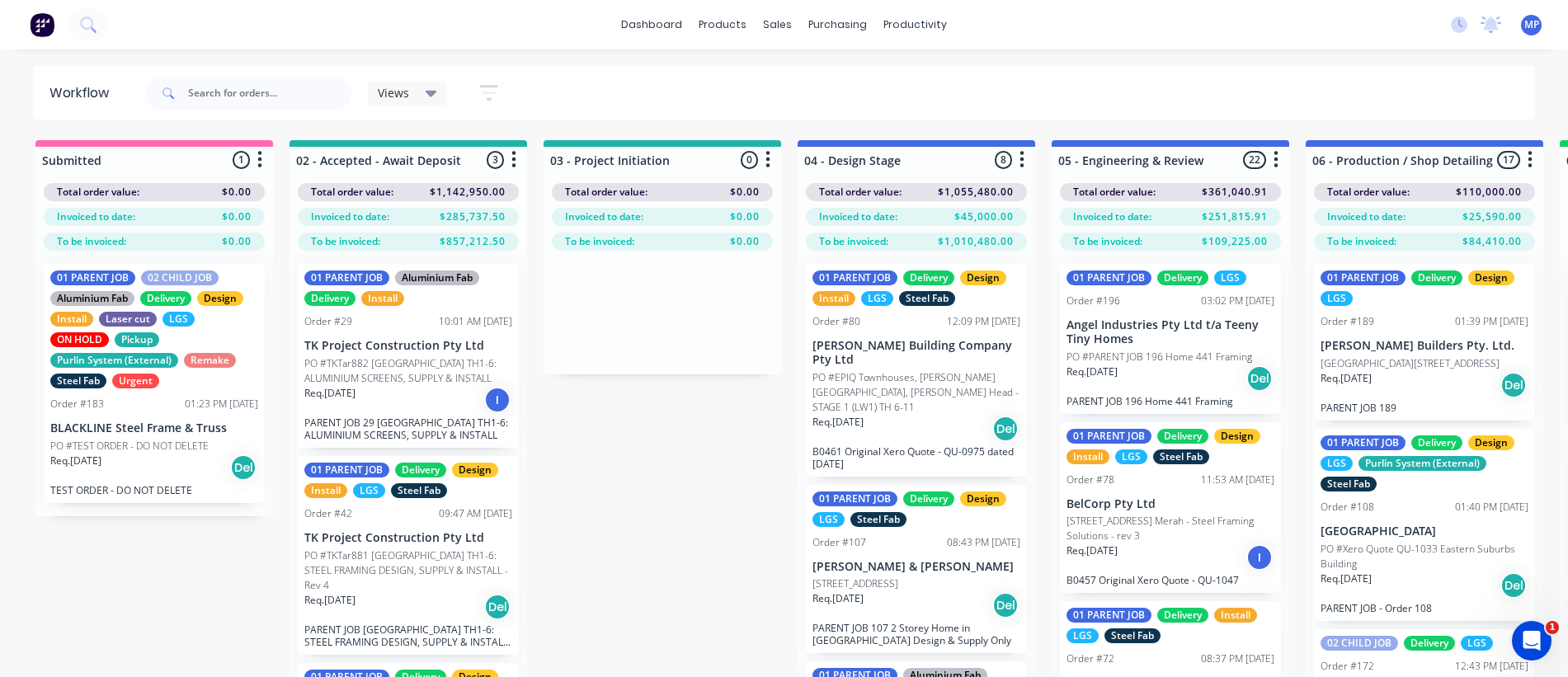
click at [1281, 82] on div "Views Save new view None (Default) edit 01 - Master View - All Jobs edit 02 - M…" at bounding box center [839, 93] width 1394 height 49
click at [1284, 23] on div "dashboard products sales purchasing productivity dashboard products Product Cat…" at bounding box center [784, 25] width 1568 height 49
click at [1190, 91] on div "Views Save new view None (Default) edit 01 - Master View - All Jobs edit 02 - M…" at bounding box center [839, 93] width 1394 height 49
click at [950, 87] on div "Views Save new view None (Default) edit 01 - Master View - All Jobs edit 02 - M…" at bounding box center [839, 93] width 1394 height 49
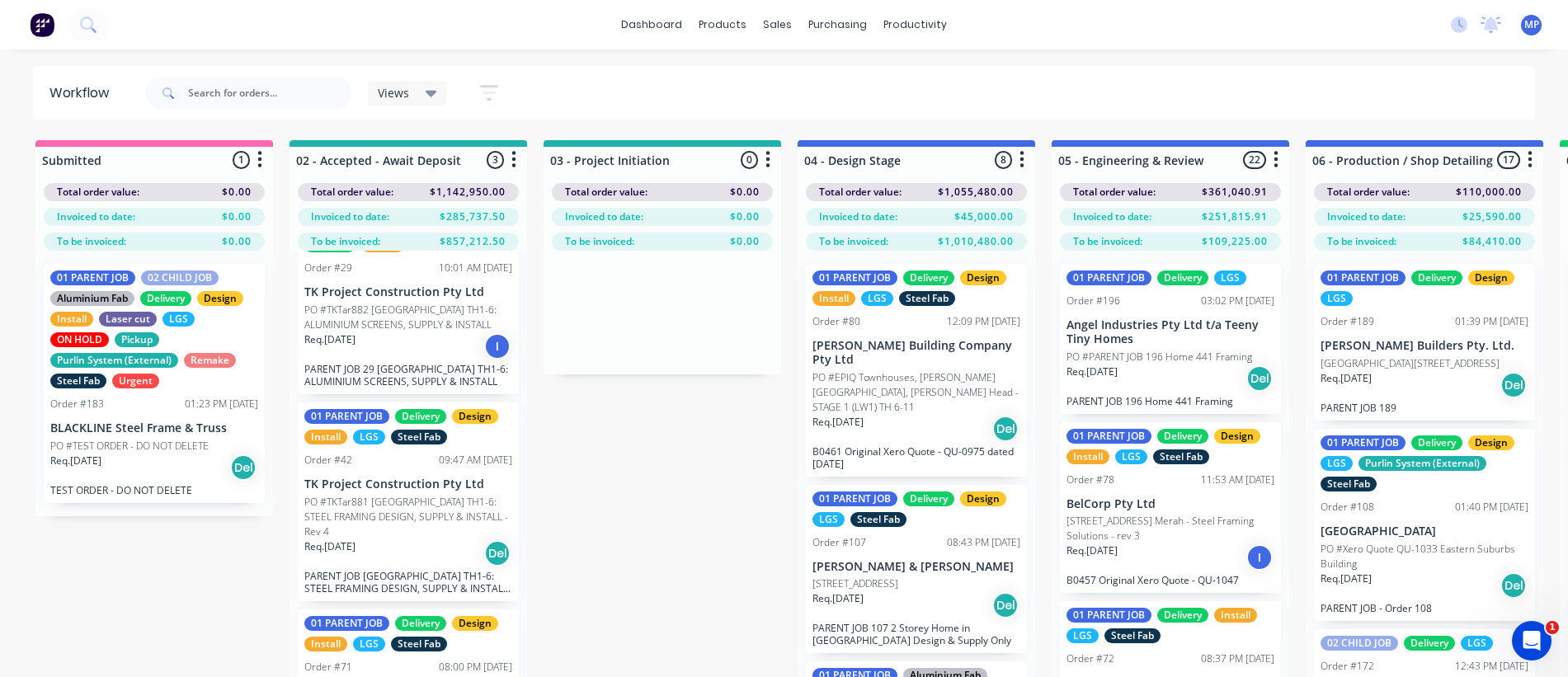
scroll to position [130, 0]
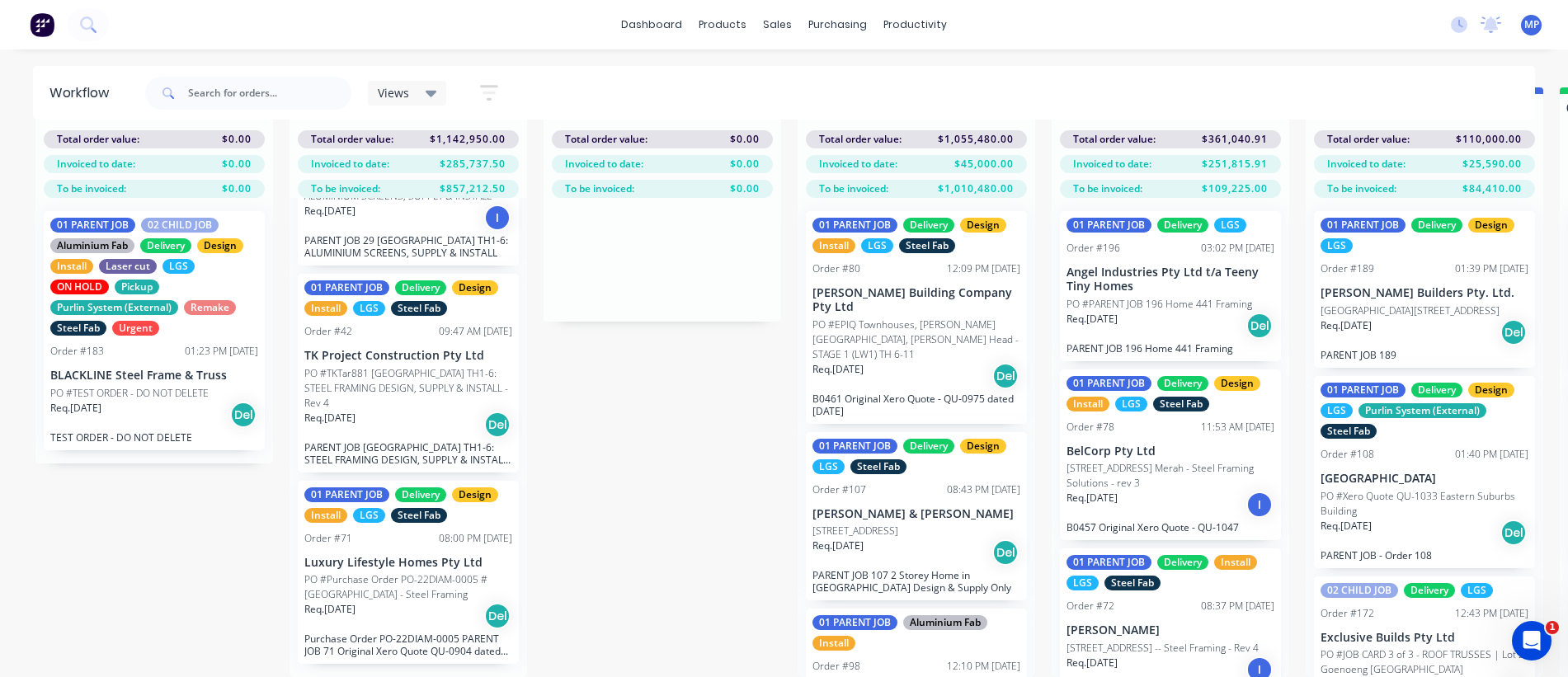
scroll to position [67, 0]
